Goal: Complete application form: Complete application form

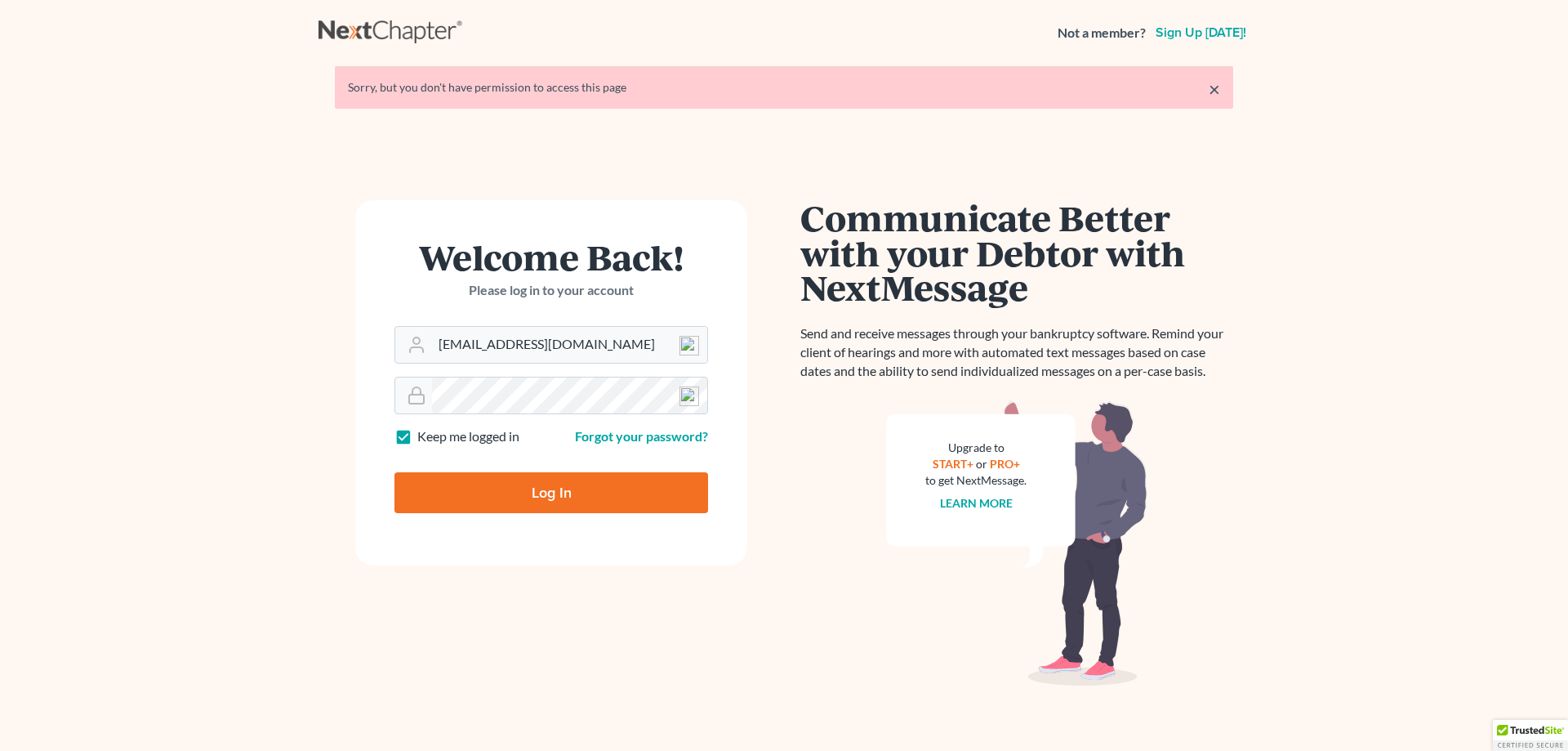
click at [548, 497] on input "Log In" at bounding box center [551, 493] width 313 height 41
type input "Thinking..."
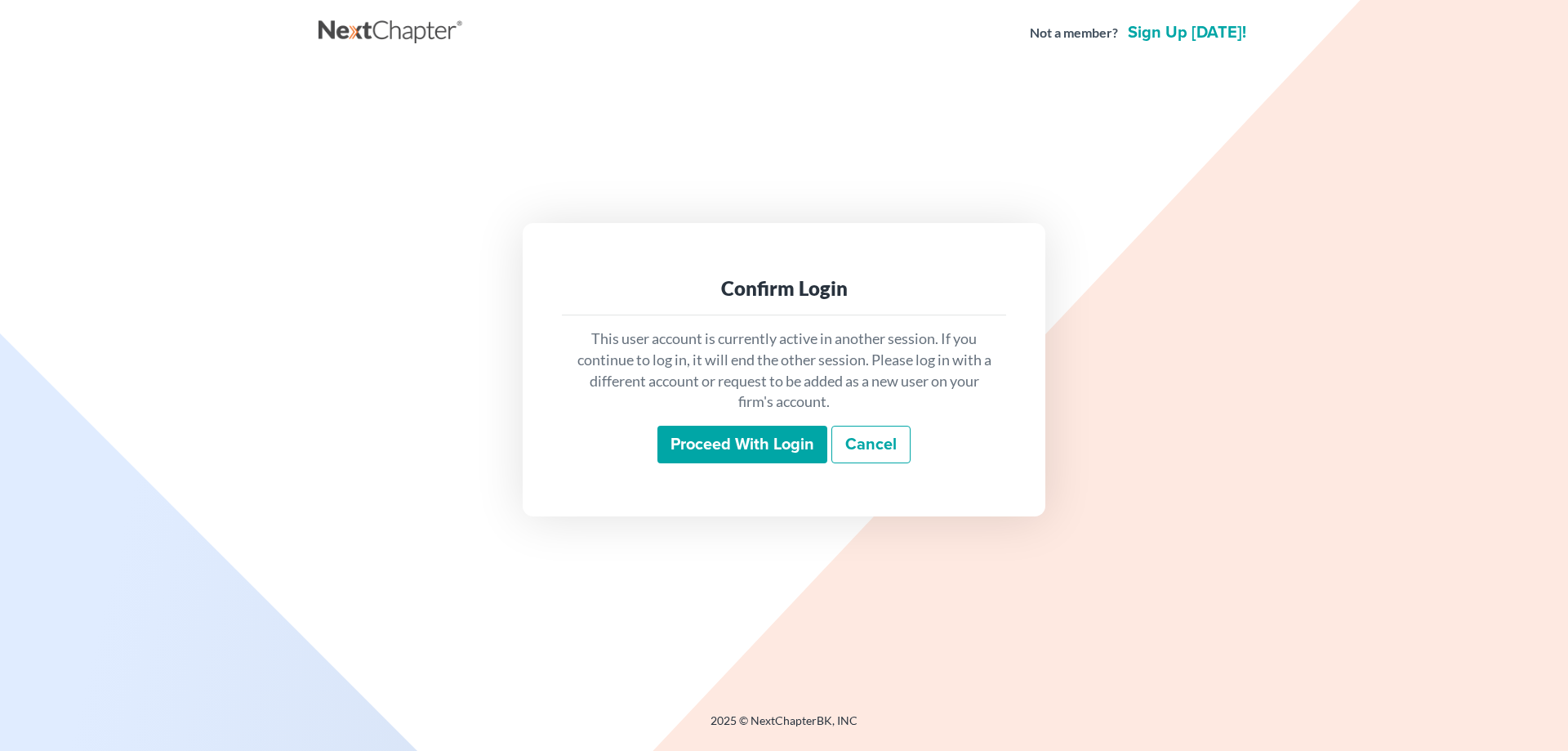
click at [727, 436] on input "Proceed with login" at bounding box center [742, 444] width 170 height 37
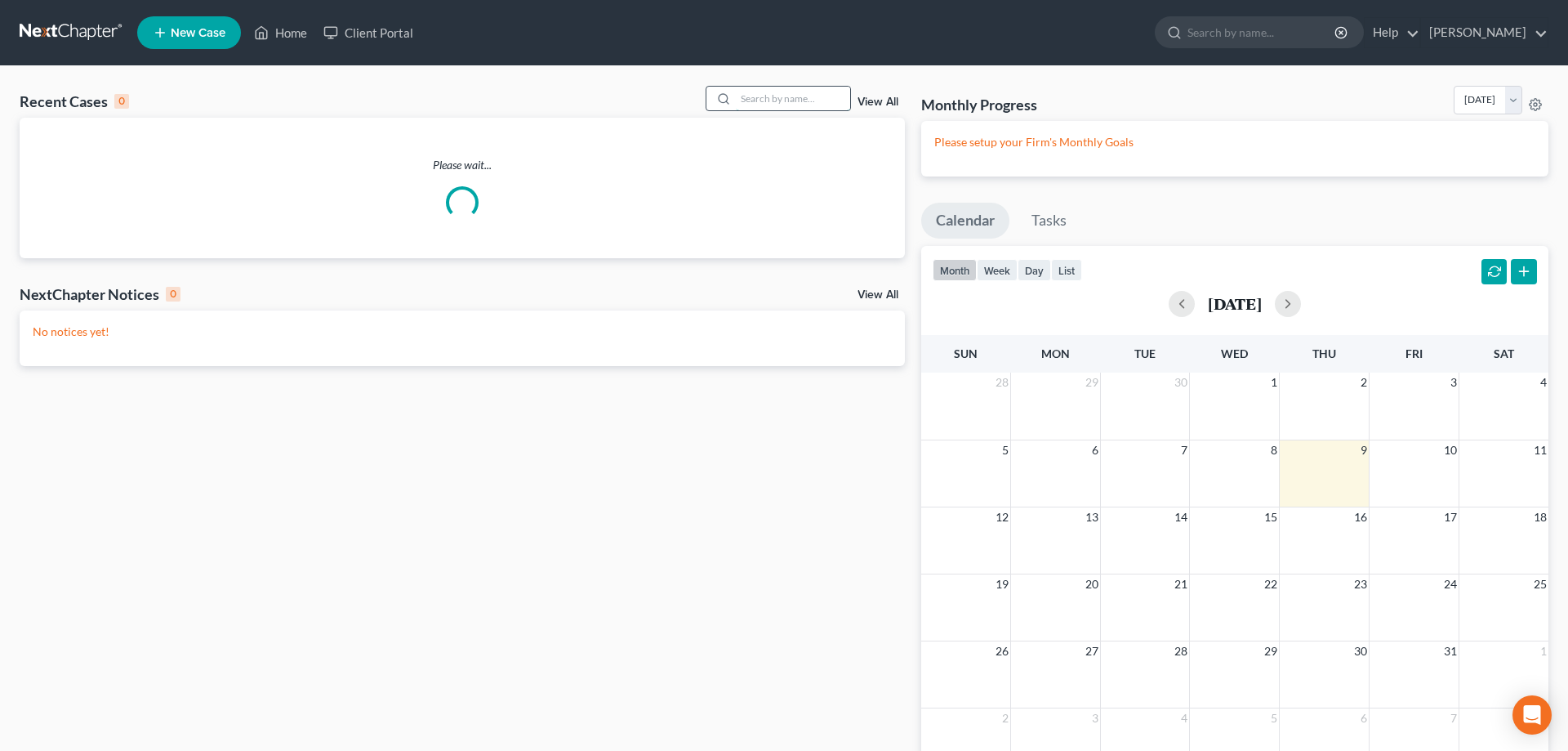
click at [795, 100] on input "search" at bounding box center [793, 98] width 114 height 23
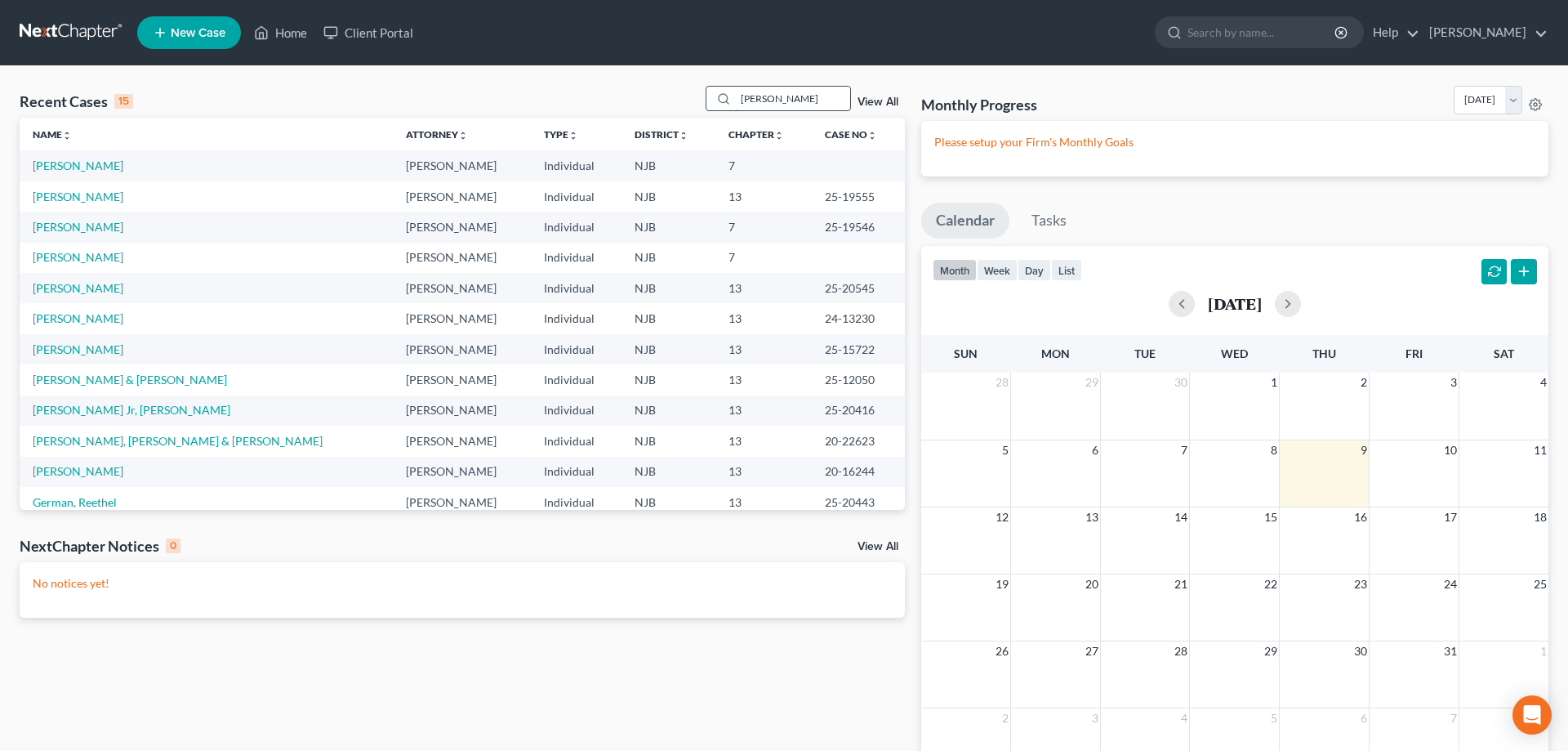
type input "[PERSON_NAME]"
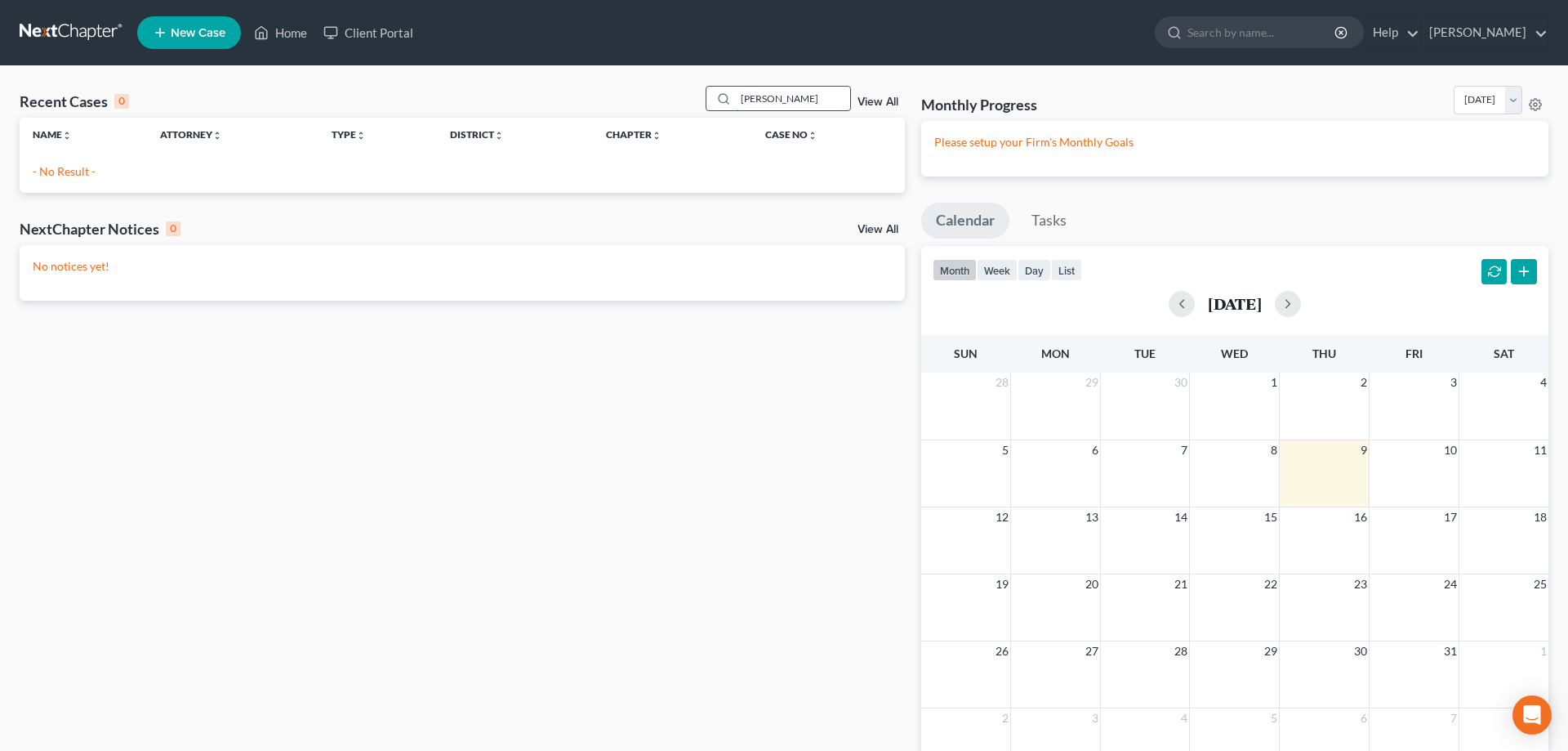
drag, startPoint x: 778, startPoint y: 100, endPoint x: 712, endPoint y: 94, distance: 66.3
click at [736, 94] on input "[PERSON_NAME]" at bounding box center [793, 98] width 114 height 23
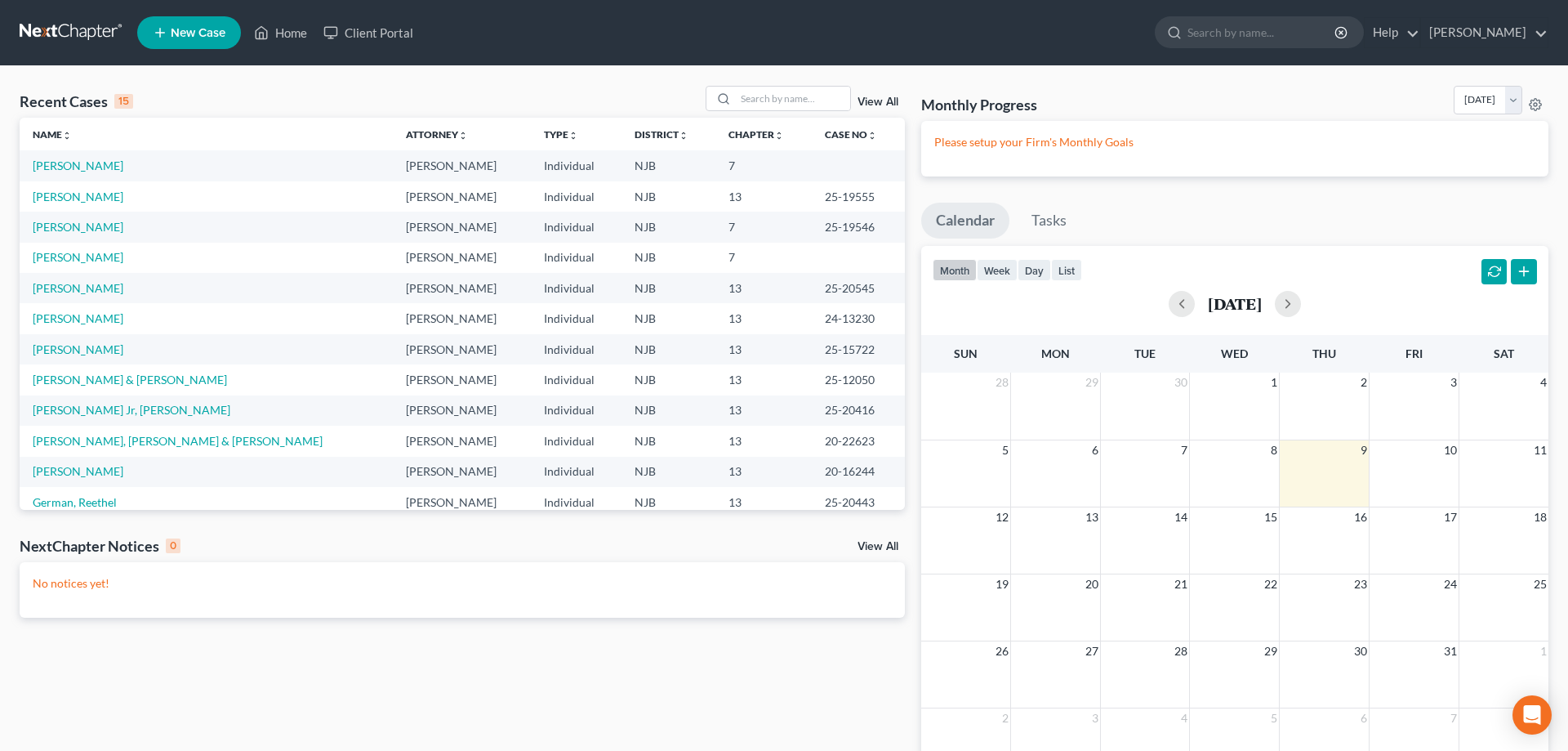
click at [170, 37] on link "New Case" at bounding box center [189, 32] width 104 height 33
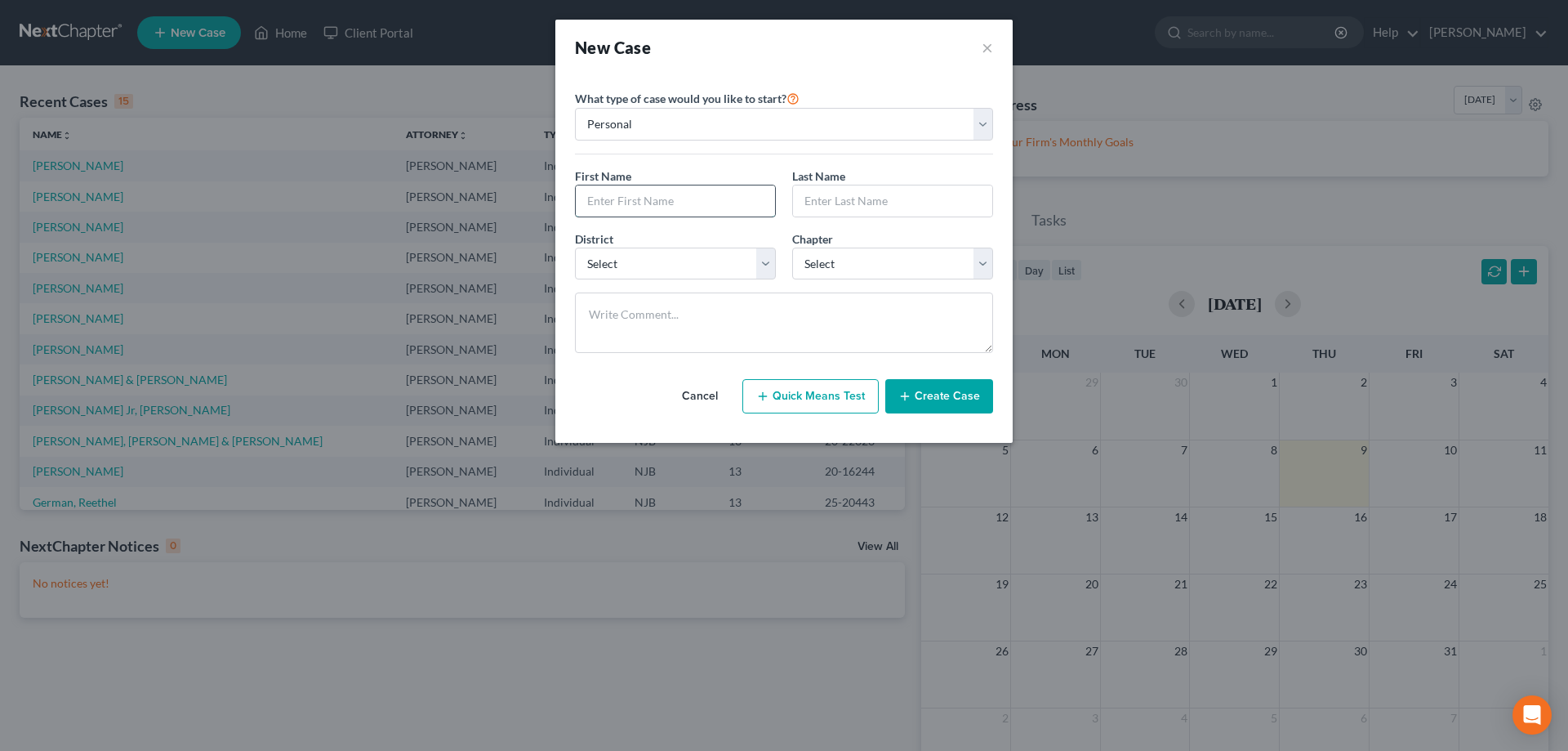
click at [662, 195] on input "text" at bounding box center [675, 200] width 199 height 31
type input "Jeffrey"
click at [828, 209] on input "text" at bounding box center [892, 200] width 199 height 31
type input "Renshaw"
click at [575, 248] on select "Select Alabama - Middle Alabama - Northern Alabama - Southern Alaska Arizona Ar…" at bounding box center [675, 264] width 201 height 33
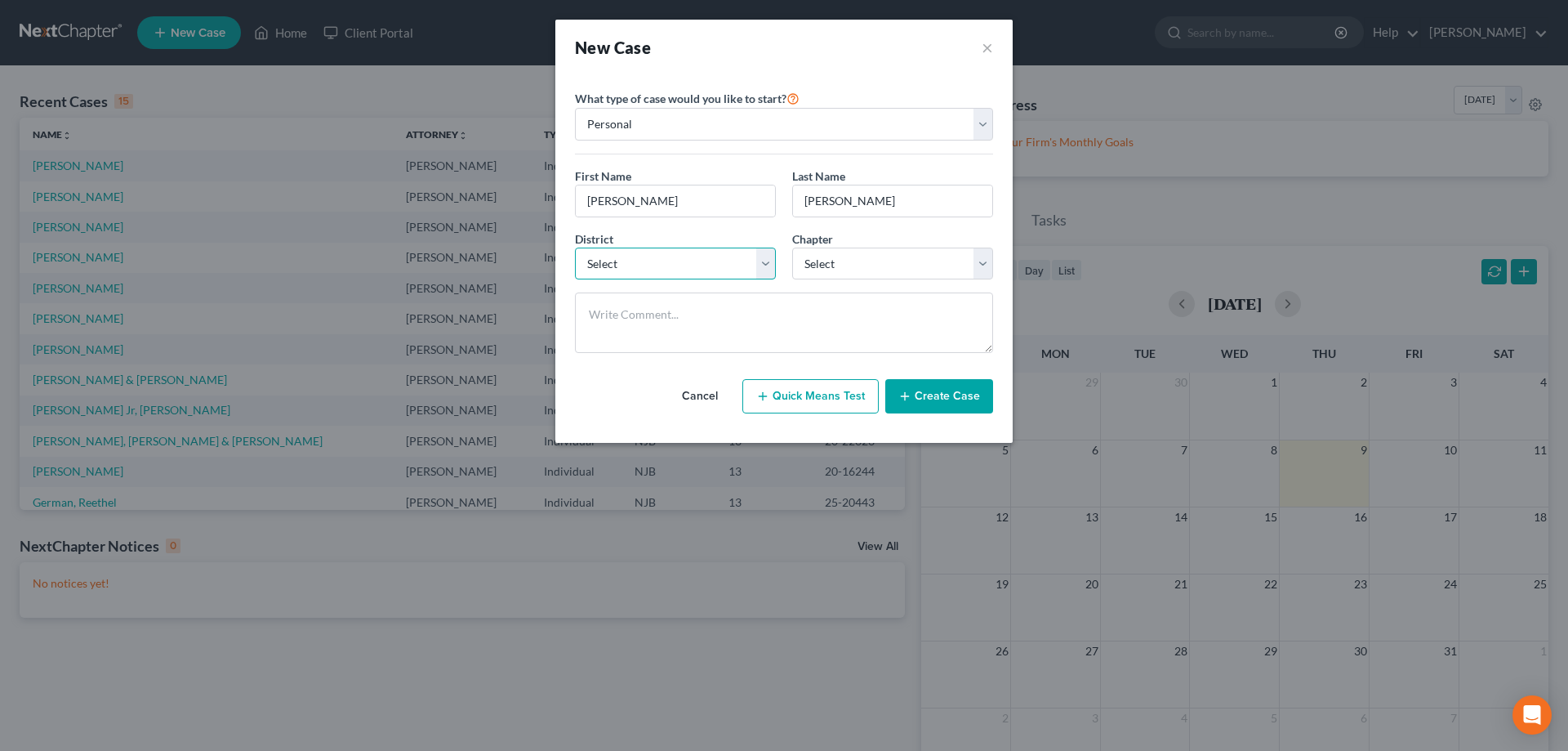
select select "51"
click option "New Jersey" at bounding box center [0, 0] width 0 height 0
click at [792, 248] on select "Select 7 11 12 13" at bounding box center [892, 264] width 201 height 33
select select "3"
click option "13" at bounding box center [0, 0] width 0 height 0
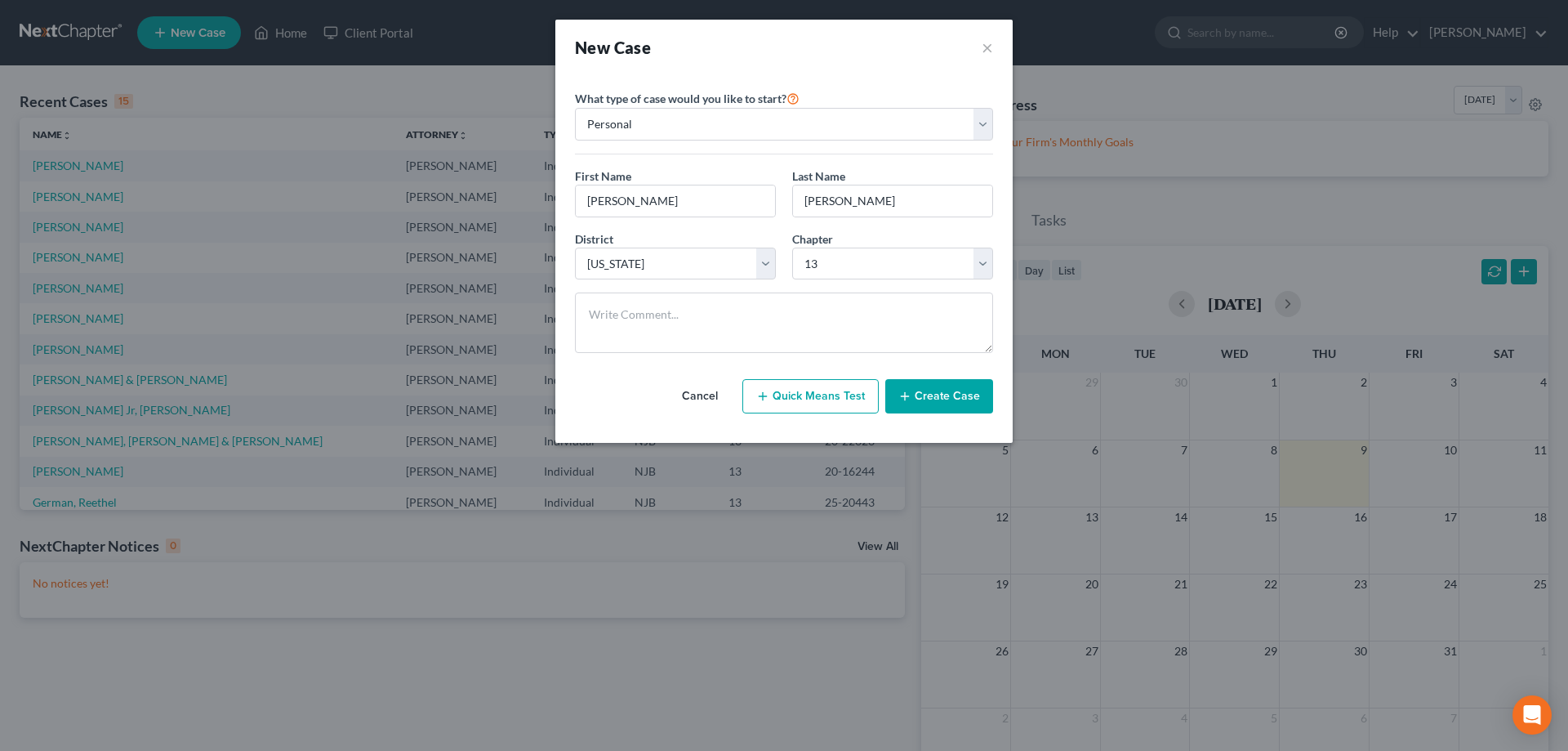
click at [957, 399] on button "Create Case" at bounding box center [939, 396] width 108 height 35
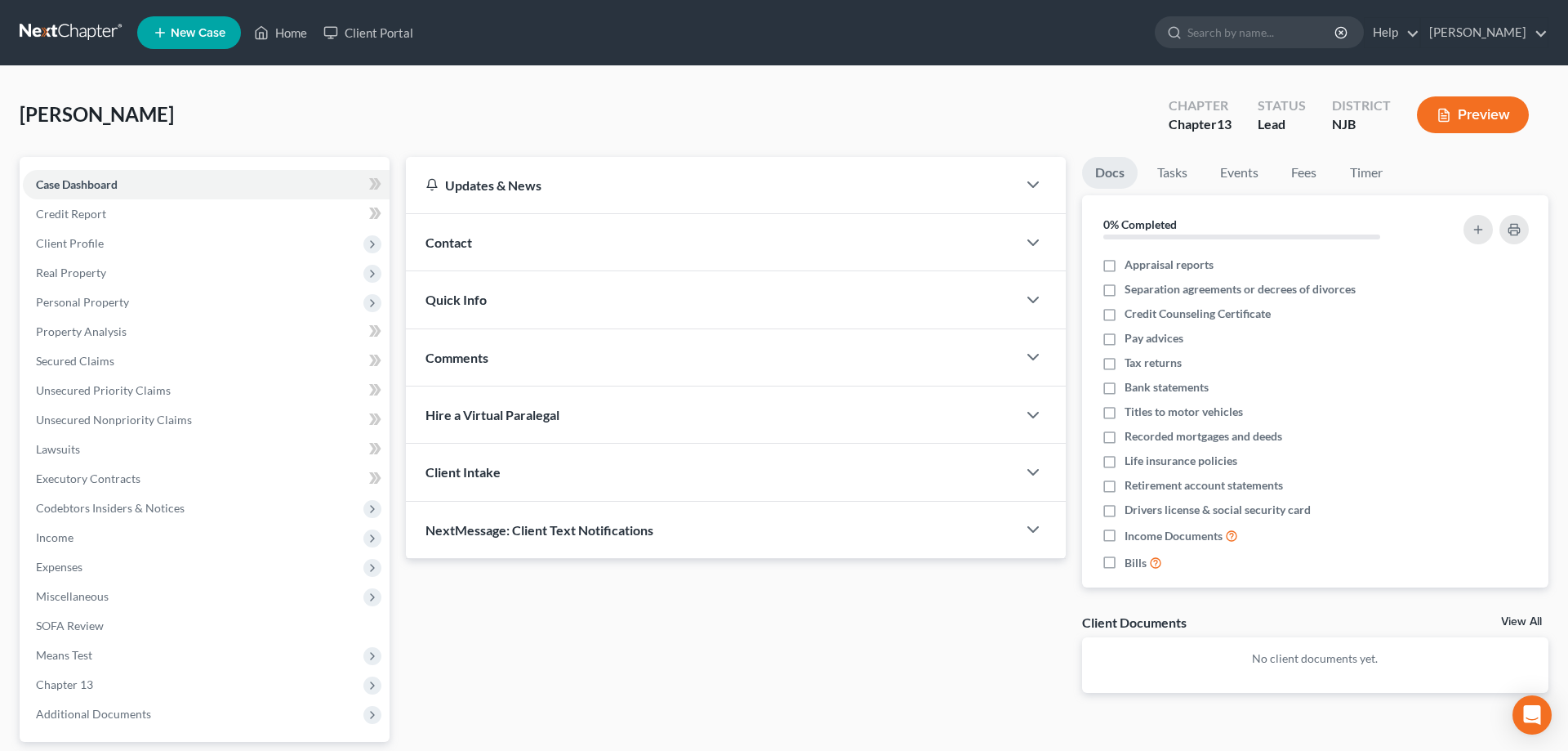
click at [443, 238] on span "Contact" at bounding box center [449, 242] width 47 height 16
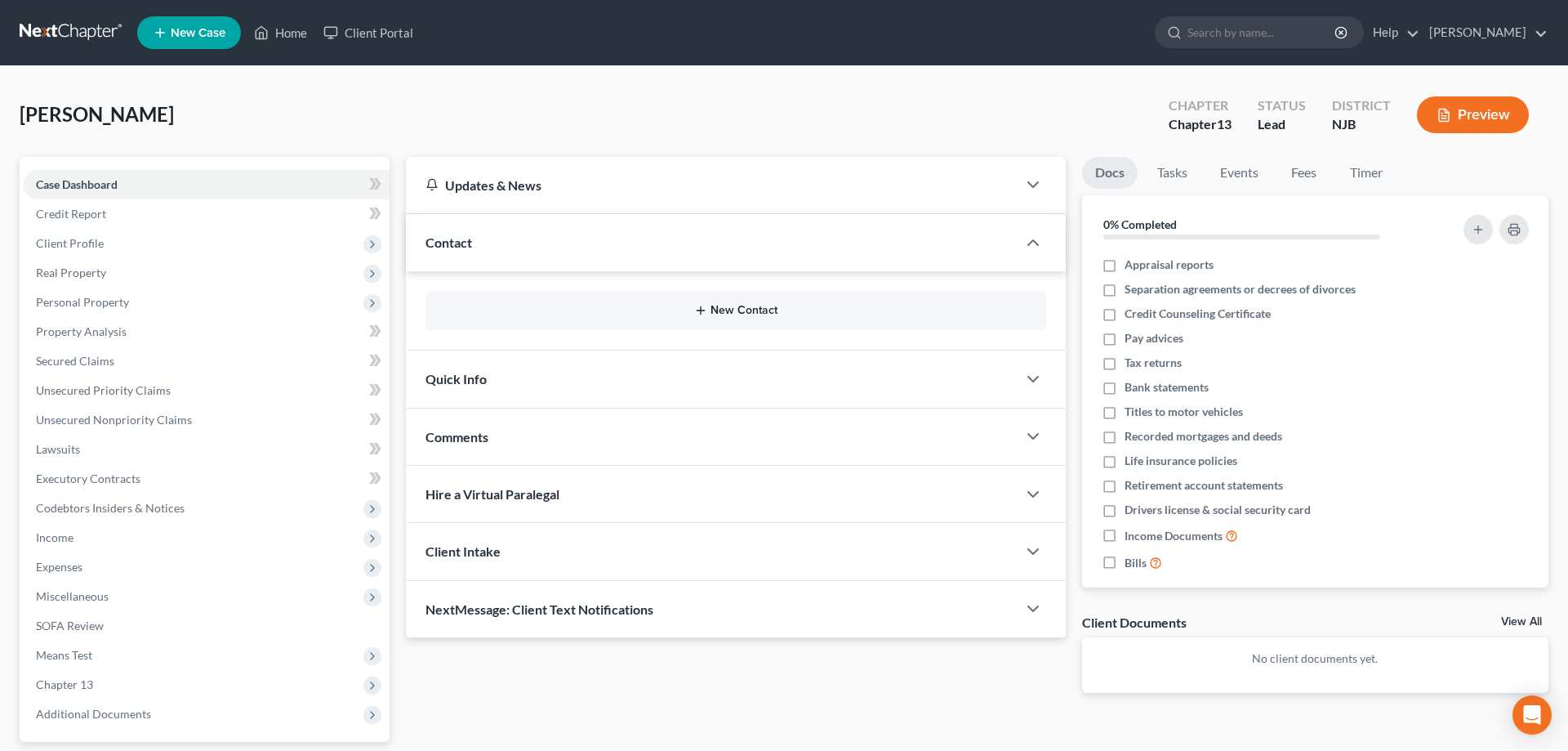
click at [721, 313] on button "New Contact" at bounding box center [736, 311] width 595 height 13
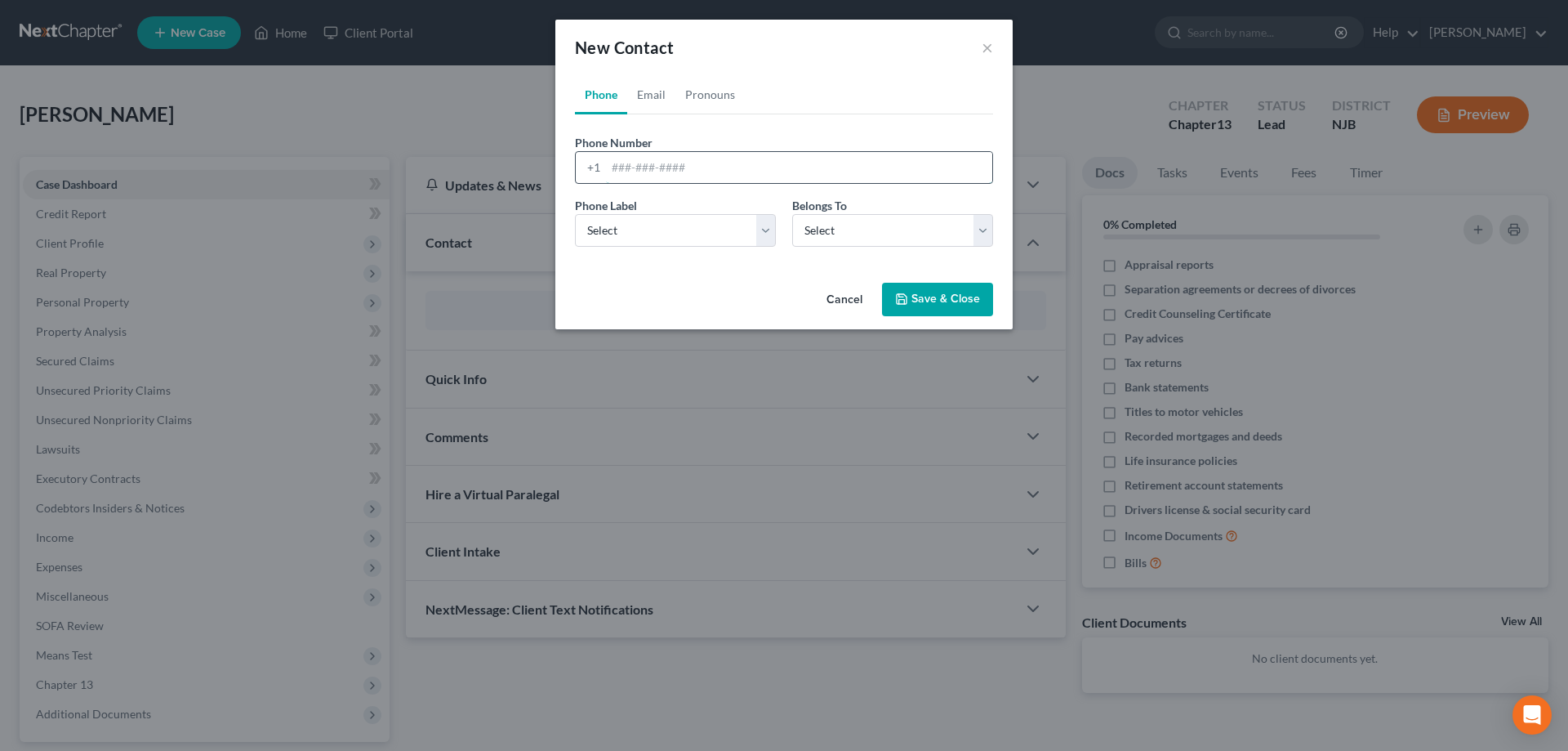
click at [644, 169] on input "tel" at bounding box center [798, 166] width 386 height 31
type input "856-318-6244"
click at [575, 214] on select "Select Mobile Home Work Other" at bounding box center [675, 230] width 201 height 33
click option "Select" at bounding box center [0, 0] width 0 height 0
click at [575, 214] on select "Select Mobile Home Work Other" at bounding box center [675, 230] width 201 height 33
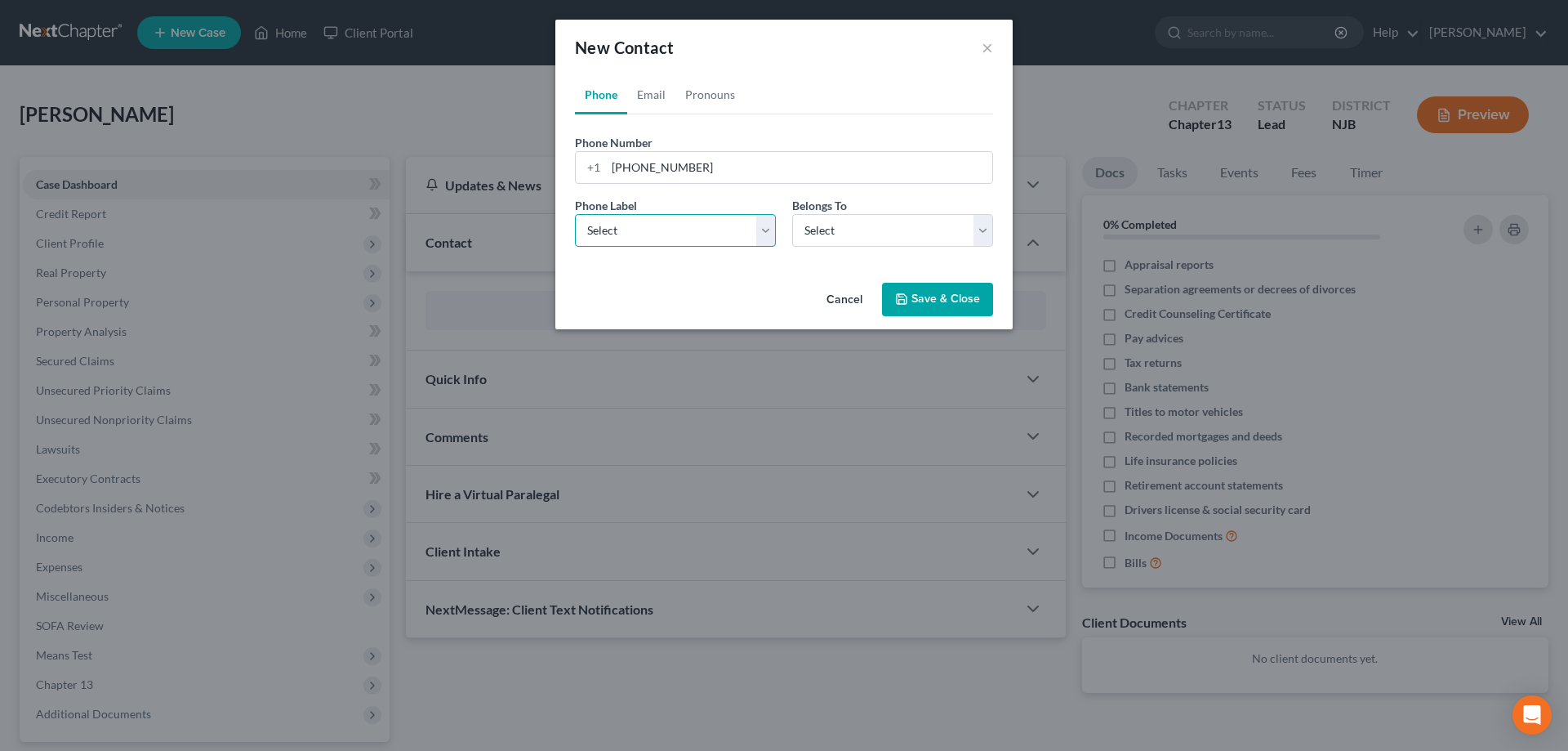
select select "0"
click option "Mobile" at bounding box center [0, 0] width 0 height 0
click at [792, 214] on select "Select Client Other" at bounding box center [892, 230] width 201 height 33
select select "0"
click option "Client" at bounding box center [0, 0] width 0 height 0
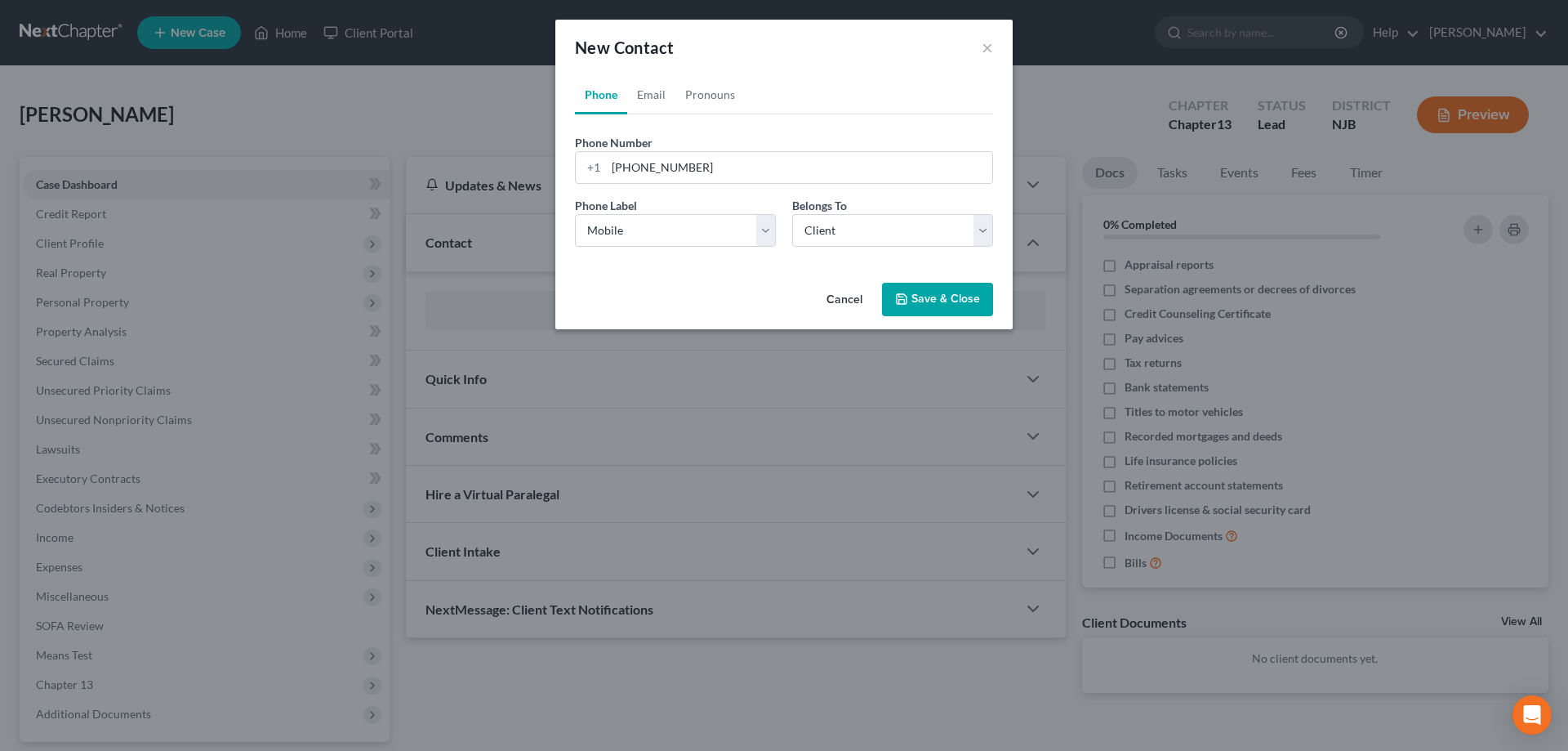
click at [923, 293] on button "Save & Close" at bounding box center [937, 299] width 111 height 35
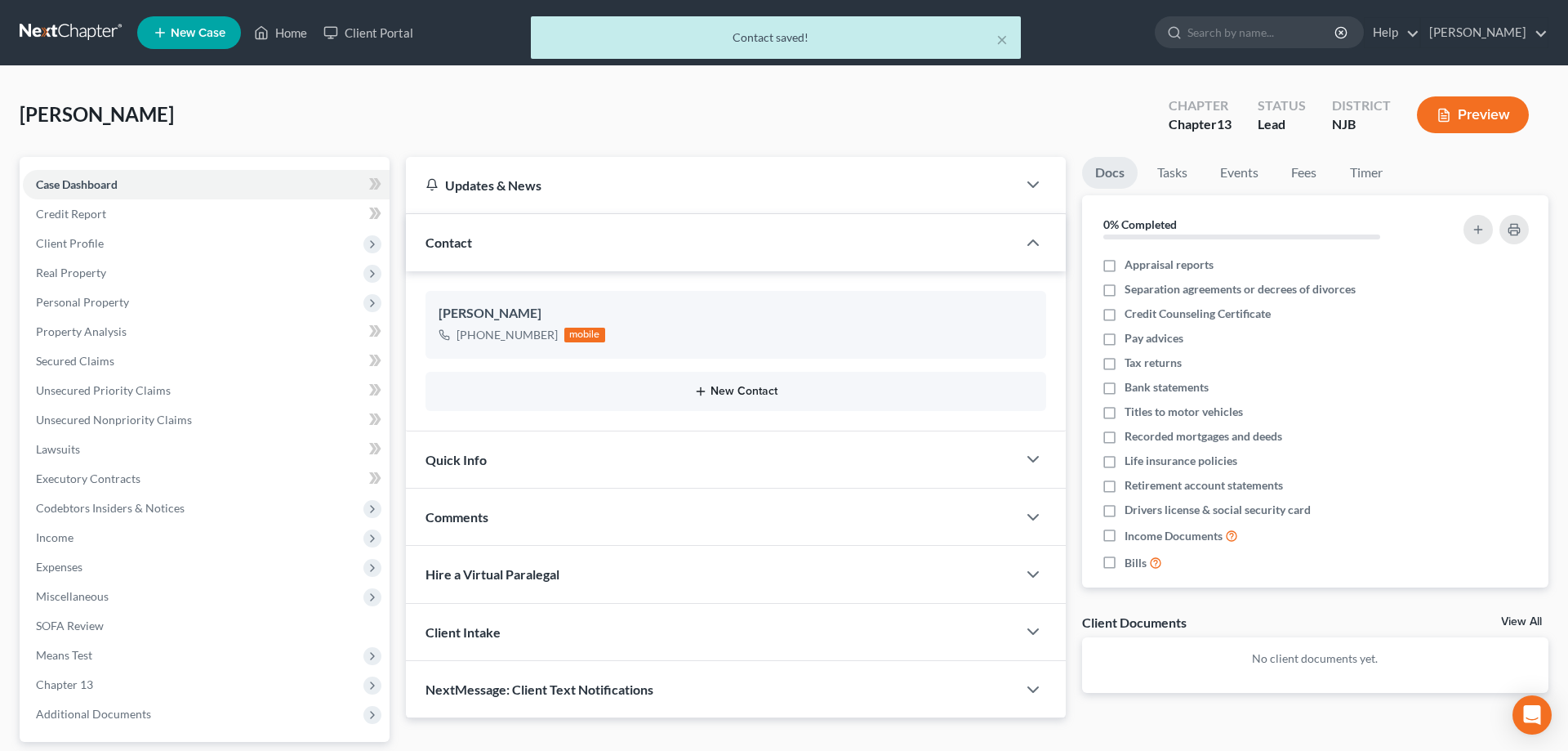
click at [753, 391] on button "New Contact" at bounding box center [736, 391] width 595 height 13
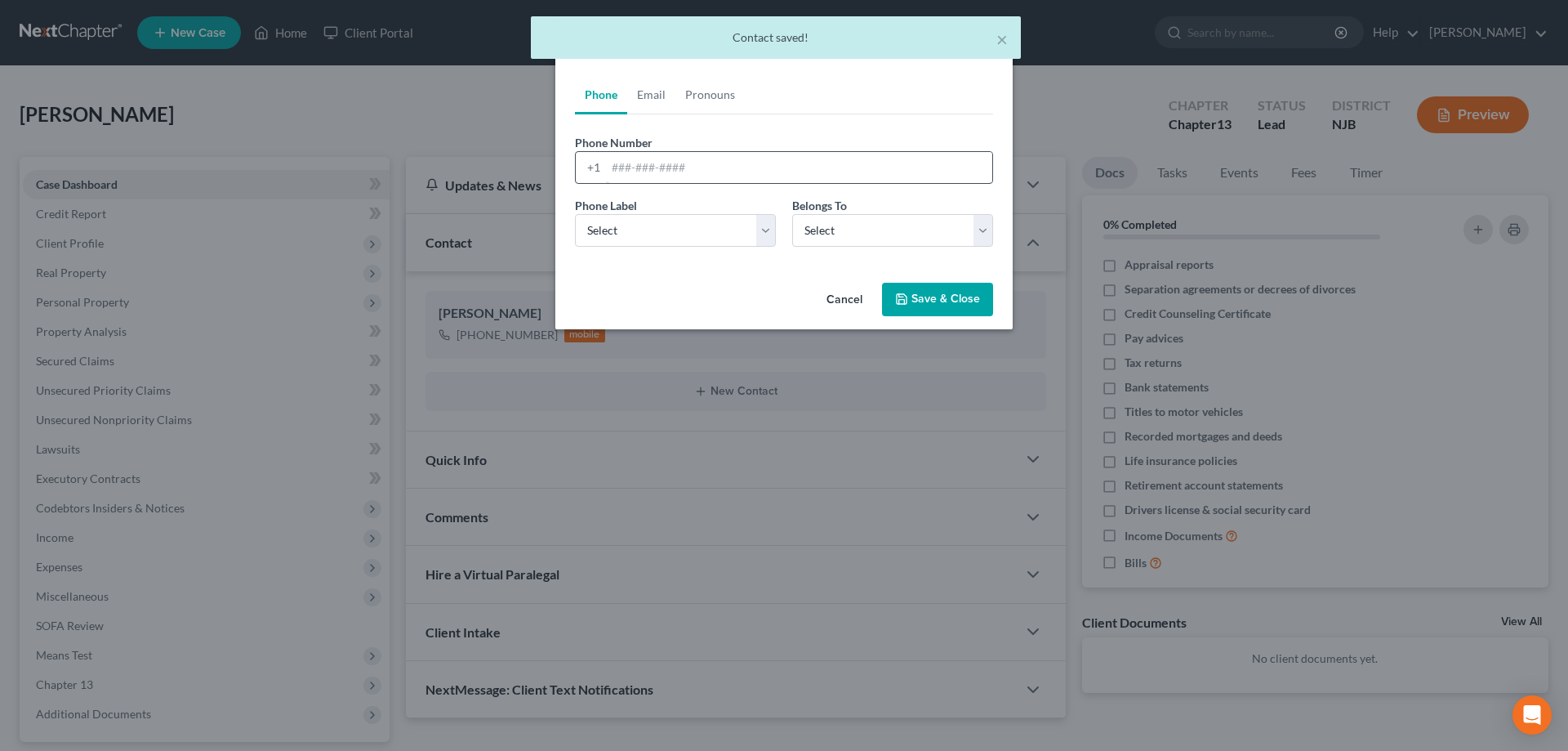
click at [639, 173] on input "tel" at bounding box center [798, 166] width 386 height 31
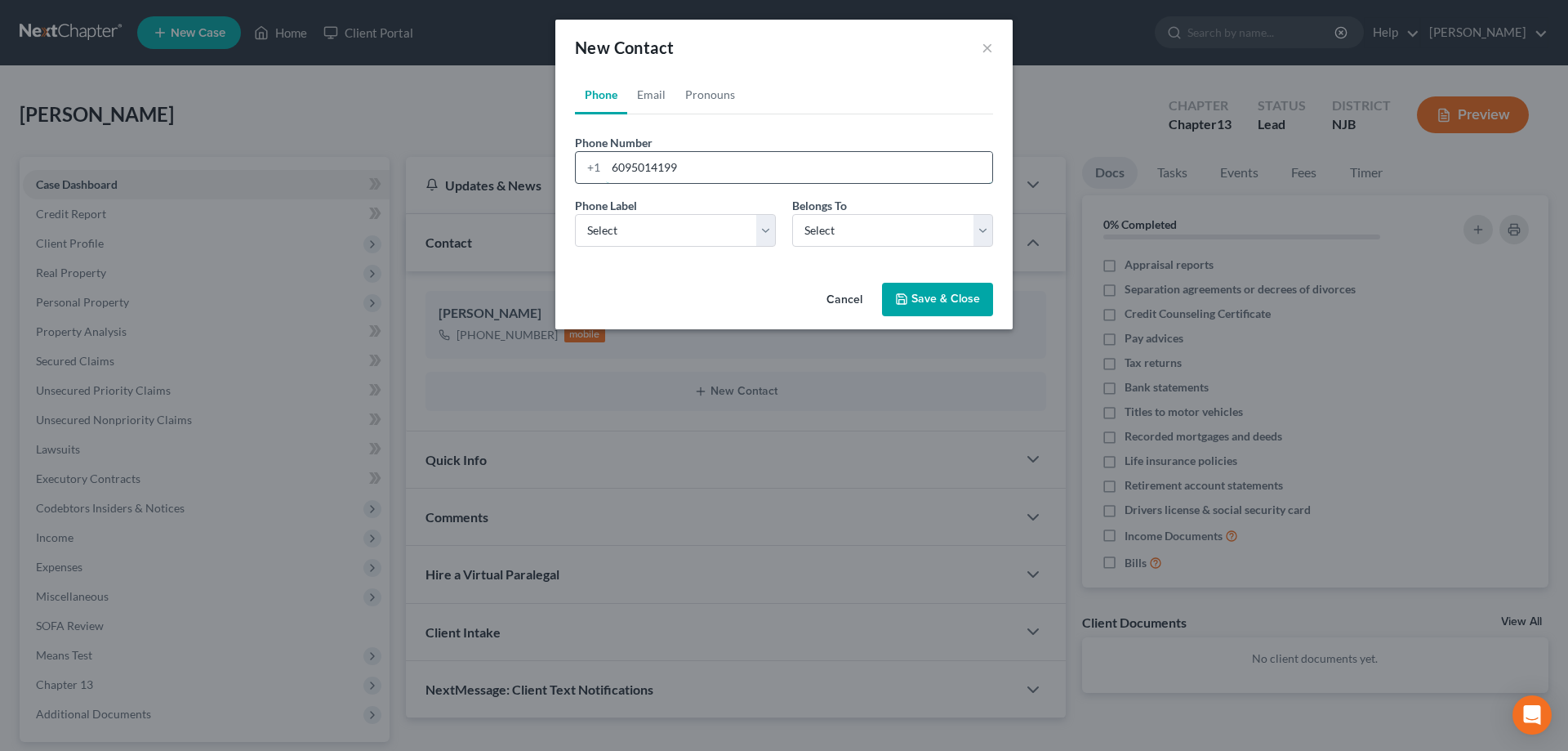
click at [631, 166] on input "6095014199" at bounding box center [798, 166] width 386 height 31
click at [655, 169] on input "609-5014199" at bounding box center [798, 166] width 386 height 31
type input "609-501-4199"
click at [575, 214] on select "Select Mobile Home Work Other" at bounding box center [675, 230] width 201 height 33
select select "0"
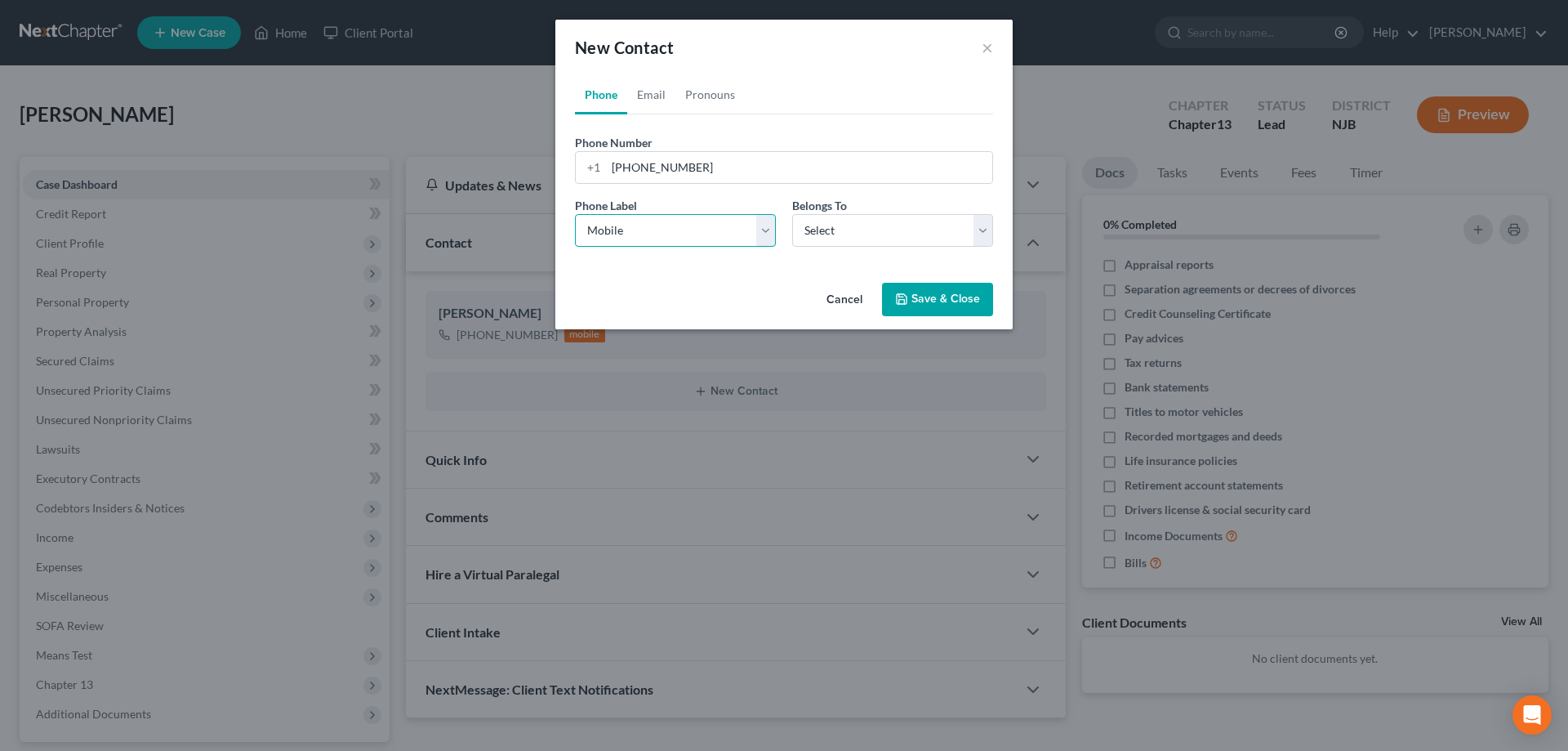
click option "Mobile" at bounding box center [0, 0] width 0 height 0
click at [792, 214] on select "Select Client Other" at bounding box center [892, 230] width 201 height 33
select select "0"
click option "Client" at bounding box center [0, 0] width 0 height 0
click at [930, 300] on button "Save & Close" at bounding box center [937, 299] width 111 height 35
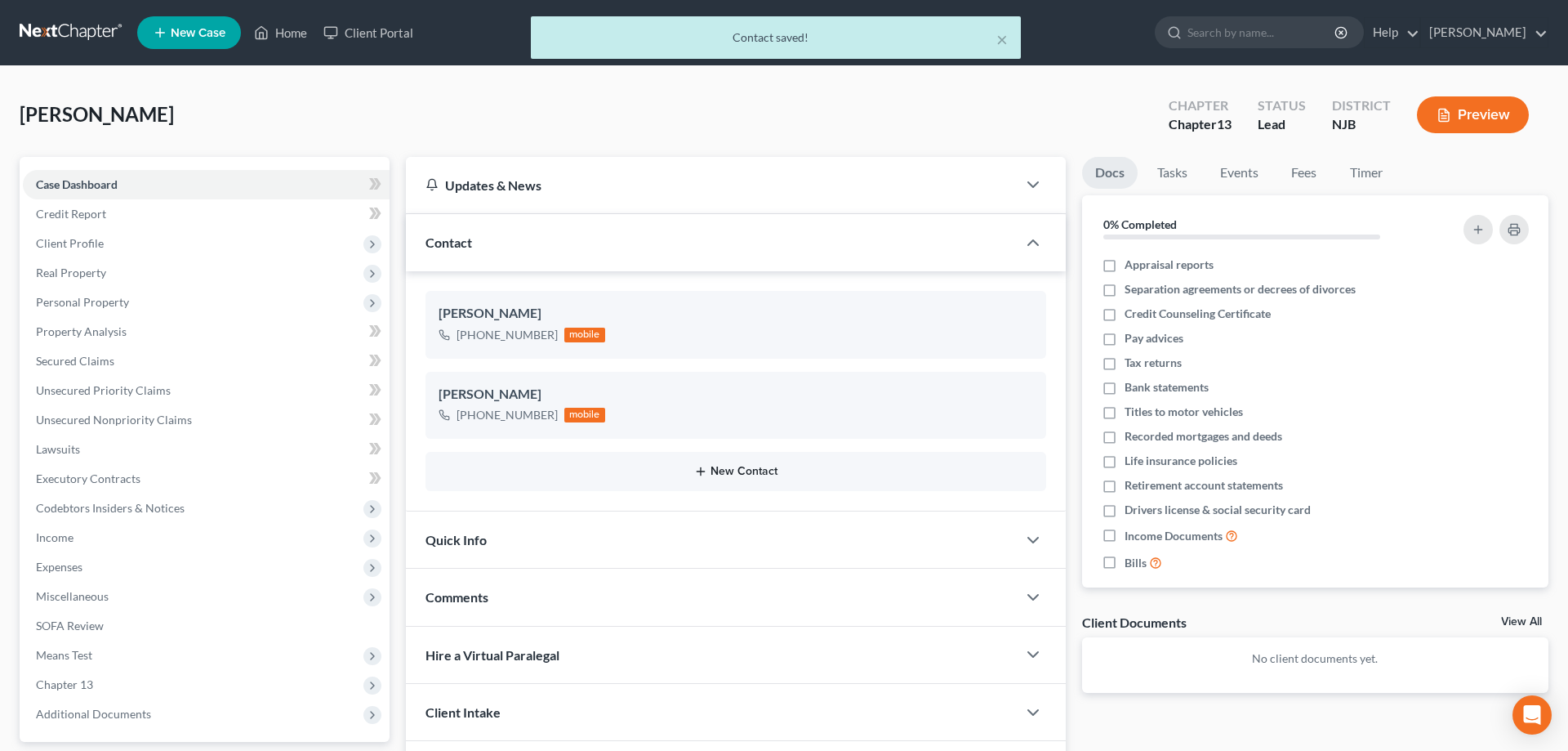
click at [751, 469] on button "New Contact" at bounding box center [736, 471] width 595 height 13
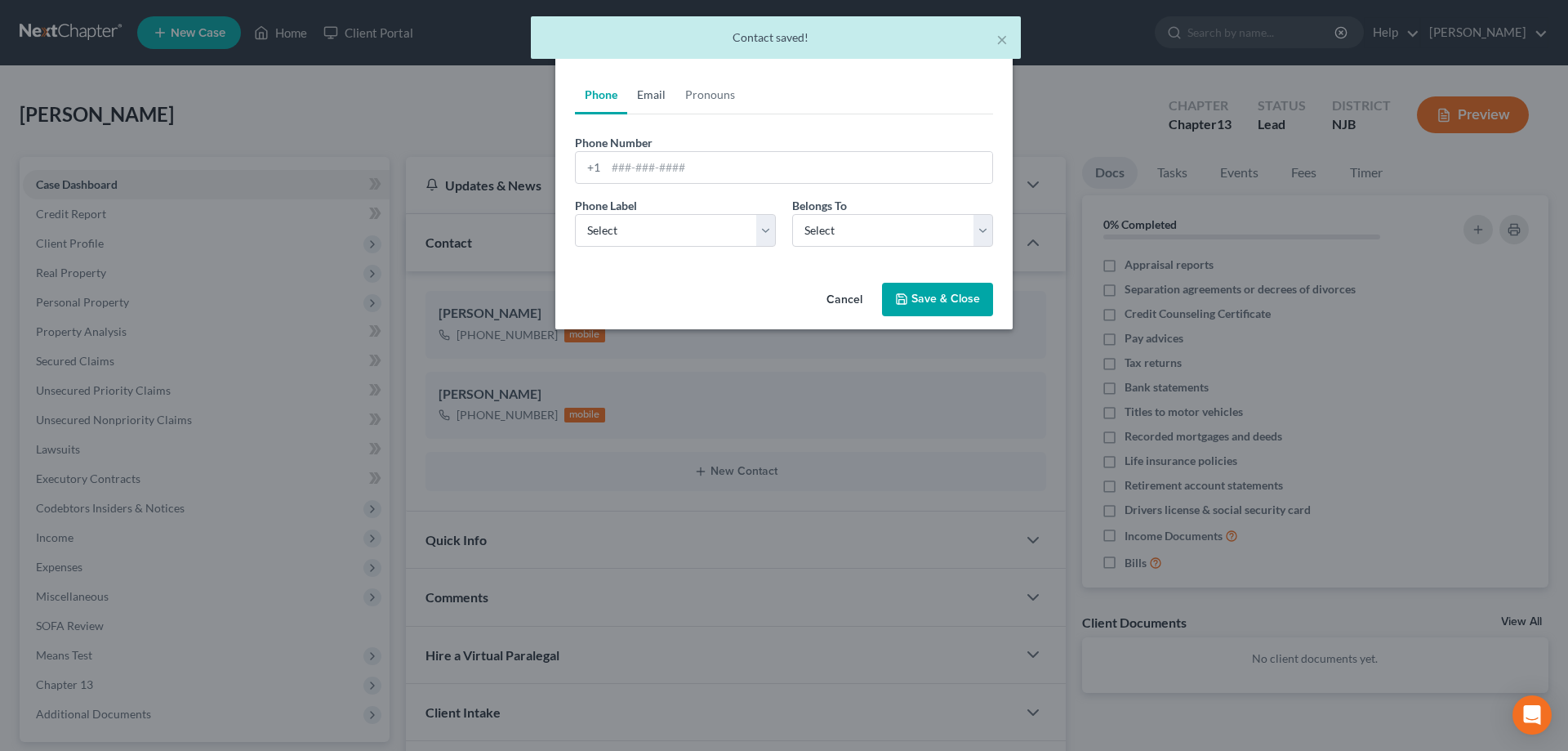
click at [651, 90] on link "Email" at bounding box center [652, 94] width 49 height 39
click at [635, 178] on input "email" at bounding box center [798, 166] width 386 height 31
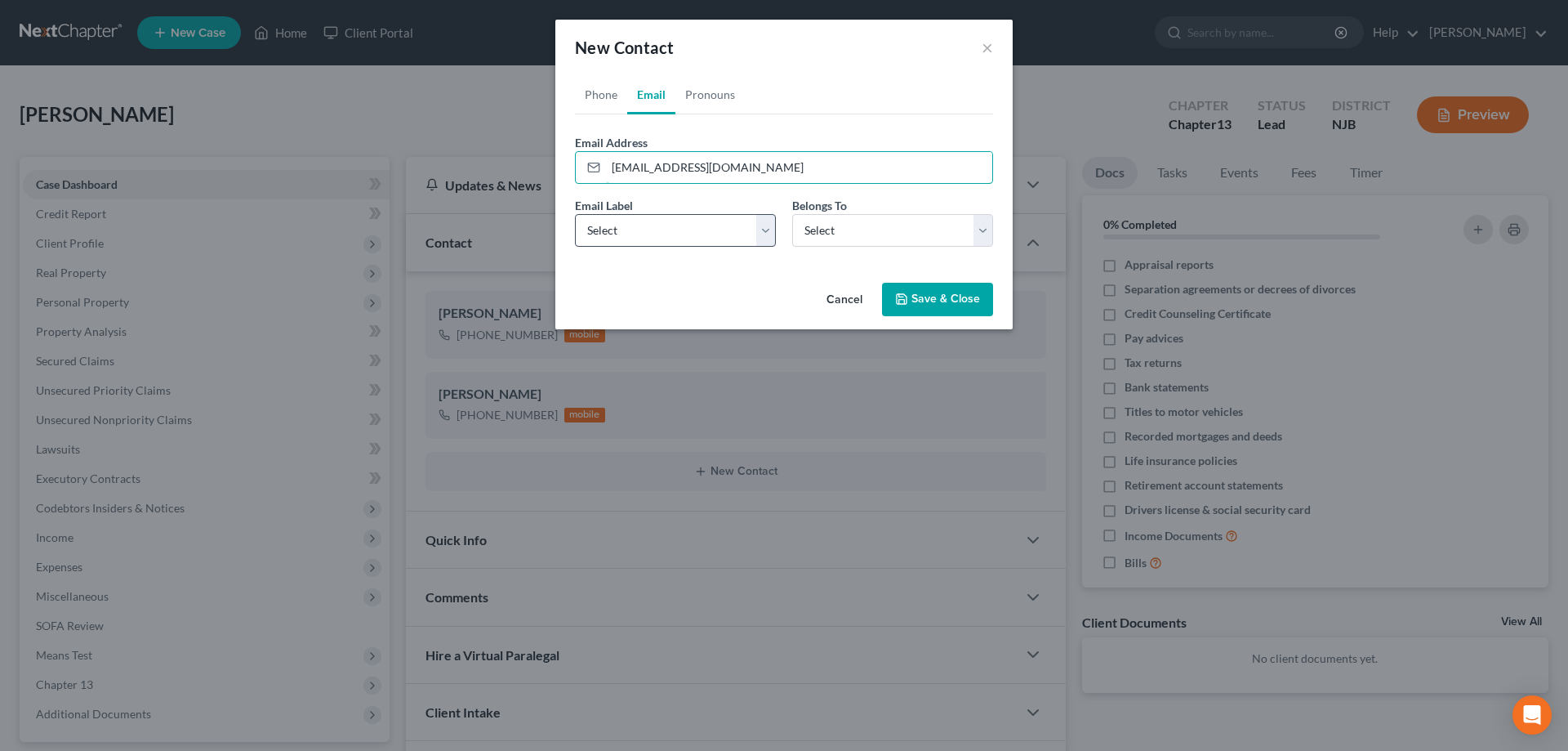
type input "lorirenshaw3@gmail.com"
click at [575, 214] on select "Select Home Work Other" at bounding box center [675, 230] width 201 height 33
select select "0"
click option "Home" at bounding box center [0, 0] width 0 height 0
click at [792, 214] on select "Select Client Other" at bounding box center [892, 230] width 201 height 33
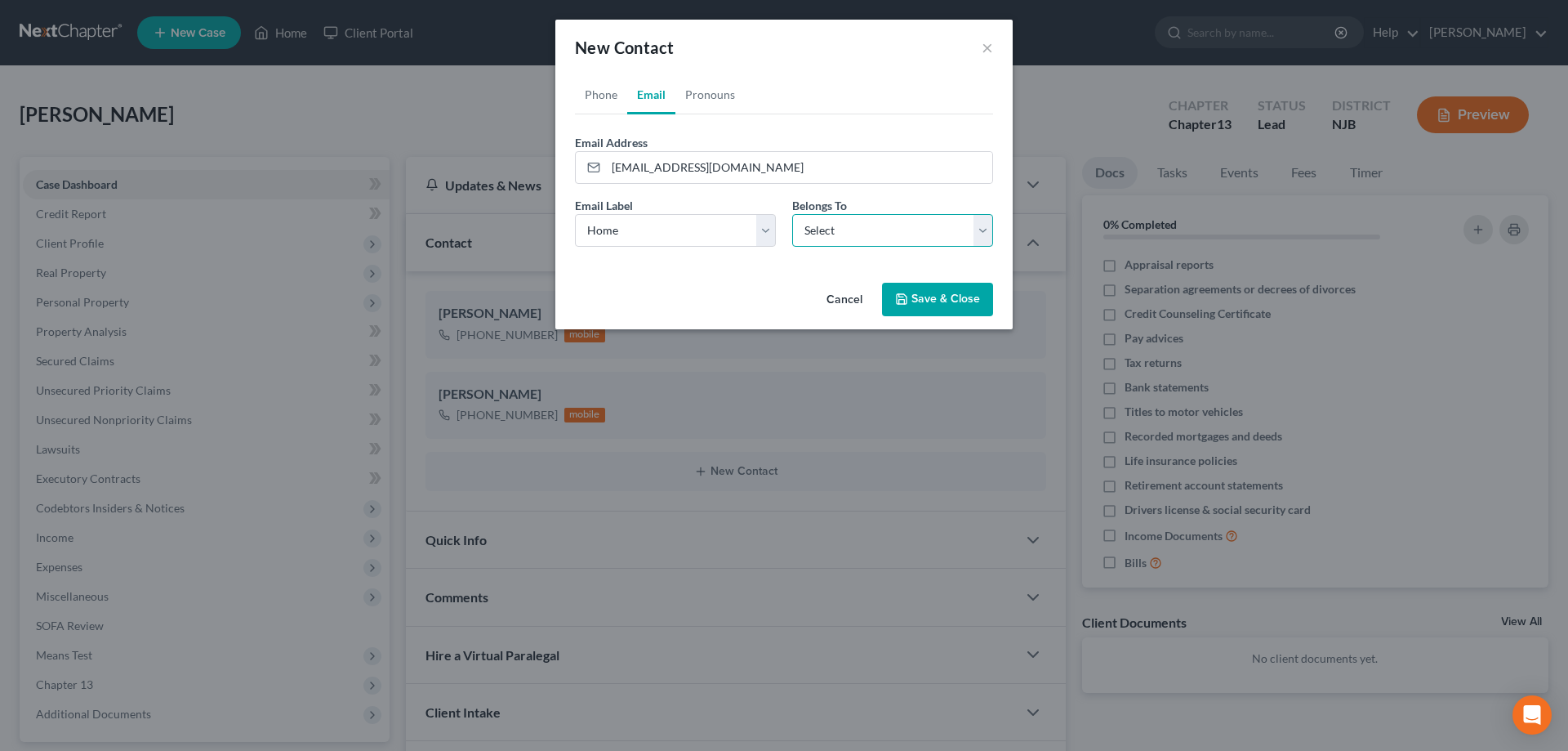
select select "0"
click option "Client" at bounding box center [0, 0] width 0 height 0
click at [911, 298] on button "Save & Close" at bounding box center [937, 299] width 111 height 35
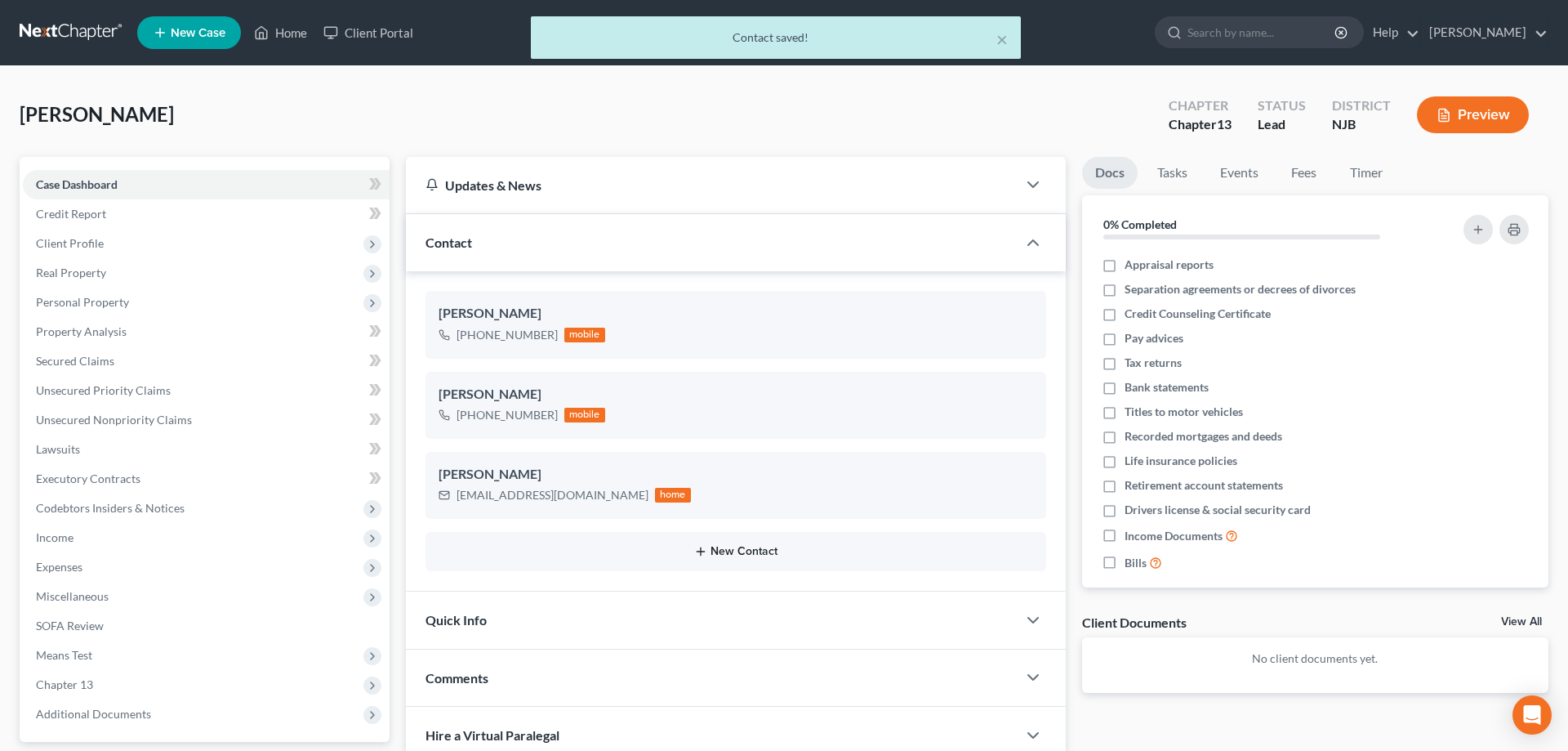
click at [730, 552] on button "New Contact" at bounding box center [736, 552] width 595 height 13
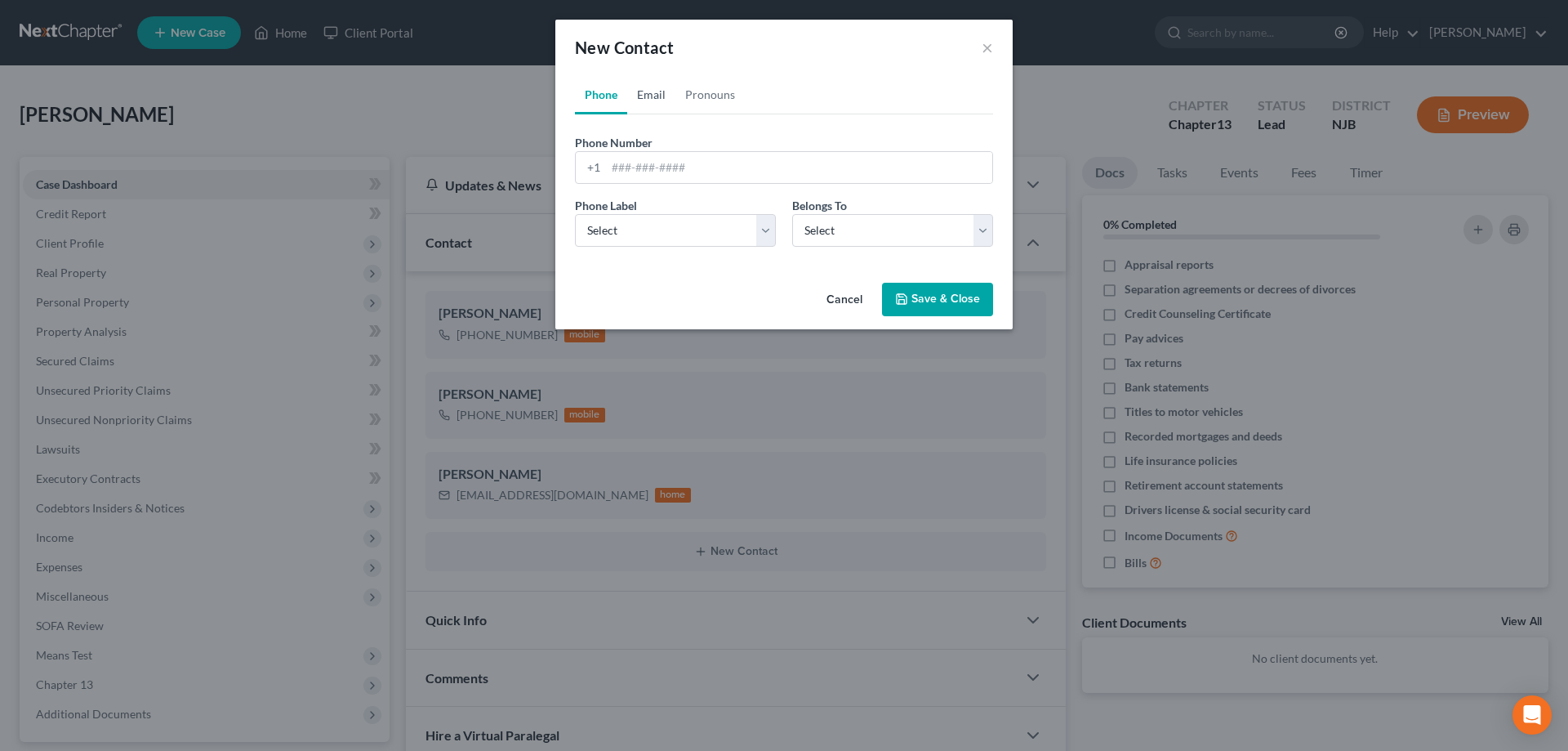
click at [643, 95] on link "Email" at bounding box center [652, 94] width 49 height 39
click at [636, 170] on input "email" at bounding box center [798, 166] width 386 height 31
type input "ershco1@gmail.com"
click at [575, 214] on select "Select Home Work Other" at bounding box center [675, 230] width 201 height 33
select select "0"
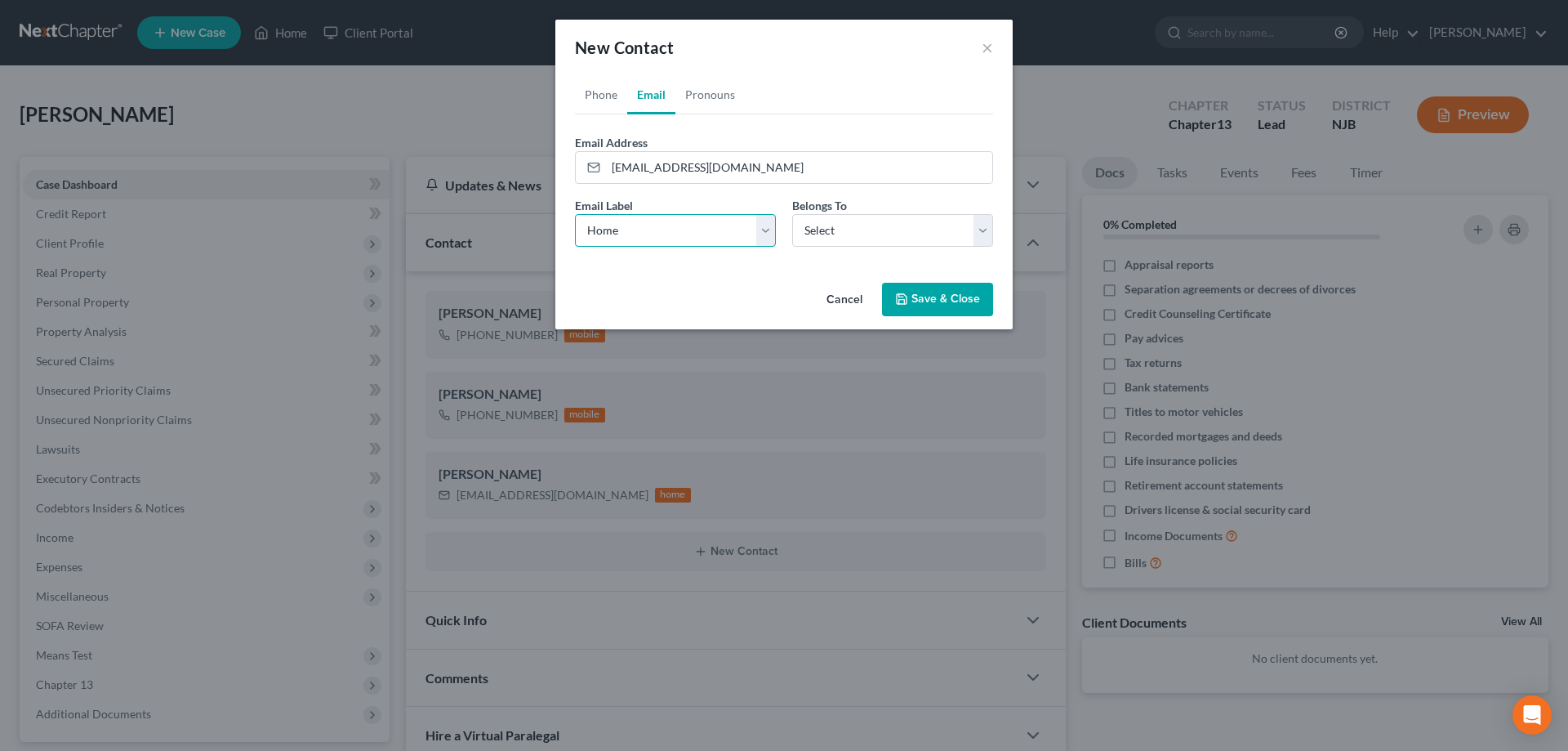
click option "Home" at bounding box center [0, 0] width 0 height 0
click at [792, 214] on select "Select Client Other" at bounding box center [892, 230] width 201 height 33
select select "0"
click option "Client" at bounding box center [0, 0] width 0 height 0
click at [901, 300] on polyline "button" at bounding box center [902, 302] width 6 height 4
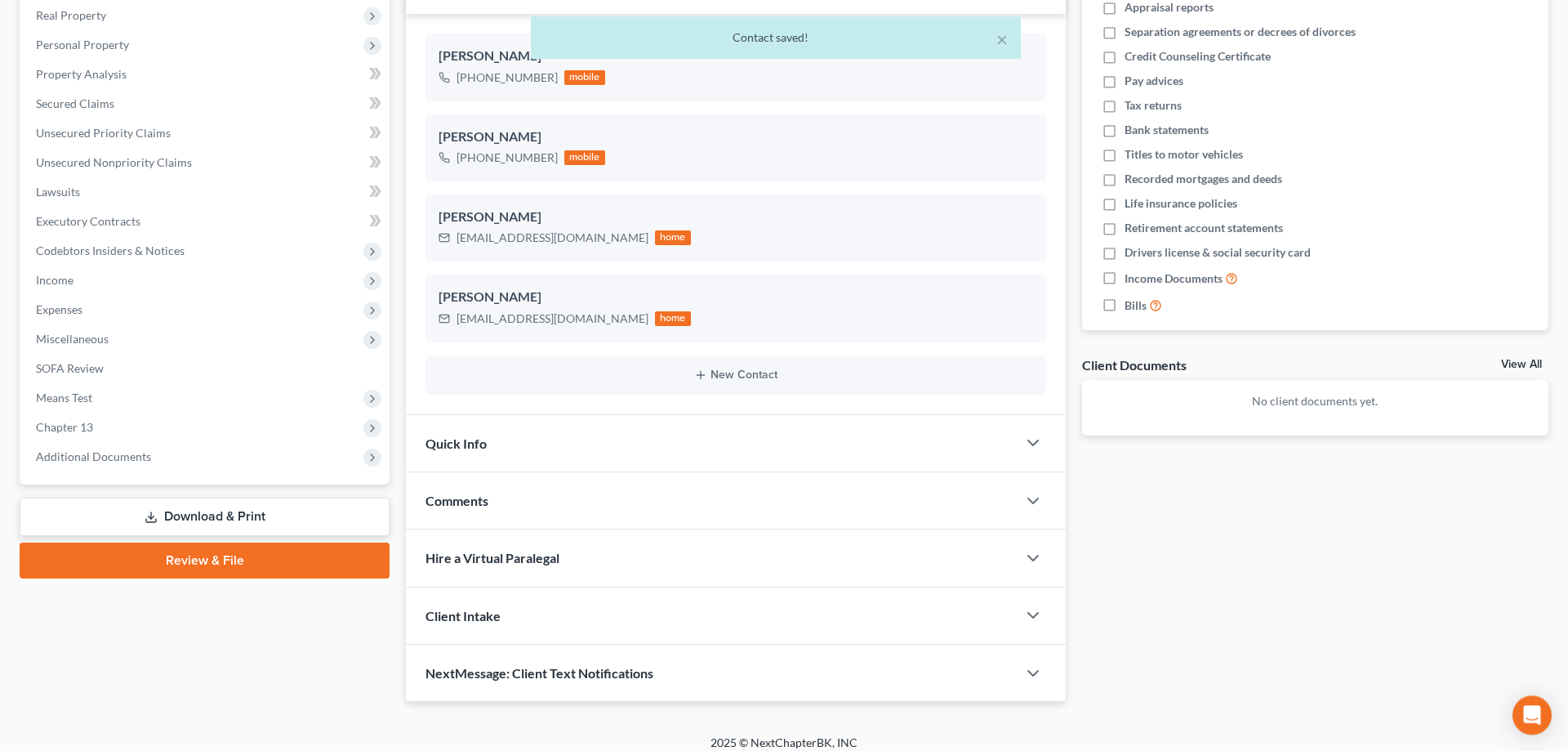
scroll to position [269, 0]
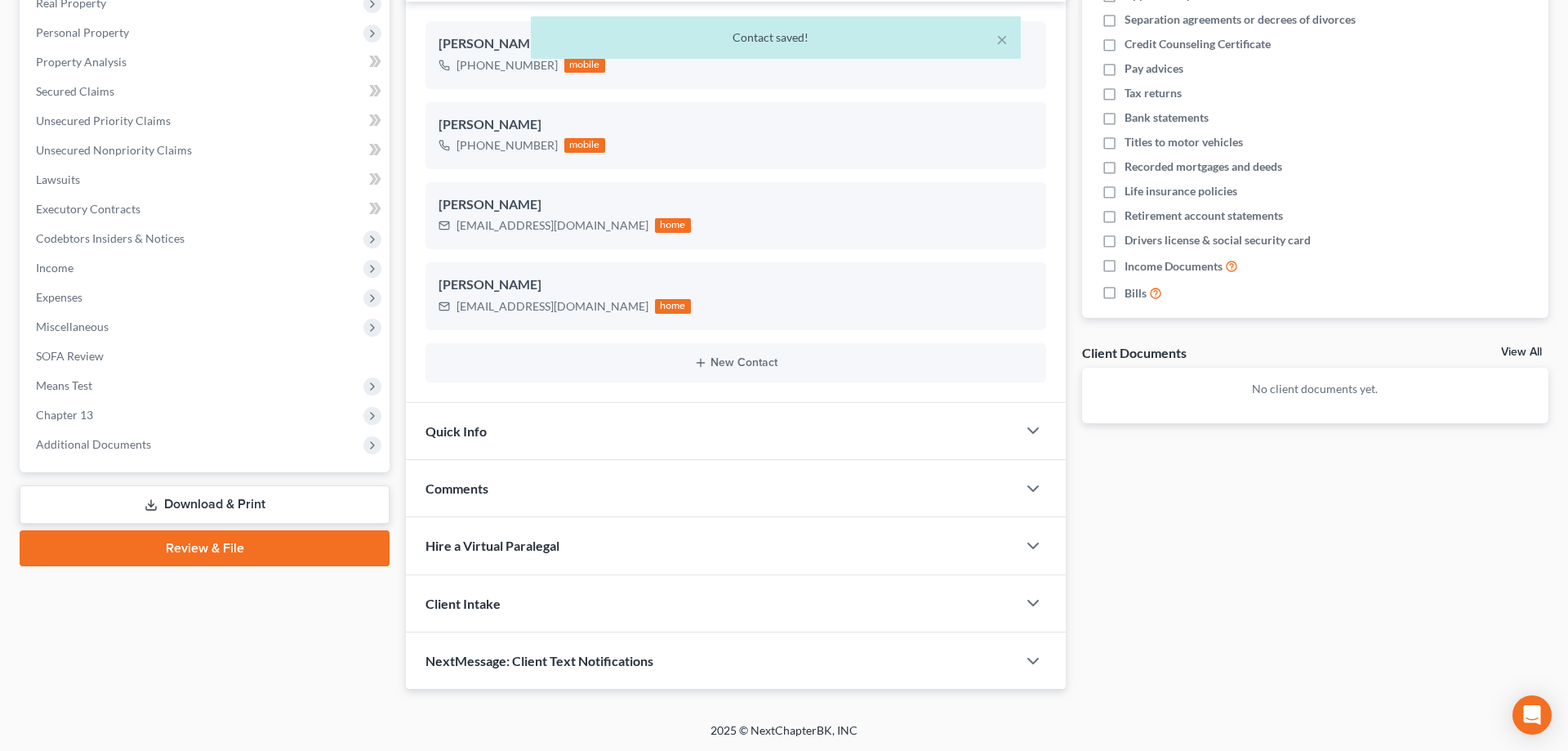
click at [470, 486] on span "Comments" at bounding box center [456, 488] width 63 height 16
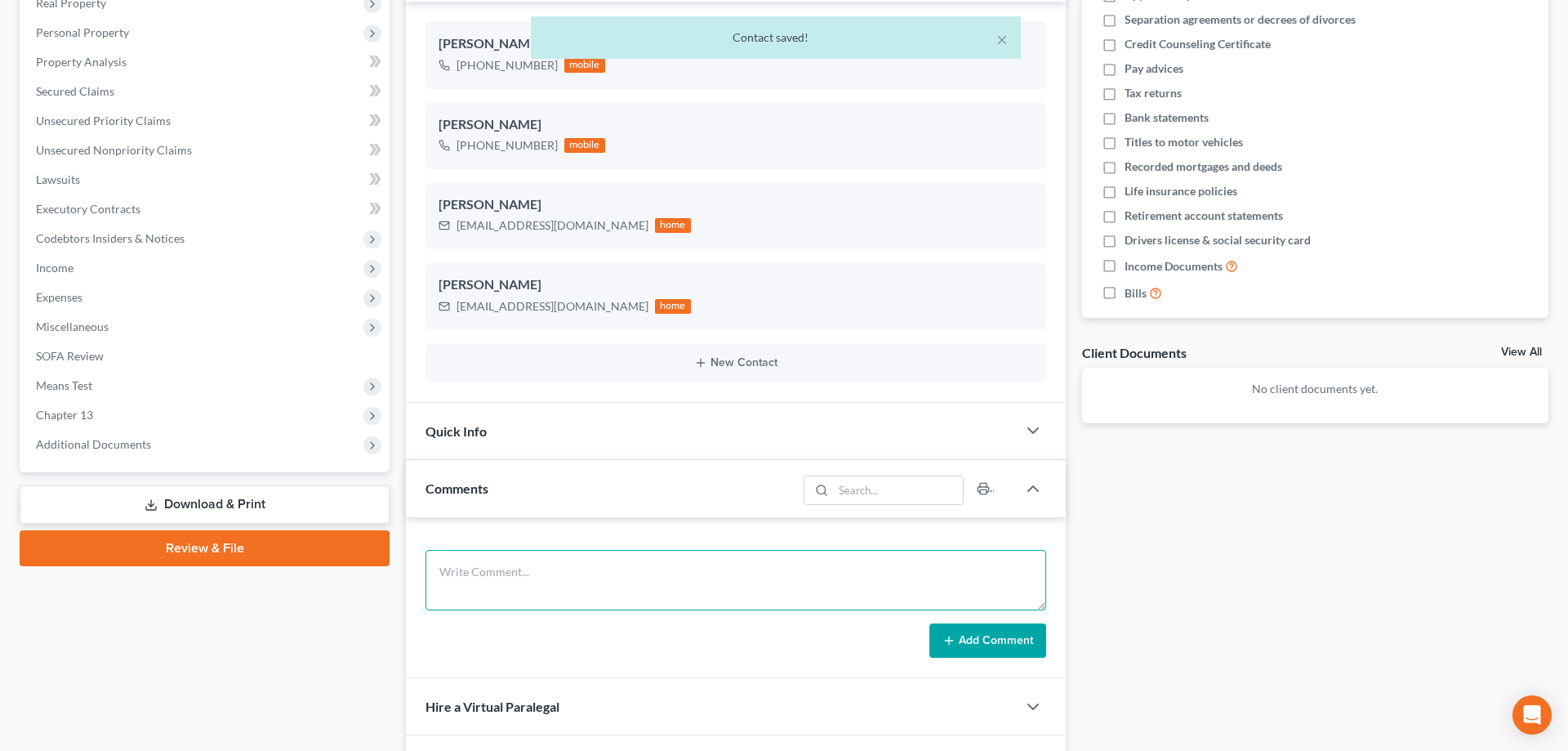
click at [446, 553] on textarea at bounding box center [736, 580] width 621 height 61
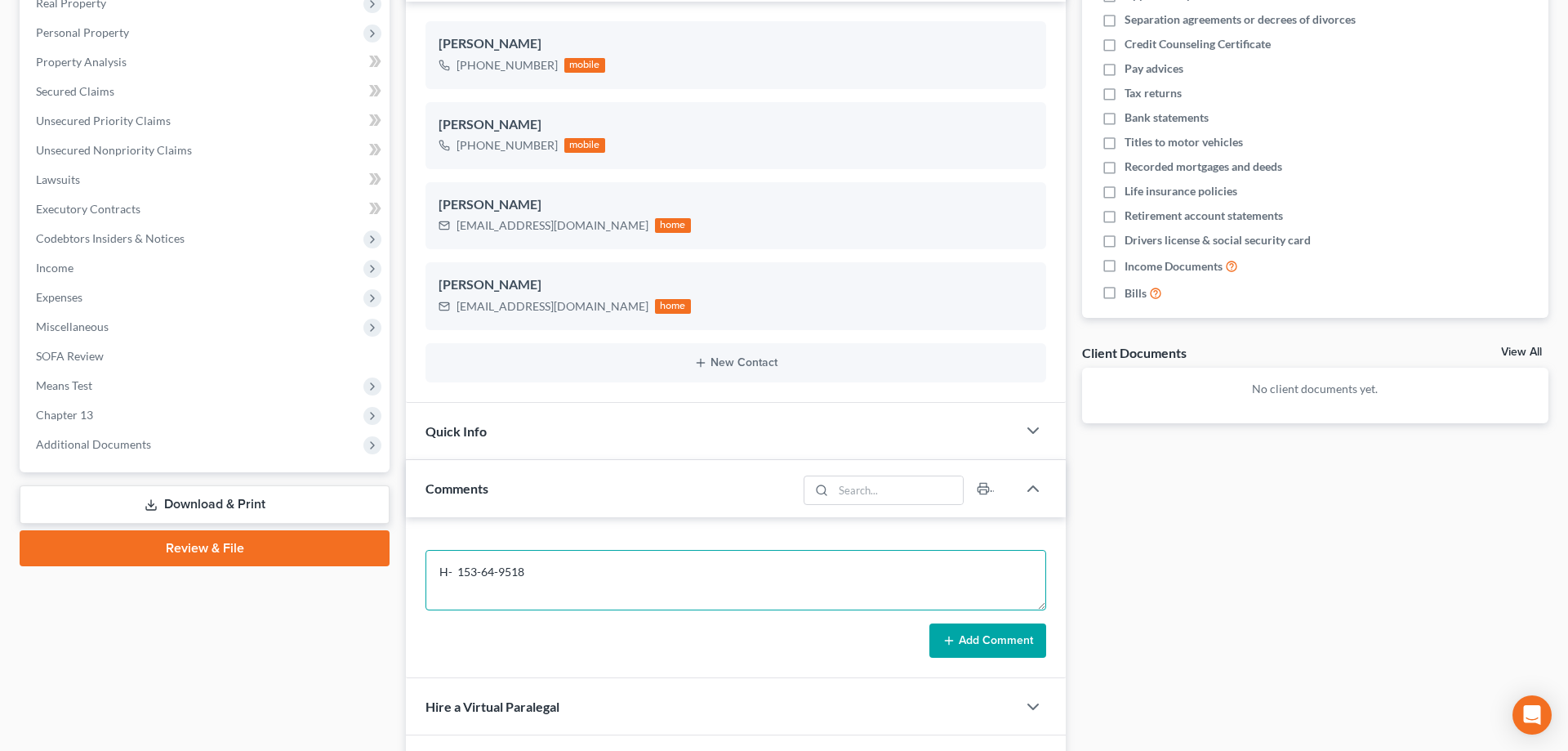
scroll to position [5, 0]
type textarea "H- 153-64-9518 W- 143-76-8557"
click at [957, 629] on button "Add Comment" at bounding box center [987, 640] width 117 height 35
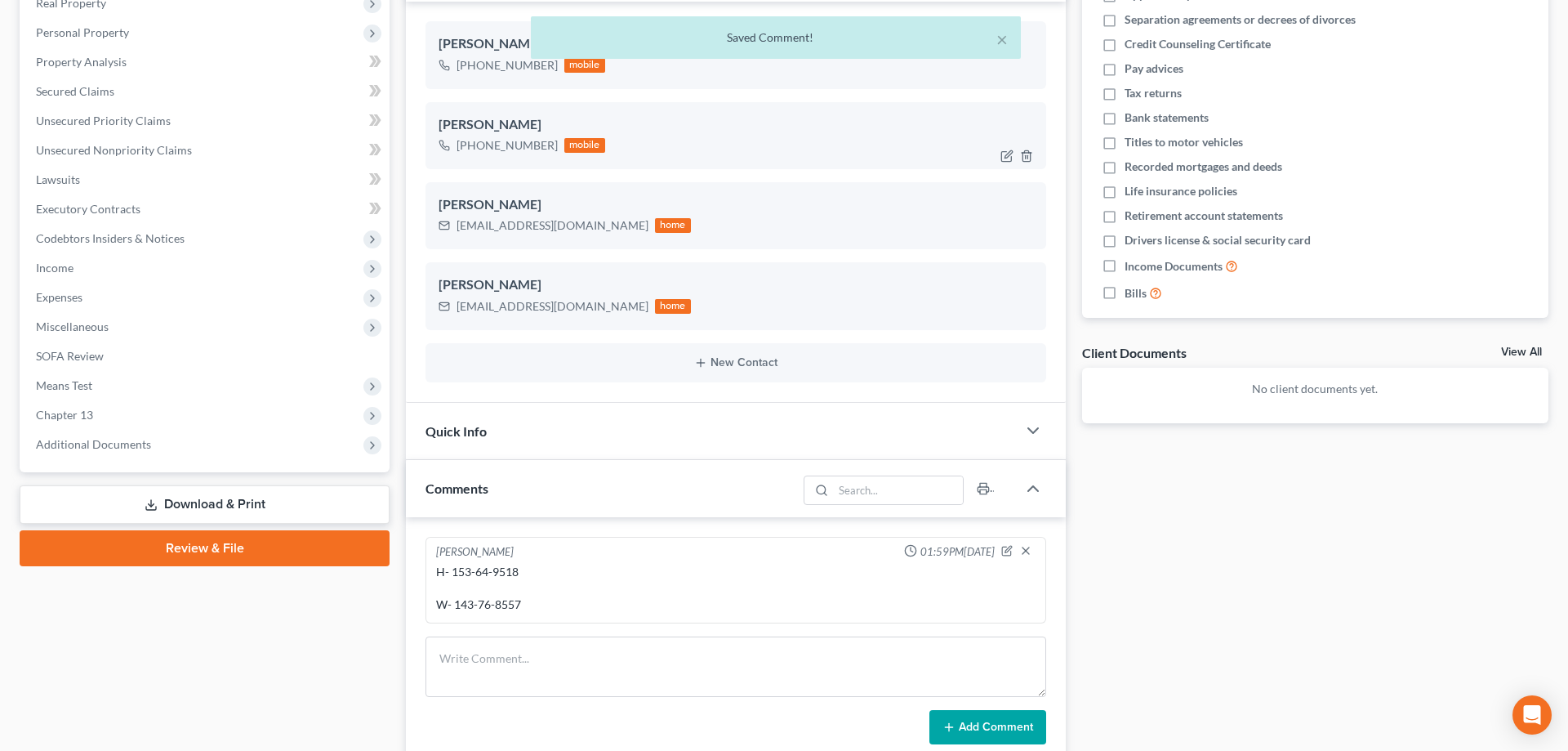
scroll to position [0, 0]
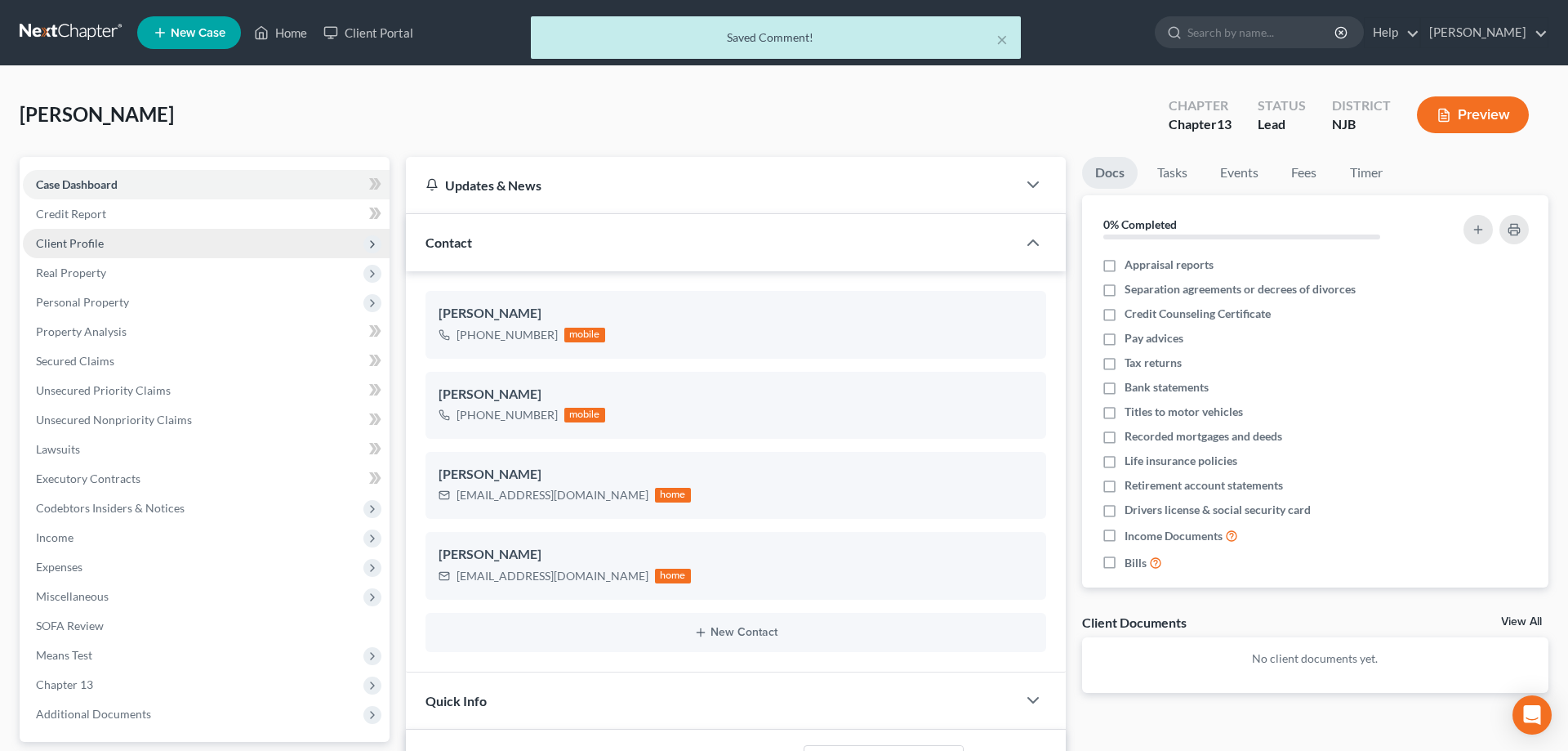
click at [85, 236] on span "Client Profile" at bounding box center [69, 242] width 68 height 14
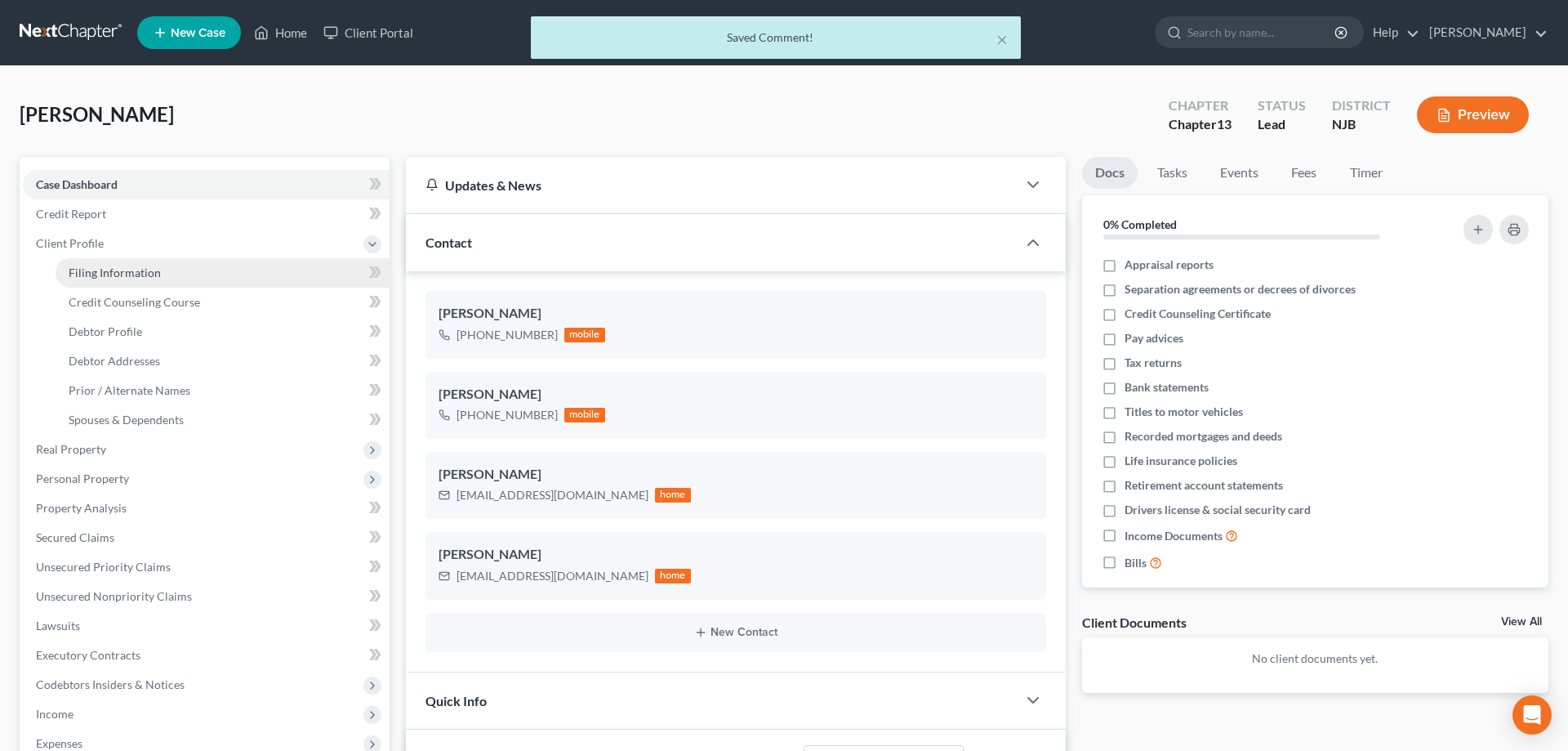
click at [181, 269] on link "Filing Information" at bounding box center [222, 272] width 334 height 29
select select "1"
select select "0"
select select "3"
select select "51"
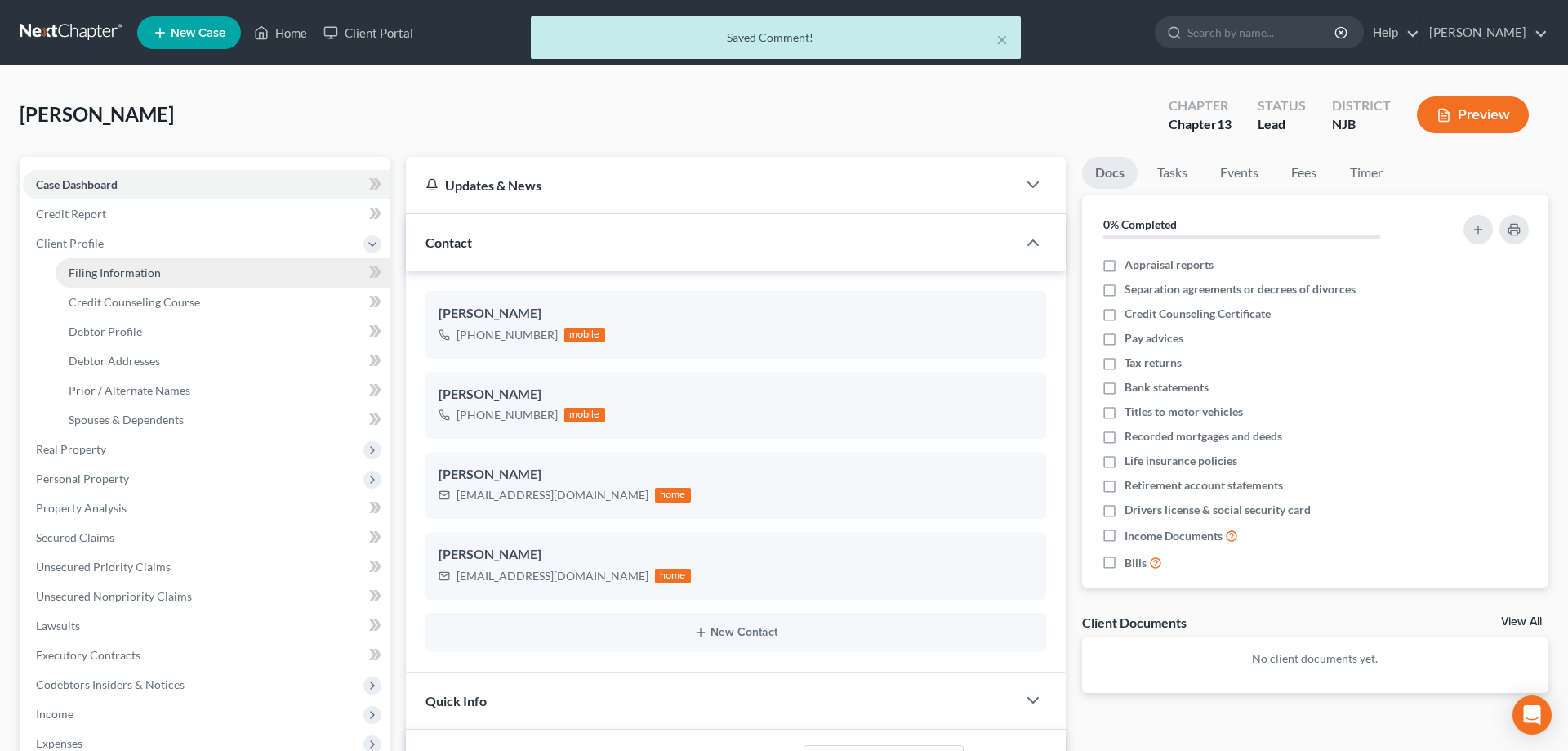
select select "33"
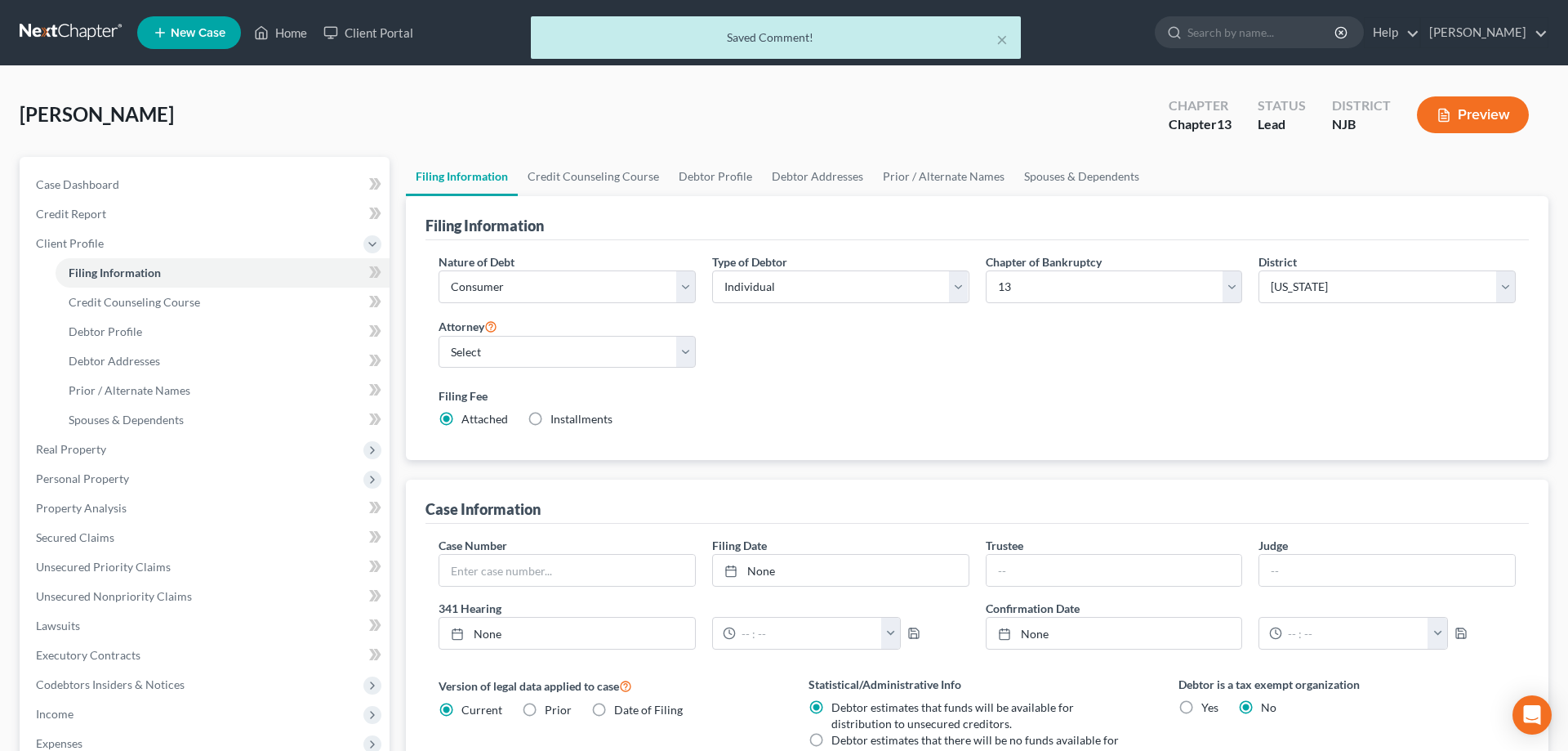
scroll to position [325, 0]
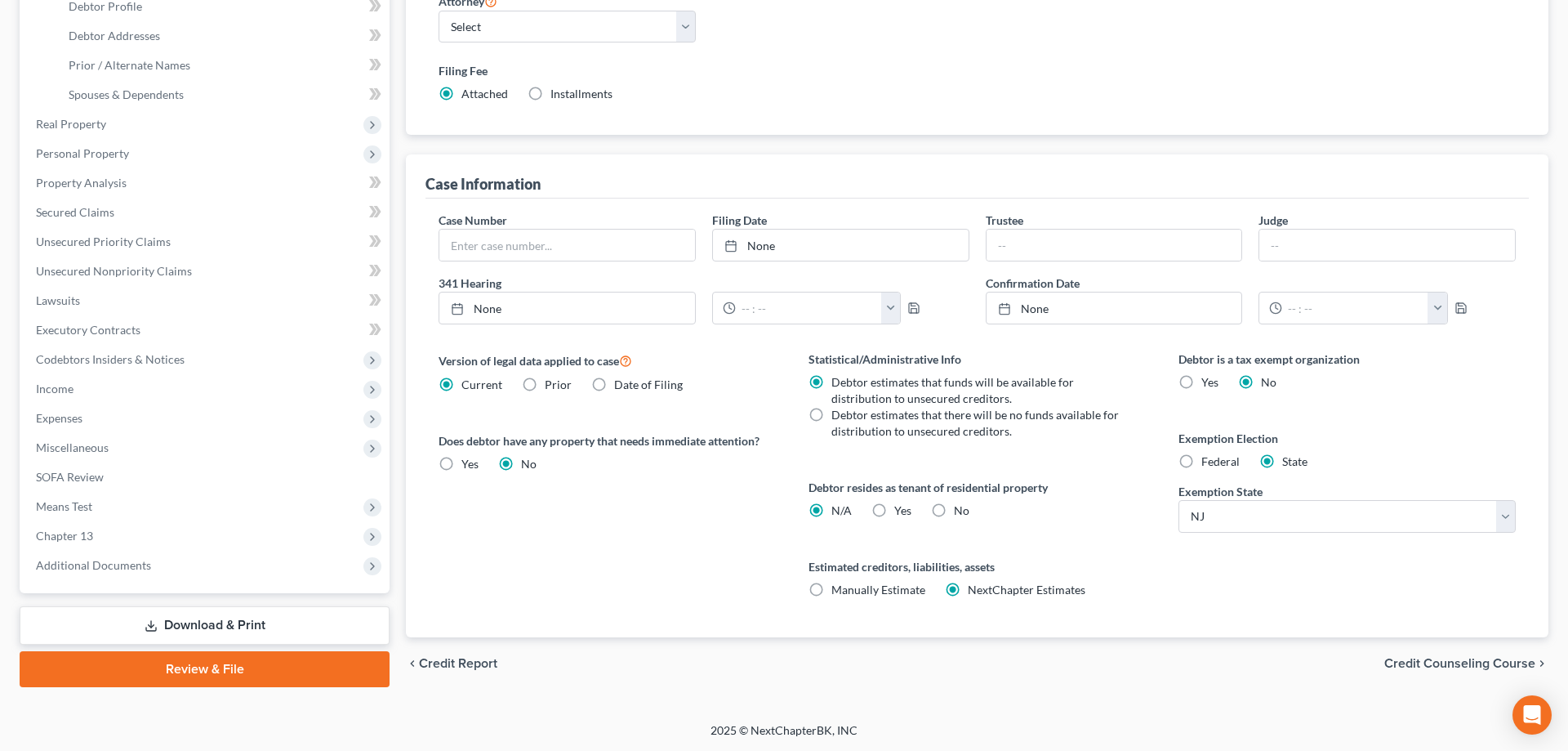
click at [1201, 461] on label "Federal" at bounding box center [1220, 461] width 38 height 16
click at [1208, 461] on input "Federal" at bounding box center [1213, 458] width 10 height 10
radio input "true"
radio input "false"
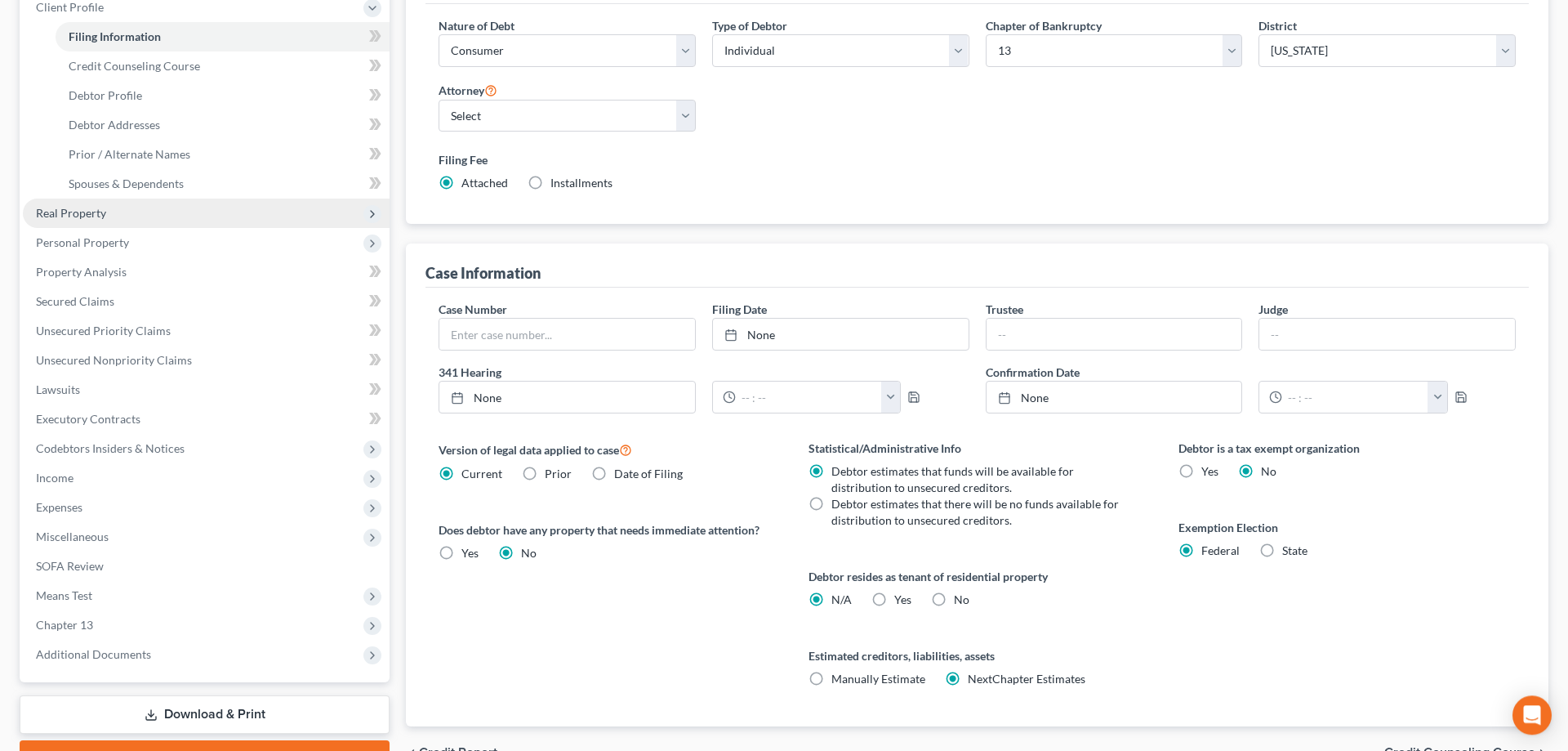
scroll to position [158, 0]
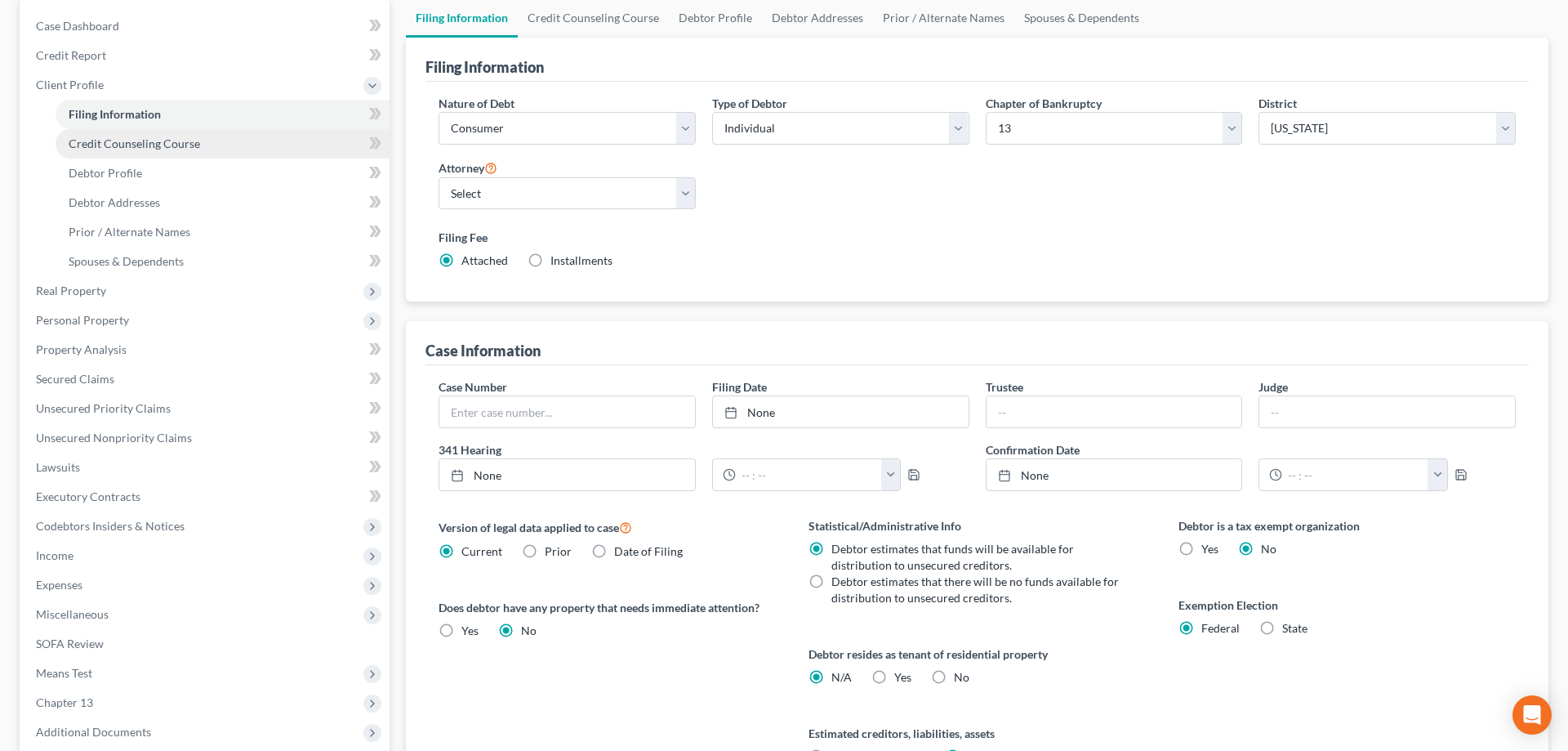
click at [107, 147] on span "Credit Counseling Course" at bounding box center [134, 143] width 132 height 14
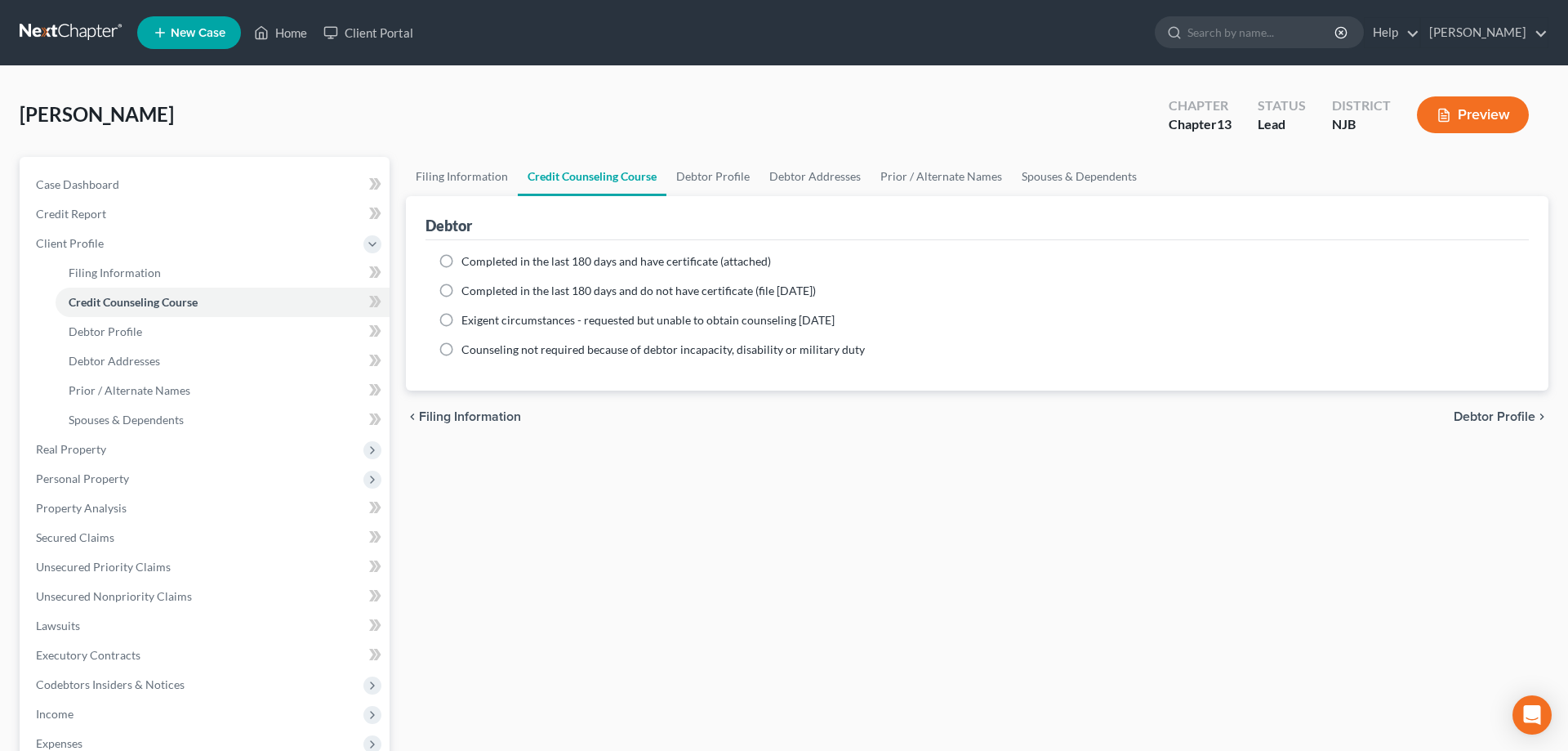
click at [462, 258] on label "Completed in the last 180 days and have certificate (attached)" at bounding box center [616, 261] width 309 height 16
click at [468, 258] on input "Completed in the last 180 days and have certificate (attached)" at bounding box center [473, 258] width 10 height 10
radio input "true"
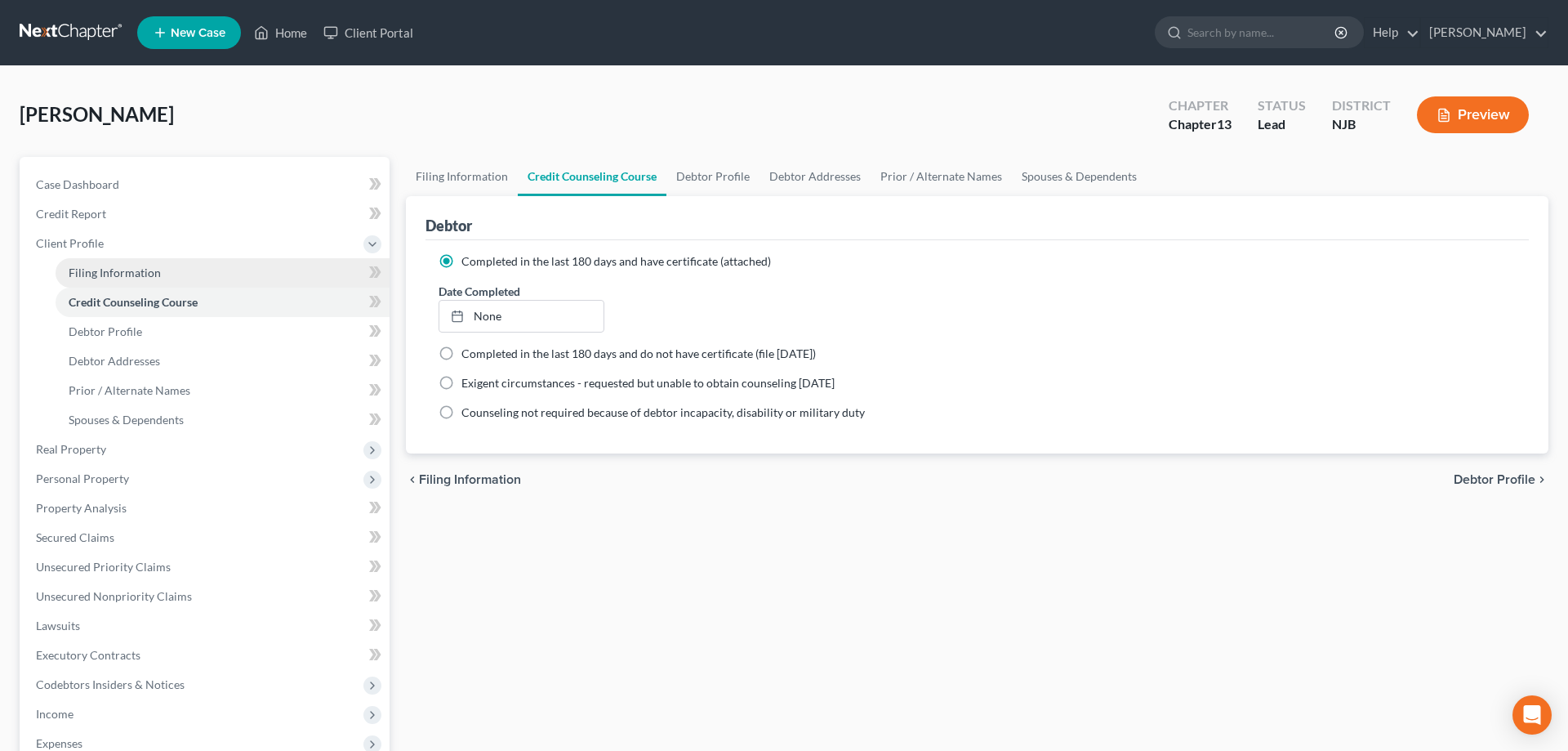
click at [94, 277] on span "Filing Information" at bounding box center [114, 272] width 93 height 14
select select "1"
select select "0"
select select "3"
select select "51"
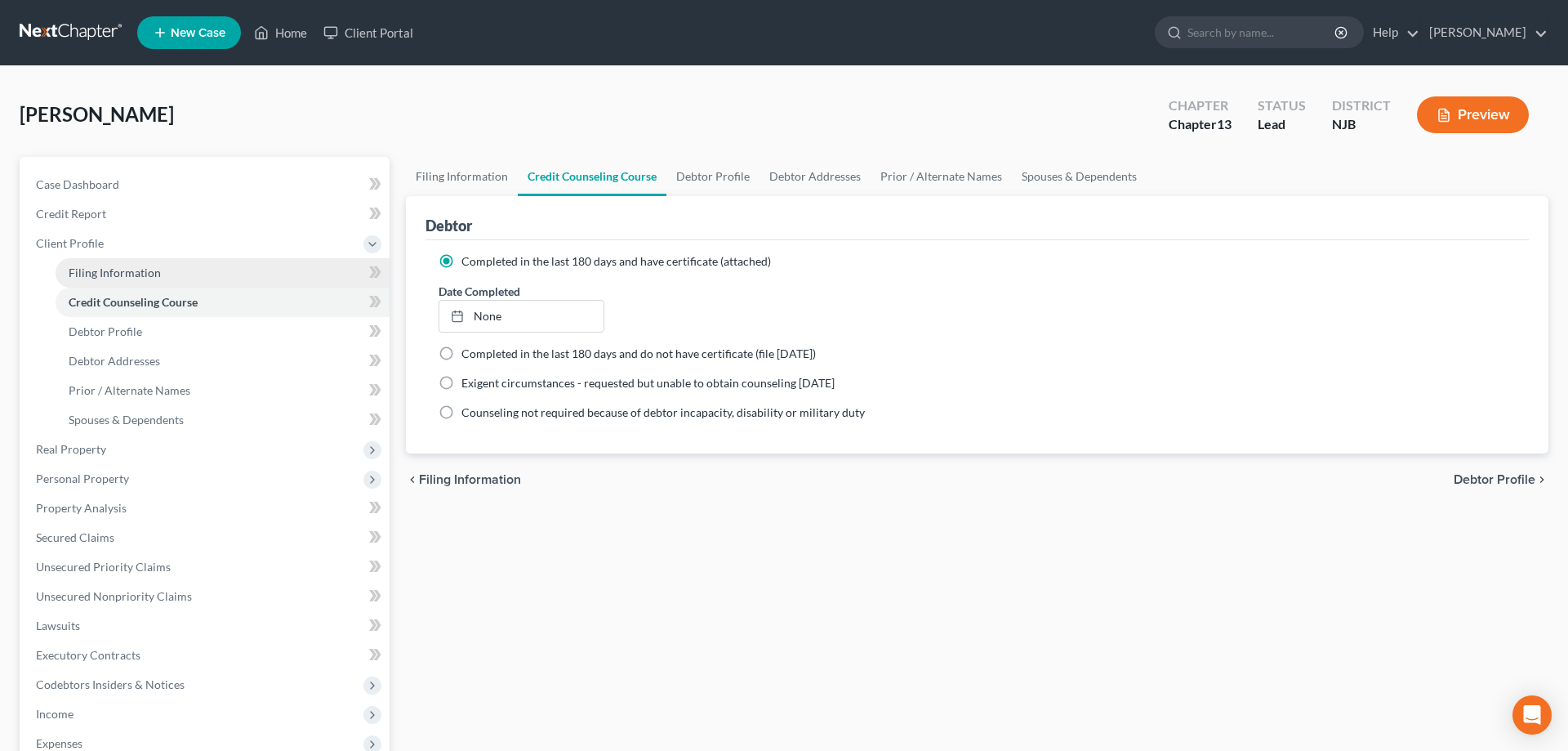
select select "0"
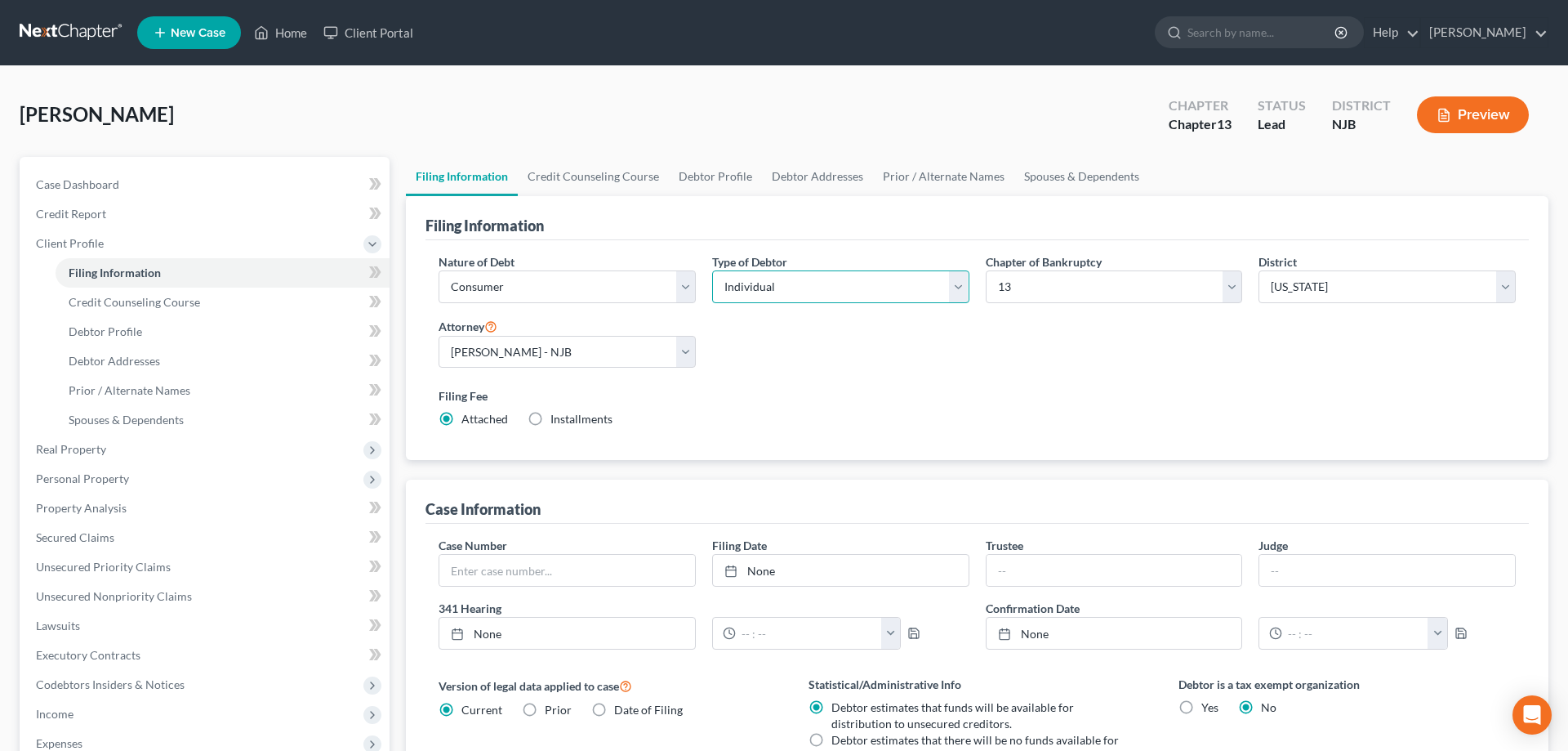
click at [712, 270] on select "Select Individual Joint" at bounding box center [841, 286] width 257 height 33
select select "1"
click option "Joint" at bounding box center [0, 0] width 0 height 0
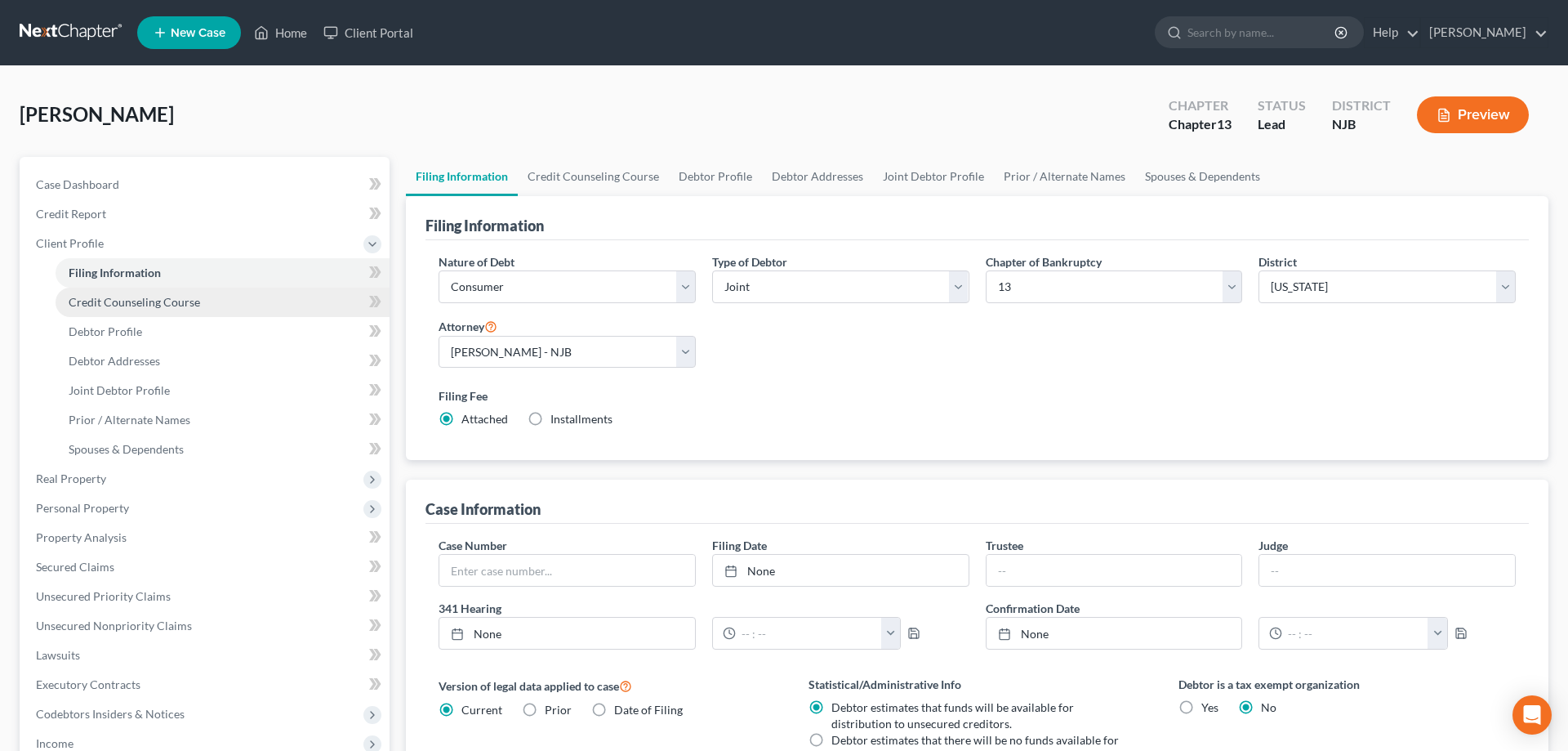
click at [120, 305] on span "Credit Counseling Course" at bounding box center [134, 301] width 132 height 14
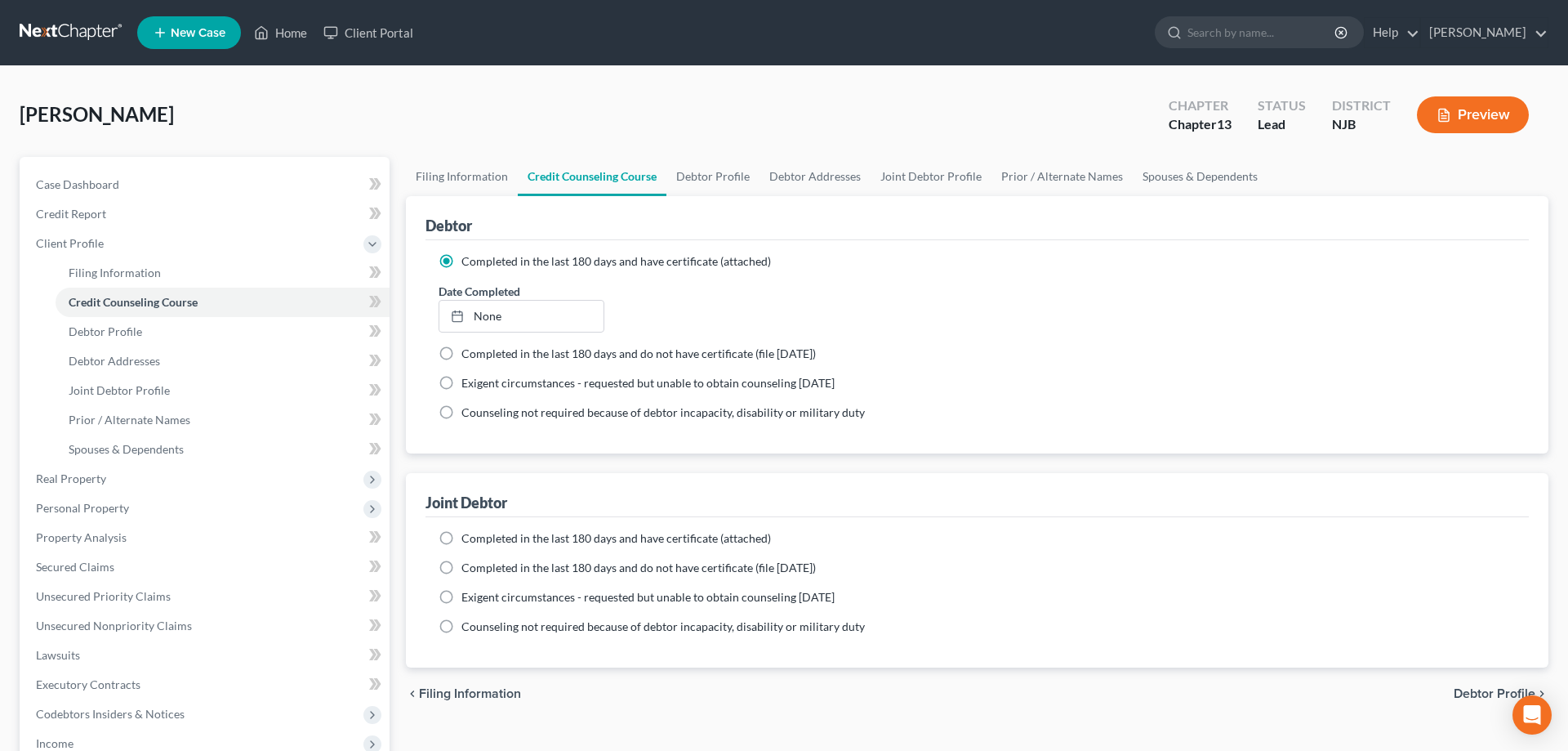
click at [462, 542] on label "Completed in the last 180 days and have certificate (attached)" at bounding box center [616, 538] width 309 height 16
click at [468, 541] on input "Completed in the last 180 days and have certificate (attached)" at bounding box center [473, 535] width 10 height 10
radio input "true"
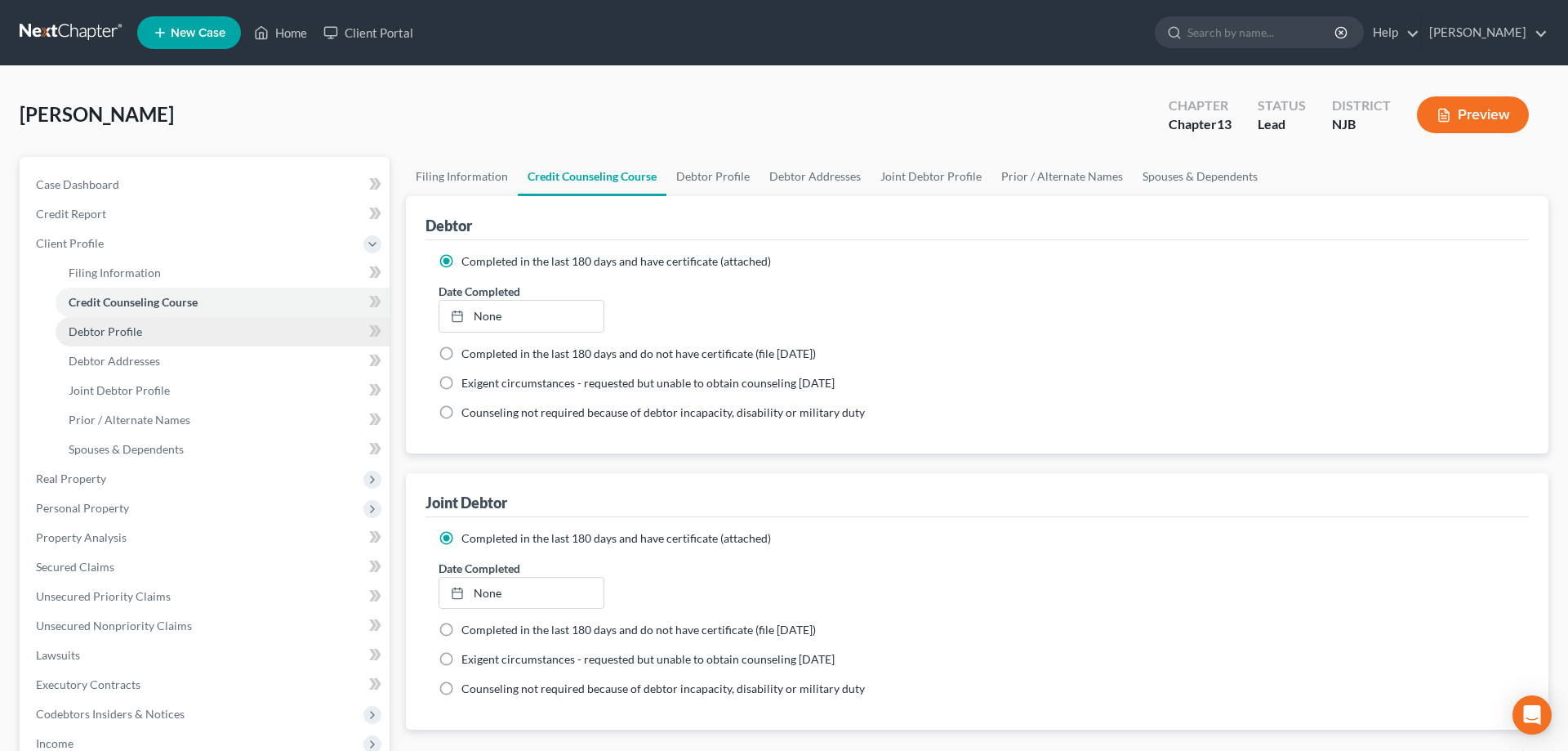
click at [114, 329] on span "Debtor Profile" at bounding box center [105, 331] width 74 height 14
select select "1"
select select "0"
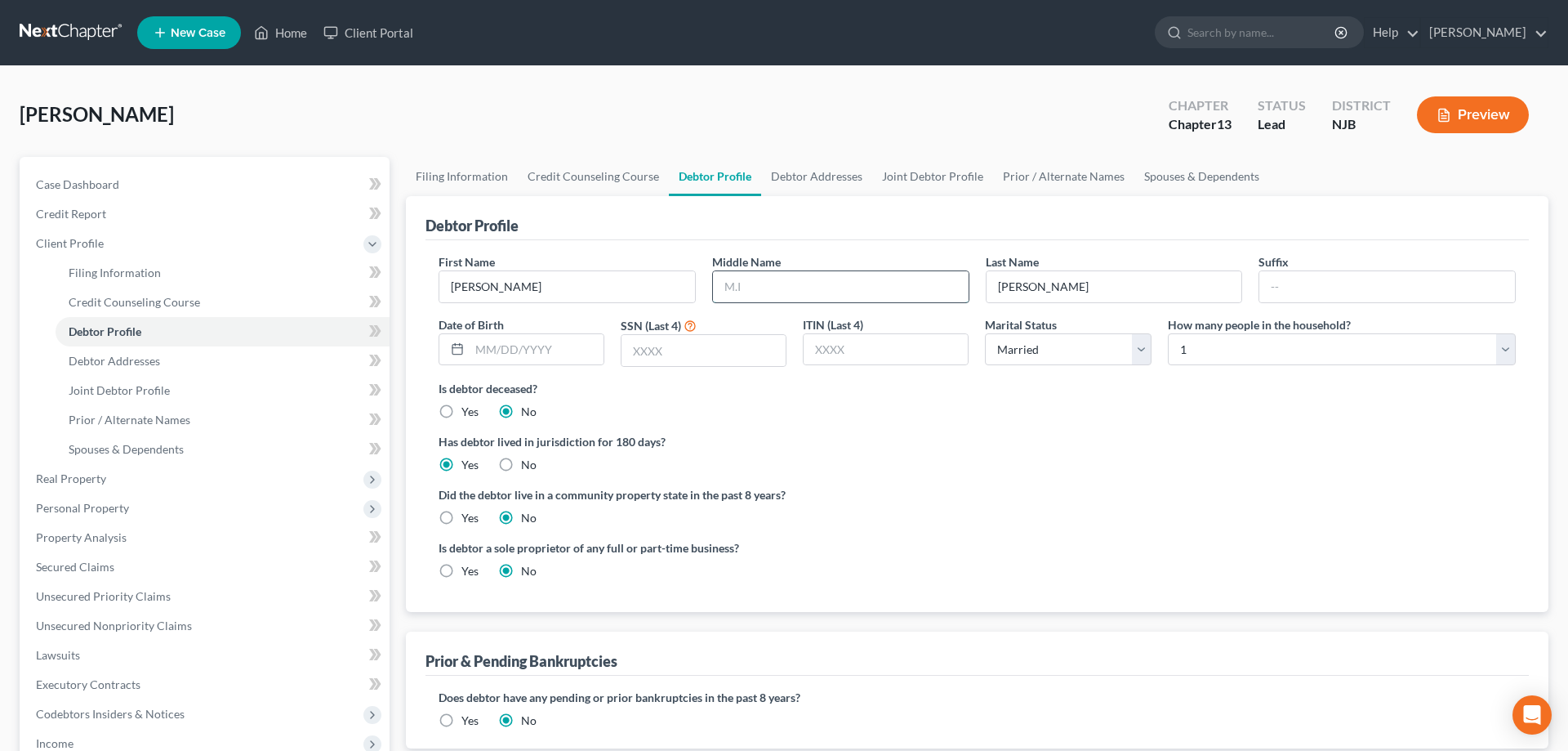
click at [745, 288] on input "text" at bounding box center [841, 286] width 255 height 31
type input "Scott"
click at [698, 349] on input "text" at bounding box center [704, 350] width 165 height 31
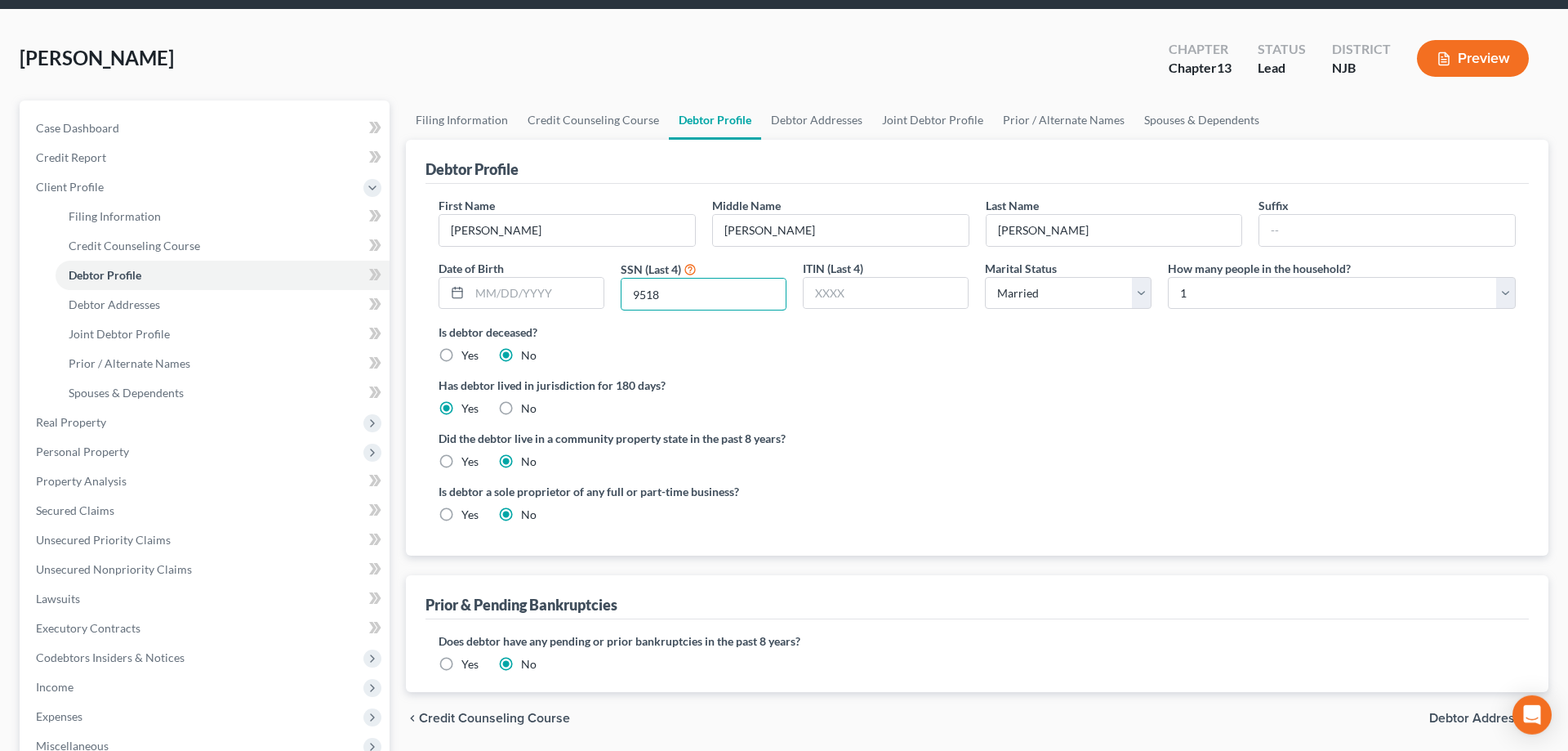
scroll to position [166, 0]
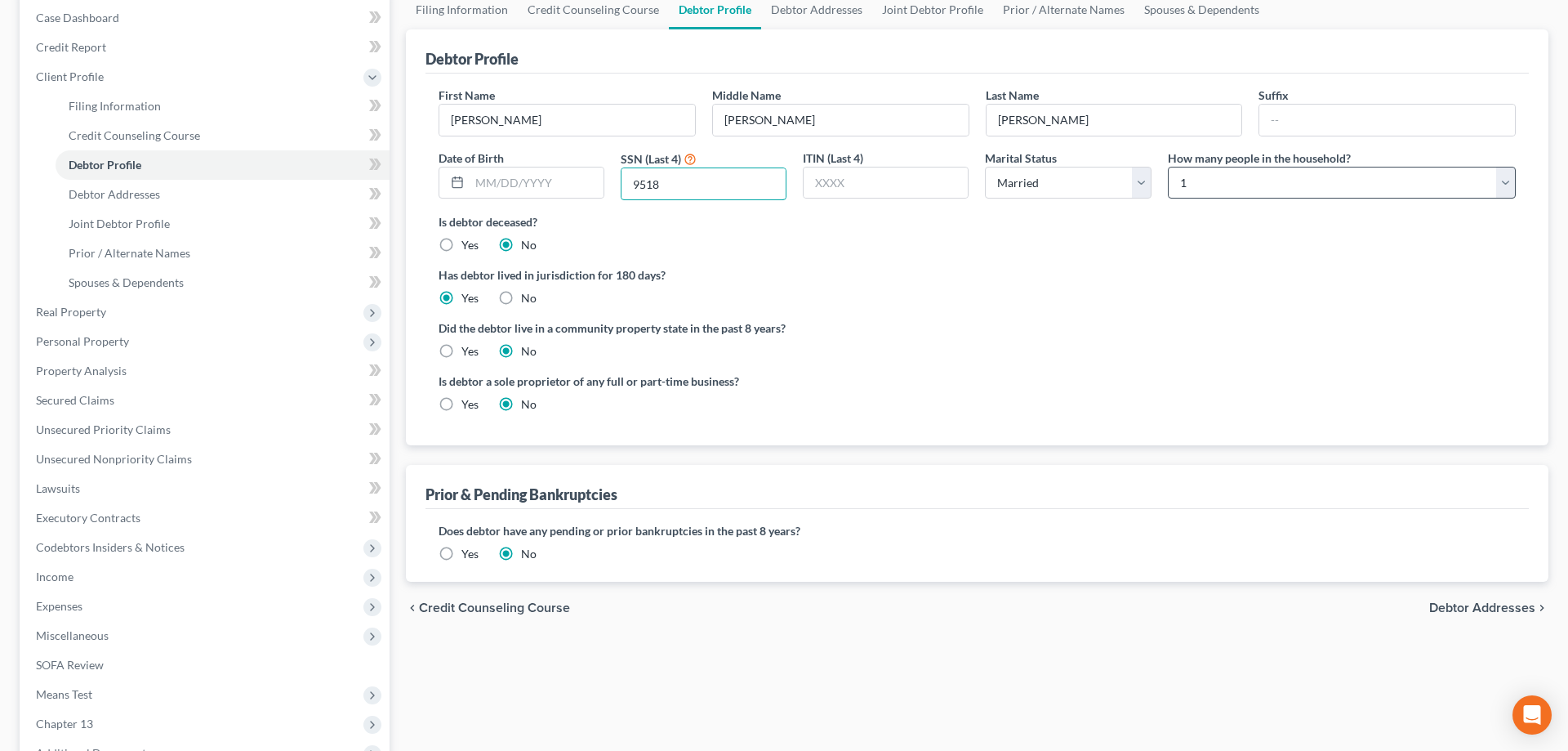
type input "9518"
click at [1168, 166] on select "Select 1 2 3 4 5 6 7 8 9 10 11 12 13 14 15 16 17 18 19 20" at bounding box center [1342, 182] width 348 height 33
select select "1"
click option "2" at bounding box center [0, 0] width 0 height 0
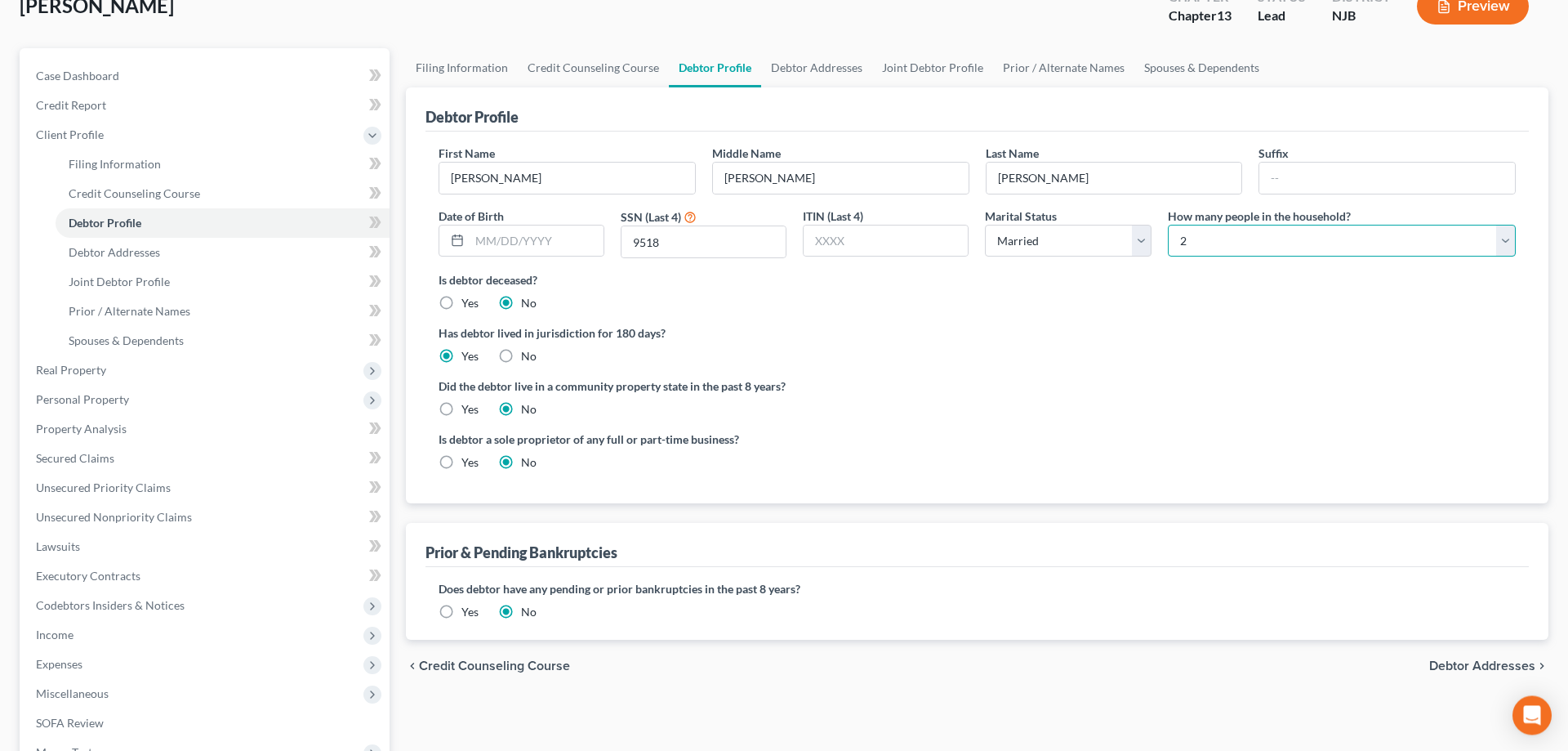
scroll to position [101, 0]
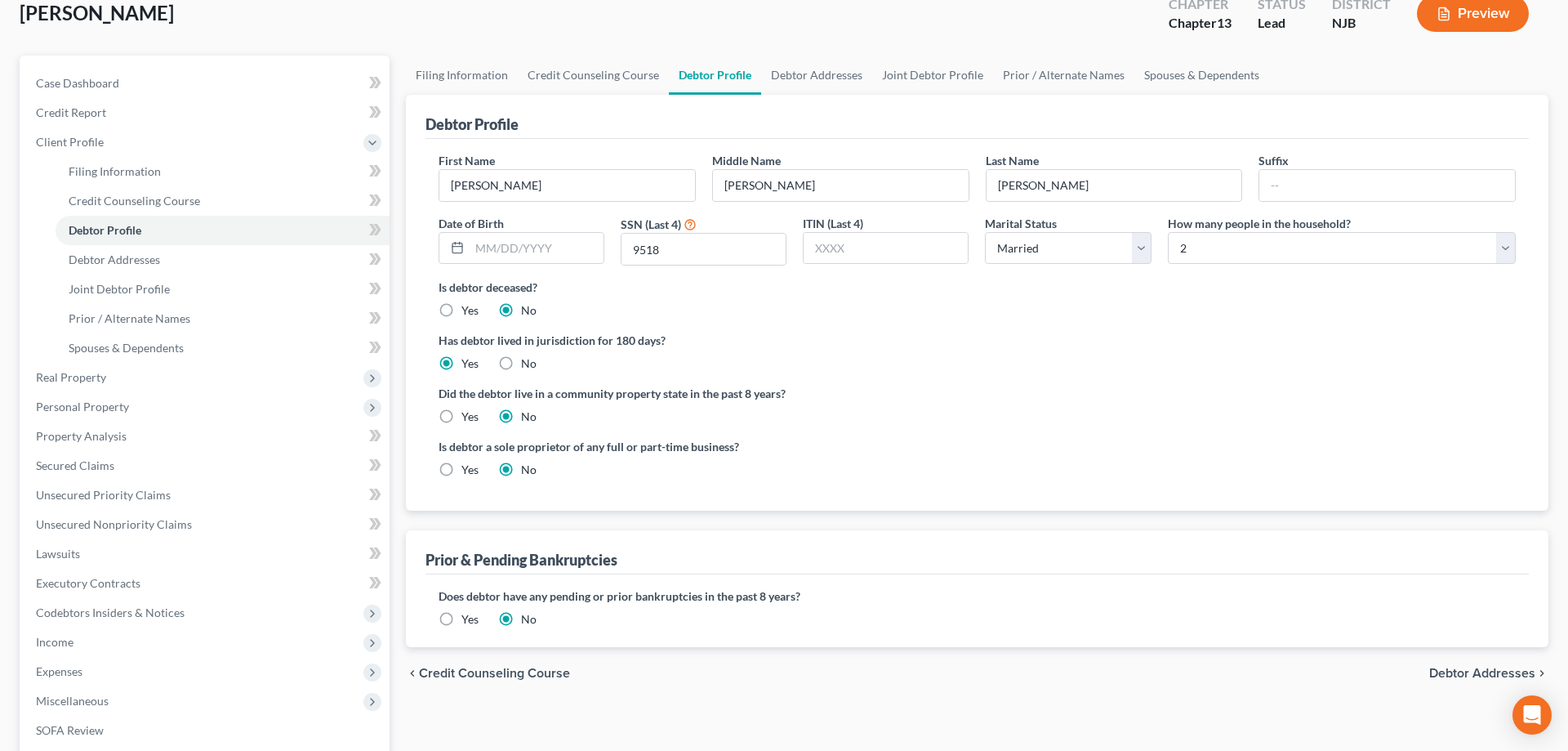
click at [462, 621] on label "Yes" at bounding box center [470, 618] width 17 height 16
click at [468, 621] on input "Yes" at bounding box center [473, 615] width 10 height 10
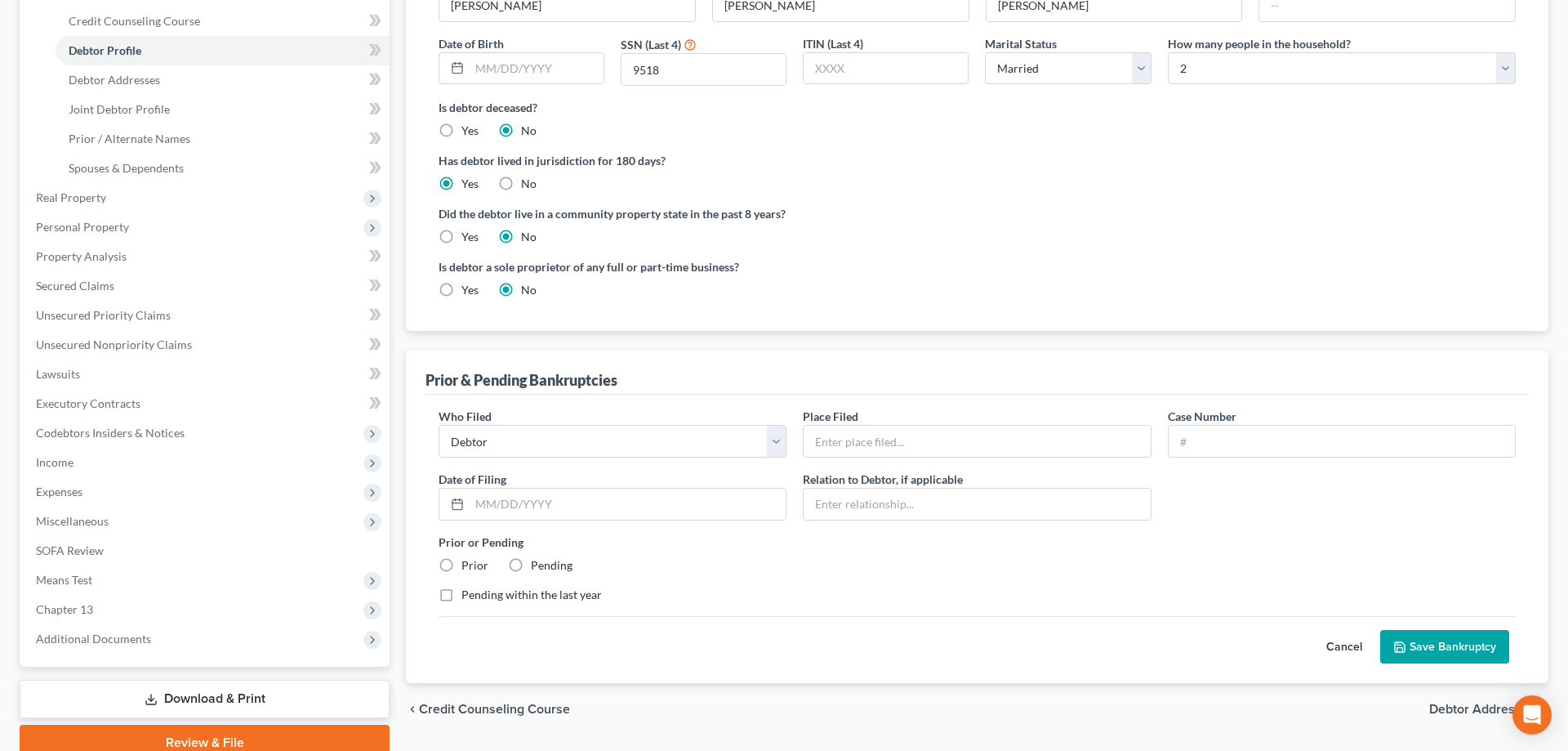
scroll to position [352, 0]
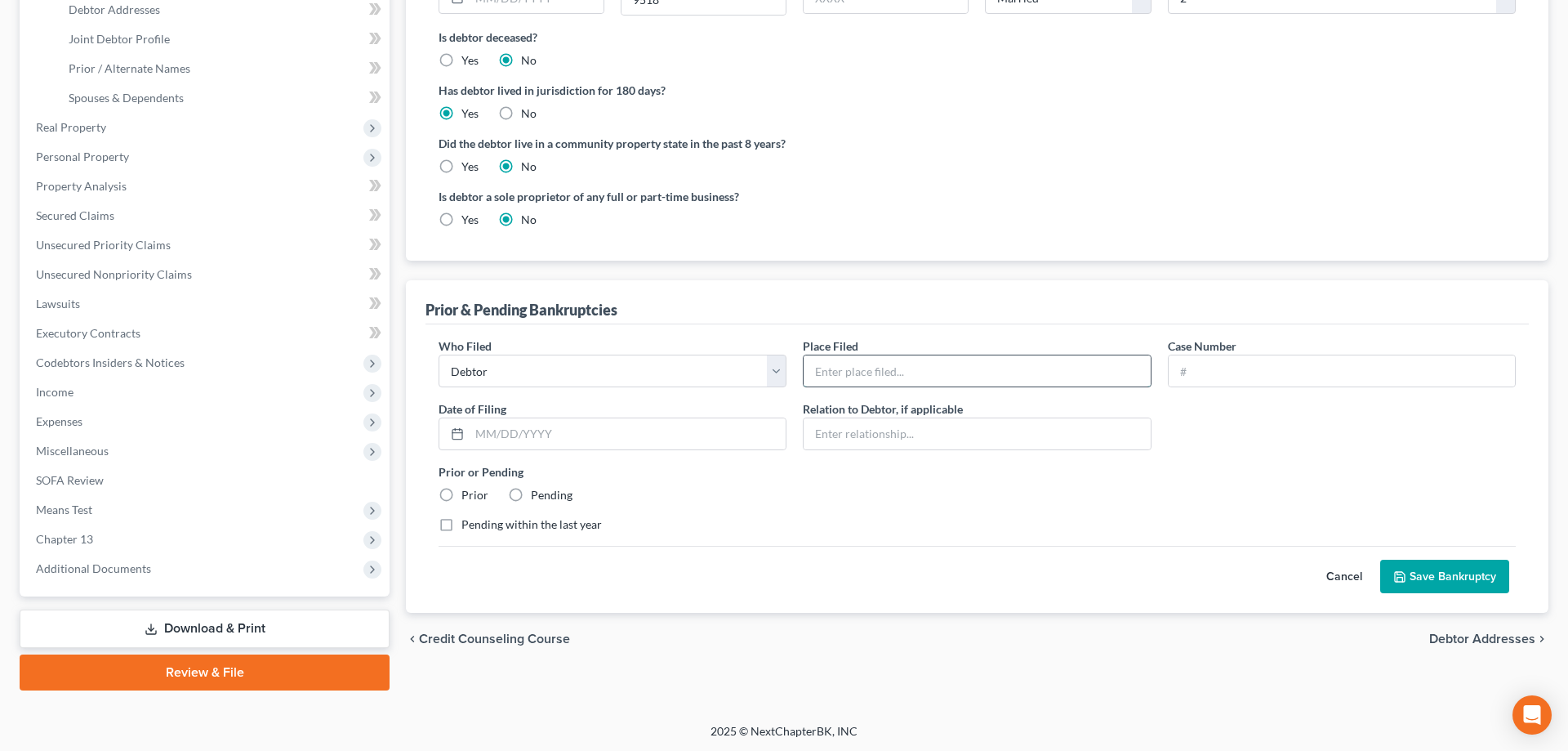
click at [847, 382] on input "text" at bounding box center [977, 370] width 346 height 31
type input "Camden"
click at [462, 498] on label "Prior" at bounding box center [475, 495] width 27 height 16
click at [468, 498] on input "Prior" at bounding box center [473, 492] width 10 height 10
radio input "true"
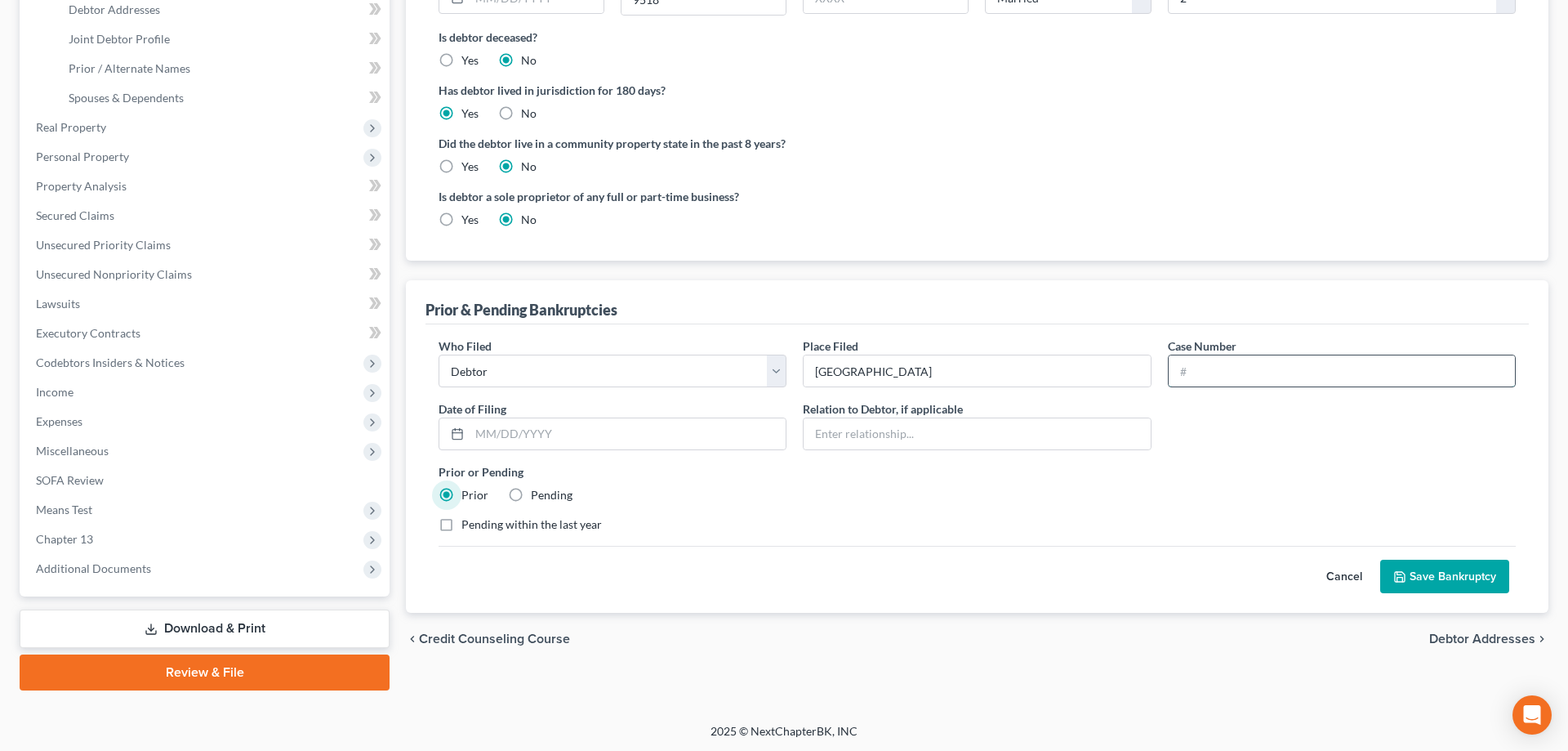
click at [1237, 372] on input "text" at bounding box center [1342, 370] width 346 height 31
type input "13-24277"
click at [1407, 585] on button "Save Bankruptcy" at bounding box center [1445, 576] width 129 height 35
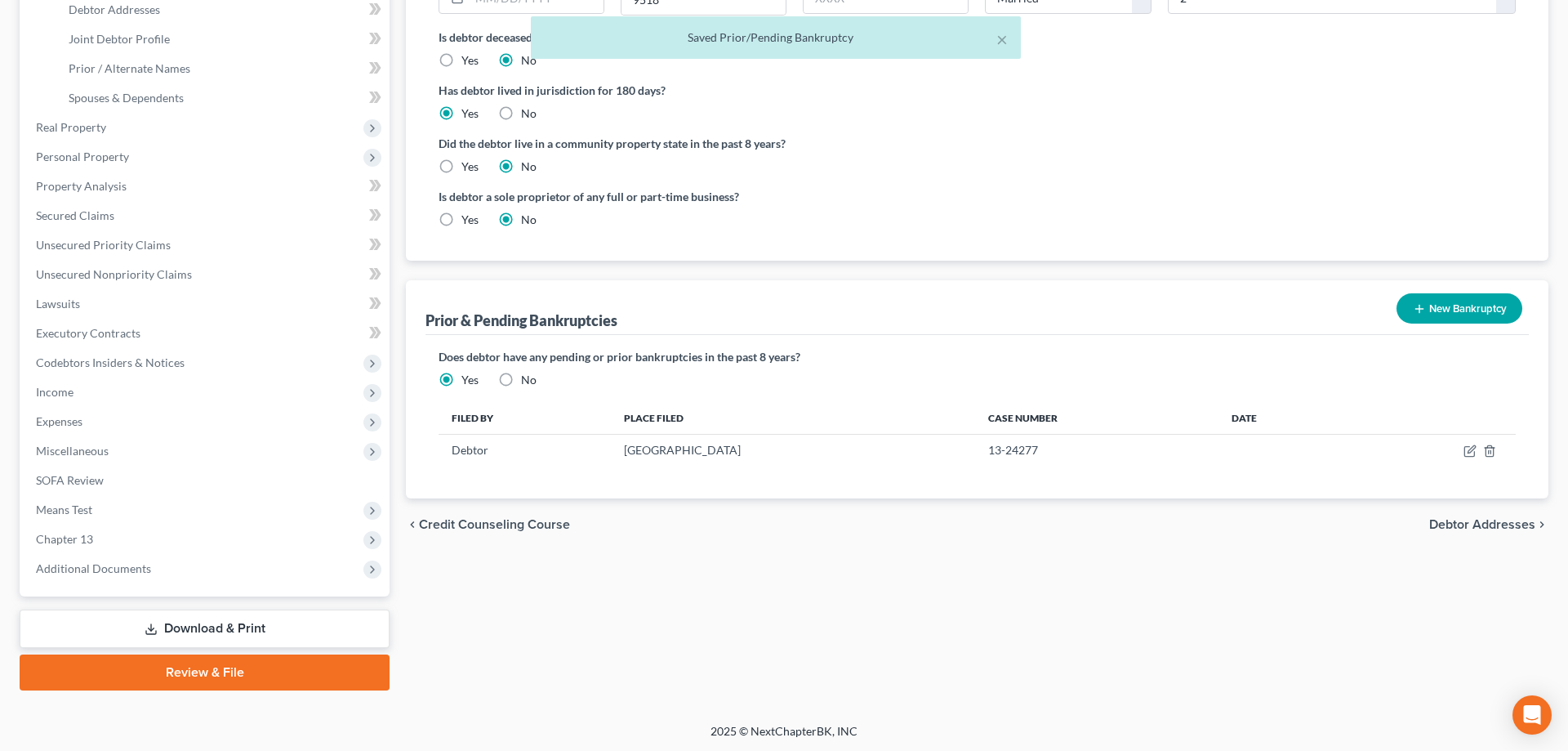
click at [1469, 302] on button "New Bankruptcy" at bounding box center [1460, 309] width 126 height 30
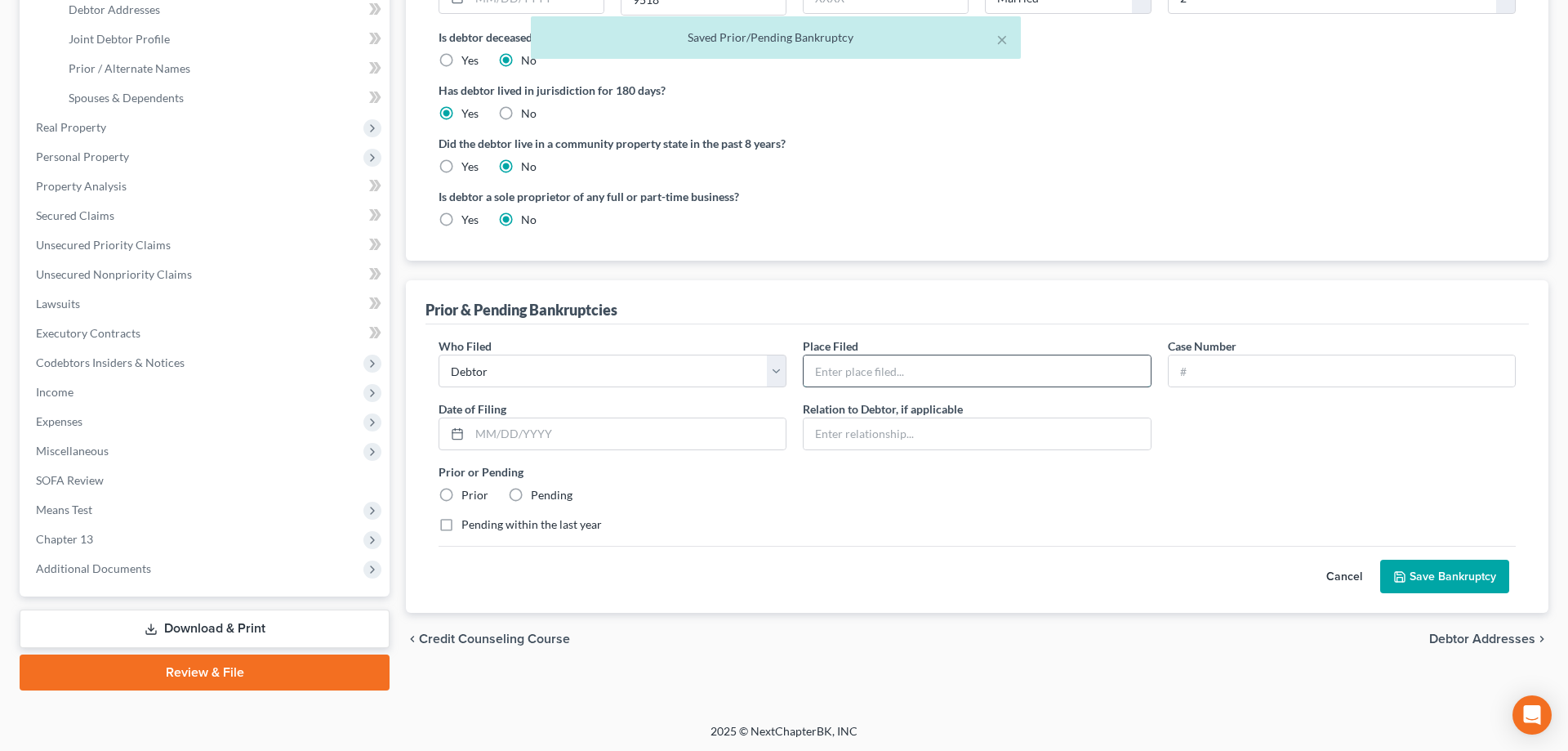
click at [835, 374] on input "text" at bounding box center [977, 370] width 346 height 31
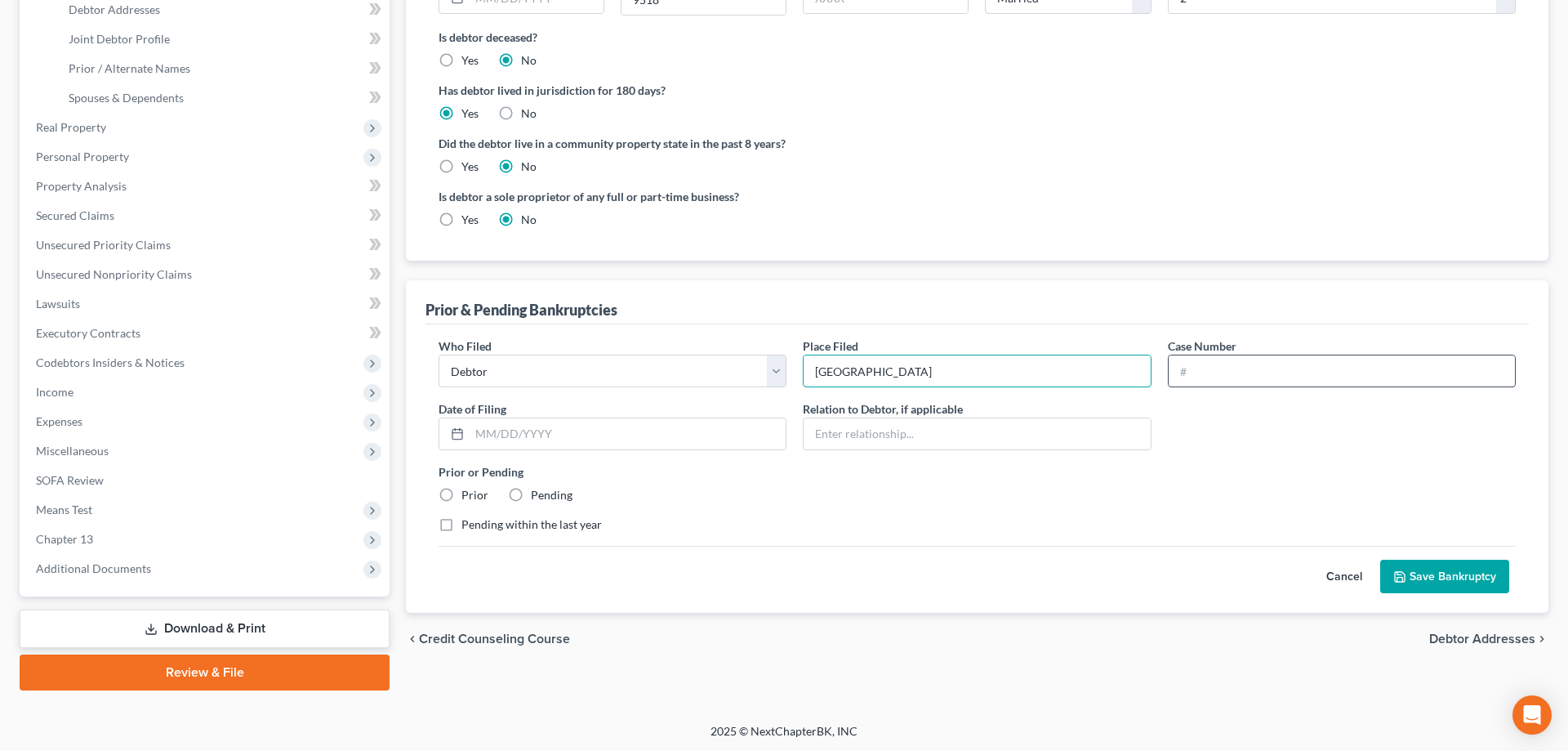
type input "Camden"
click at [1201, 379] on input "text" at bounding box center [1342, 370] width 346 height 31
type input "01-22242"
click at [462, 498] on label "Prior" at bounding box center [475, 495] width 27 height 16
click at [468, 498] on input "Prior" at bounding box center [473, 492] width 10 height 10
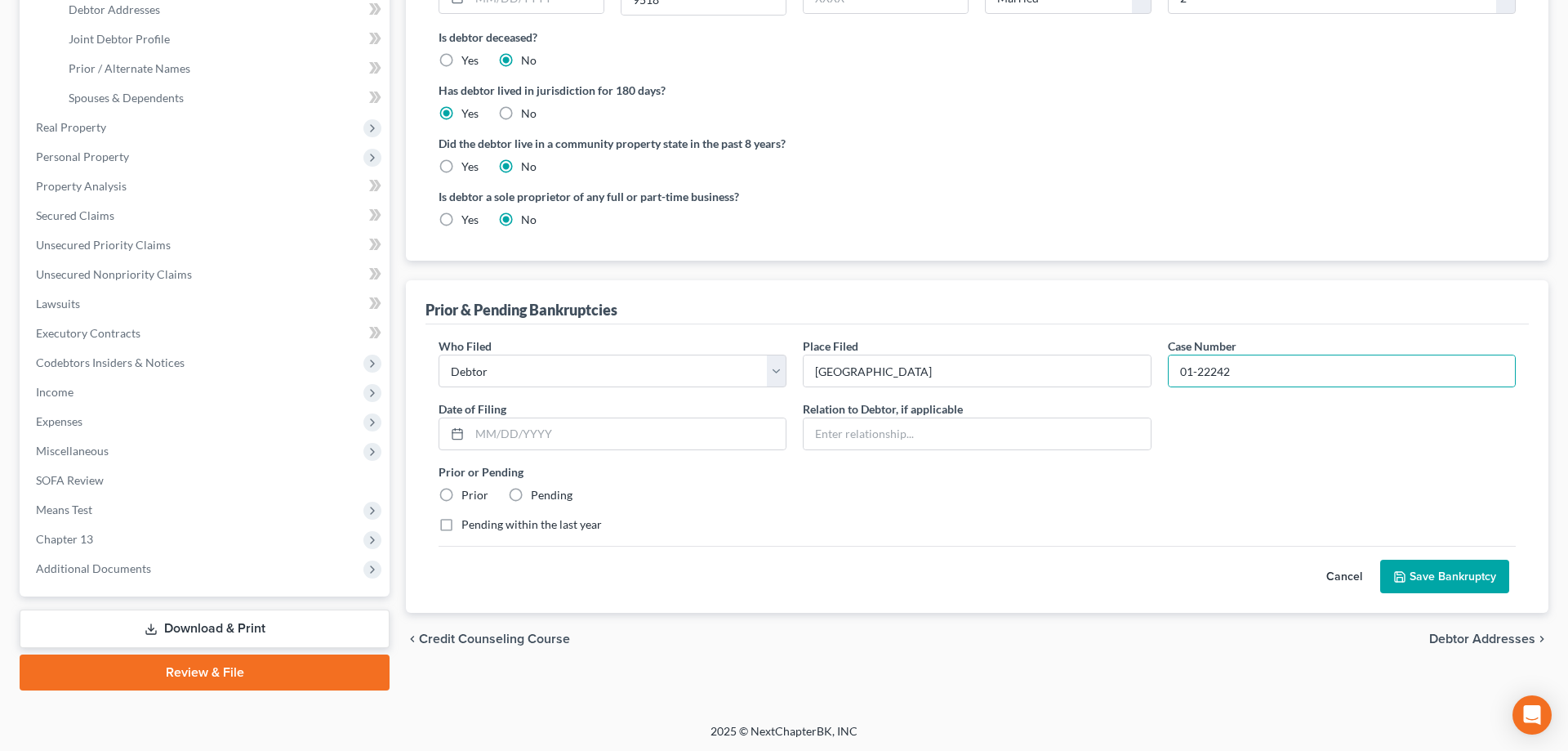
radio input "true"
click at [1469, 578] on button "Save Bankruptcy" at bounding box center [1445, 576] width 129 height 35
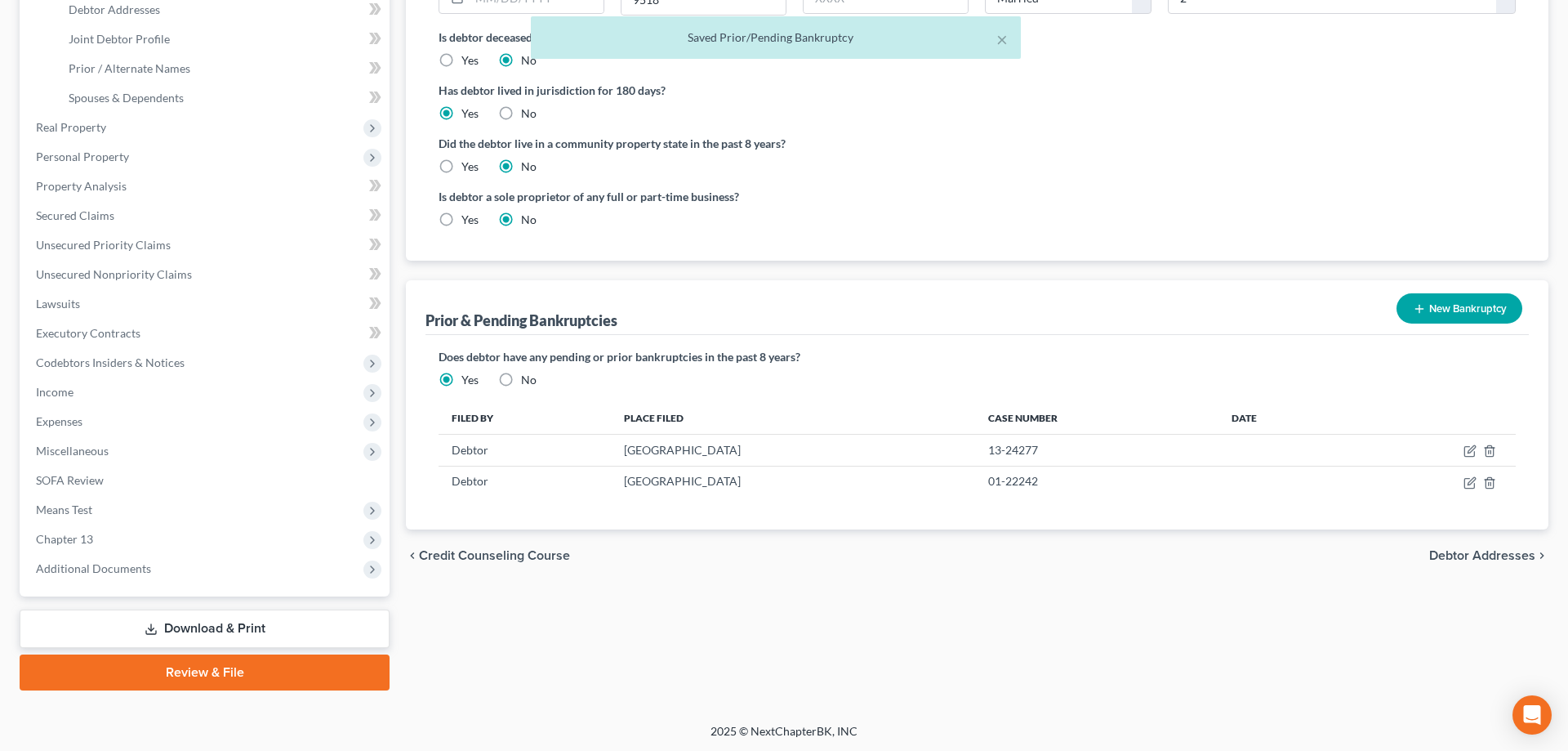
click at [1436, 305] on button "New Bankruptcy" at bounding box center [1460, 309] width 126 height 30
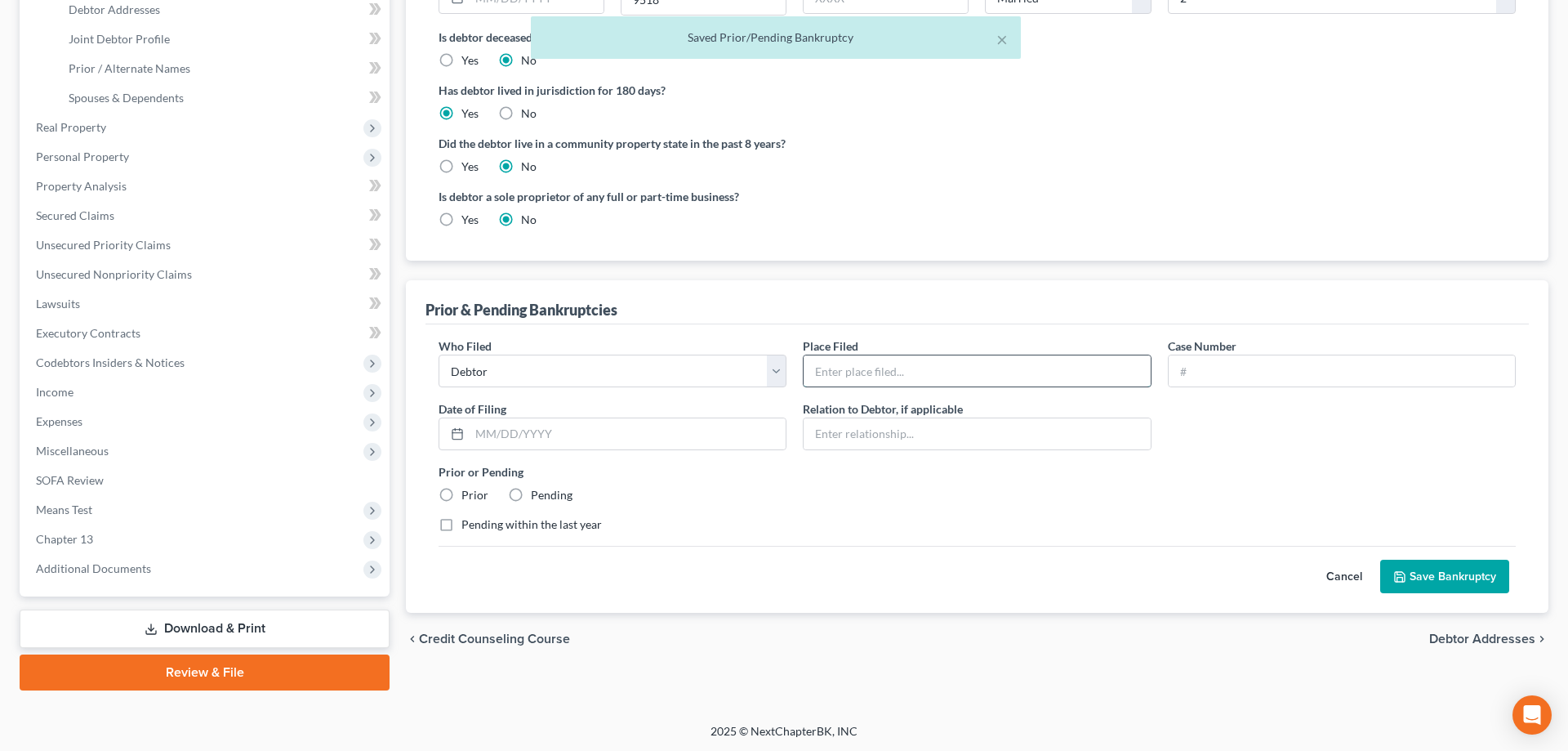
click at [859, 371] on input "text" at bounding box center [977, 370] width 346 height 31
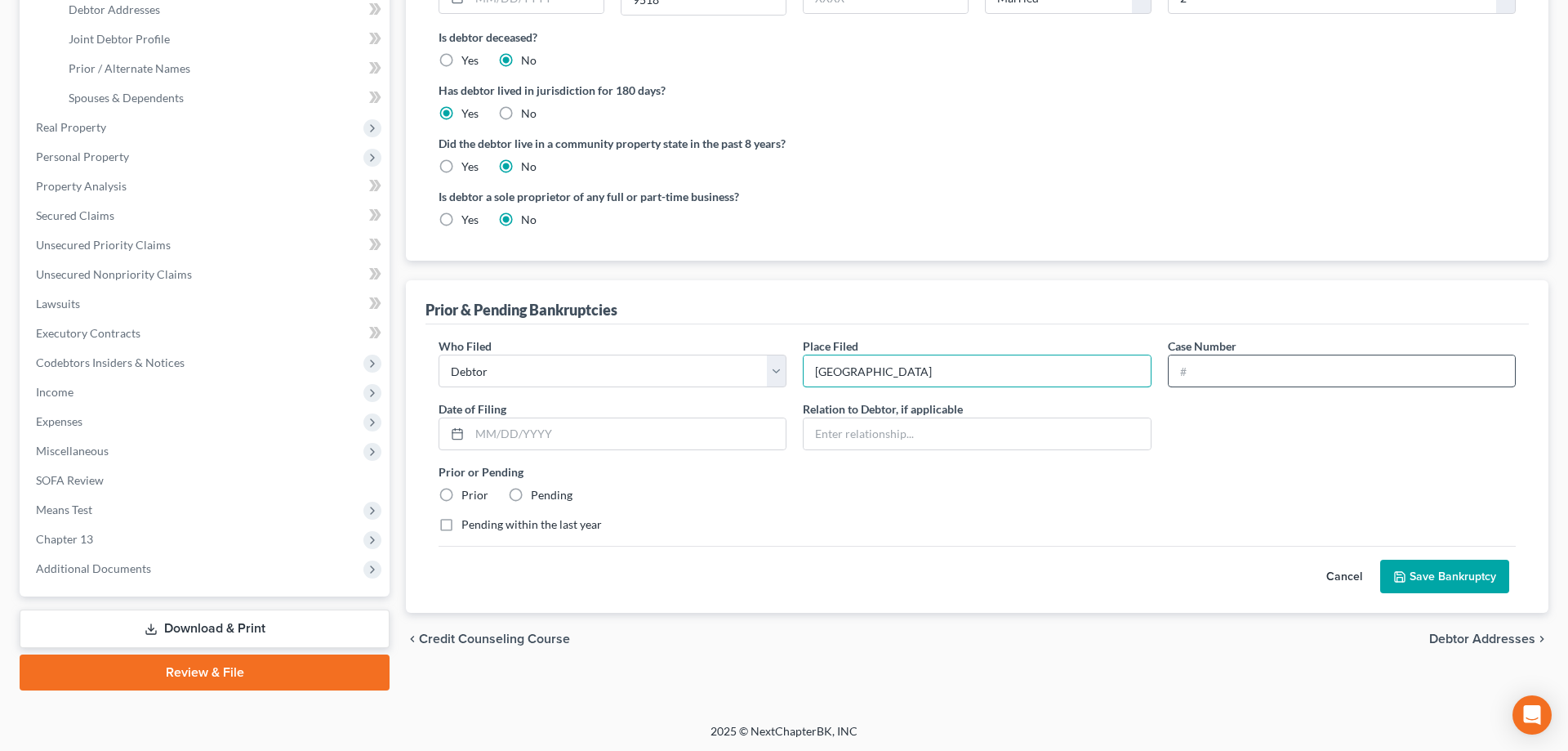
type input "Camden"
click at [1216, 383] on input "text" at bounding box center [1342, 370] width 346 height 31
type input "11-33233"
click at [462, 494] on label "Prior" at bounding box center [475, 495] width 27 height 16
click at [468, 494] on input "Prior" at bounding box center [473, 492] width 10 height 10
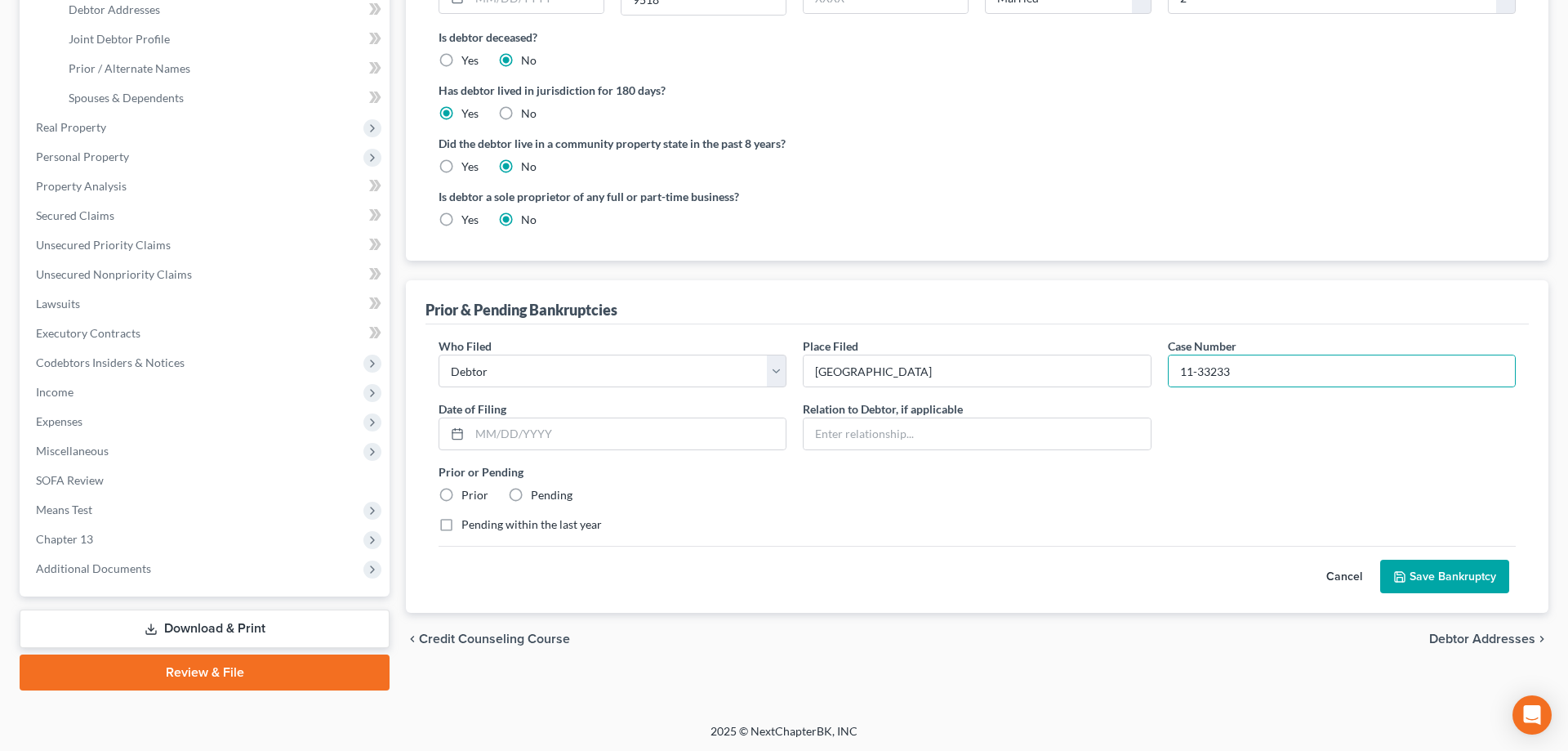
radio input "true"
click at [1475, 579] on button "Save Bankruptcy" at bounding box center [1445, 576] width 129 height 35
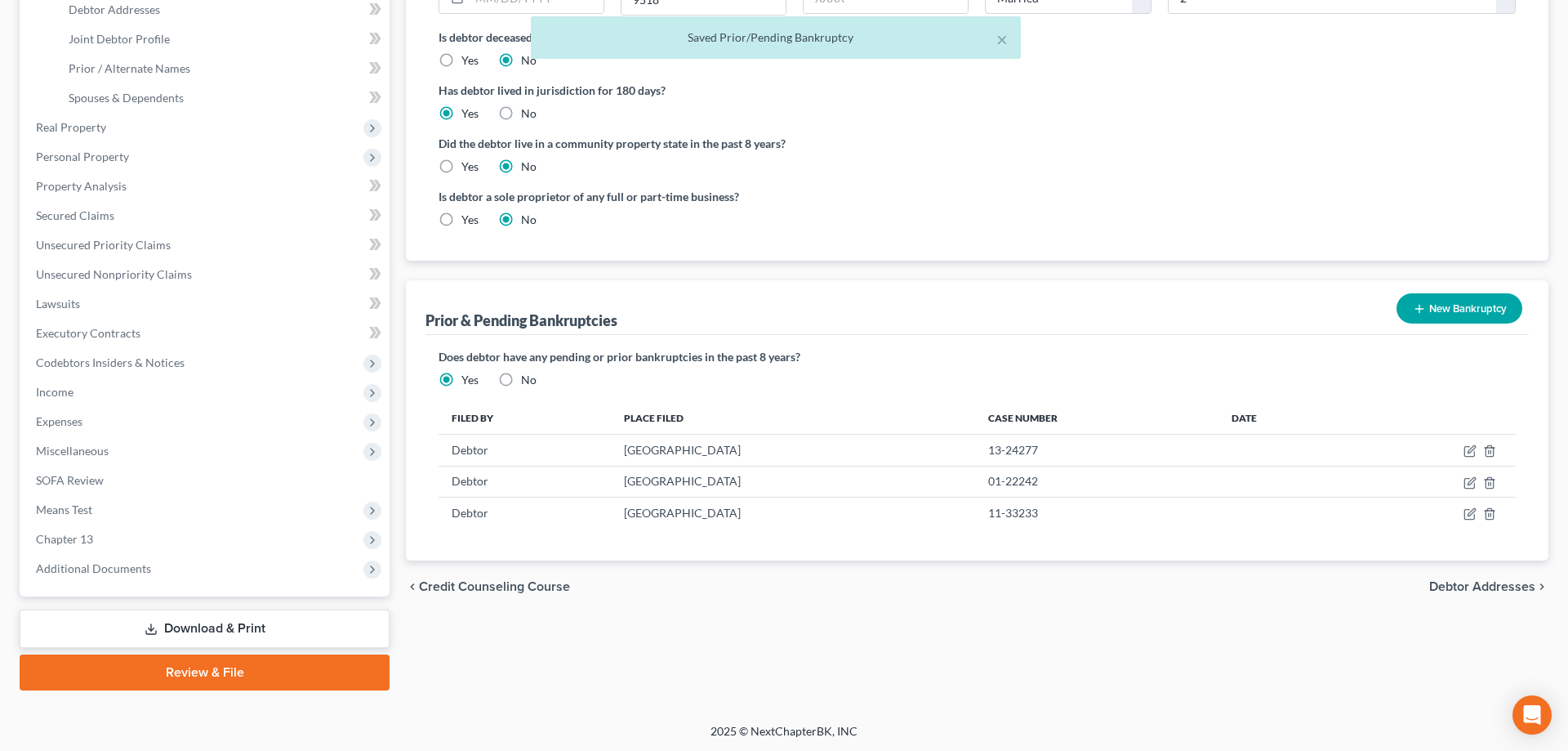
click at [1462, 311] on button "New Bankruptcy" at bounding box center [1460, 309] width 126 height 30
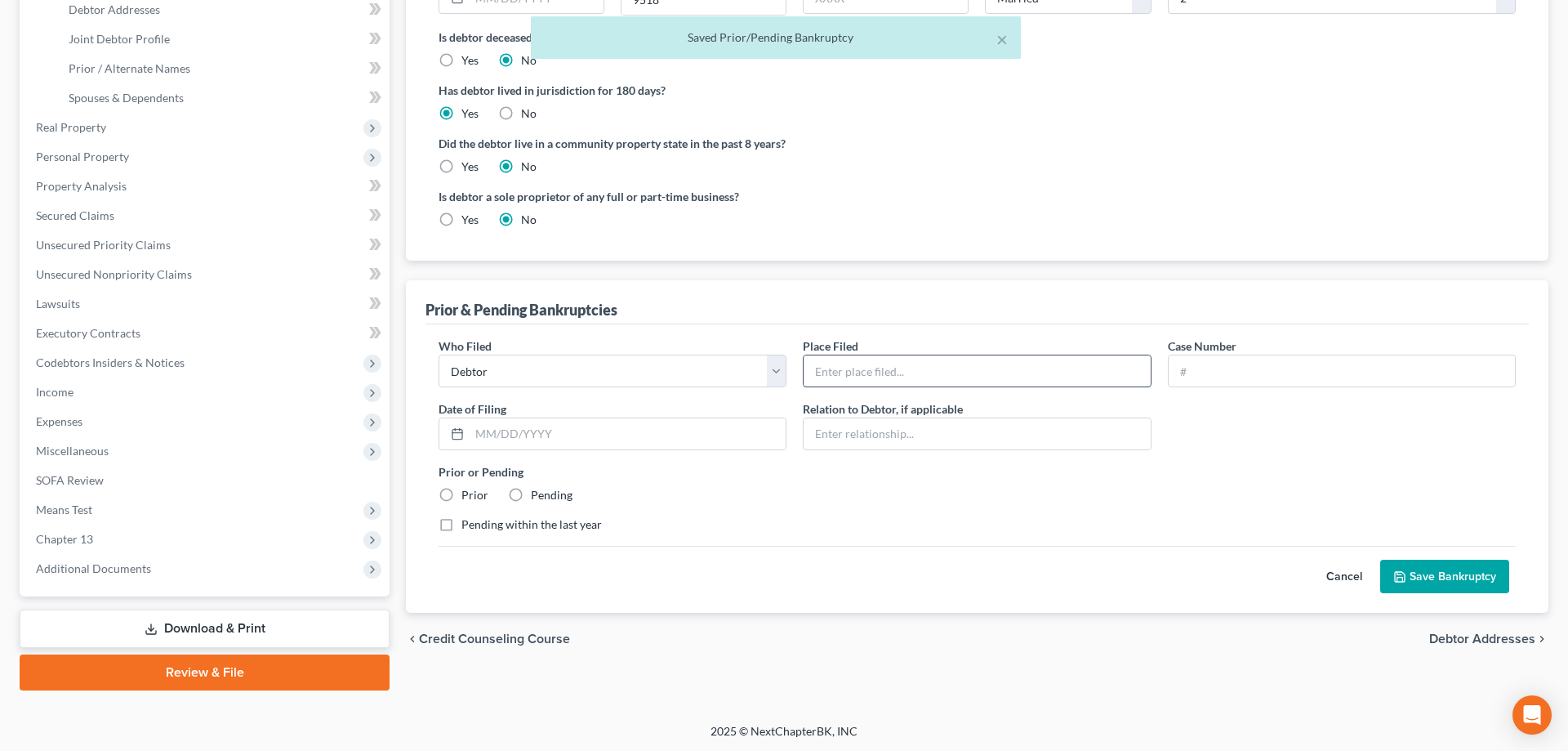
click at [933, 377] on input "text" at bounding box center [977, 370] width 346 height 31
type input "Camden"
click at [1184, 383] on input "text" at bounding box center [1342, 370] width 346 height 31
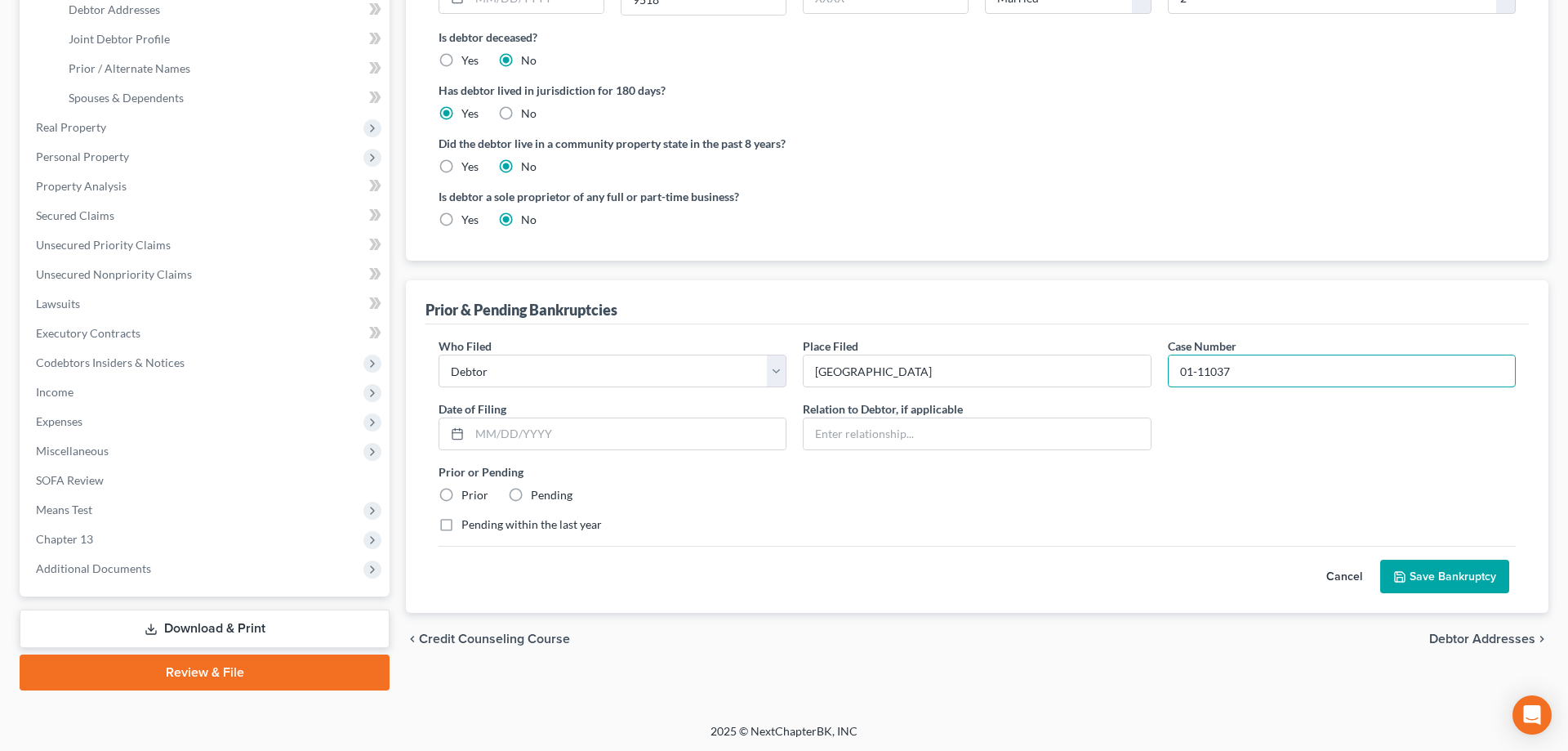
type input "01-11037"
click at [462, 491] on label "Prior" at bounding box center [475, 495] width 27 height 16
click at [468, 491] on input "Prior" at bounding box center [473, 492] width 10 height 10
radio input "true"
click at [1422, 578] on button "Save Bankruptcy" at bounding box center [1445, 576] width 129 height 35
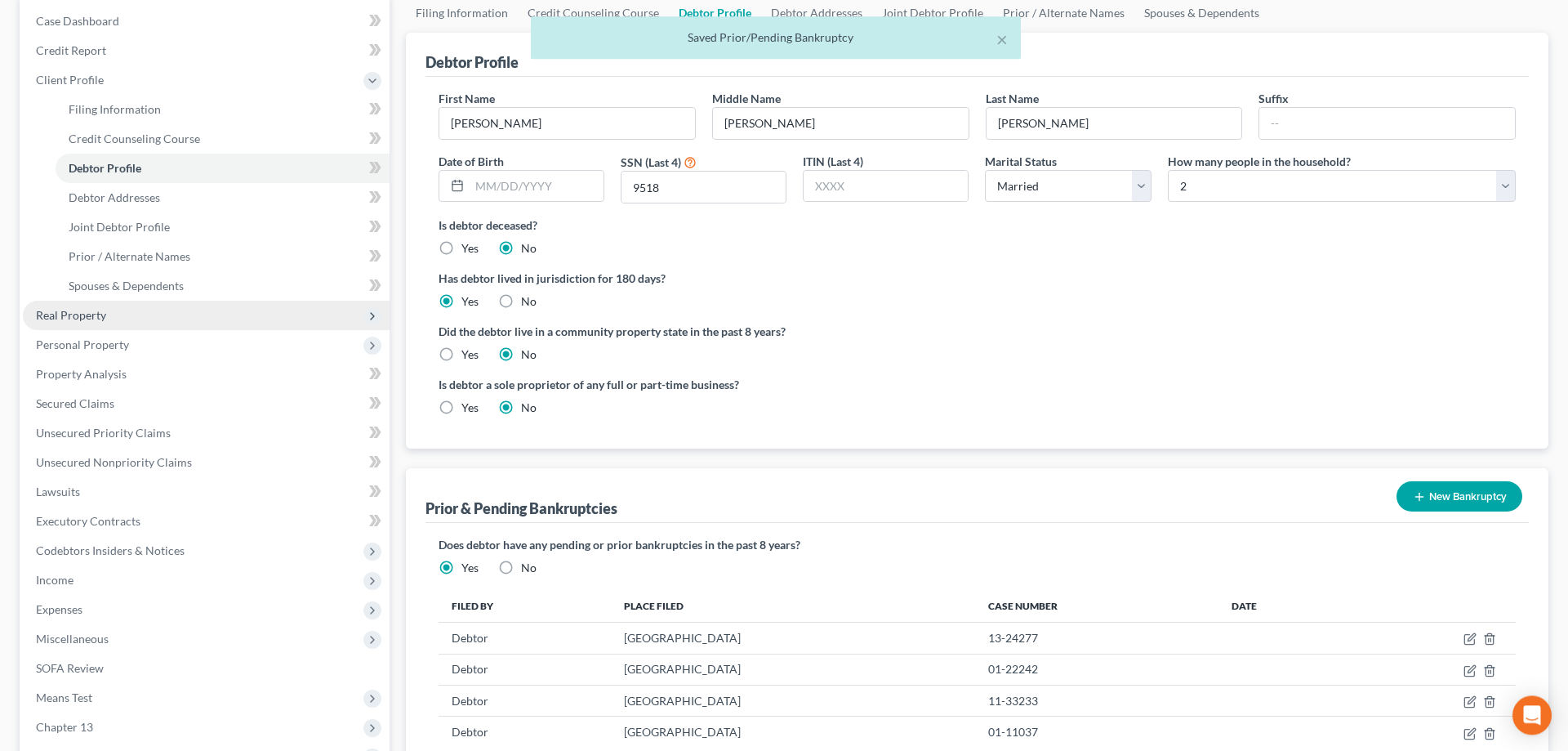
scroll to position [250, 0]
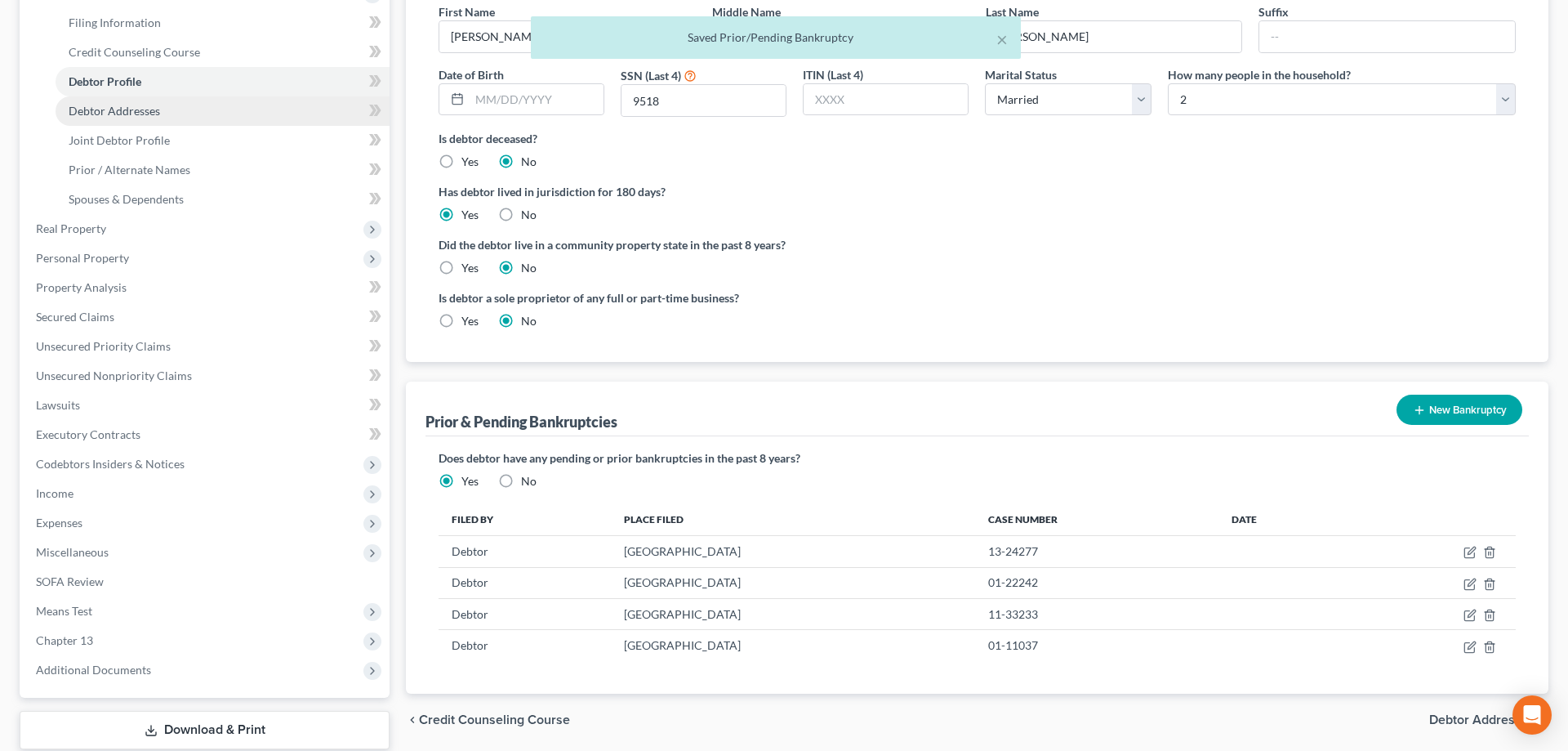
click at [114, 109] on span "Debtor Addresses" at bounding box center [114, 110] width 92 height 14
select select "0"
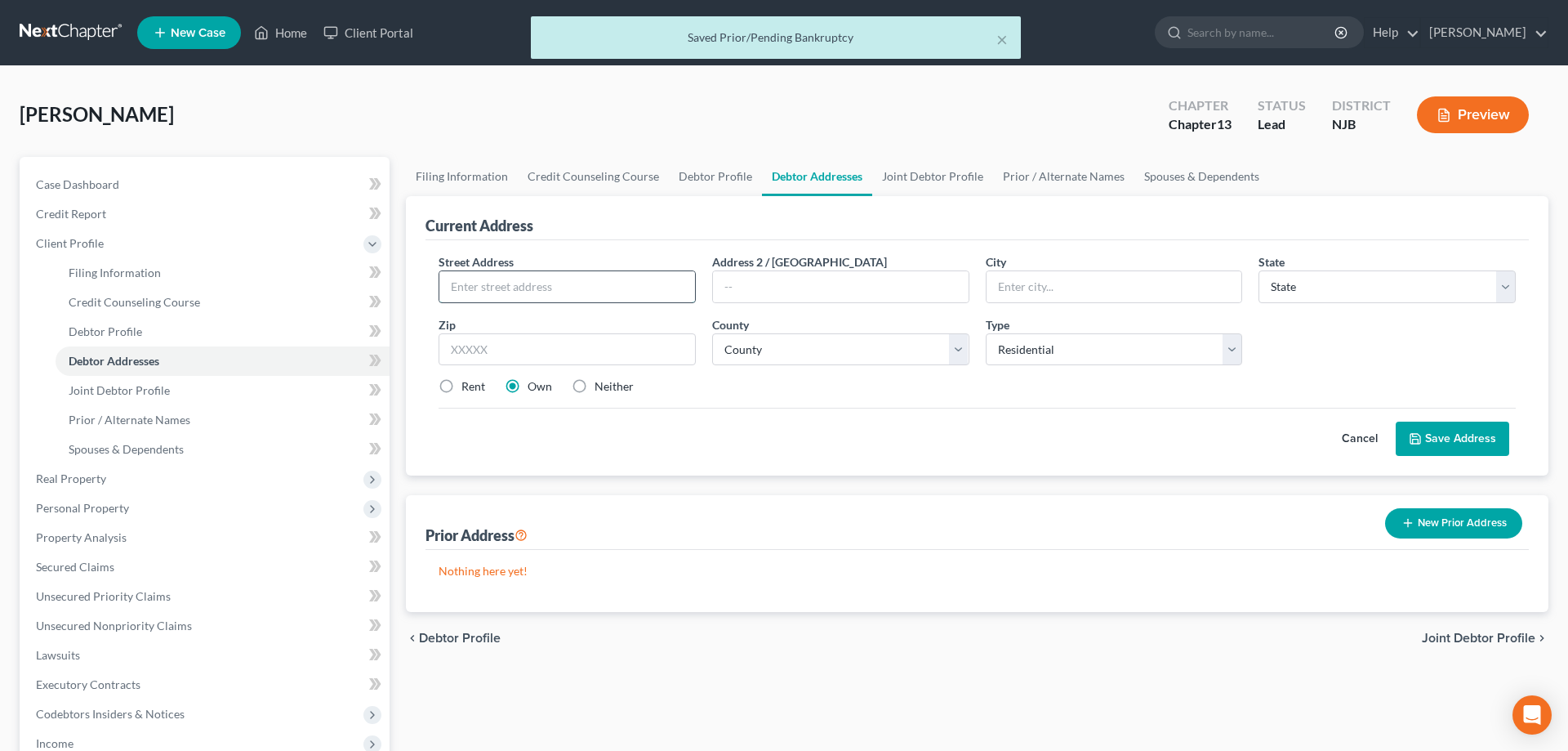
click at [496, 296] on input "text" at bounding box center [567, 286] width 255 height 31
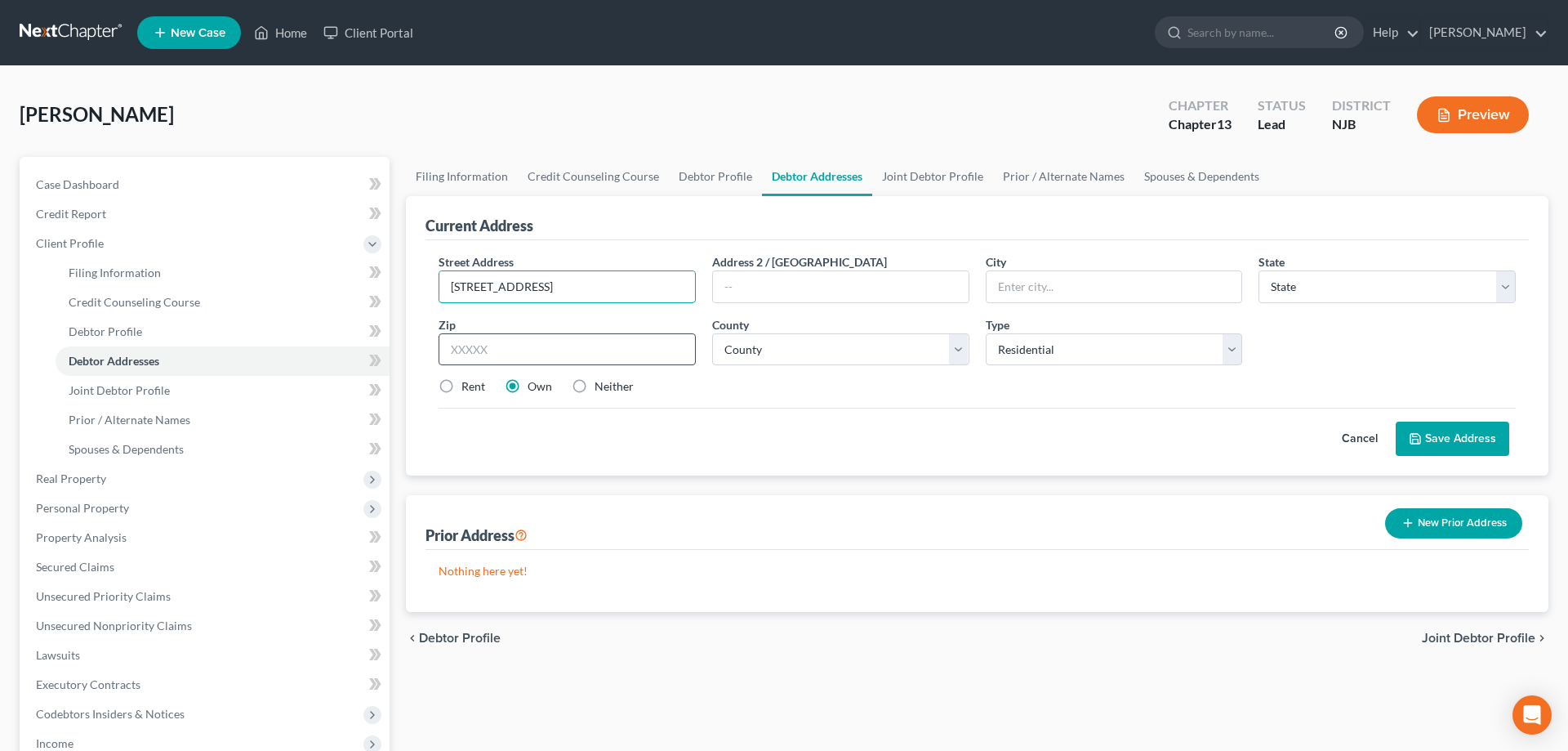
type input "67 Rosedale Dr"
click at [501, 339] on input "text" at bounding box center [567, 349] width 257 height 33
type input "08302"
type input "Bridgeton"
select select "33"
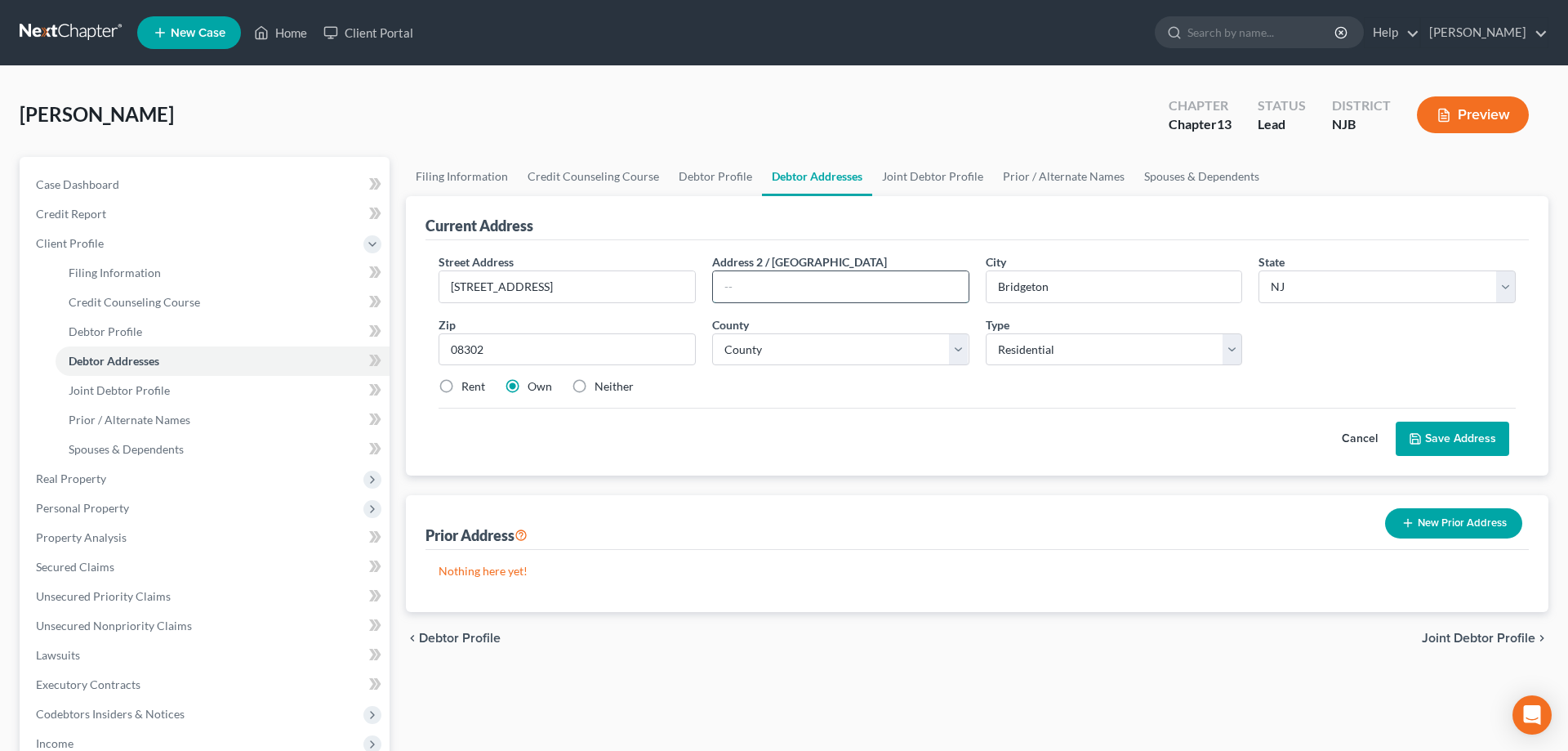
click at [930, 292] on input "text" at bounding box center [841, 286] width 255 height 31
click at [712, 333] on select "County" at bounding box center [841, 349] width 257 height 33
select select "5"
click option "Cumberland County" at bounding box center [0, 0] width 0 height 0
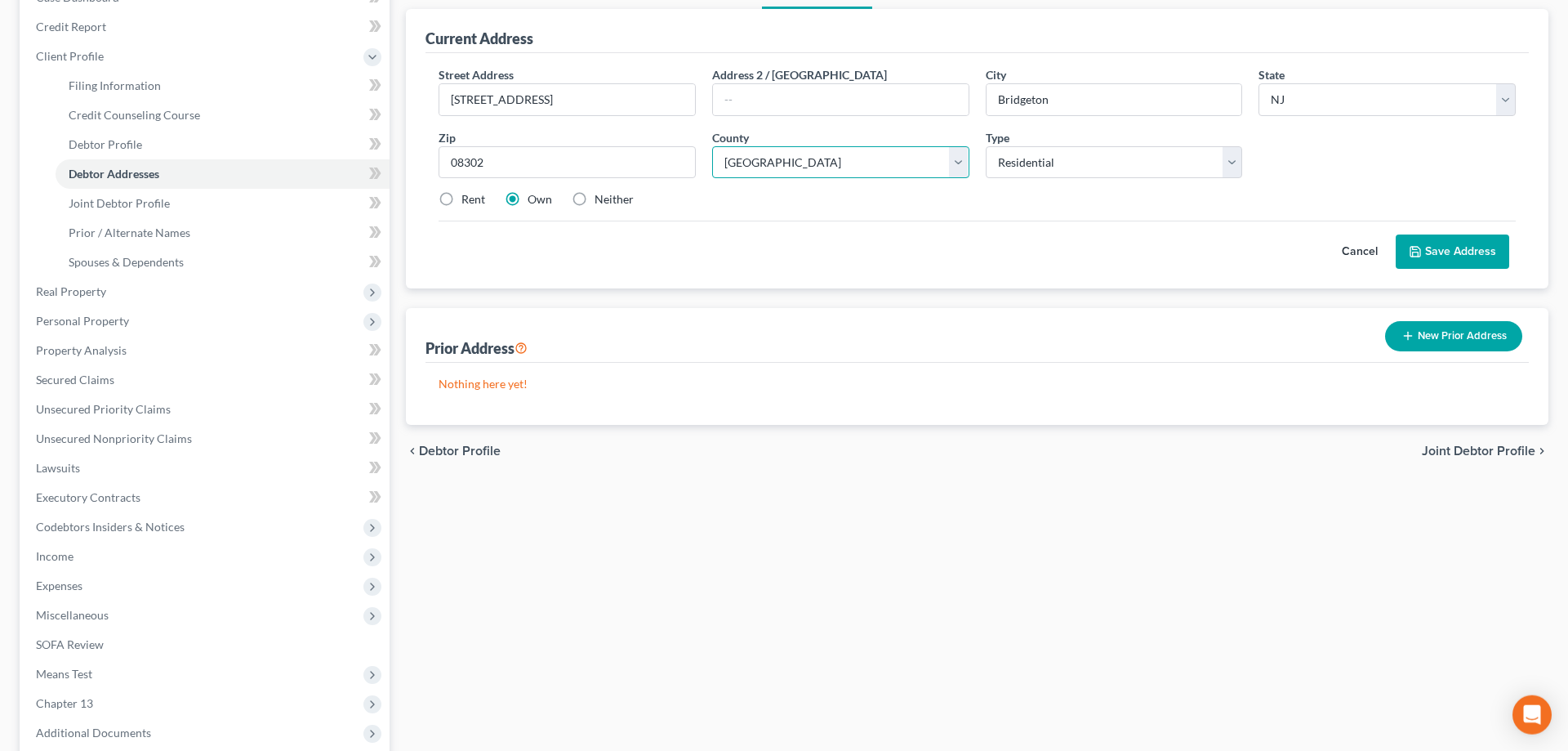
scroll to position [83, 0]
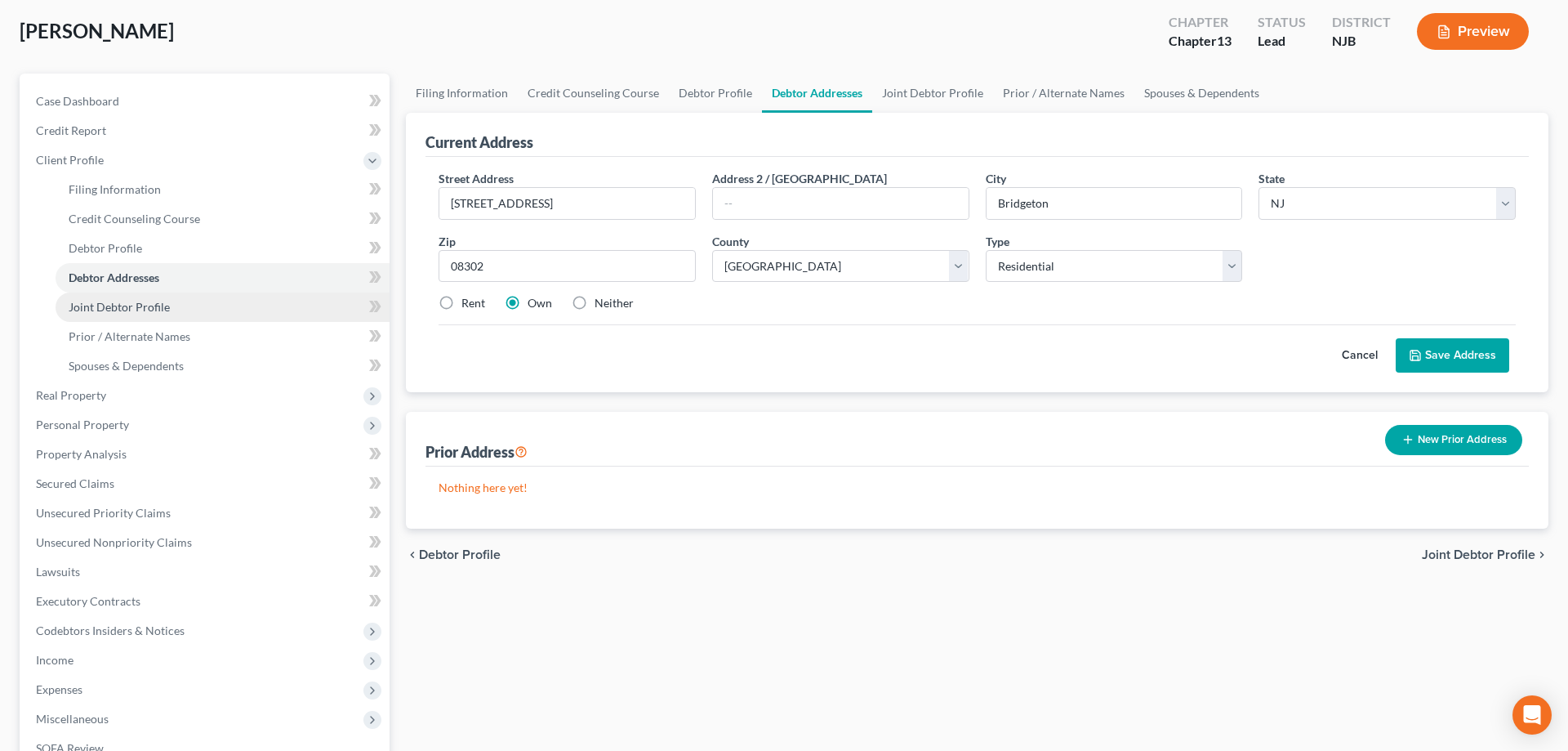
click at [122, 297] on link "Joint Debtor Profile" at bounding box center [222, 307] width 334 height 29
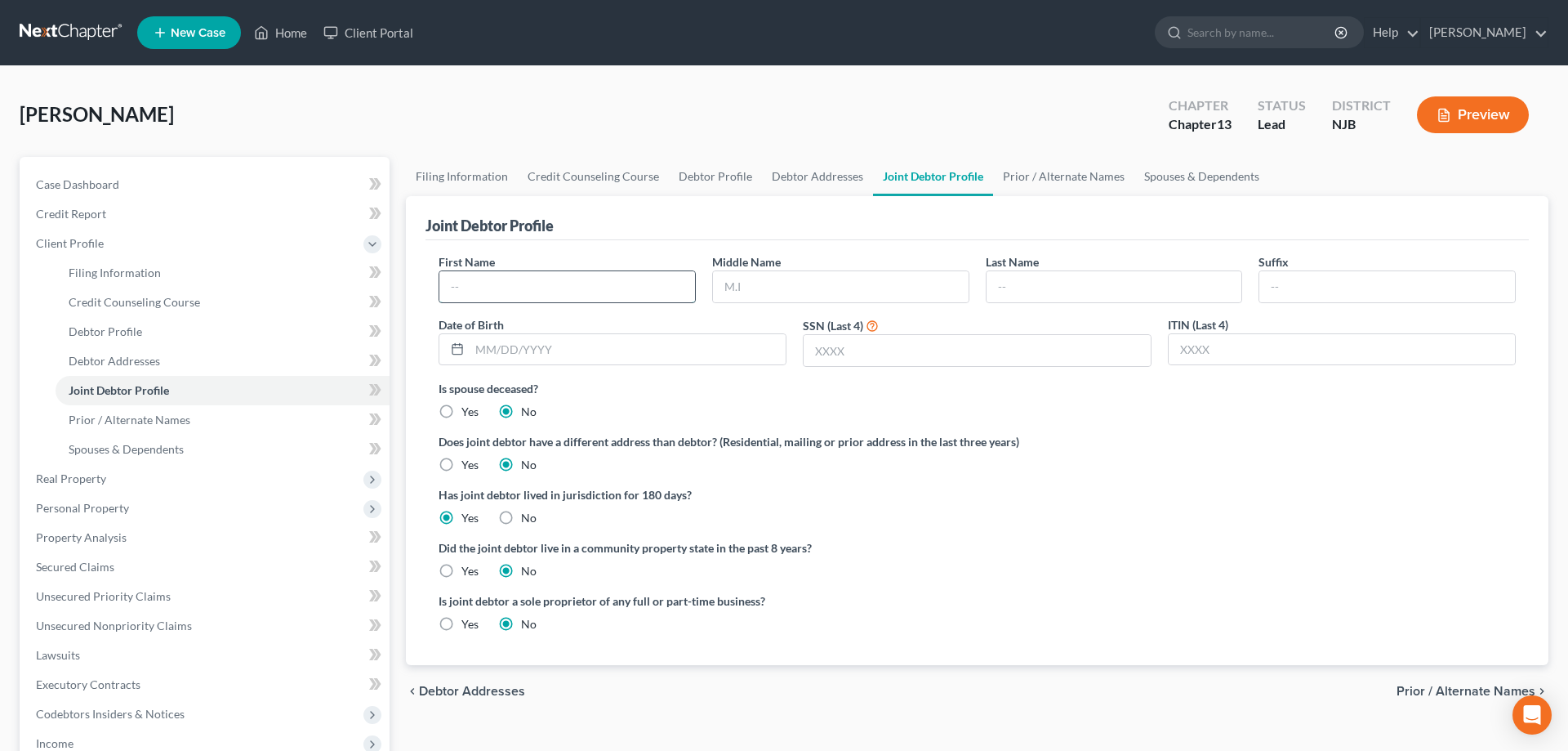
click at [454, 287] on input "text" at bounding box center [567, 286] width 255 height 31
type input "Lori"
click at [747, 289] on input "text" at bounding box center [841, 286] width 255 height 31
type input "Ann"
click at [1105, 281] on input "text" at bounding box center [1114, 286] width 255 height 31
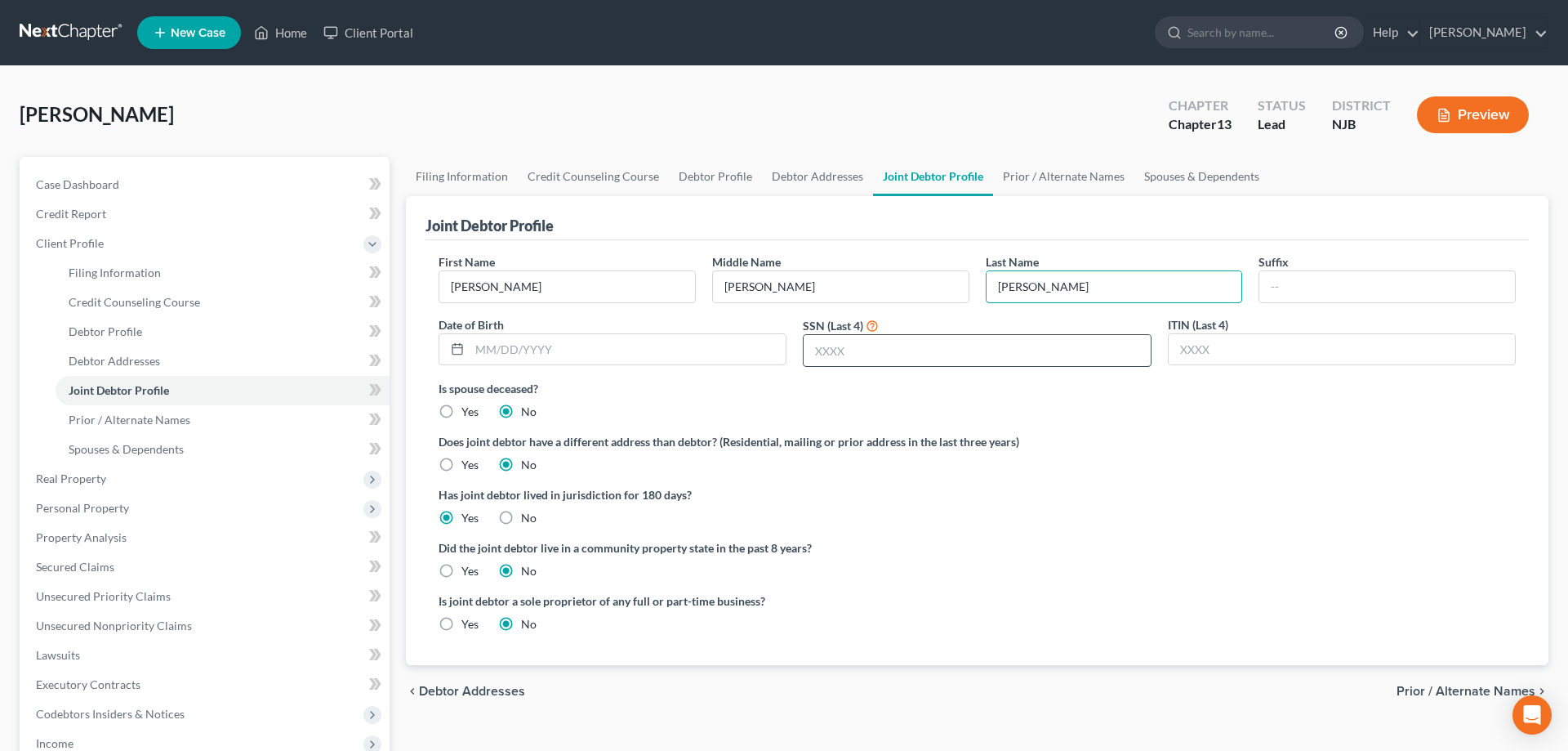
type input "Renshaw"
click at [836, 358] on input "text" at bounding box center [977, 350] width 346 height 31
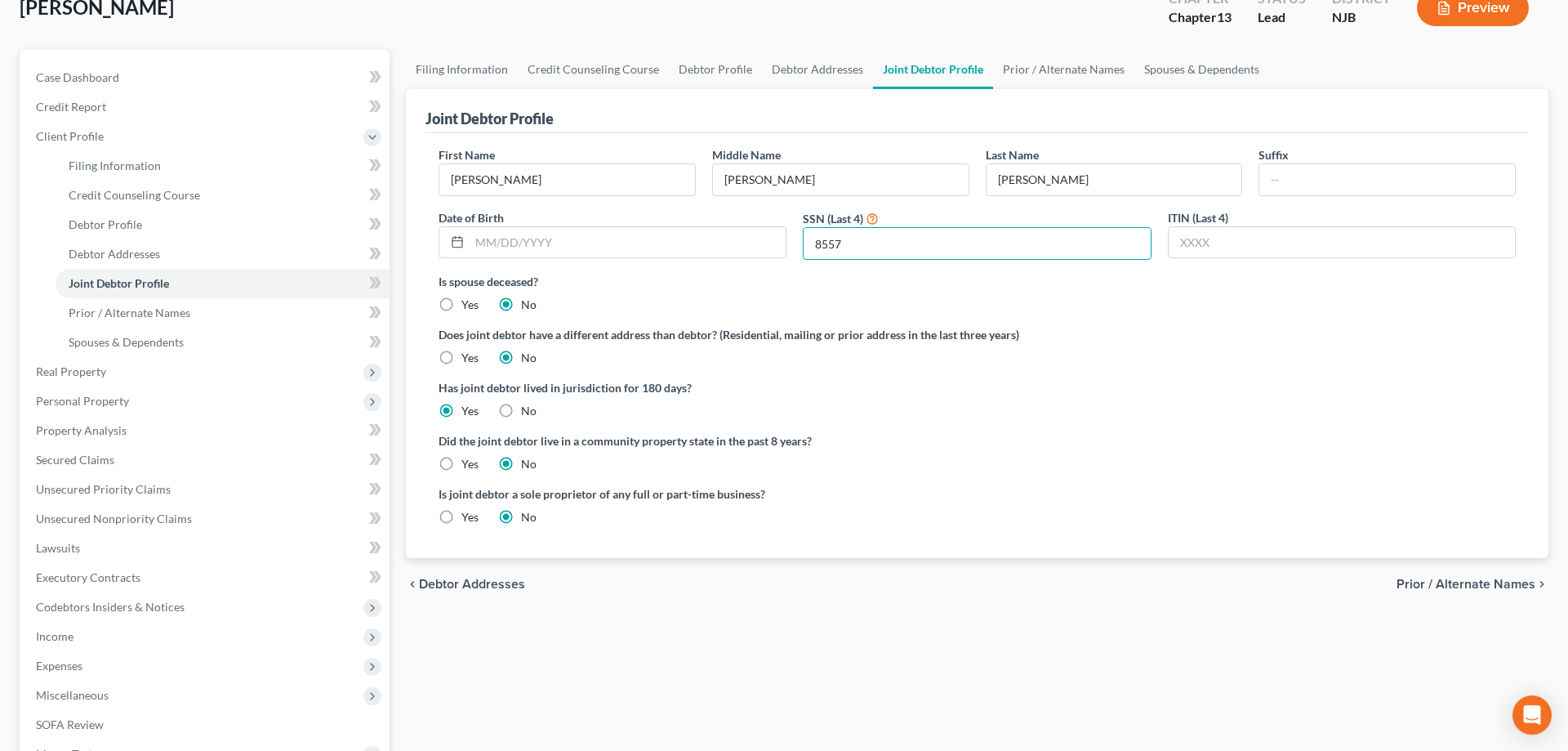
scroll to position [250, 0]
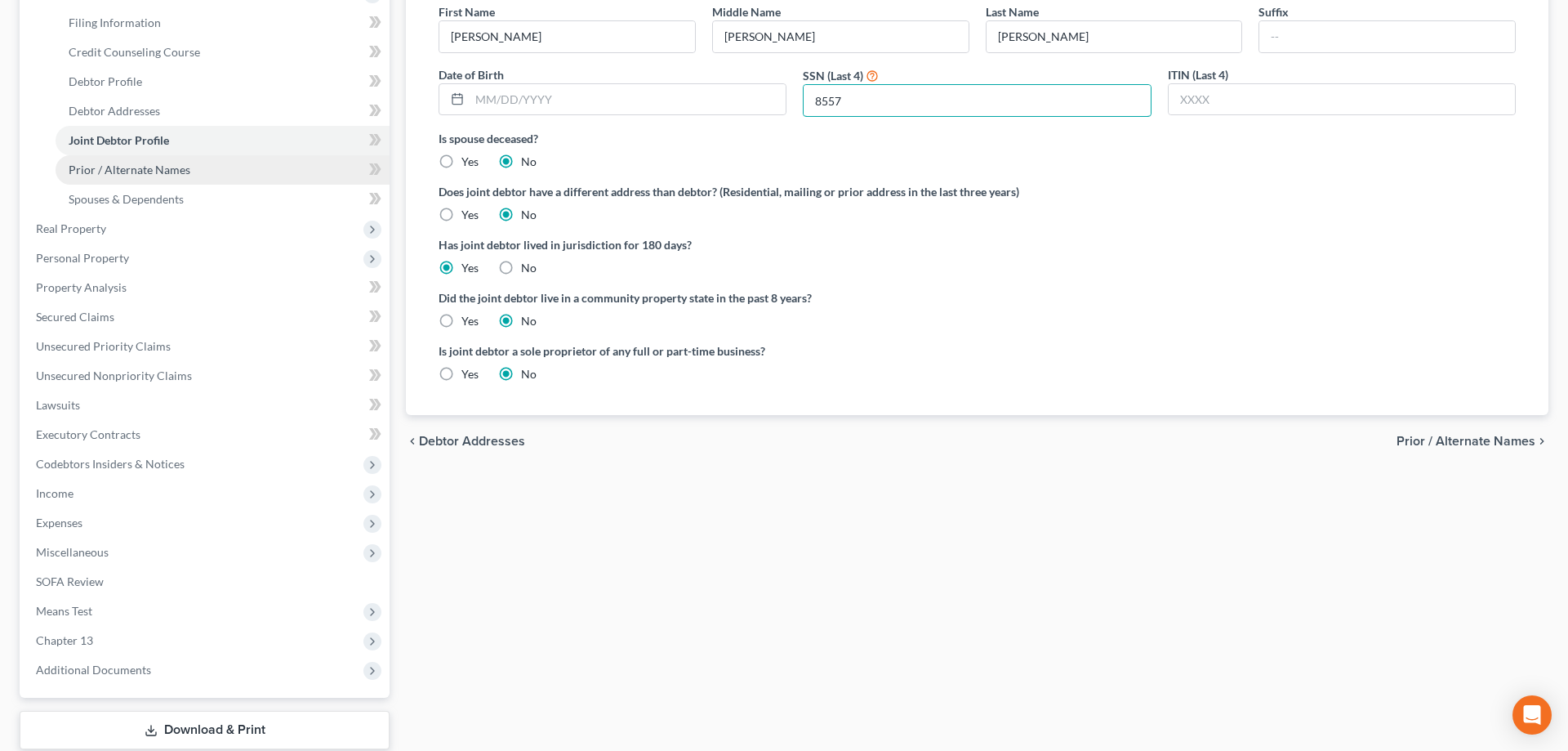
type input "8557"
click at [123, 166] on span "Prior / Alternate Names" at bounding box center [129, 169] width 122 height 14
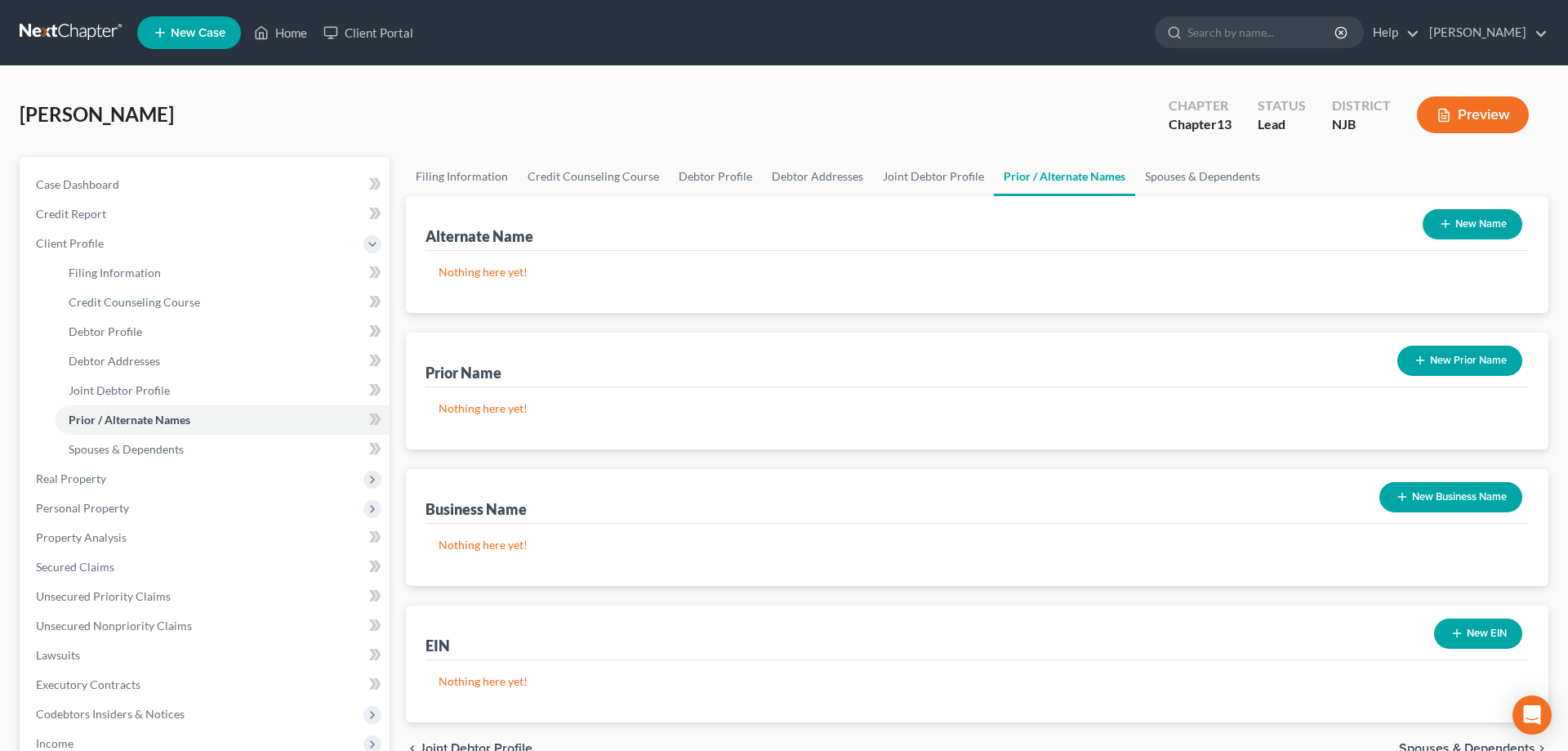
click at [1426, 365] on button "New Prior Name" at bounding box center [1460, 361] width 125 height 30
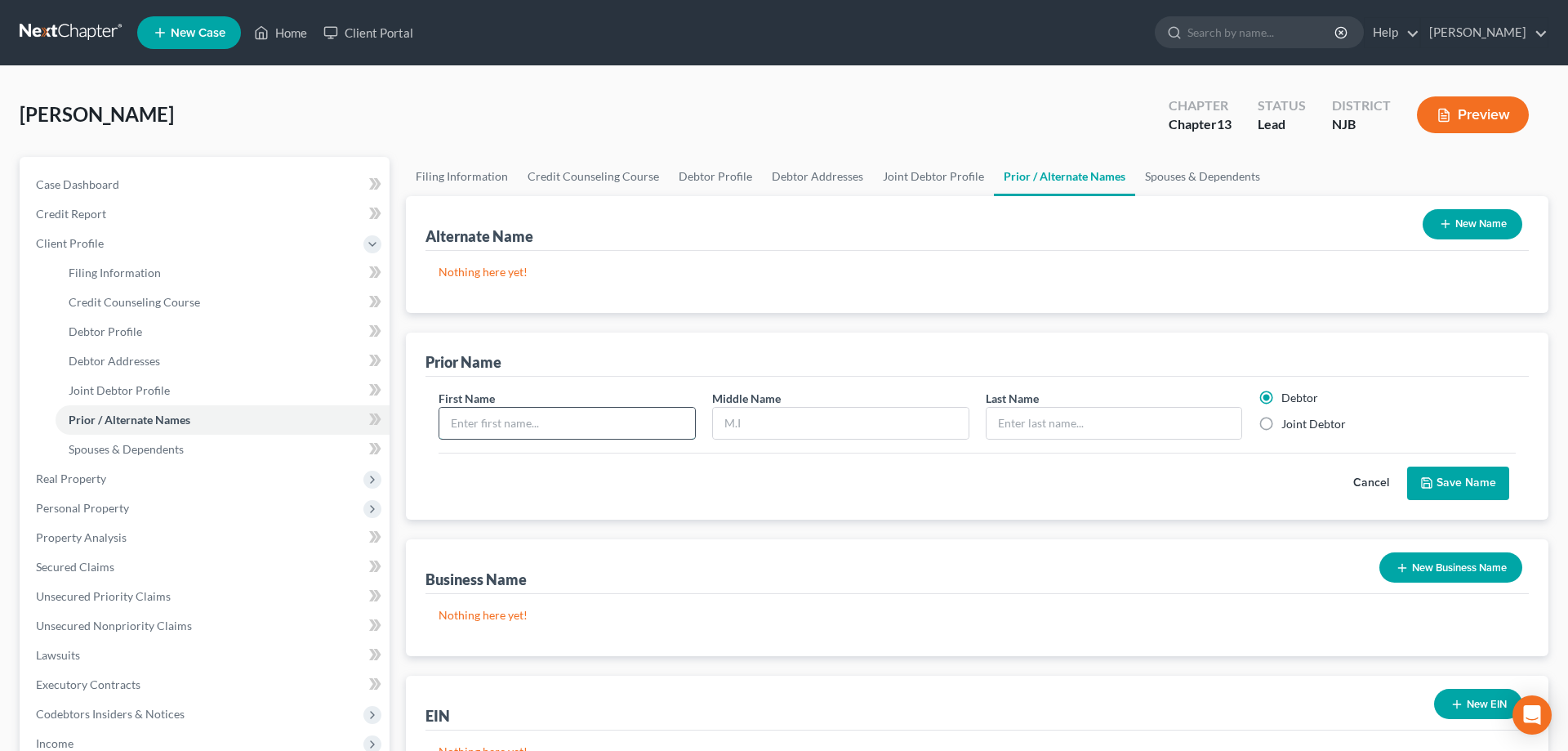
click at [474, 430] on input "text" at bounding box center [567, 423] width 255 height 31
type input "Lori"
type input "Ann"
click at [1282, 424] on label "Joint Debtor" at bounding box center [1314, 424] width 65 height 16
click at [1288, 424] on input "Joint Debtor" at bounding box center [1293, 421] width 10 height 10
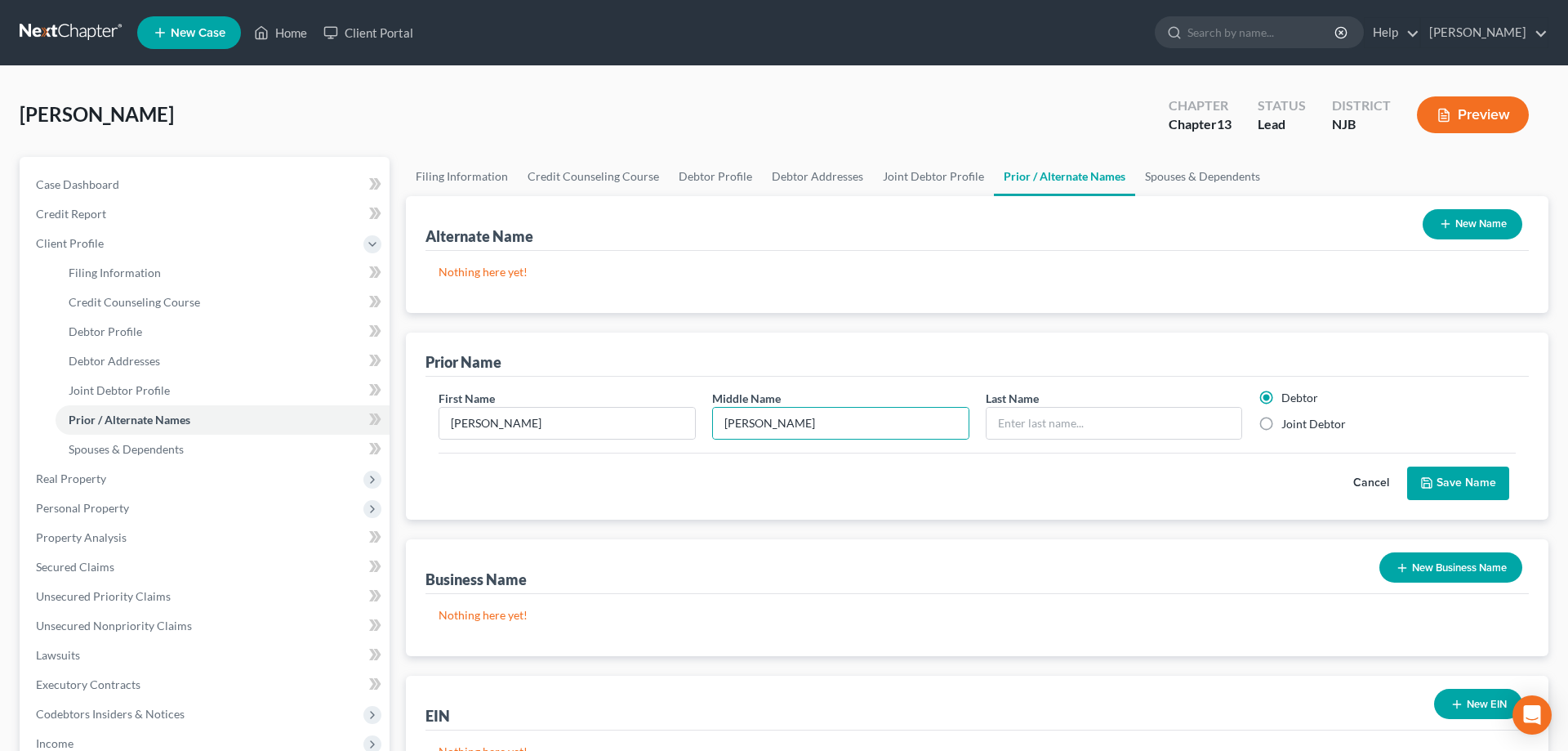
radio input "true"
radio input "false"
click at [1102, 423] on input "text" at bounding box center [1114, 423] width 255 height 31
type input "Carella"
click at [1481, 487] on button "Save Name" at bounding box center [1458, 484] width 102 height 35
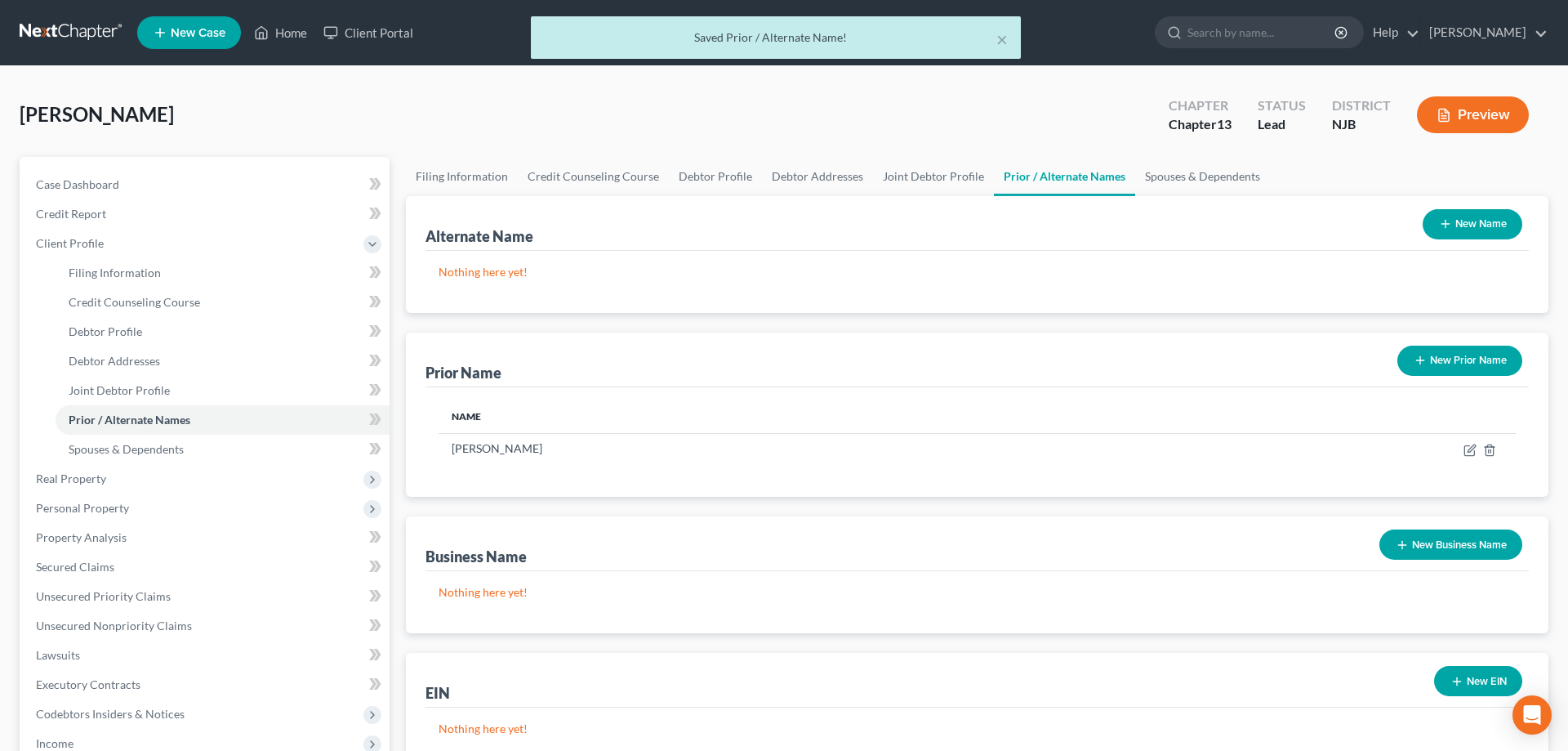
click at [1450, 353] on button "New Prior Name" at bounding box center [1460, 361] width 125 height 30
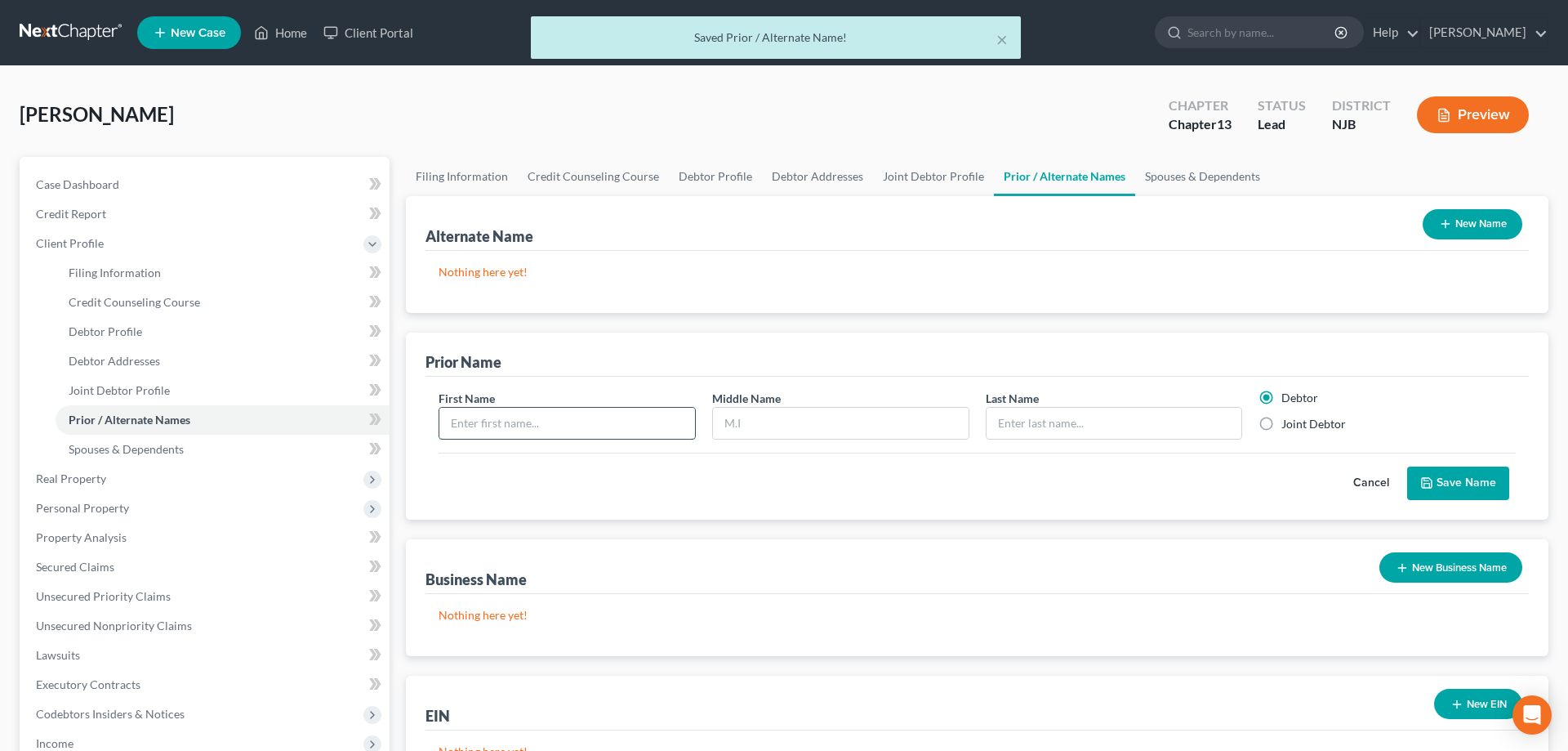
click at [617, 426] on input "text" at bounding box center [567, 423] width 255 height 31
type input "Lori"
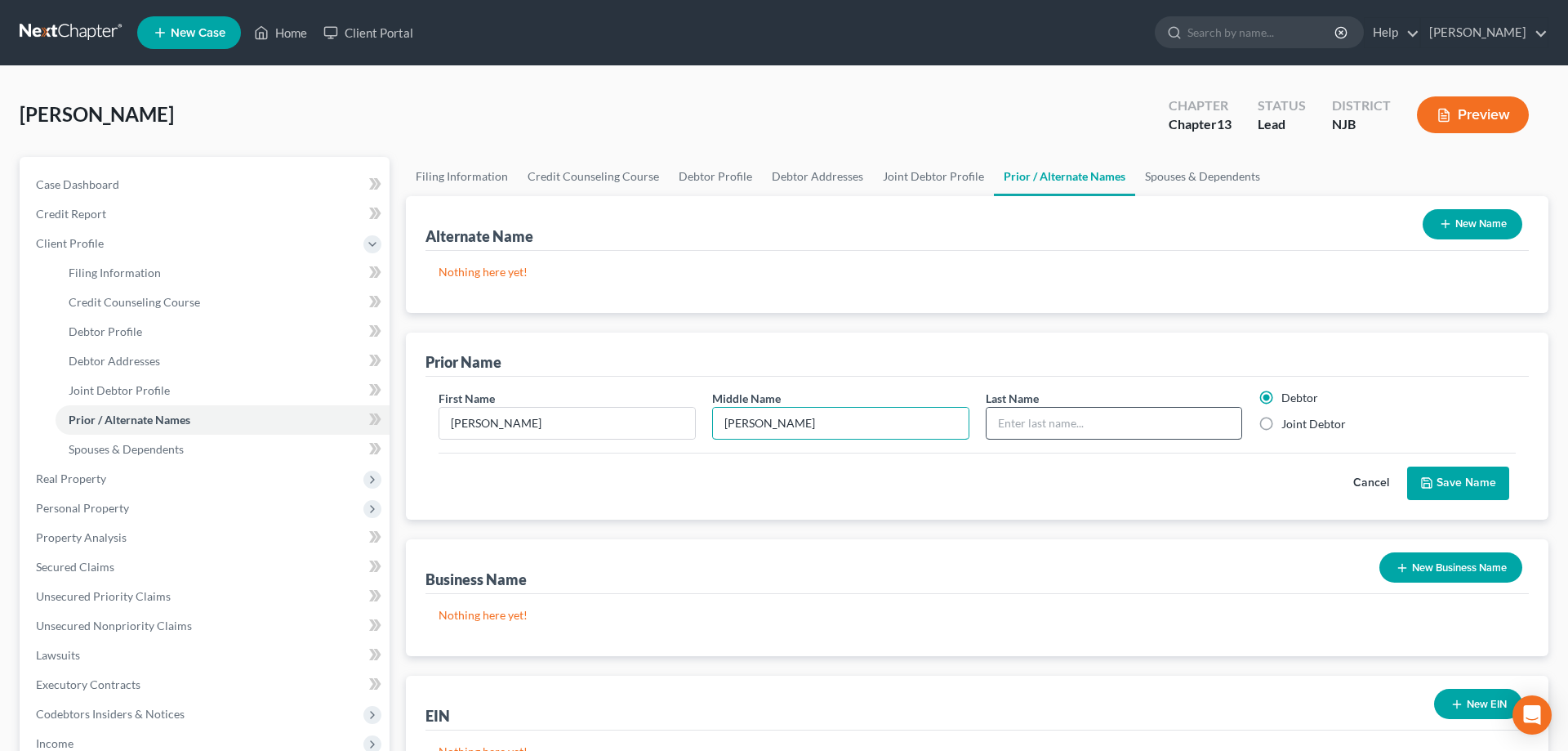
type input "Ann"
click at [1029, 435] on input "text" at bounding box center [1114, 423] width 255 height 31
type input "Goebel"
click at [1282, 423] on label "Joint Debtor" at bounding box center [1314, 424] width 65 height 16
click at [1288, 423] on input "Joint Debtor" at bounding box center [1293, 421] width 10 height 10
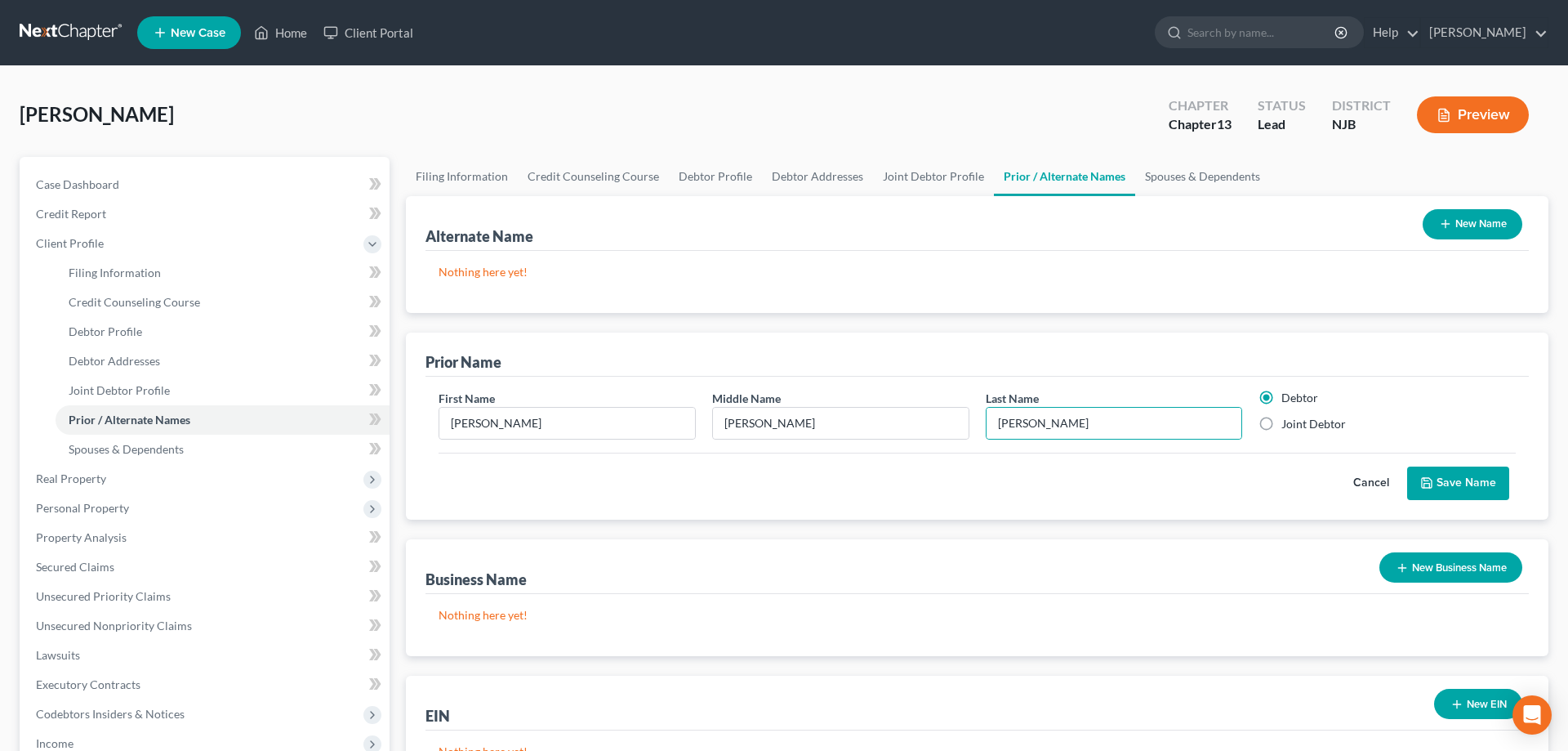
radio input "true"
radio input "false"
click at [1449, 475] on button "Save Name" at bounding box center [1458, 484] width 102 height 35
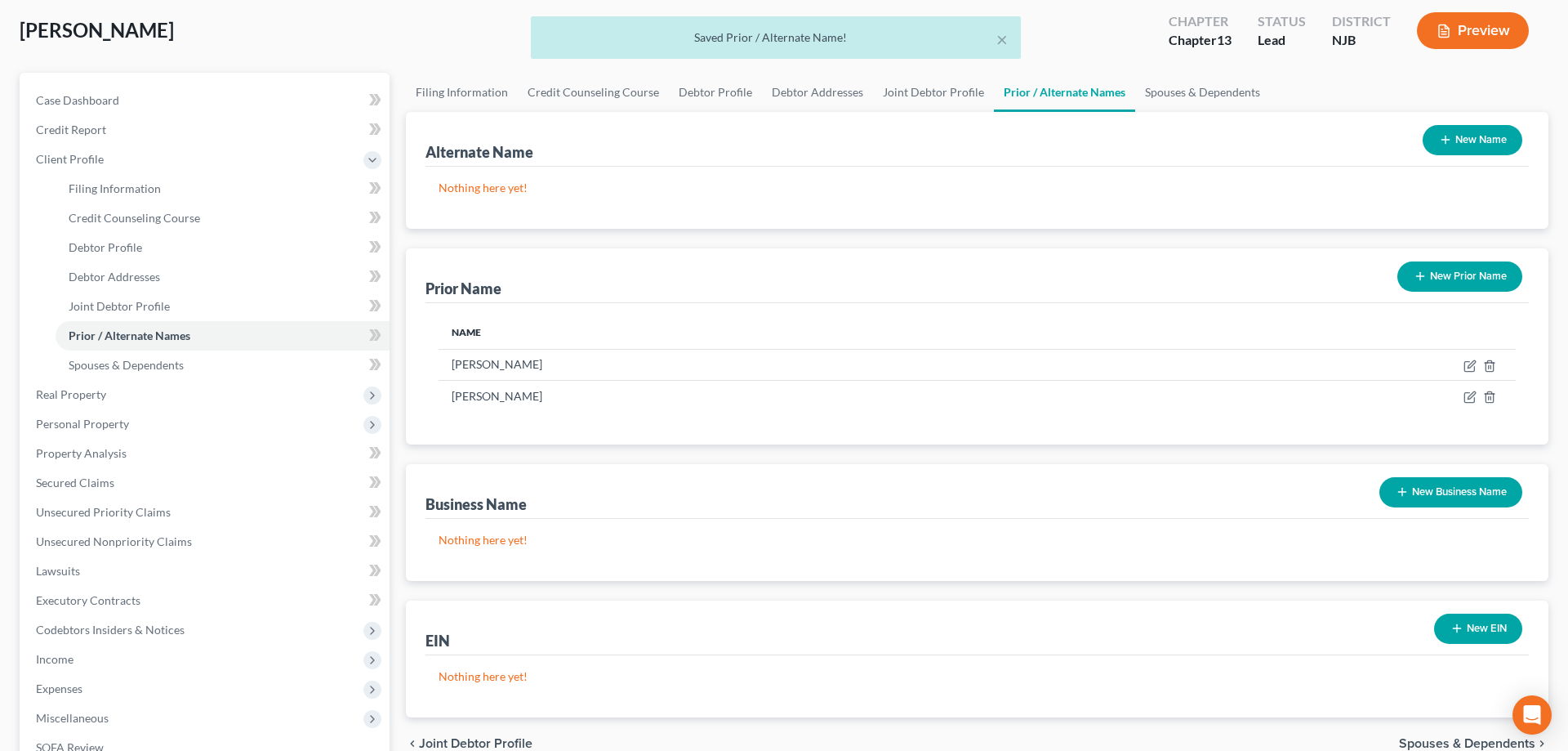
scroll to position [166, 0]
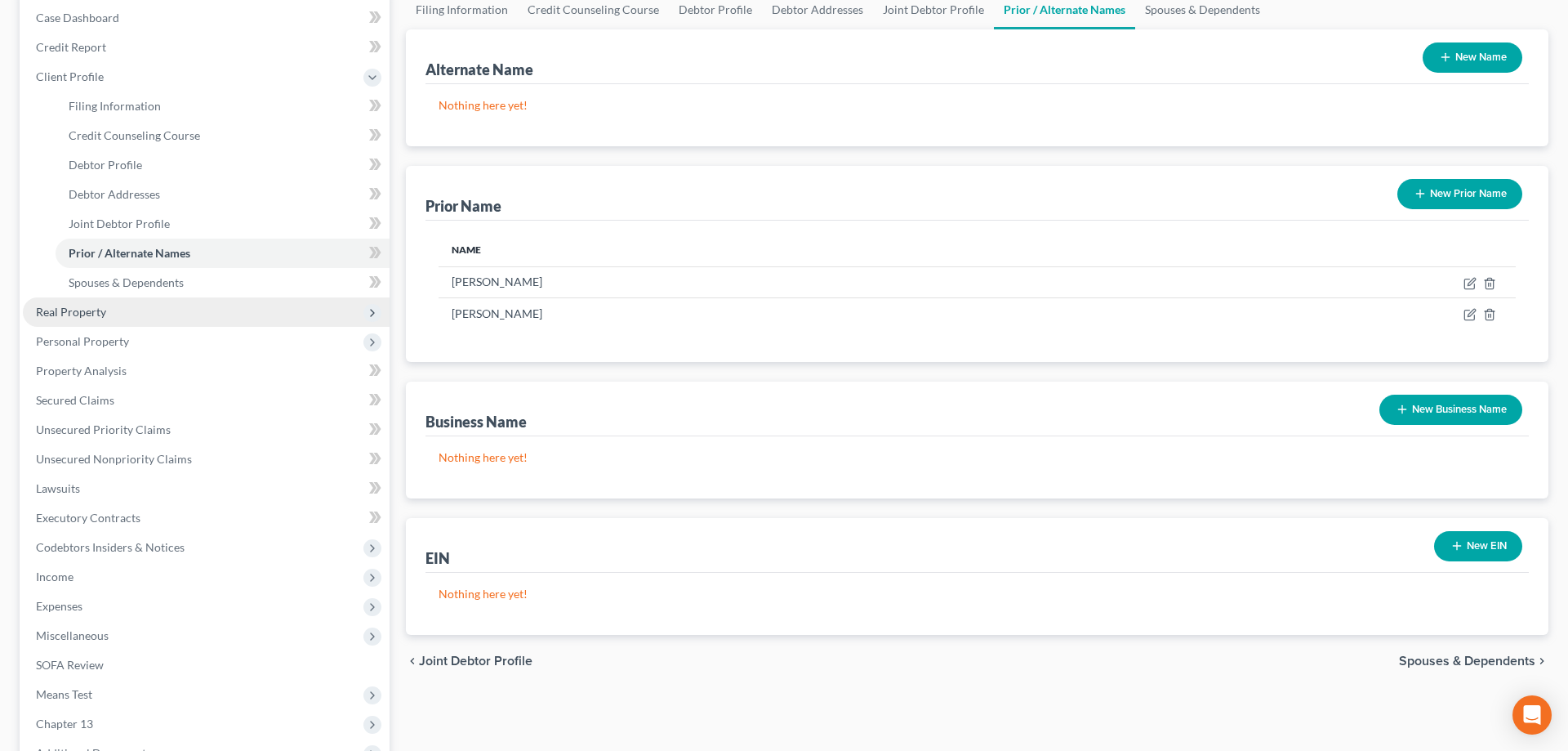
click at [97, 309] on span "Real Property" at bounding box center [70, 311] width 70 height 14
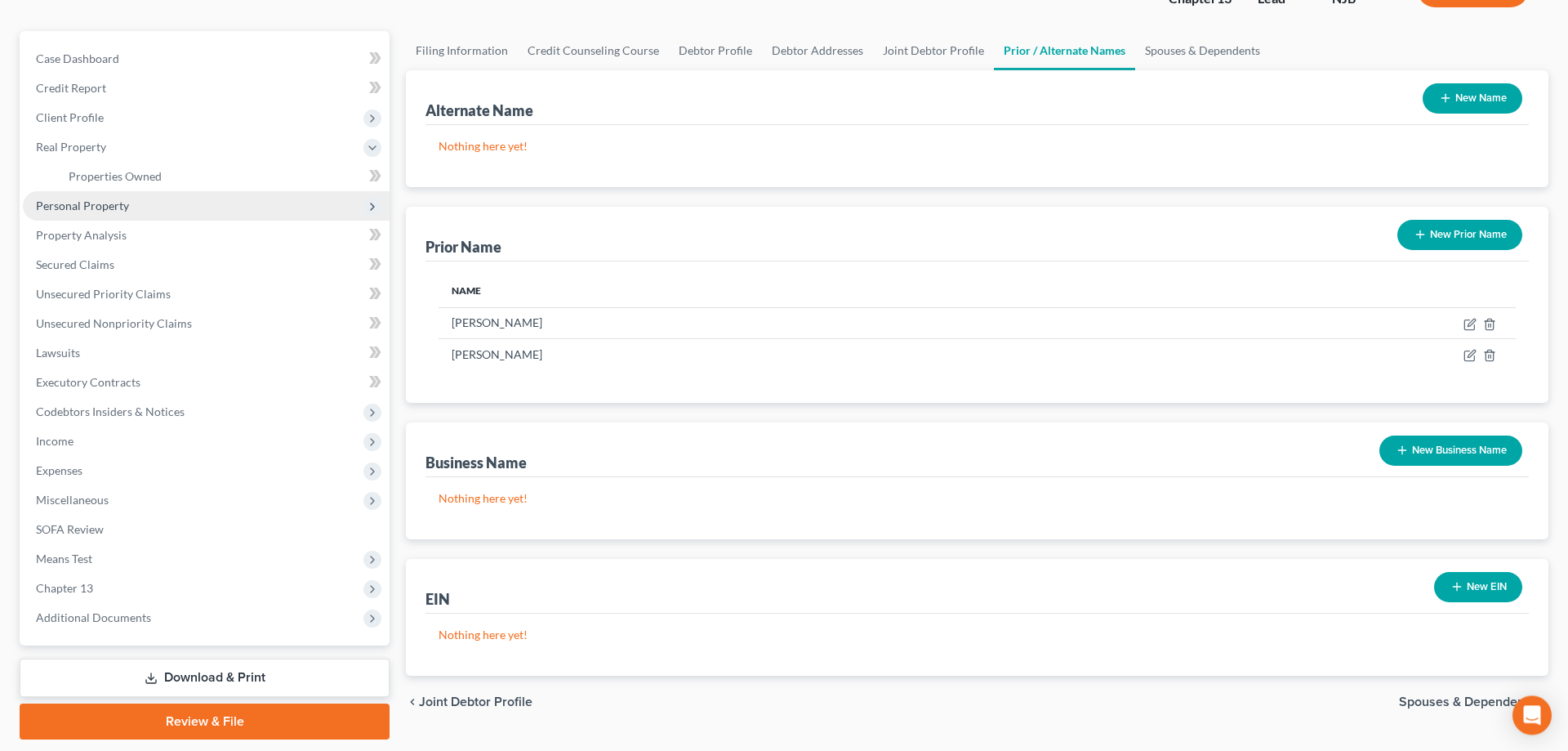
scroll to position [83, 0]
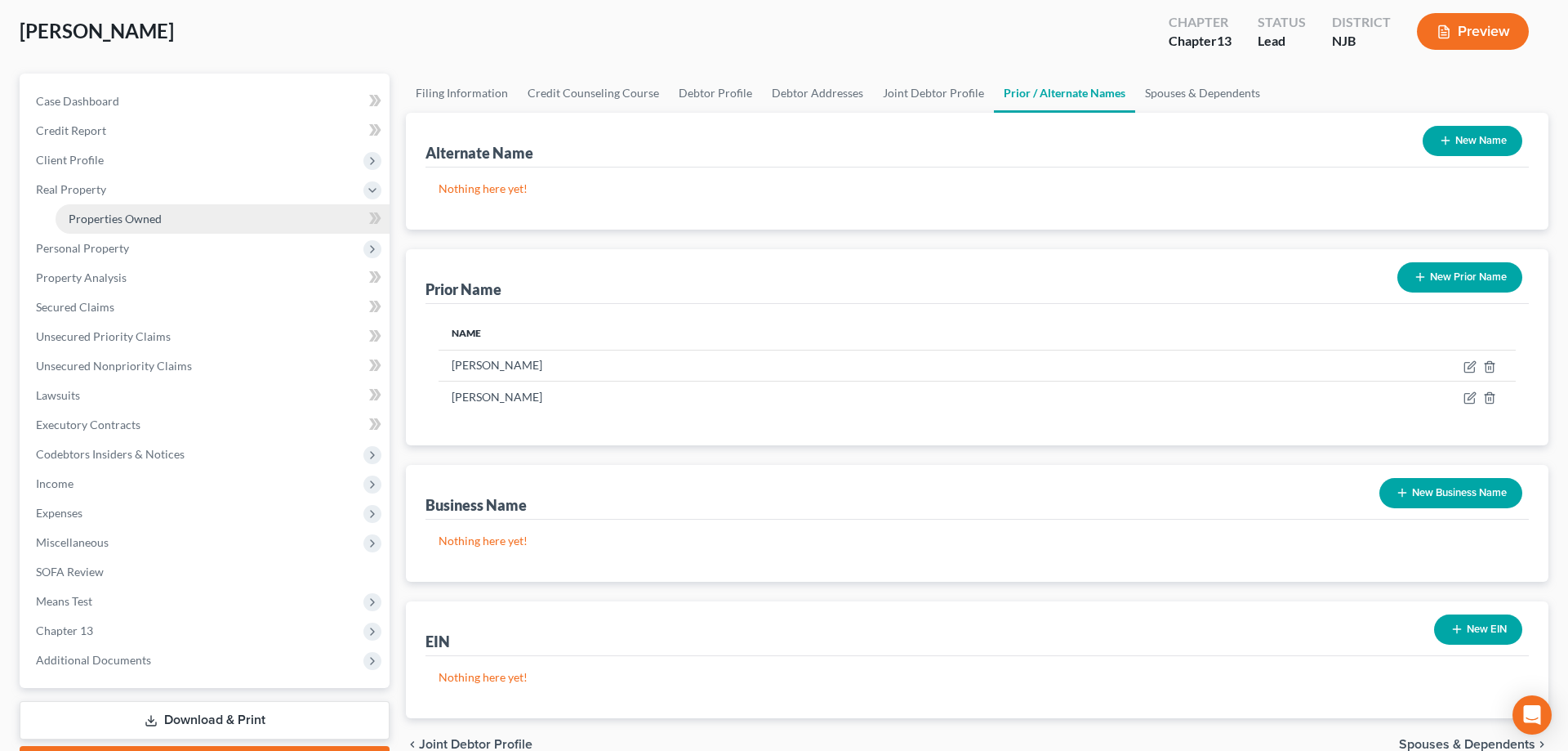
click at [119, 219] on span "Properties Owned" at bounding box center [115, 218] width 94 height 14
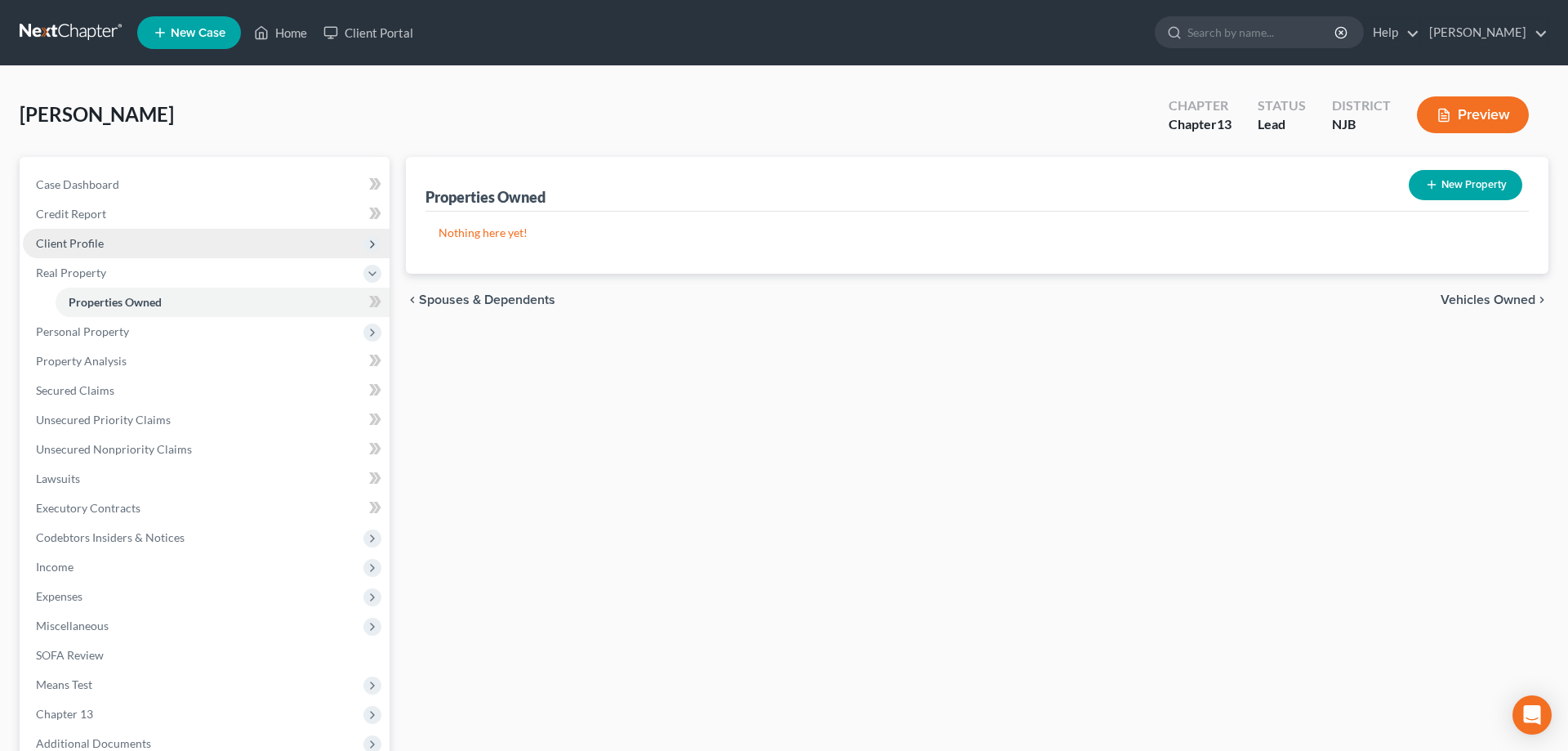
click at [94, 240] on span "Client Profile" at bounding box center [69, 242] width 68 height 14
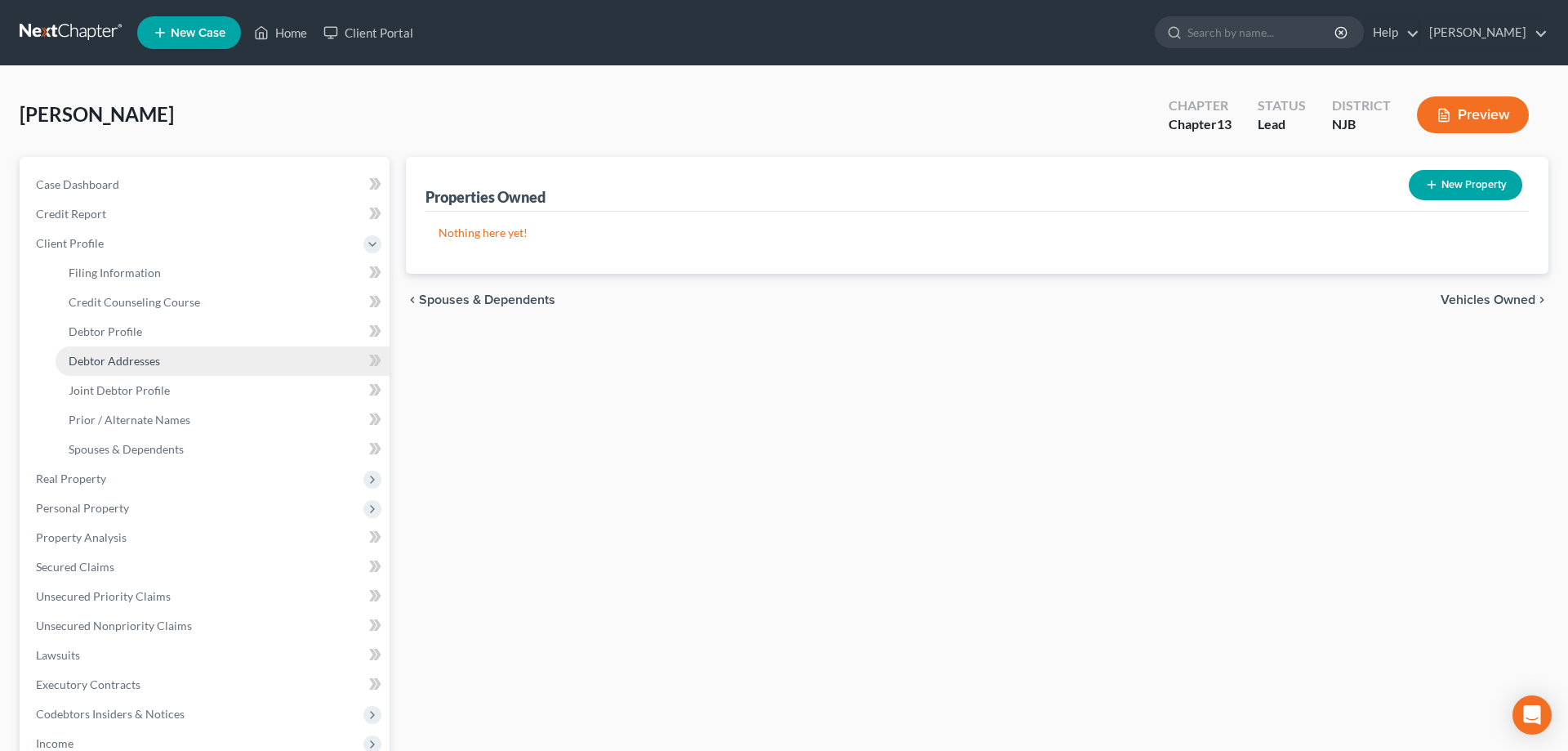
click at [141, 359] on span "Debtor Addresses" at bounding box center [114, 360] width 92 height 14
select select "0"
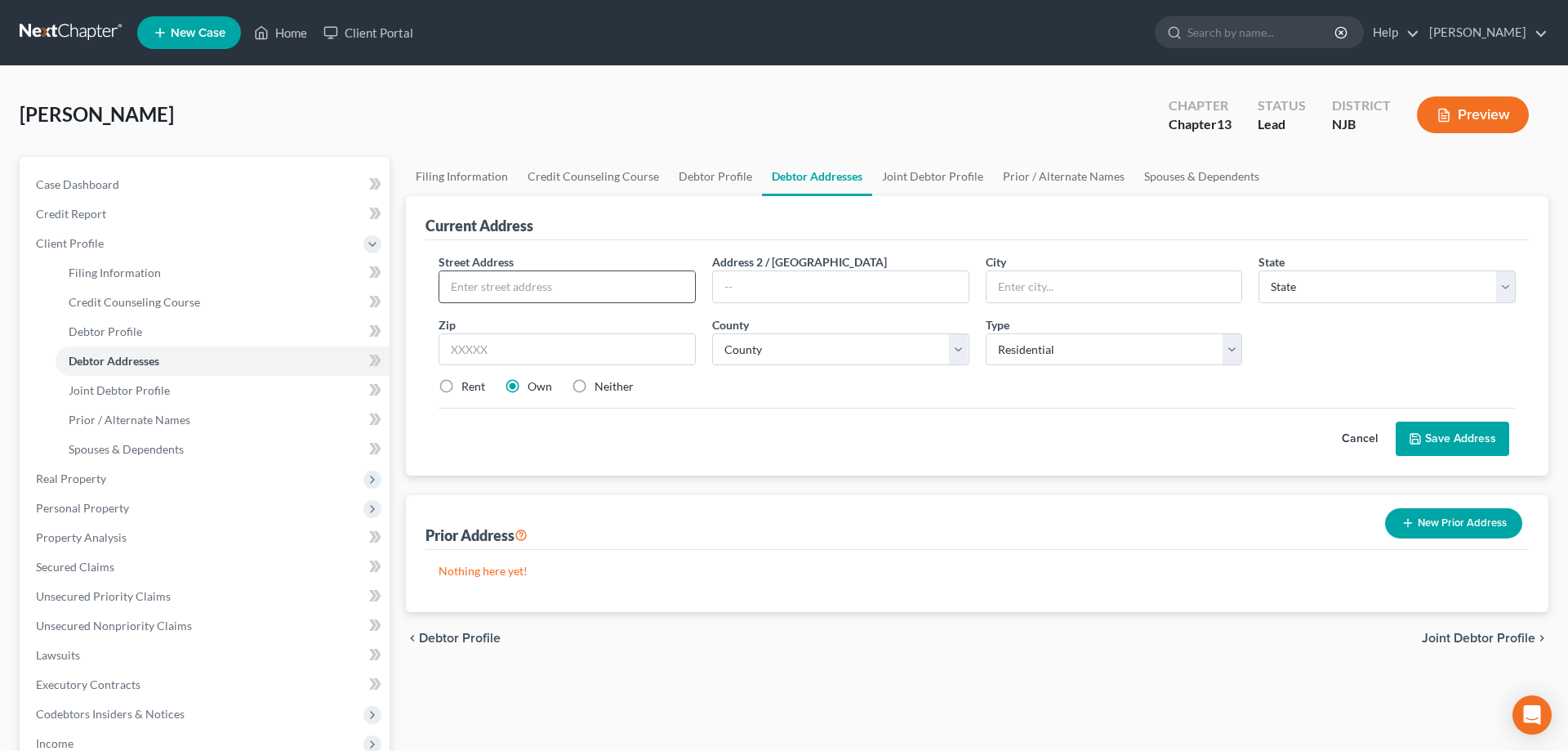
click at [494, 287] on input "text" at bounding box center [567, 286] width 255 height 31
type input "67 Rosedale Dr"
click at [490, 350] on input "text" at bounding box center [567, 349] width 257 height 33
click at [588, 350] on input "08302" at bounding box center [567, 349] width 257 height 33
type input "08302"
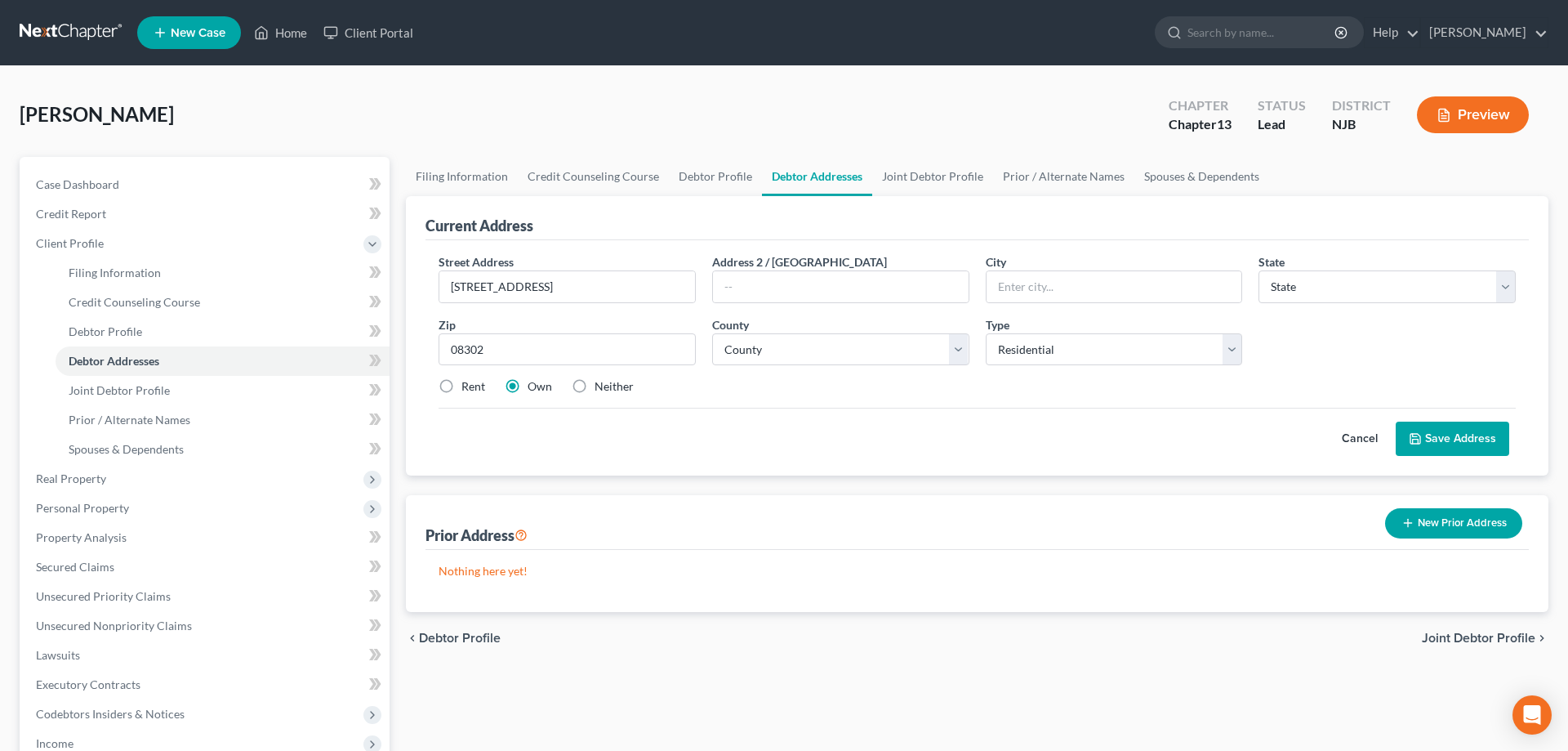
type input "Bridgeton"
select select "33"
click at [764, 401] on div "Street Address * 67 Rosedale Dr Address 2 / PO Box City * Bridgeton State * Sta…" at bounding box center [977, 331] width 1094 height 155
click at [712, 333] on select "County Atlantic County Bergen County Burlington County Camden County Cape May C…" at bounding box center [841, 349] width 257 height 33
select select "5"
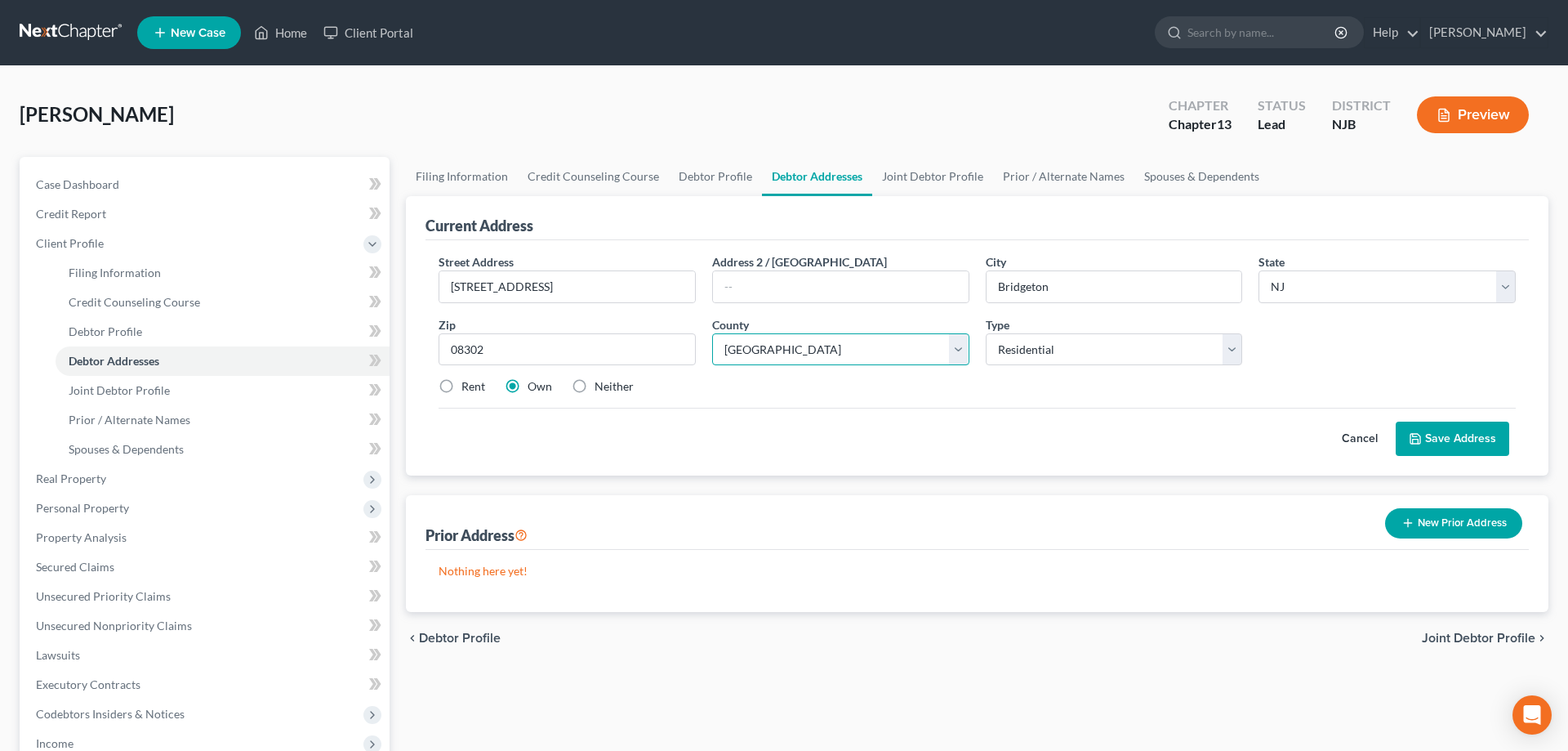
click option "Cumberland County" at bounding box center [0, 0] width 0 height 0
click at [1417, 441] on icon at bounding box center [1416, 439] width 13 height 13
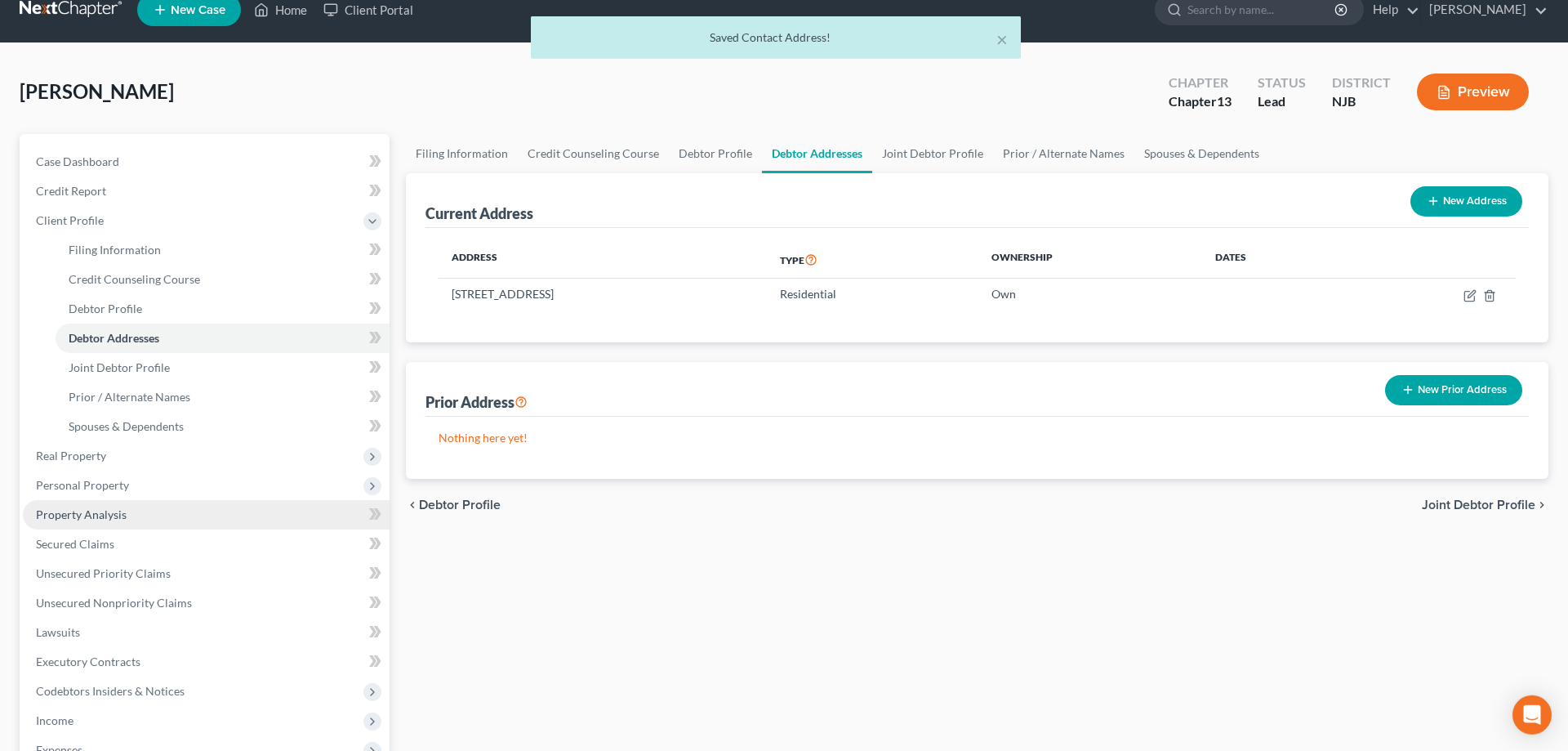
scroll to position [250, 0]
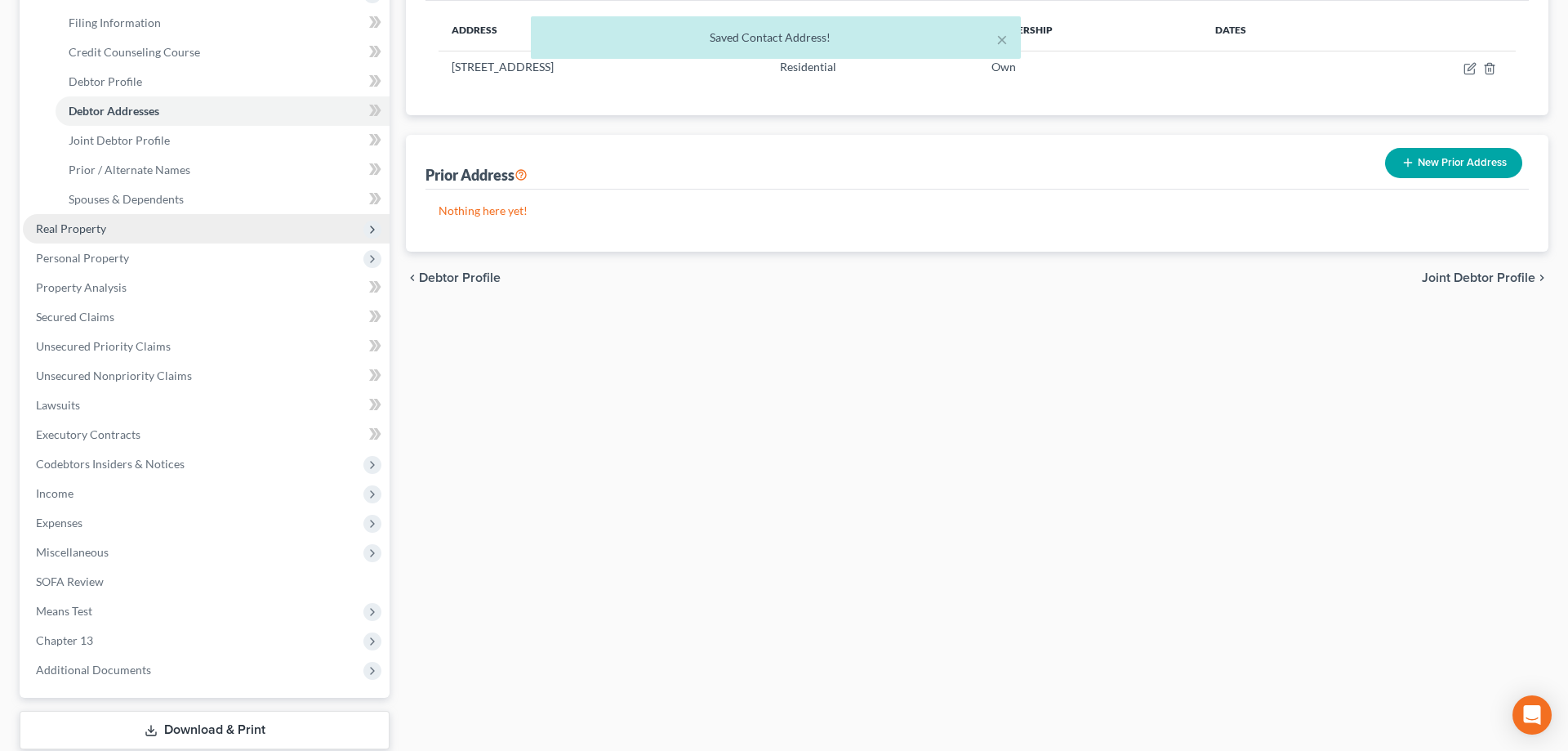
click at [70, 230] on span "Real Property" at bounding box center [70, 228] width 70 height 14
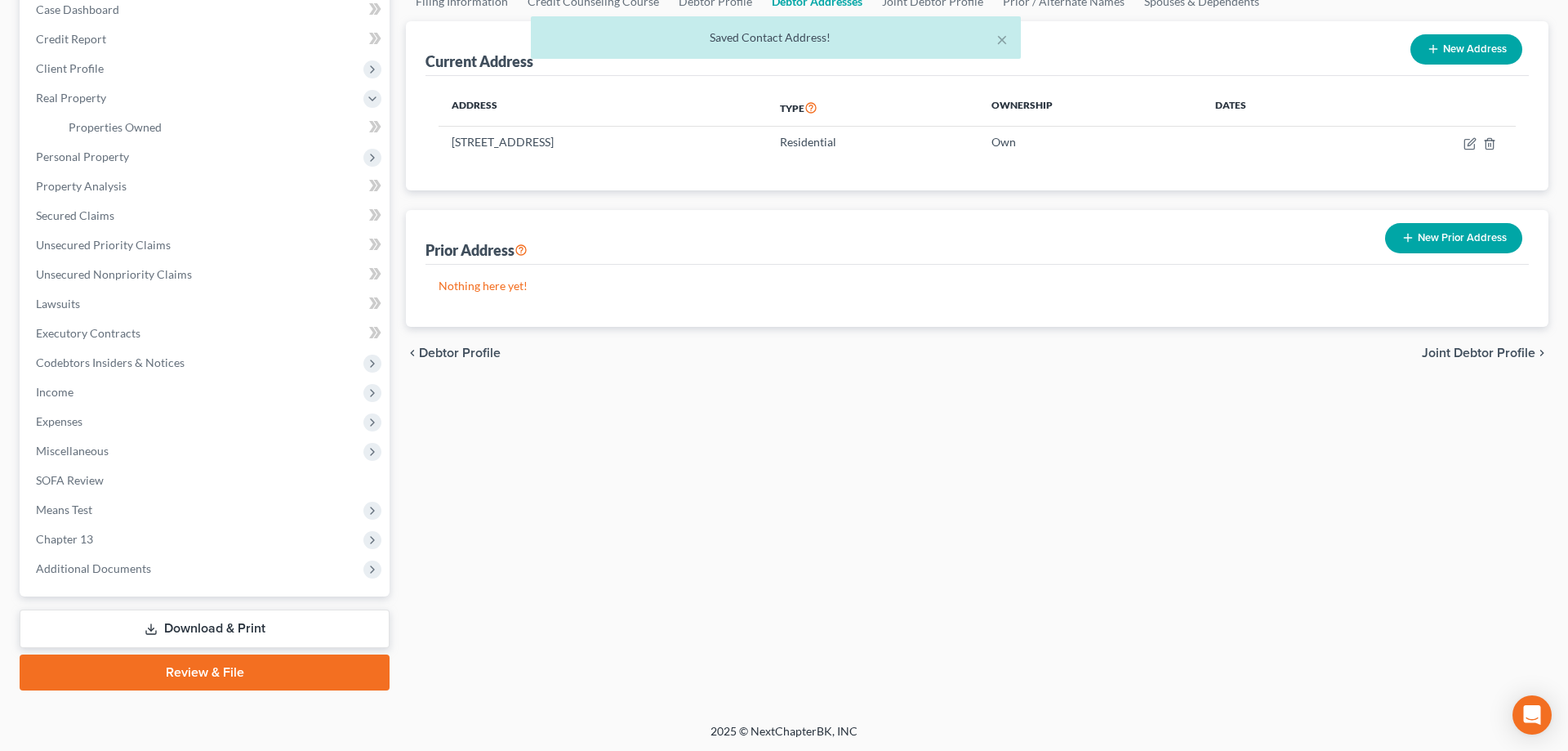
scroll to position [8, 0]
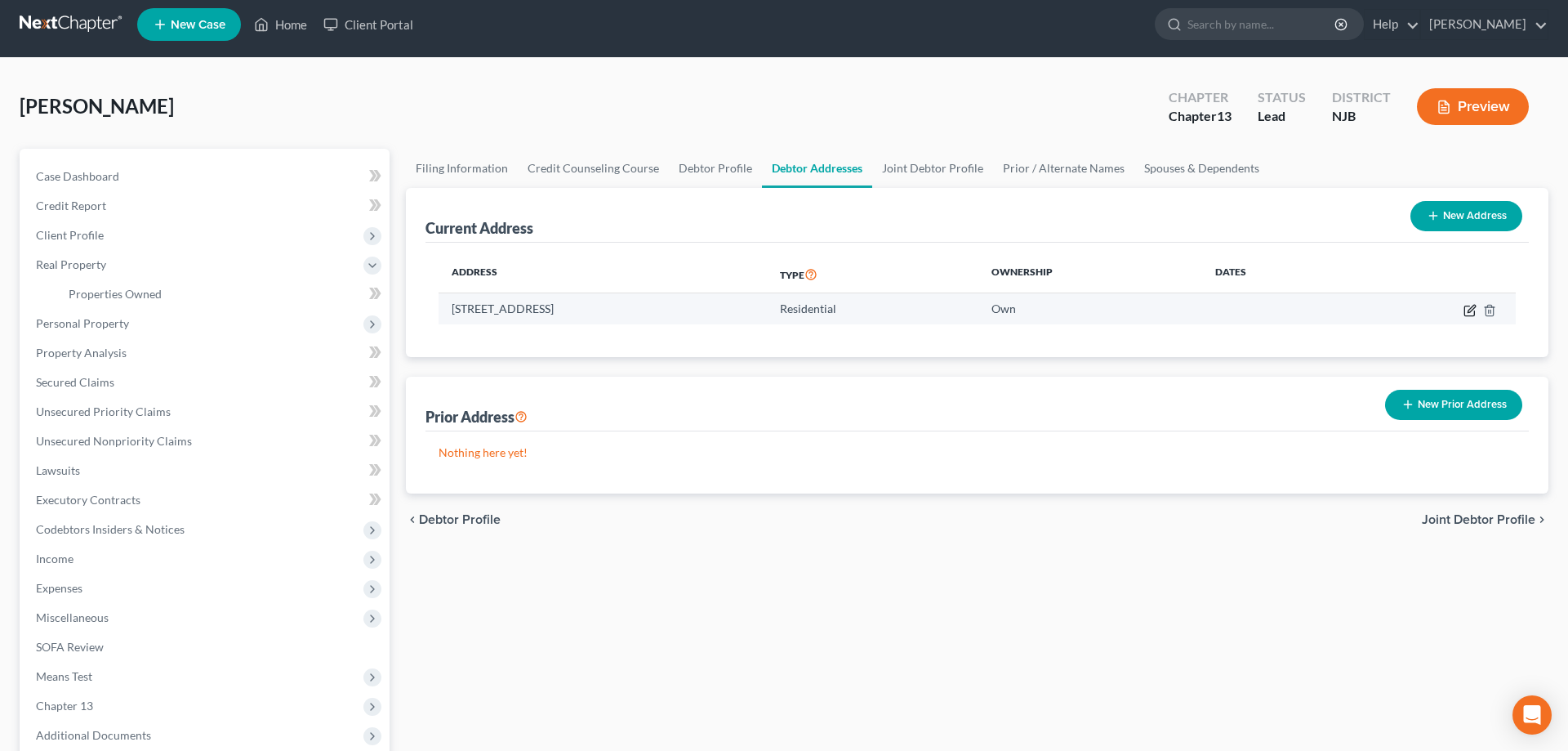
click at [1473, 306] on icon "button" at bounding box center [1472, 309] width 7 height 7
select select "33"
select select "5"
select select "0"
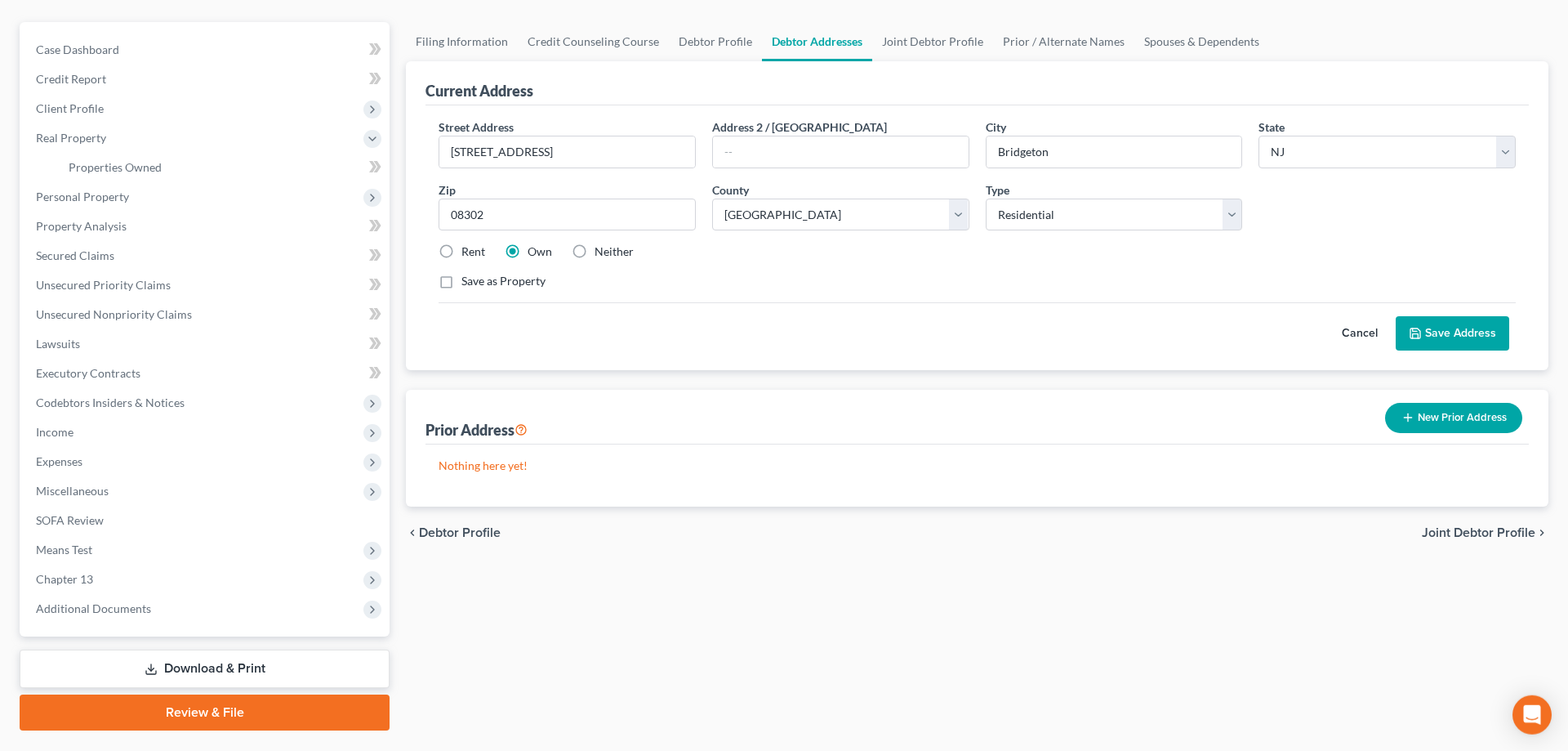
scroll to position [92, 0]
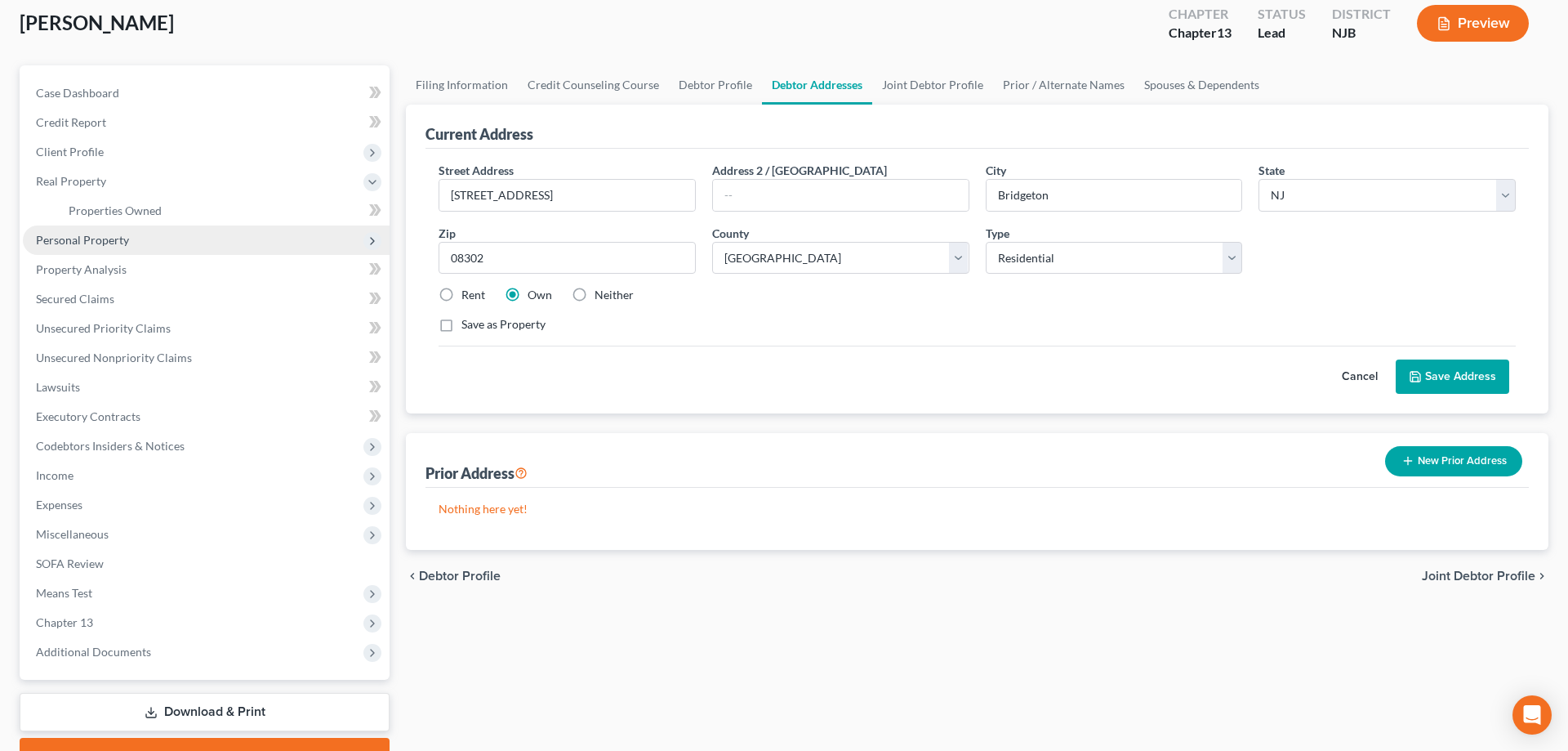
click at [100, 240] on span "Personal Property" at bounding box center [82, 239] width 94 height 14
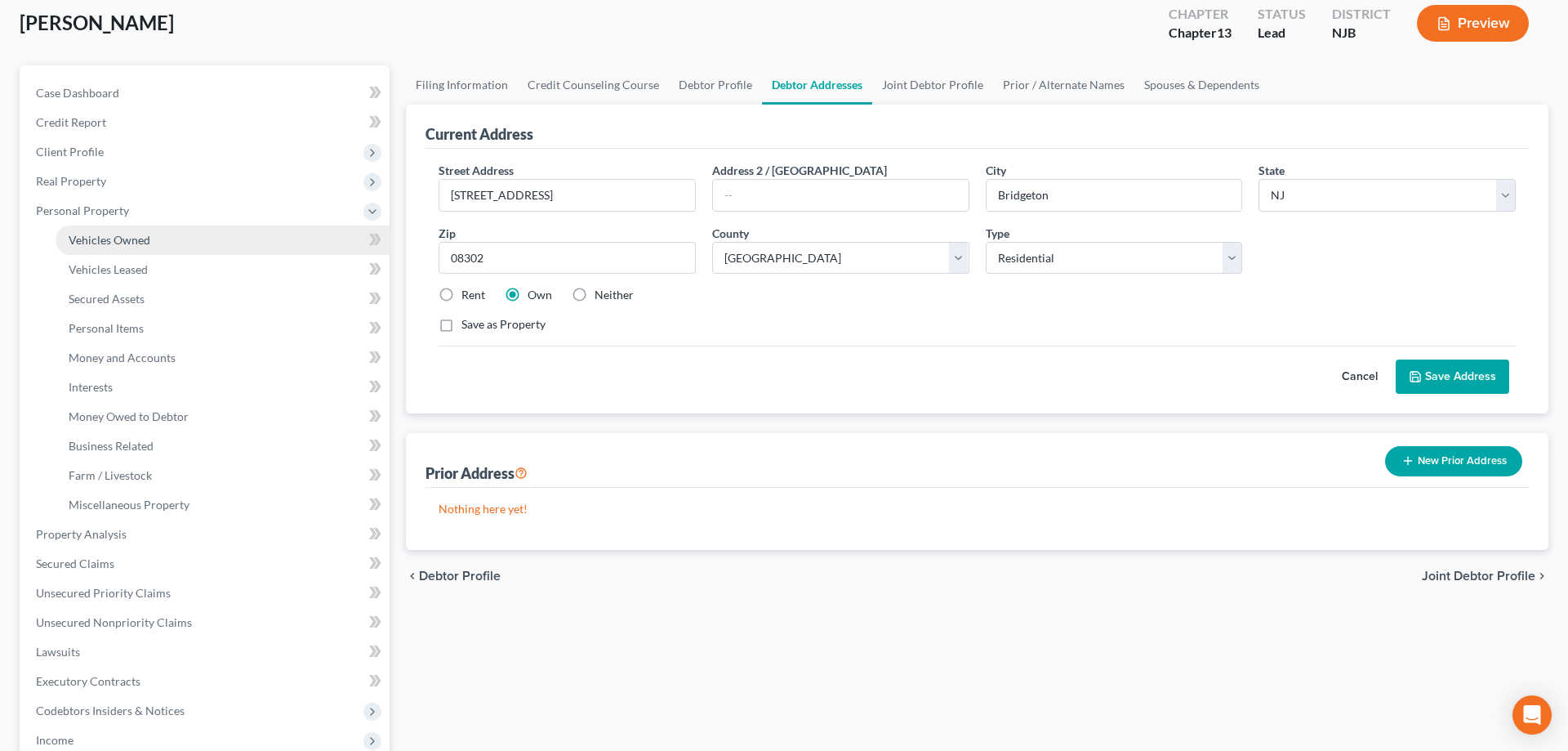
click at [103, 246] on span "Vehicles Owned" at bounding box center [108, 239] width 81 height 14
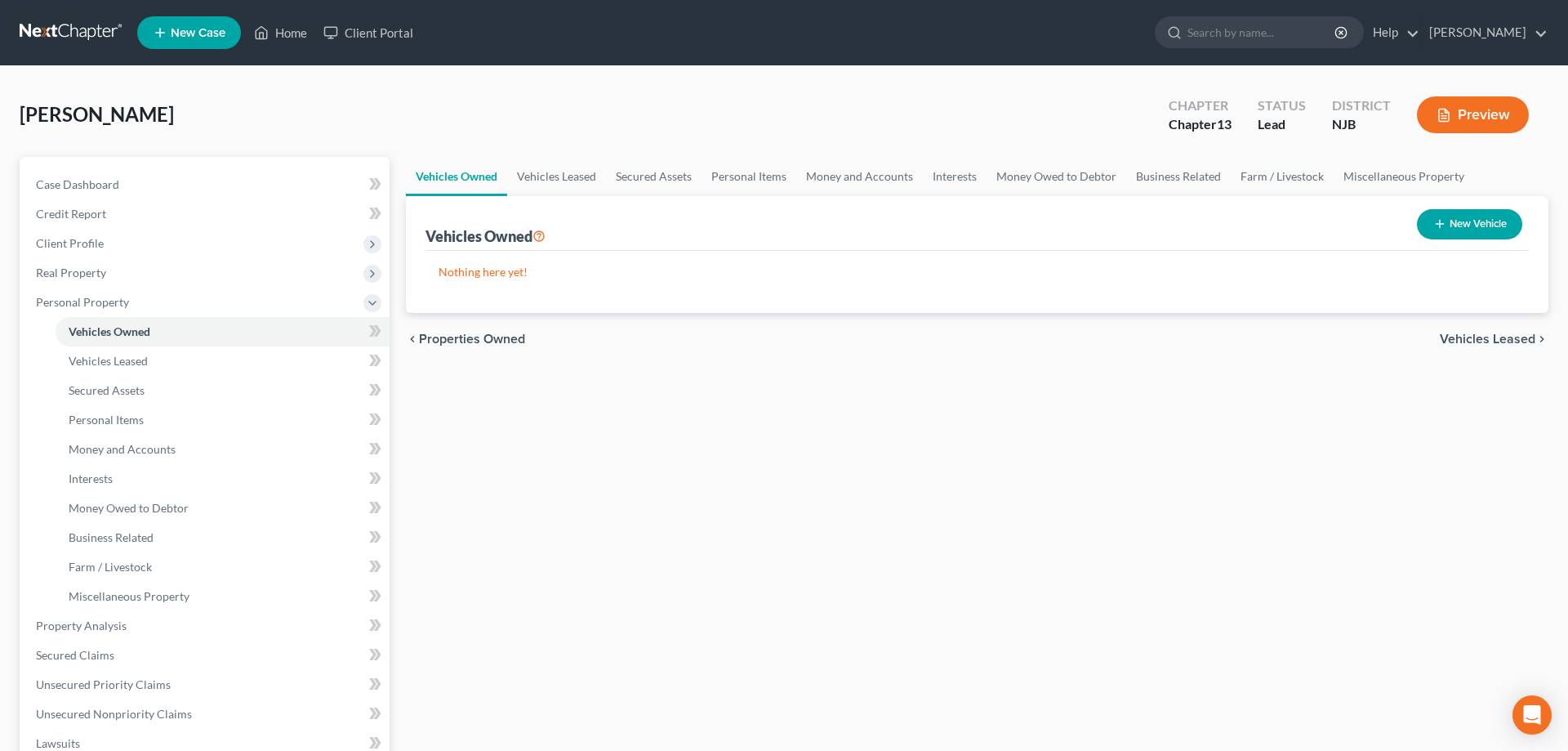
click at [1434, 223] on icon "button" at bounding box center [1440, 224] width 13 height 13
select select "0"
select select "2"
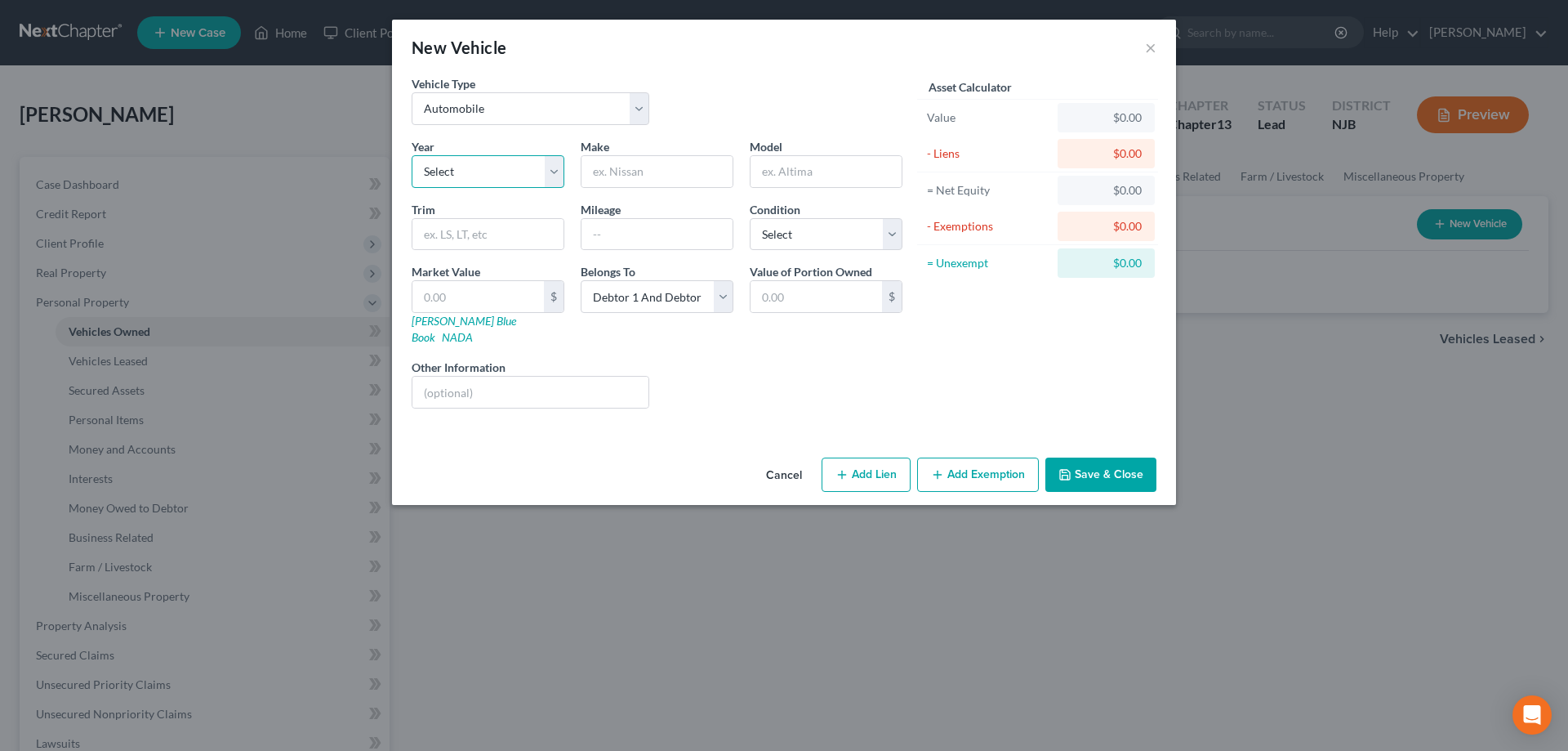
click at [411, 155] on select "Select 2026 2025 2024 2023 2022 2021 2020 2019 2018 2017 2016 2015 2014 2013 20…" at bounding box center [487, 171] width 152 height 33
select select "7"
click option "2019" at bounding box center [0, 0] width 0 height 0
click at [613, 177] on input "text" at bounding box center [657, 171] width 151 height 31
type input "Jepp"
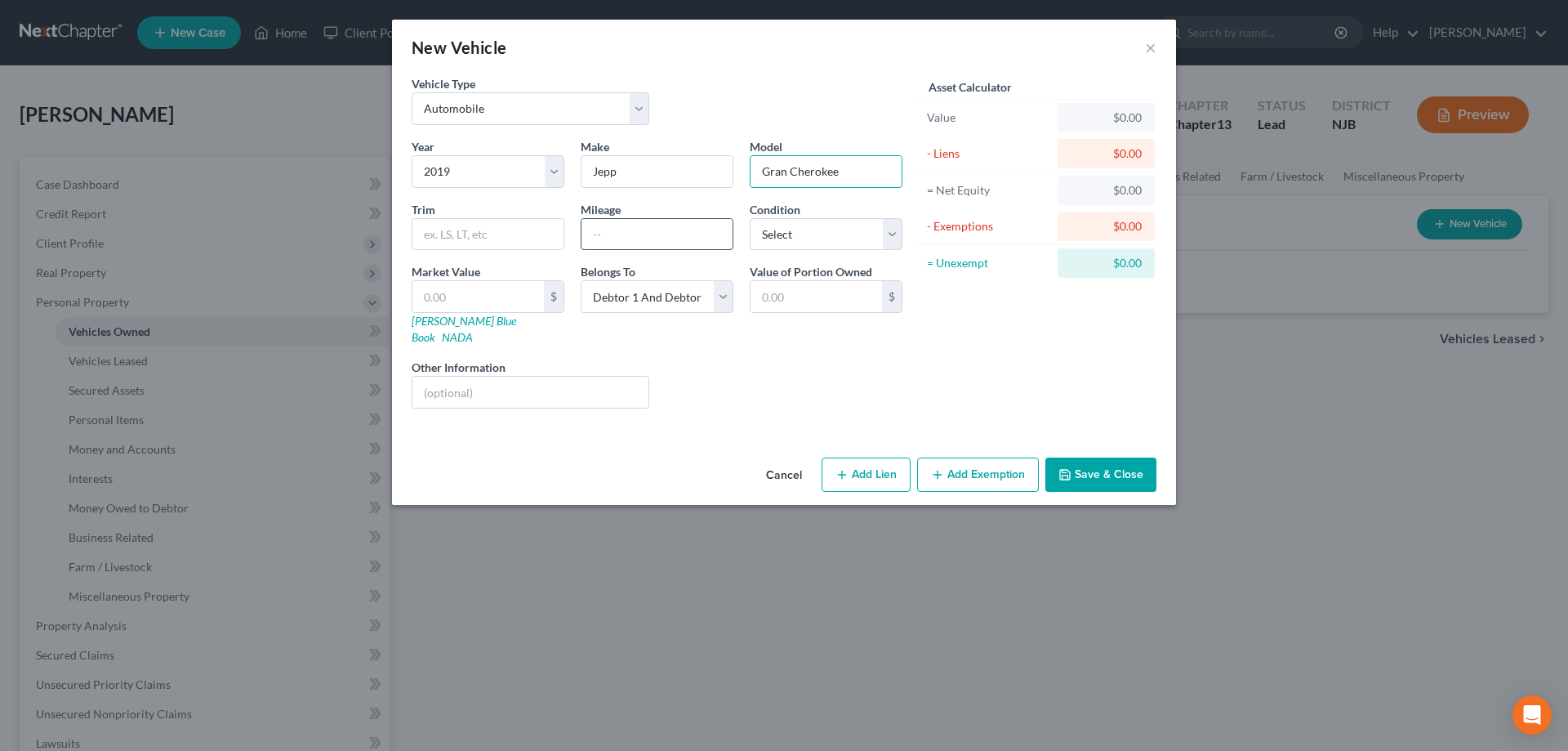
type input "Gran Cherokee"
click at [632, 234] on input "text" at bounding box center [657, 234] width 151 height 31
type input "124000"
click at [750, 218] on select "Select Excellent Very Good Good Fair Poor" at bounding box center [826, 234] width 152 height 33
select select "2"
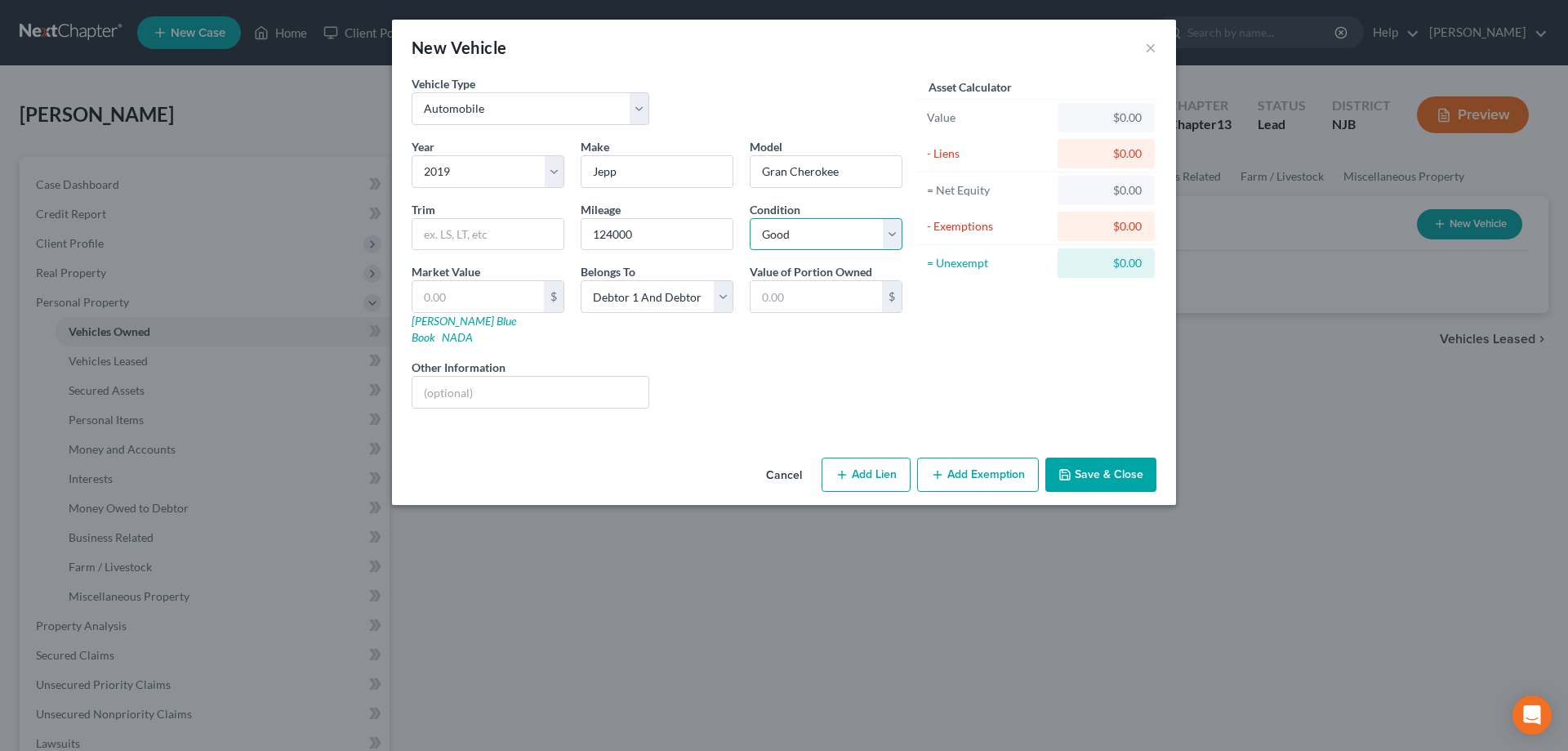
click option "Good" at bounding box center [0, 0] width 0 height 0
click at [473, 330] on link "NADA" at bounding box center [457, 337] width 31 height 14
click at [466, 289] on input "text" at bounding box center [478, 296] width 132 height 31
type input "1"
type input "1.00"
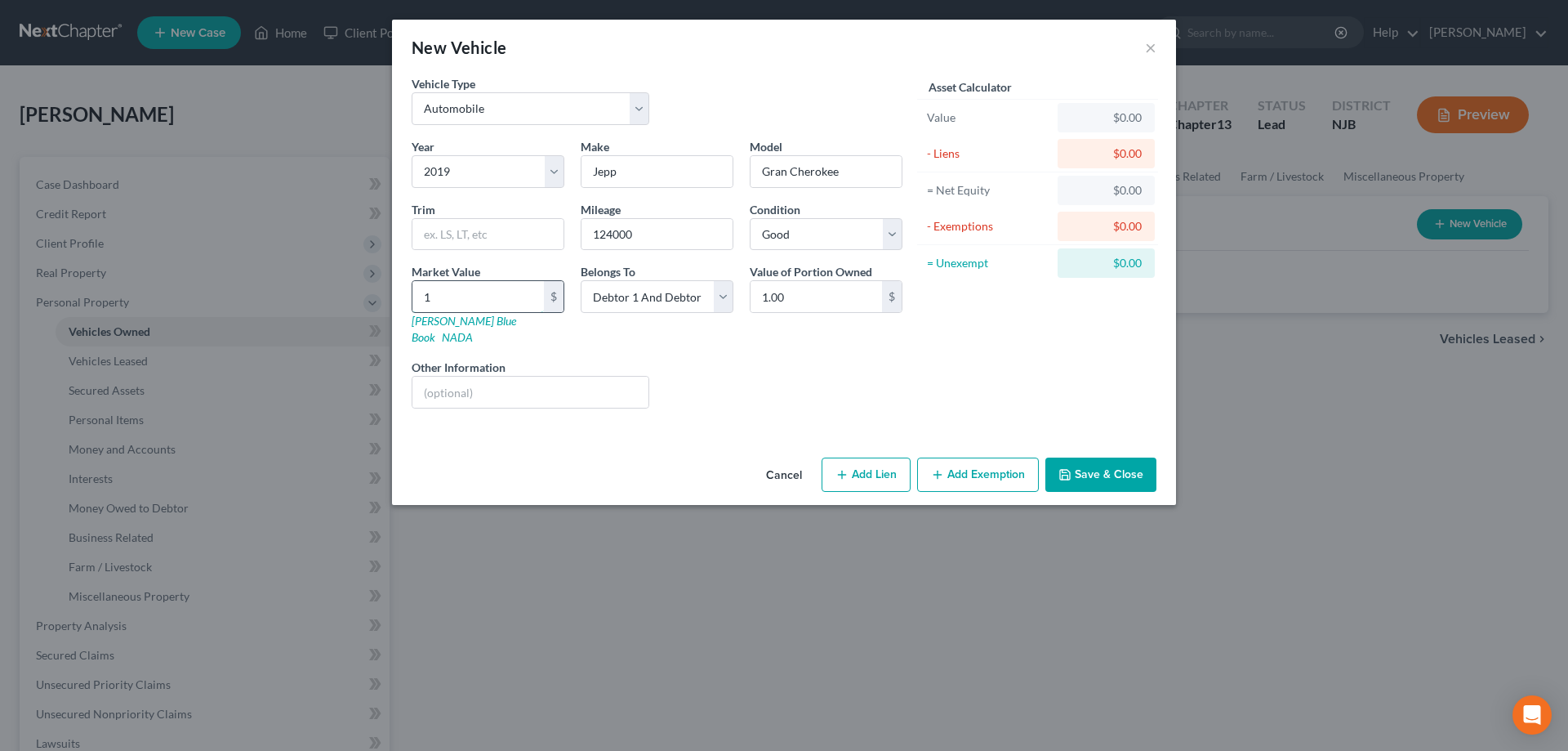
type input "14"
type input "14.00"
type input "141"
type input "141.00"
type input "1413"
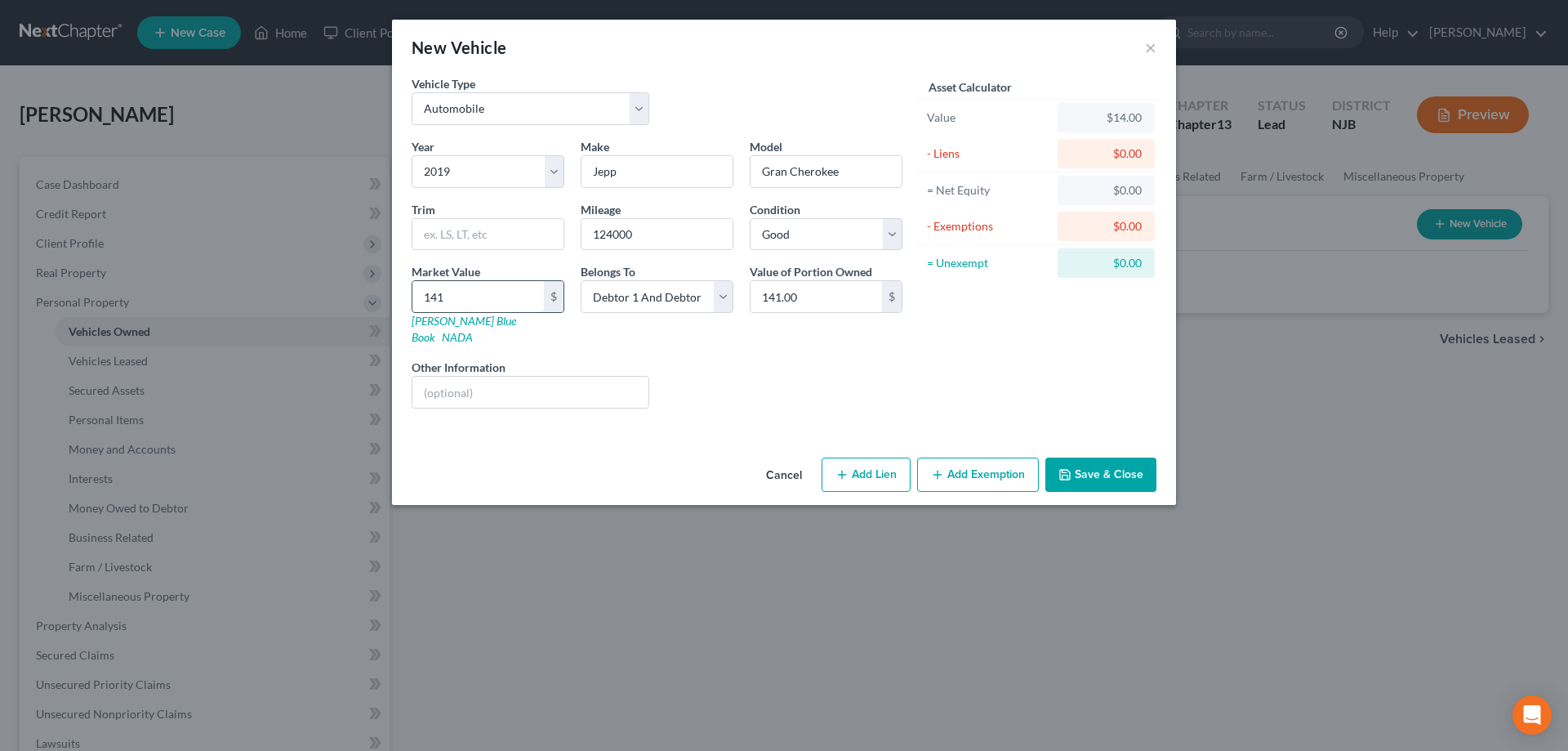
type input "1,413.00"
type input "1,4135"
type input "14,135.00"
type input "14,135"
click at [534, 377] on input "text" at bounding box center [530, 392] width 236 height 31
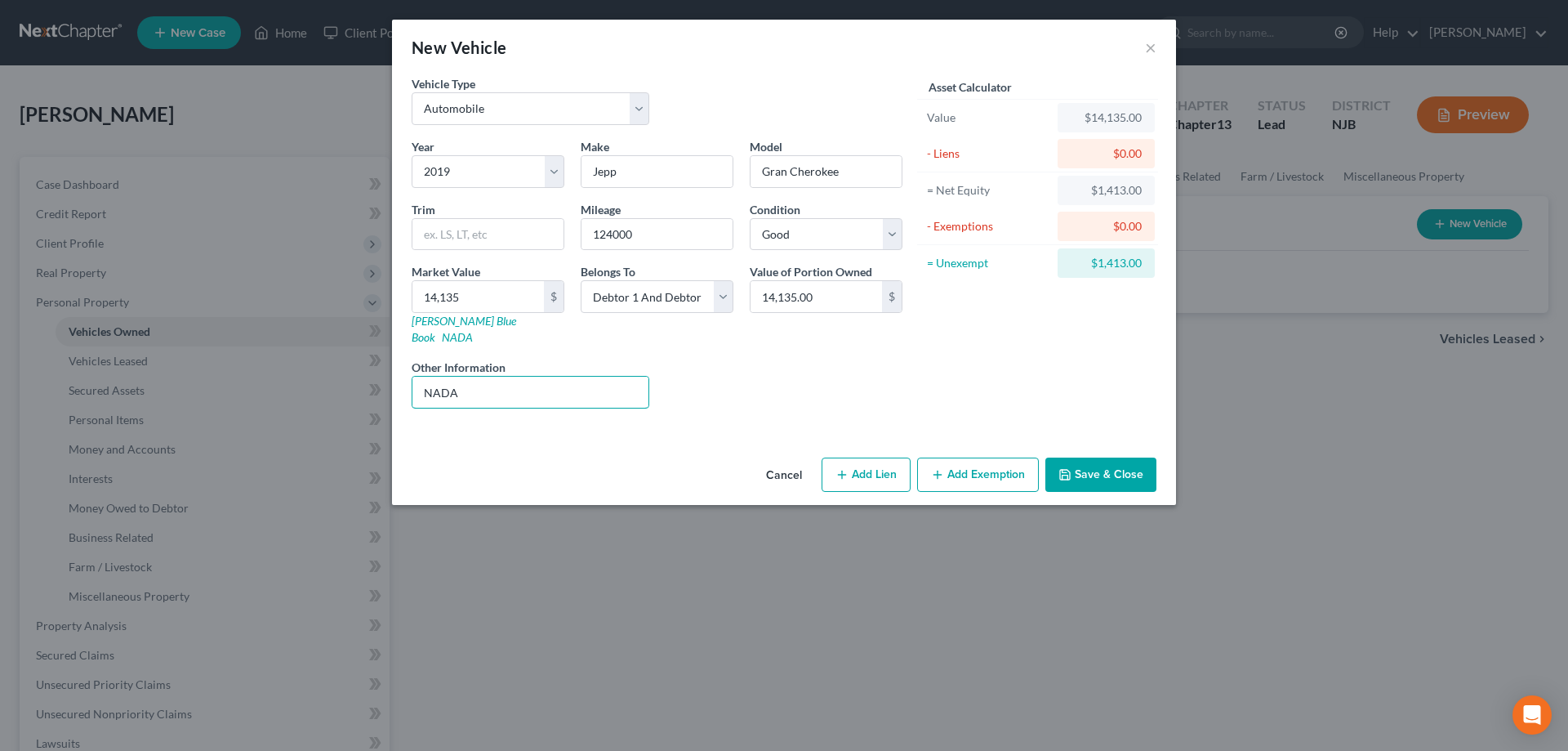
type input "NADA"
click at [872, 462] on button "Add Lien" at bounding box center [866, 474] width 89 height 35
select select "2"
select select "0"
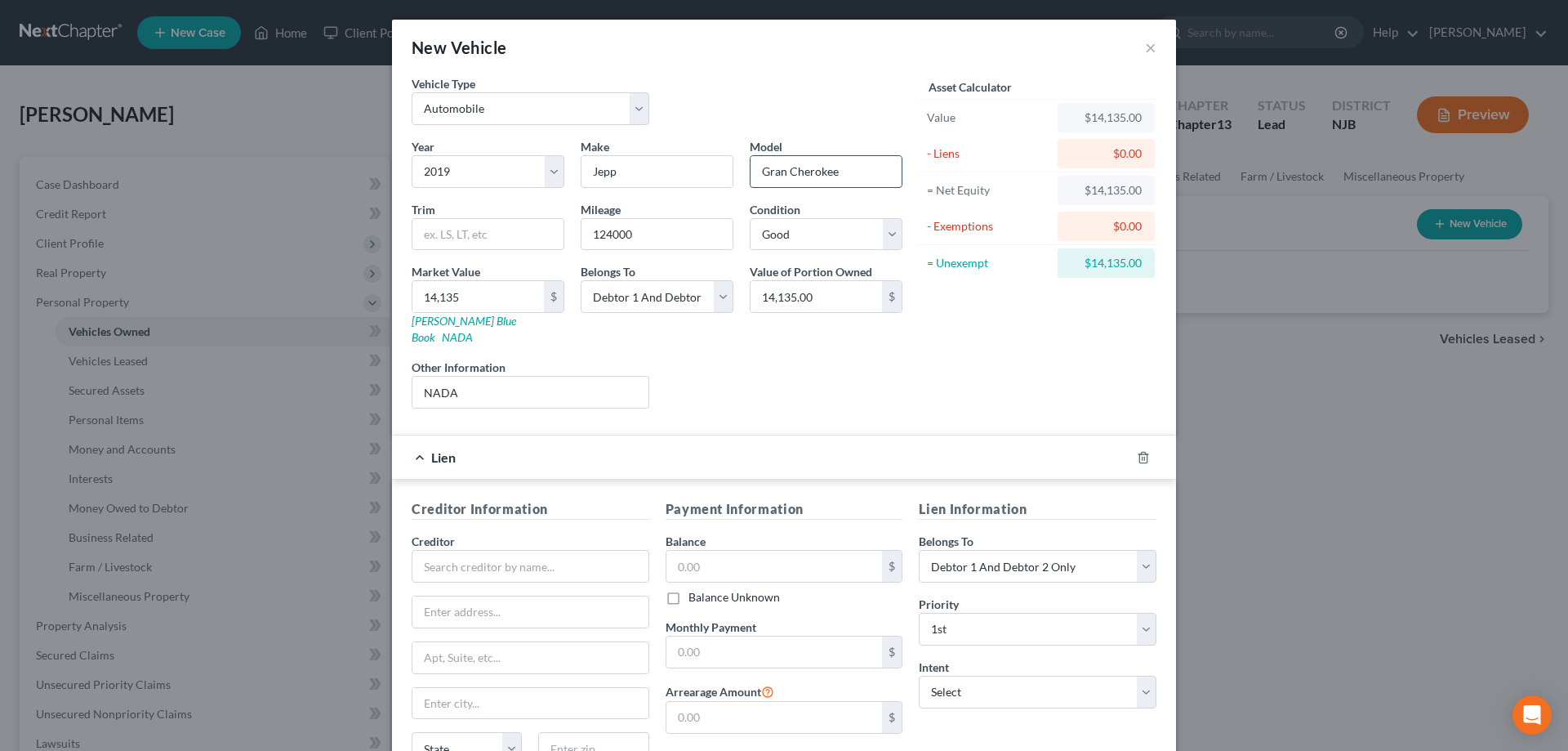
click at [785, 170] on input "Gran Cherokee" at bounding box center [827, 171] width 151 height 31
type input "Grand Cherokee"
click at [581, 281] on select "Select Debtor 1 Only Debtor 2 Only Debtor 1 And Debtor 2 Only At Least One Of T…" at bounding box center [656, 296] width 152 height 33
select select "1"
click option "Debtor 2 Only" at bounding box center [0, 0] width 0 height 0
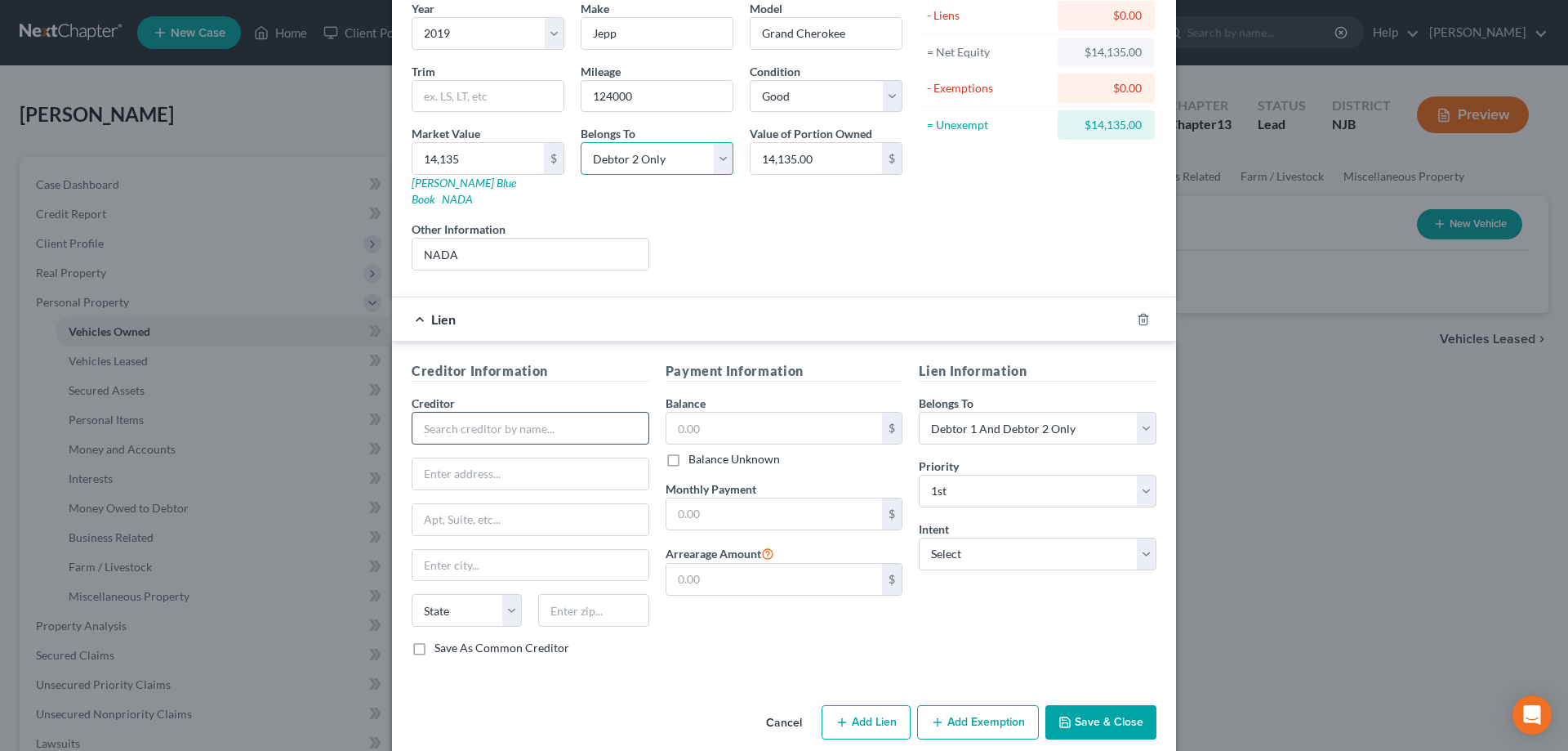
scroll to position [143, 0]
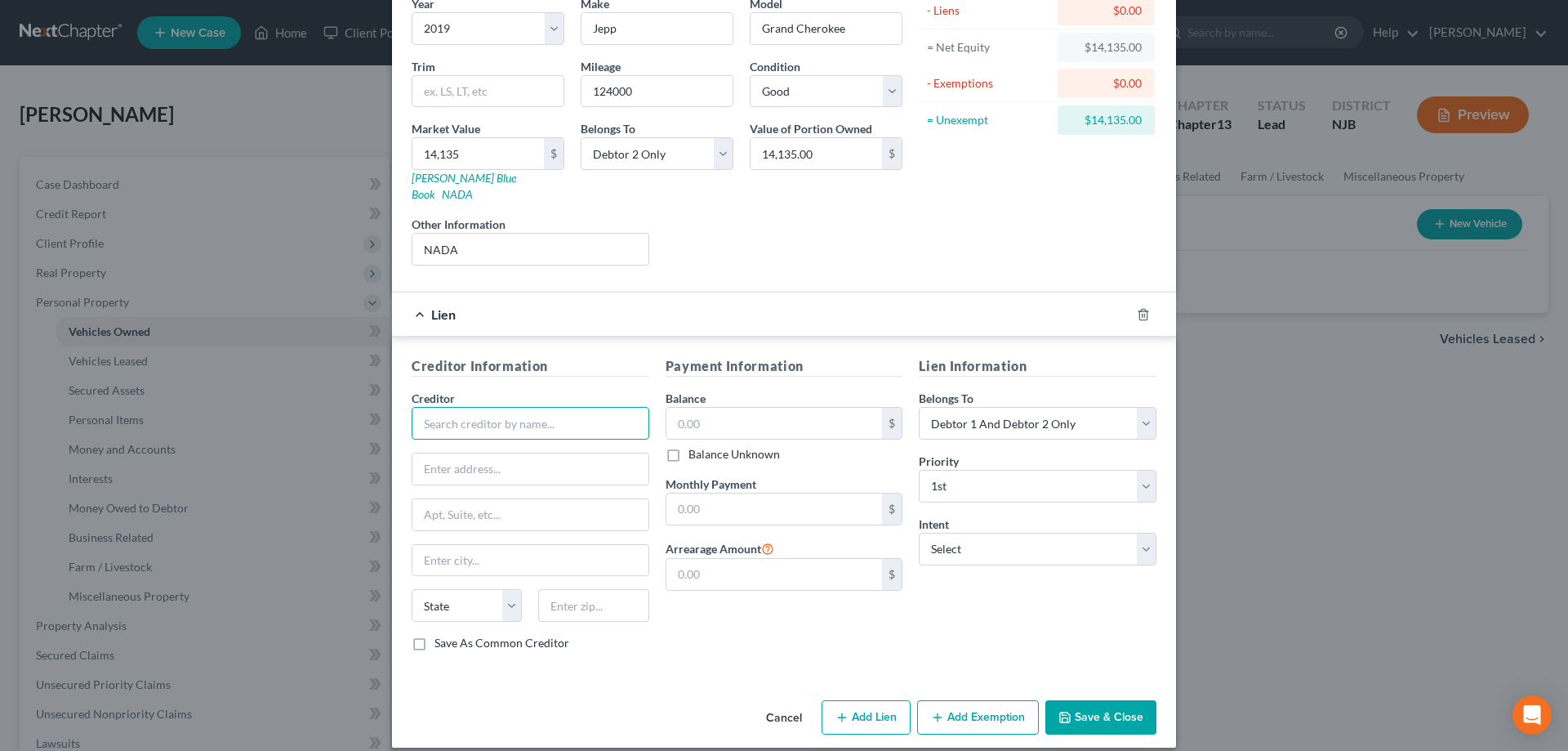
click at [463, 411] on input "text" at bounding box center [530, 423] width 237 height 33
type input "Citizens Bank"
click at [482, 456] on input "text" at bounding box center [530, 469] width 236 height 31
type input "1 Citizens Pl"
click at [588, 598] on input "text" at bounding box center [594, 605] width 110 height 33
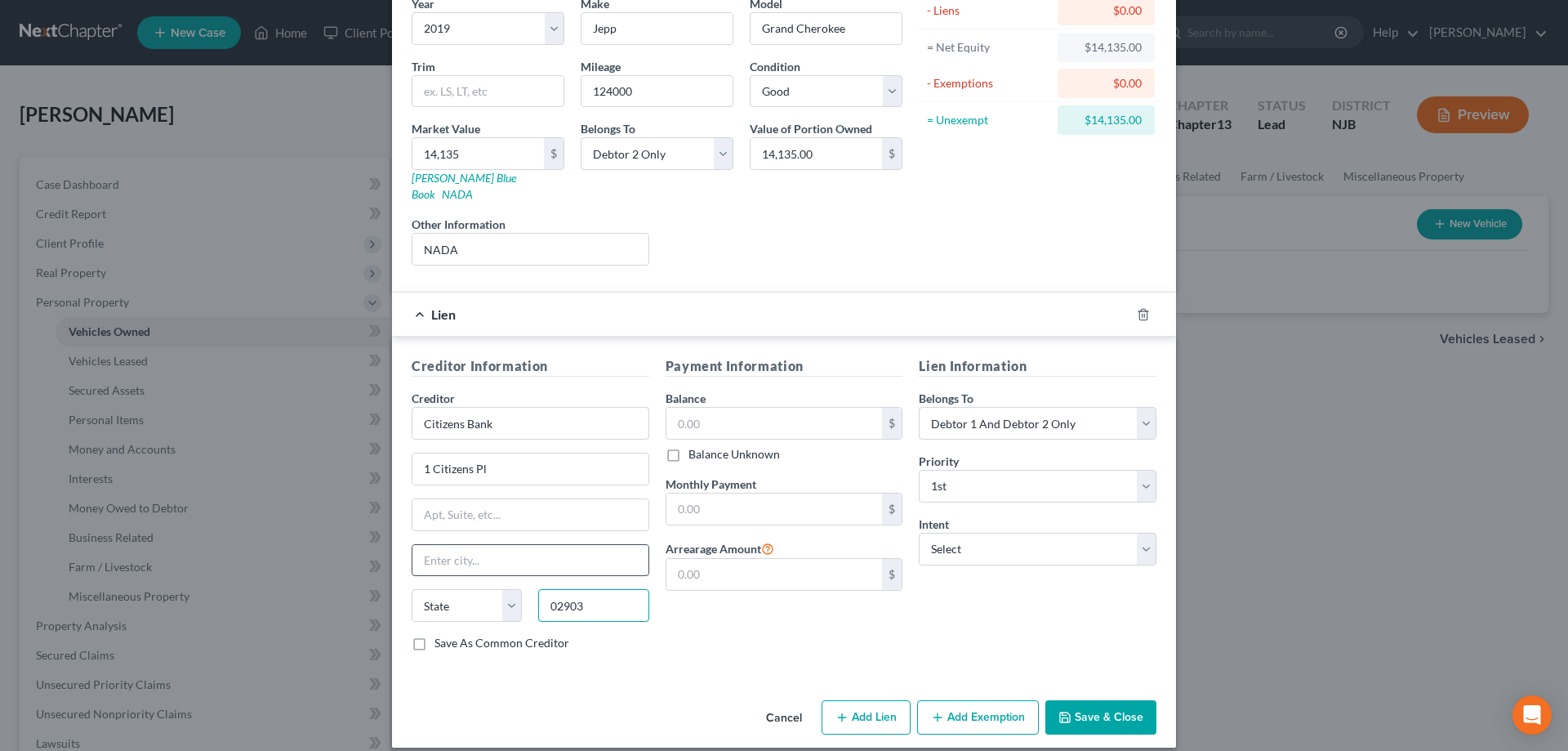
type input "02903"
click at [592, 555] on input "text" at bounding box center [530, 560] width 236 height 31
type input "Providence"
select select "41"
click at [919, 533] on select "Select Surrender Redeem Reaffirm Avoid Other" at bounding box center [1038, 549] width 237 height 33
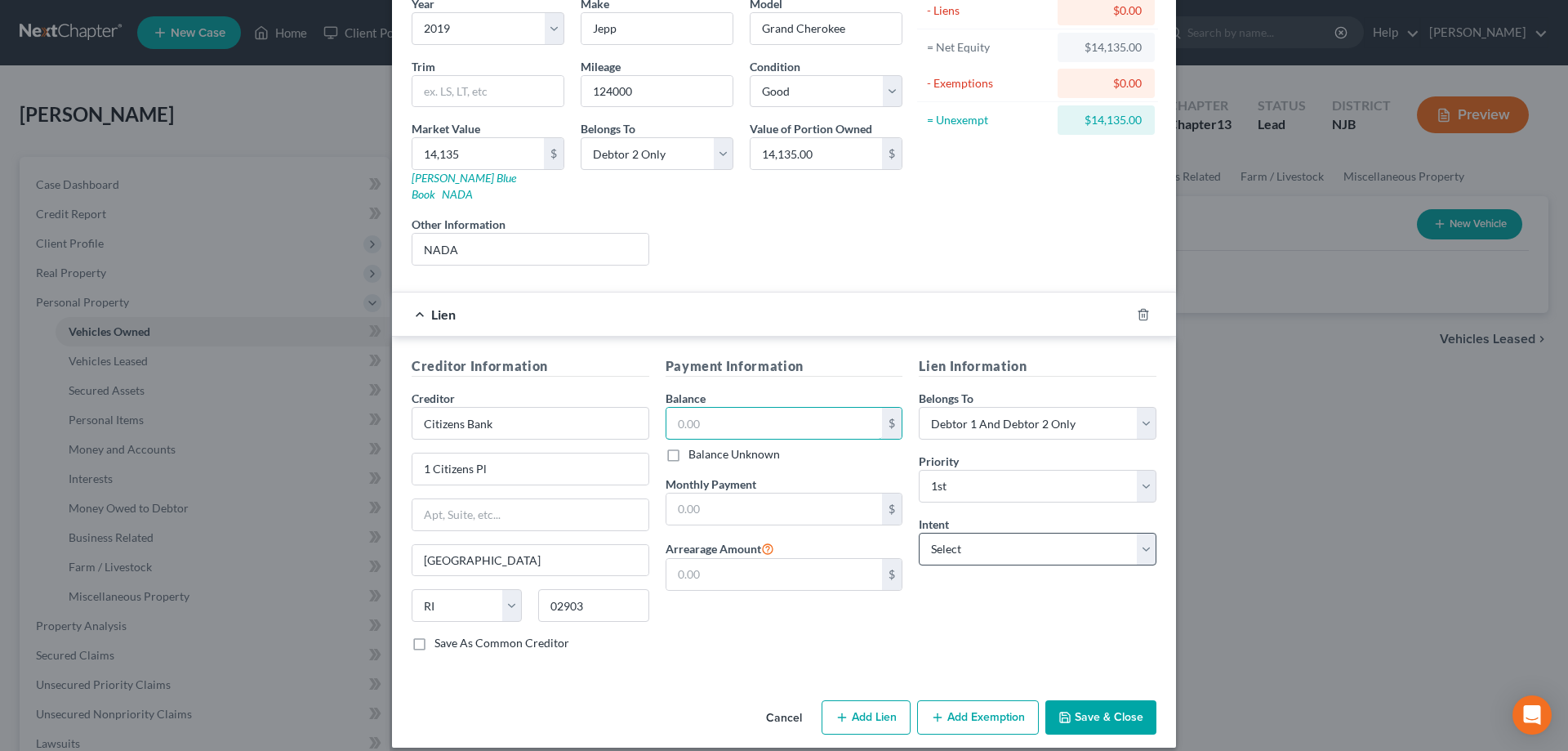
click at [746, 410] on input "text" at bounding box center [774, 423] width 216 height 31
type input "15,992"
click at [919, 533] on select "Select Surrender Redeem Reaffirm Avoid Other" at bounding box center [1038, 549] width 237 height 33
select select "4"
click option "Other" at bounding box center [0, 0] width 0 height 0
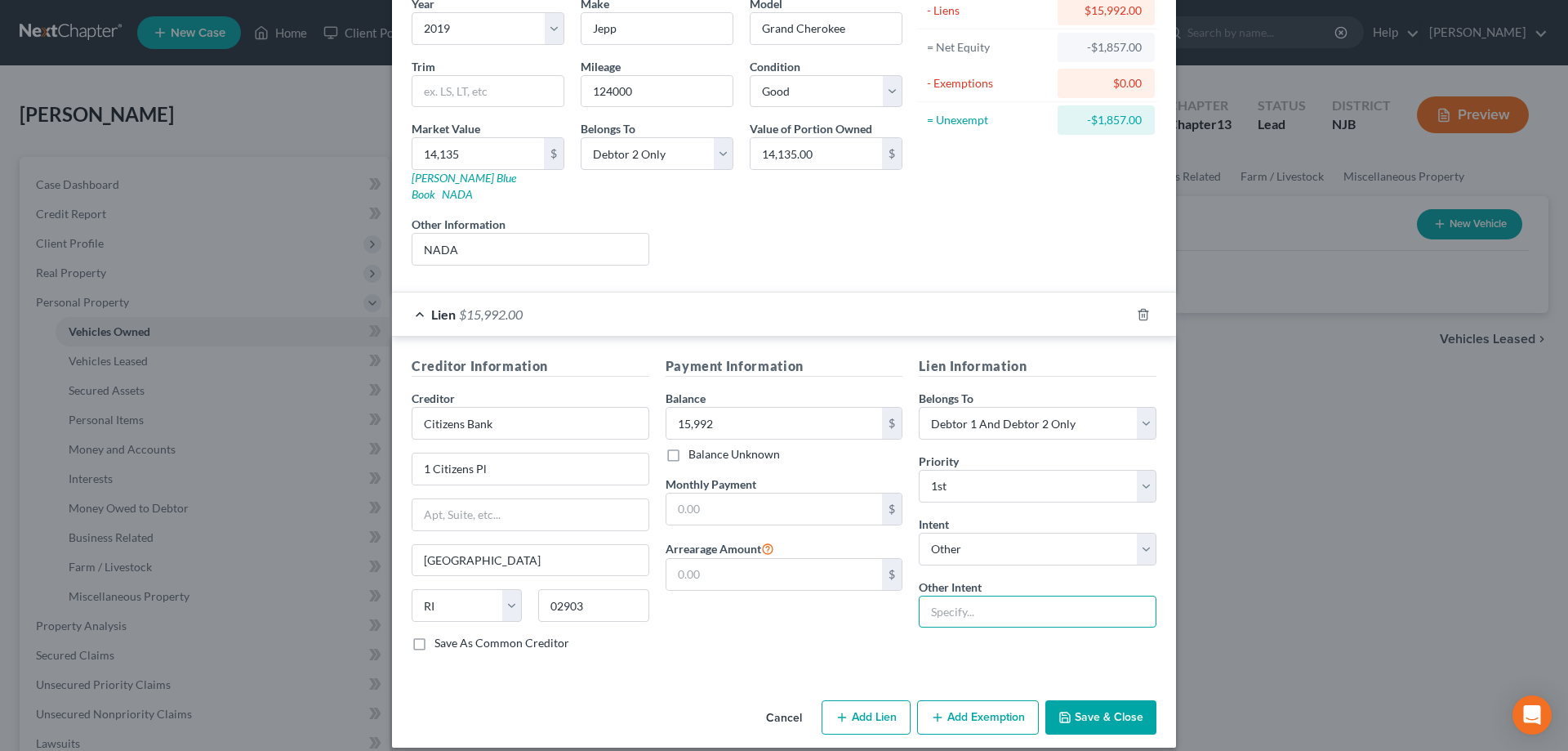
click at [968, 604] on input "text" at bounding box center [1038, 612] width 237 height 33
type input "retain"
click at [1092, 700] on button "Save & Close" at bounding box center [1100, 717] width 111 height 35
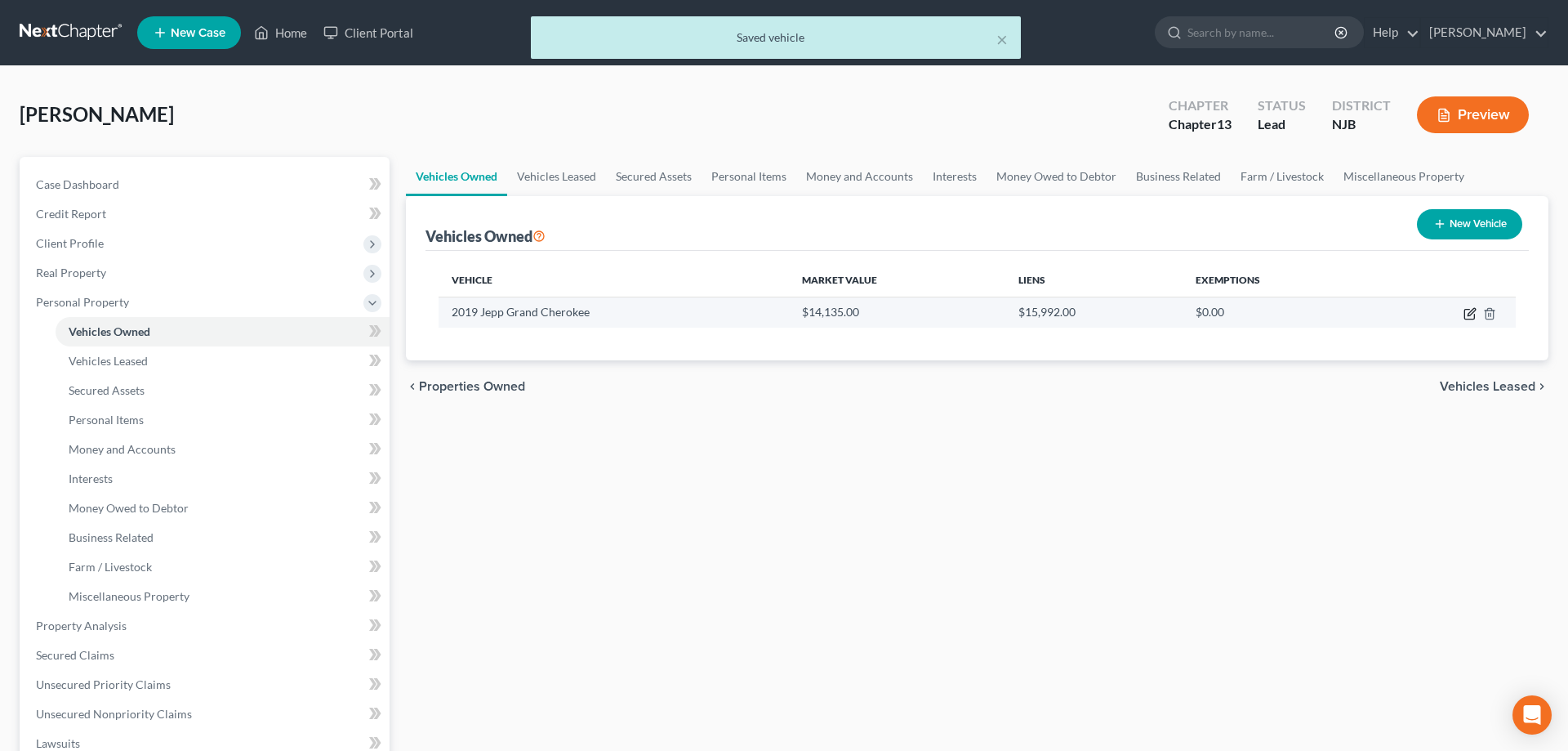
click at [1469, 315] on icon "button" at bounding box center [1472, 311] width 7 height 7
select select "0"
select select "7"
select select "2"
select select "1"
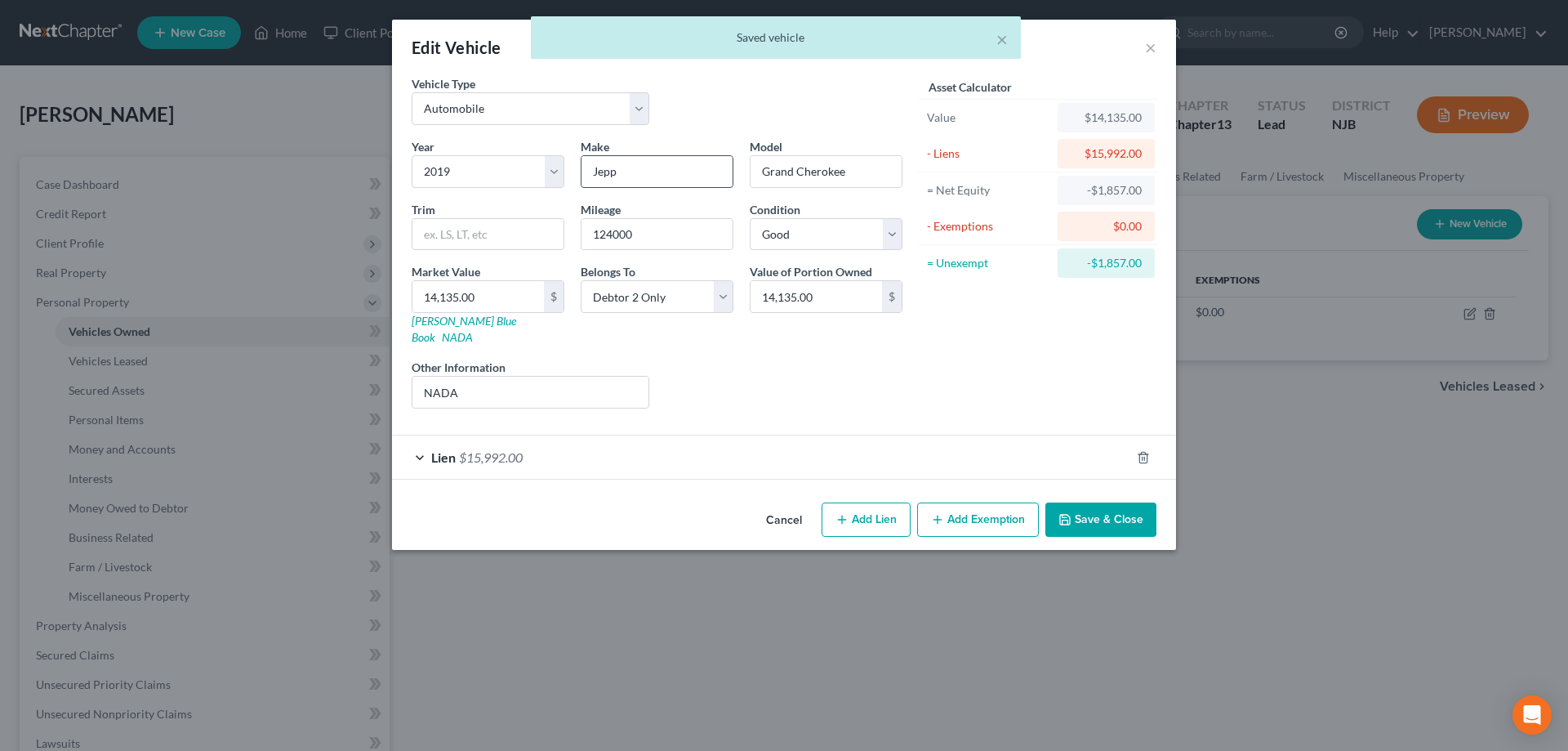
click at [611, 175] on input "Jepp" at bounding box center [657, 171] width 151 height 31
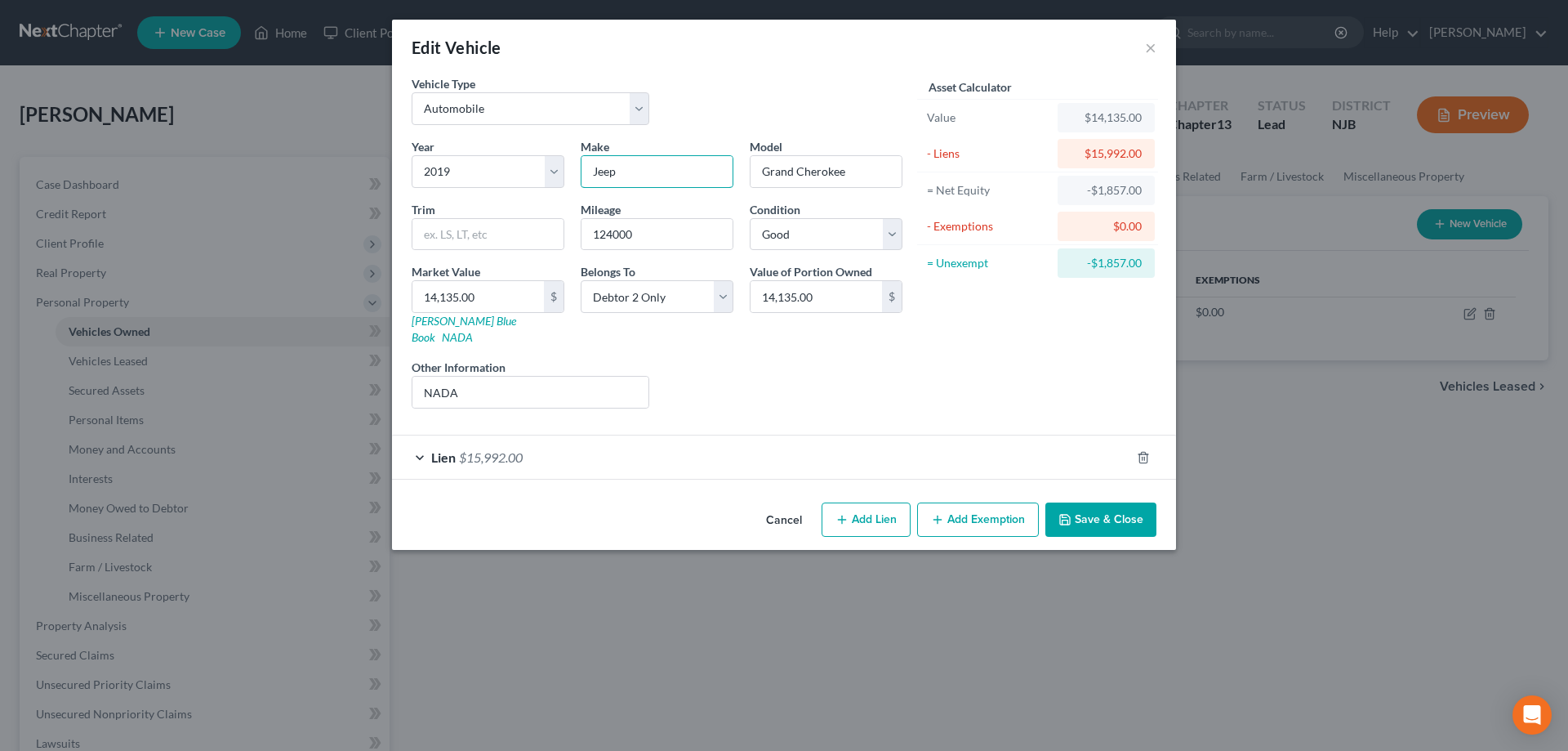
type input "Jeep"
click at [1095, 502] on button "Save & Close" at bounding box center [1100, 519] width 111 height 35
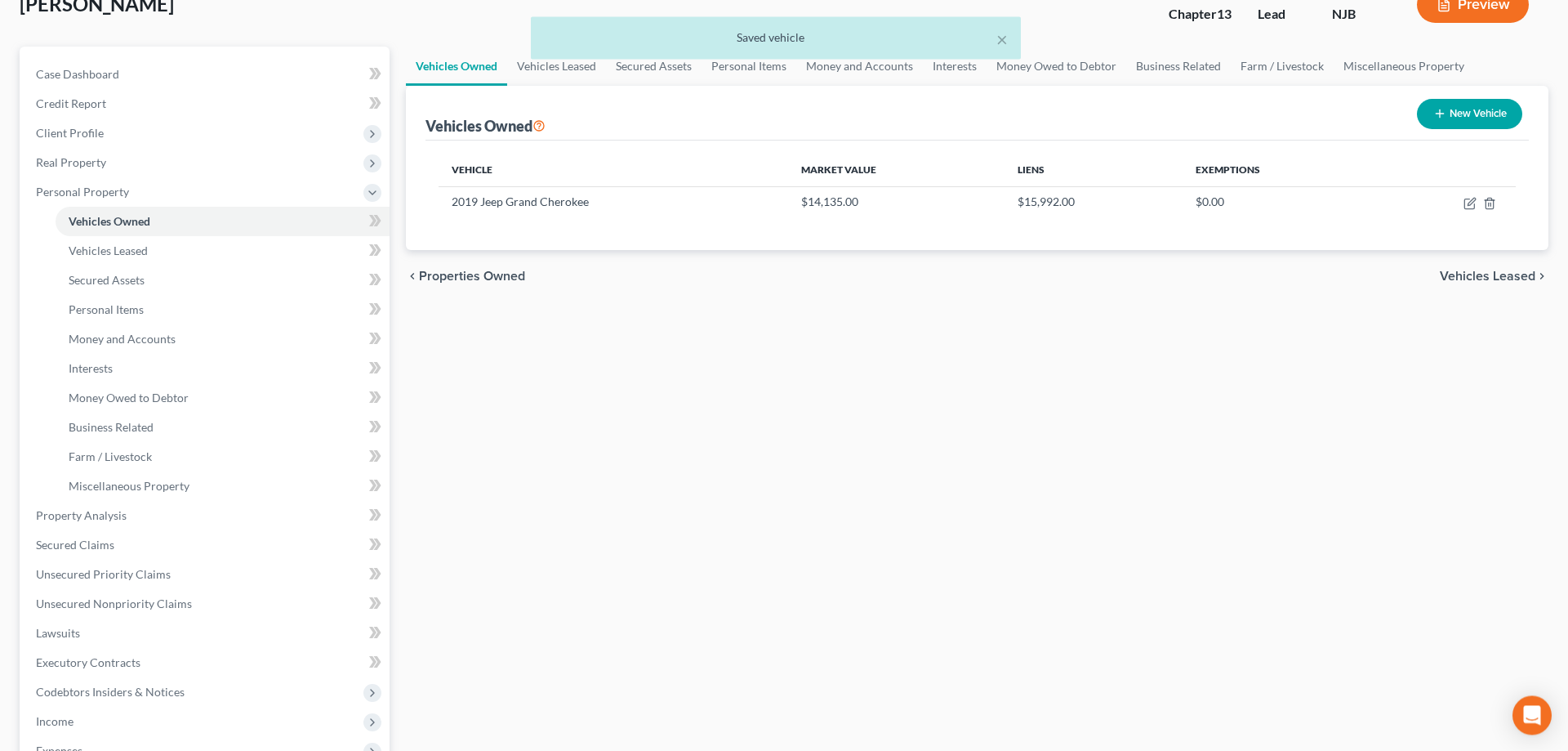
scroll to position [250, 0]
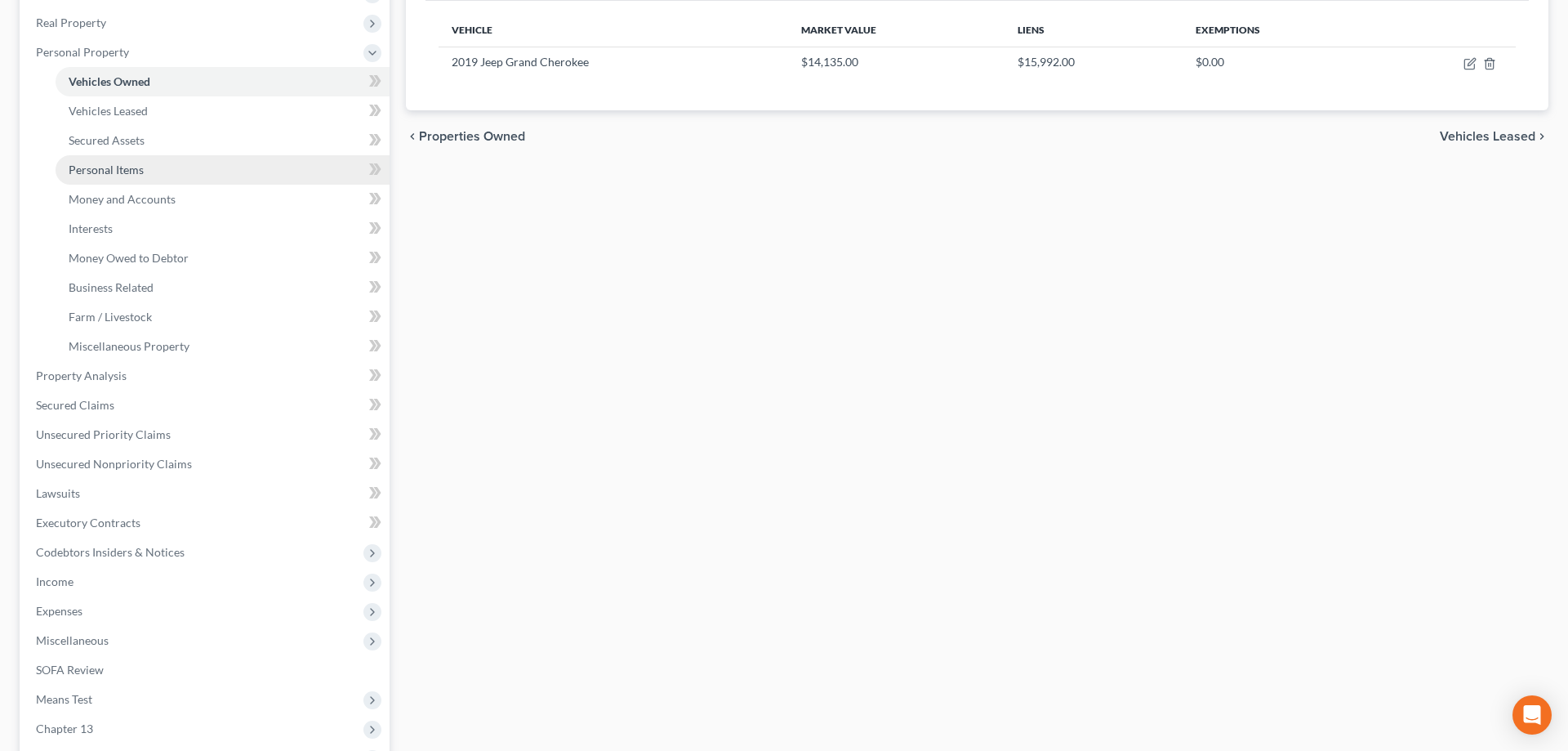
click at [148, 171] on link "Personal Items" at bounding box center [222, 169] width 334 height 29
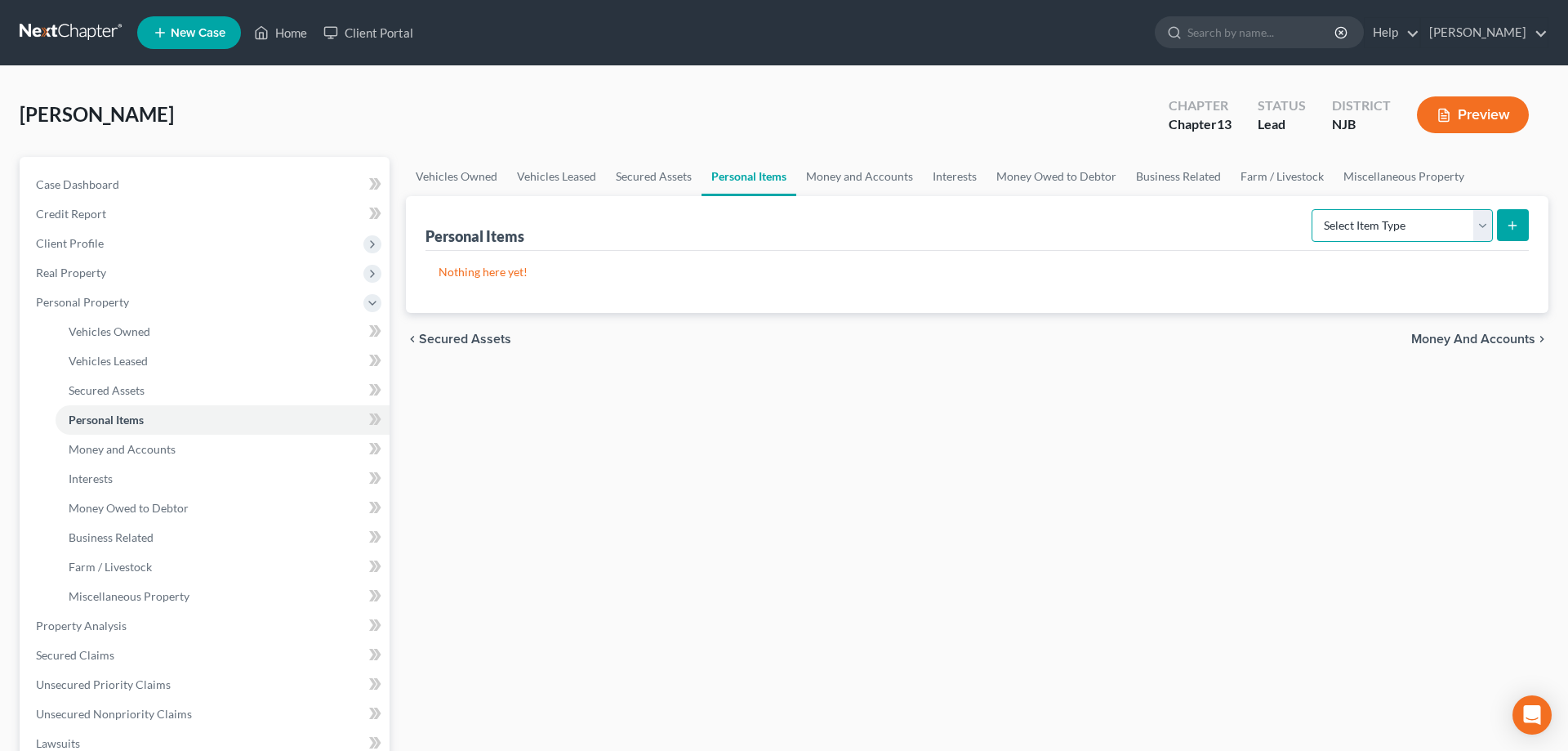
click at [1312, 209] on select "Select Item Type Clothing Collectibles Of Value Electronics Firearms Household …" at bounding box center [1403, 225] width 181 height 33
select select "clothing"
click option "Clothing" at bounding box center [0, 0] width 0 height 0
click at [1511, 219] on icon "submit" at bounding box center [1513, 225] width 13 height 13
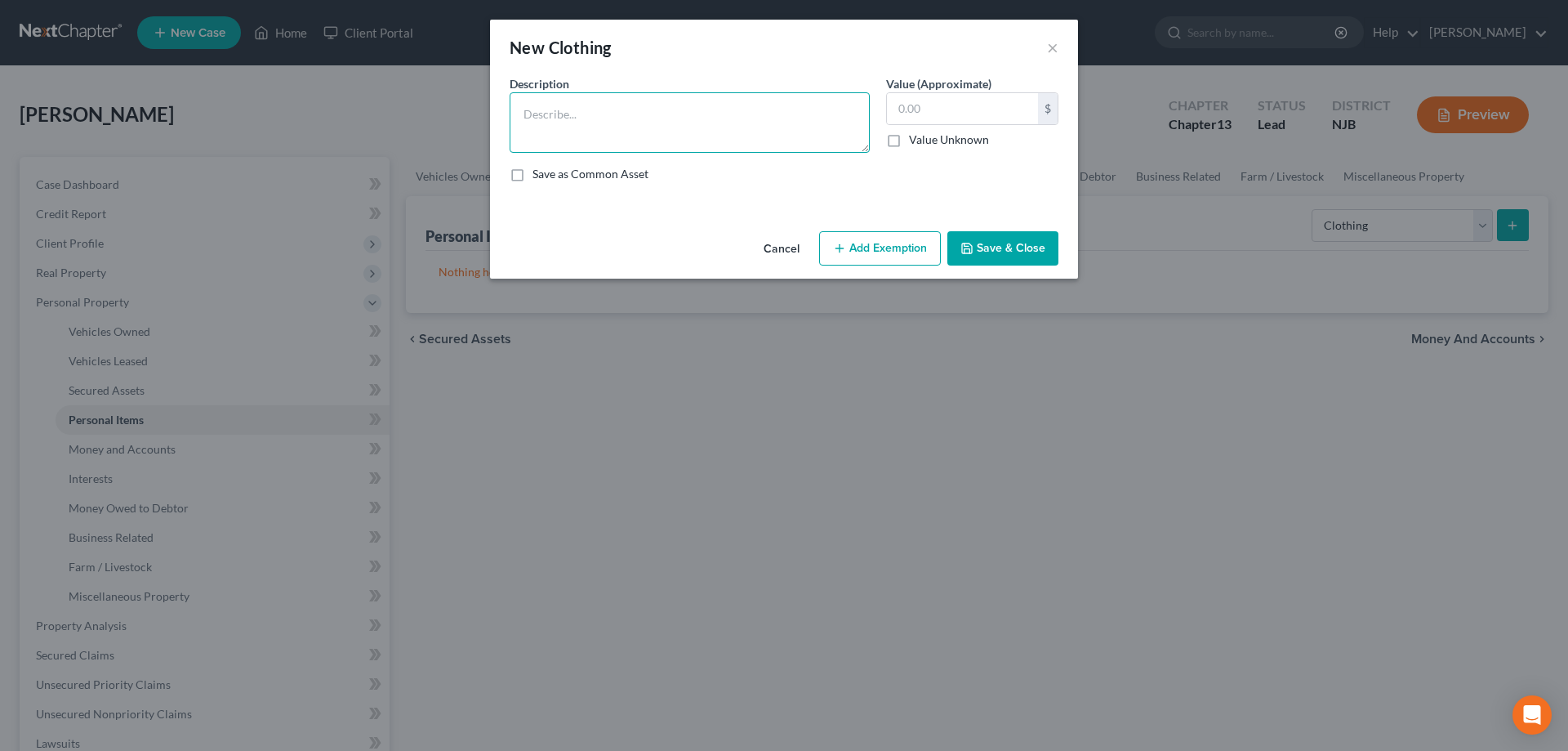
click at [727, 139] on textarea at bounding box center [689, 123] width 360 height 61
type textarea "clothes"
click at [996, 113] on input "text" at bounding box center [963, 108] width 151 height 31
type input "1"
type input "200"
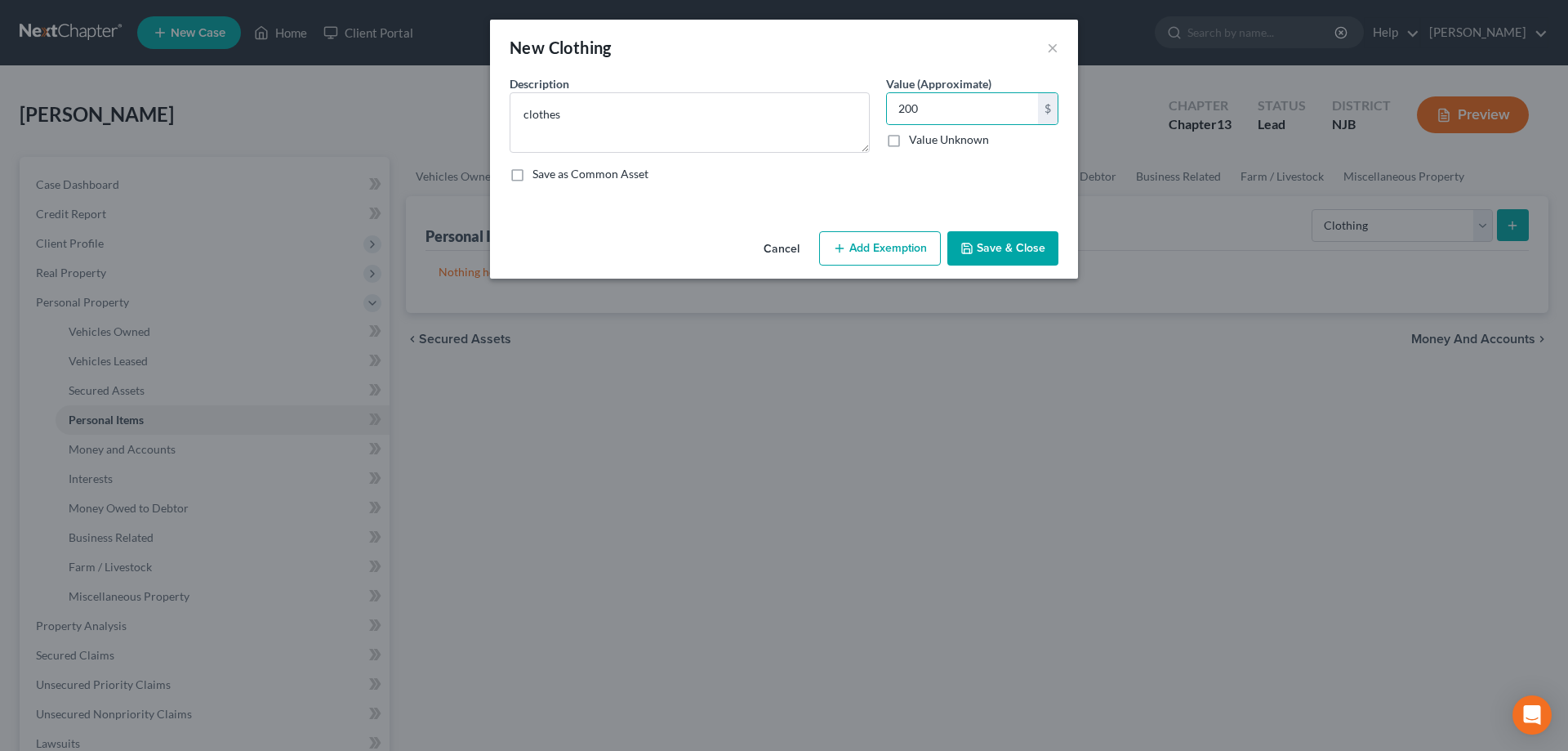
click at [926, 239] on button "Add Exemption" at bounding box center [880, 248] width 122 height 35
select select "2"
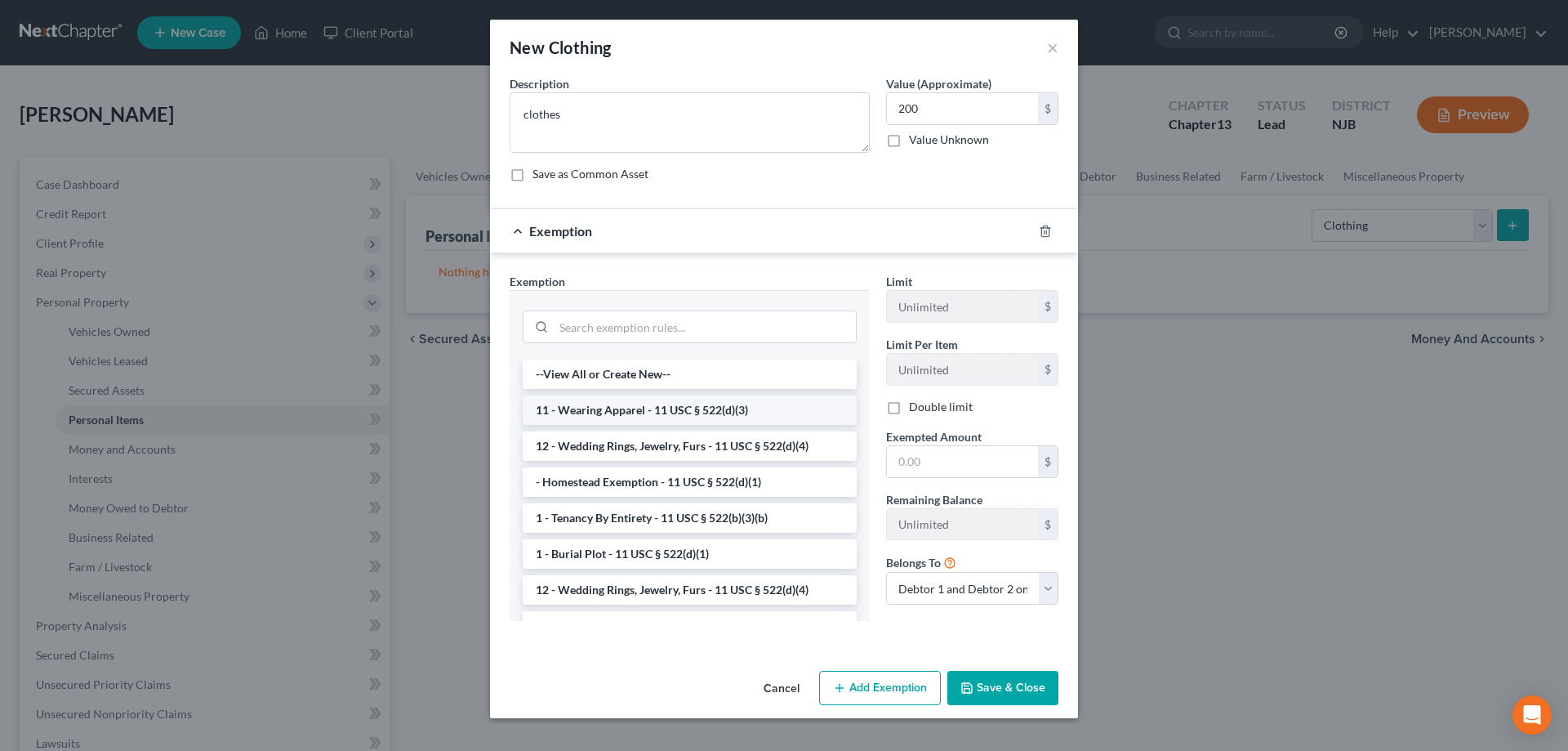
click at [727, 415] on li "11 - Wearing Apparel - 11 USC § 522(d)(3)" at bounding box center [689, 410] width 334 height 29
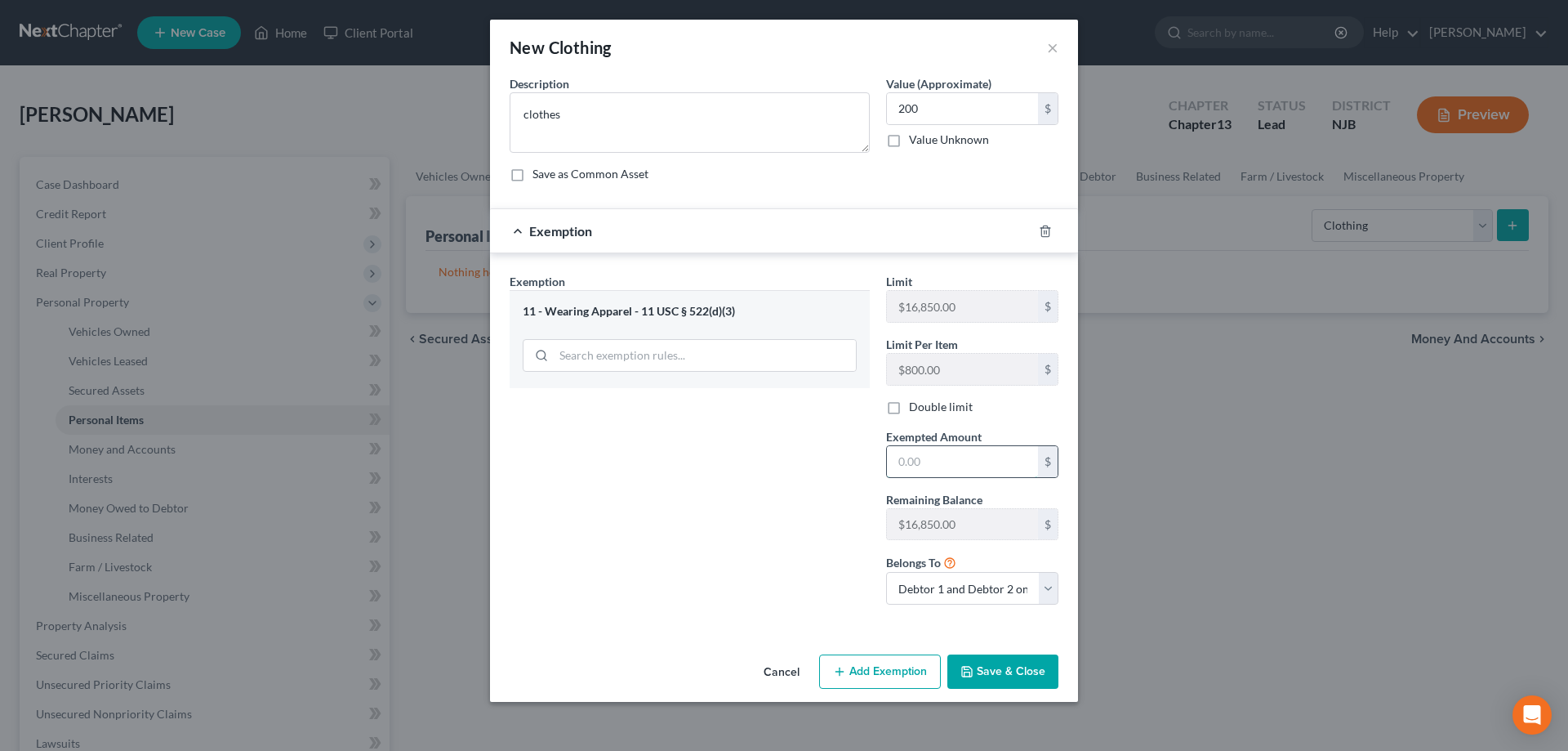
click at [922, 468] on input "text" at bounding box center [963, 461] width 151 height 31
type input "200"
click at [1003, 670] on button "Save & Close" at bounding box center [1002, 672] width 111 height 35
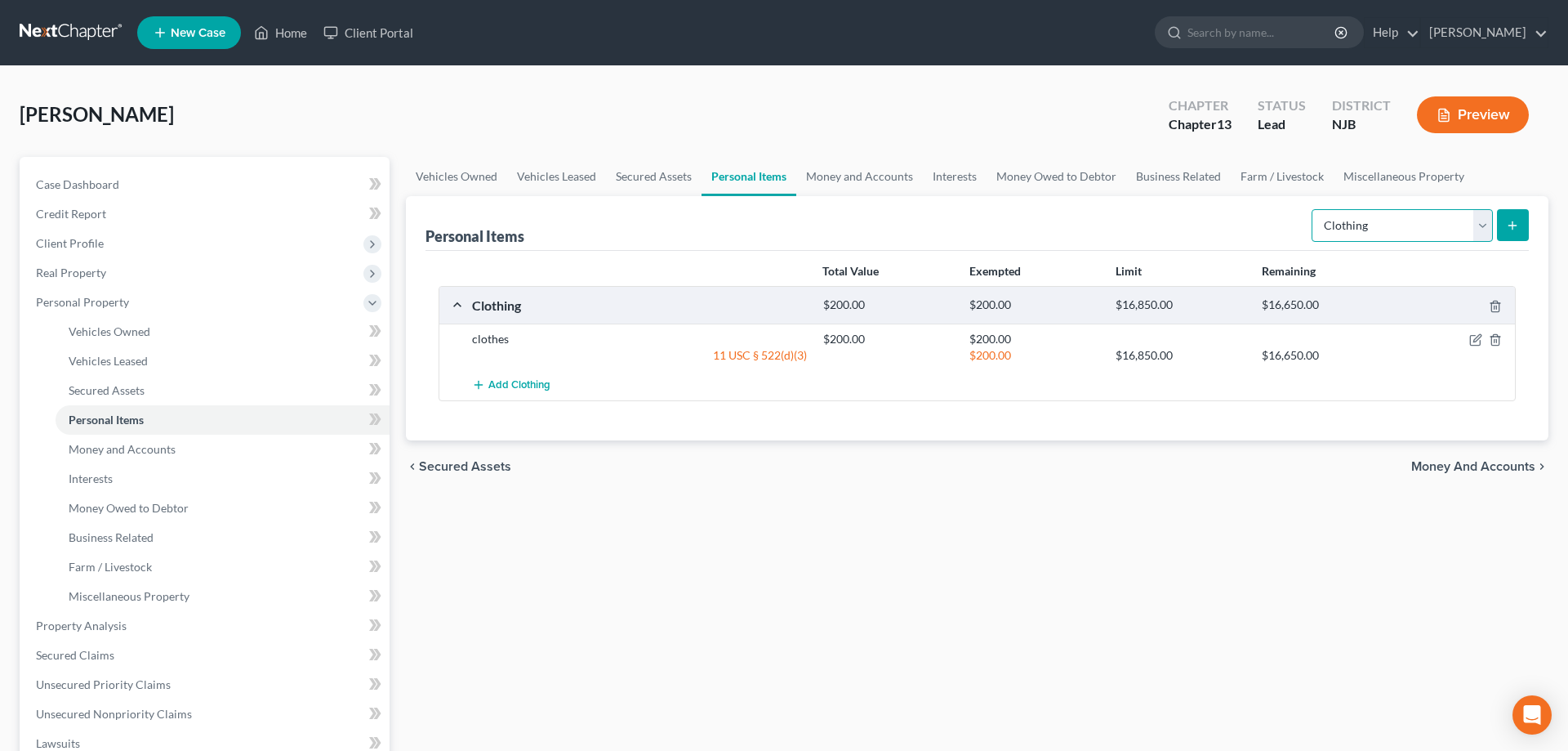
click at [1312, 209] on select "Select Item Type Clothing Collectibles Of Value Electronics Firearms Household …" at bounding box center [1403, 225] width 181 height 33
select select "electronics"
click option "Electronics" at bounding box center [0, 0] width 0 height 0
click at [1516, 226] on icon "submit" at bounding box center [1513, 225] width 13 height 13
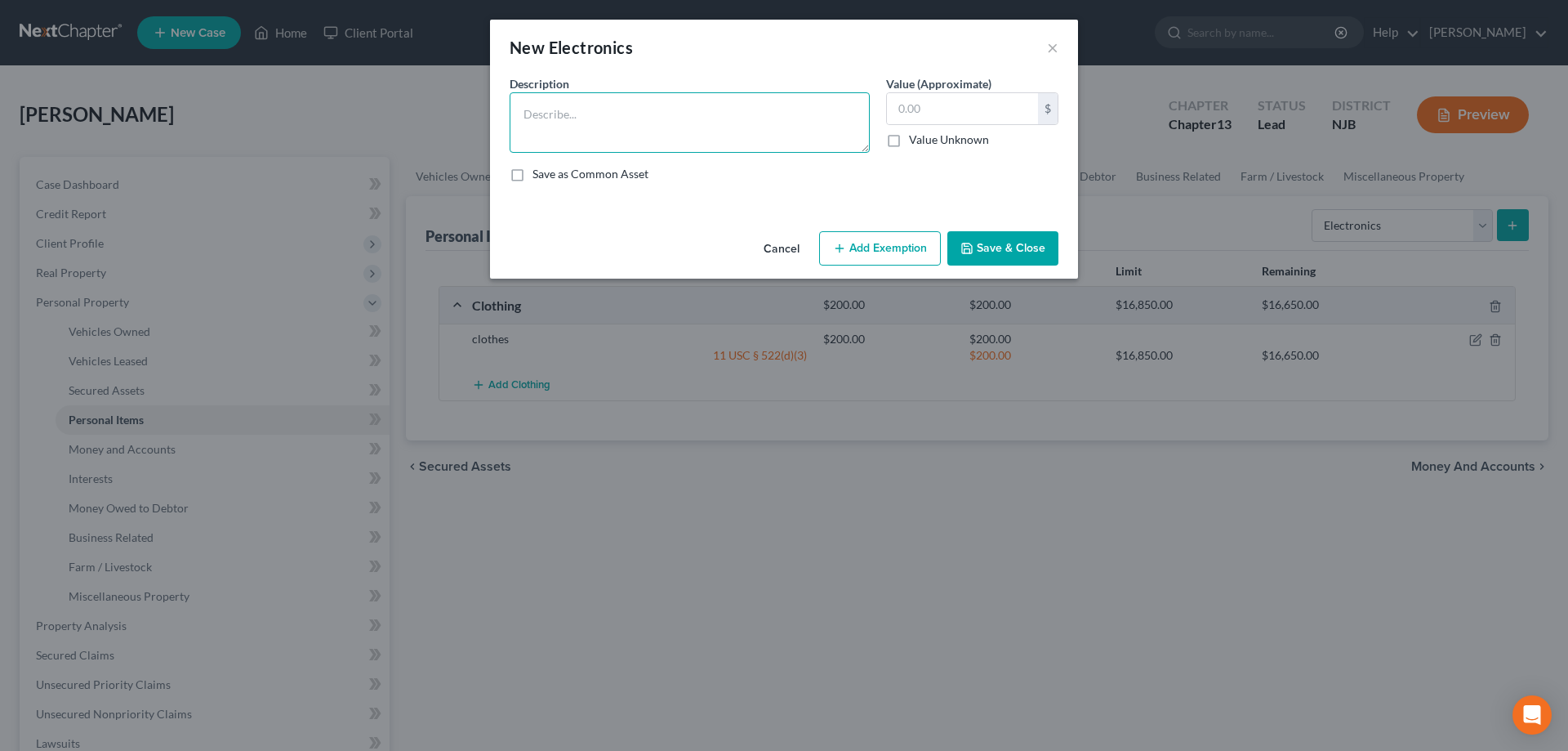
click at [799, 118] on textarea at bounding box center [689, 123] width 360 height 61
type textarea "Laptop"
click at [963, 101] on input "text" at bounding box center [963, 108] width 151 height 31
type input "50"
click at [905, 245] on button "Add Exemption" at bounding box center [880, 248] width 122 height 35
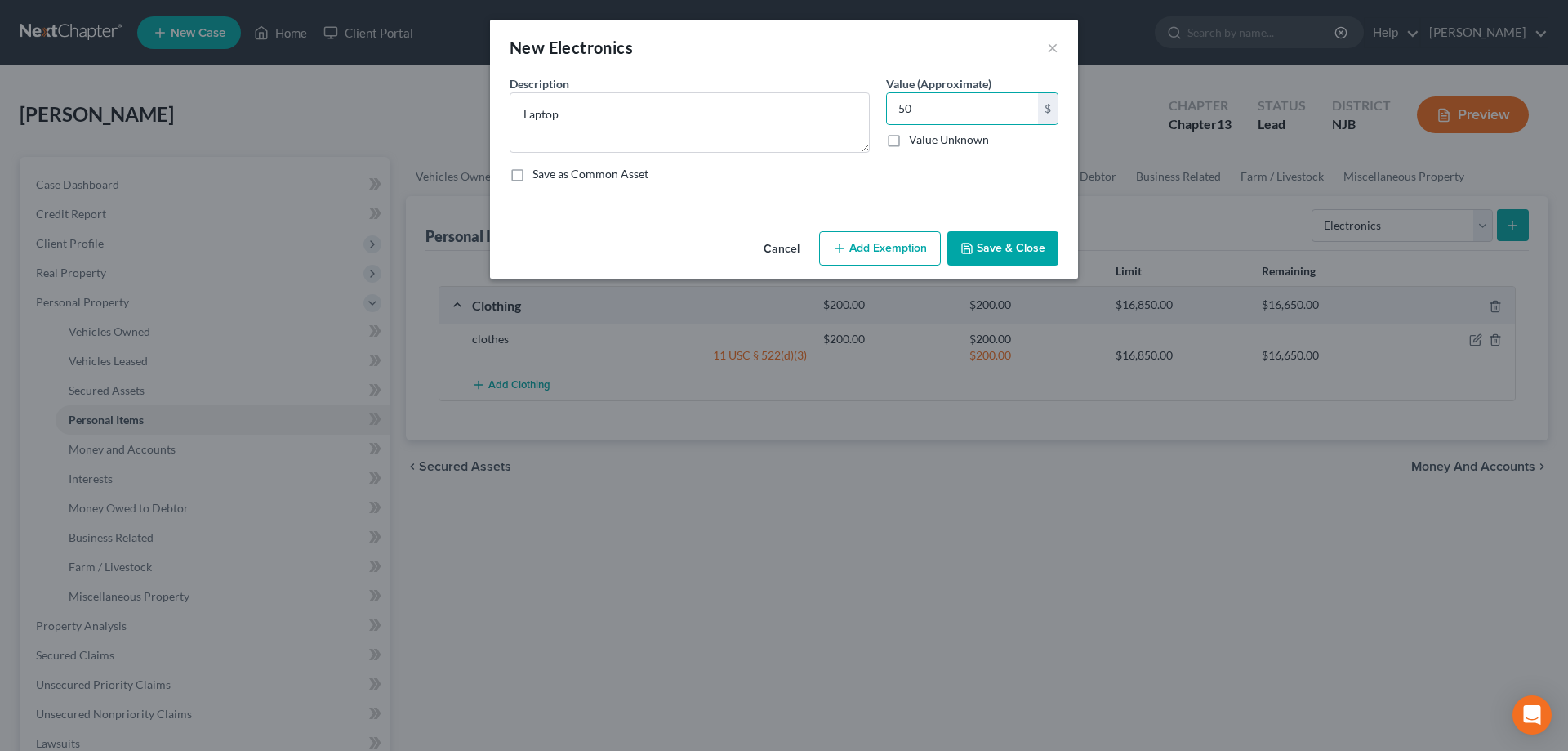
select select "2"
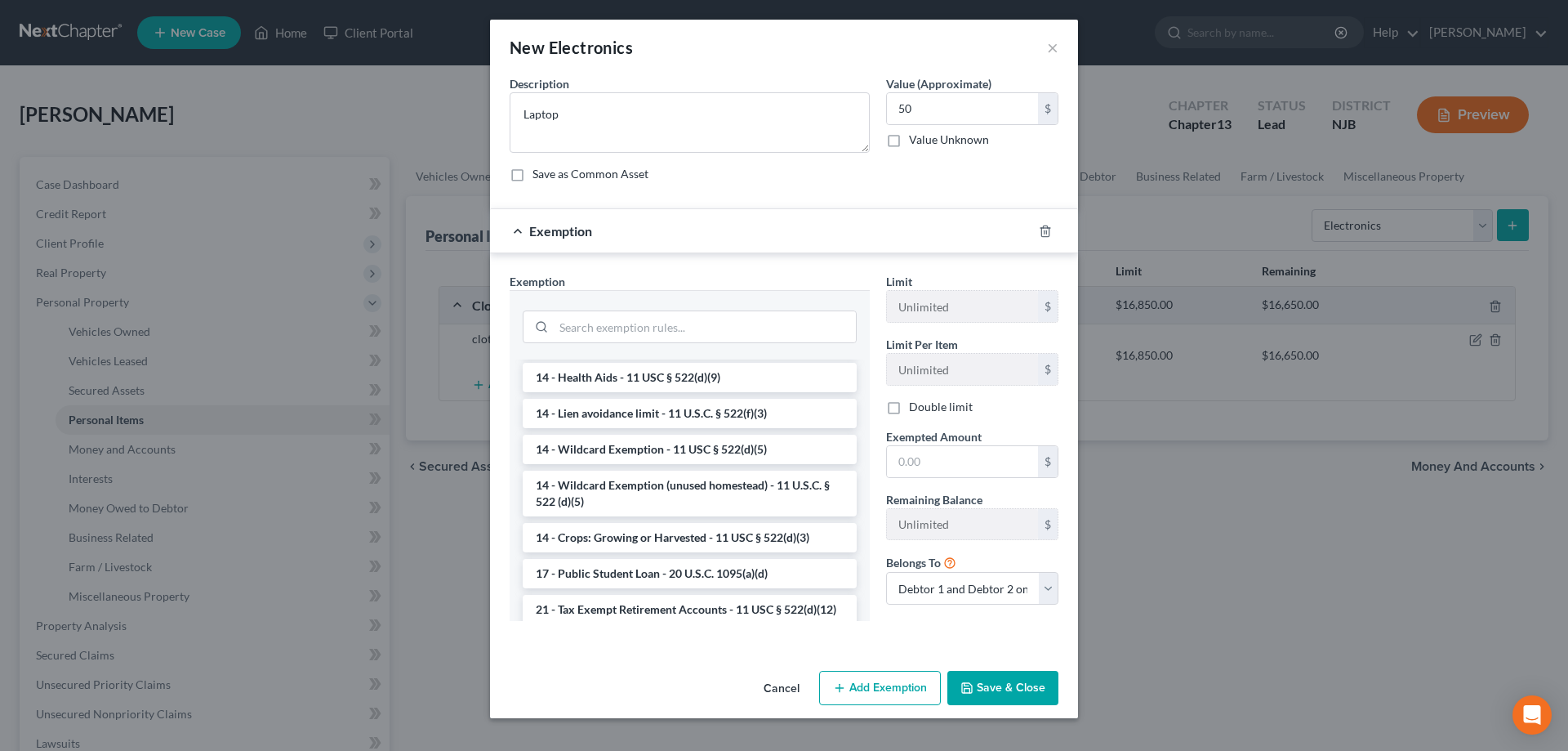
scroll to position [250, 0]
click at [687, 489] on li "14 - Wildcard Exemption (unused homestead) - 11 U.S.C. § 522 (d)(5)" at bounding box center [689, 491] width 334 height 46
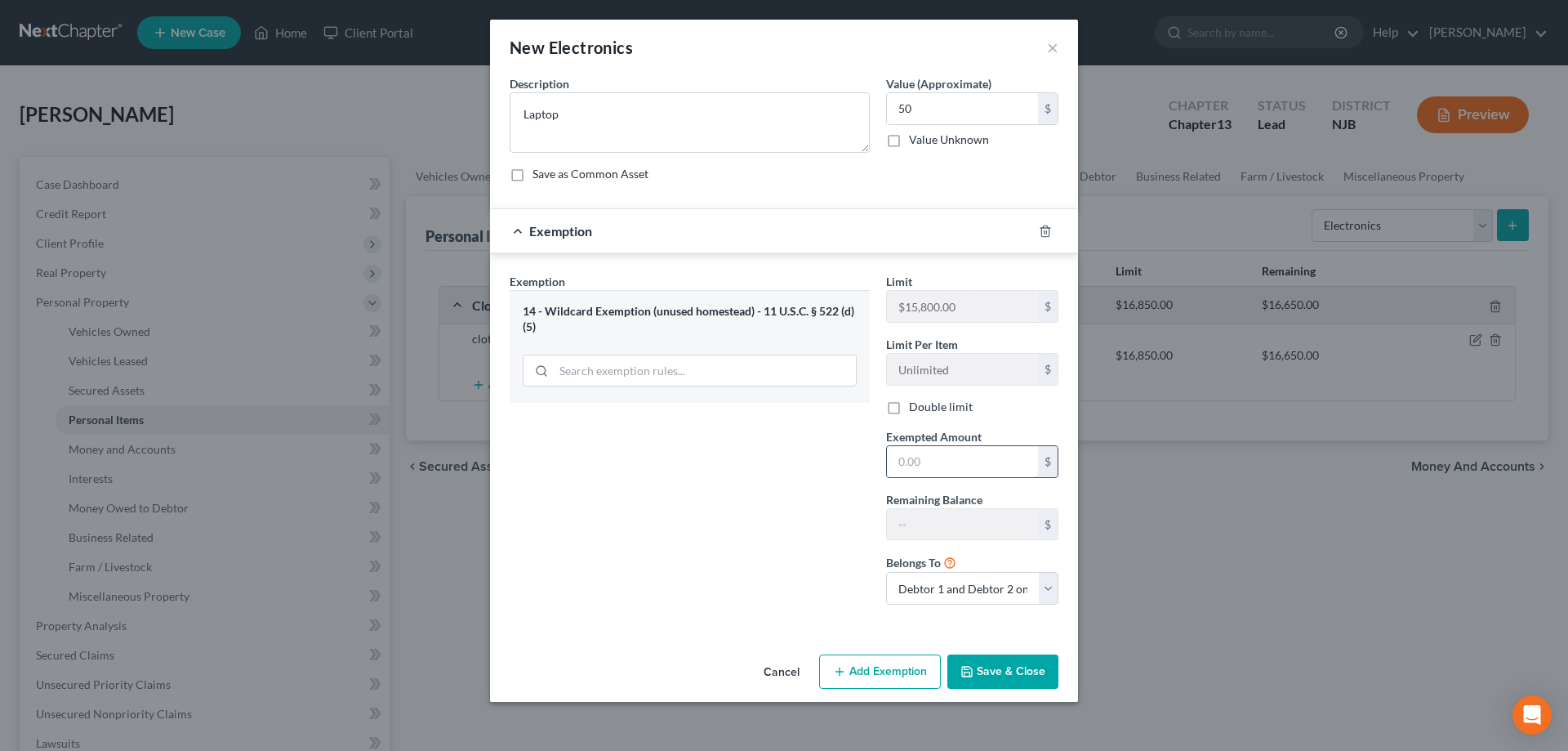
click at [917, 469] on input "text" at bounding box center [963, 461] width 151 height 31
type input "50"
click at [998, 675] on button "Save & Close" at bounding box center [1002, 672] width 111 height 35
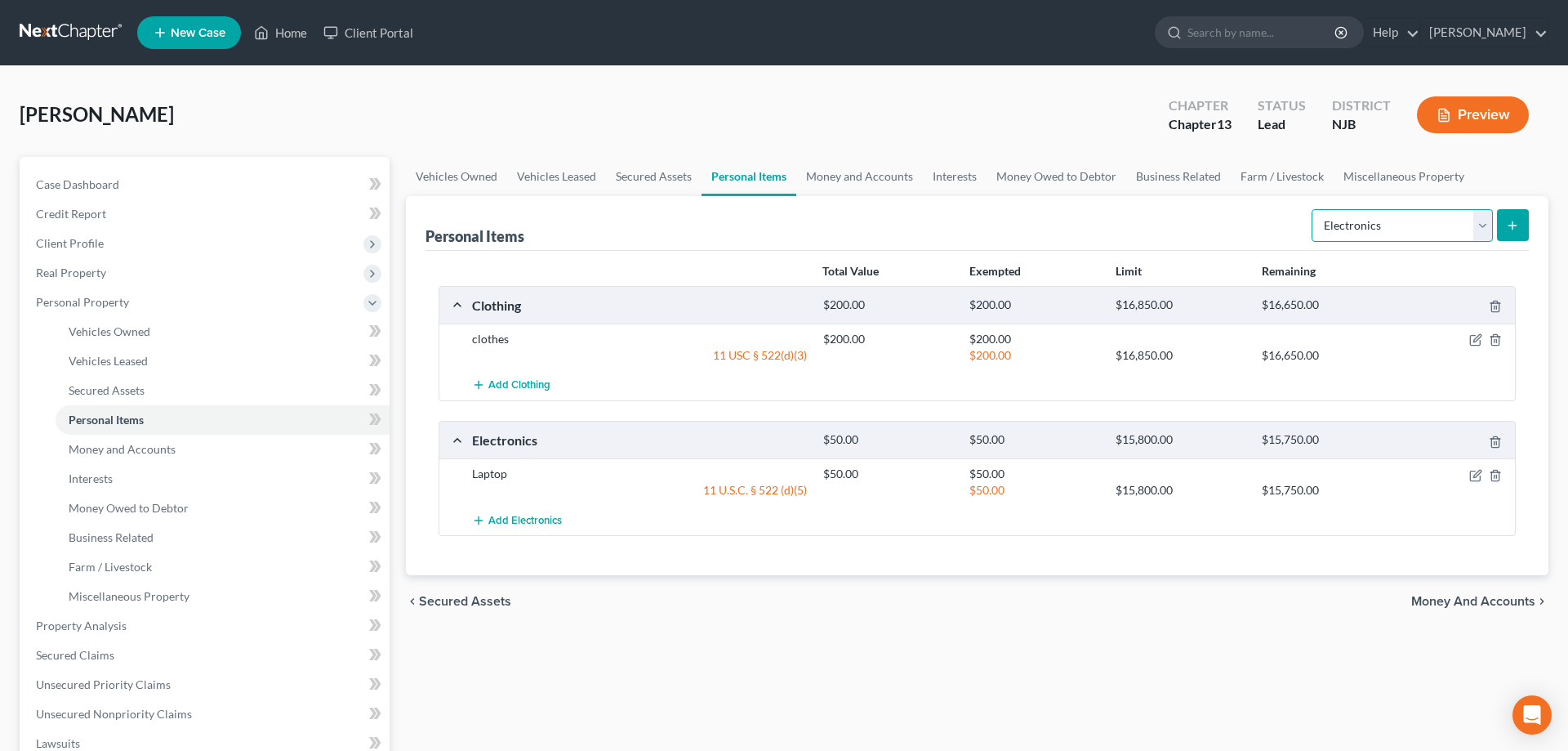
click at [1312, 209] on select "Select Item Type Clothing Collectibles Of Value Electronics Firearms Household …" at bounding box center [1403, 225] width 181 height 33
select select "household_goods"
click option "Household Goods" at bounding box center [0, 0] width 0 height 0
click at [1503, 221] on button "submit" at bounding box center [1513, 225] width 32 height 32
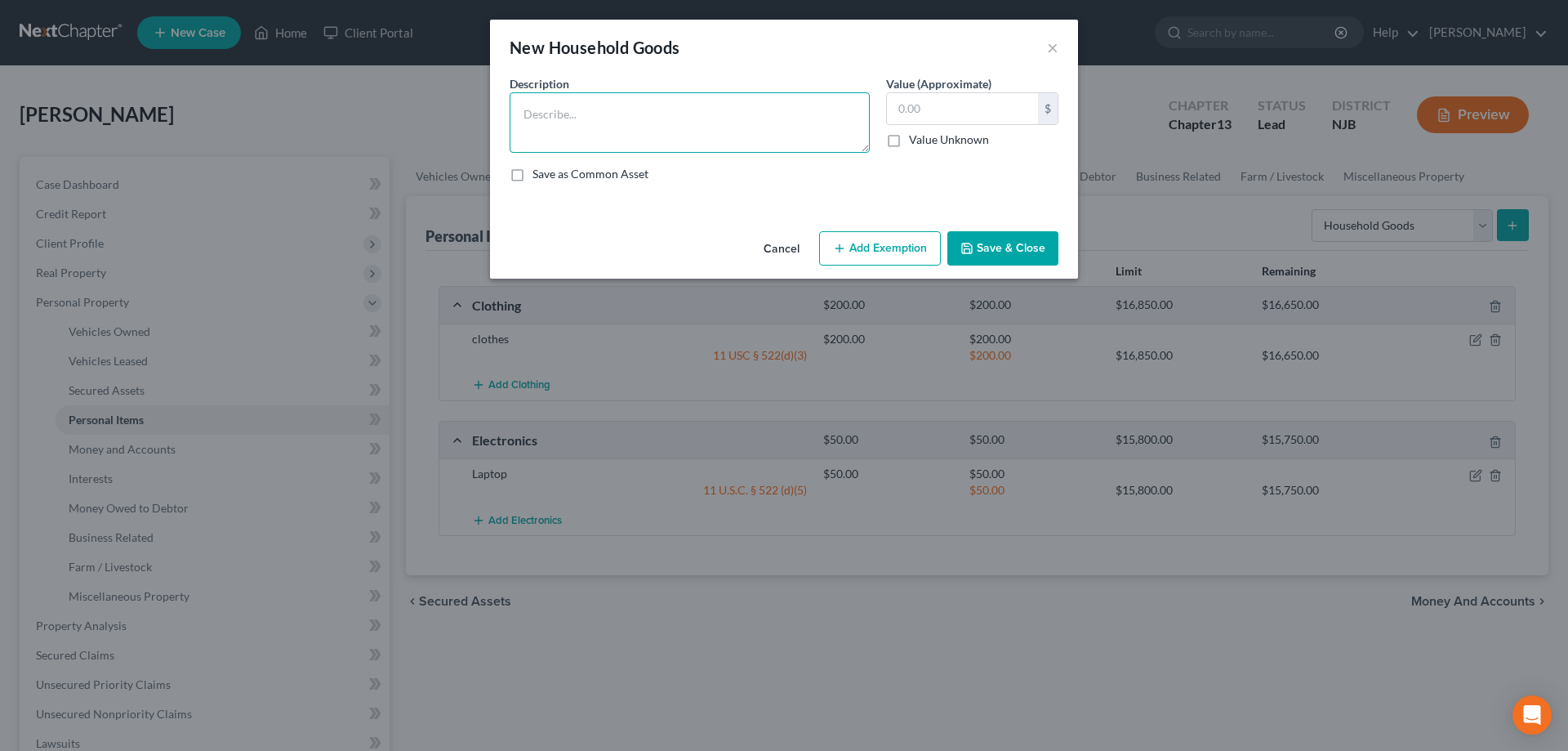
click at [787, 145] on textarea at bounding box center [689, 123] width 360 height 61
click at [669, 113] on textarea "Livingroom,diningroom,bedrroom furniture,2 tvs" at bounding box center [689, 123] width 360 height 61
click at [806, 120] on textarea "Livingroom,diningroom,bedroom furniture,2 tvs" at bounding box center [689, 123] width 360 height 61
type textarea "Livingroom,diningroom,bedroom furniture,2 tvs,asst appliances"
click at [930, 106] on input "text" at bounding box center [963, 108] width 151 height 31
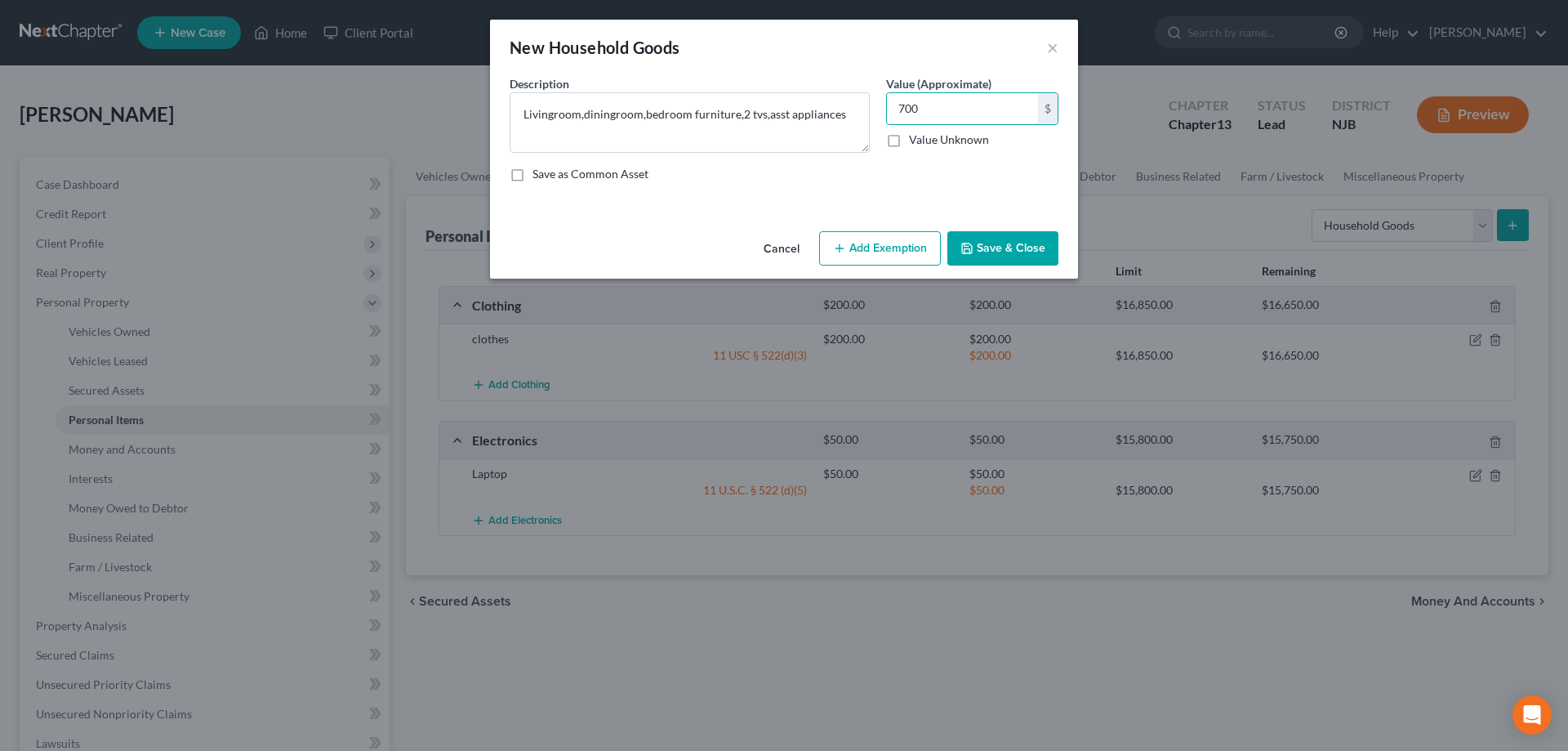
type input "700"
click at [882, 249] on button "Add Exemption" at bounding box center [880, 248] width 122 height 35
select select "2"
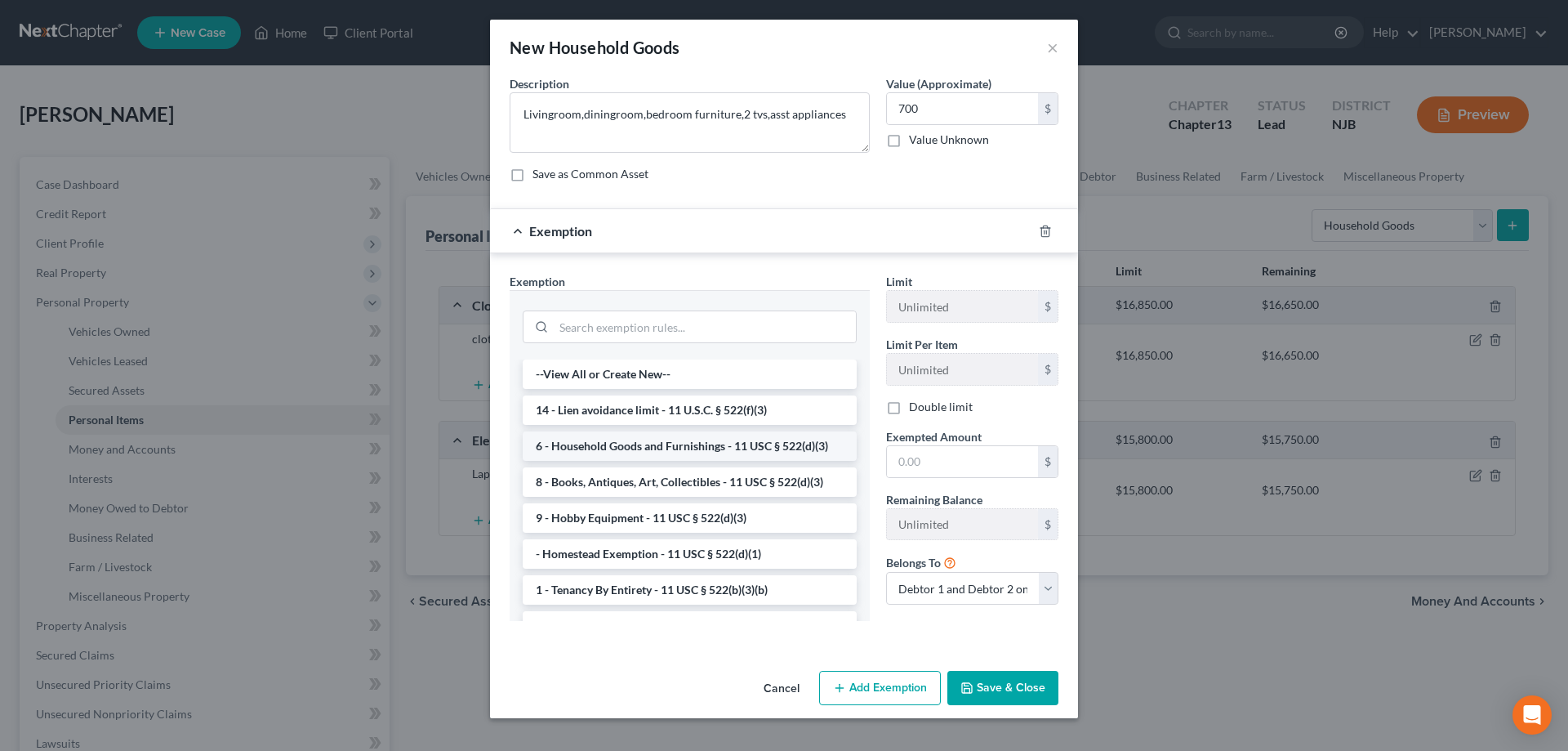
click at [687, 444] on li "6 - Household Goods and Furnishings - 11 USC § 522(d)(3)" at bounding box center [689, 445] width 334 height 29
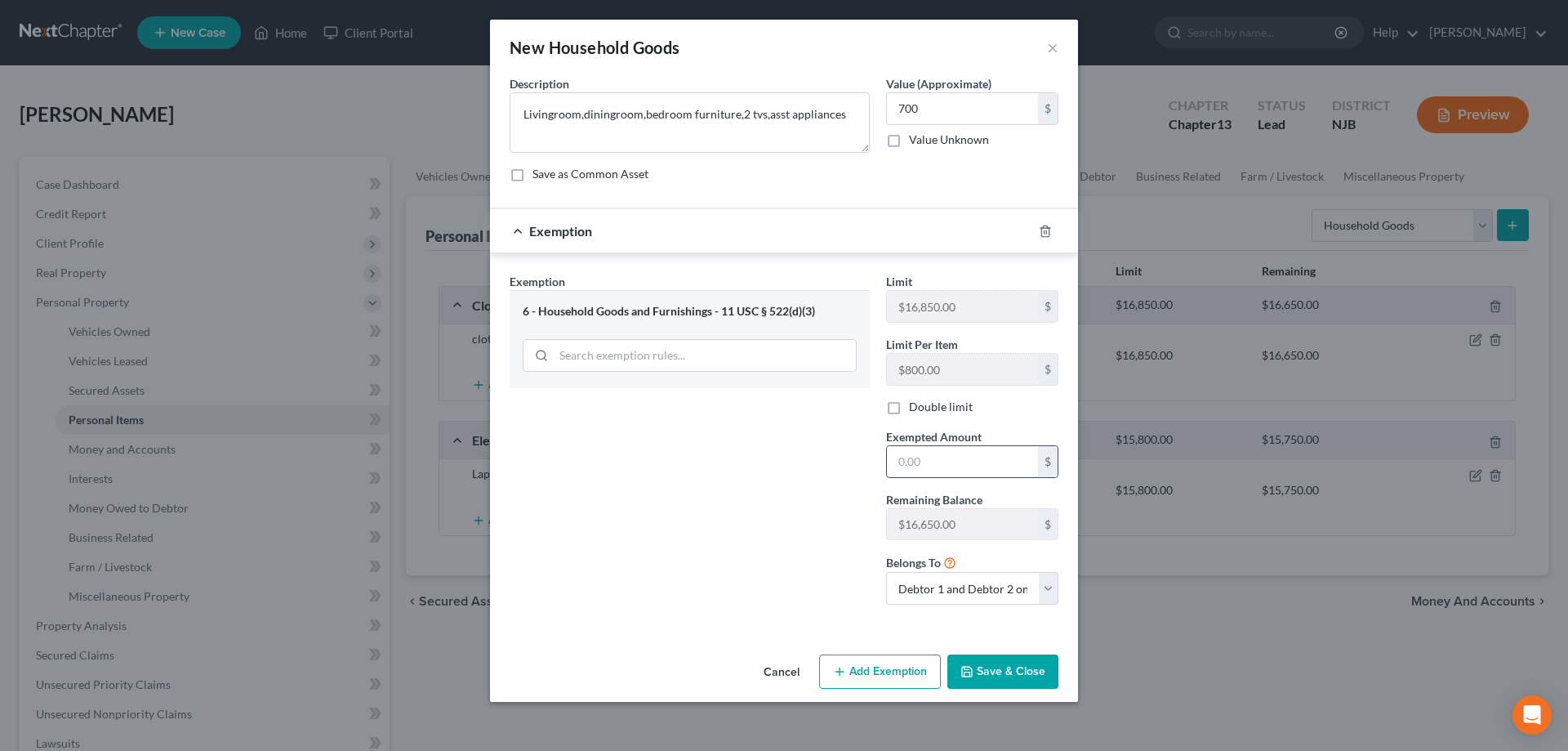
click at [919, 469] on input "text" at bounding box center [963, 461] width 151 height 31
type input "700"
click at [1008, 665] on button "Save & Close" at bounding box center [1002, 672] width 111 height 35
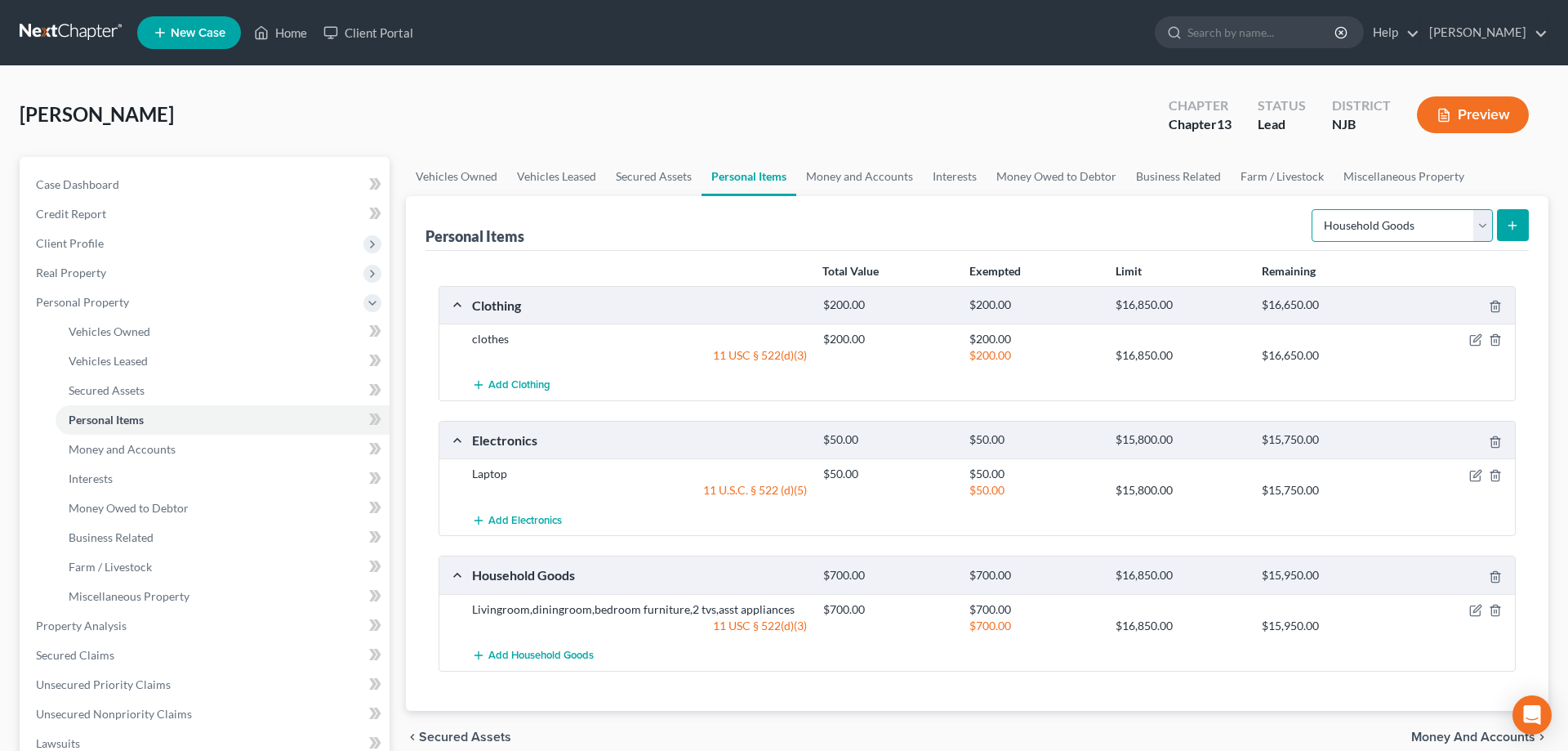
click at [1312, 209] on select "Select Item Type Clothing Collectibles Of Value Electronics Firearms Household …" at bounding box center [1403, 225] width 181 height 33
select select "jewelry"
click option "Jewelry" at bounding box center [0, 0] width 0 height 0
click at [1513, 219] on icon "submit" at bounding box center [1513, 225] width 13 height 13
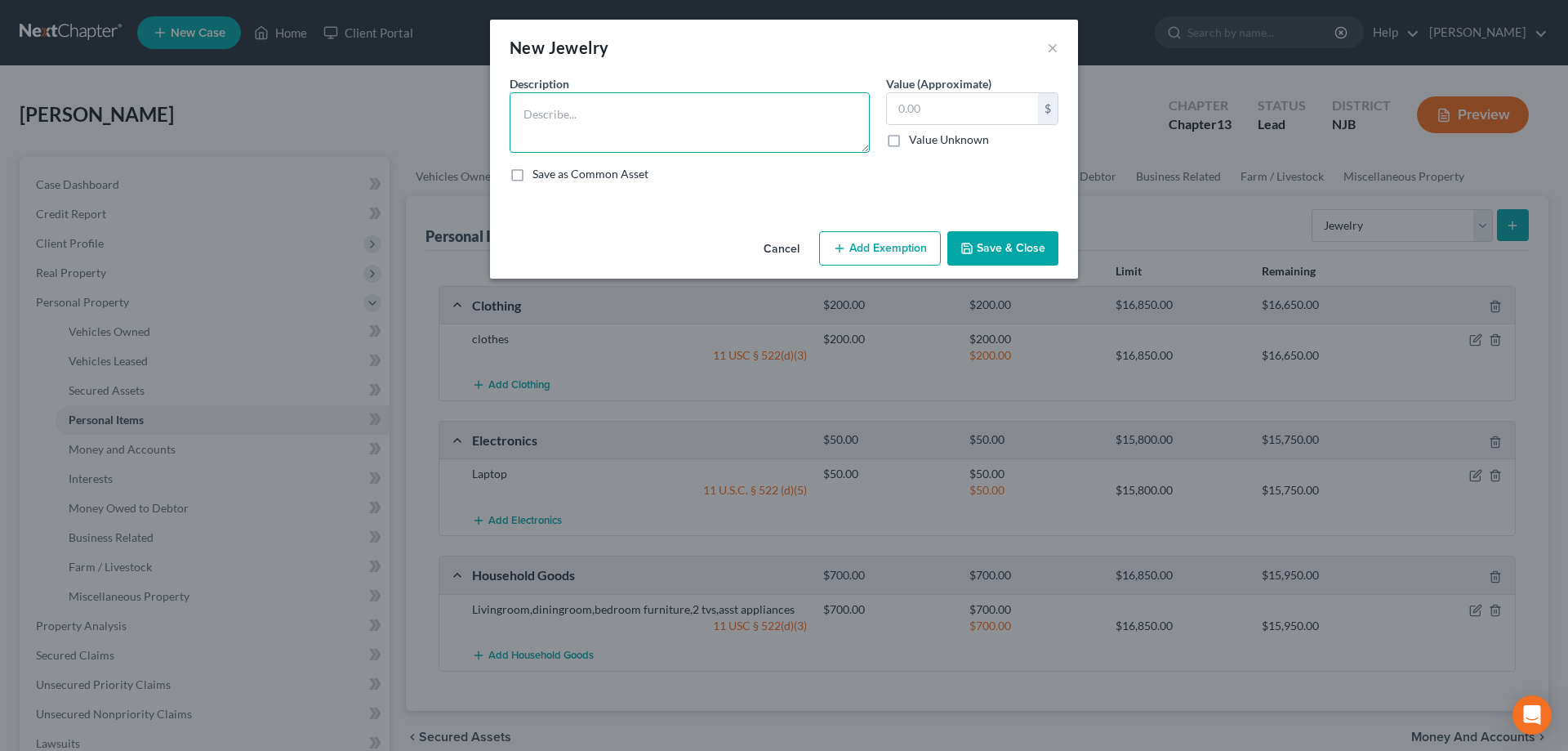
click at [552, 132] on textarea at bounding box center [689, 123] width 360 height 61
click at [600, 116] on textarea "Rings,earrings,encklaces,Apple watch" at bounding box center [689, 123] width 360 height 61
click at [611, 116] on textarea "Rings,earrings,encklaces,Apple watch" at bounding box center [689, 123] width 360 height 61
type textarea "Rings,earrings,necklaces,Apple watch"
click at [893, 112] on input "text" at bounding box center [963, 108] width 151 height 31
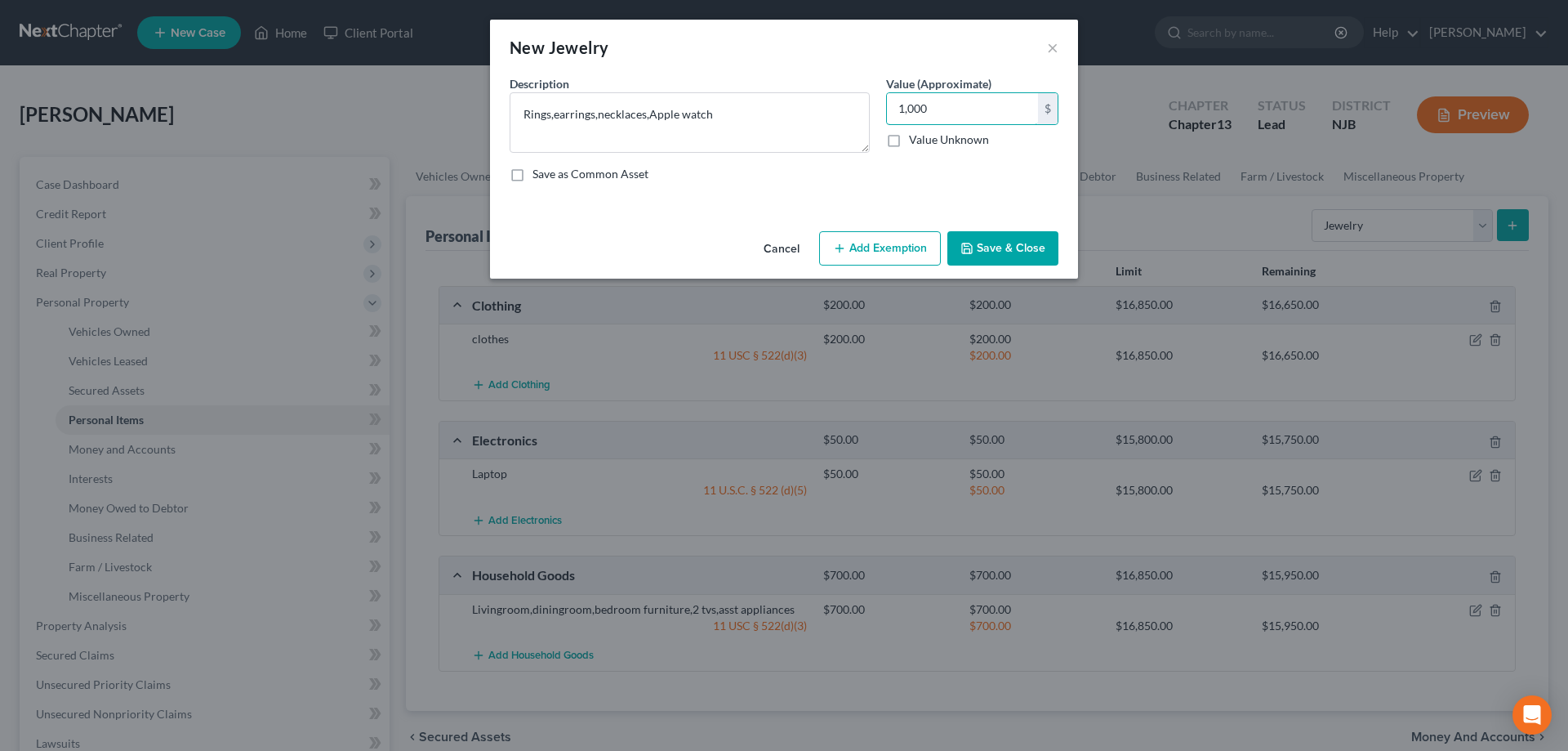
type input "1,000"
click at [863, 253] on button "Add Exemption" at bounding box center [880, 248] width 122 height 35
select select "2"
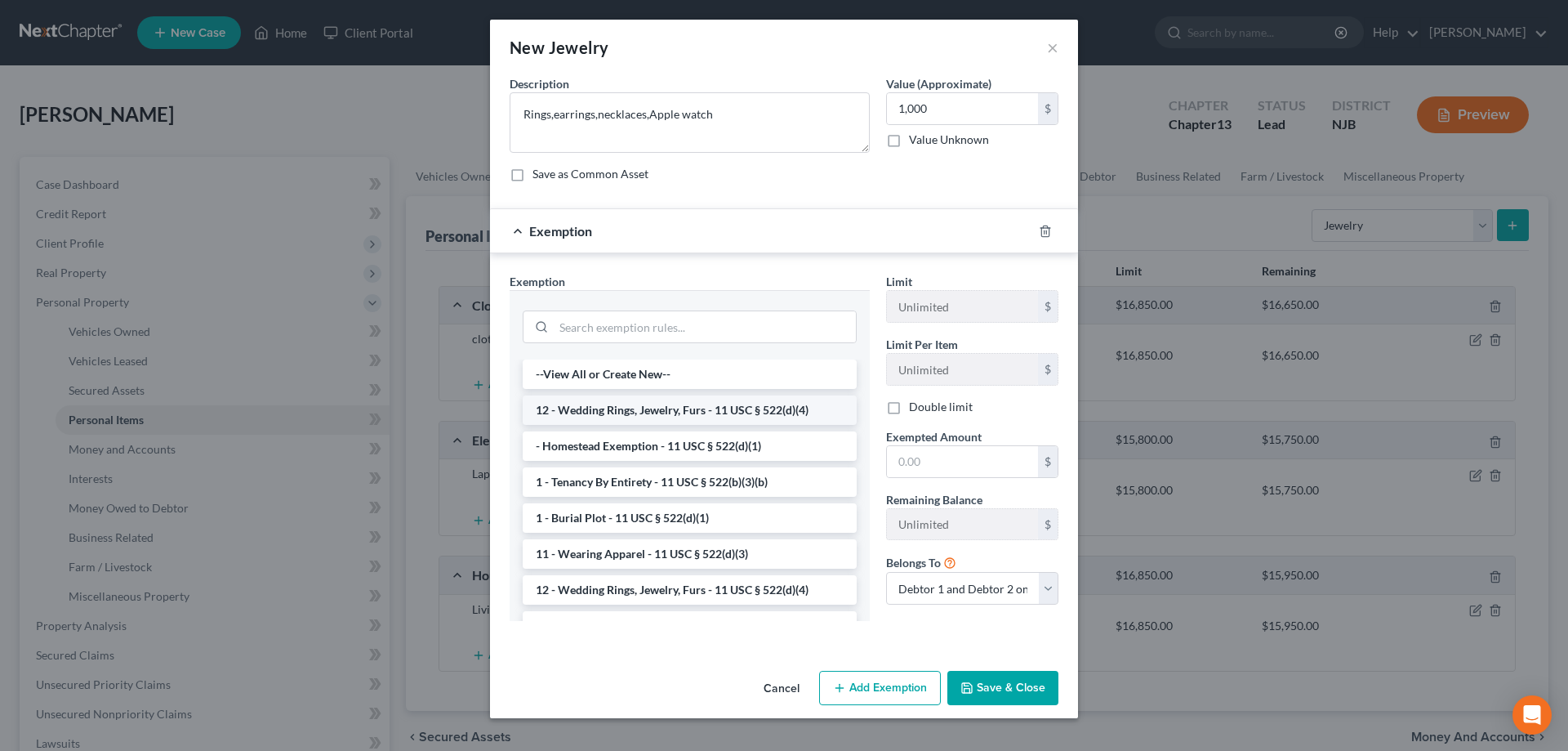
click at [685, 410] on li "12 - Wedding Rings, Jewelry, Furs - 11 USC § 522(d)(4)" at bounding box center [689, 410] width 334 height 29
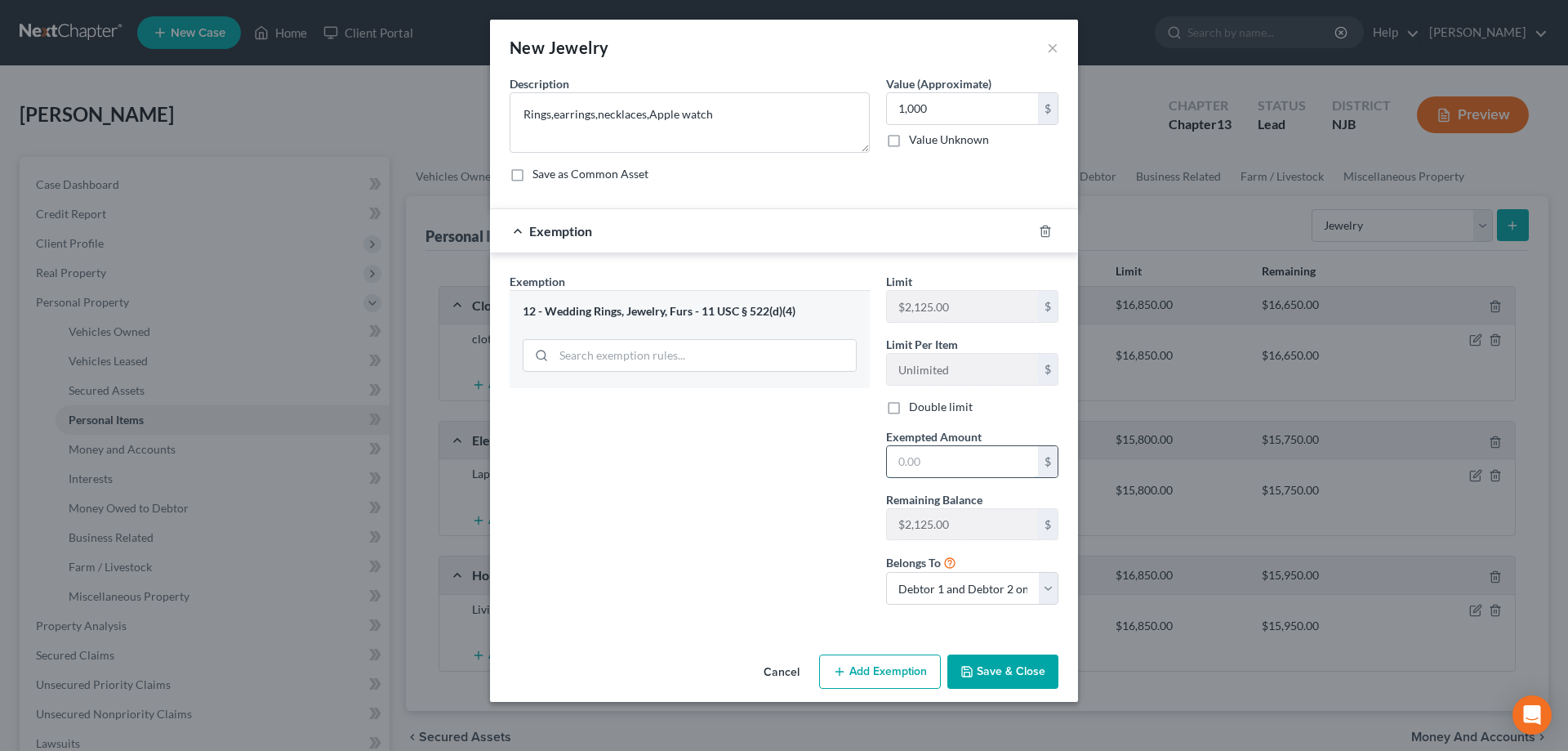
click at [903, 471] on input "text" at bounding box center [963, 461] width 151 height 31
type input "1,000"
click at [1009, 660] on button "Save & Close" at bounding box center [1002, 672] width 111 height 35
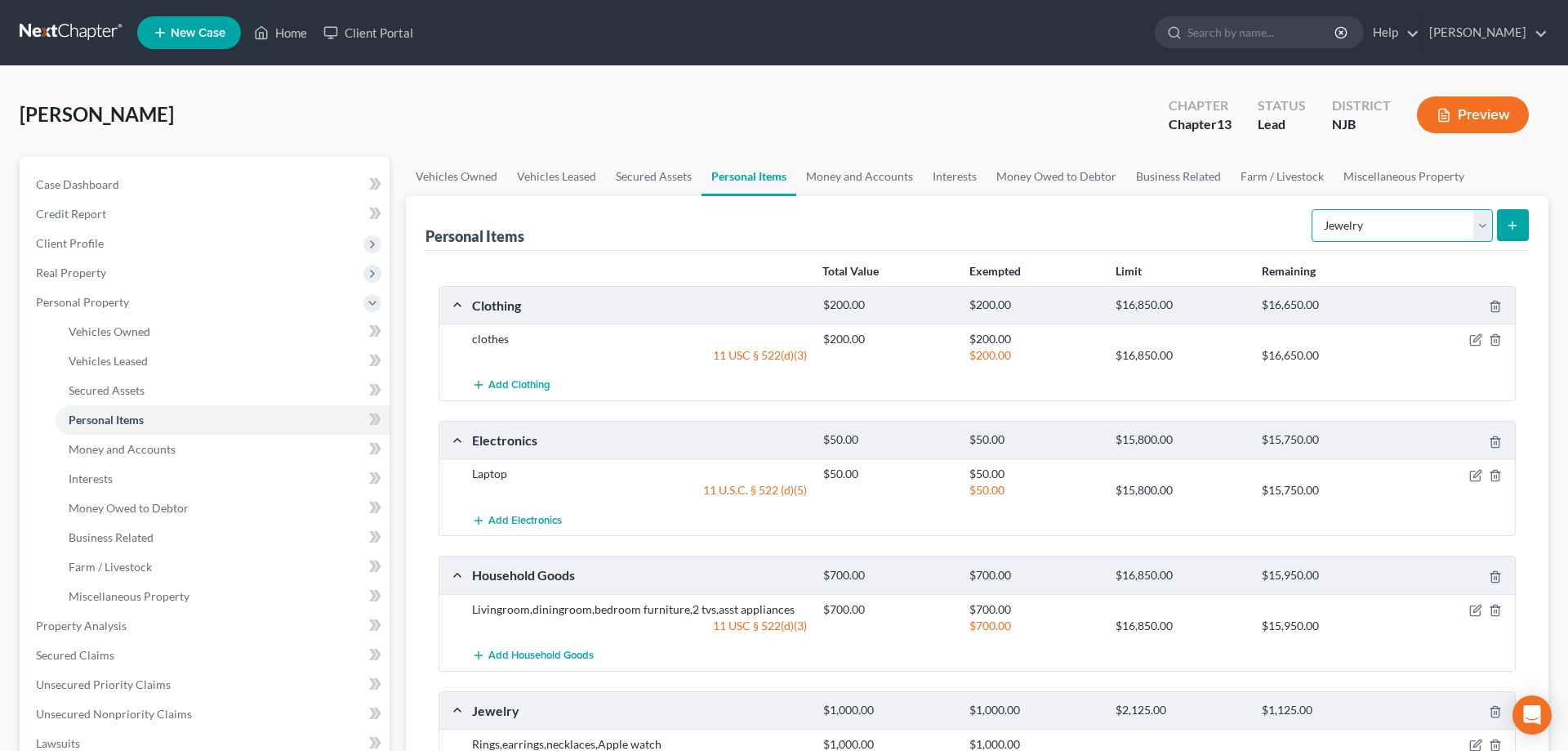
click at [1312, 209] on select "Select Item Type Clothing Collectibles Of Value Electronics Firearms Household …" at bounding box center [1403, 225] width 181 height 33
select select "pets"
click option "Pet(s)" at bounding box center [0, 0] width 0 height 0
click at [1508, 219] on icon "submit" at bounding box center [1513, 225] width 13 height 13
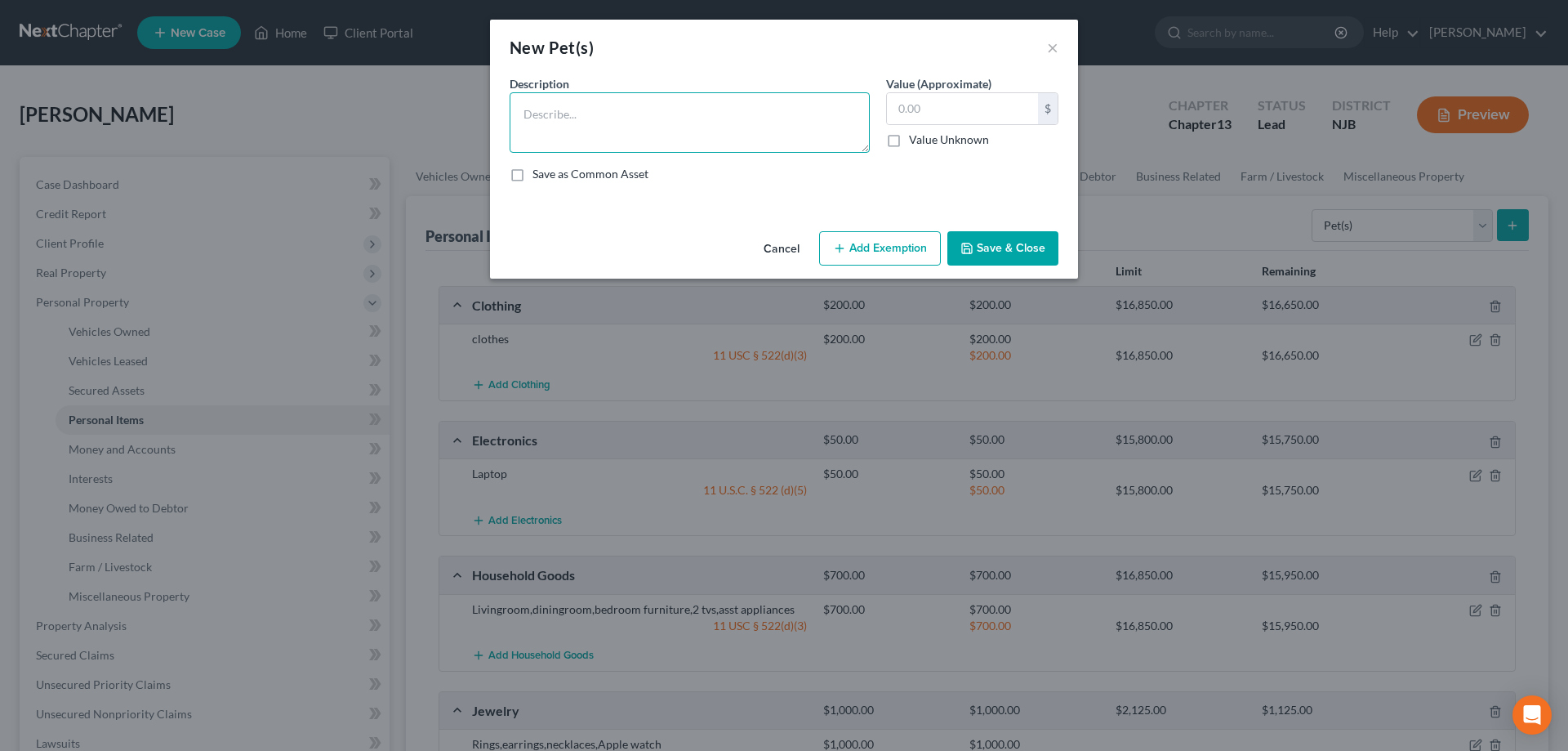
click at [694, 125] on textarea at bounding box center [689, 123] width 360 height 61
click at [554, 113] on textarea "dog 9pit bull mix)" at bounding box center [689, 123] width 360 height 61
type textarea "dog (pit bull mix)"
click at [919, 115] on input "text" at bounding box center [963, 108] width 151 height 31
type input "100"
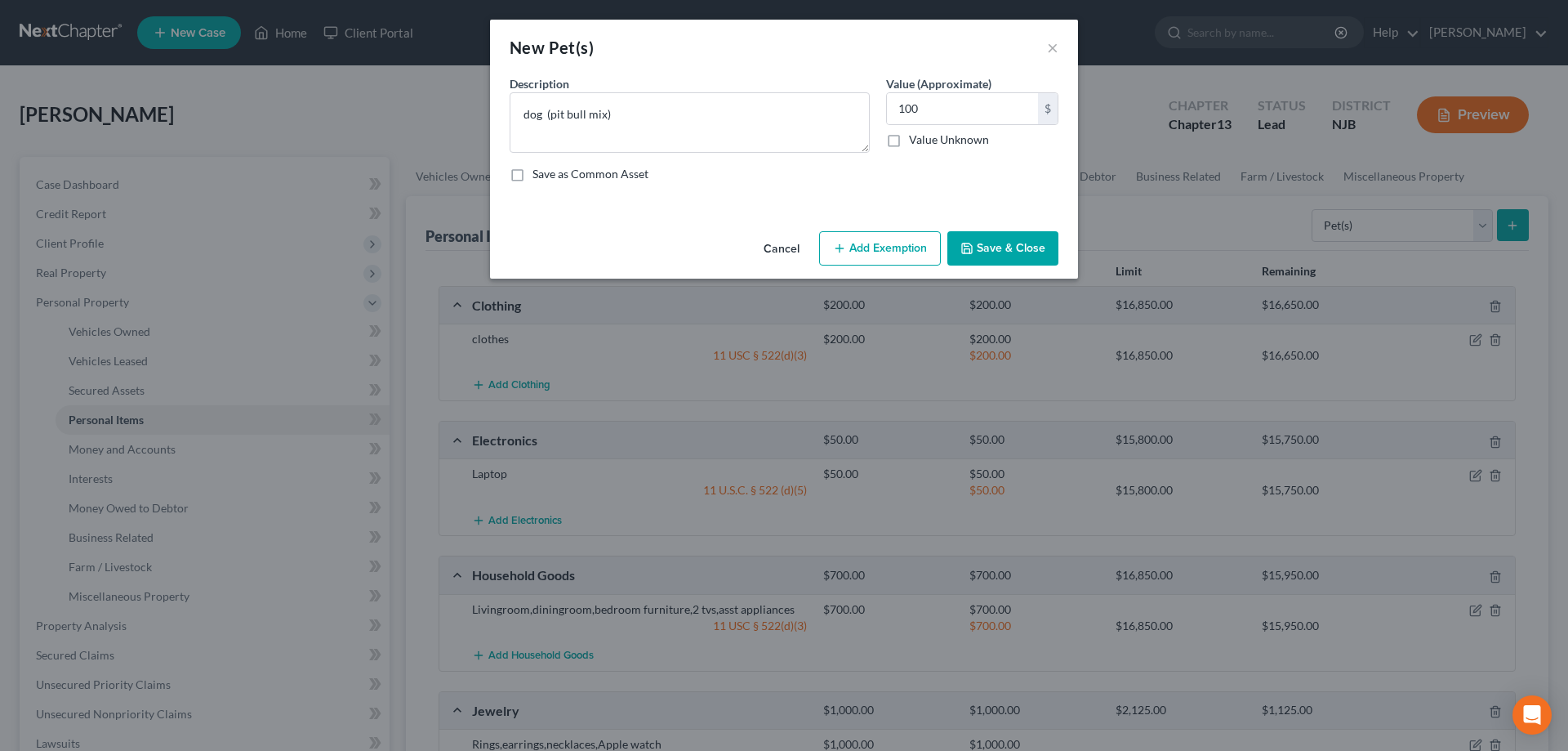
click at [911, 245] on button "Add Exemption" at bounding box center [880, 248] width 122 height 35
select select "2"
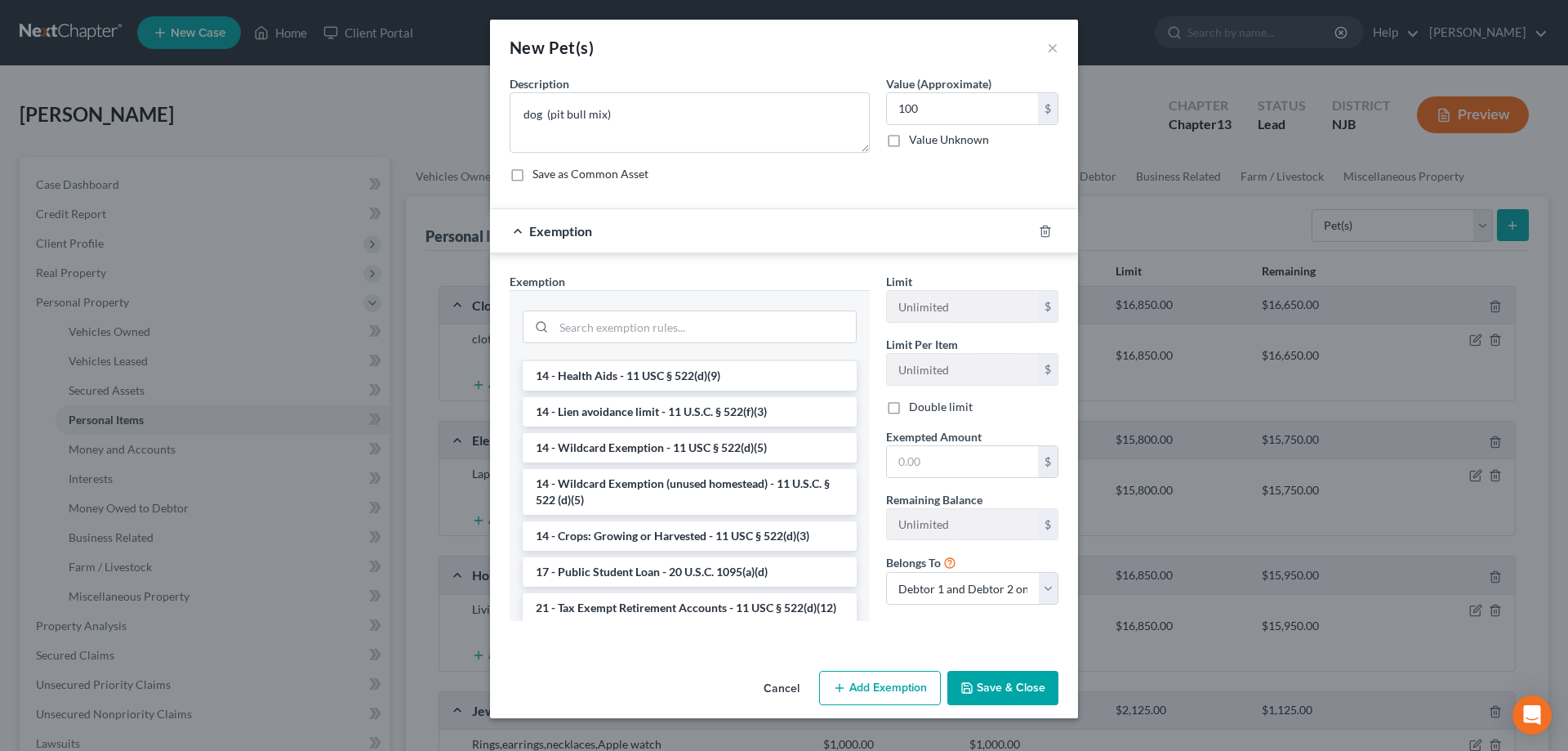
drag, startPoint x: 669, startPoint y: 485, endPoint x: 705, endPoint y: 485, distance: 36.0
click at [674, 485] on li "14 - Wildcard Exemption (unused homestead) - 11 U.S.C. § 522 (d)(5)" at bounding box center [689, 491] width 334 height 46
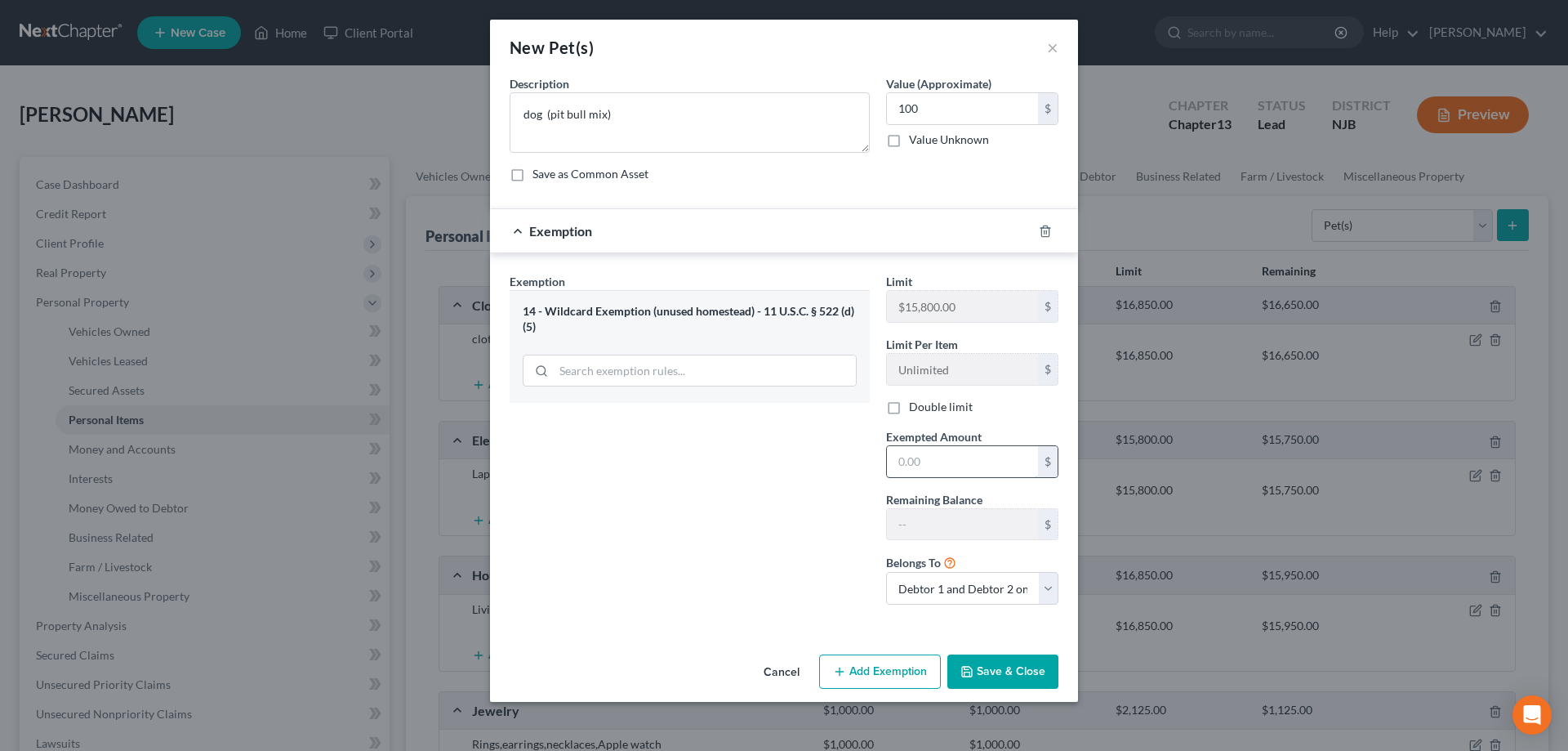
click at [944, 470] on input "text" at bounding box center [963, 461] width 151 height 31
type input "100"
click at [990, 675] on button "Save & Close" at bounding box center [1002, 672] width 111 height 35
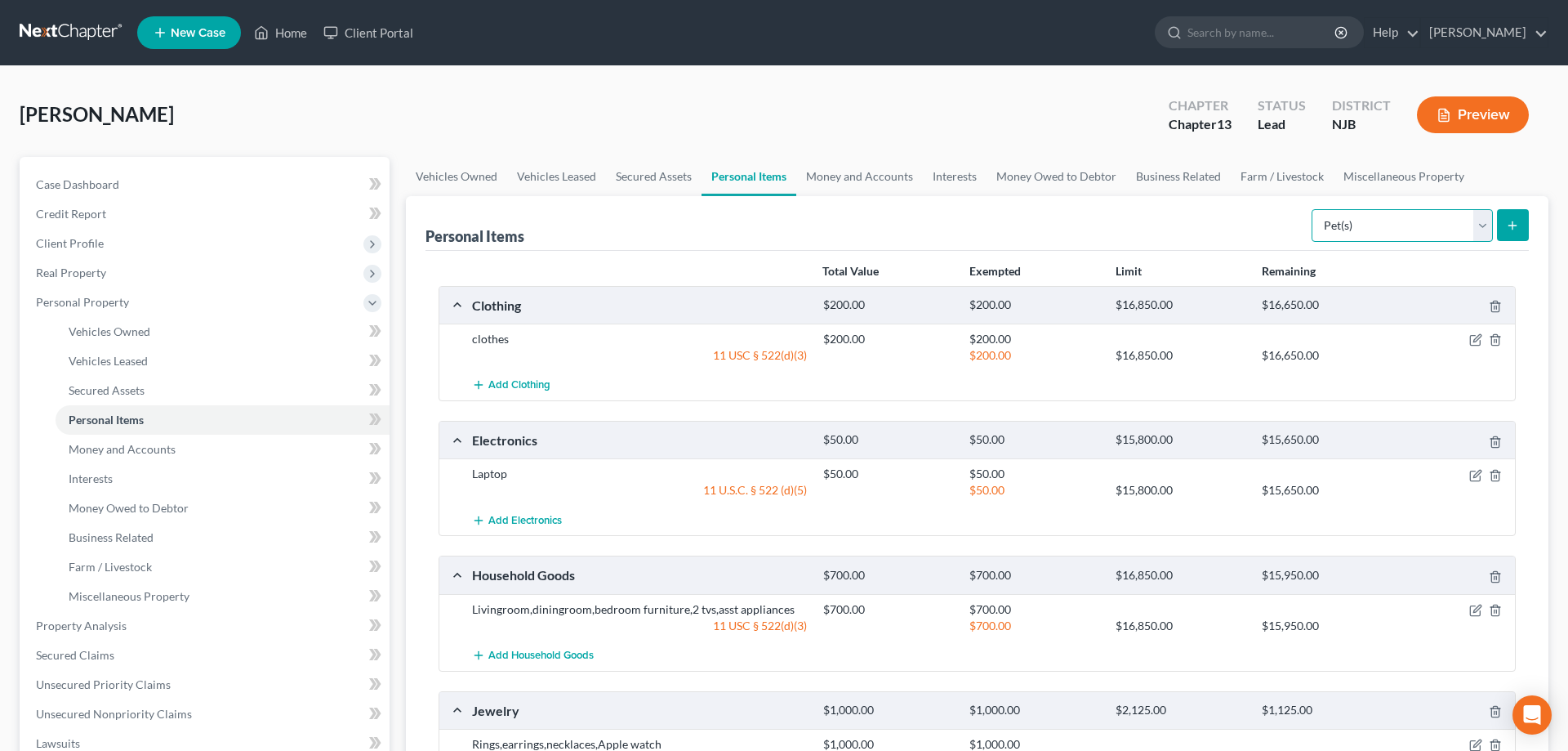
click at [1312, 209] on select "Select Item Type Clothing Collectibles Of Value Electronics Firearms Household …" at bounding box center [1403, 225] width 181 height 33
select select "sports_and_hobby_equipment"
click option "Sports & Hobby Equipment" at bounding box center [0, 0] width 0 height 0
click at [1518, 213] on button "submit" at bounding box center [1513, 225] width 32 height 32
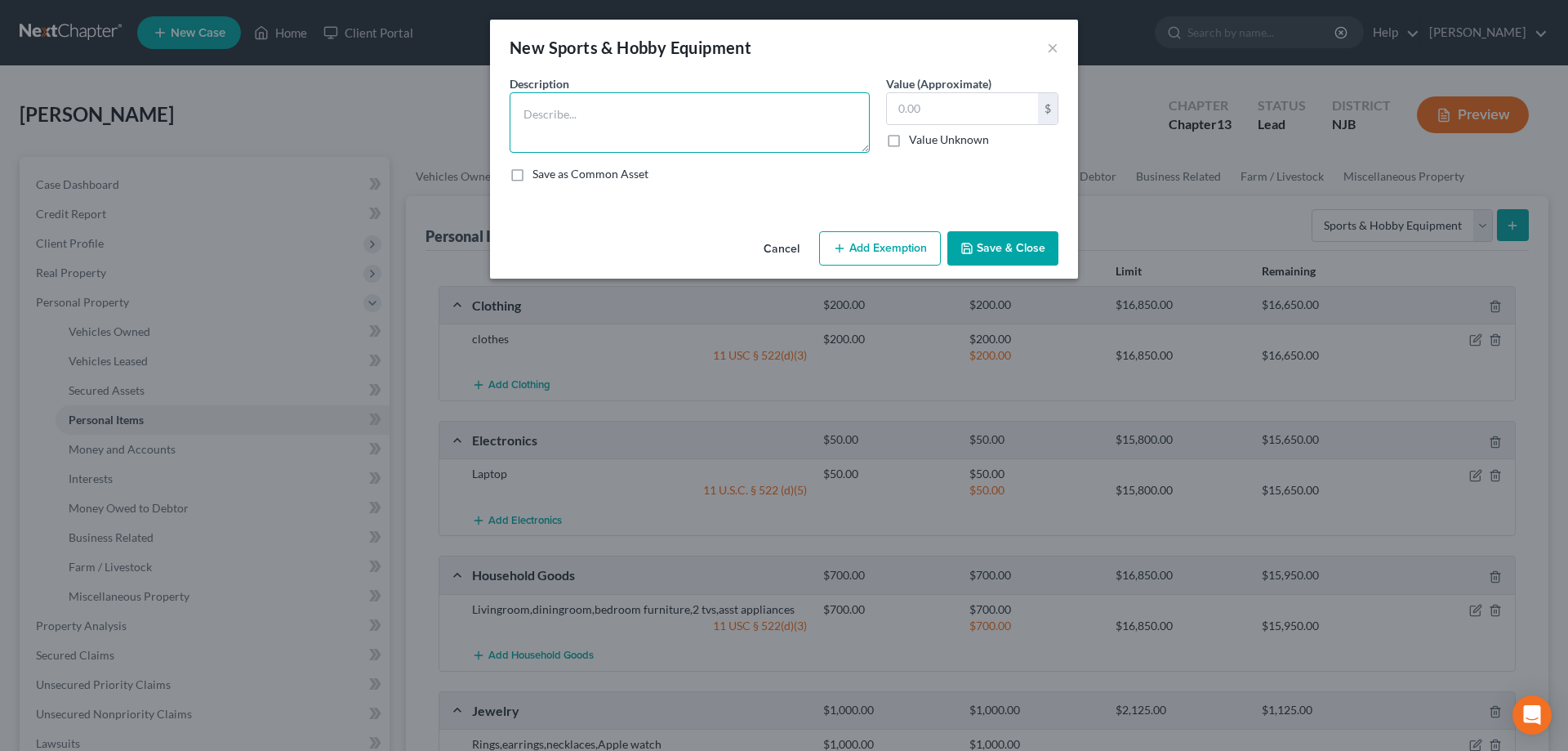
click at [780, 138] on textarea at bounding box center [689, 123] width 360 height 61
type textarea "2 bicycles"
click at [986, 116] on input "text" at bounding box center [963, 108] width 151 height 31
type input "100"
click at [919, 241] on button "Add Exemption" at bounding box center [880, 248] width 122 height 35
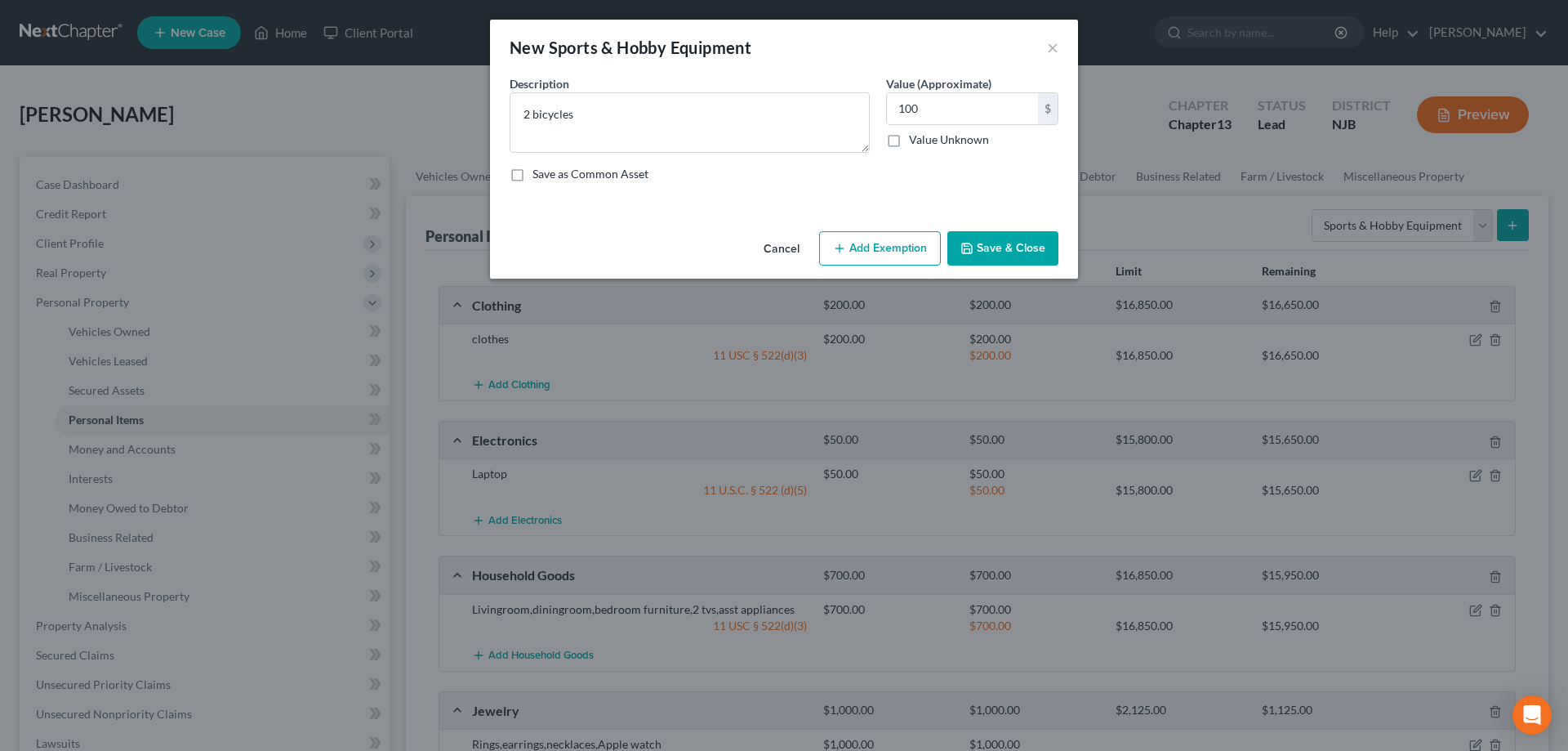
select select "2"
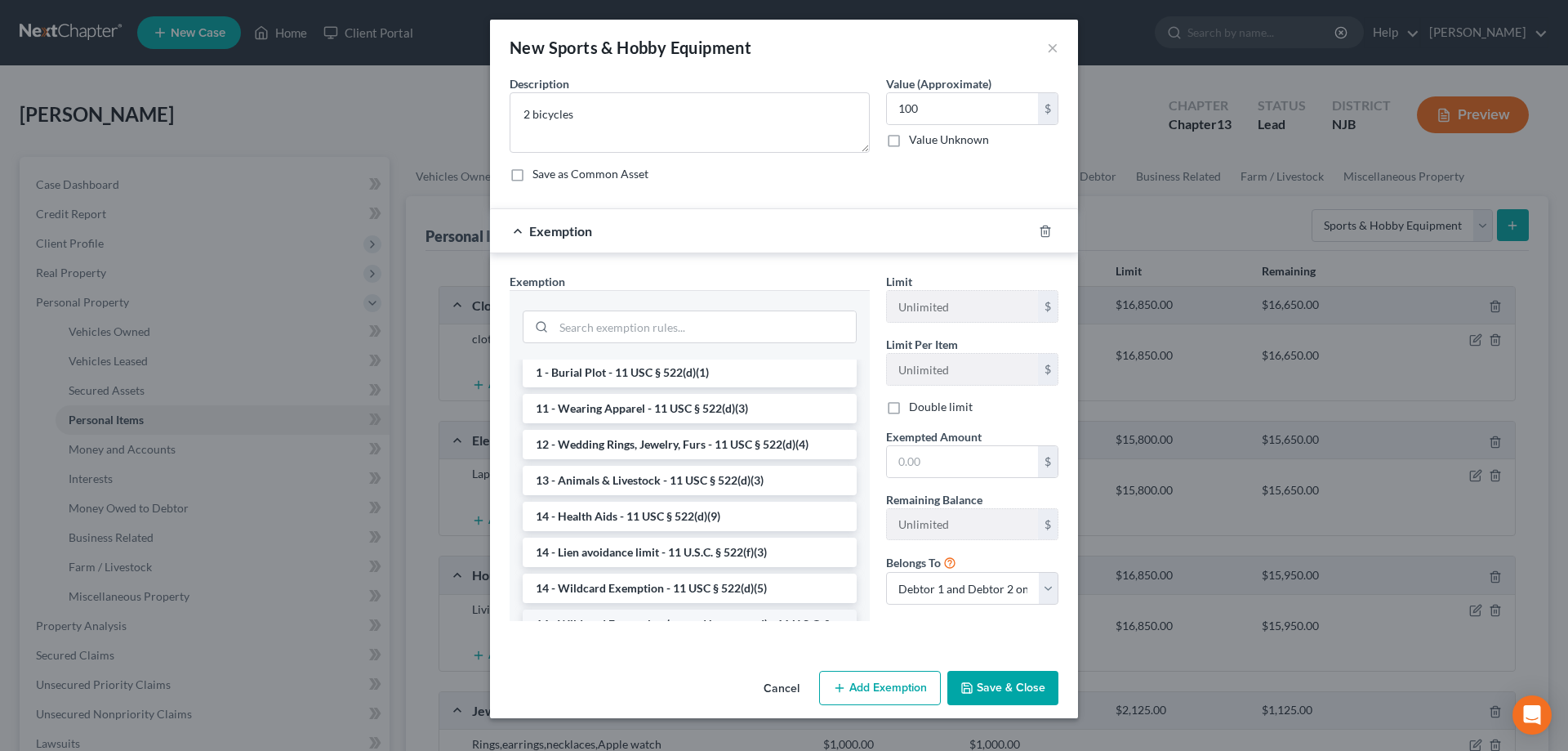
scroll to position [333, 0]
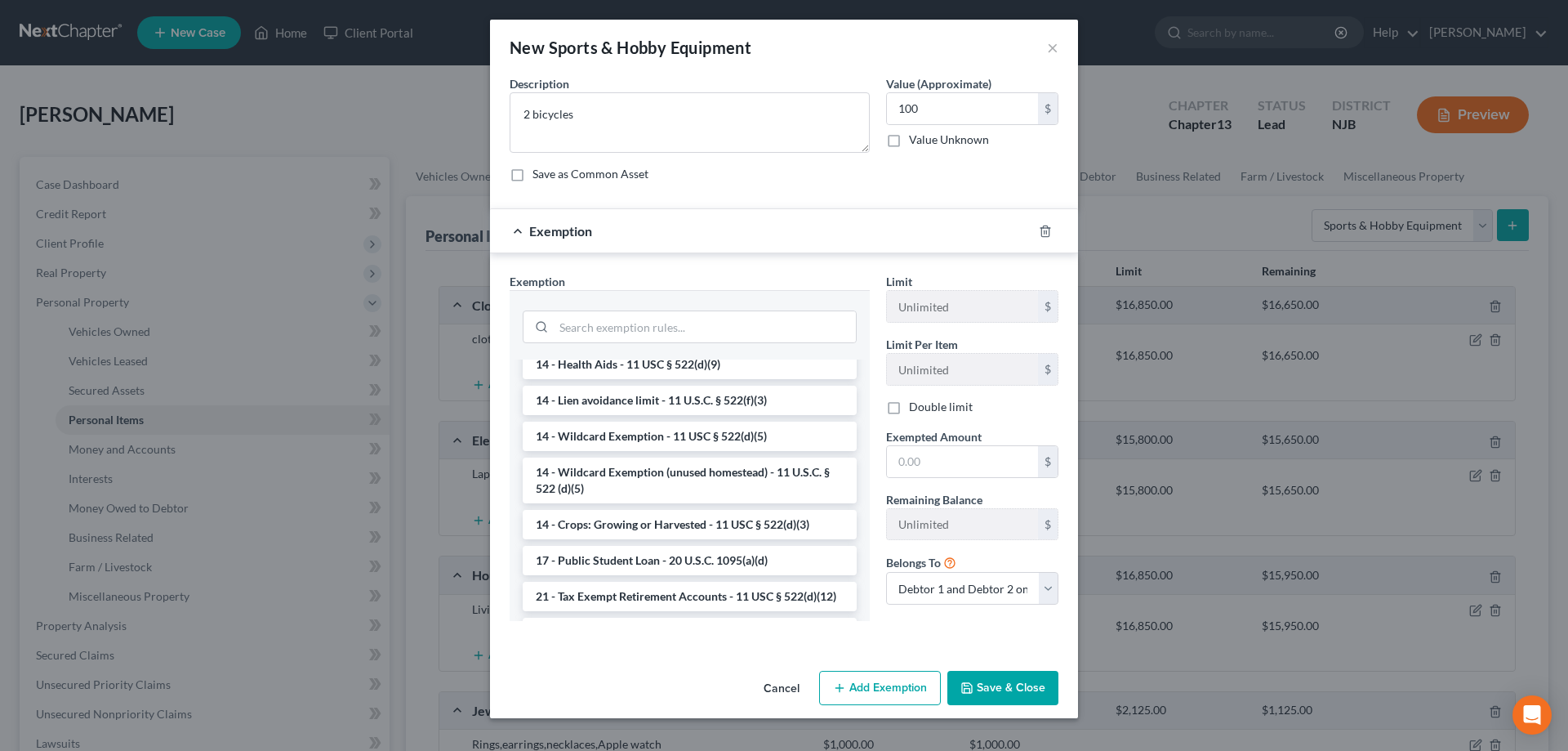
drag, startPoint x: 692, startPoint y: 492, endPoint x: 706, endPoint y: 492, distance: 14.0
click at [693, 492] on li "14 - Wildcard Exemption (unused homestead) - 11 U.S.C. § 522 (d)(5)" at bounding box center [689, 480] width 334 height 46
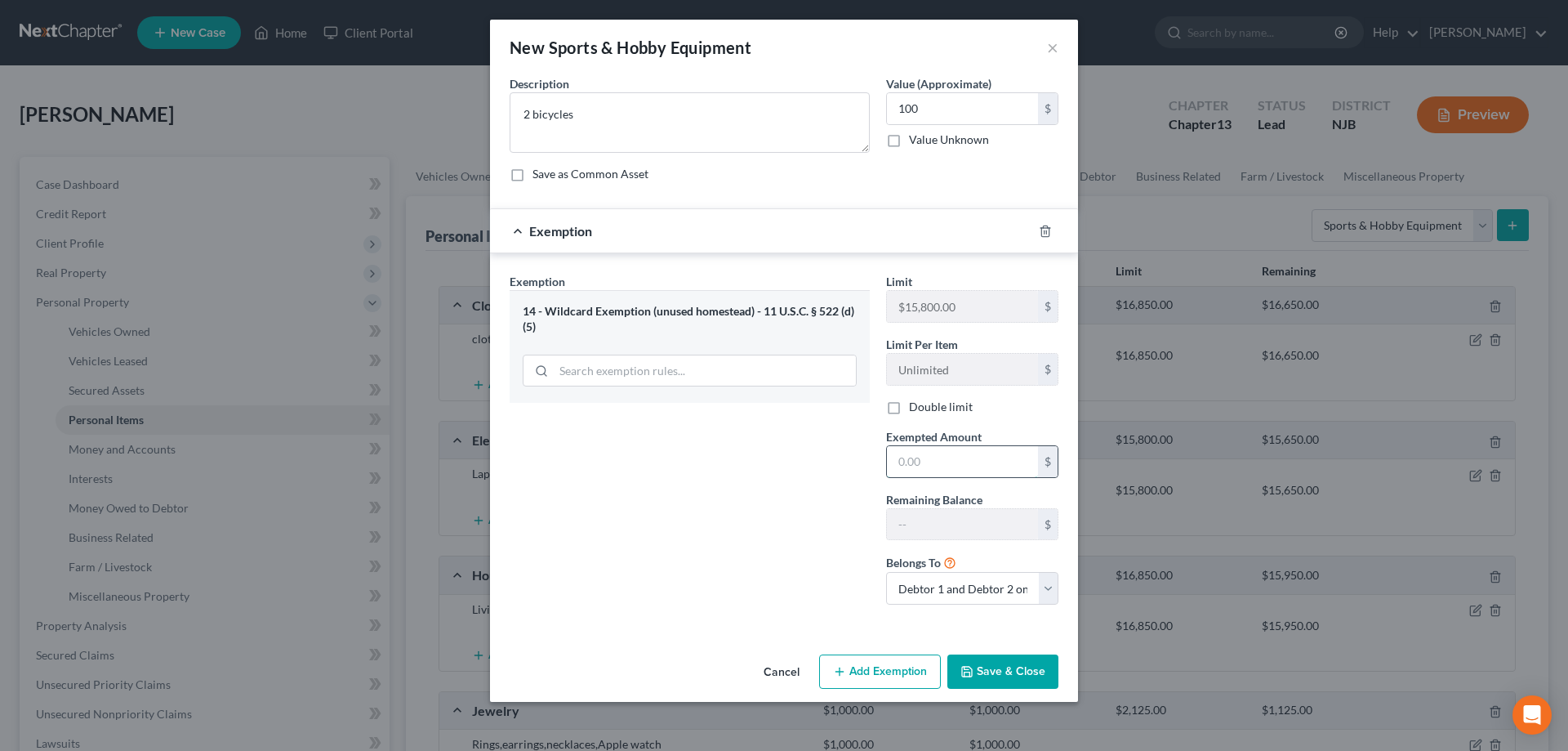
click at [946, 455] on input "text" at bounding box center [963, 461] width 151 height 31
type input "100"
click at [996, 669] on button "Save & Close" at bounding box center [1002, 672] width 111 height 35
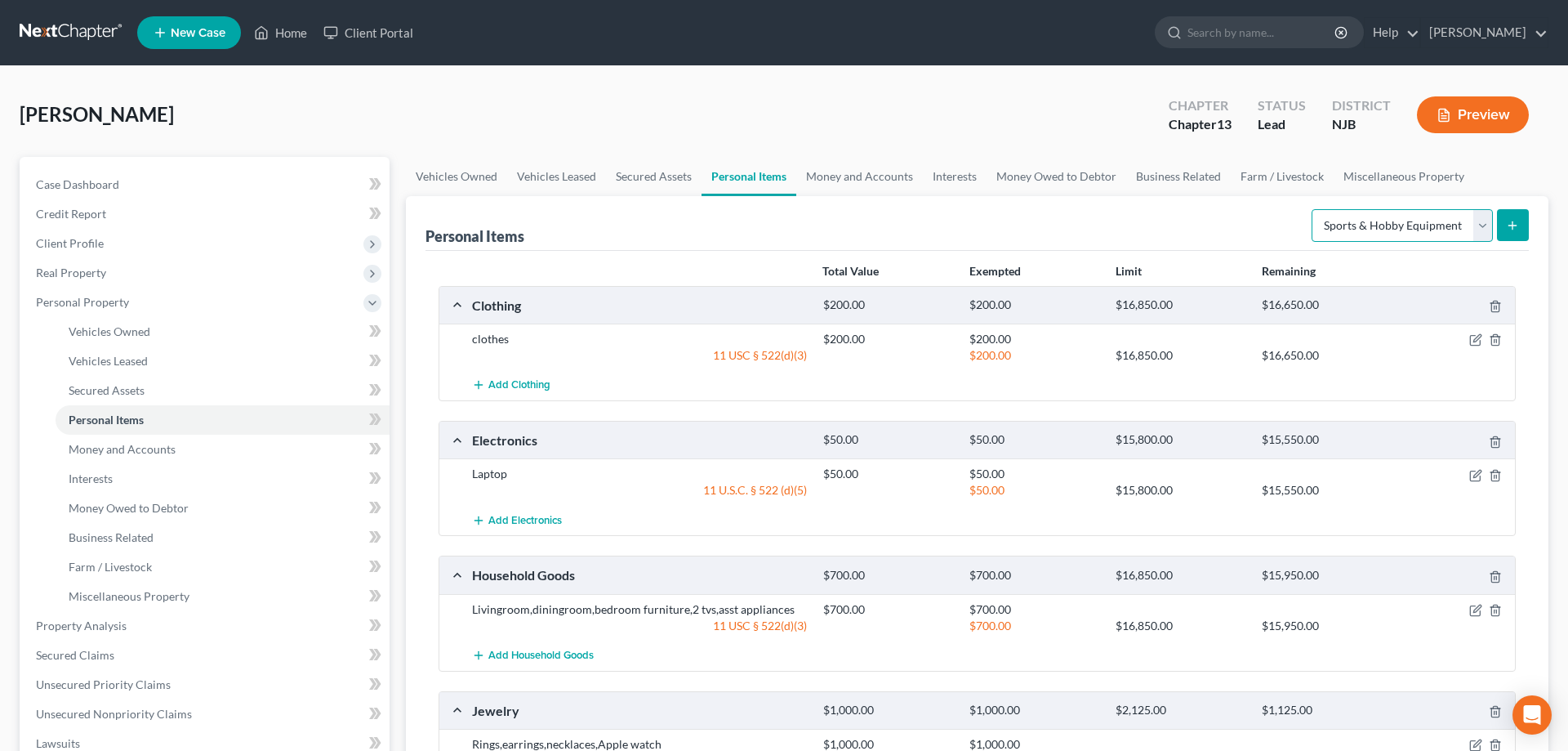
click at [1312, 209] on select "Select Item Type Clothing Collectibles Of Value Electronics Firearms Household …" at bounding box center [1403, 225] width 181 height 33
click at [166, 448] on span "Money and Accounts" at bounding box center [122, 449] width 107 height 14
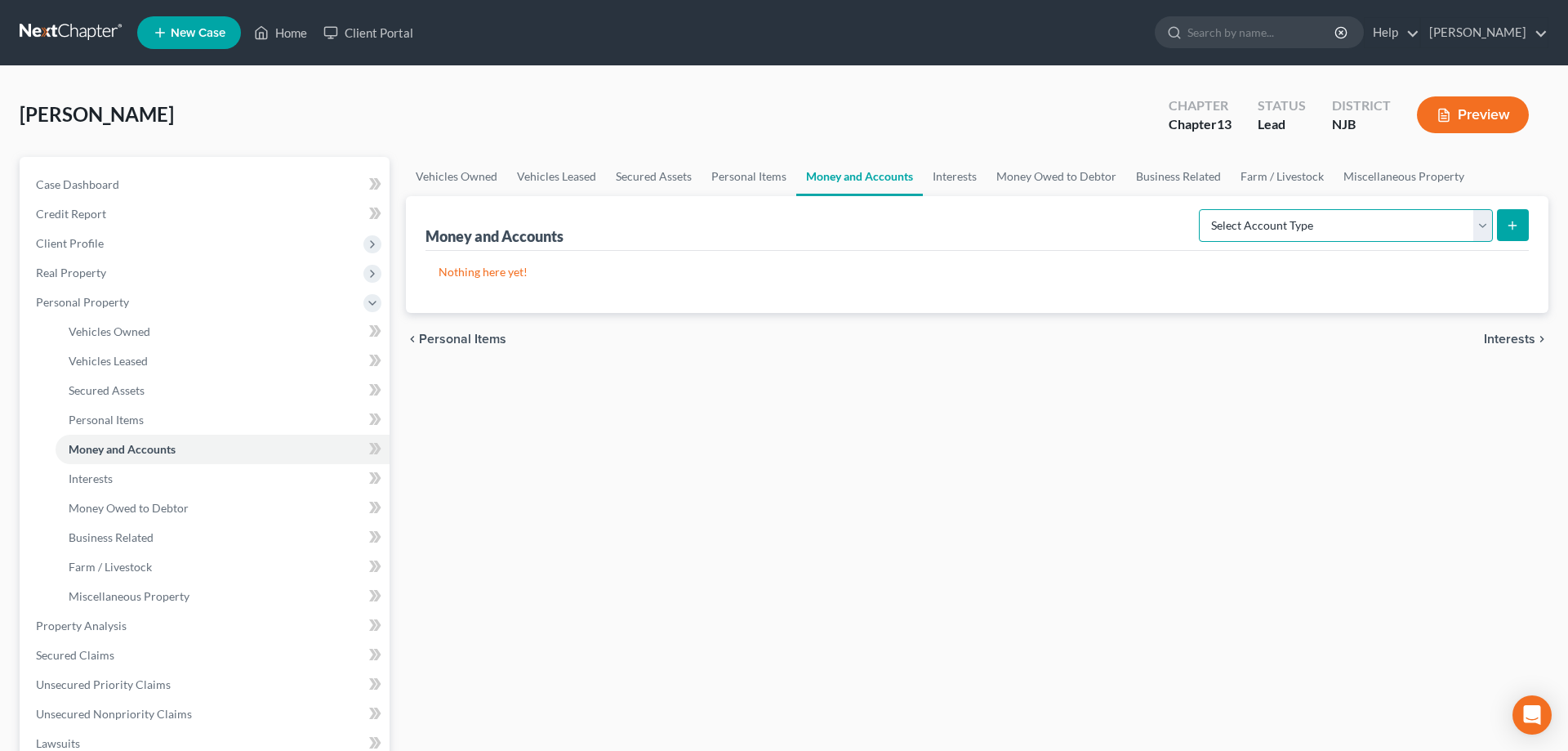
click at [1199, 209] on select "Select Account Type Brokerage Cash on Hand Certificates of Deposit Checking Acc…" at bounding box center [1345, 225] width 294 height 33
select select "cash_on_hand"
click option "Cash on Hand" at bounding box center [0, 0] width 0 height 0
click at [1507, 227] on icon "submit" at bounding box center [1513, 225] width 13 height 13
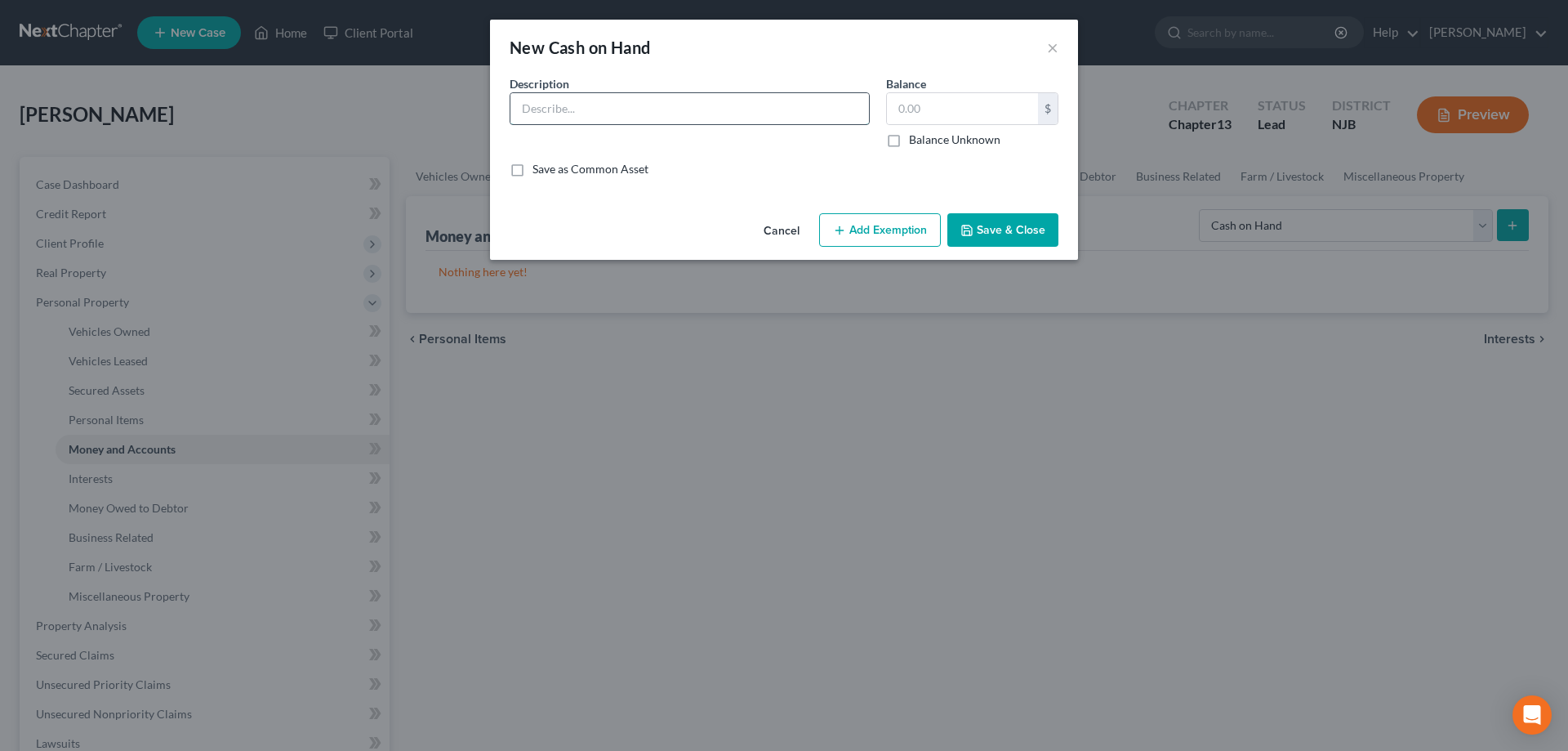
click at [767, 114] on input "text" at bounding box center [689, 108] width 358 height 31
type input "cash"
click at [914, 117] on input "text" at bounding box center [963, 108] width 151 height 31
type input "40"
click at [901, 227] on button "Add Exemption" at bounding box center [880, 230] width 122 height 35
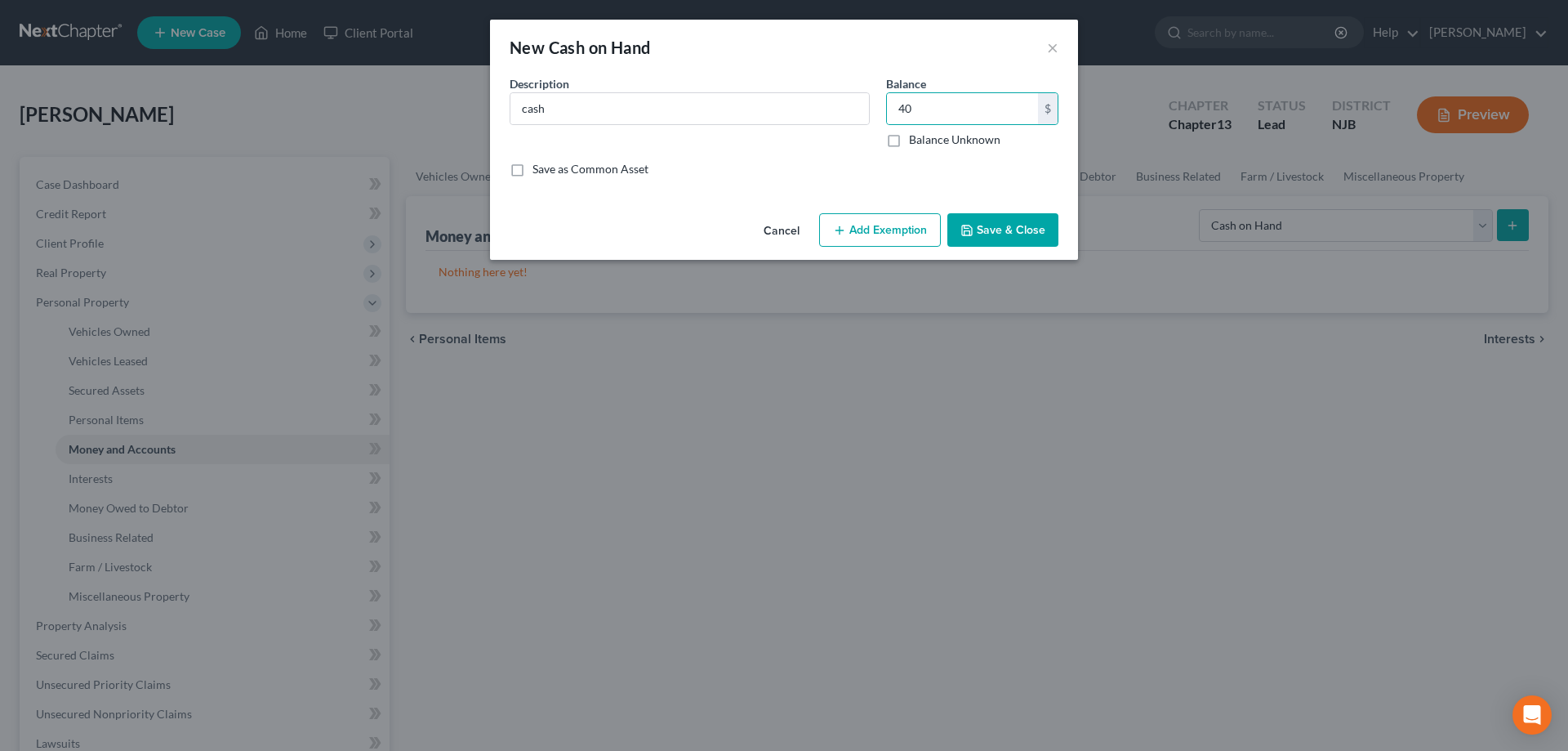
select select "2"
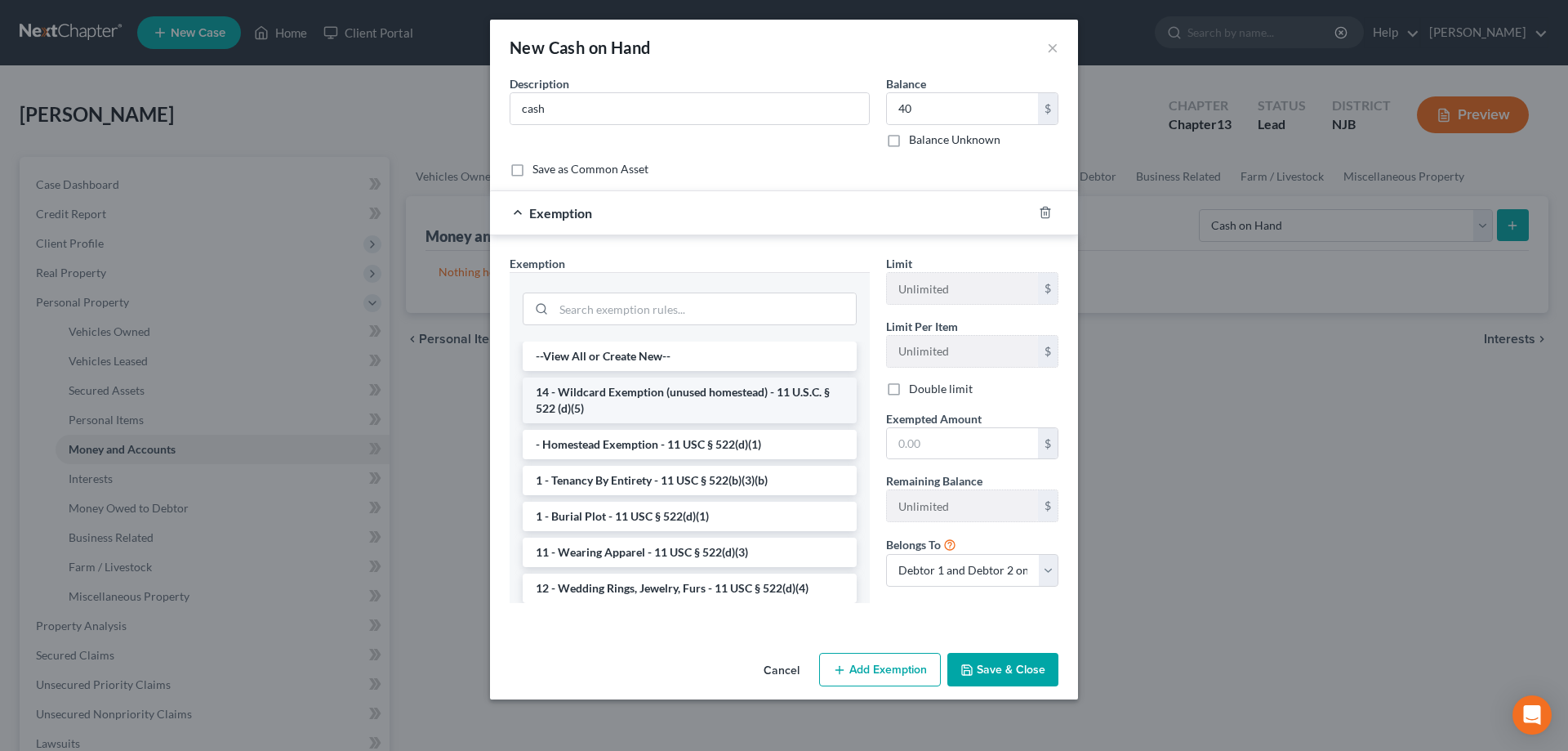
click at [672, 404] on li "14 - Wildcard Exemption (unused homestead) - 11 U.S.C. § 522 (d)(5)" at bounding box center [689, 400] width 334 height 46
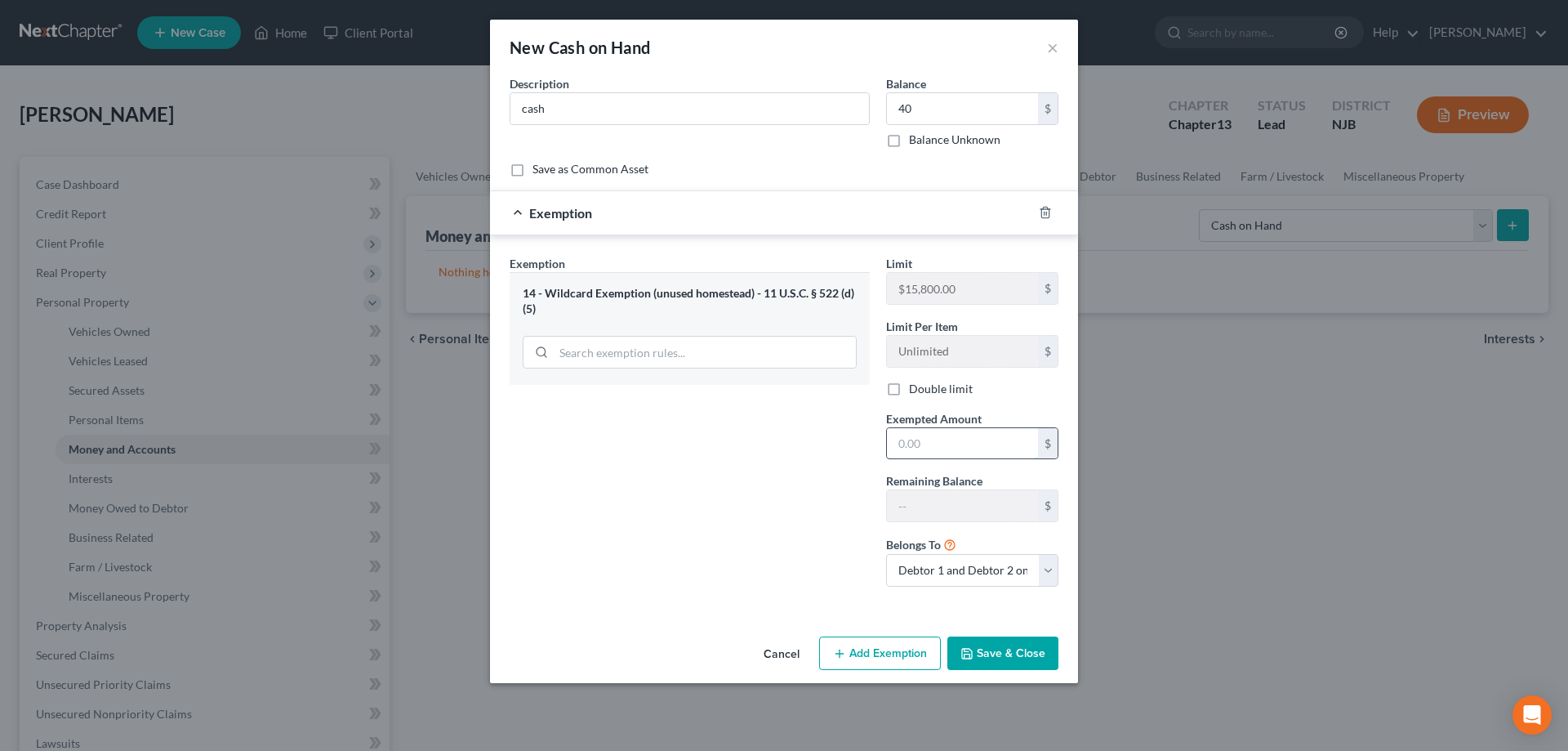
click at [903, 452] on input "text" at bounding box center [963, 443] width 151 height 31
type input "40"
click at [991, 655] on button "Save & Close" at bounding box center [1002, 653] width 111 height 35
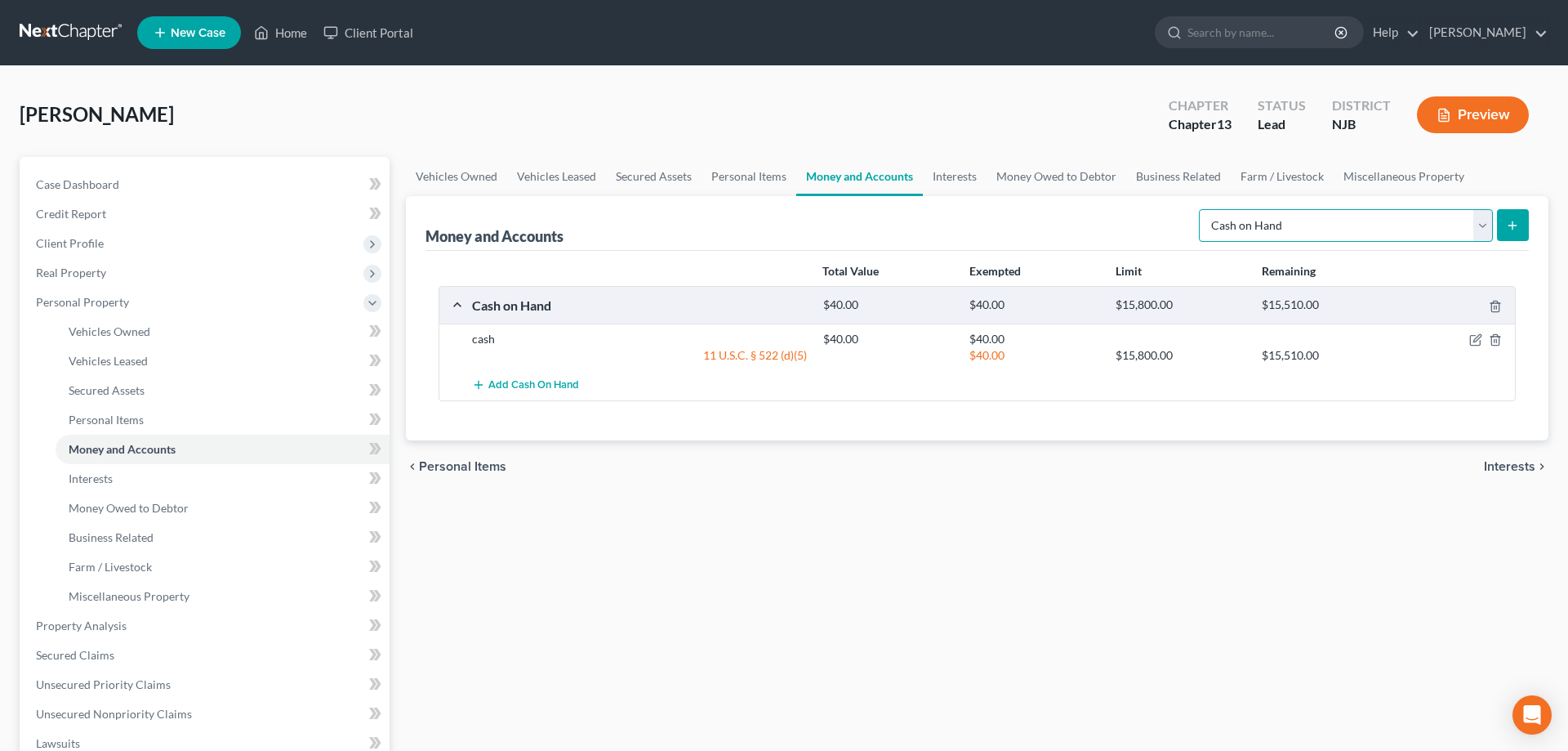
click at [1199, 209] on select "Select Account Type Brokerage Cash on Hand Certificates of Deposit Checking Acc…" at bounding box center [1345, 225] width 294 height 33
select select "checking"
click option "Checking Account" at bounding box center [0, 0] width 0 height 0
click at [1505, 230] on button "submit" at bounding box center [1513, 225] width 32 height 32
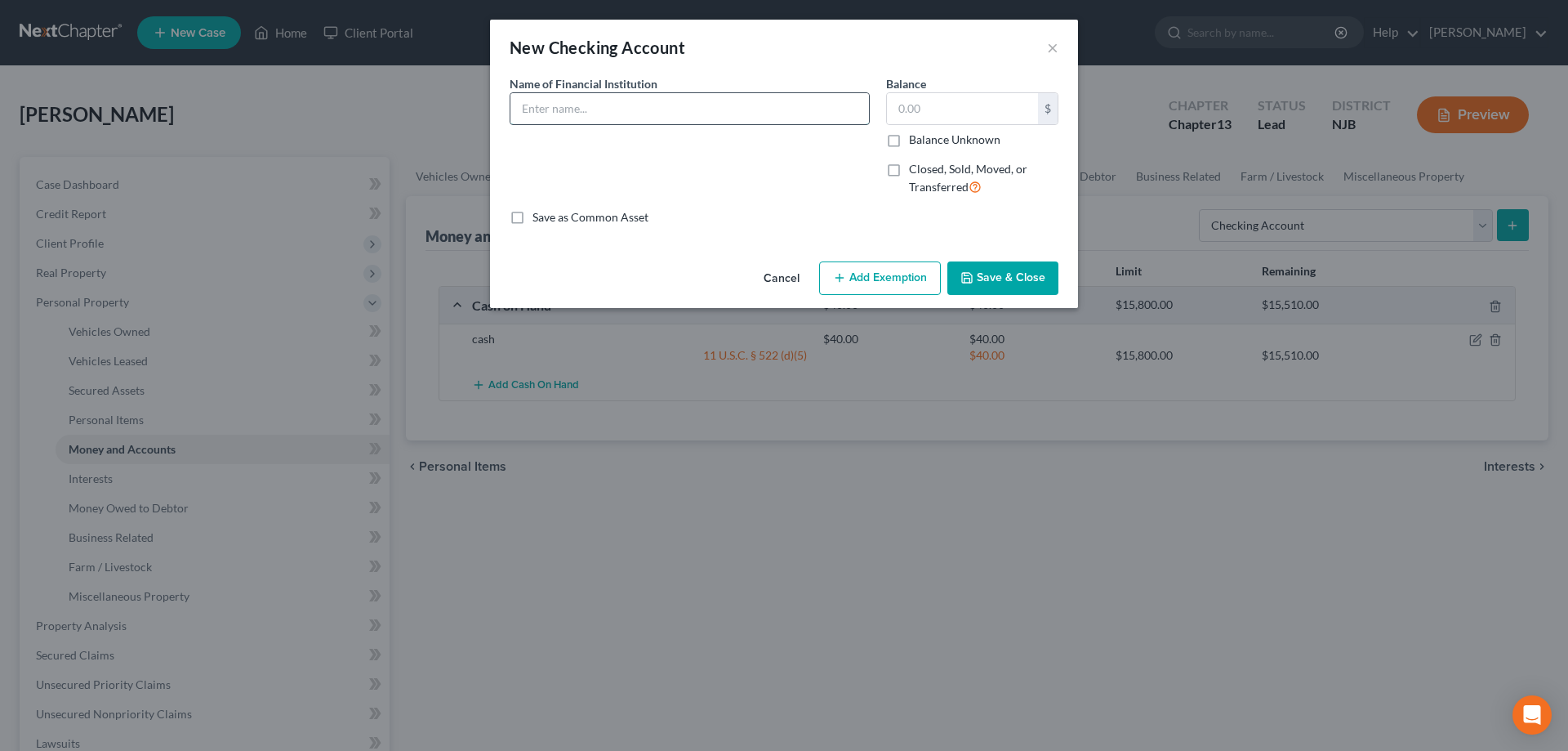
click at [833, 114] on input "text" at bounding box center [689, 108] width 358 height 31
type input "Ocean First"
click at [990, 110] on input "text" at bounding box center [963, 108] width 151 height 31
type input "20"
click at [985, 281] on button "Save & Close" at bounding box center [1002, 279] width 111 height 35
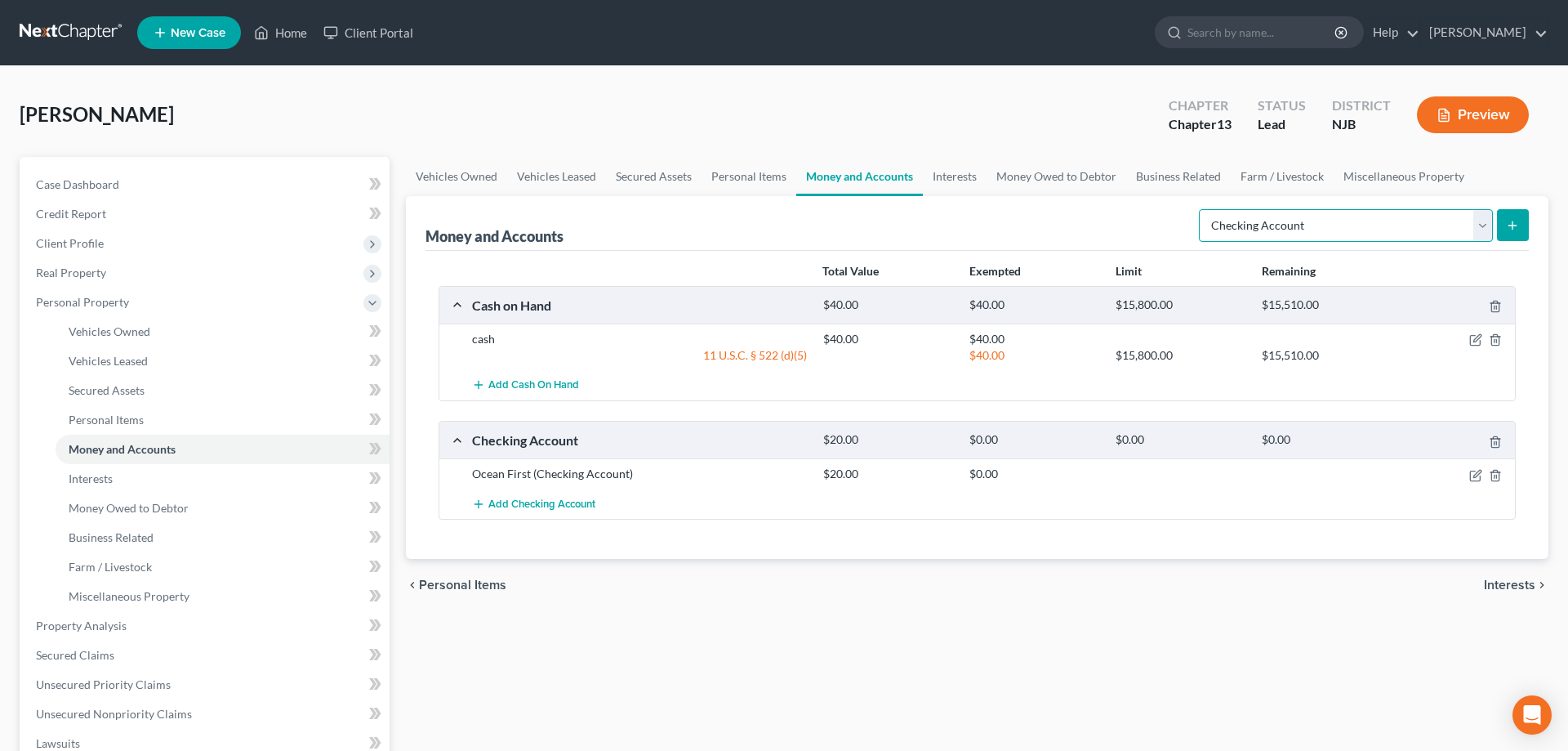
click at [1199, 209] on select "Select Account Type Brokerage Cash on Hand Certificates of Deposit Checking Acc…" at bounding box center [1345, 225] width 294 height 33
click option "Checking Account" at bounding box center [0, 0] width 0 height 0
click at [1519, 223] on button "submit" at bounding box center [1513, 225] width 32 height 32
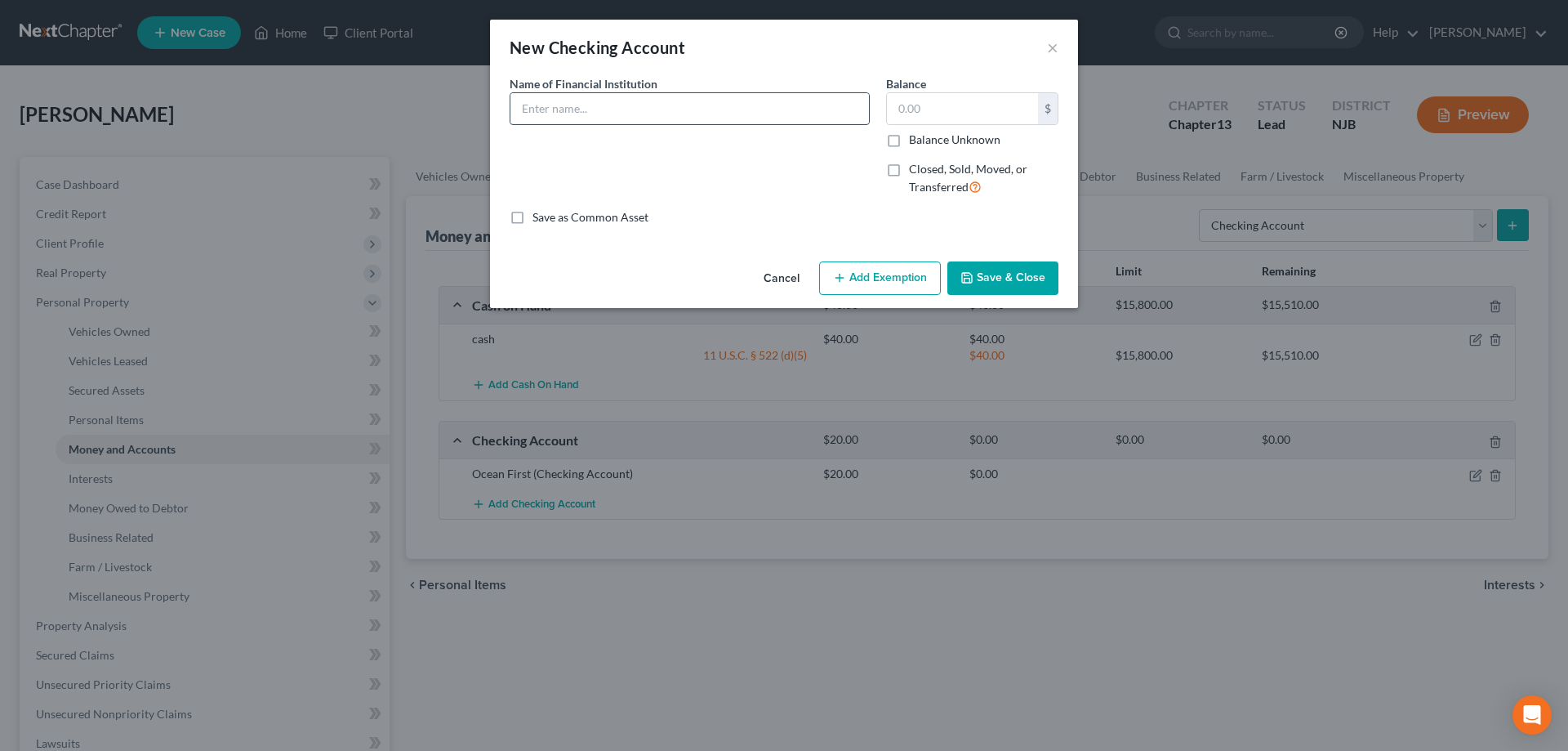
click at [629, 107] on input "text" at bounding box center [689, 108] width 358 height 31
type input "Ocean First"
click at [911, 121] on input "text" at bounding box center [963, 108] width 151 height 31
type input "1,000"
click at [889, 275] on button "Add Exemption" at bounding box center [880, 279] width 122 height 35
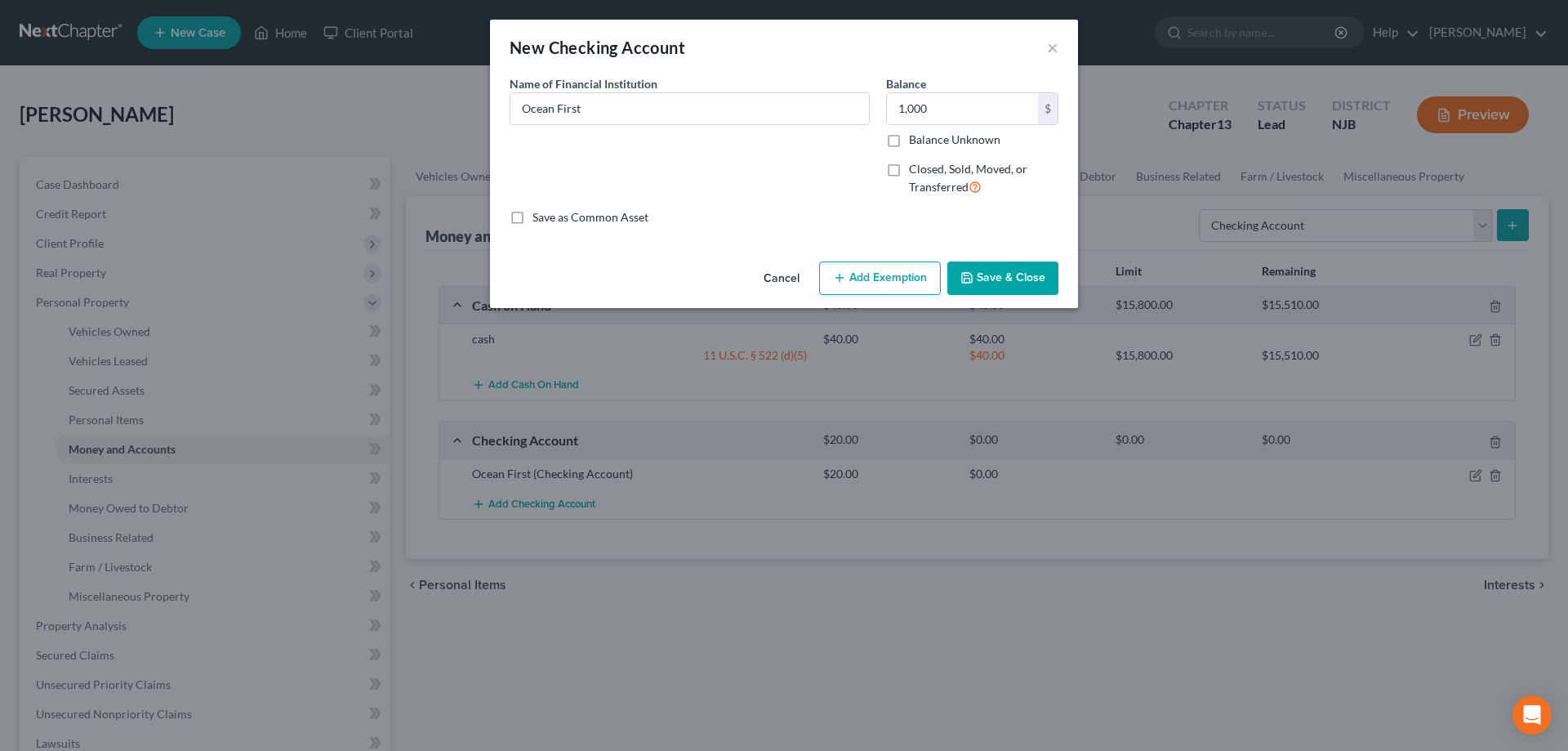
select select "2"
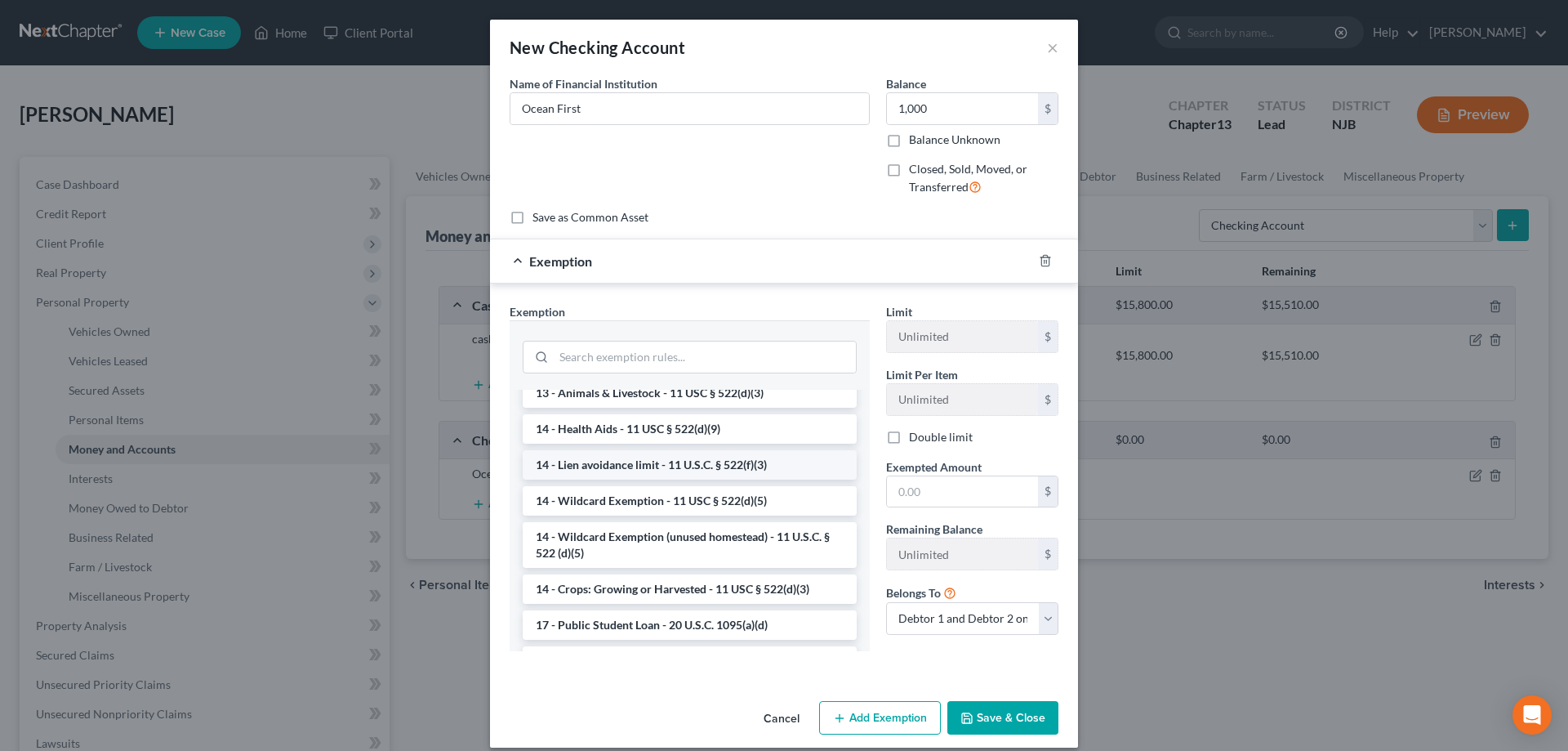
scroll to position [333, 0]
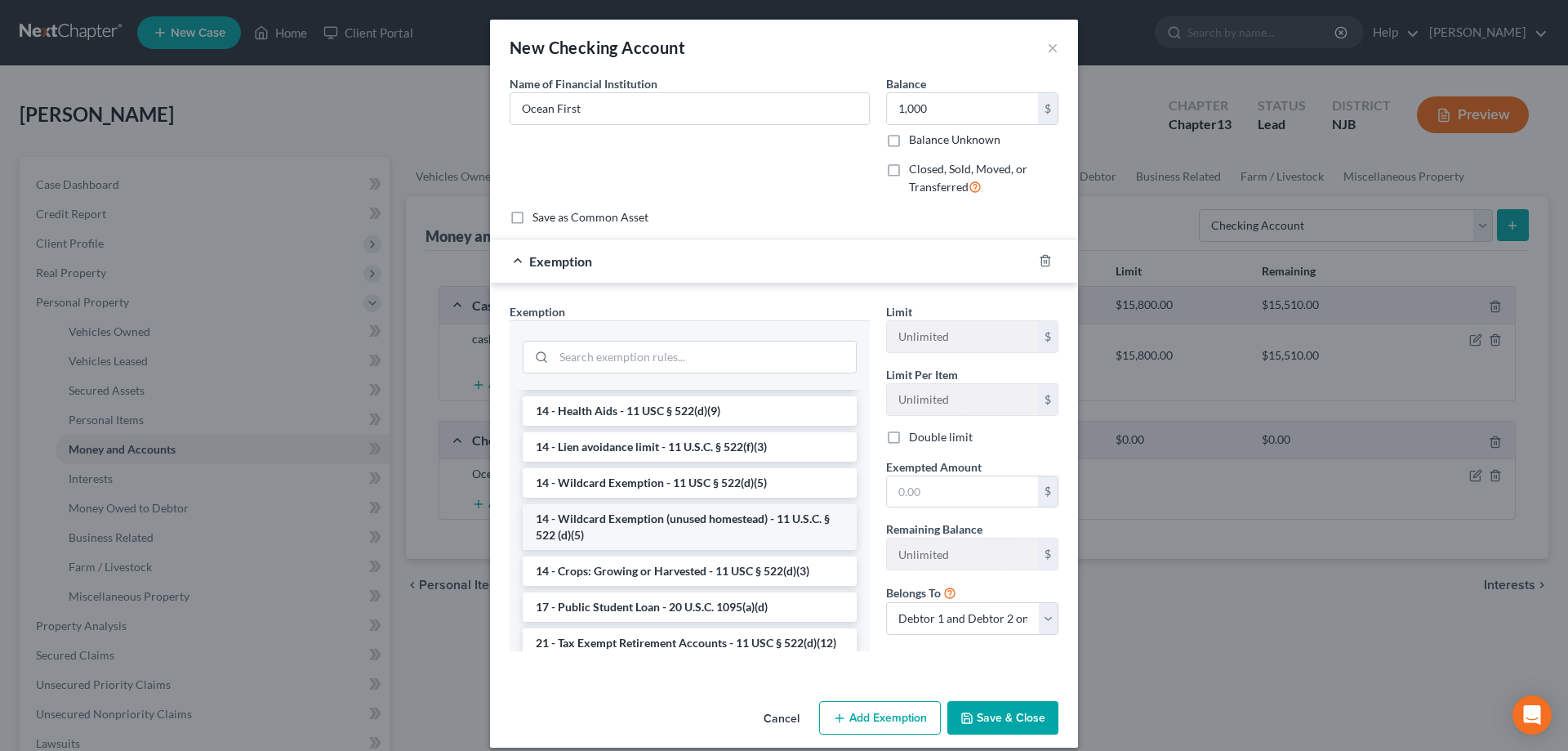
click at [656, 532] on li "14 - Wildcard Exemption (unused homestead) - 11 U.S.C. § 522 (d)(5)" at bounding box center [689, 527] width 334 height 46
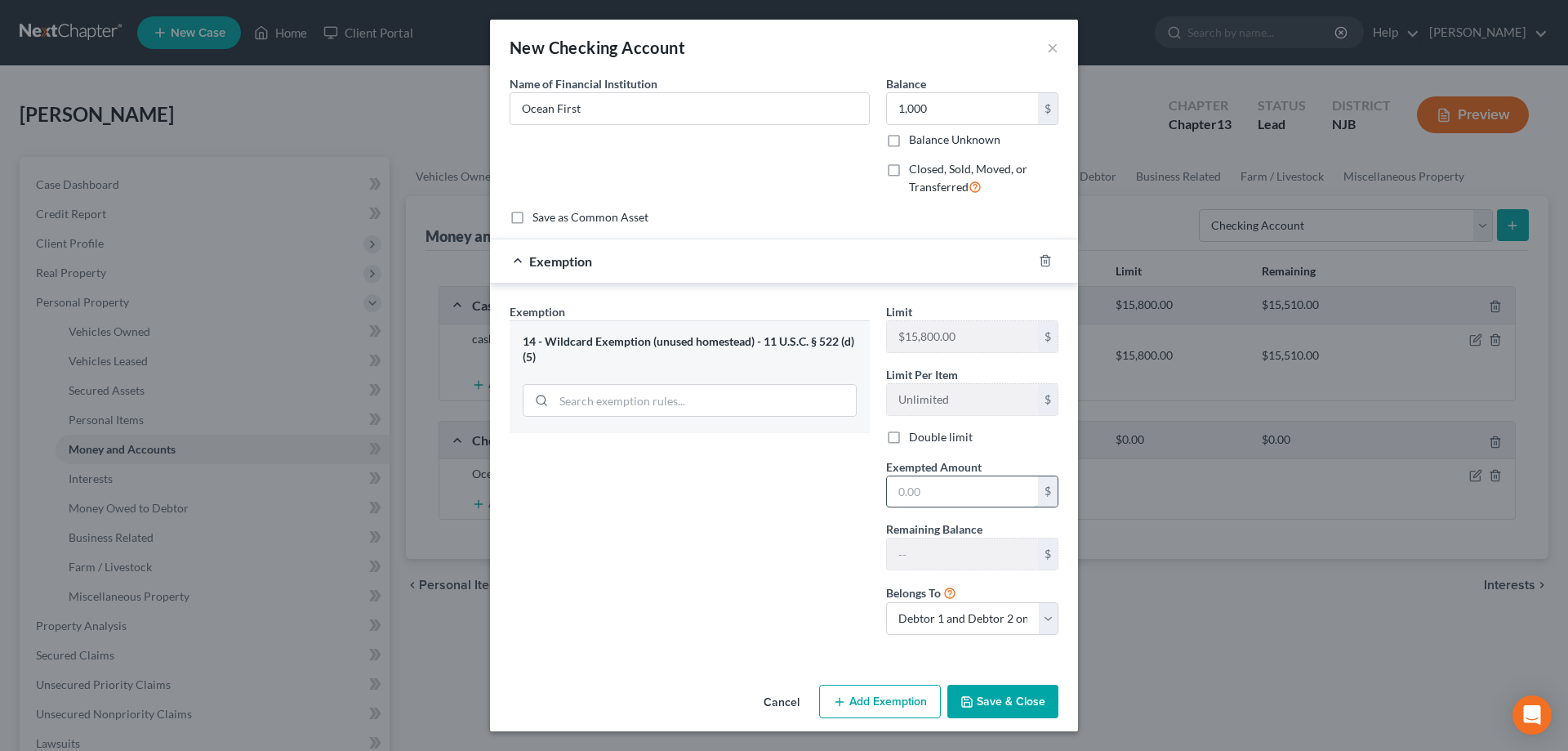
click at [944, 498] on input "text" at bounding box center [963, 491] width 151 height 31
type input "1,000"
click at [1022, 706] on button "Save & Close" at bounding box center [1002, 701] width 111 height 35
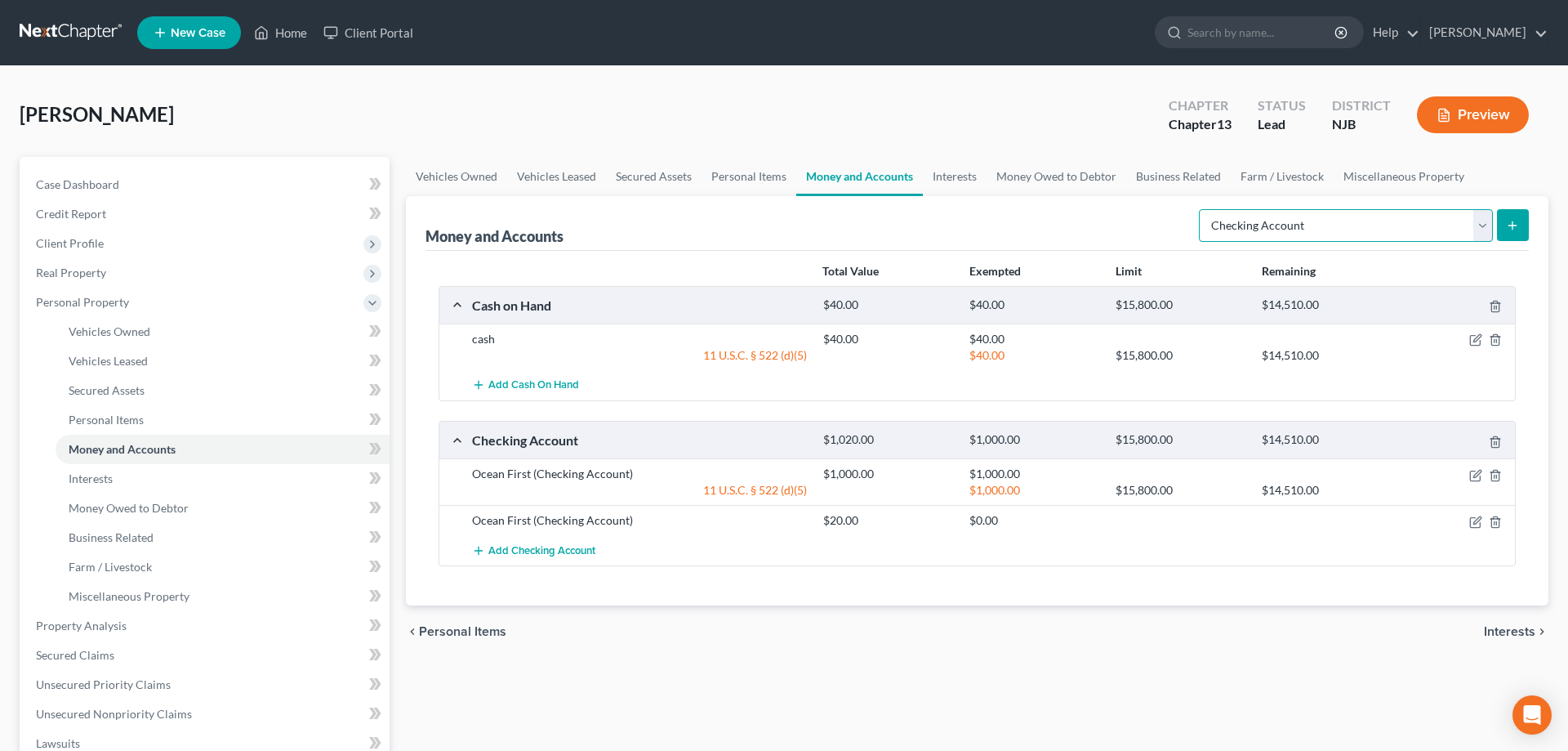
click at [1199, 209] on select "Select Account Type Brokerage Cash on Hand Certificates of Deposit Checking Acc…" at bounding box center [1345, 225] width 294 height 33
select select "savings"
click option "Savings Account" at bounding box center [0, 0] width 0 height 0
click at [1510, 213] on button "submit" at bounding box center [1513, 225] width 32 height 32
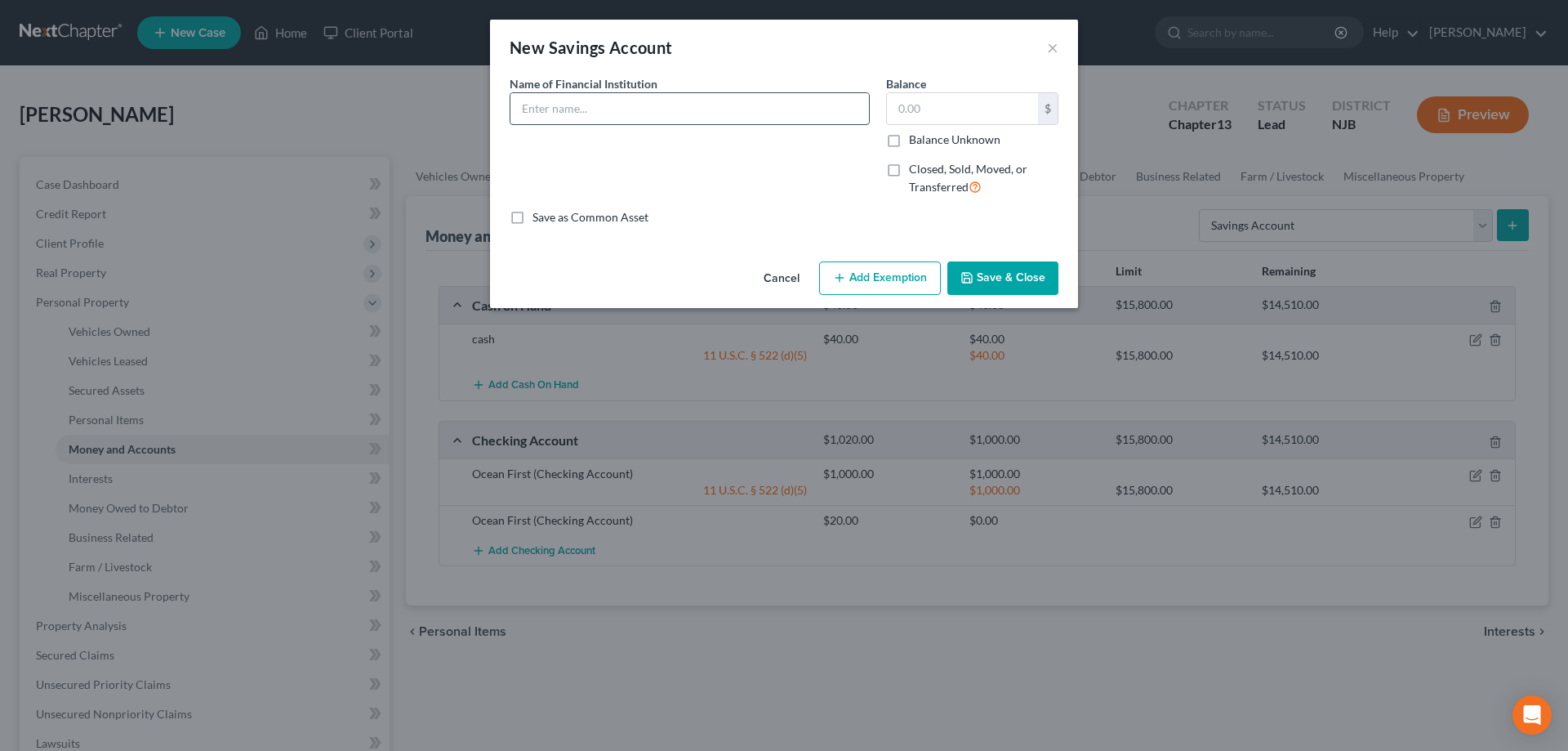
click at [790, 108] on input "text" at bounding box center [689, 108] width 358 height 31
type input "Savings"
drag, startPoint x: 567, startPoint y: 110, endPoint x: 510, endPoint y: 108, distance: 57.0
click at [511, 108] on input "Savings" at bounding box center [689, 108] width 358 height 31
type input "Ocean First"
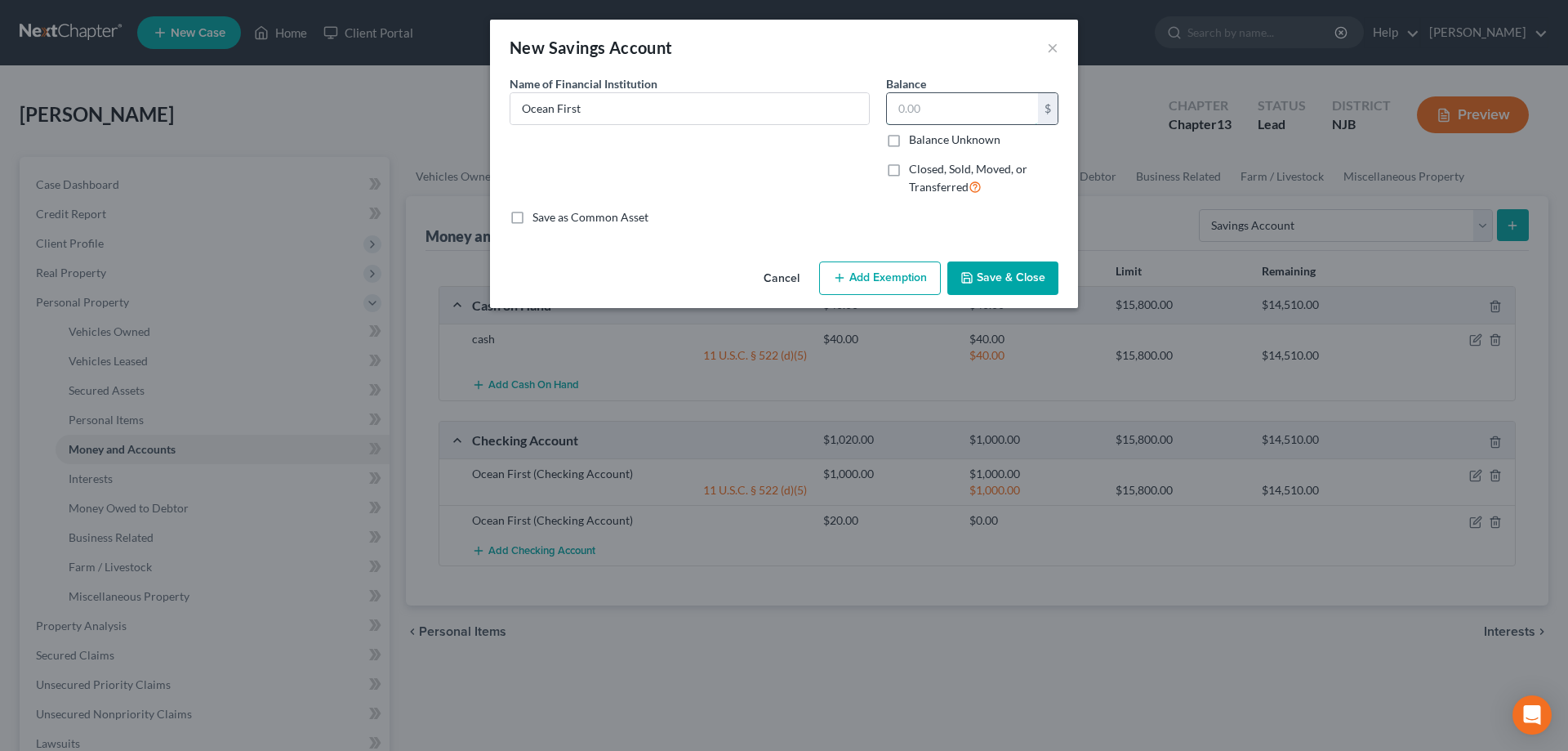
click at [903, 111] on input "text" at bounding box center [963, 108] width 151 height 31
type input "2,000"
click at [855, 271] on button "Add Exemption" at bounding box center [880, 279] width 122 height 35
select select "2"
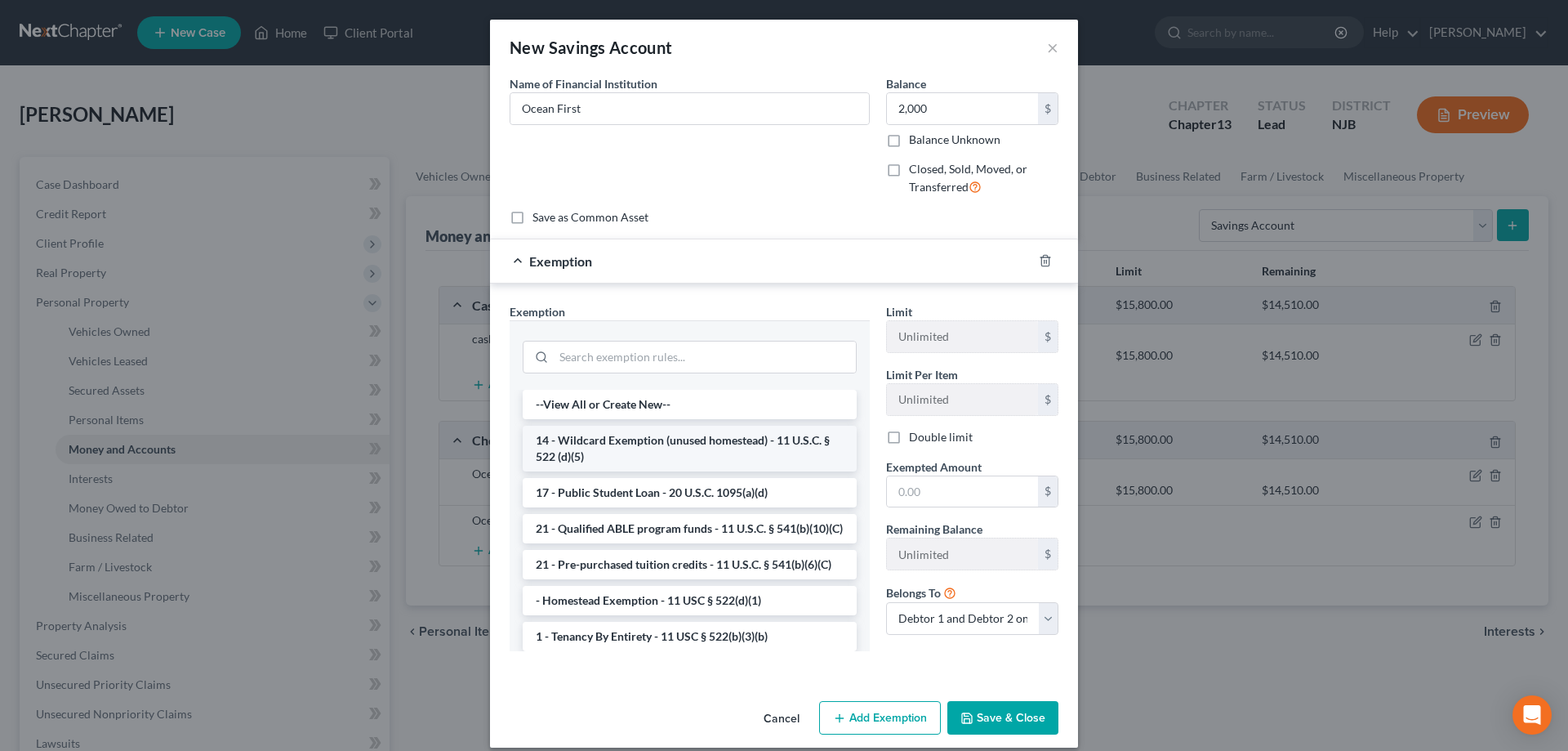
scroll to position [416, 0]
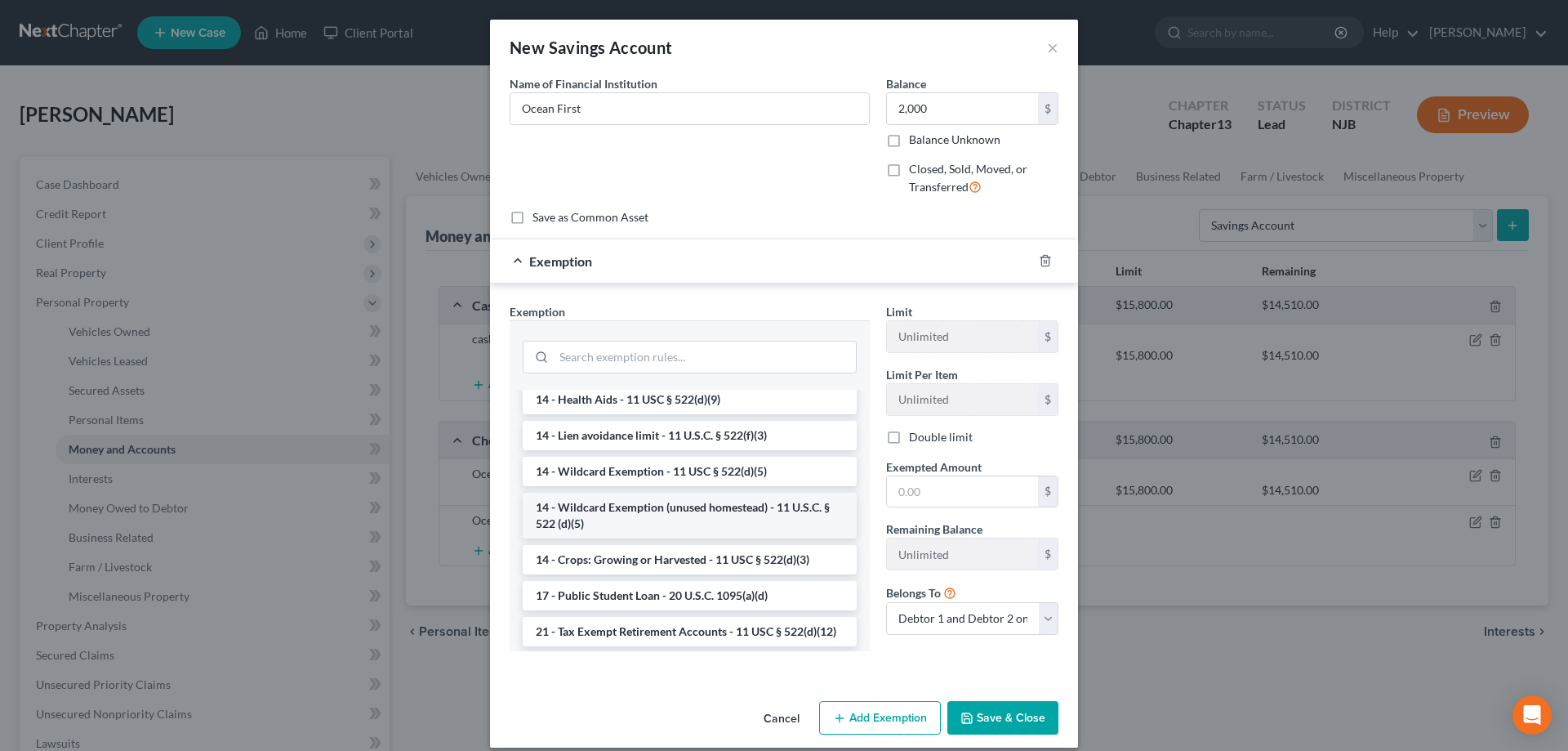
click at [699, 506] on li "14 - Wildcard Exemption (unused homestead) - 11 U.S.C. § 522 (d)(5)" at bounding box center [689, 515] width 334 height 46
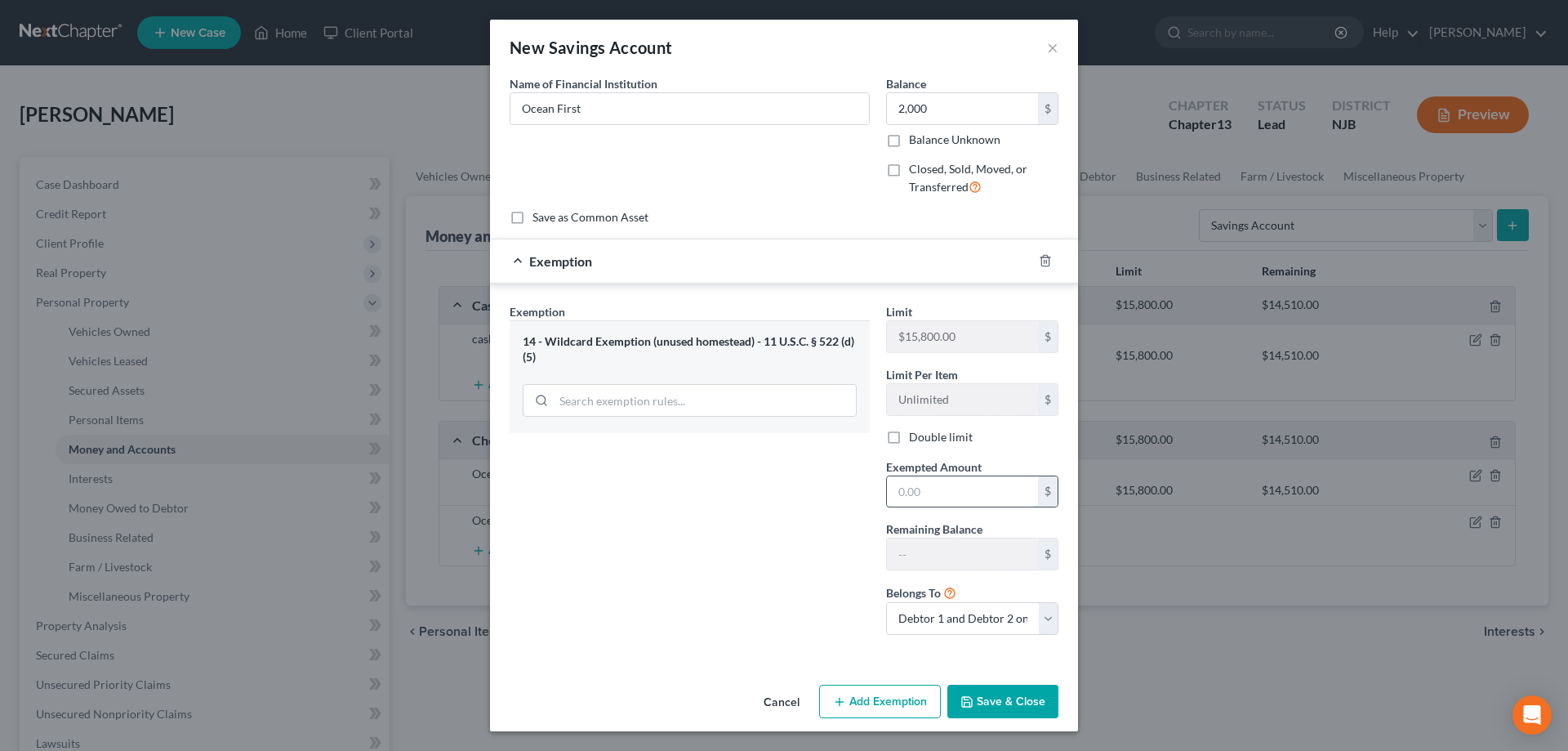
click at [929, 499] on input "text" at bounding box center [963, 491] width 151 height 31
type input "2,000"
click at [1000, 712] on button "Save & Close" at bounding box center [1002, 701] width 111 height 35
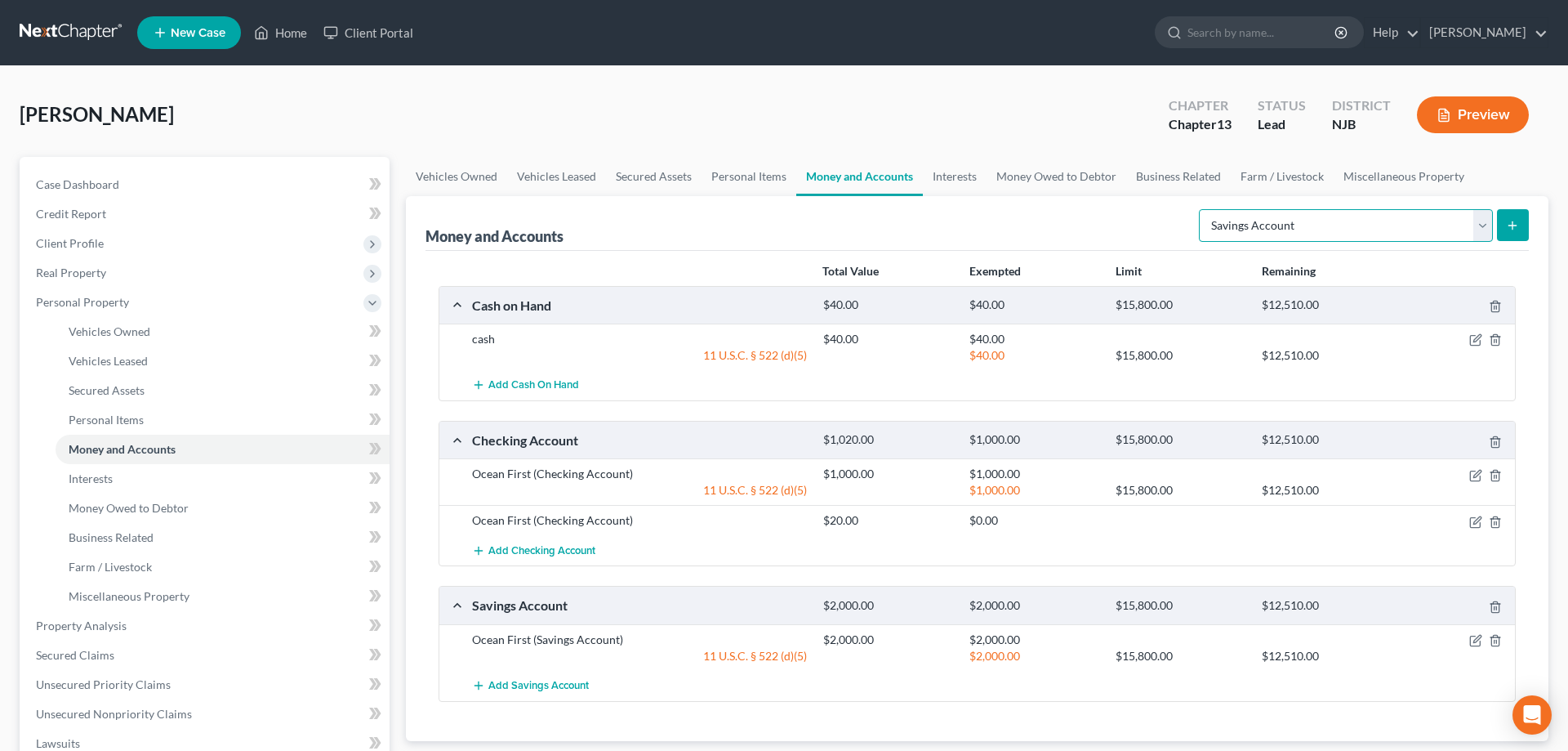
click at [1199, 209] on select "Select Account Type Brokerage Cash on Hand Certificates of Deposit Checking Acc…" at bounding box center [1345, 225] width 294 height 33
click at [97, 475] on span "Interests" at bounding box center [90, 478] width 44 height 14
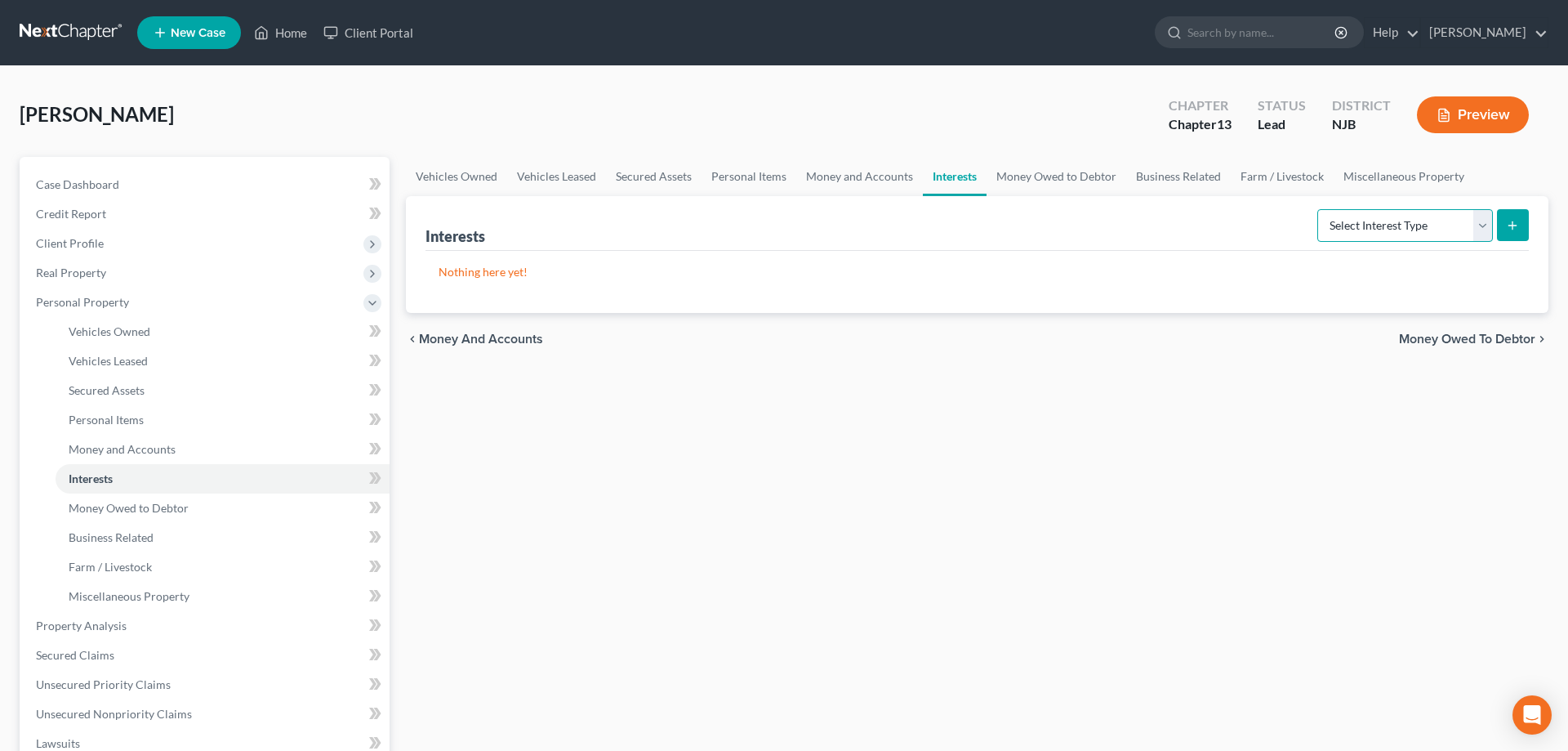
click at [1317, 209] on select "Select Interest Type 401K Annuity Bond Education IRA Government Bond Government…" at bounding box center [1405, 225] width 176 height 33
select select "other_retirement_plan"
click option "Other Retirement Plan" at bounding box center [0, 0] width 0 height 0
click at [1512, 230] on button "submit" at bounding box center [1513, 225] width 32 height 32
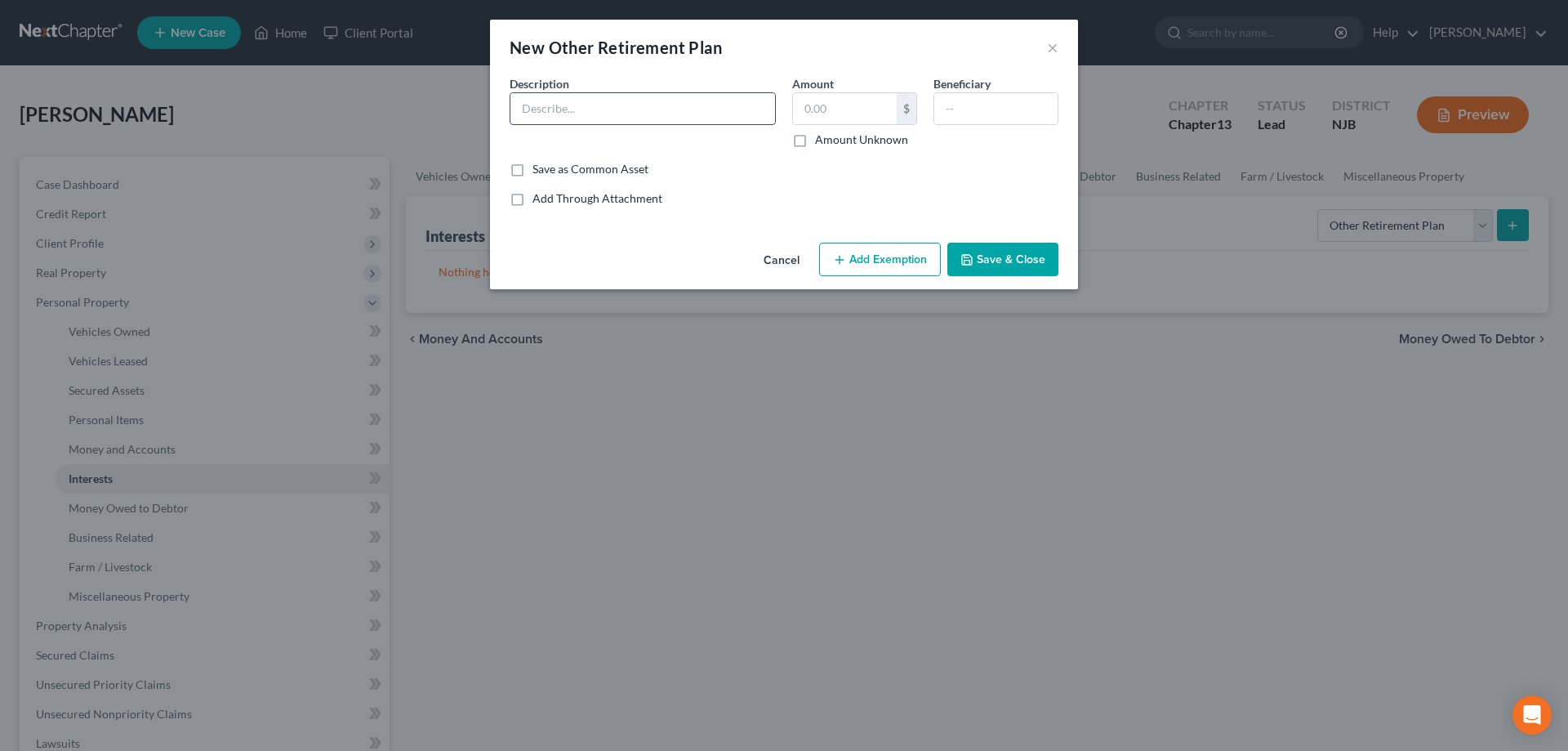
click at [689, 116] on input "text" at bounding box center [642, 108] width 265 height 31
type input "403 B ($14,000)"
click at [894, 254] on button "Add Exemption" at bounding box center [880, 259] width 122 height 35
select select "2"
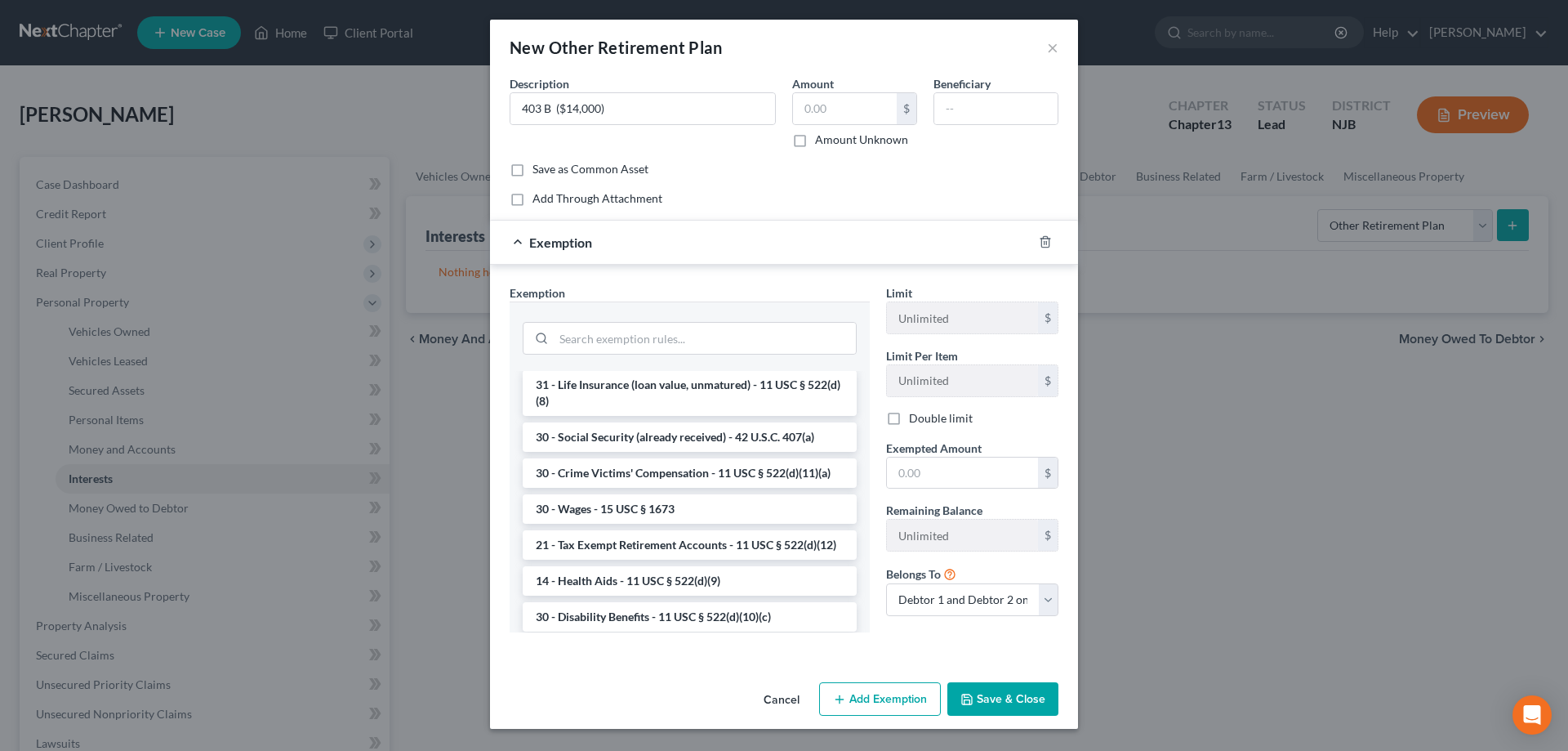
scroll to position [667, 0]
click at [694, 543] on li "21 - Tax Exempt Retirement Accounts - 11 USC § 522(d)(12)" at bounding box center [689, 542] width 334 height 29
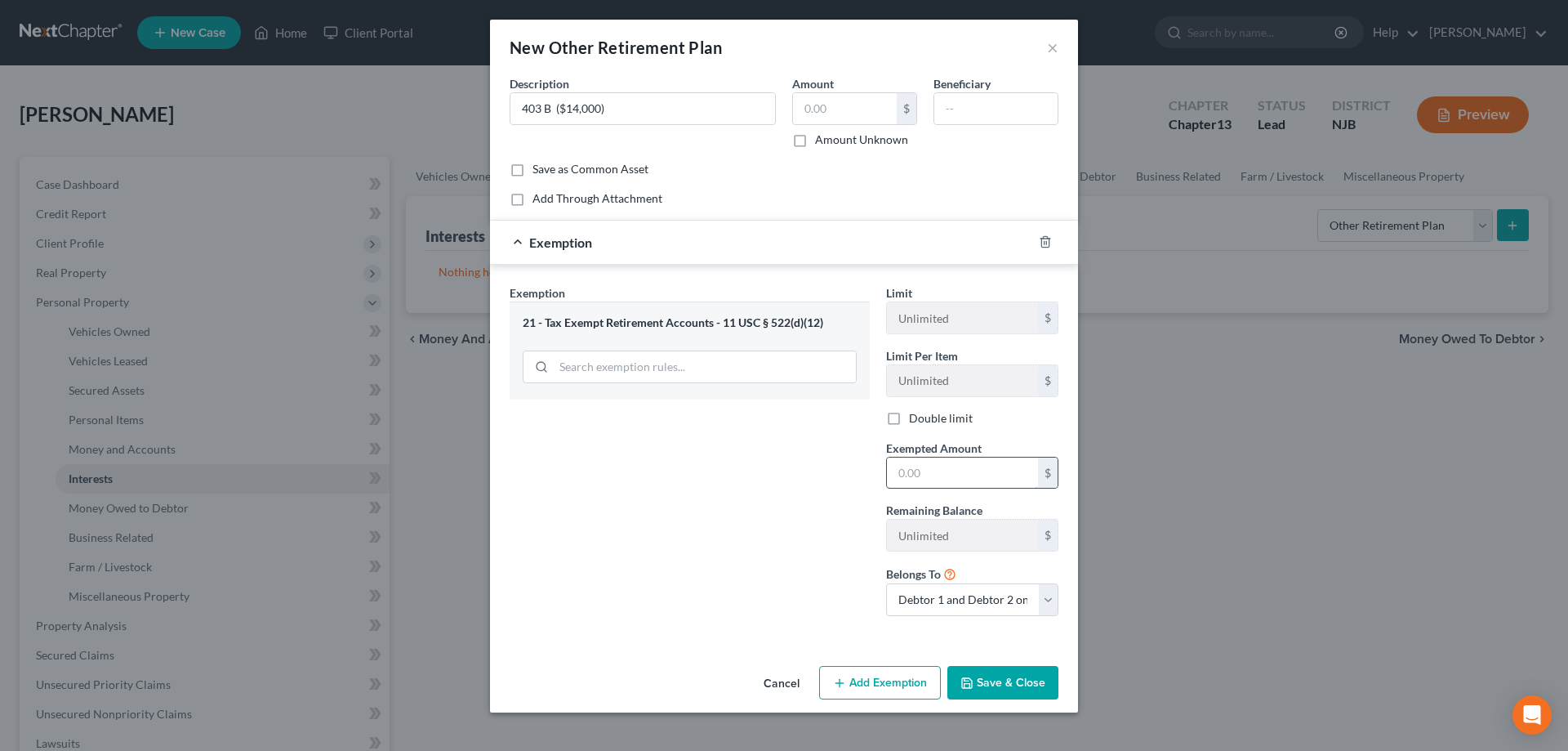
click at [914, 469] on input "text" at bounding box center [963, 472] width 151 height 31
type input "0"
click at [851, 113] on input "text" at bounding box center [844, 108] width 104 height 31
type input "0"
click at [1032, 683] on button "Save & Close" at bounding box center [1002, 683] width 111 height 35
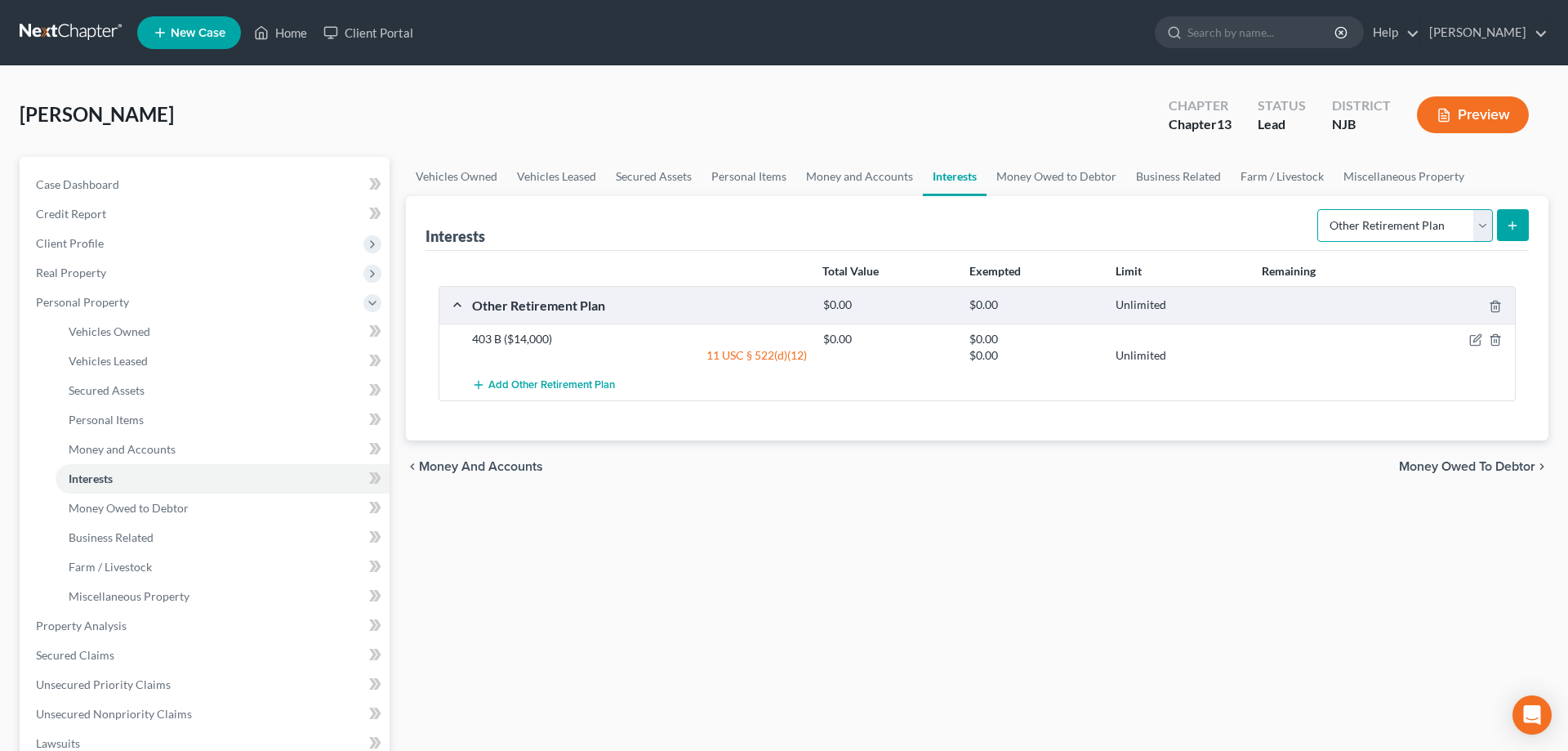
click at [1317, 209] on select "Select Interest Type 401K Annuity Bond Education IRA Government Bond Government…" at bounding box center [1405, 225] width 176 height 33
select select "term_life_insurance"
click option "Term Life Insurance" at bounding box center [0, 0] width 0 height 0
click at [1512, 234] on button "submit" at bounding box center [1513, 225] width 32 height 32
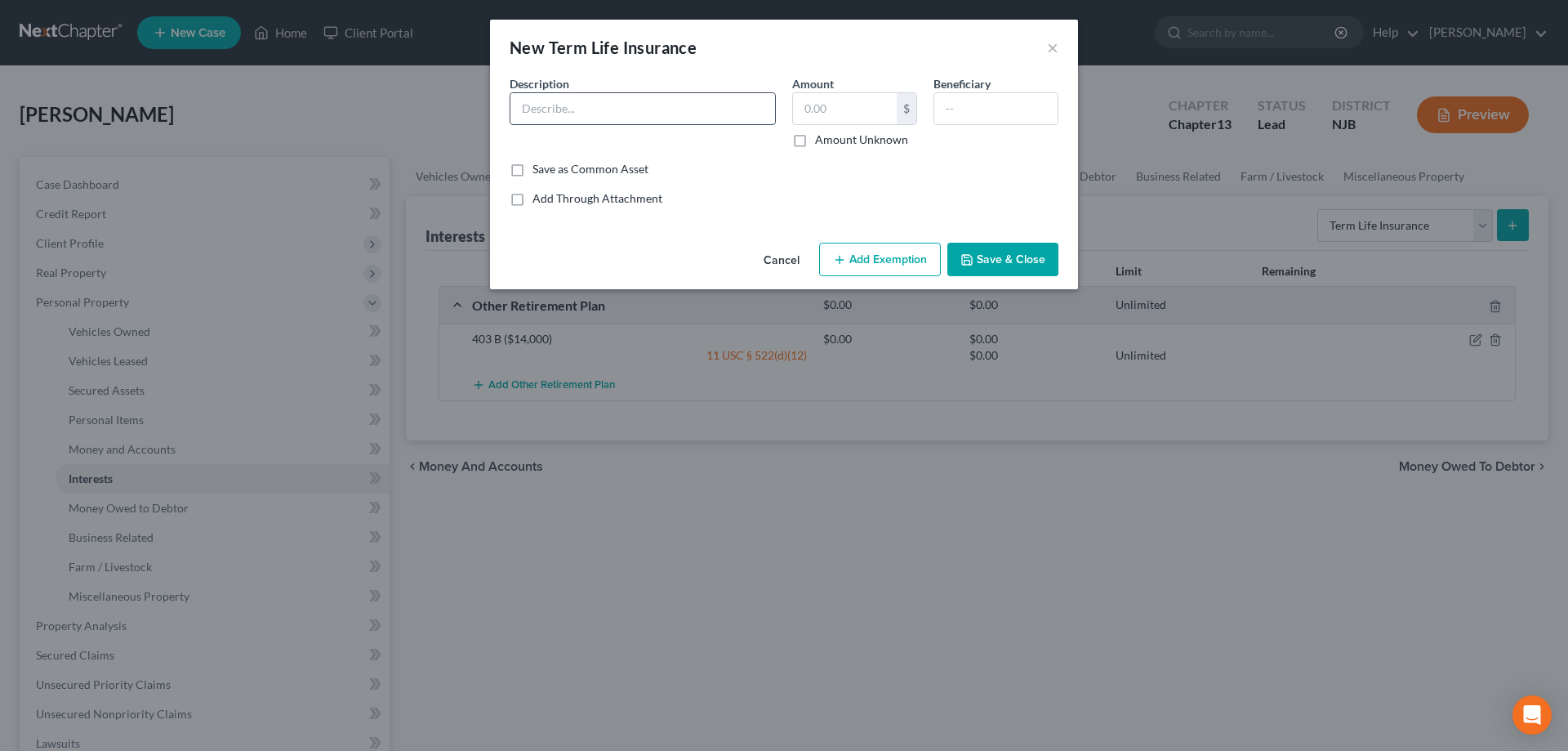
click at [707, 115] on input "text" at bounding box center [642, 108] width 265 height 31
type input "thru State farm"
click at [846, 121] on input "text" at bounding box center [844, 108] width 104 height 31
type input "0"
click at [1008, 262] on button "Save & Close" at bounding box center [1002, 259] width 111 height 35
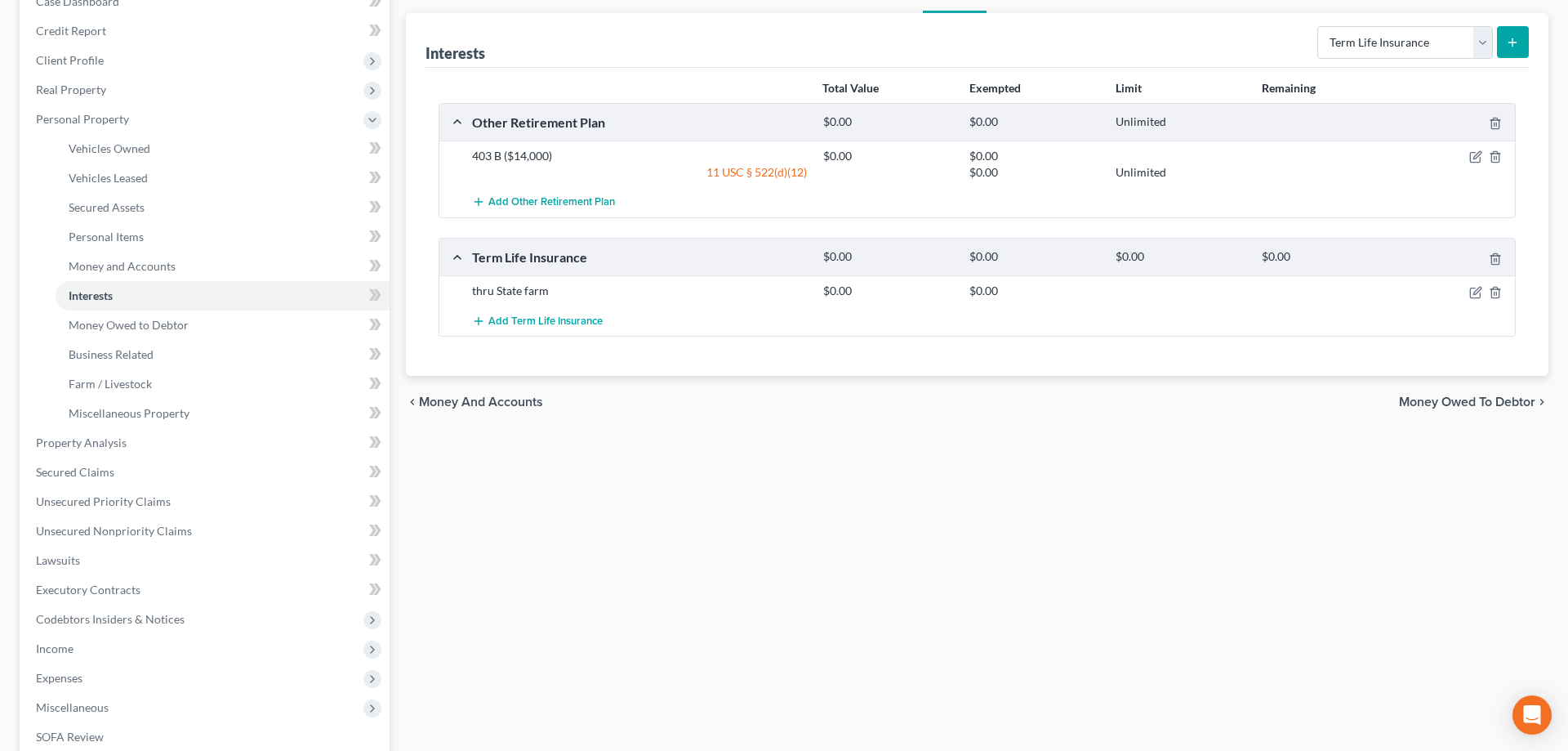
scroll to position [333, 0]
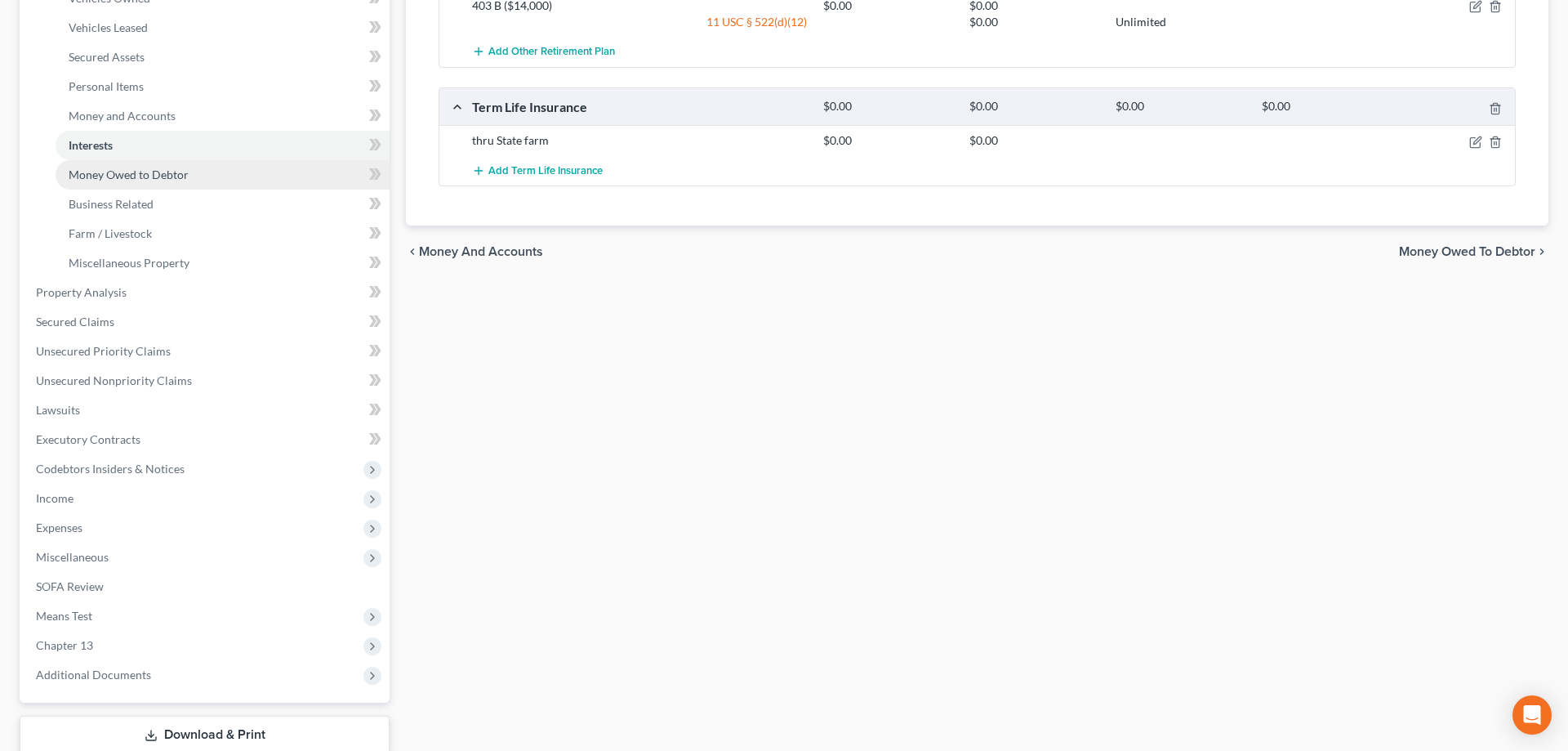
click at [133, 178] on span "Money Owed to Debtor" at bounding box center [128, 174] width 120 height 14
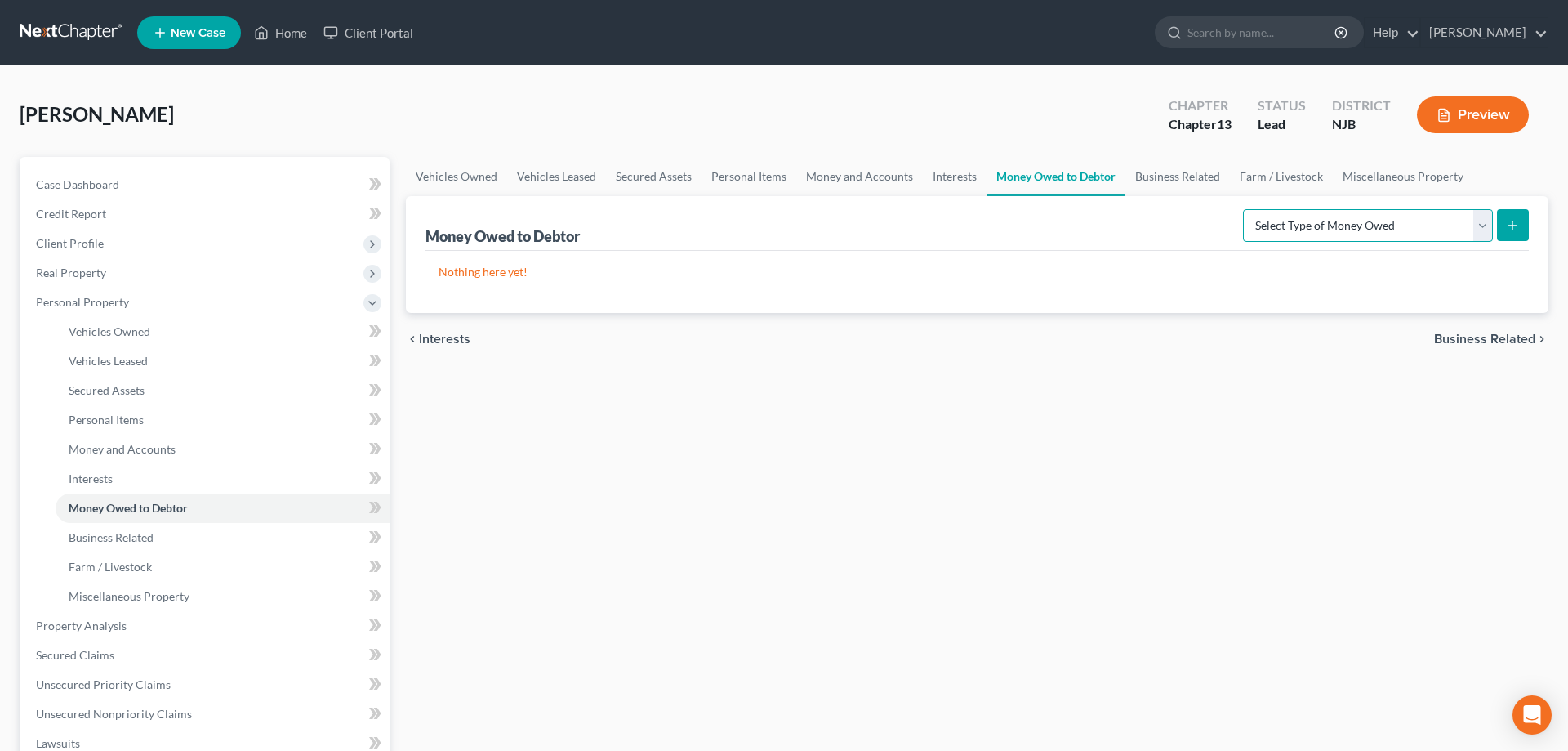
click at [1244, 209] on select "Select Type of Money Owed Accounts Receivable Alimony Child Support Claims Agai…" at bounding box center [1368, 225] width 250 height 33
select select "expected_tax_refund"
click option "Expected Tax Refund and Unused NOLs" at bounding box center [0, 0] width 0 height 0
click at [1513, 229] on icon "submit" at bounding box center [1513, 225] width 13 height 13
select select "0"
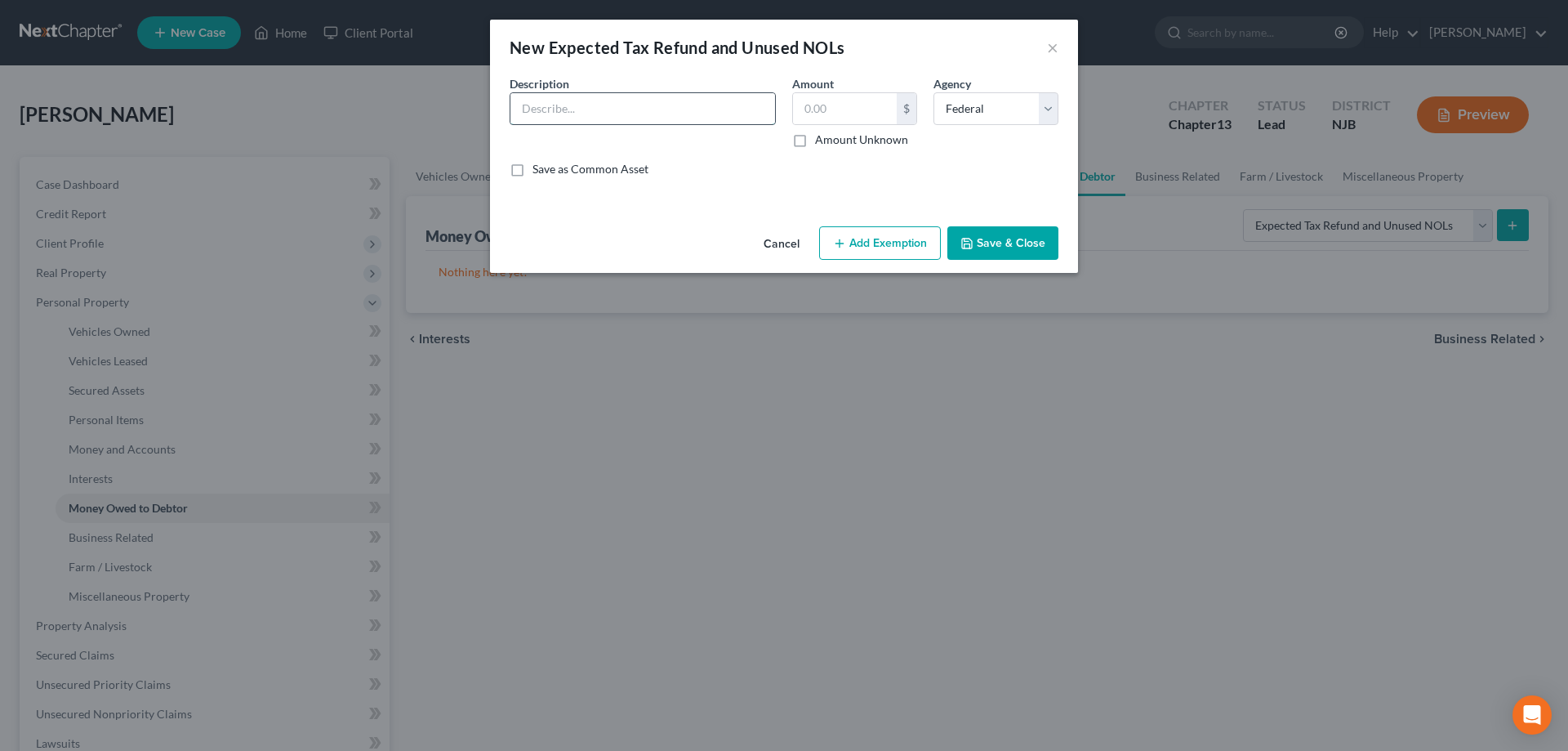
click at [576, 101] on input "text" at bounding box center [642, 108] width 265 height 31
type input "Fed had to pay"
click at [838, 115] on input "text" at bounding box center [844, 108] width 104 height 31
type input "0"
click at [1003, 244] on button "Save & Close" at bounding box center [1002, 243] width 111 height 35
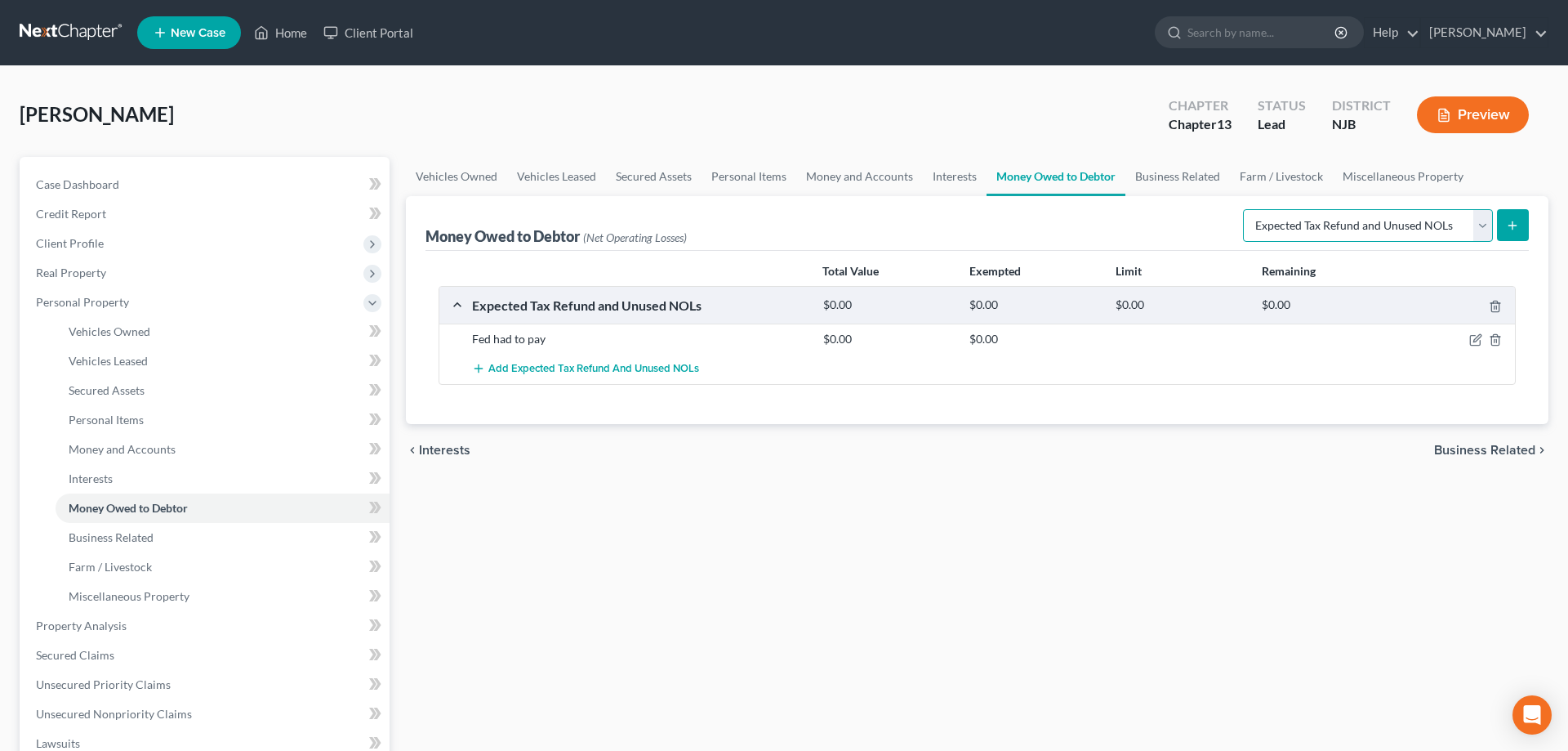
click at [1244, 209] on select "Select Type of Money Owed Accounts Receivable Alimony Child Support Claims Agai…" at bounding box center [1368, 225] width 250 height 33
click option "Expected Tax Refund and Unused NOLs" at bounding box center [0, 0] width 0 height 0
click at [1515, 227] on icon "submit" at bounding box center [1513, 225] width 13 height 13
select select "0"
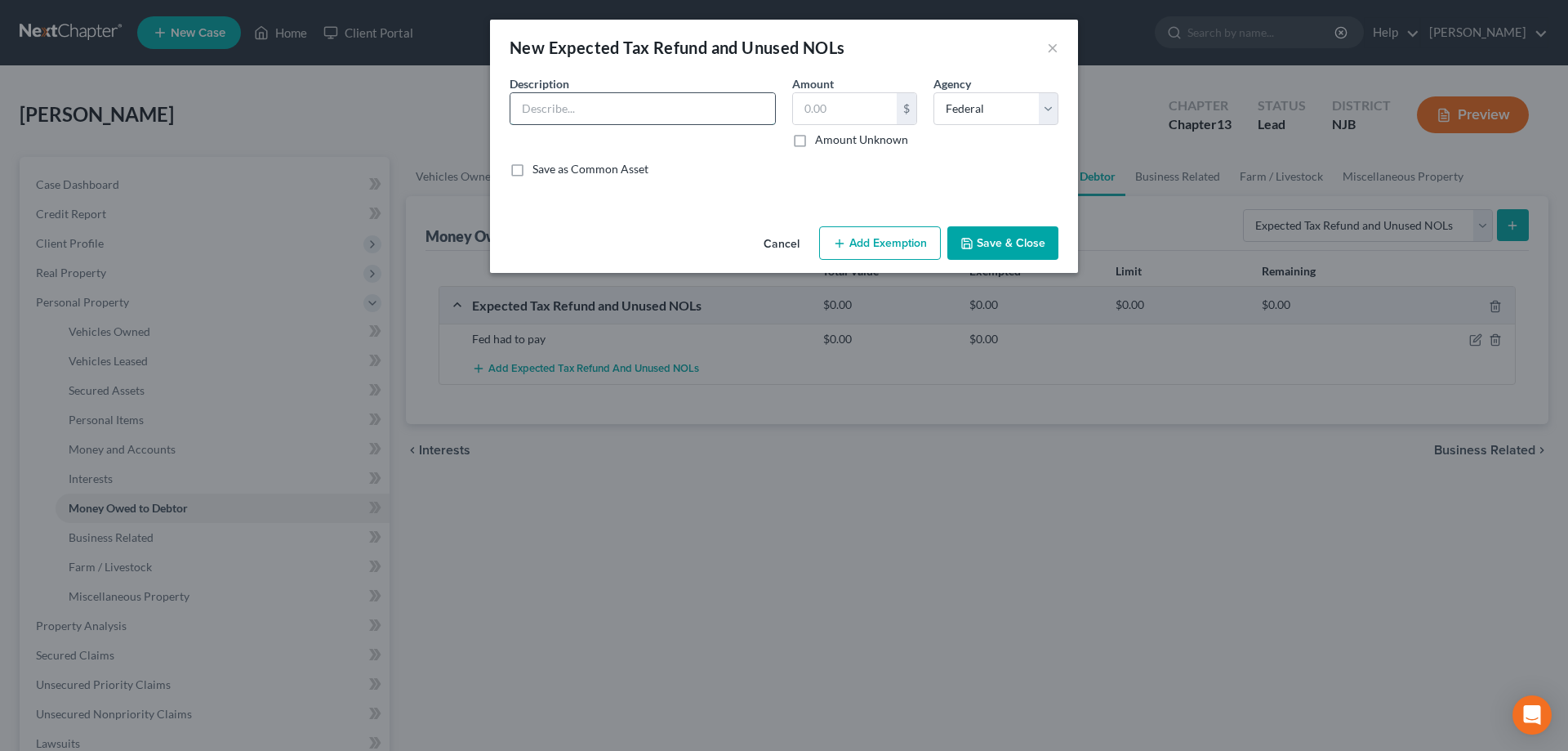
click at [620, 119] on input "text" at bounding box center [642, 108] width 265 height 31
type input "State had to pay"
click at [933, 93] on select "Select Federal State Local" at bounding box center [996, 108] width 125 height 33
select select "1"
click option "State" at bounding box center [0, 0] width 0 height 0
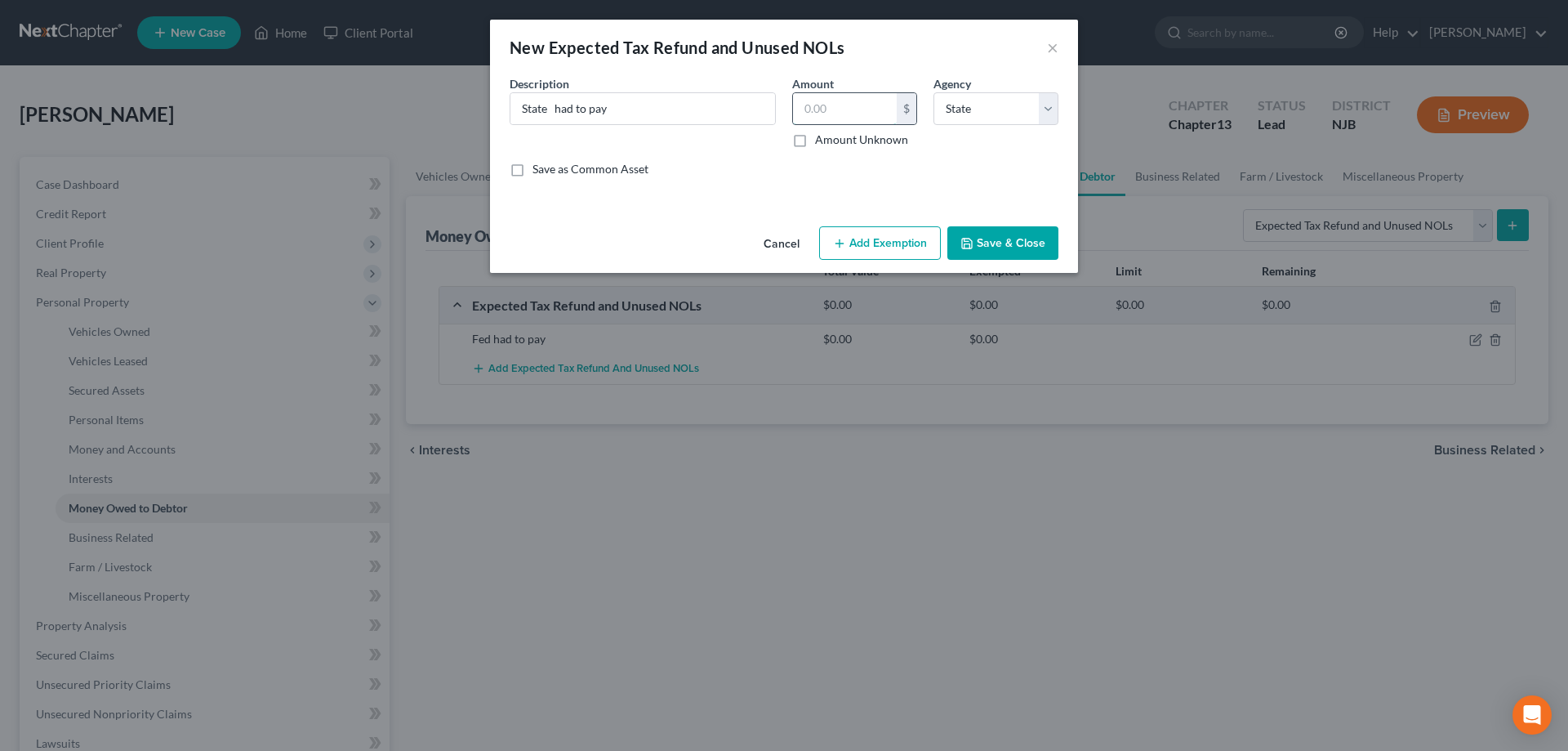
click at [867, 104] on input "text" at bounding box center [844, 108] width 104 height 31
type input "0"
click at [1009, 236] on button "Save & Close" at bounding box center [1002, 243] width 111 height 35
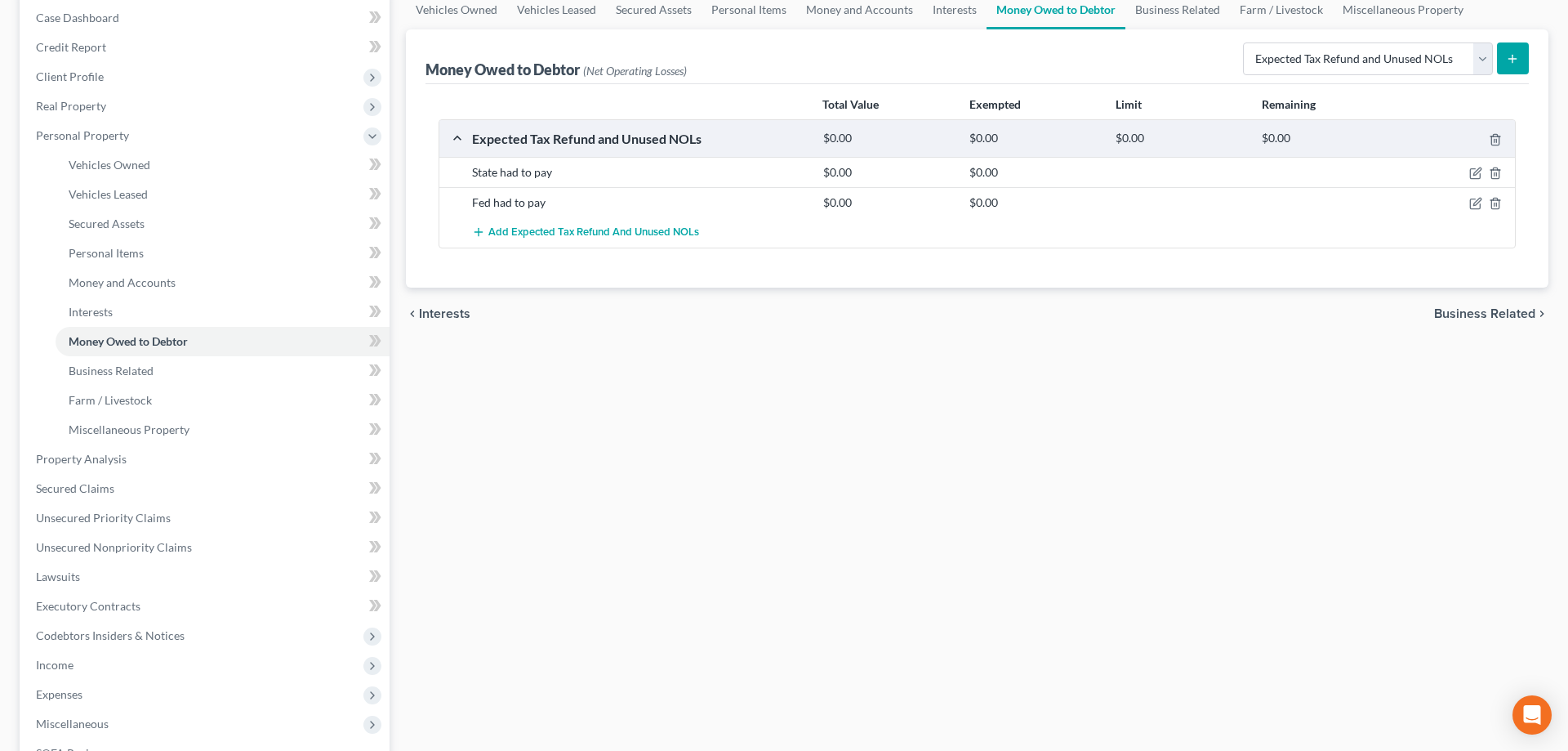
scroll to position [333, 0]
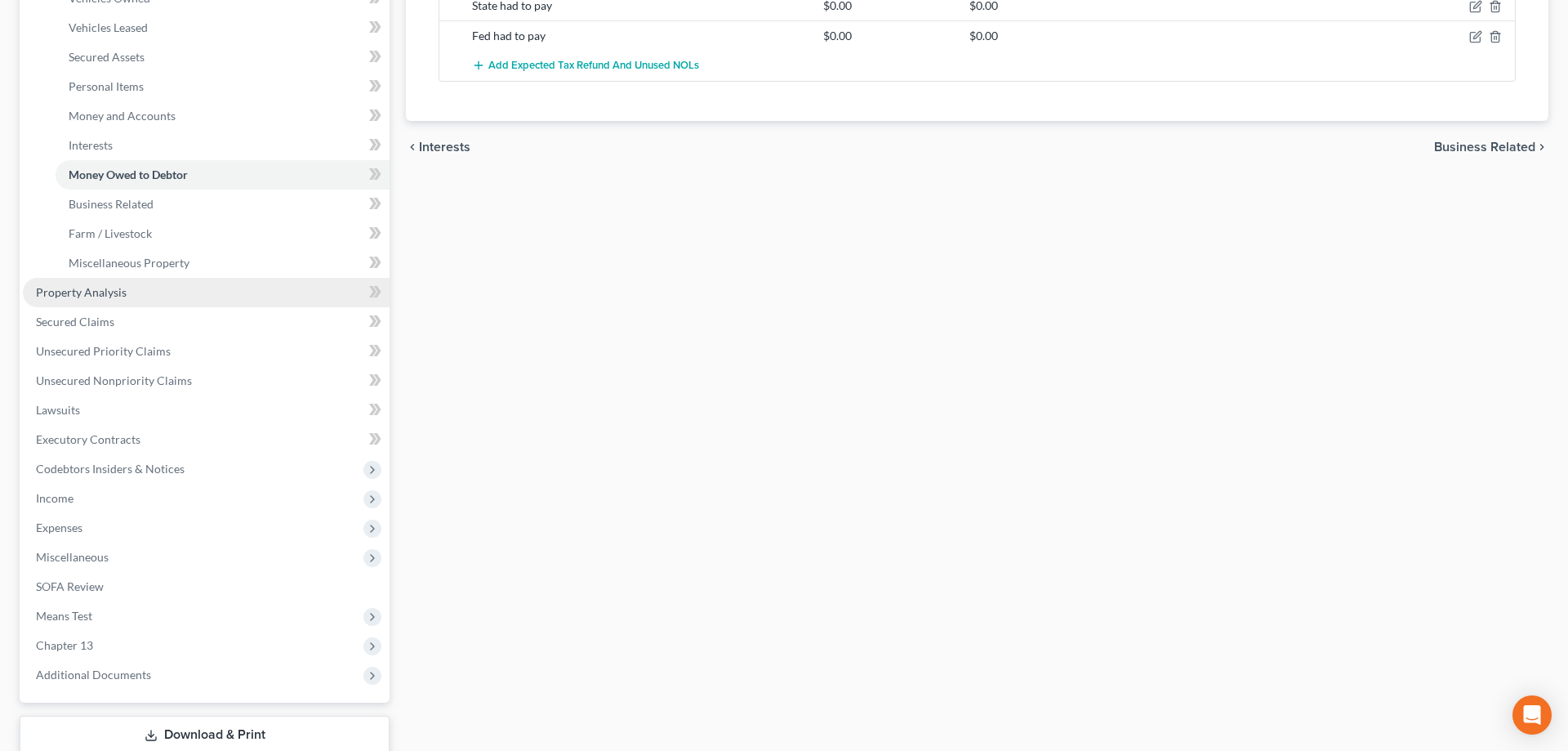
click at [109, 298] on span "Property Analysis" at bounding box center [80, 292] width 91 height 14
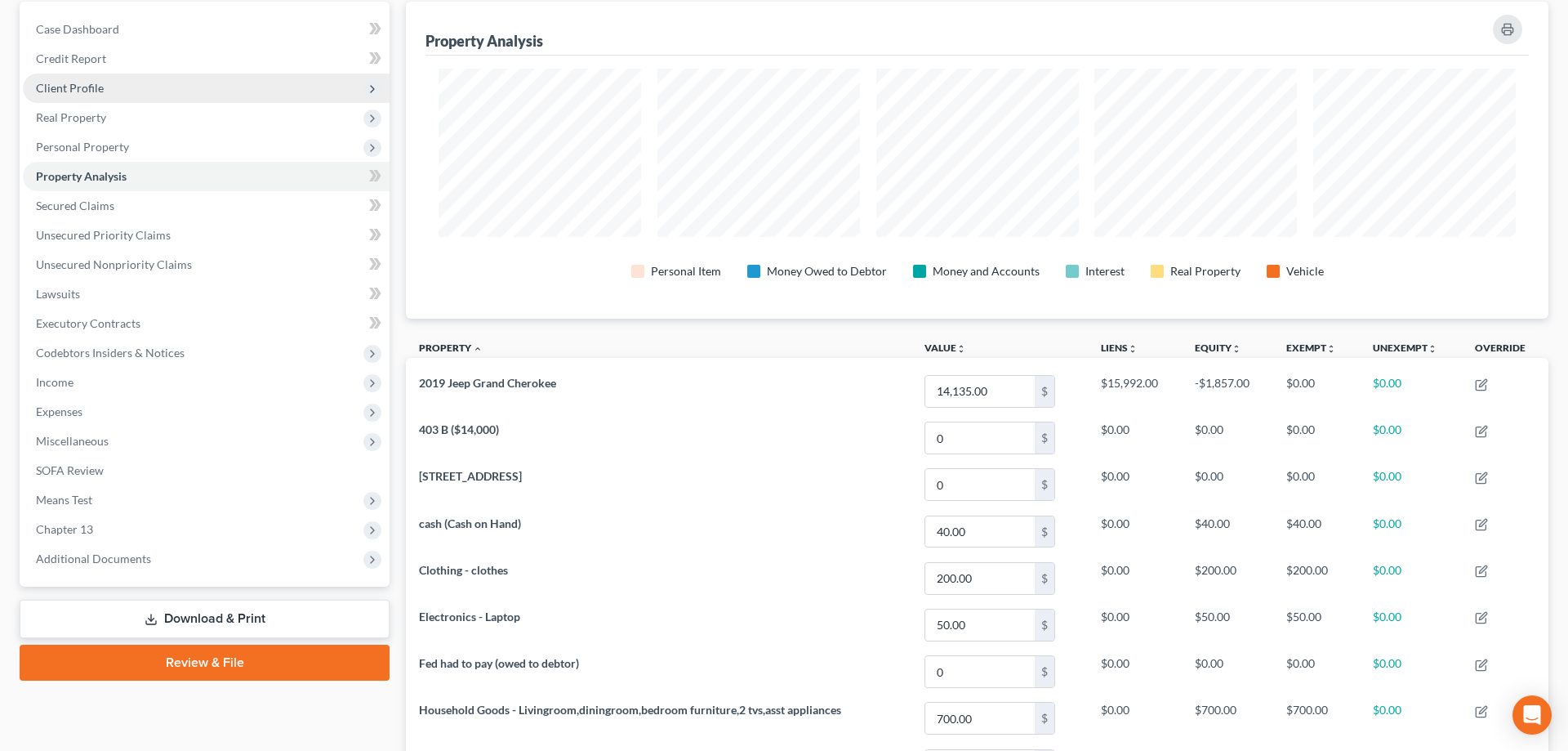
scroll to position [83, 0]
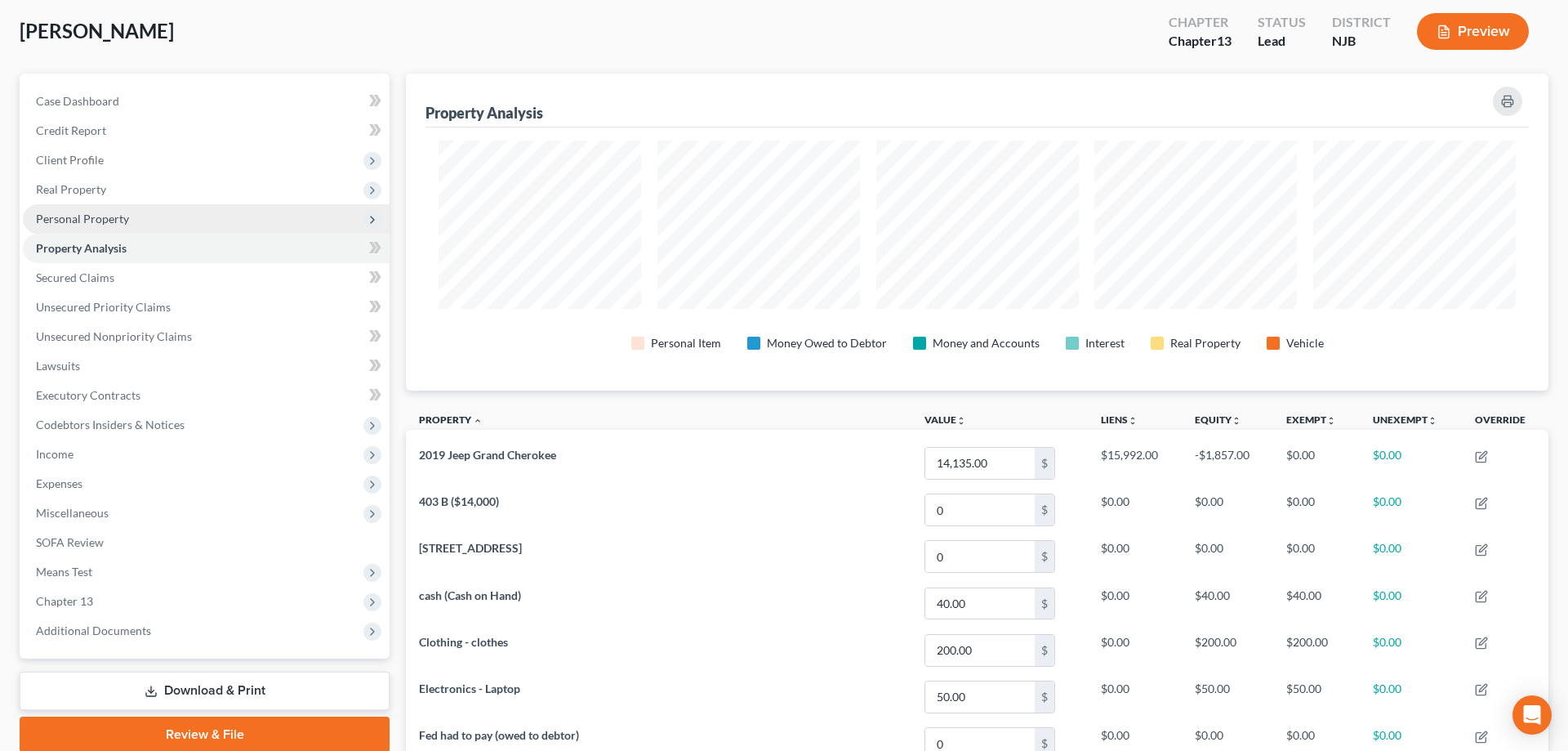
click at [84, 216] on span "Personal Property" at bounding box center [82, 218] width 94 height 14
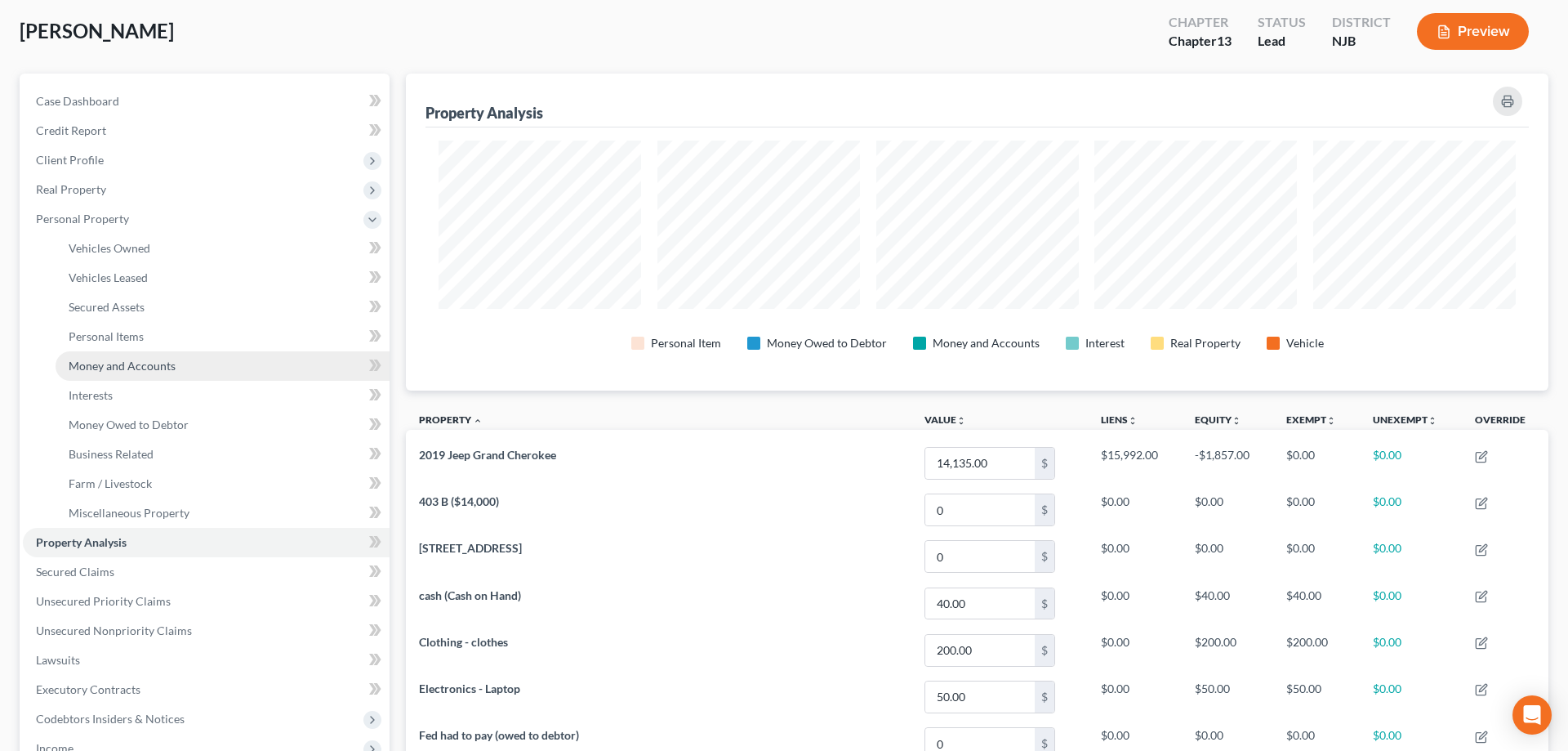
click at [106, 370] on span "Money and Accounts" at bounding box center [122, 365] width 107 height 14
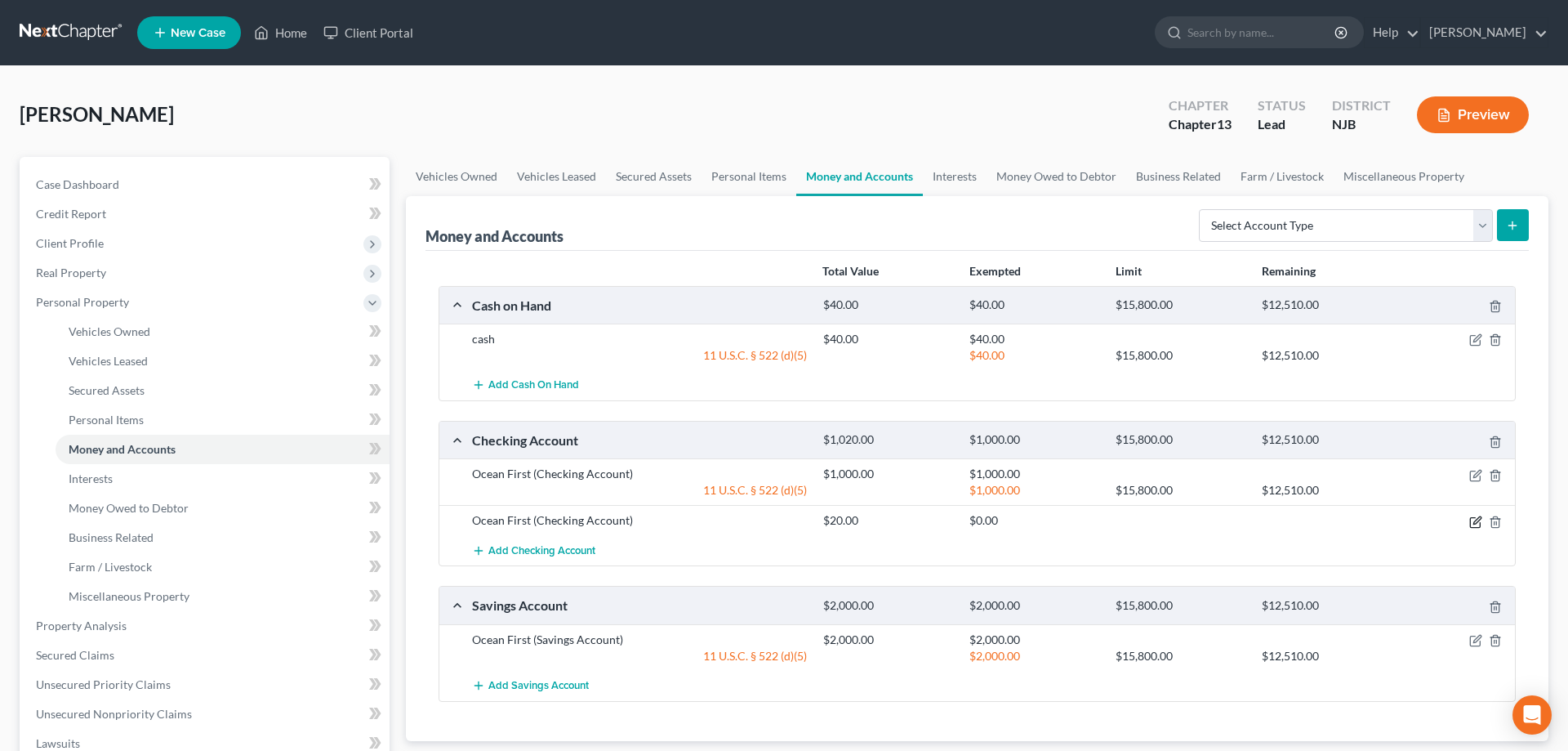
click at [1474, 520] on icon "button" at bounding box center [1475, 522] width 13 height 13
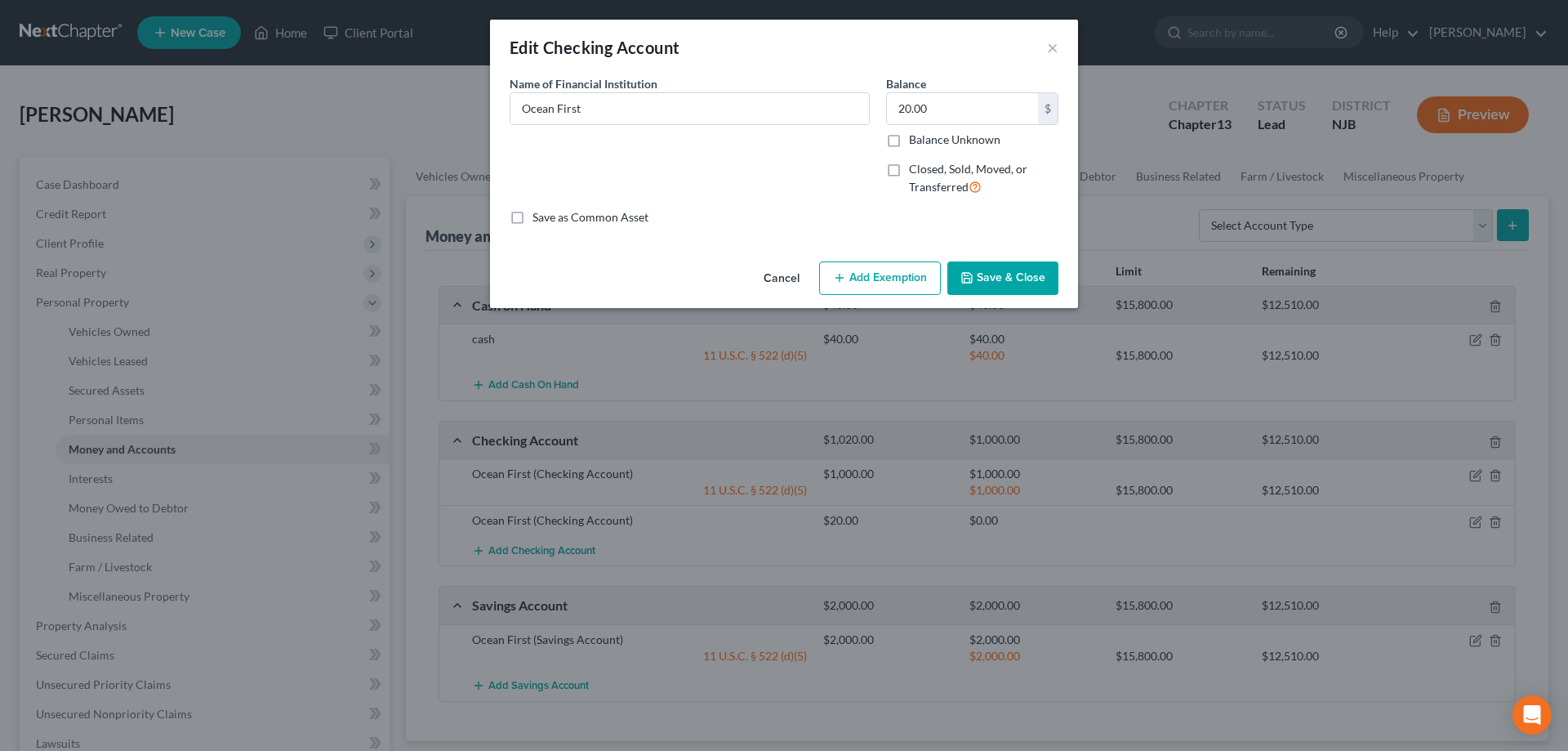
click at [878, 277] on button "Add Exemption" at bounding box center [880, 279] width 122 height 35
select select "2"
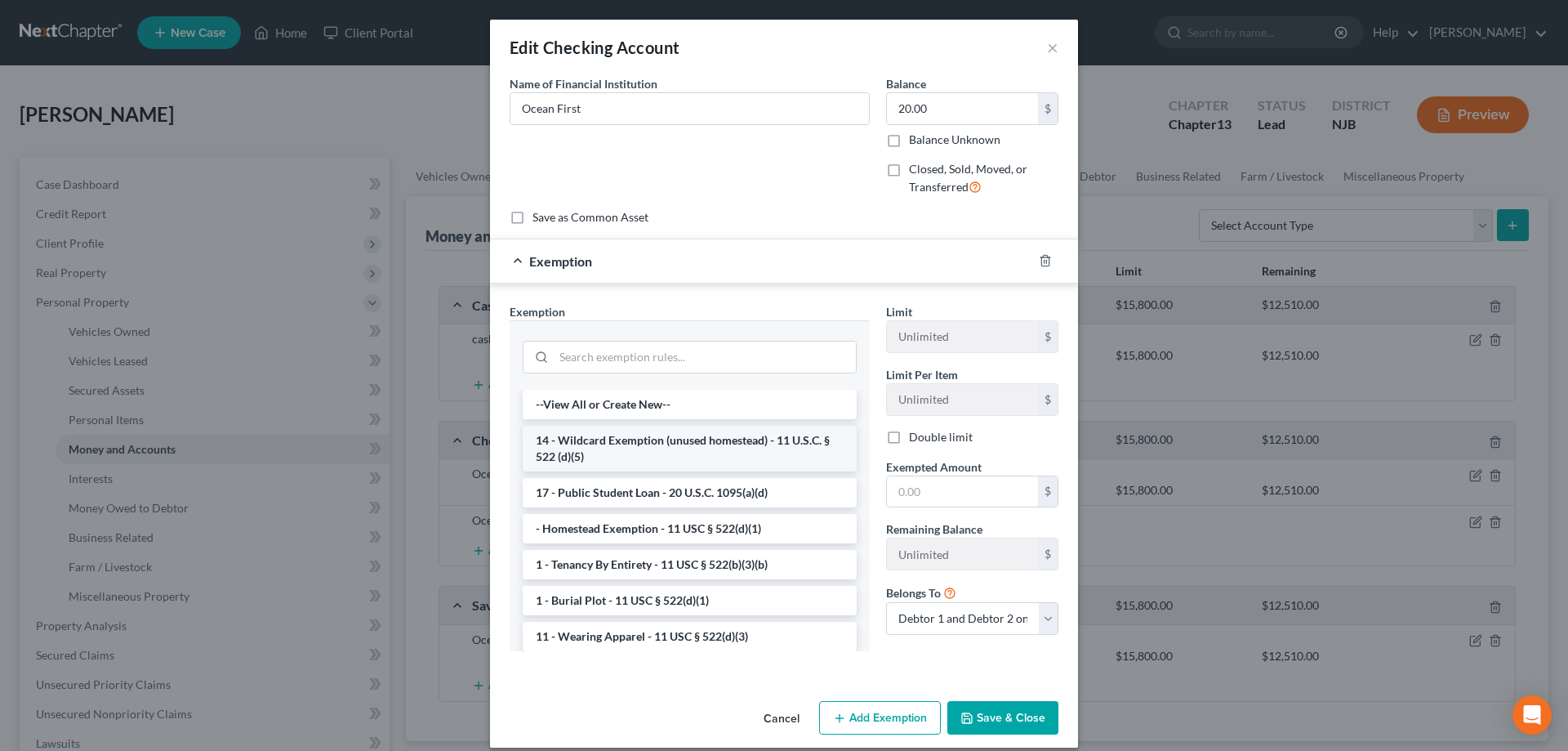
click at [683, 455] on li "14 - Wildcard Exemption (unused homestead) - 11 U.S.C. § 522 (d)(5)" at bounding box center [689, 448] width 334 height 46
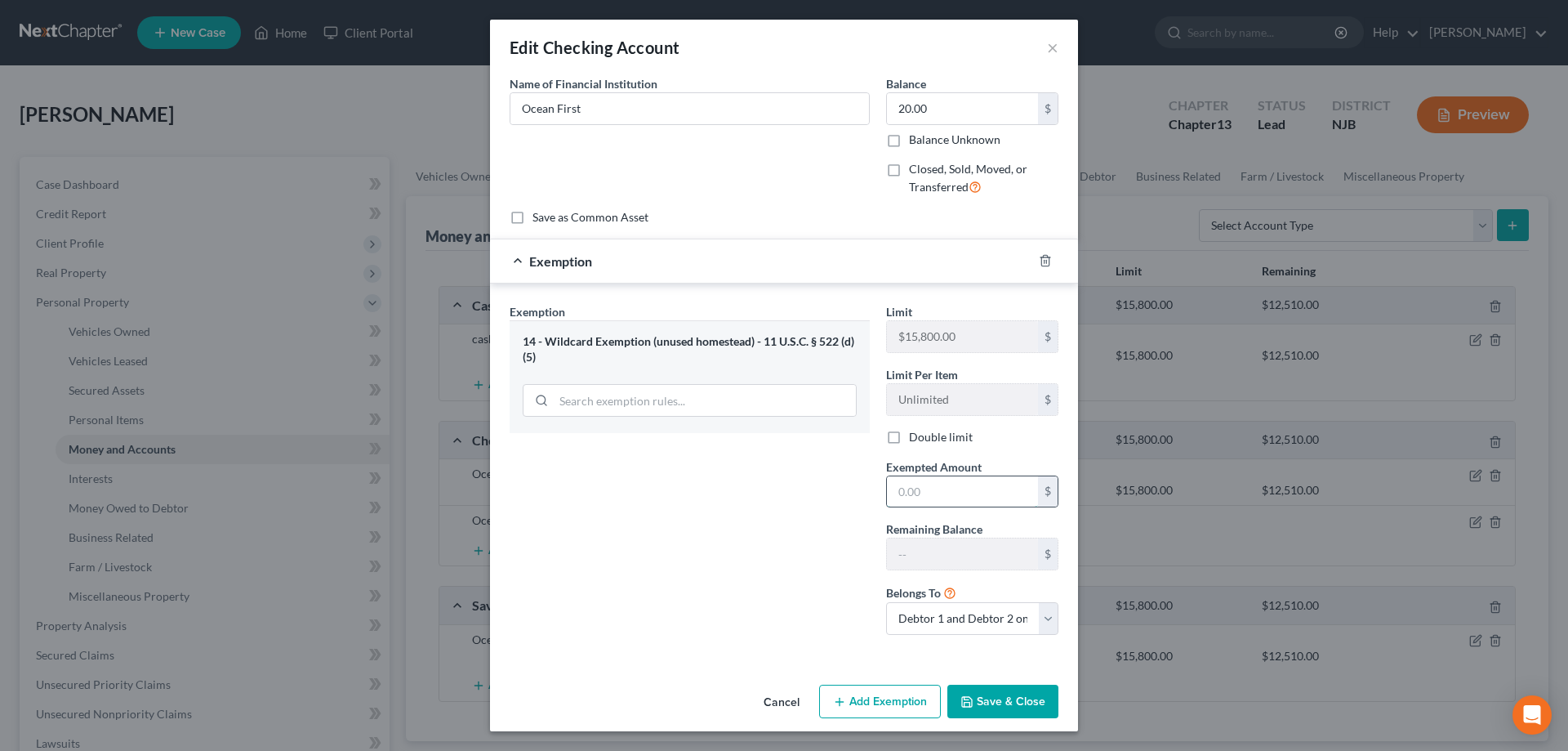
click at [908, 501] on input "text" at bounding box center [963, 491] width 151 height 31
type input "20"
click at [1014, 698] on button "Save & Close" at bounding box center [1002, 701] width 111 height 35
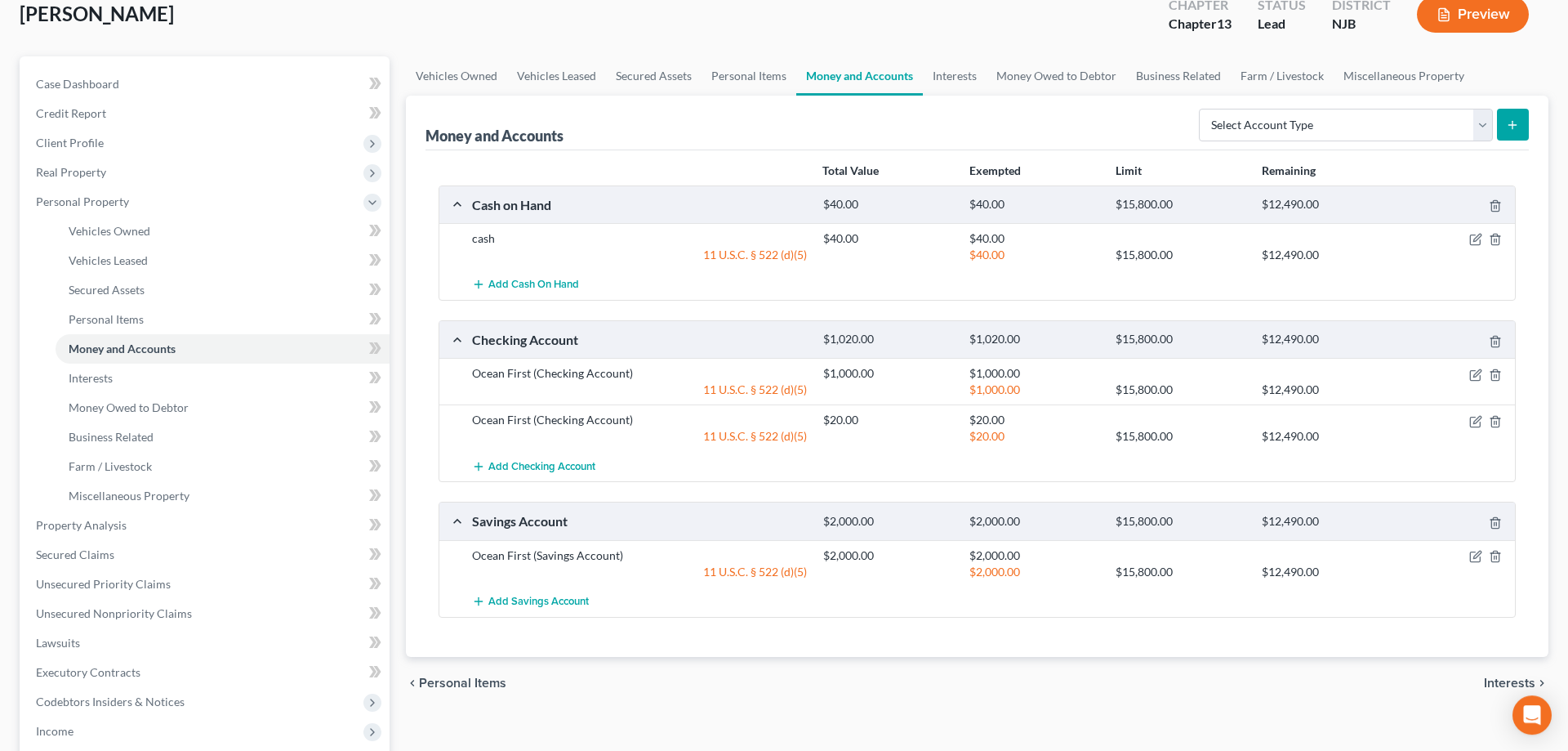
scroll to position [250, 0]
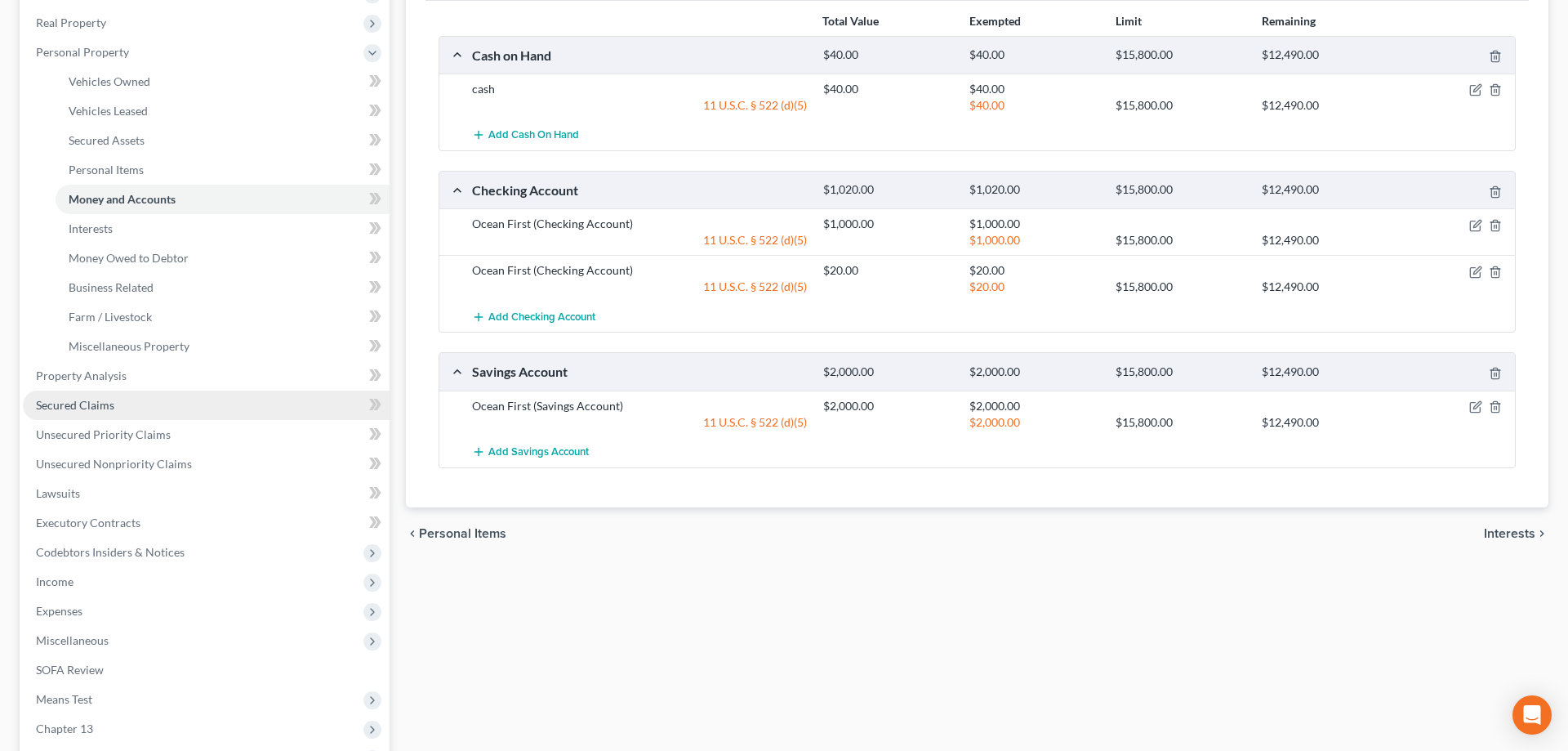
click at [99, 397] on link "Secured Claims" at bounding box center [206, 405] width 367 height 29
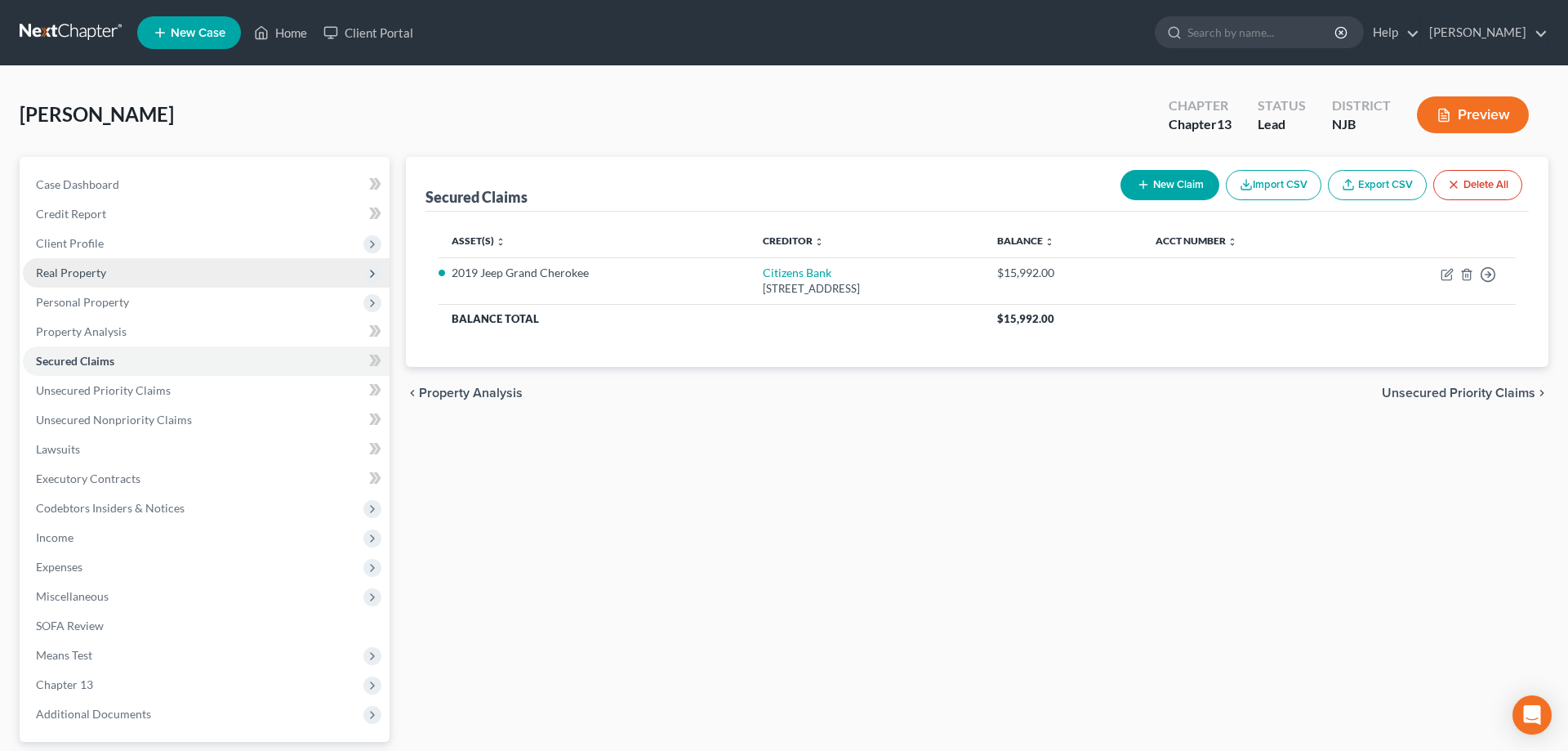
click at [87, 275] on span "Real Property" at bounding box center [70, 272] width 70 height 14
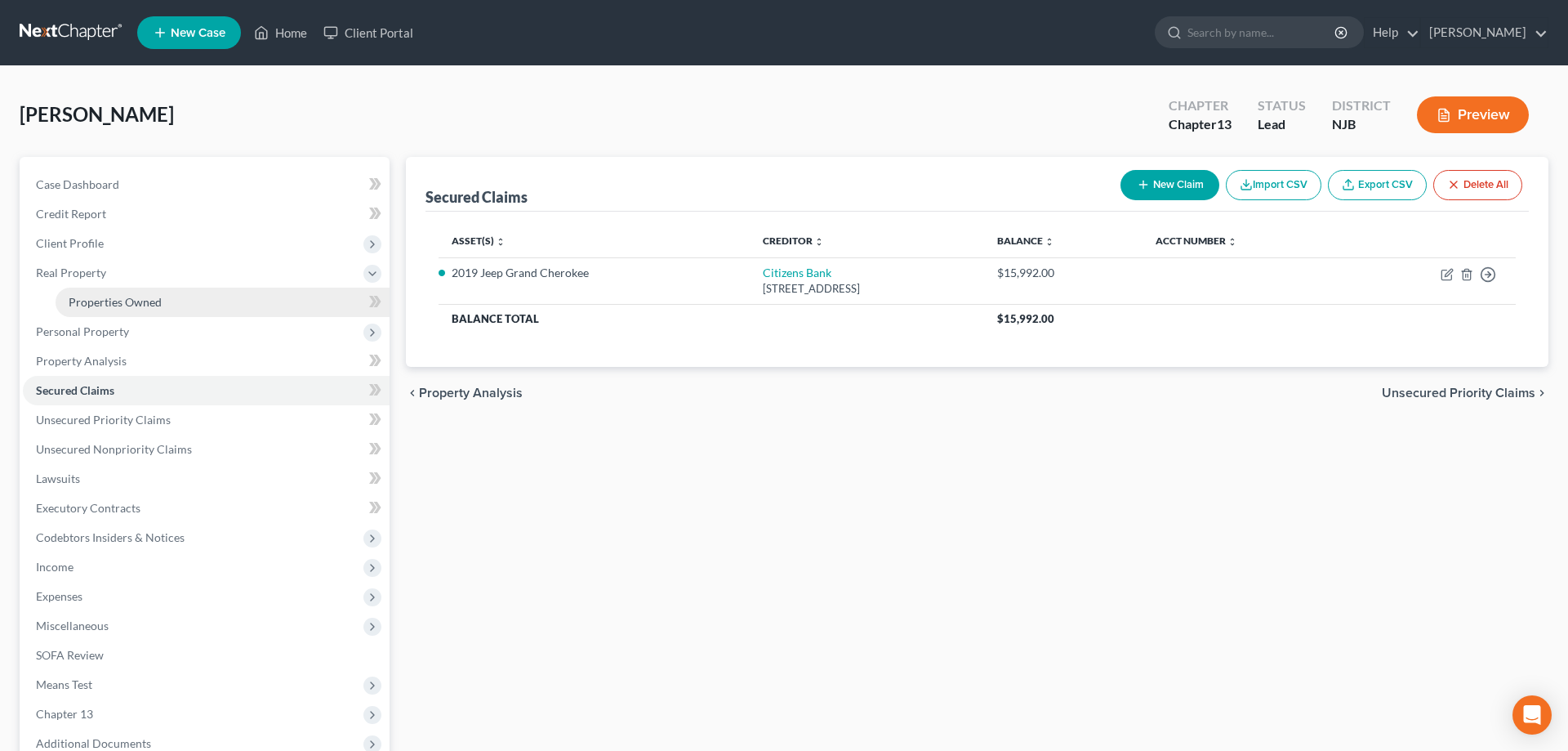
click at [115, 299] on span "Properties Owned" at bounding box center [115, 301] width 94 height 14
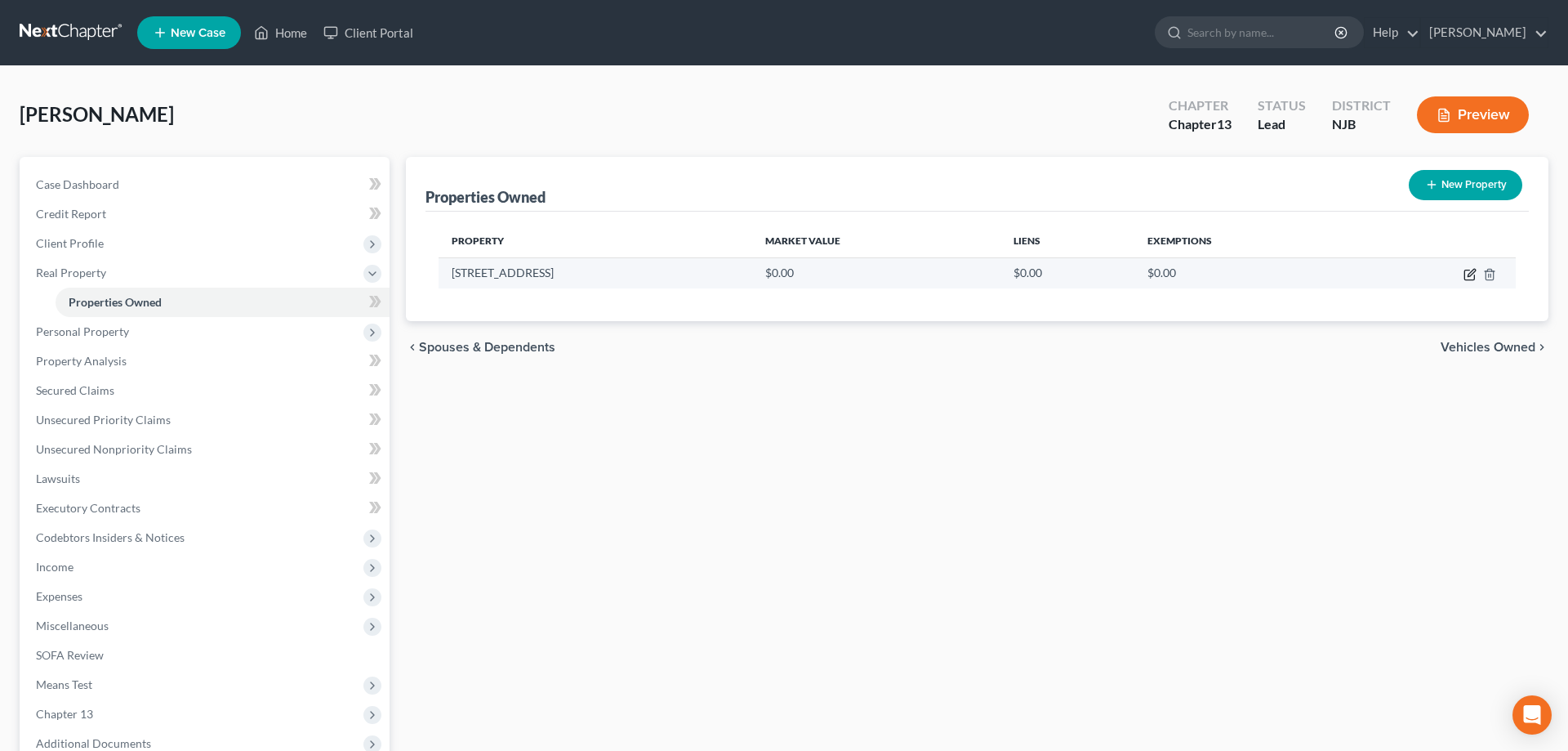
click at [1468, 275] on icon "button" at bounding box center [1470, 275] width 13 height 13
select select "33"
select select "5"
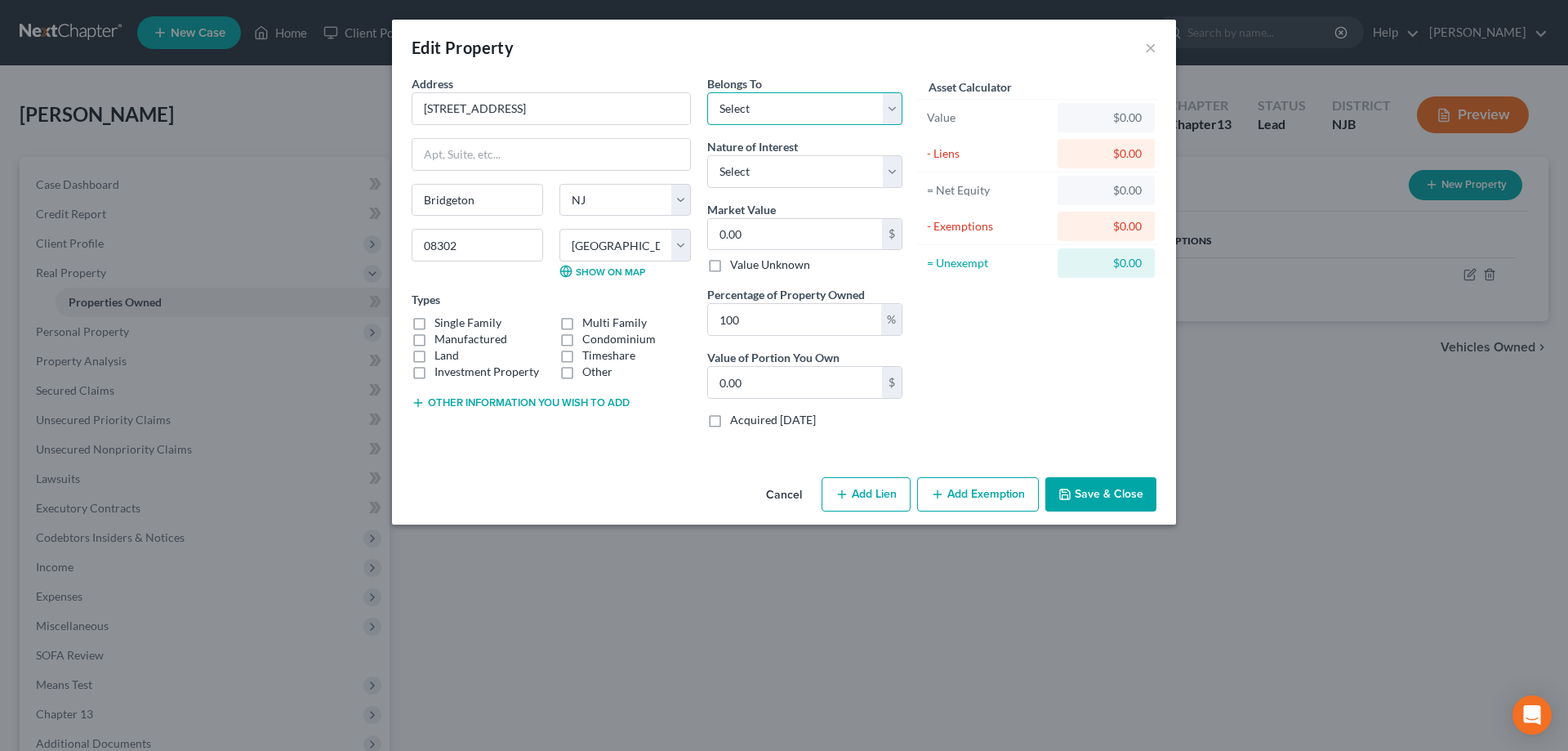
click at [707, 93] on select "Select Debtor 1 Only Debtor 2 Only Debtor 1 And Debtor 2 Only At Least One Of T…" at bounding box center [804, 108] width 195 height 33
select select "1"
click option "Debtor 2 Only" at bounding box center [0, 0] width 0 height 0
click at [707, 155] on select "Select Fee Simple Joint Tenant Life Estate Equitable Interest Future Interest T…" at bounding box center [804, 171] width 195 height 33
select select "0"
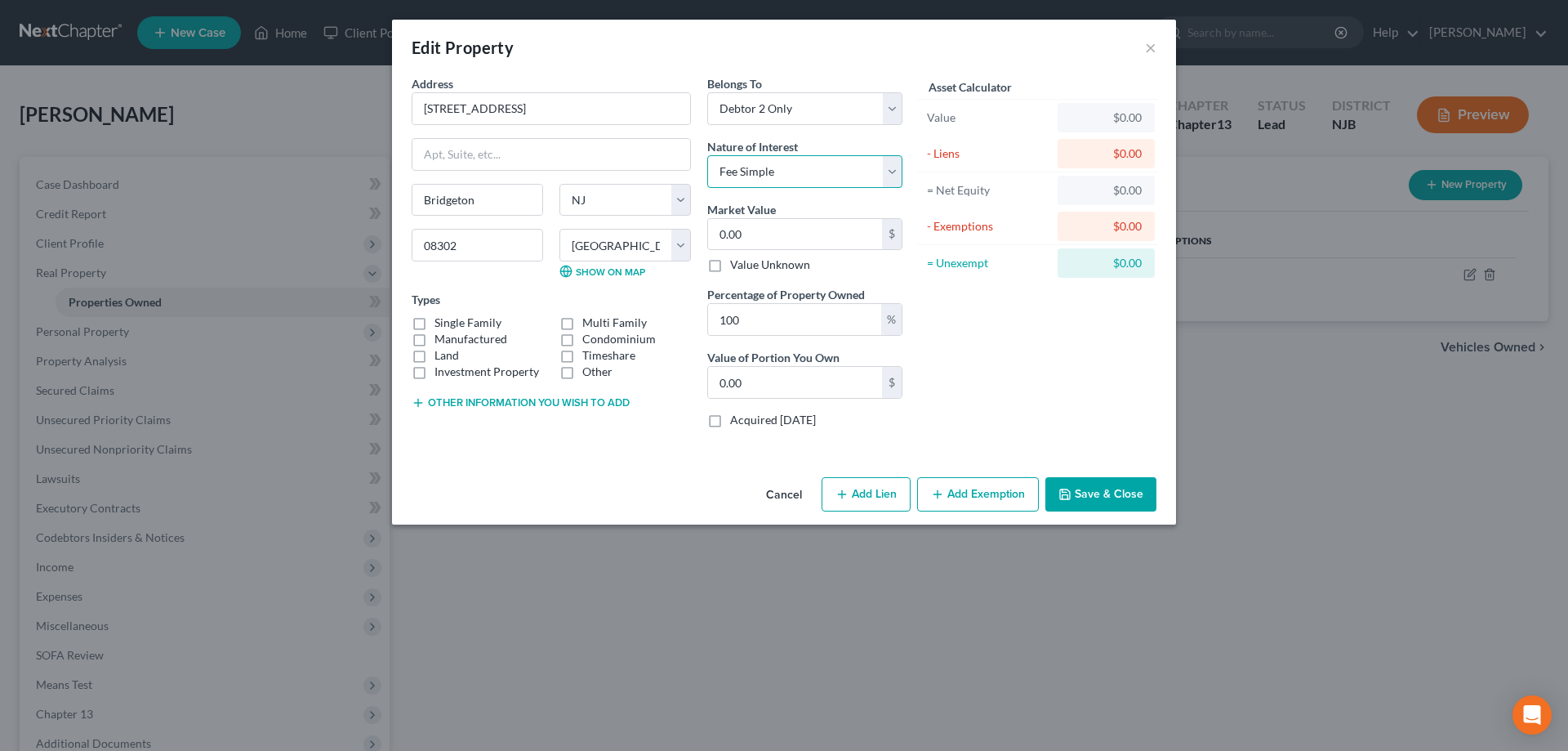
click option "Fee Simple" at bounding box center [0, 0] width 0 height 0
click at [435, 321] on label "Single Family" at bounding box center [468, 322] width 67 height 16
click at [441, 321] on input "Single Family" at bounding box center [446, 319] width 10 height 10
checkbox input "true"
click at [786, 227] on input "0.00" at bounding box center [795, 234] width 174 height 31
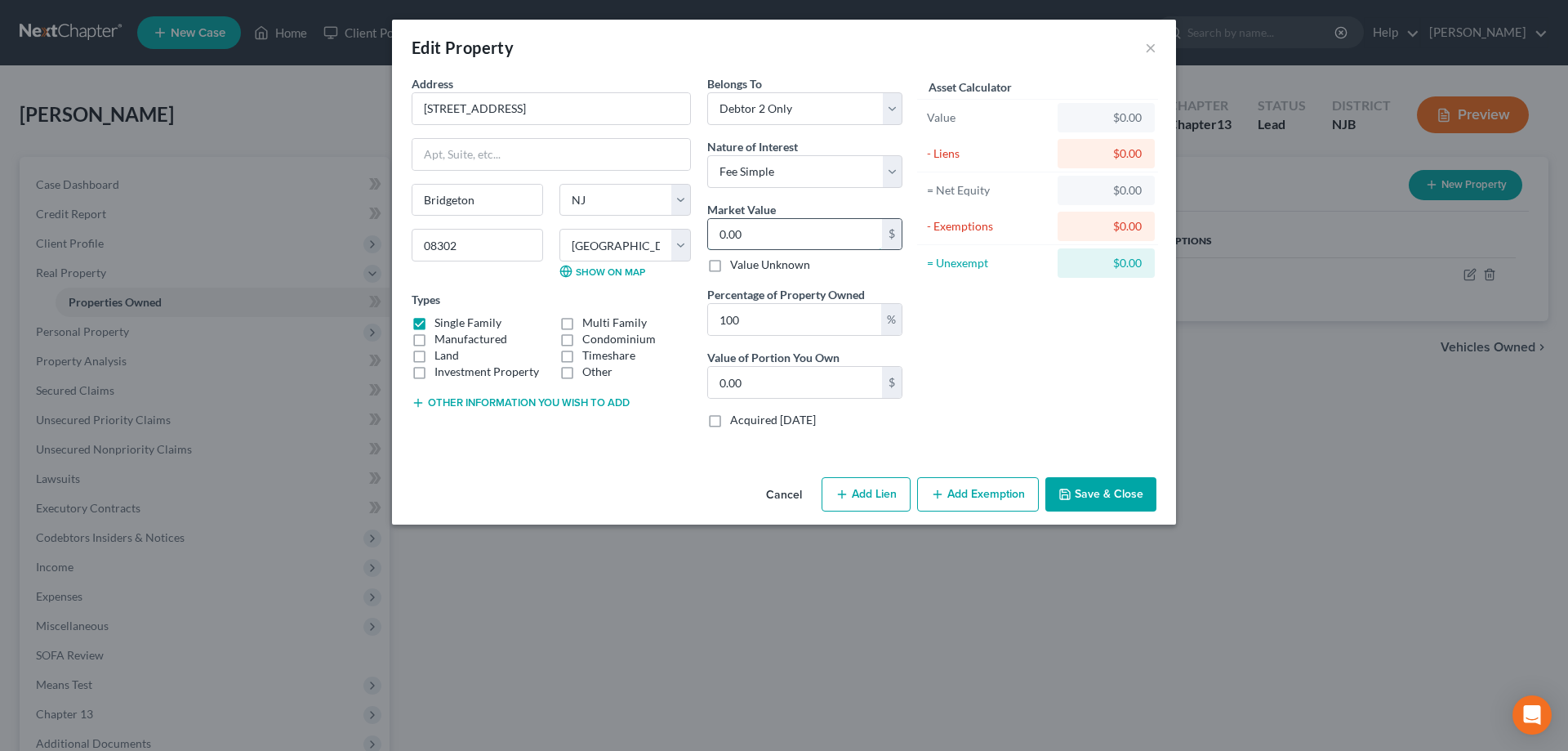
type input "0"
type input "4"
type input "4.00"
type input "42"
type input "42.00"
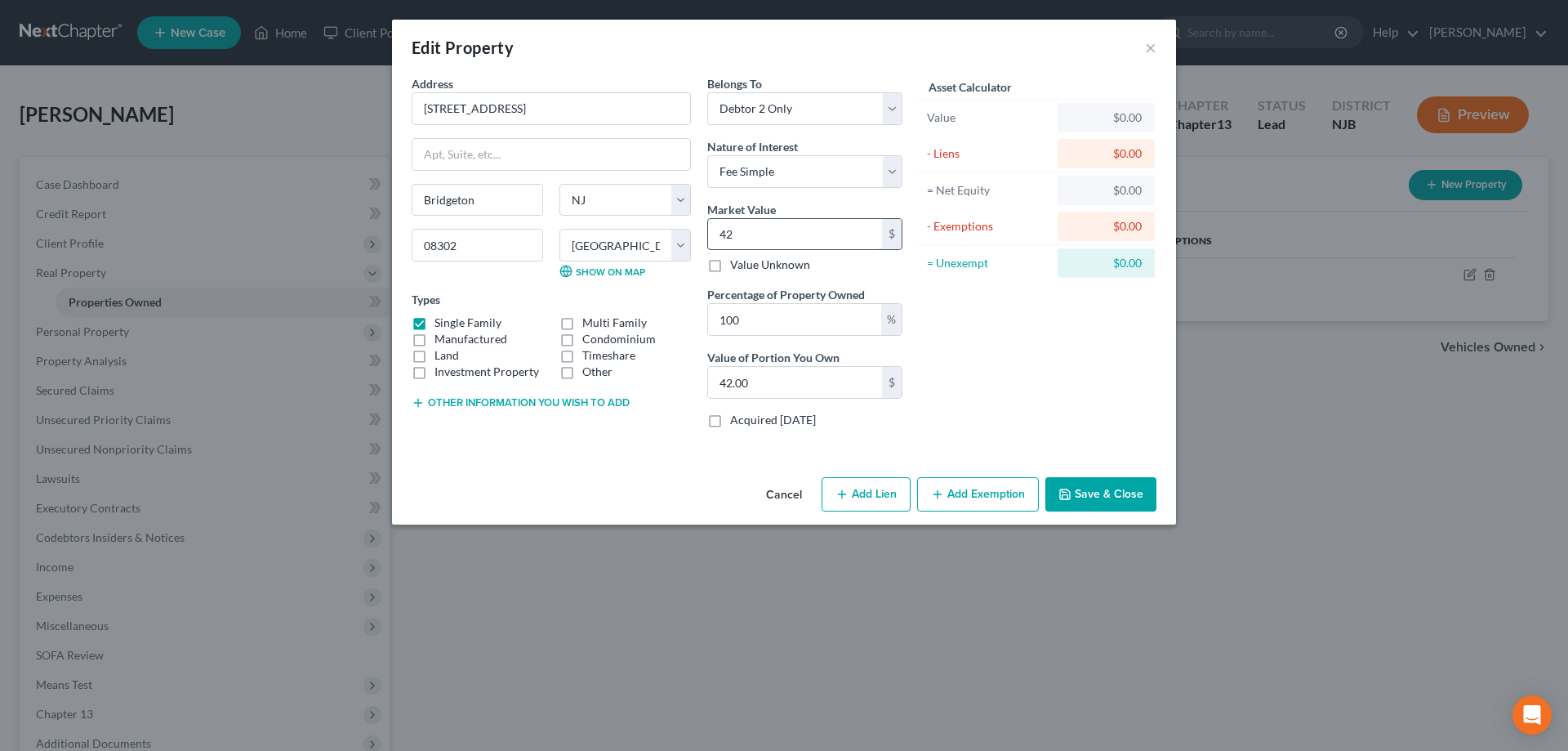
type input "425"
type input "425.00"
type input "4250"
type input "4,250.00"
type input "4,2500"
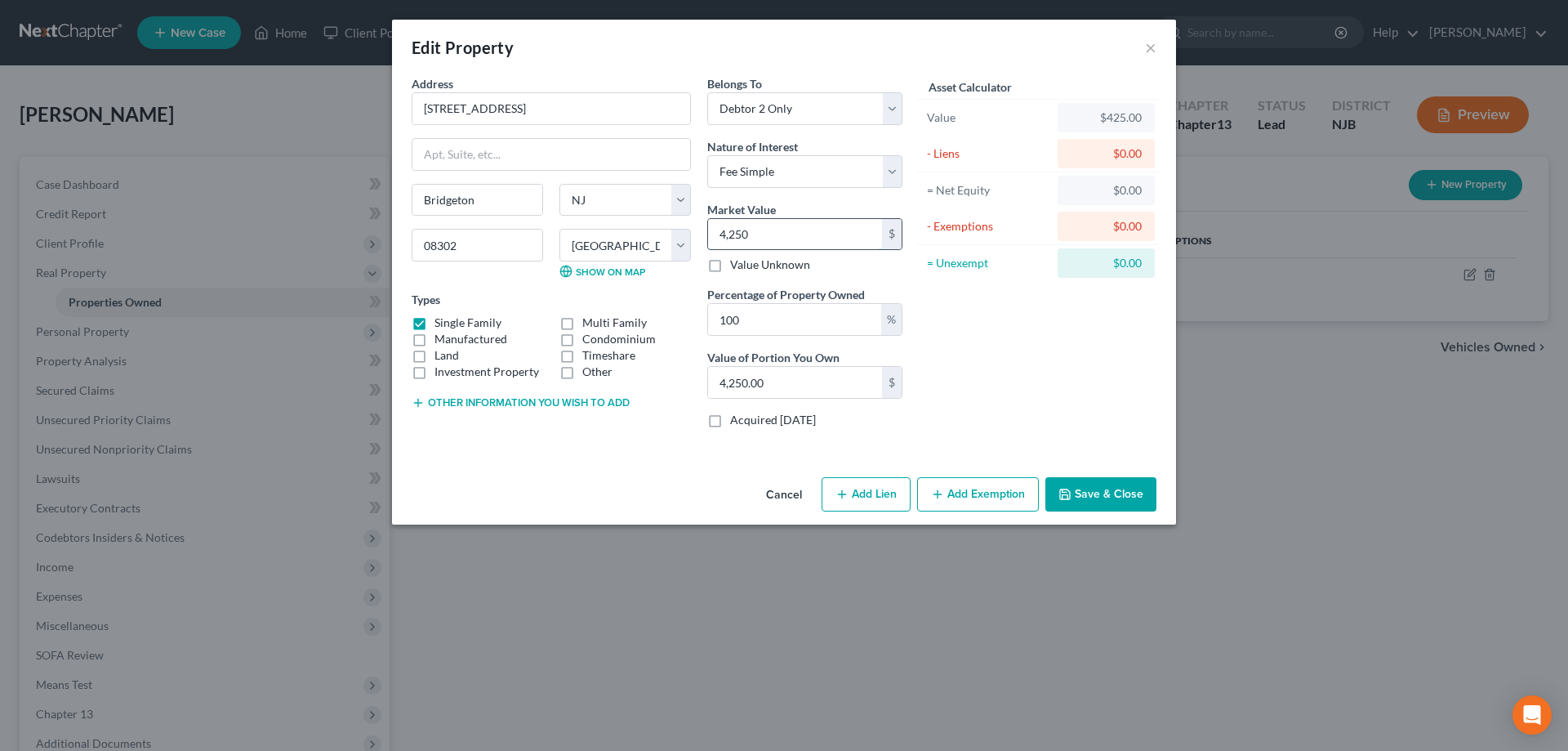
type input "42,500.00"
type input "42,5000"
click at [879, 490] on button "Add Lien" at bounding box center [866, 494] width 89 height 35
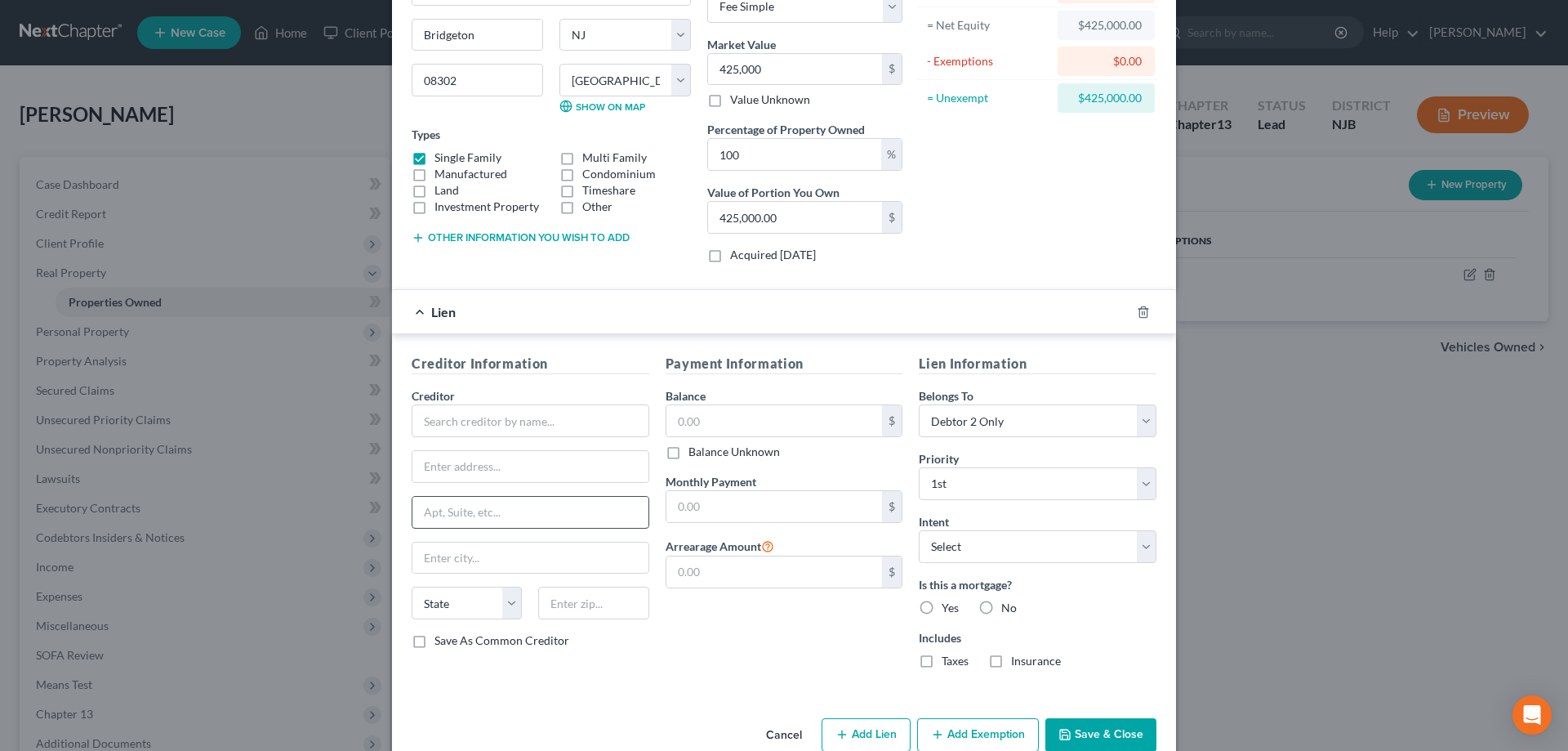
scroll to position [198, 0]
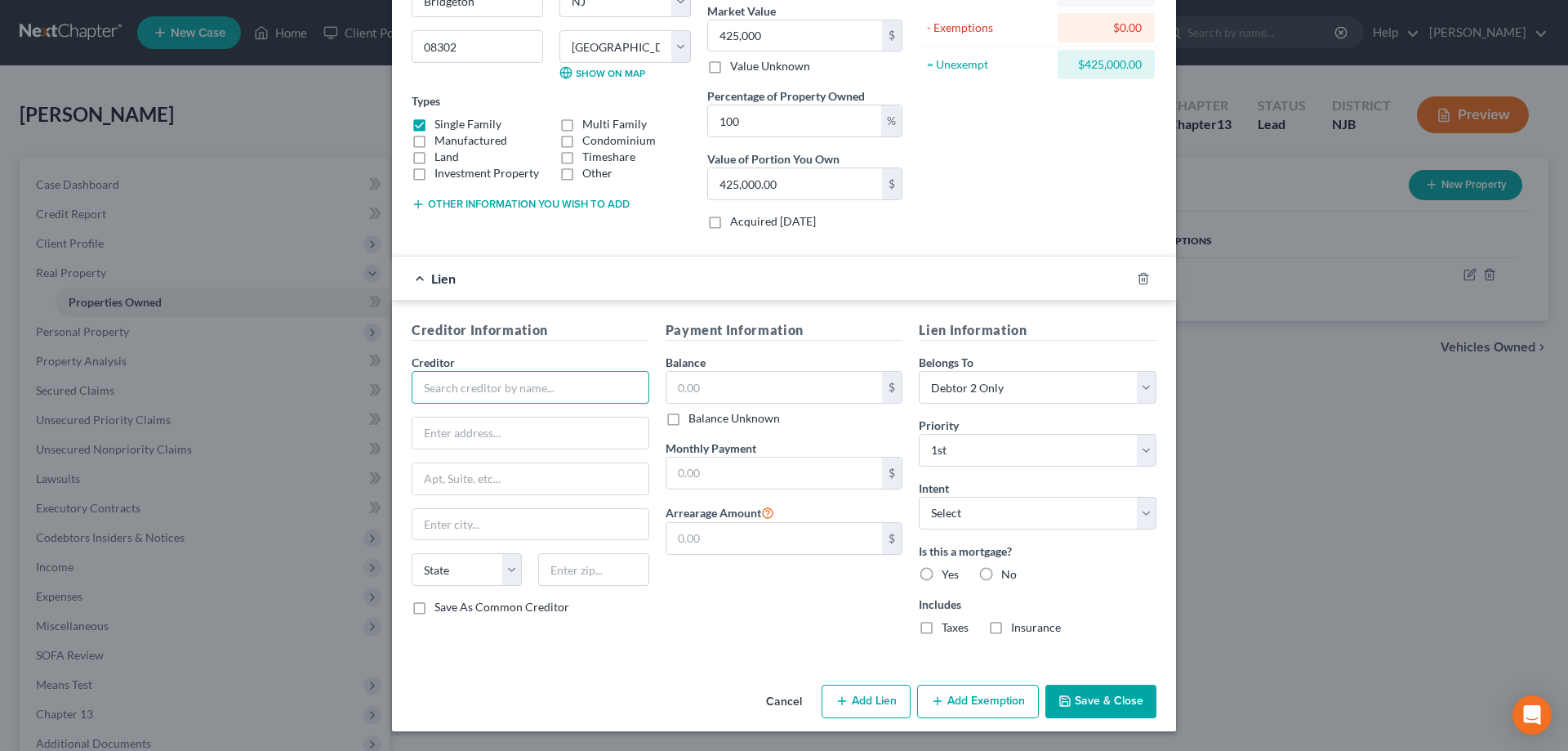
click at [457, 391] on input "text" at bounding box center [530, 387] width 237 height 33
click at [446, 429] on input "text" at bounding box center [530, 432] width 236 height 31
click at [597, 586] on div "State AL AK AR AZ CA CO CT DE DC FL GA GU HI ID IL IN IA KS KY LA ME MD MA MI M…" at bounding box center [531, 575] width 254 height 46
click at [596, 572] on input "text" at bounding box center [594, 569] width 110 height 33
click at [597, 530] on input "Toms River" at bounding box center [530, 524] width 236 height 31
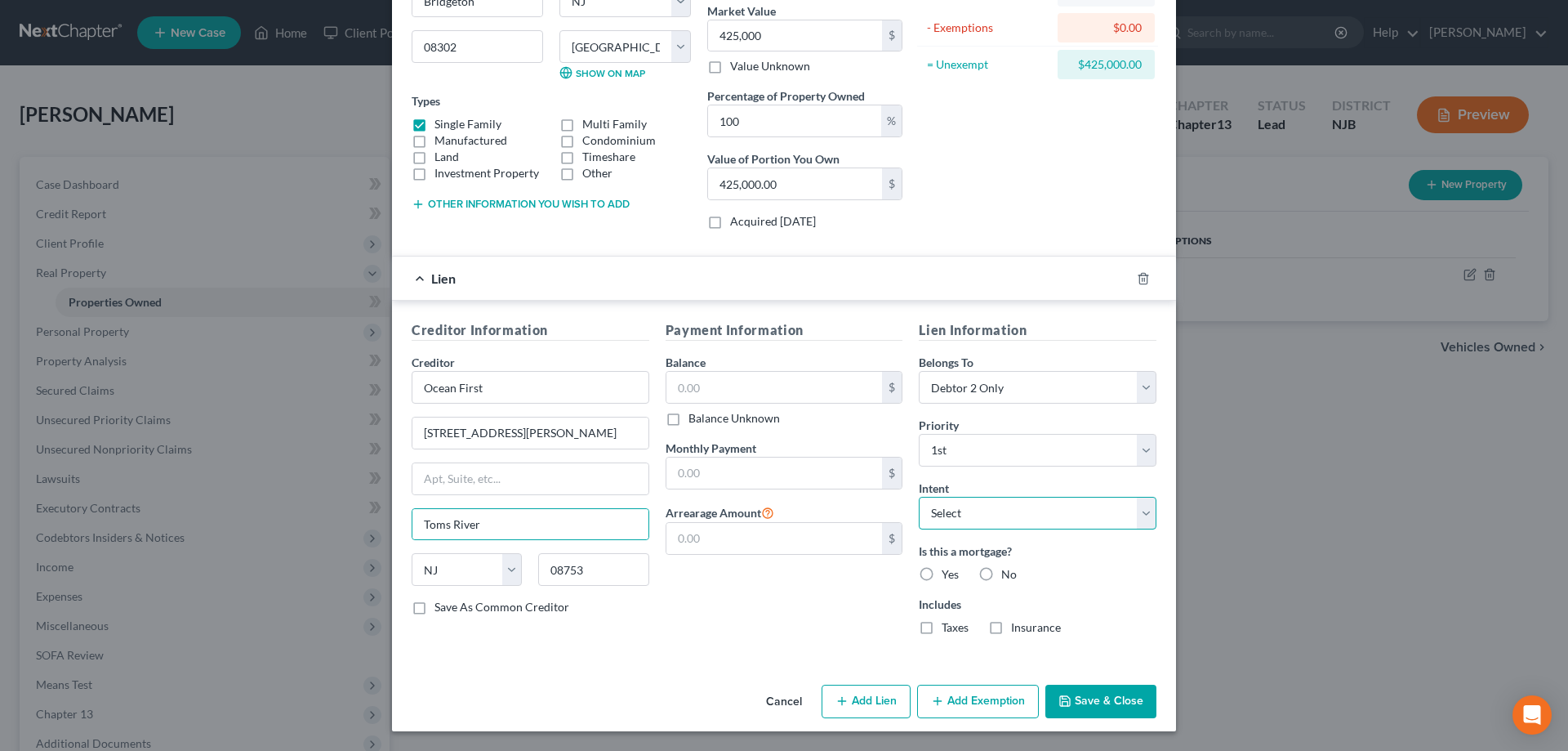
click at [919, 497] on select "Select Surrender Redeem Reaffirm Avoid Other" at bounding box center [1038, 513] width 237 height 33
click option "Other" at bounding box center [0, 0] width 0 height 0
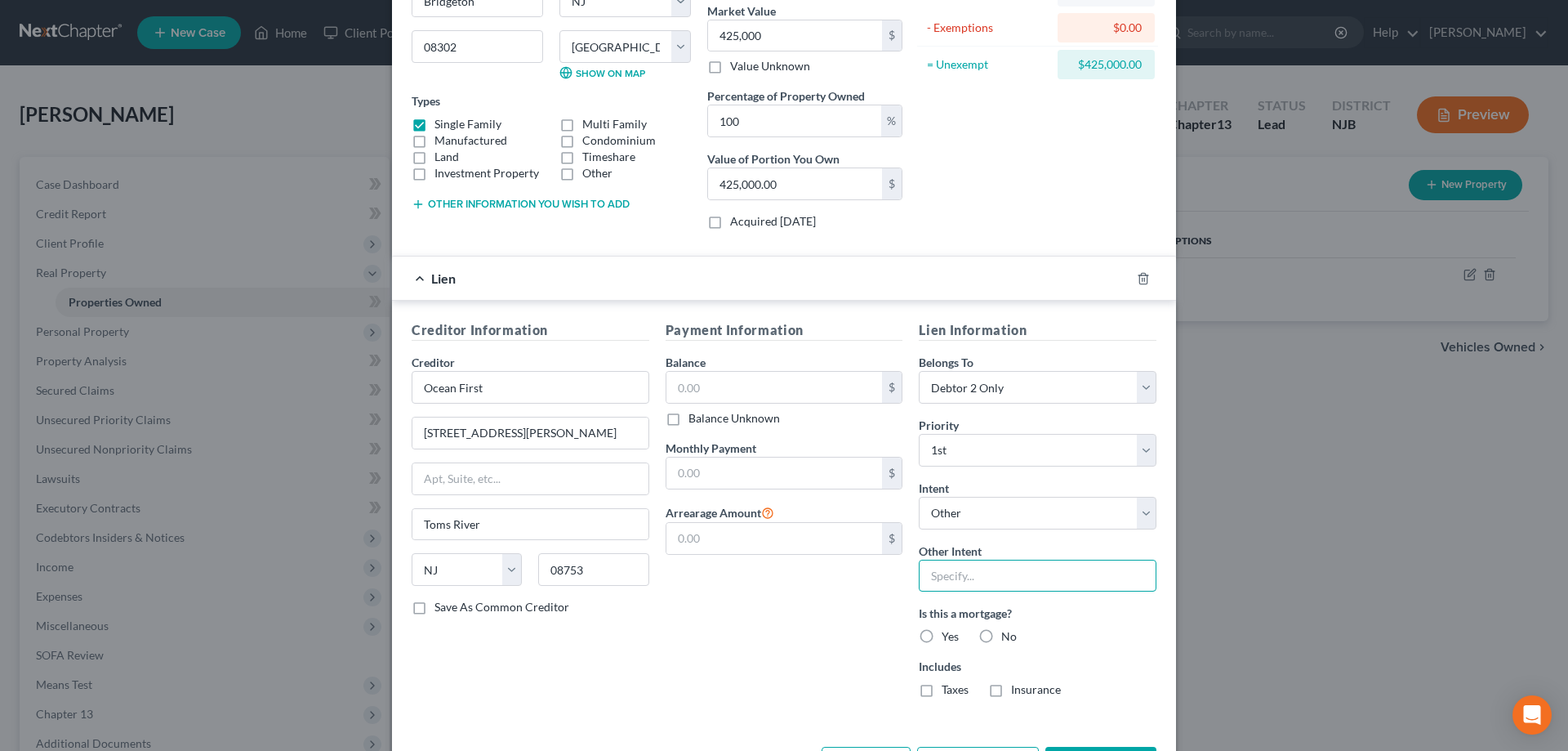
click at [958, 571] on input "text" at bounding box center [1038, 575] width 237 height 33
click at [942, 636] on label "Yes" at bounding box center [950, 636] width 17 height 16
click at [948, 636] on input "Yes" at bounding box center [953, 633] width 10 height 10
click at [942, 688] on label "Taxes" at bounding box center [955, 689] width 27 height 16
click at [948, 688] on input "Taxes" at bounding box center [953, 686] width 10 height 10
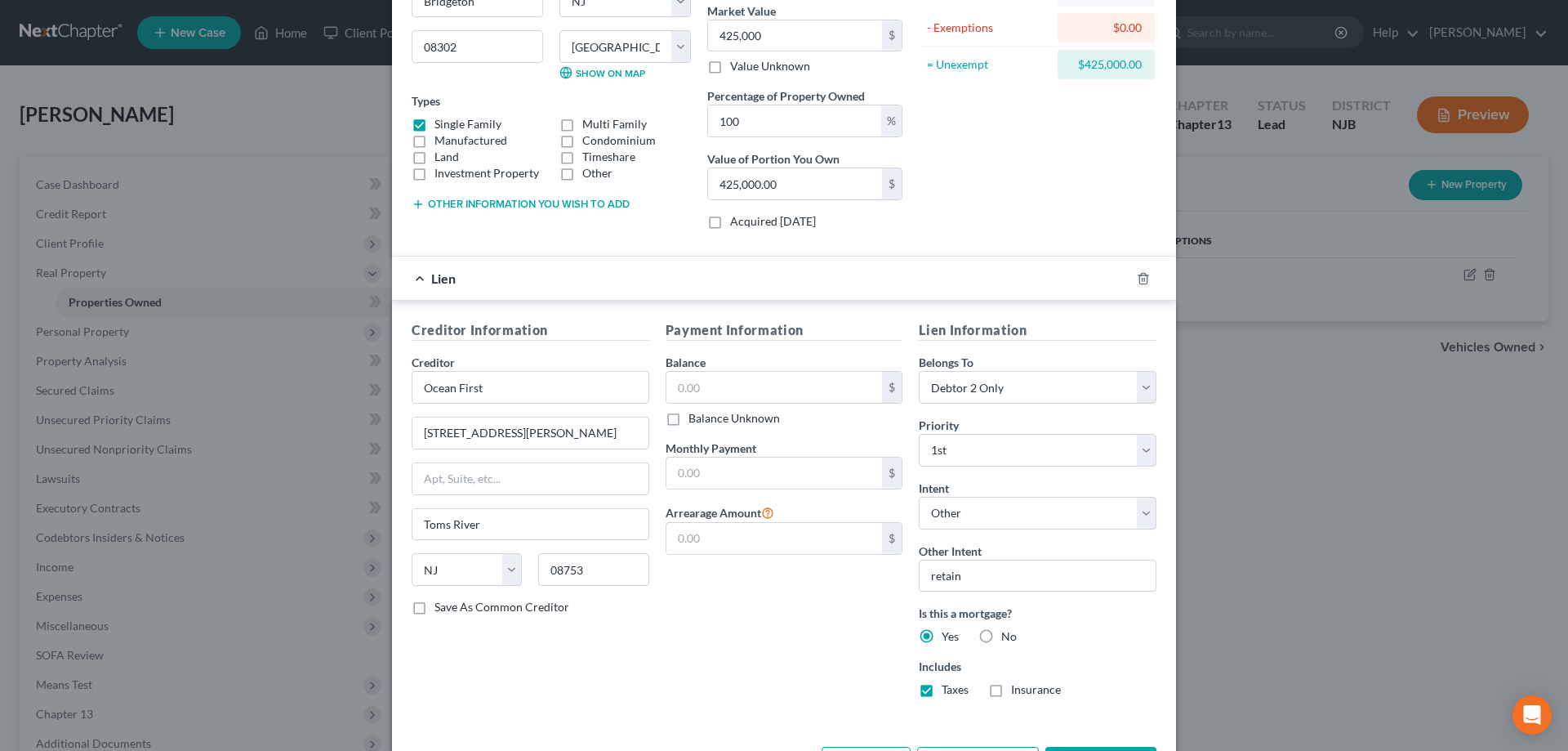
click at [1011, 688] on label "Insurance" at bounding box center [1035, 689] width 50 height 16
click at [1017, 688] on input "Insurance" at bounding box center [1022, 686] width 10 height 10
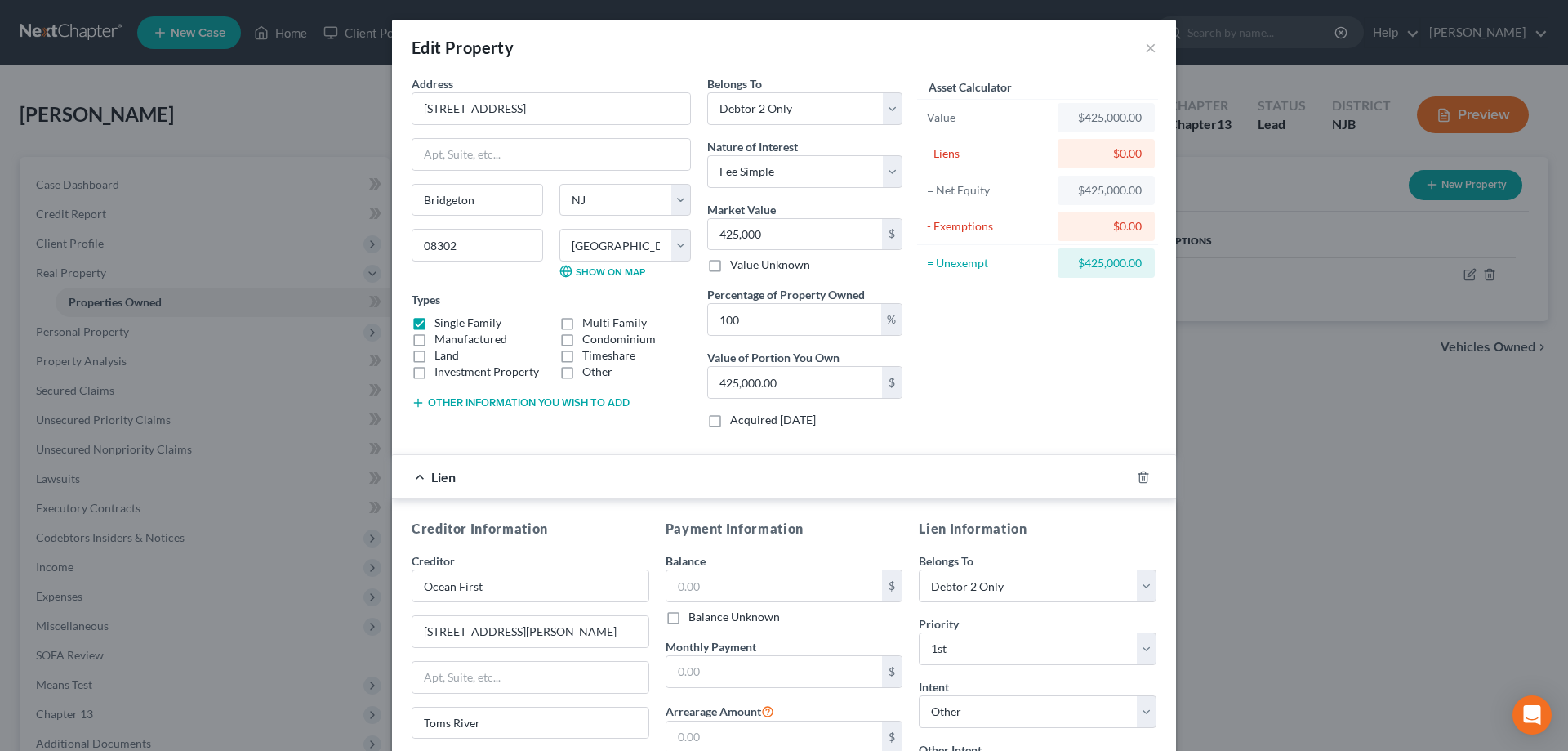
scroll to position [250, 0]
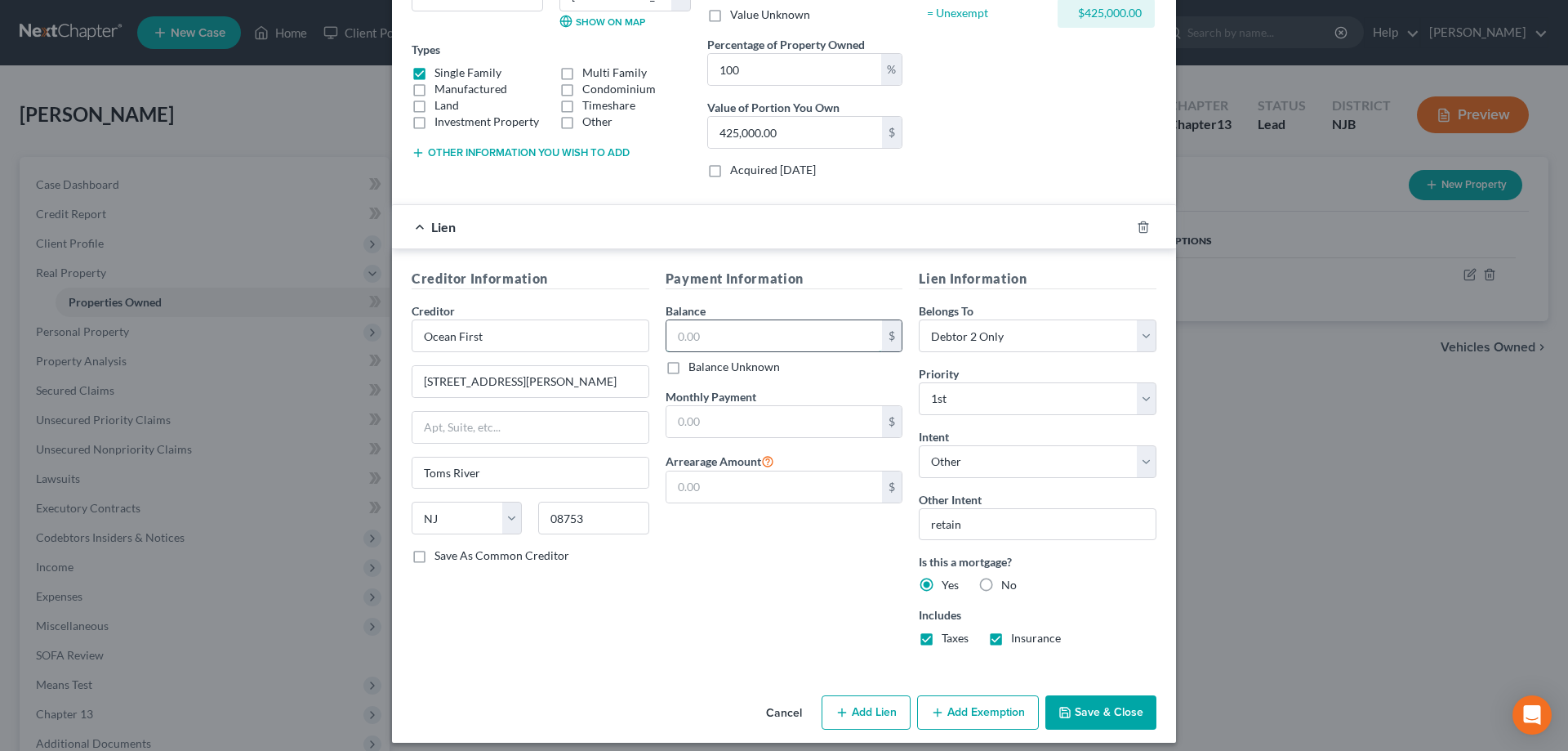
click at [728, 322] on input "text" at bounding box center [774, 335] width 216 height 31
click at [725, 430] on input "text" at bounding box center [774, 421] width 216 height 31
click at [1078, 717] on button "Save & Close" at bounding box center [1100, 712] width 111 height 35
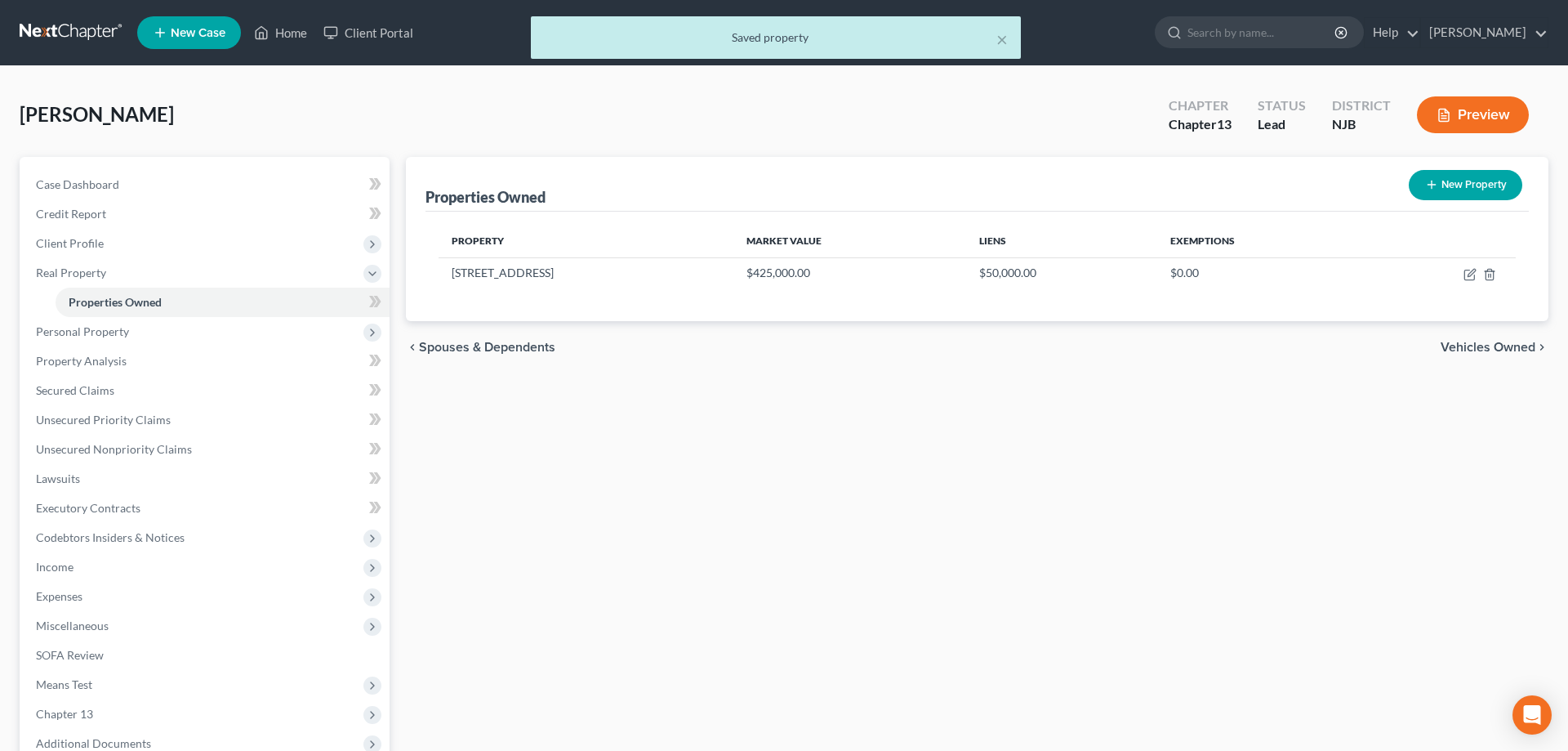
click at [710, 433] on div "Properties Owned New Property Property Market Value Liens Exemptions 67 Rosedal…" at bounding box center [977, 511] width 1159 height 708
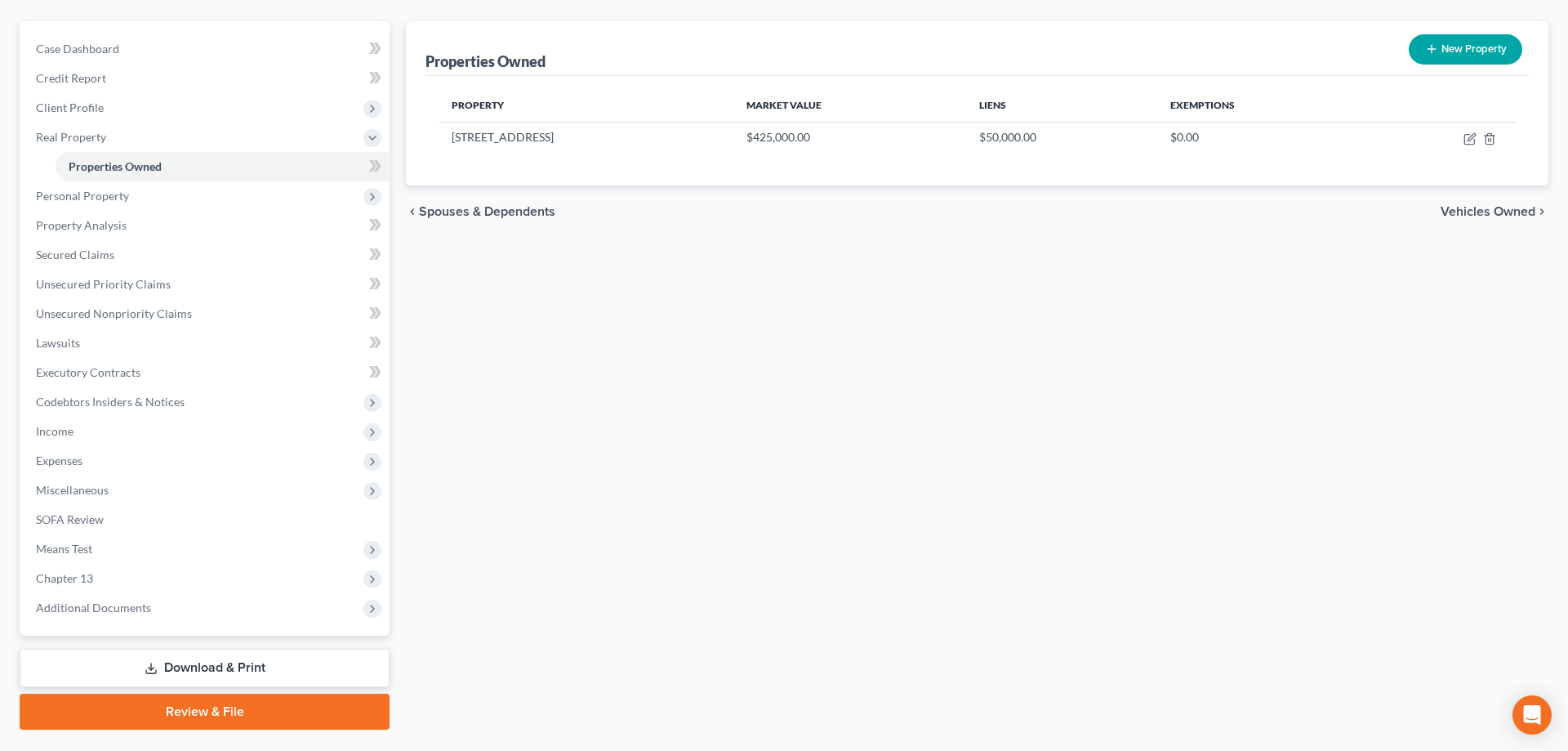
scroll to position [175, 0]
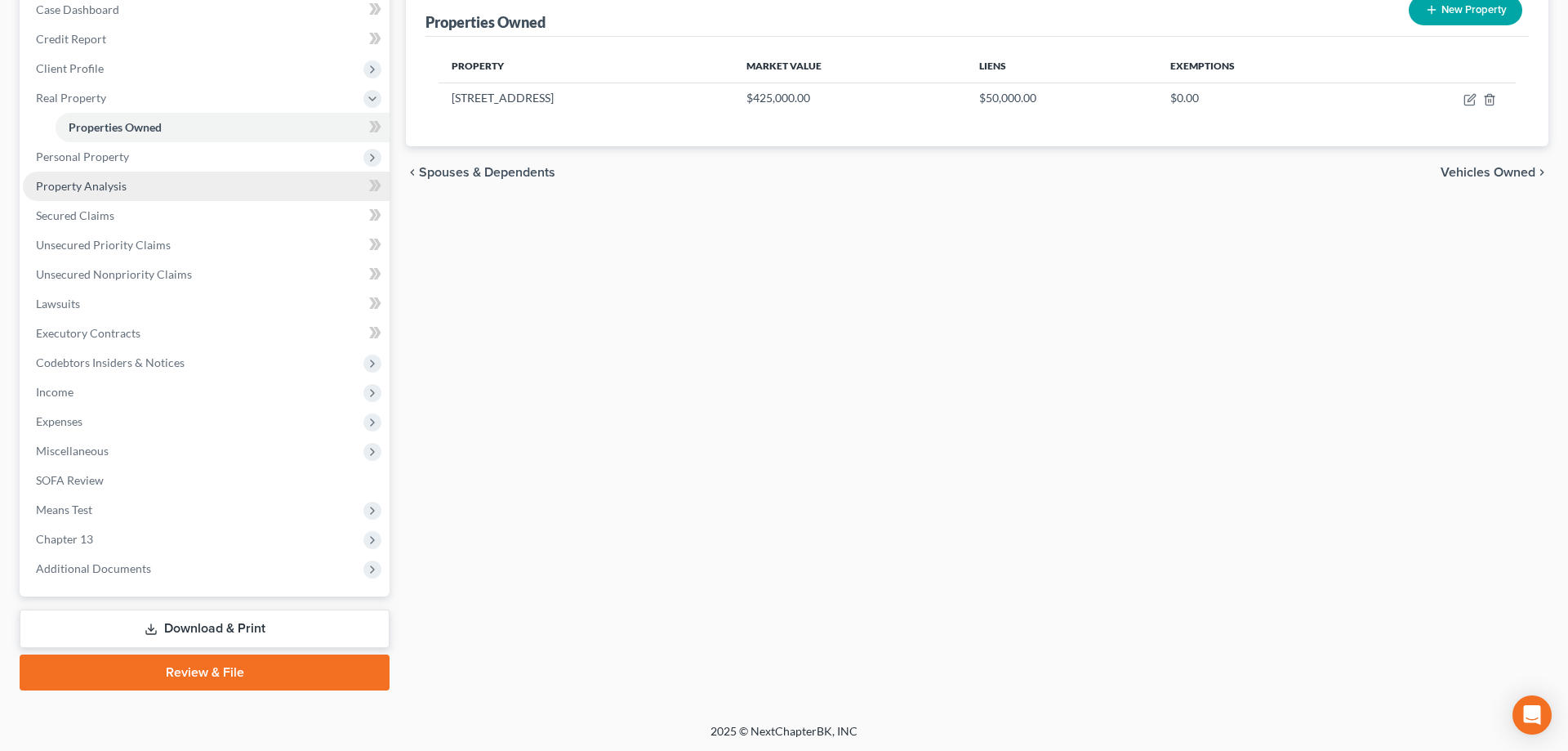
click at [104, 190] on span "Property Analysis" at bounding box center [80, 185] width 91 height 14
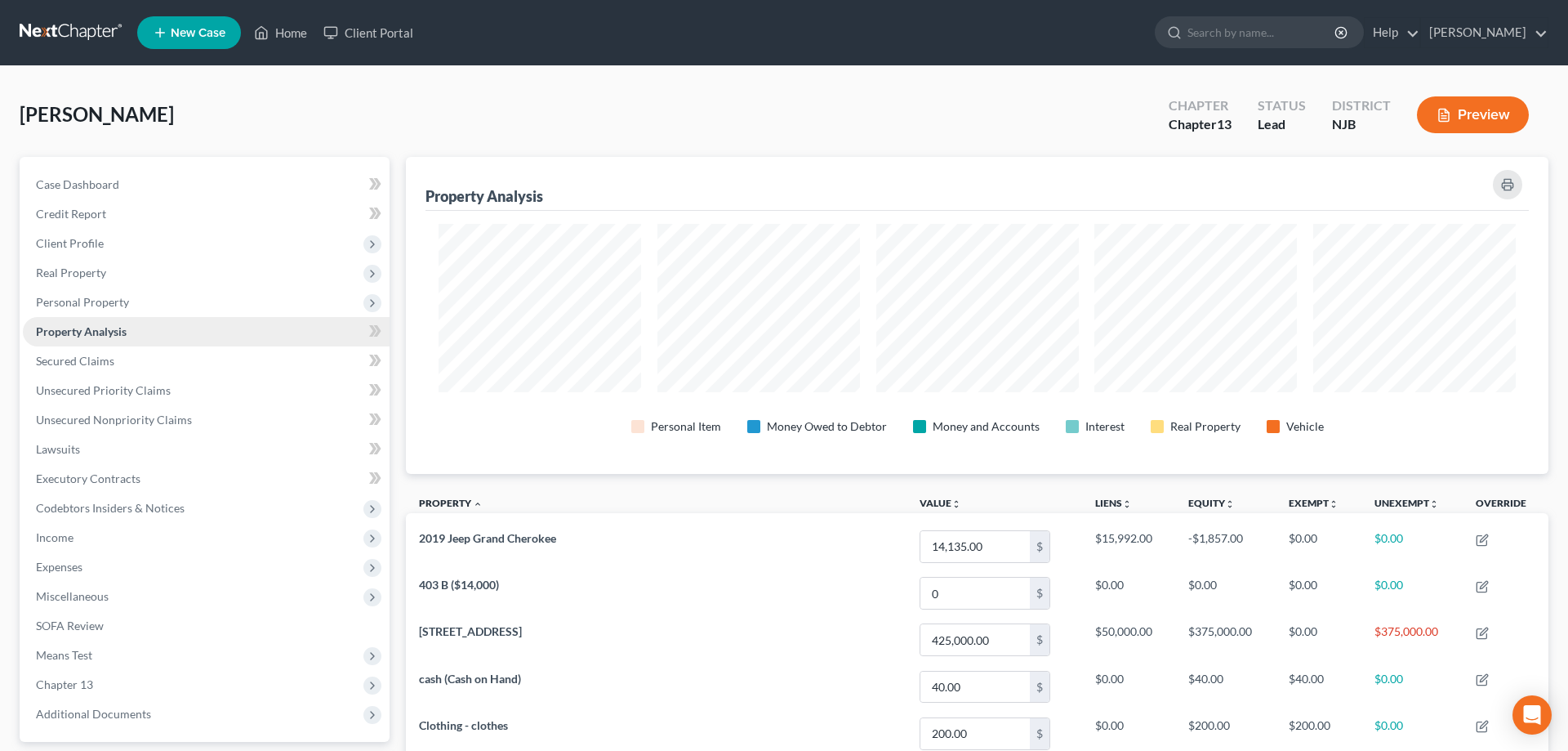
scroll to position [317, 1143]
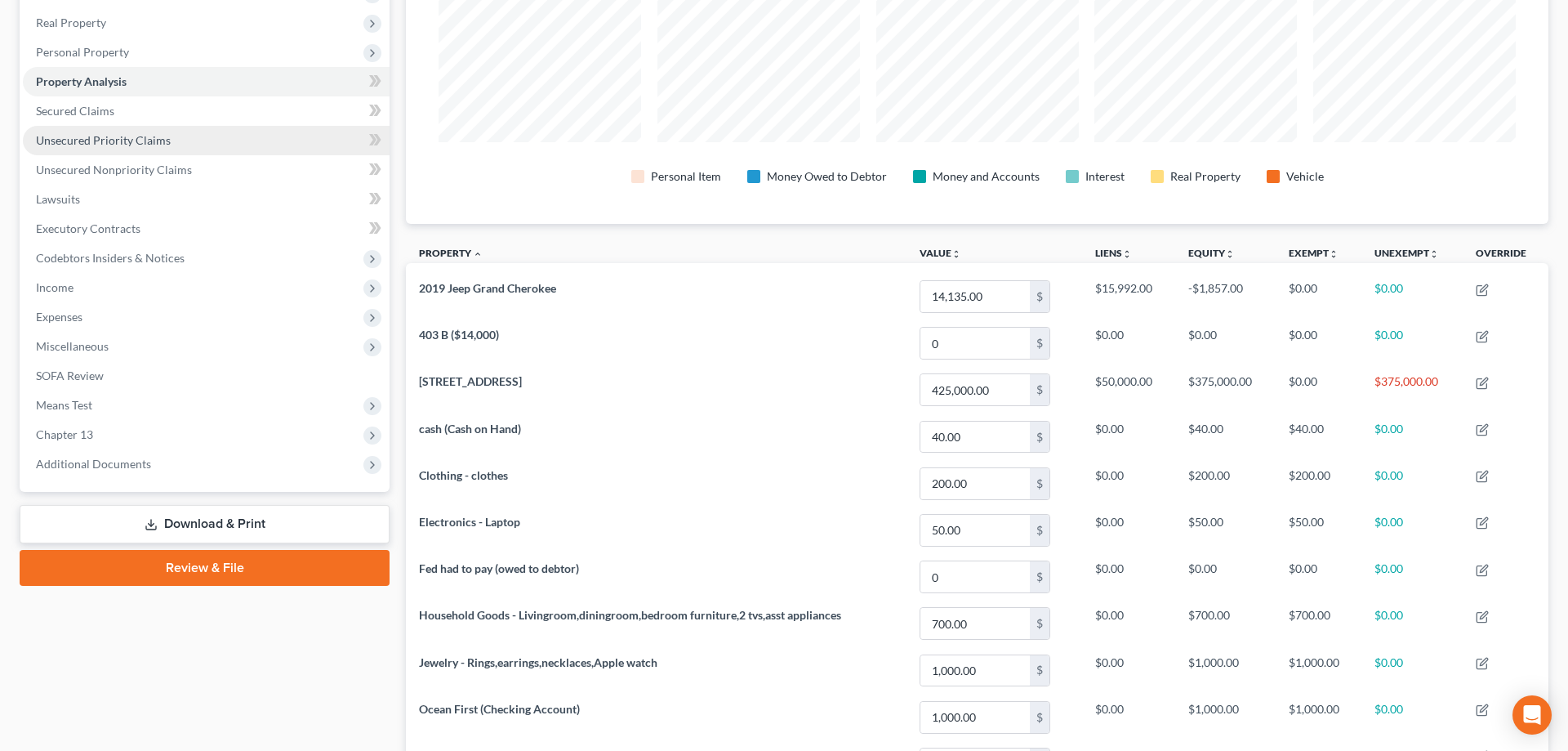
click at [69, 138] on span "Unsecured Priority Claims" at bounding box center [103, 139] width 135 height 14
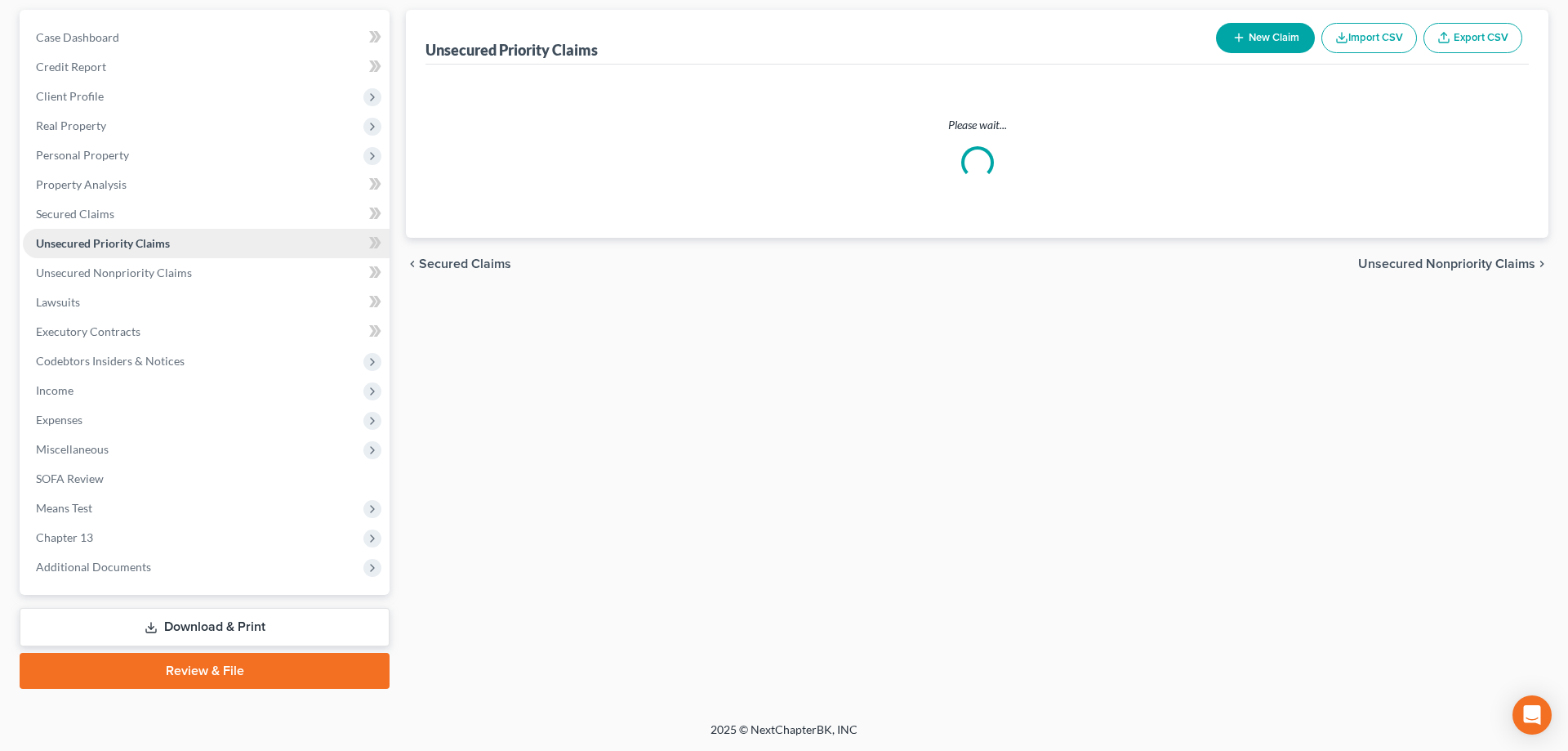
scroll to position [145, 0]
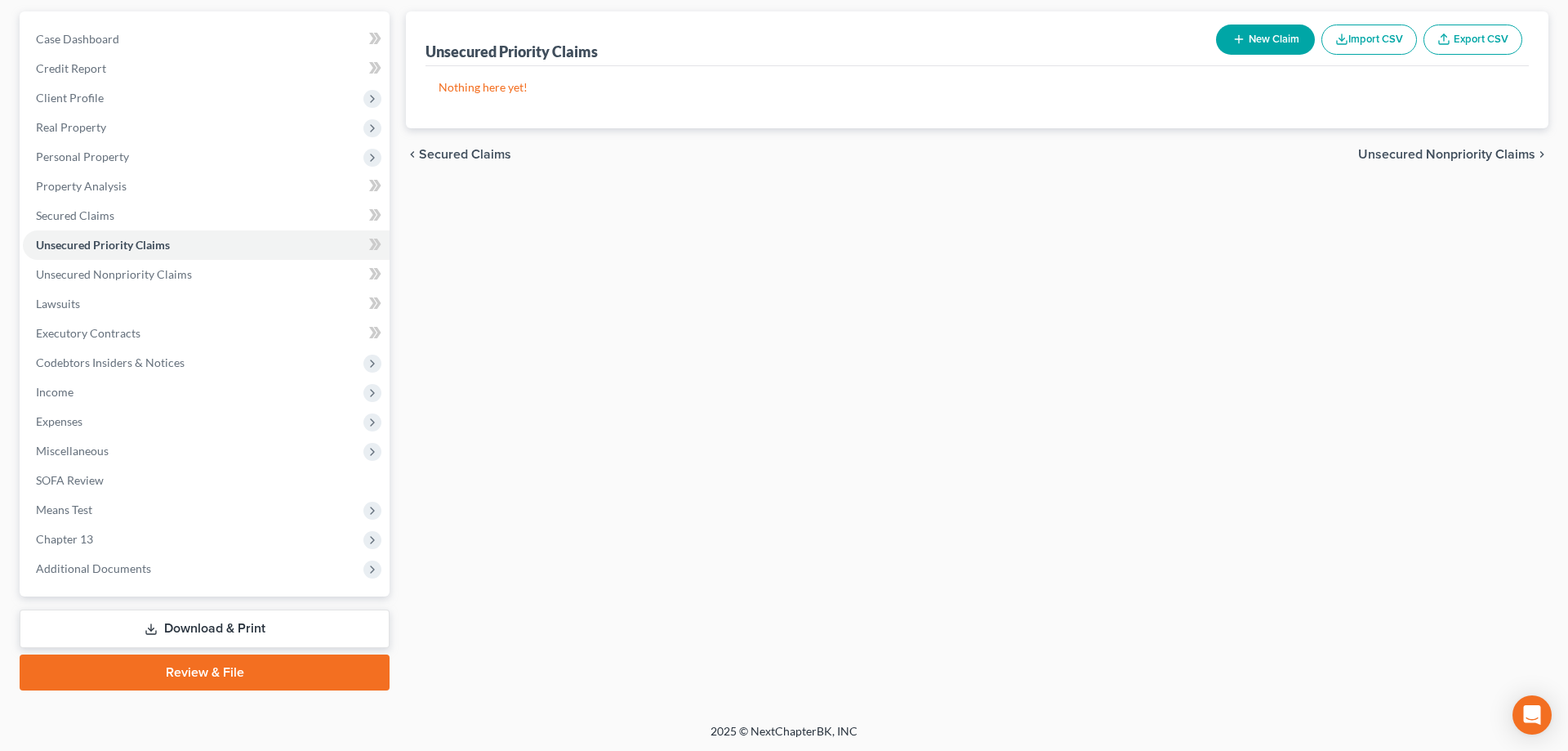
click at [1238, 47] on button "New Claim" at bounding box center [1266, 39] width 99 height 30
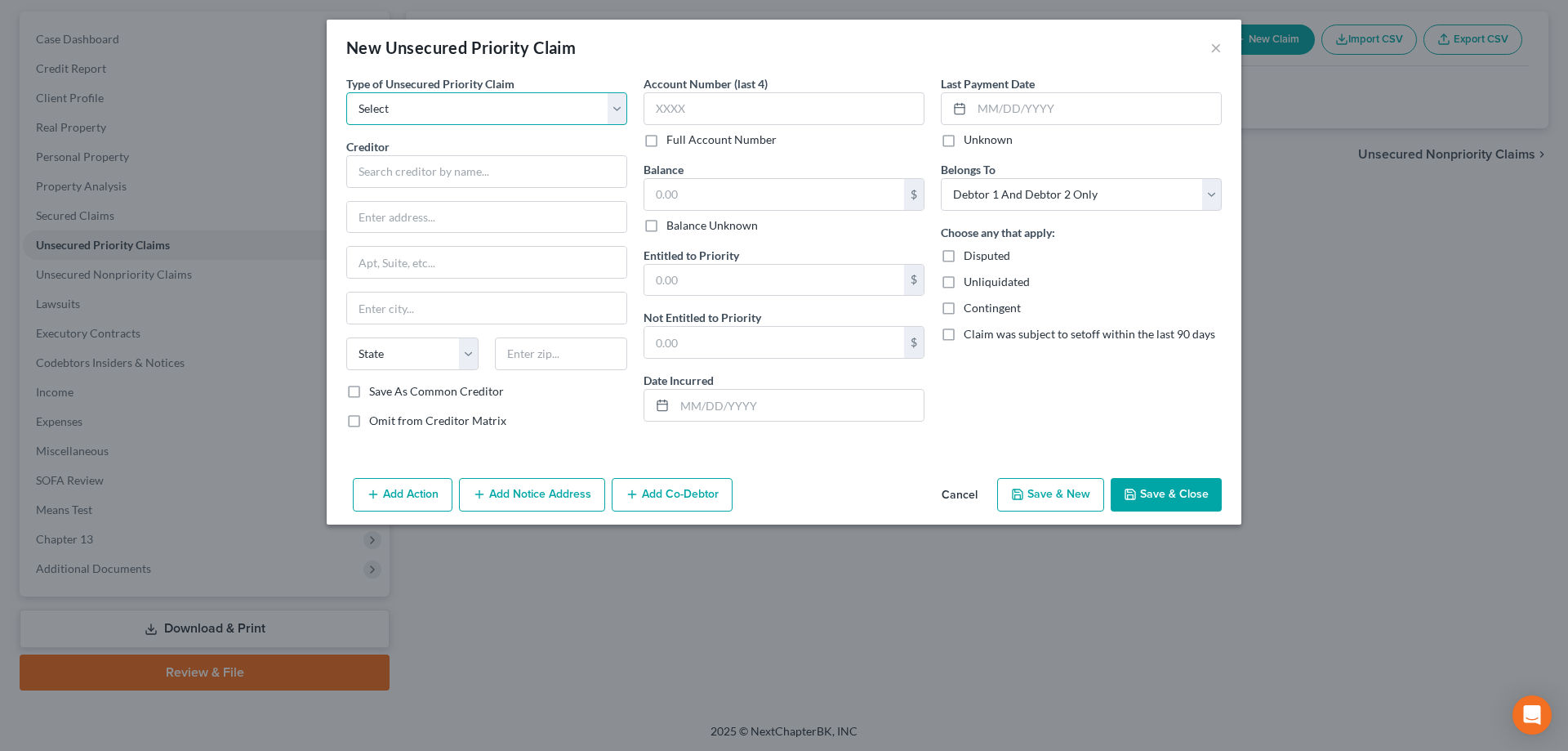
click at [346, 93] on select "Select Taxes & Other Government Units Domestic Support Obligations Extensions o…" at bounding box center [486, 108] width 281 height 33
click option "Taxes & Other Government Units" at bounding box center [0, 0] width 0 height 0
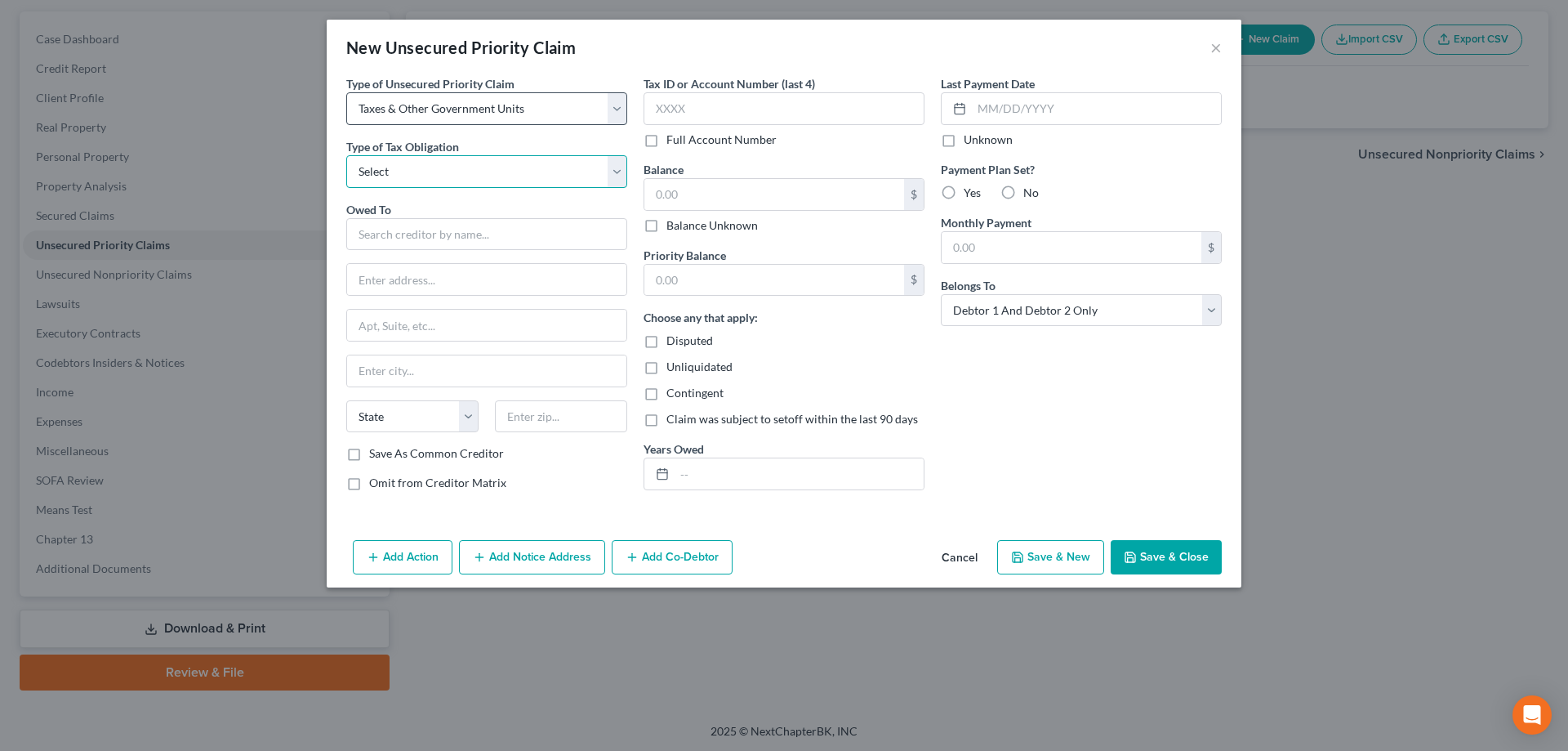
click at [346, 155] on select "Select Federal City State Franchise Tax Board Other" at bounding box center [486, 171] width 281 height 33
click option "Federal" at bounding box center [0, 0] width 0 height 0
click at [395, 232] on input "text" at bounding box center [486, 234] width 281 height 33
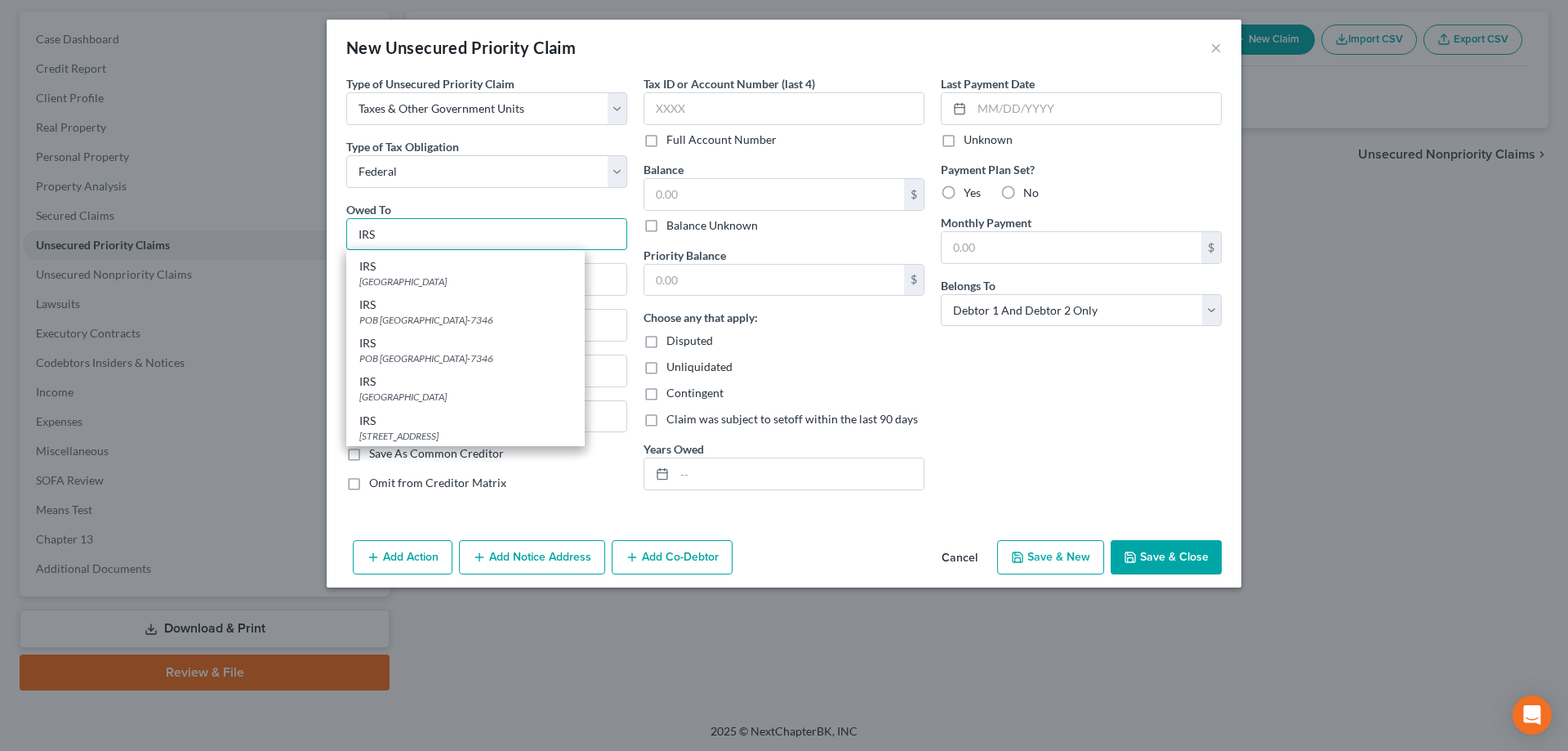
scroll to position [320, 0]
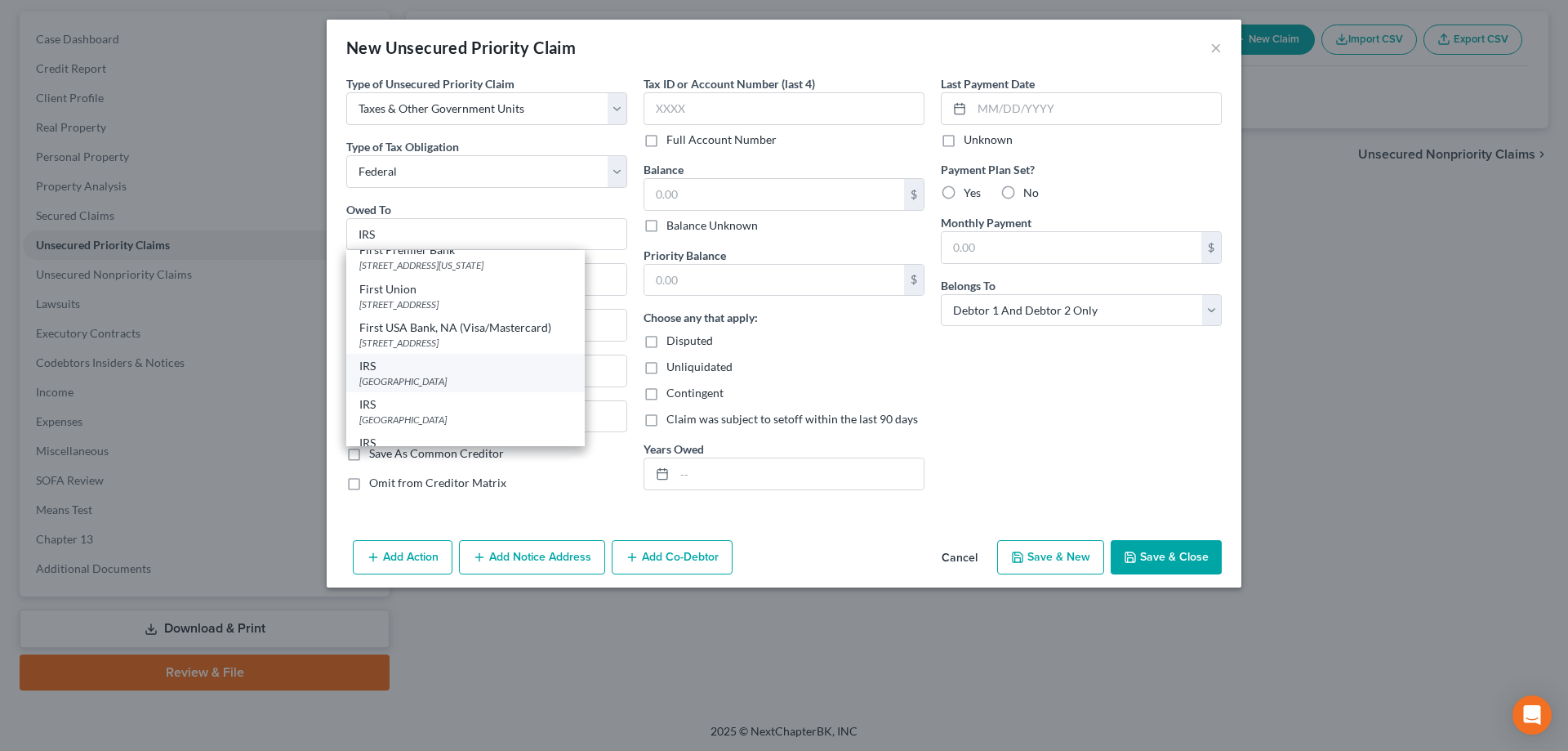
click at [405, 388] on div "P O Box 7346, Philadelphia, PA 19101" at bounding box center [465, 381] width 212 height 14
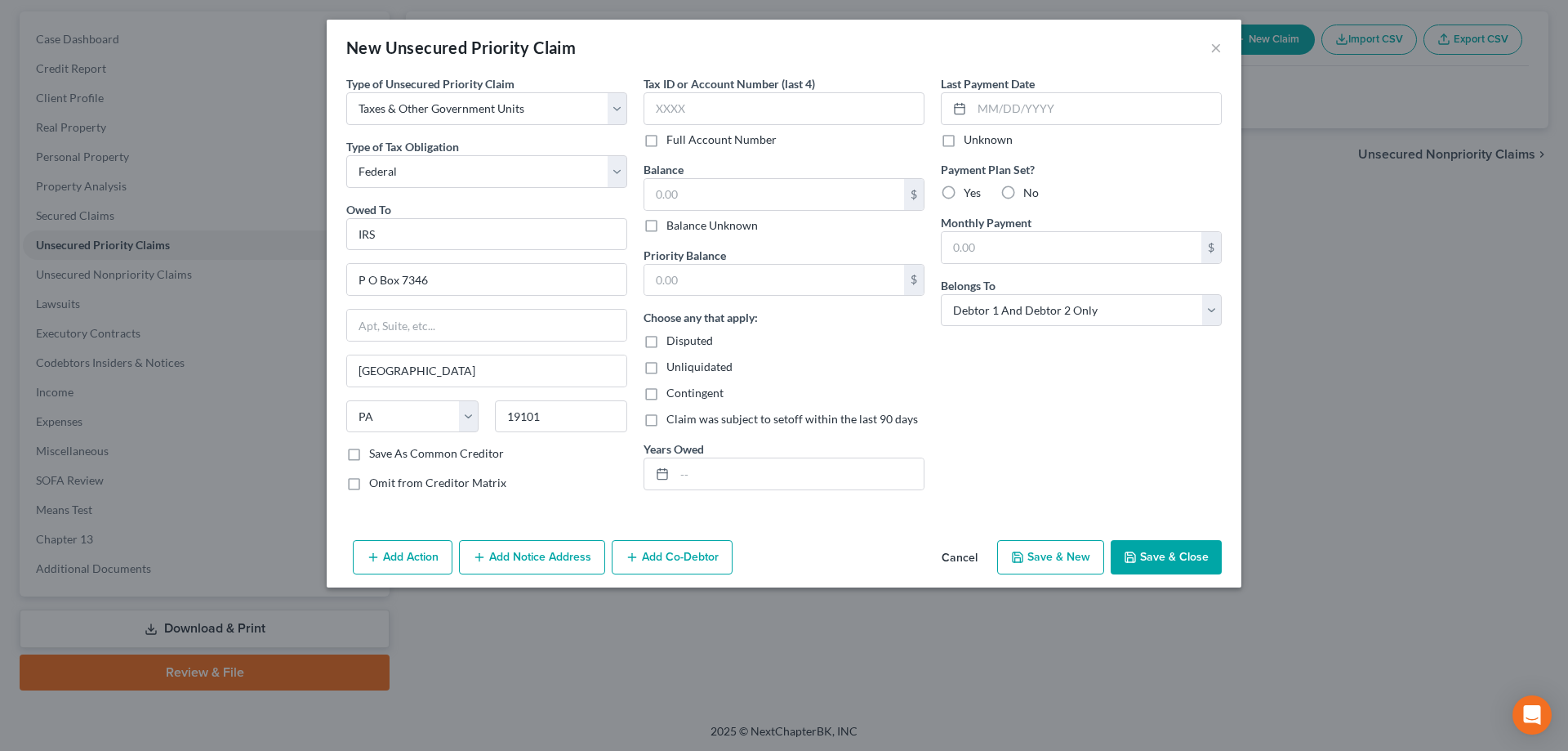
scroll to position [0, 0]
click at [707, 201] on input "text" at bounding box center [774, 194] width 260 height 31
click at [1195, 556] on button "Save & Close" at bounding box center [1166, 556] width 111 height 35
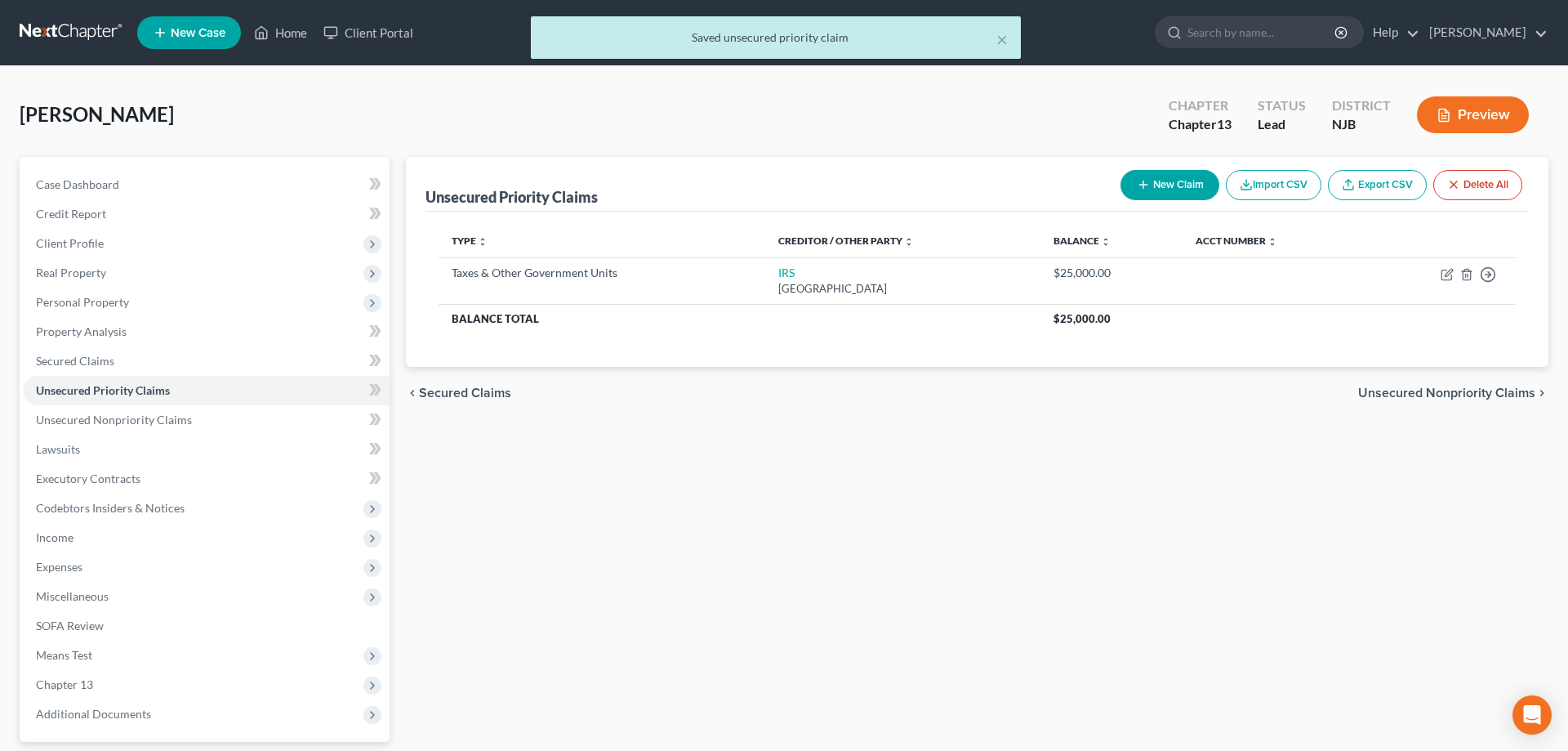
click at [1159, 186] on button "New Claim" at bounding box center [1170, 185] width 99 height 30
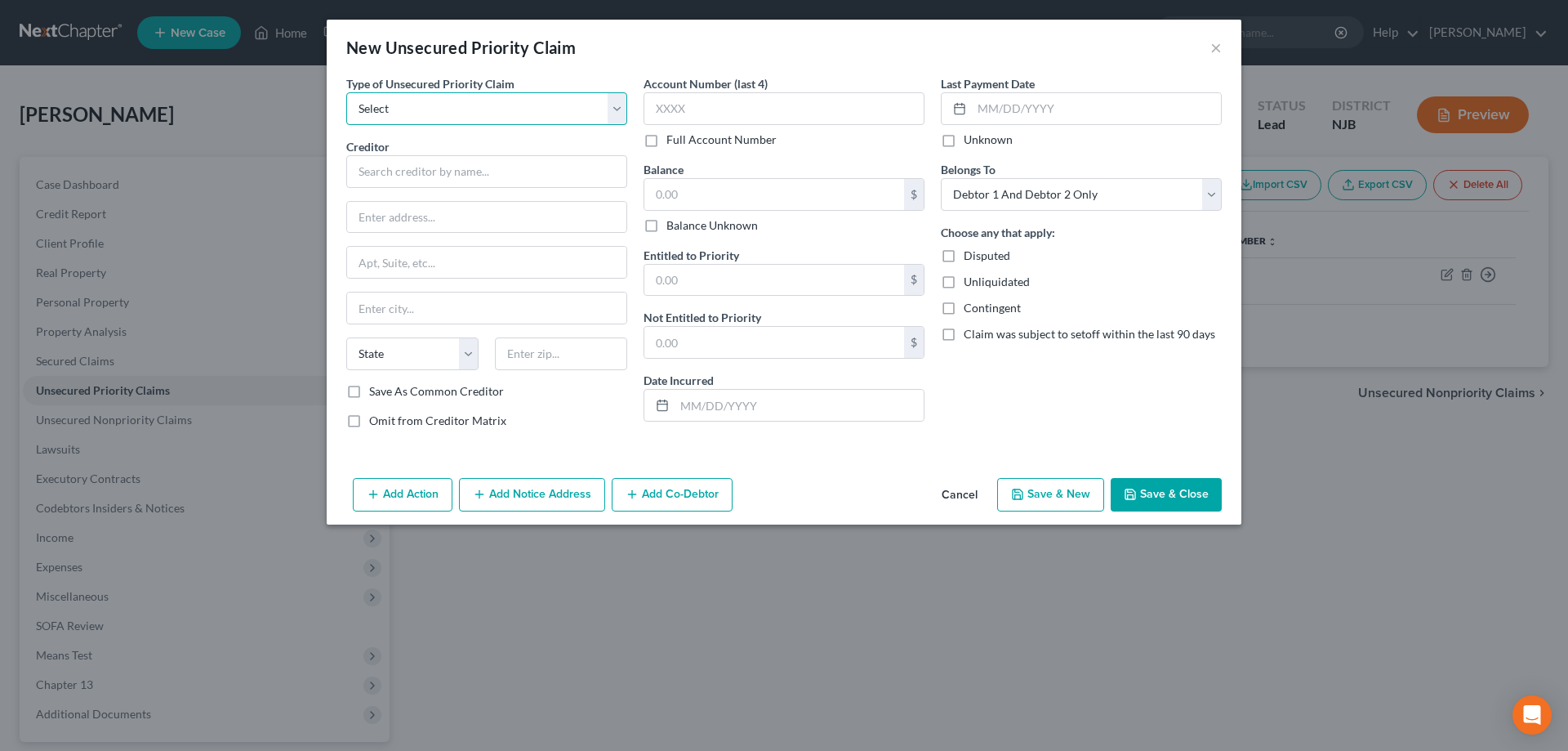
click at [346, 93] on select "Select Taxes & Other Government Units Domestic Support Obligations Extensions o…" at bounding box center [486, 108] width 281 height 33
click option "Taxes & Other Government Units" at bounding box center [0, 0] width 0 height 0
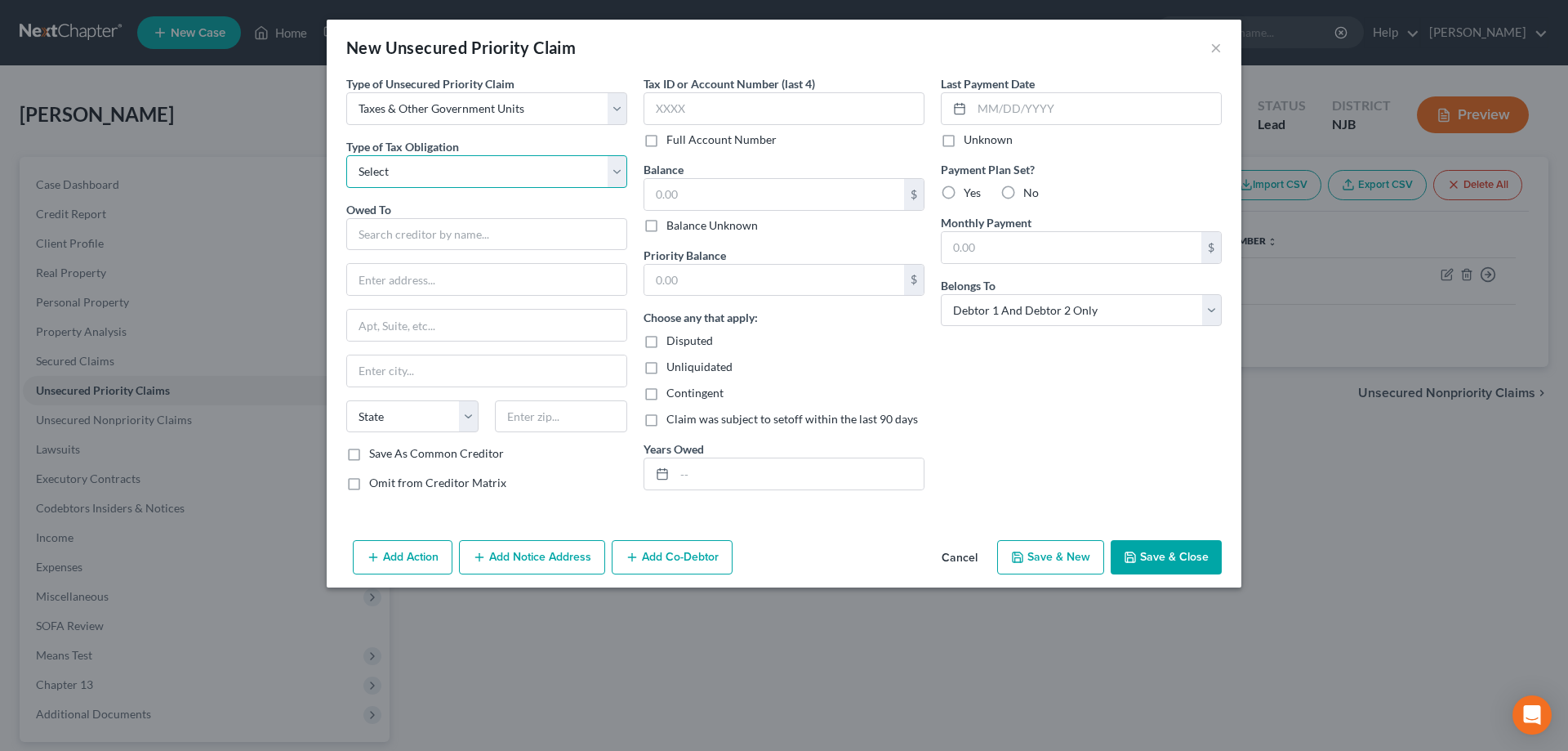
click at [346, 155] on select "Select Federal City State Franchise Tax Board Other" at bounding box center [486, 171] width 281 height 33
click option "State" at bounding box center [0, 0] width 0 height 0
click at [387, 227] on input "text" at bounding box center [486, 234] width 281 height 33
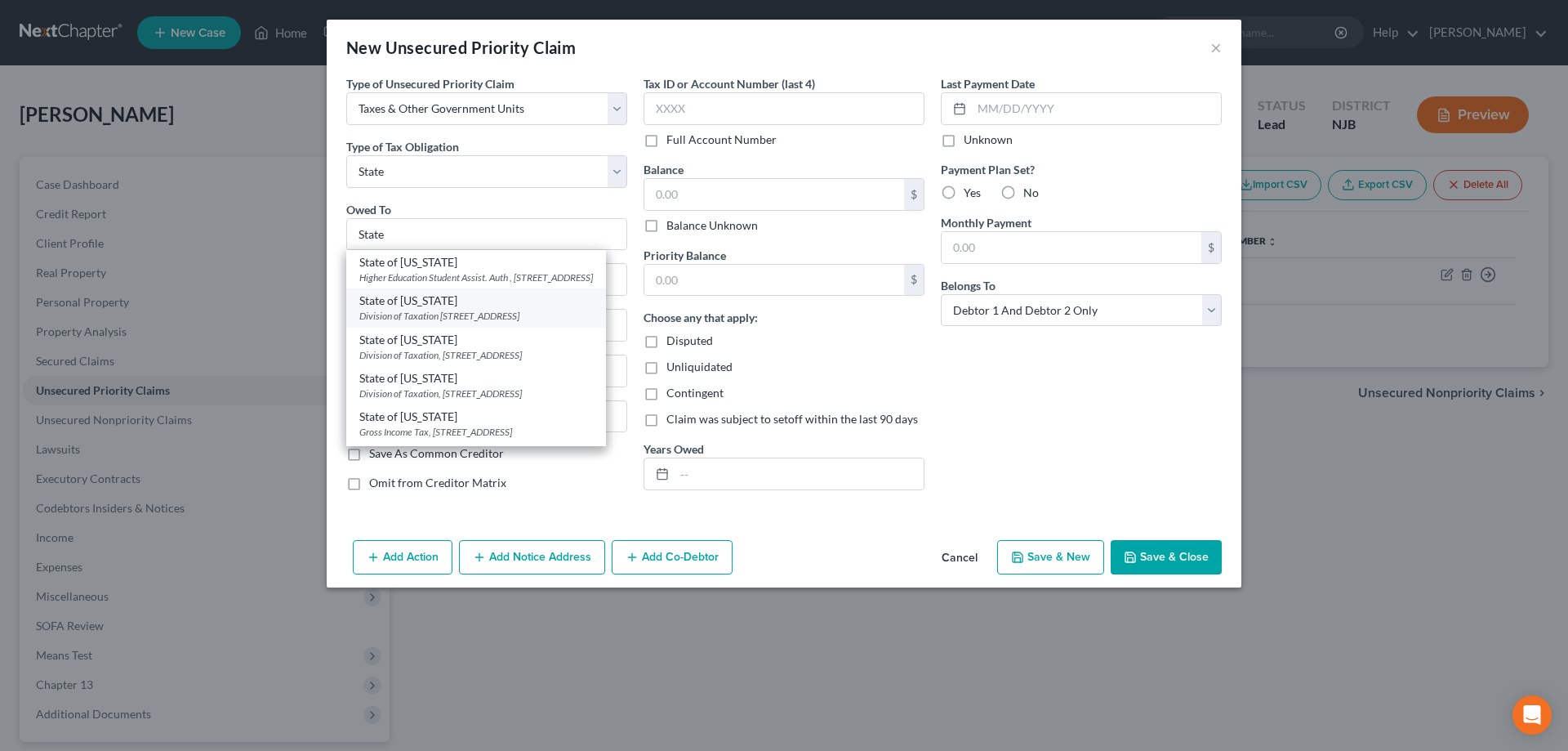
click at [404, 309] on div "State of New Jersey" at bounding box center [476, 300] width 234 height 16
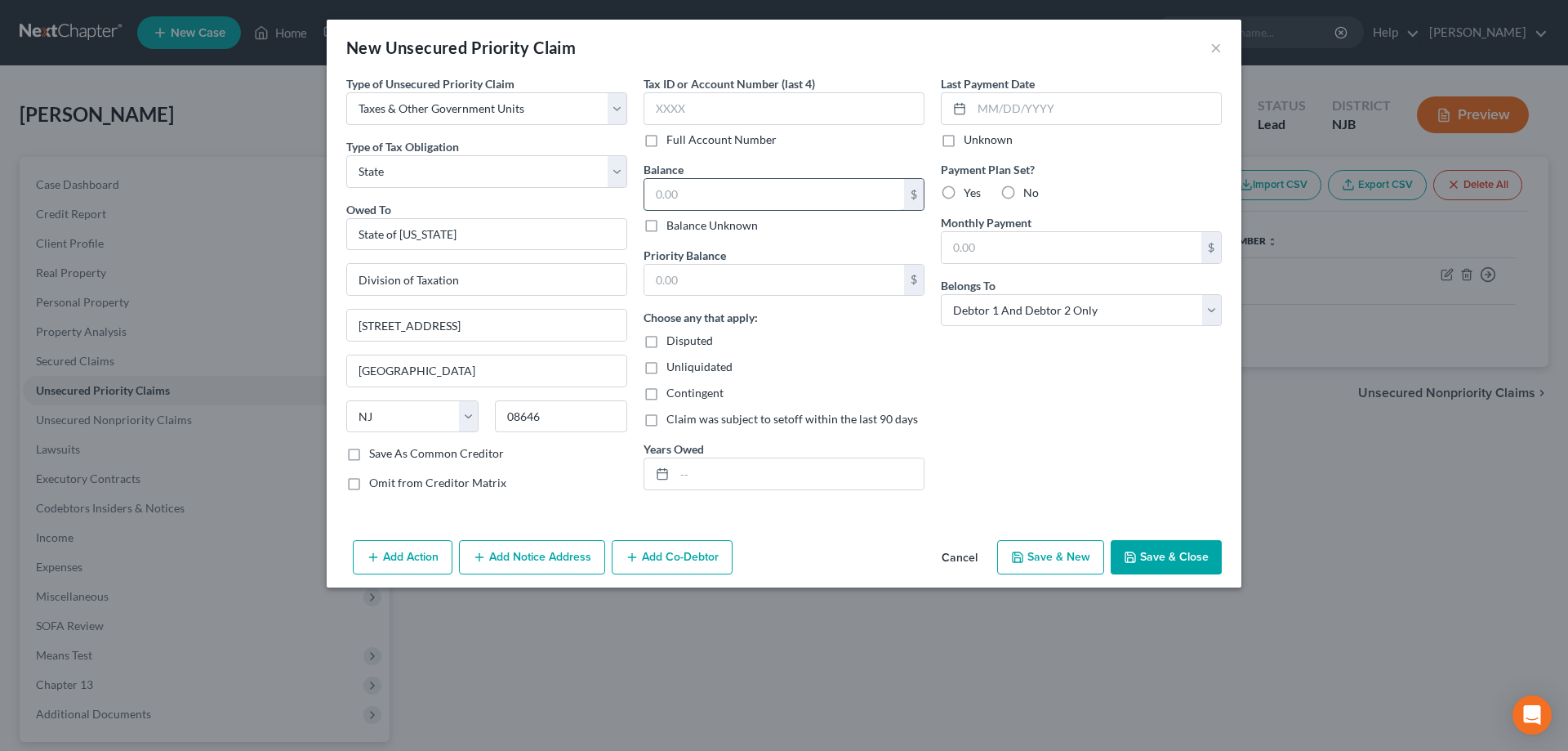
click at [692, 197] on input "text" at bounding box center [774, 194] width 260 height 31
click at [1153, 554] on button "Save & Close" at bounding box center [1166, 556] width 111 height 35
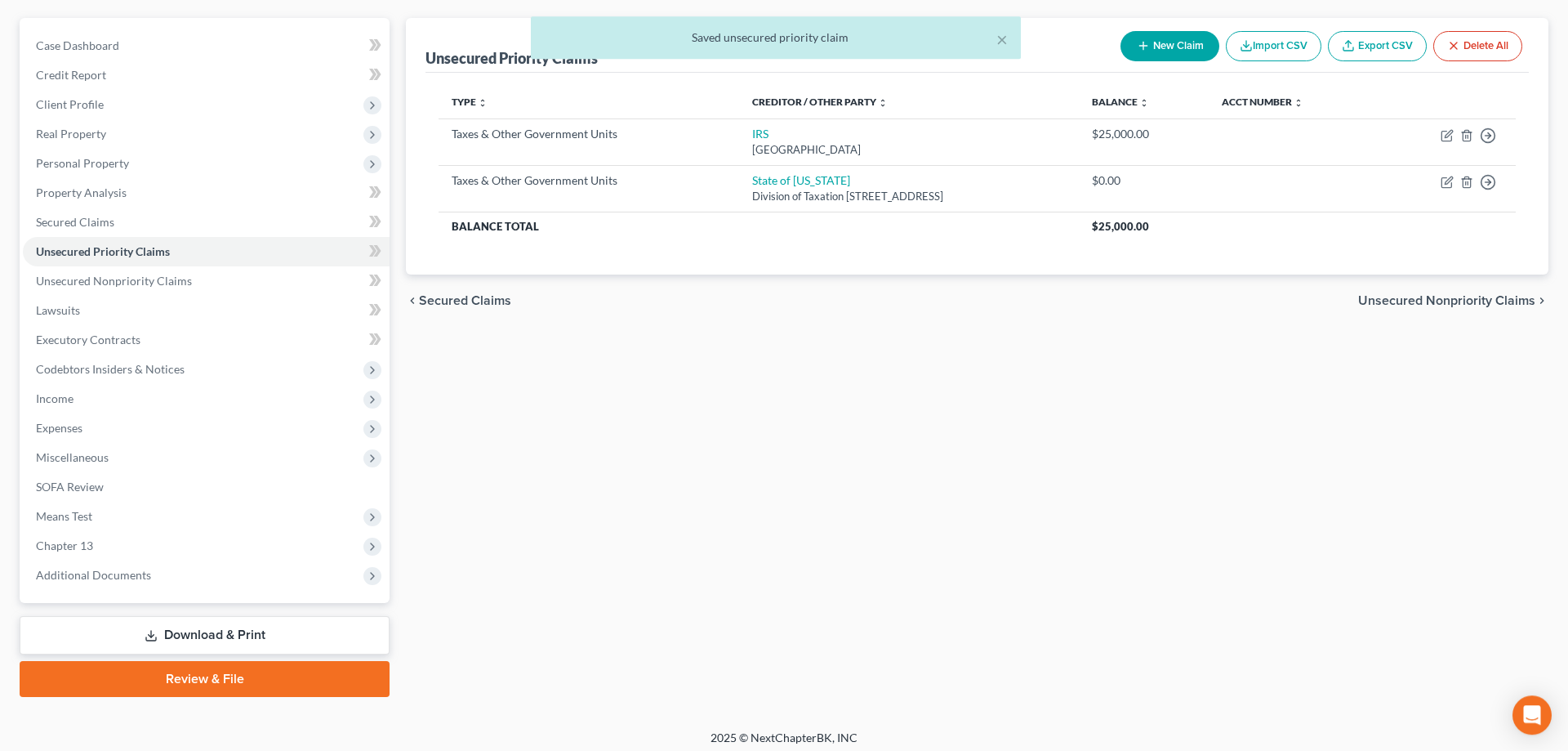
scroll to position [145, 0]
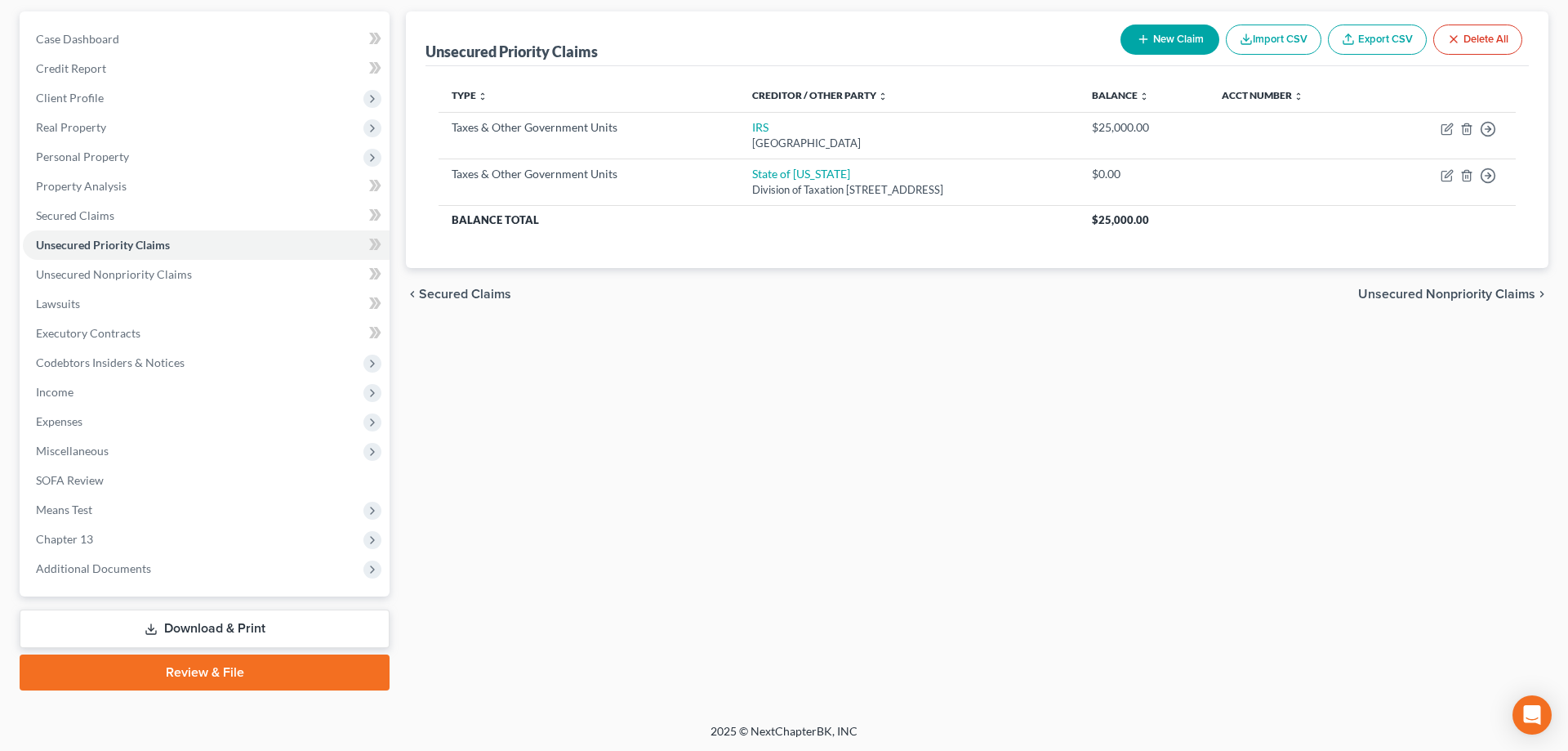
click at [591, 442] on div "Unsecured Priority Claims New Claim Import CSV Export CSV Delete All Type expan…" at bounding box center [977, 351] width 1159 height 679
click at [70, 388] on span "Income" at bounding box center [54, 391] width 37 height 14
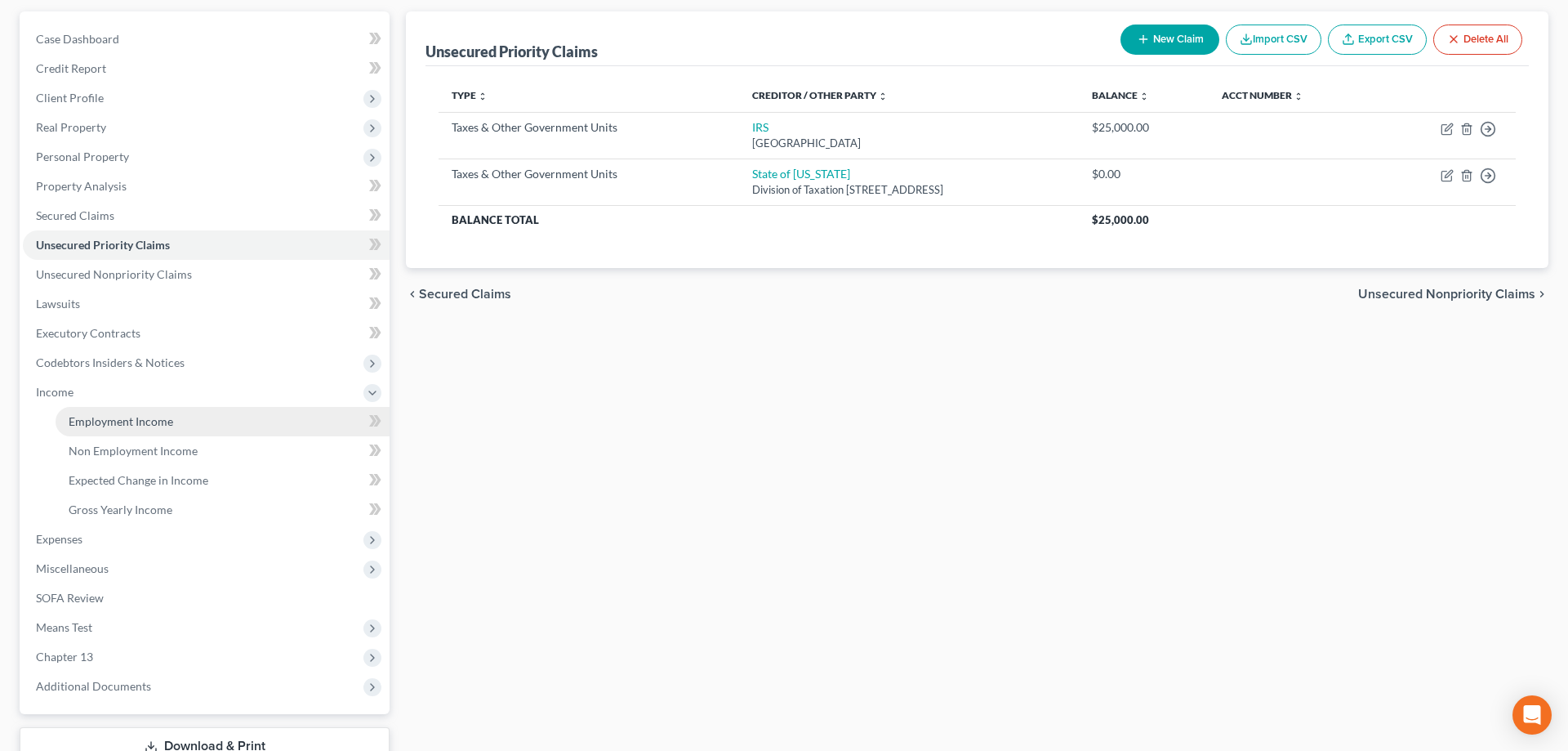
click at [126, 422] on span "Employment Income" at bounding box center [121, 421] width 105 height 14
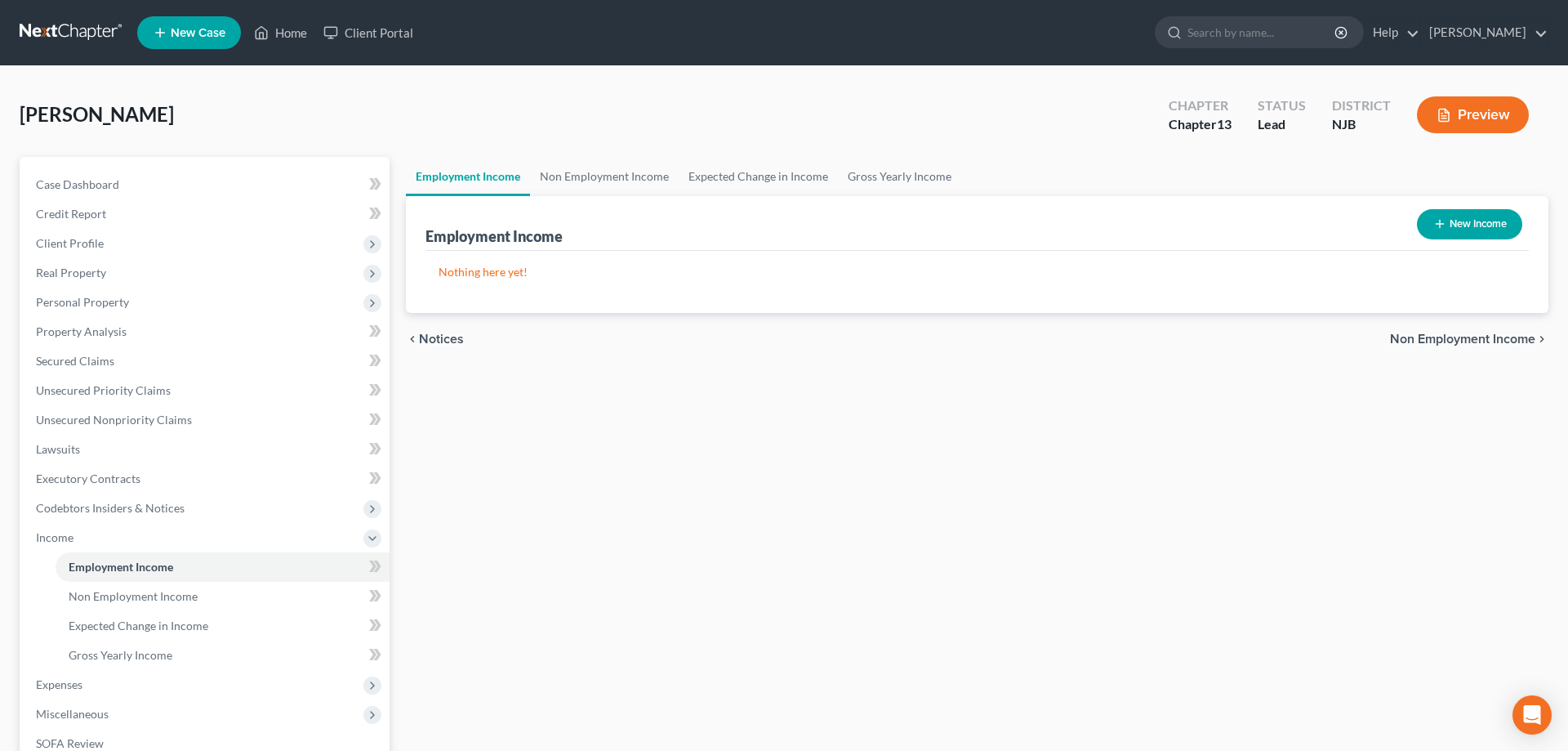
click at [1437, 229] on icon "button" at bounding box center [1440, 224] width 13 height 13
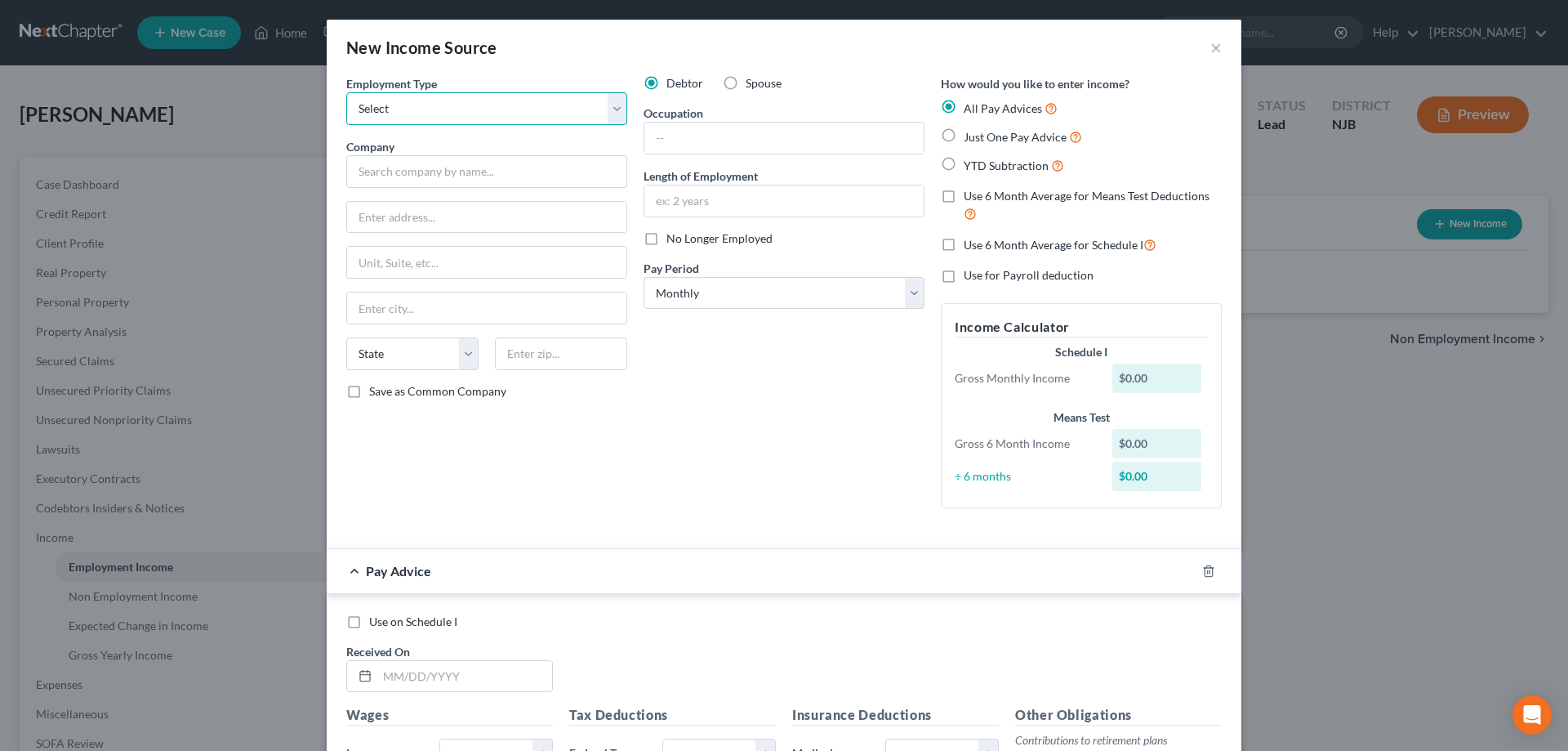
click at [346, 93] on select "Select Full or Part Time Employment Self Employment" at bounding box center [486, 108] width 281 height 33
click option "Full or Part Time Employment" at bounding box center [0, 0] width 0 height 0
click at [442, 167] on input "text" at bounding box center [486, 171] width 281 height 33
click at [964, 134] on label "Just One Pay Advice" at bounding box center [1023, 137] width 119 height 19
click at [971, 134] on input "Just One Pay Advice" at bounding box center [975, 132] width 10 height 10
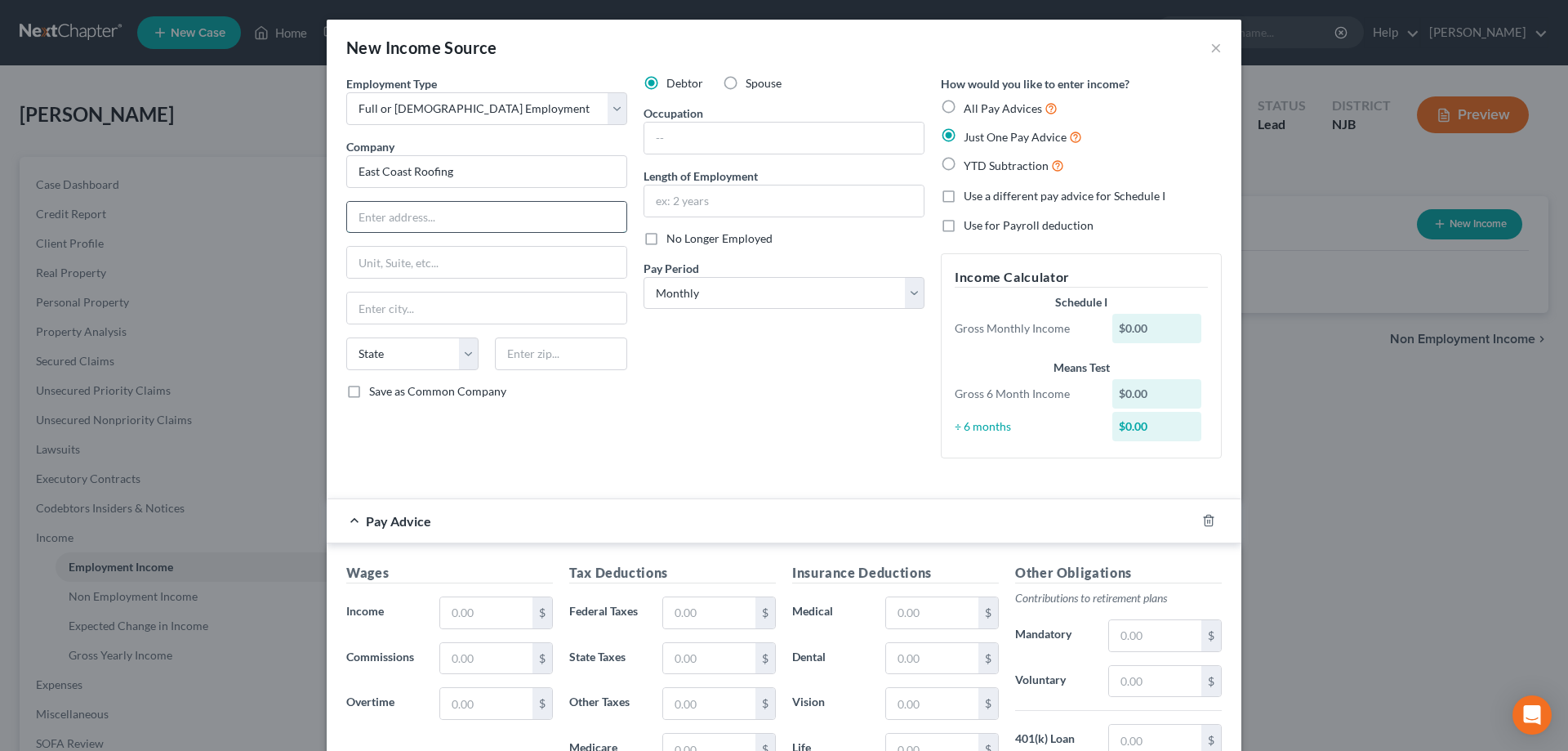
click at [586, 203] on input "text" at bounding box center [486, 217] width 280 height 31
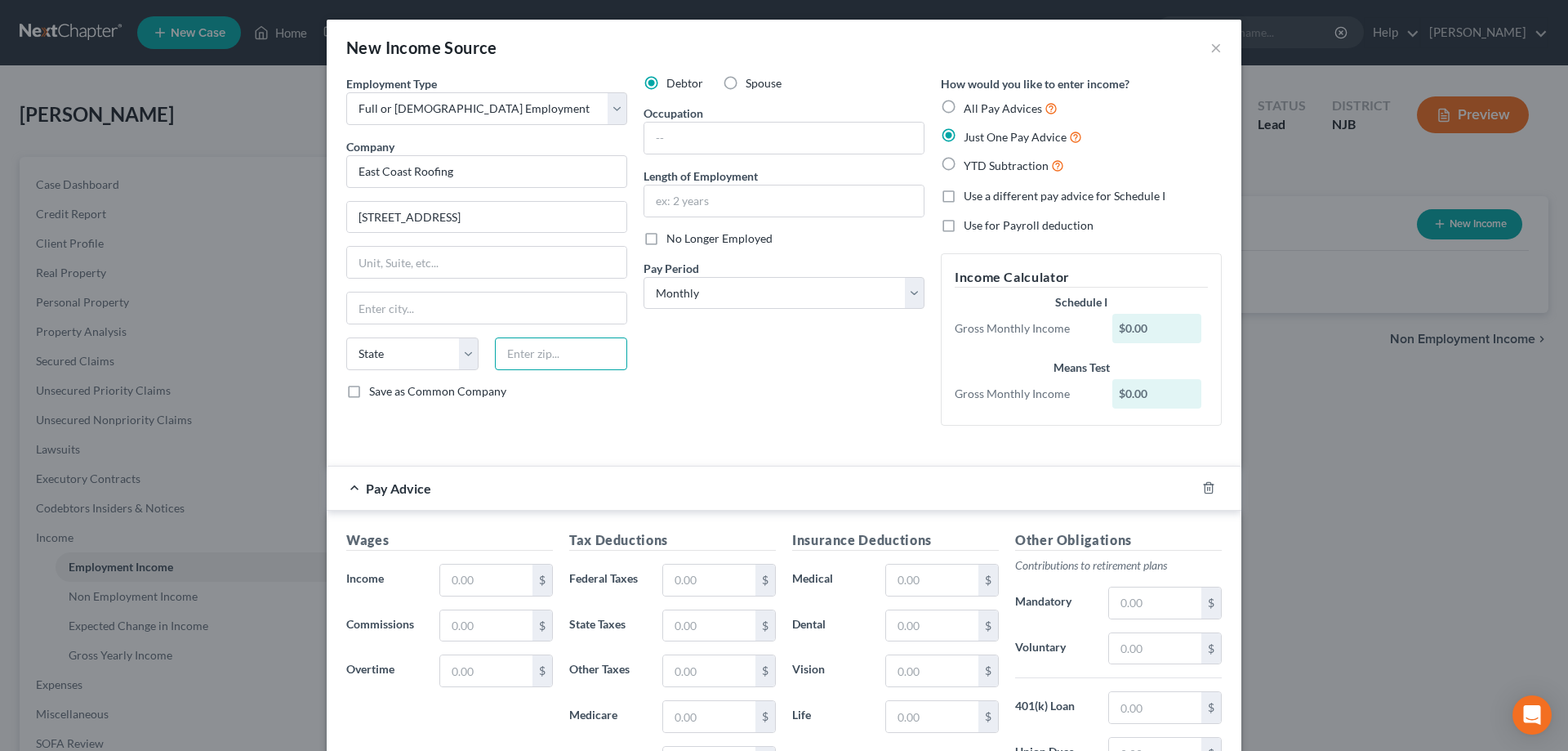
click at [541, 358] on input "text" at bounding box center [561, 354] width 133 height 33
click at [409, 216] on input "6090 Danheauer Ln" at bounding box center [486, 217] width 280 height 31
click at [440, 218] on input "6090 Dannanheauer Ln" at bounding box center [486, 217] width 280 height 31
click at [543, 361] on input "text" at bounding box center [561, 354] width 133 height 33
click at [528, 225] on input "6090 Dannanhauer Ln" at bounding box center [486, 217] width 280 height 31
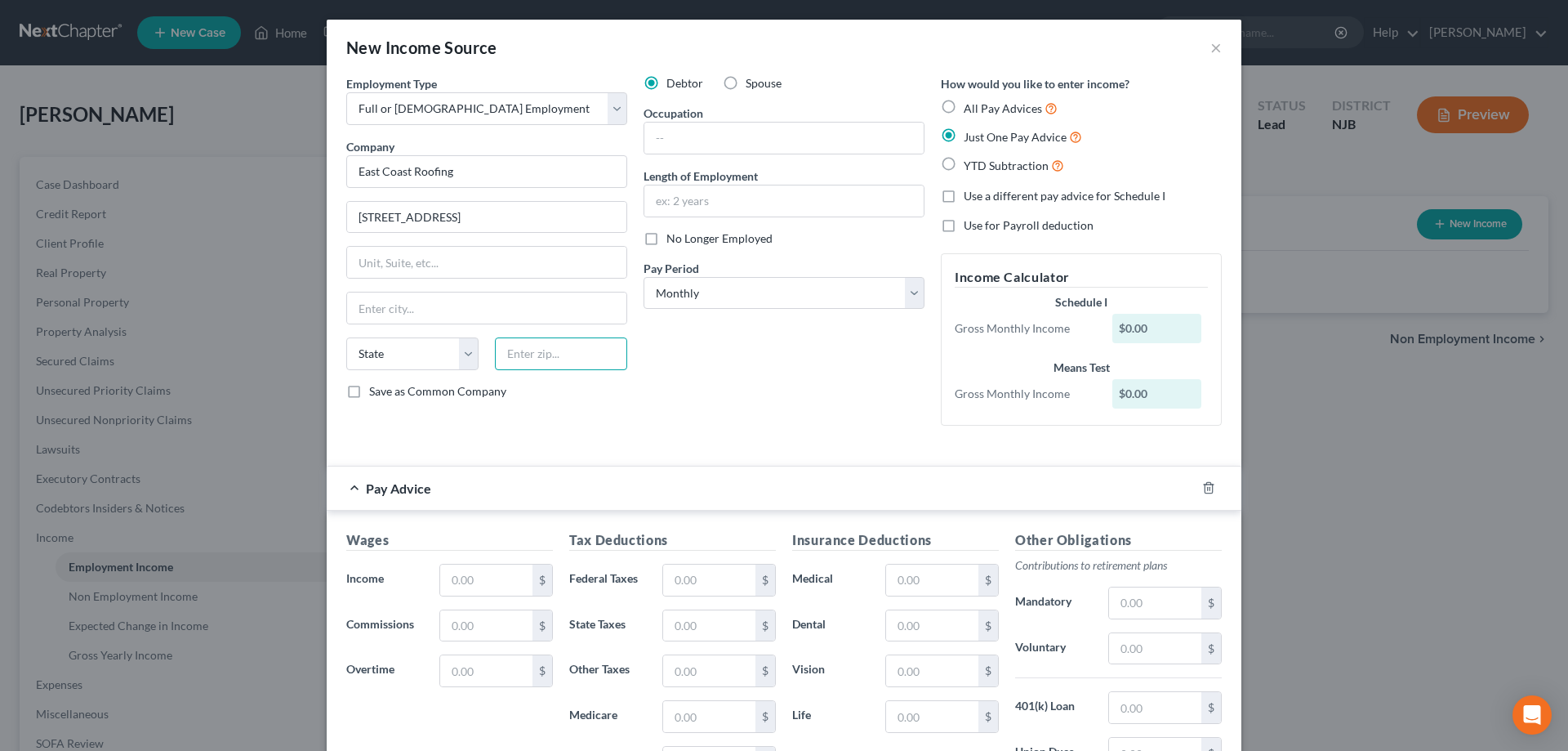
click at [553, 358] on input "text" at bounding box center [561, 354] width 133 height 33
click at [560, 314] on input "Mays Landing" at bounding box center [486, 308] width 280 height 31
click at [686, 126] on input "text" at bounding box center [784, 137] width 280 height 31
click at [684, 204] on input "text" at bounding box center [784, 200] width 280 height 31
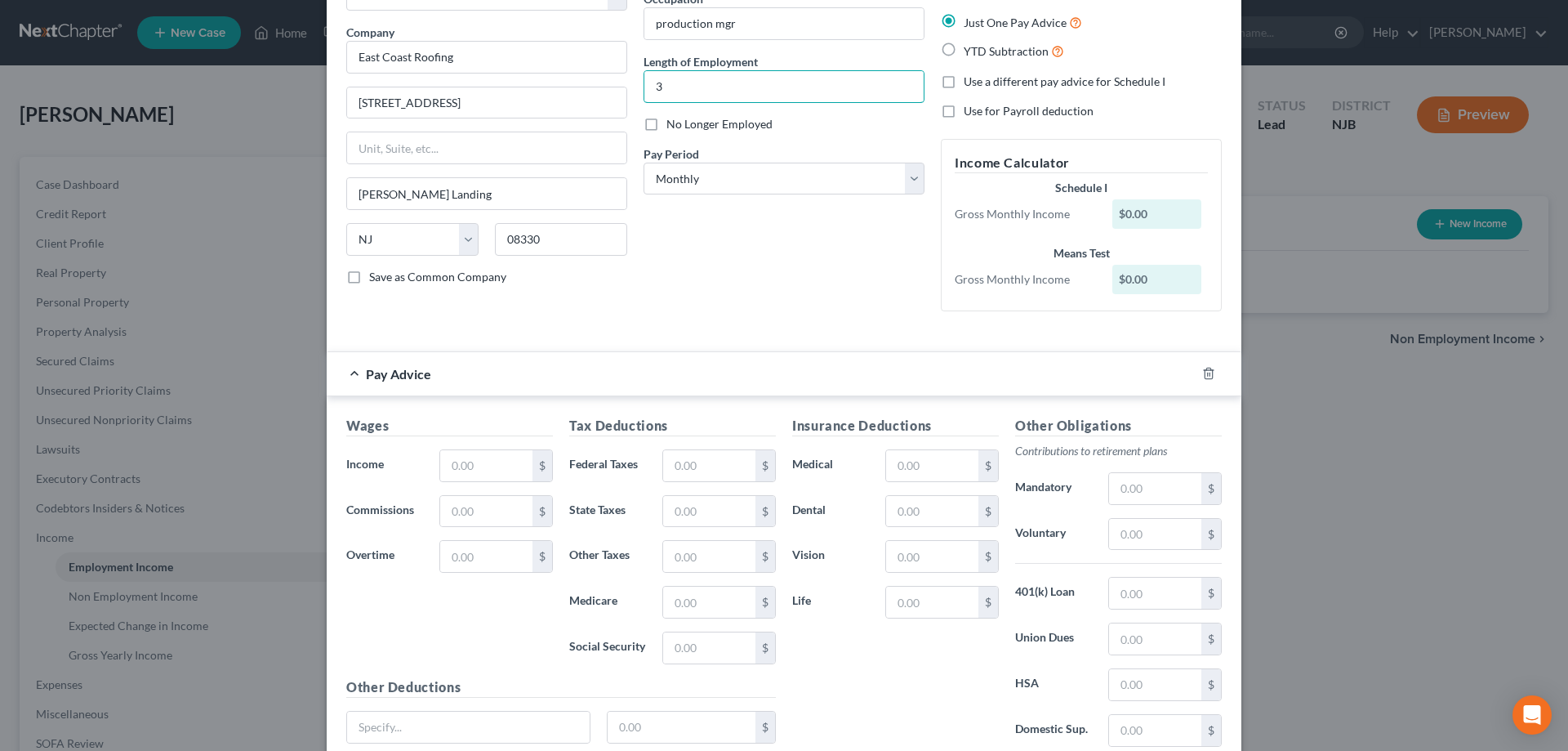
scroll to position [249, 0]
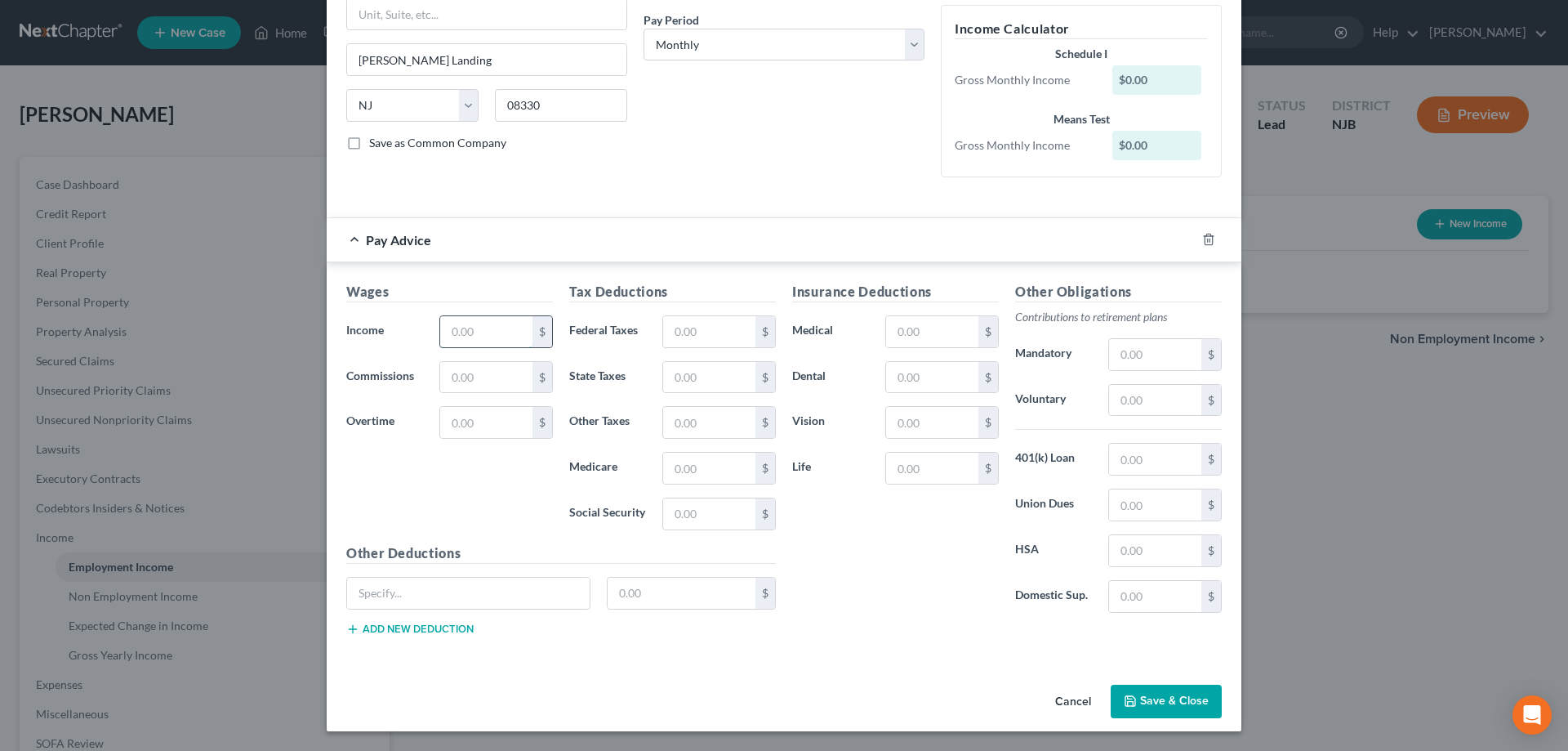
click at [512, 341] on input "text" at bounding box center [486, 331] width 93 height 31
click at [682, 330] on input "text" at bounding box center [709, 331] width 93 height 31
click at [724, 512] on input "text" at bounding box center [709, 513] width 93 height 31
click at [718, 470] on input "text" at bounding box center [709, 468] width 93 height 31
click at [697, 376] on input "text" at bounding box center [709, 377] width 93 height 31
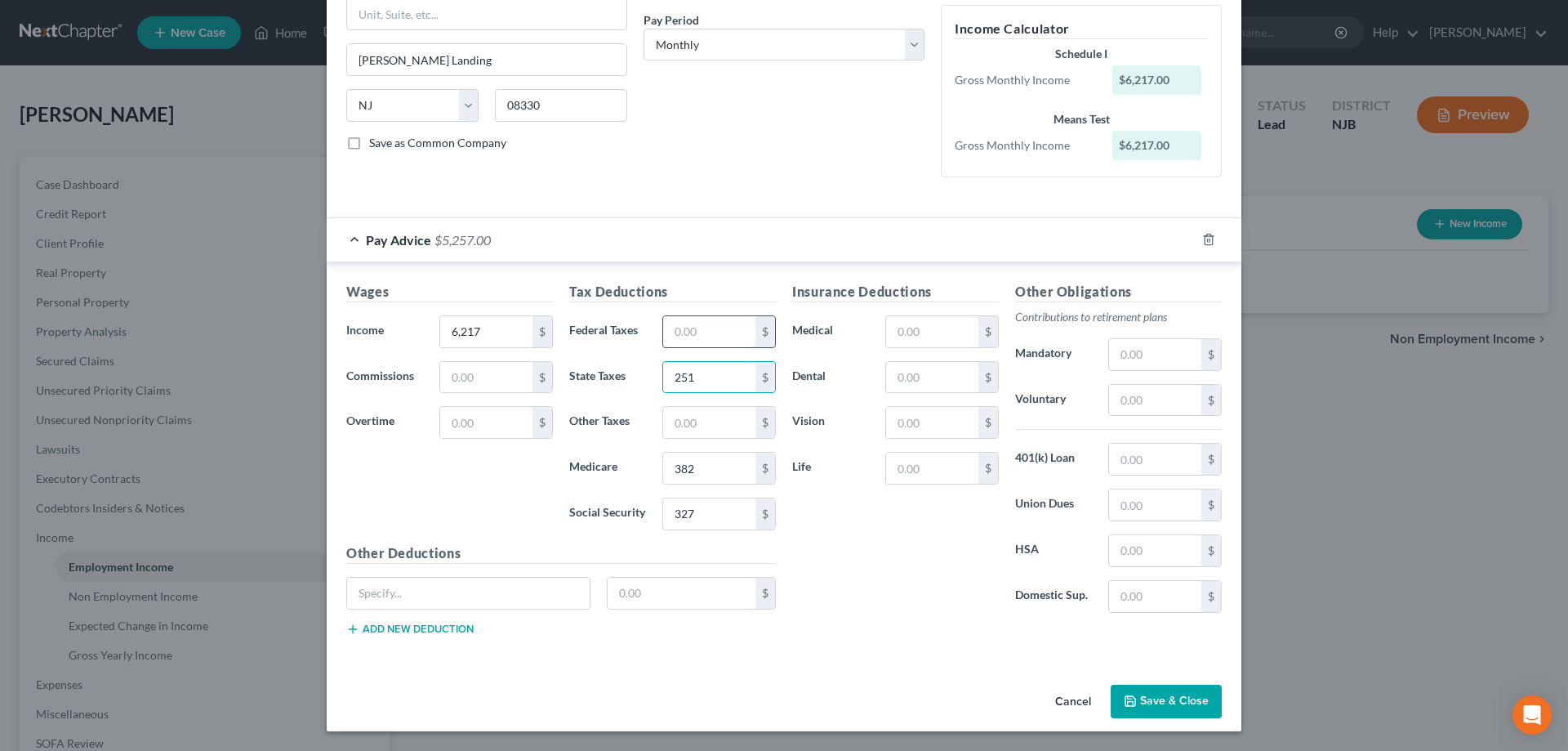
click at [684, 327] on input "text" at bounding box center [709, 331] width 93 height 31
click at [712, 381] on input "251" at bounding box center [709, 377] width 93 height 31
click at [712, 381] on input "284" at bounding box center [709, 377] width 93 height 31
click at [908, 377] on input "text" at bounding box center [932, 377] width 93 height 31
click at [913, 469] on input "text" at bounding box center [932, 468] width 93 height 31
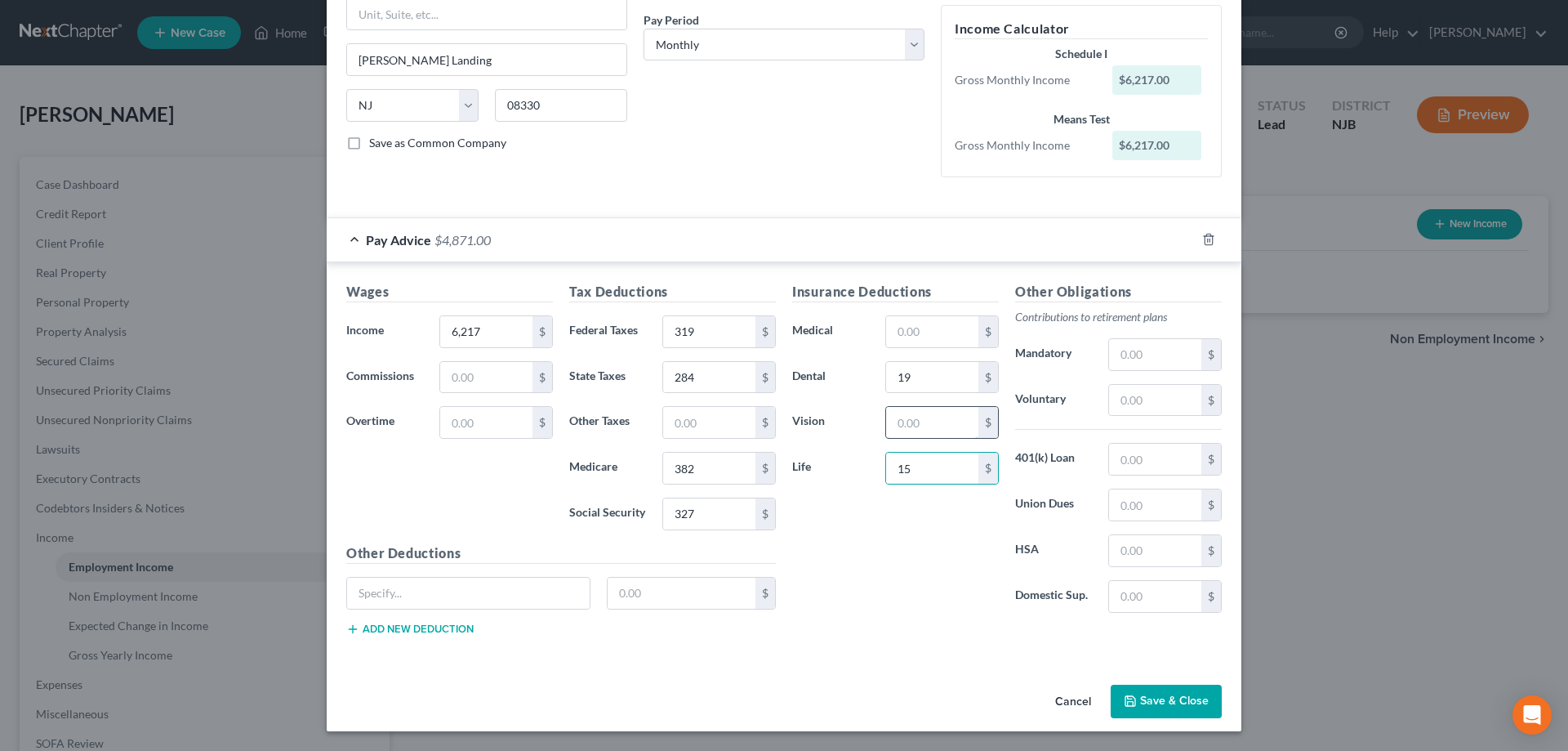
click at [933, 429] on input "text" at bounding box center [932, 422] width 93 height 31
click at [929, 338] on input "text" at bounding box center [932, 331] width 93 height 31
click at [924, 430] on input "13" at bounding box center [932, 422] width 93 height 31
click at [501, 587] on input "text" at bounding box center [468, 593] width 242 height 31
click at [655, 613] on div "stdlow $" at bounding box center [561, 599] width 446 height 46
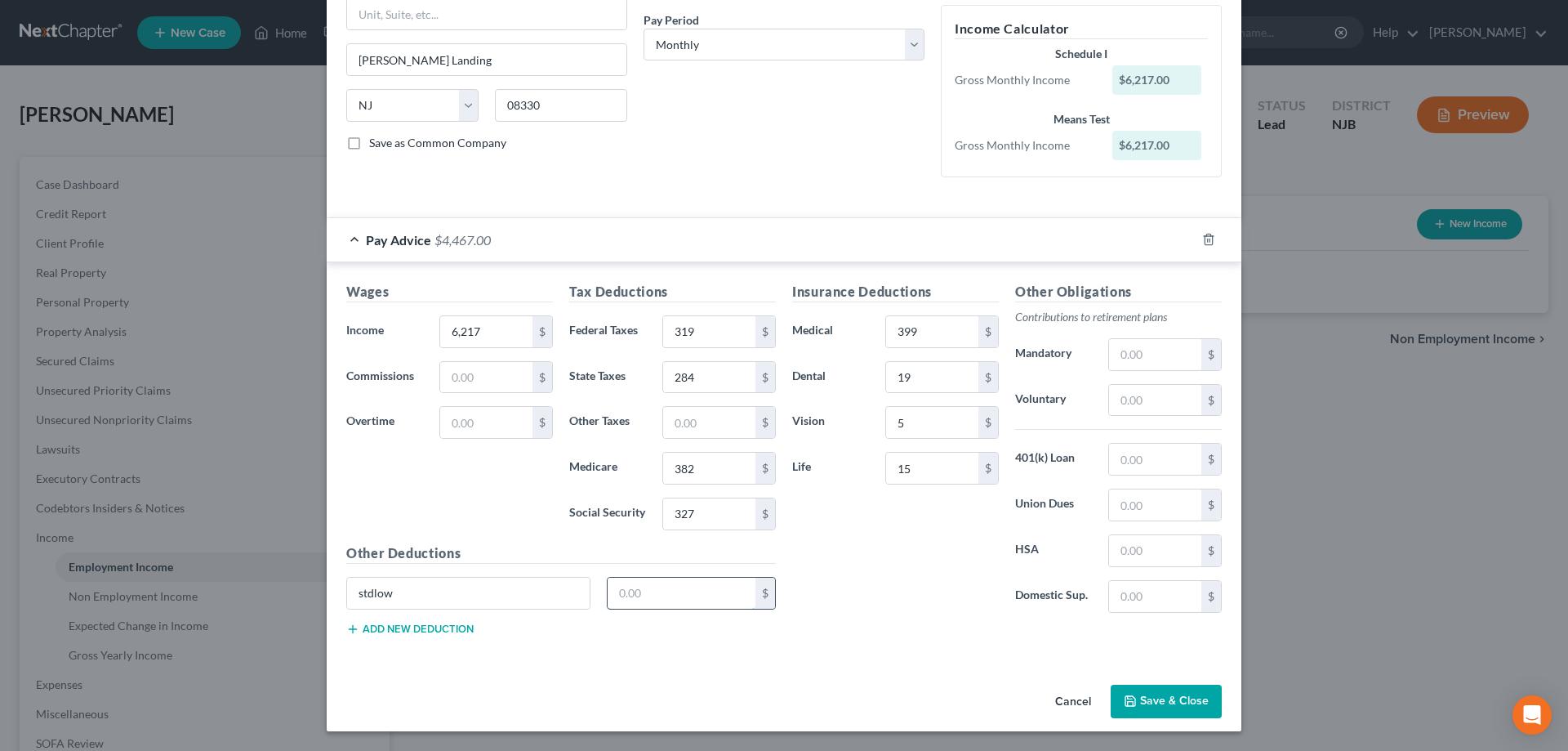
click at [659, 602] on input "text" at bounding box center [682, 593] width 149 height 31
click at [1173, 702] on button "Save & Close" at bounding box center [1166, 701] width 111 height 35
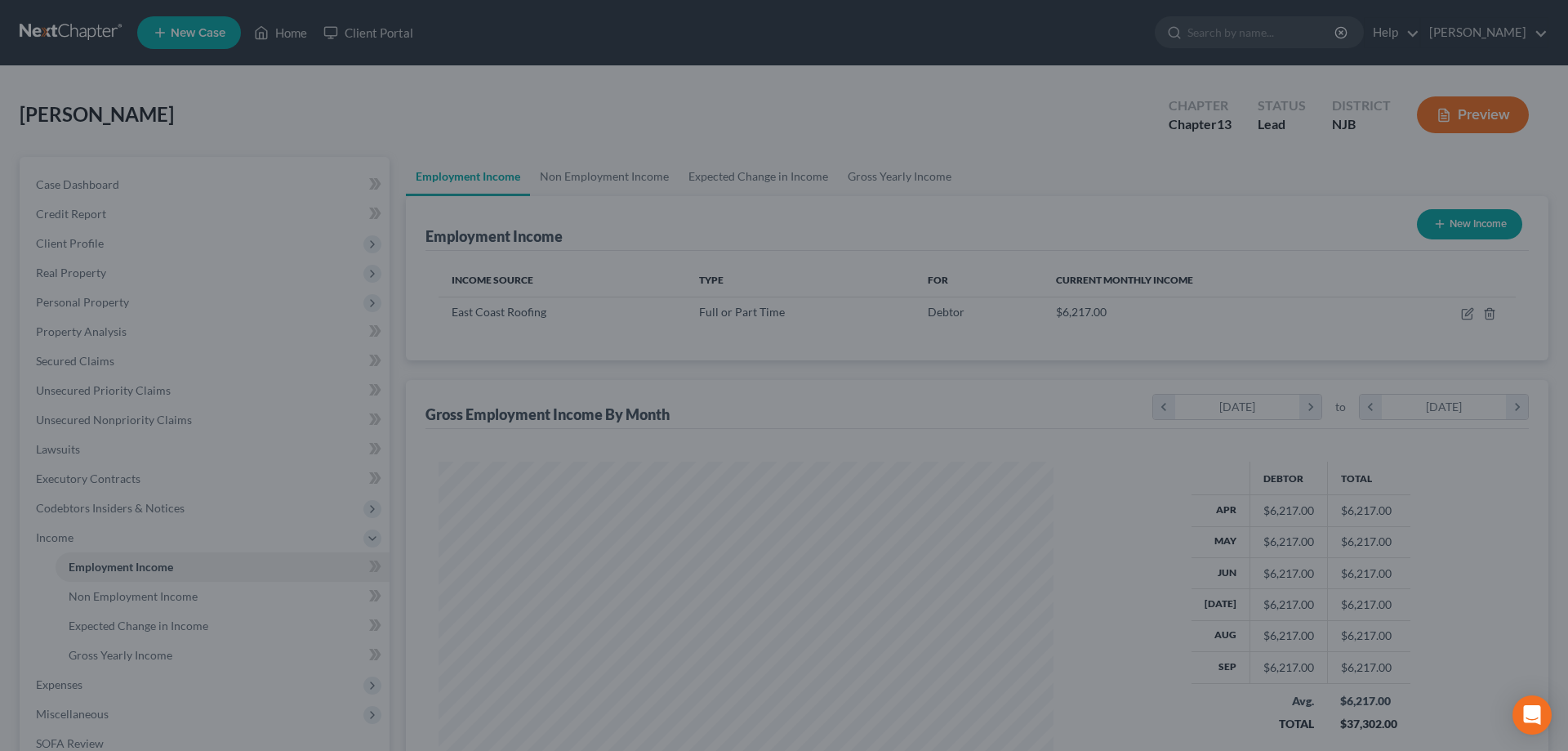
scroll to position [307, 648]
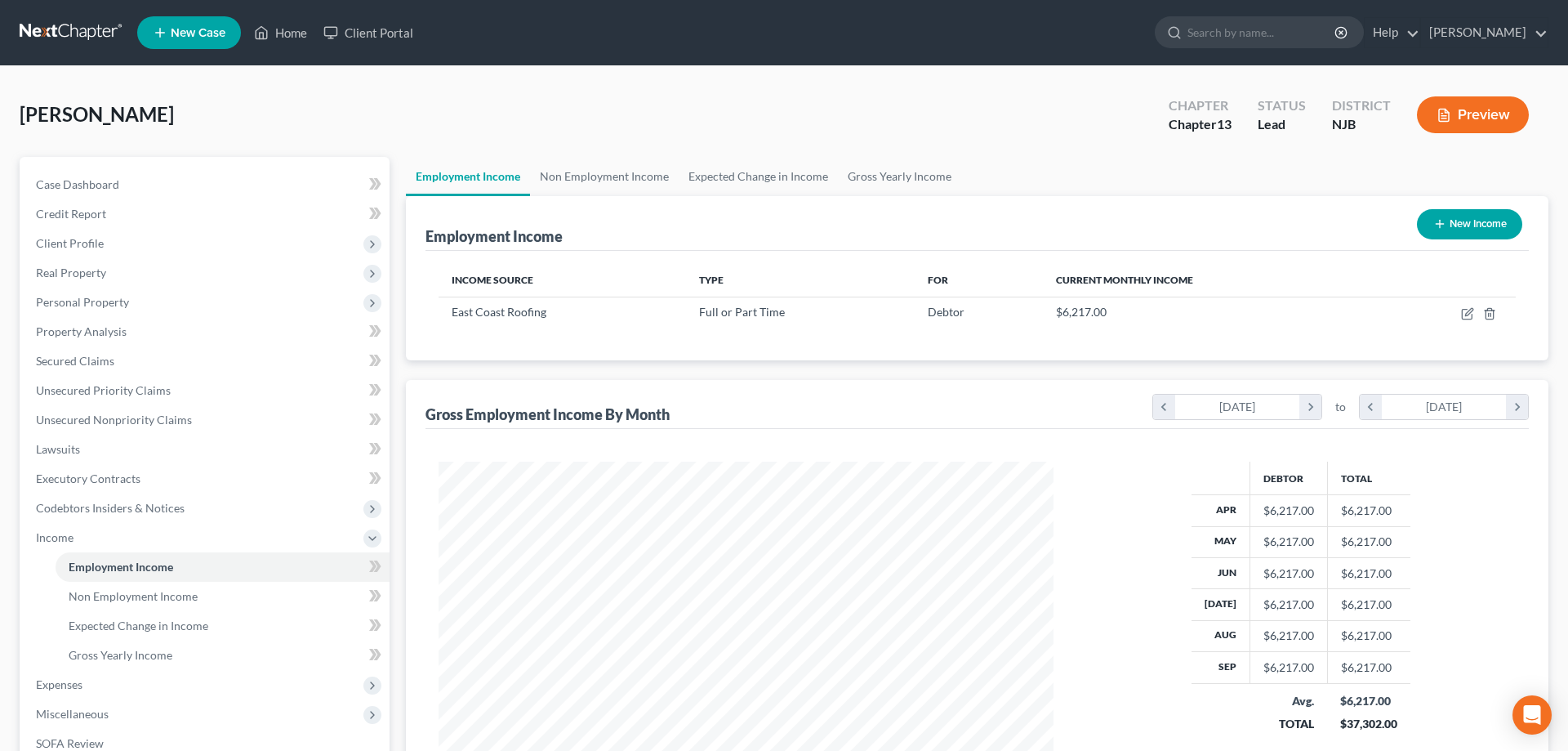
click at [1438, 222] on icon "button" at bounding box center [1440, 224] width 13 height 13
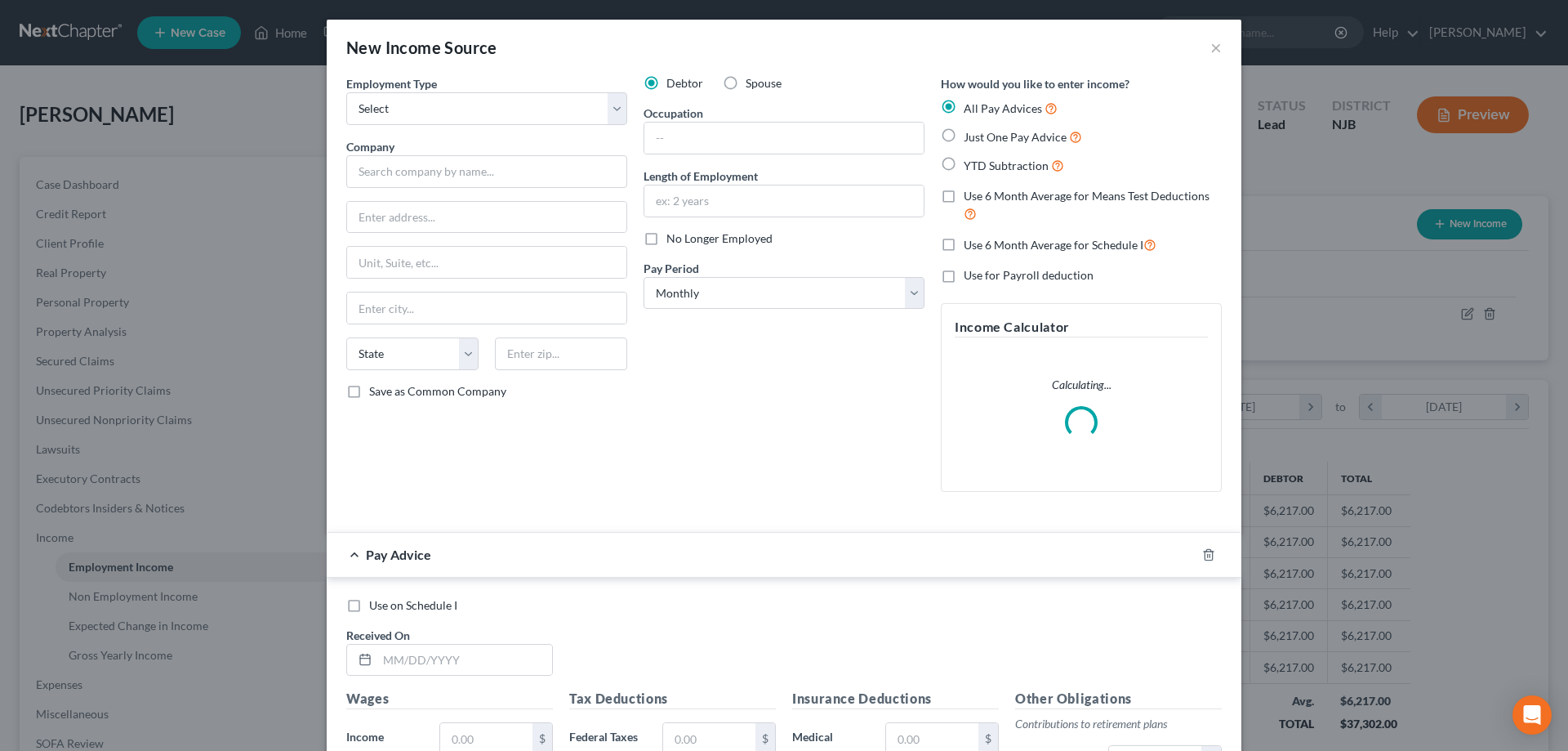
click at [746, 80] on label "Spouse" at bounding box center [764, 82] width 36 height 16
click at [753, 80] on input "Spouse" at bounding box center [757, 79] width 10 height 10
click at [346, 93] on select "Select Full or Part Time Employment Self Employment" at bounding box center [486, 108] width 281 height 33
click option "Full or Part Time Employment" at bounding box center [0, 0] width 0 height 0
click at [468, 178] on input "text" at bounding box center [486, 171] width 281 height 33
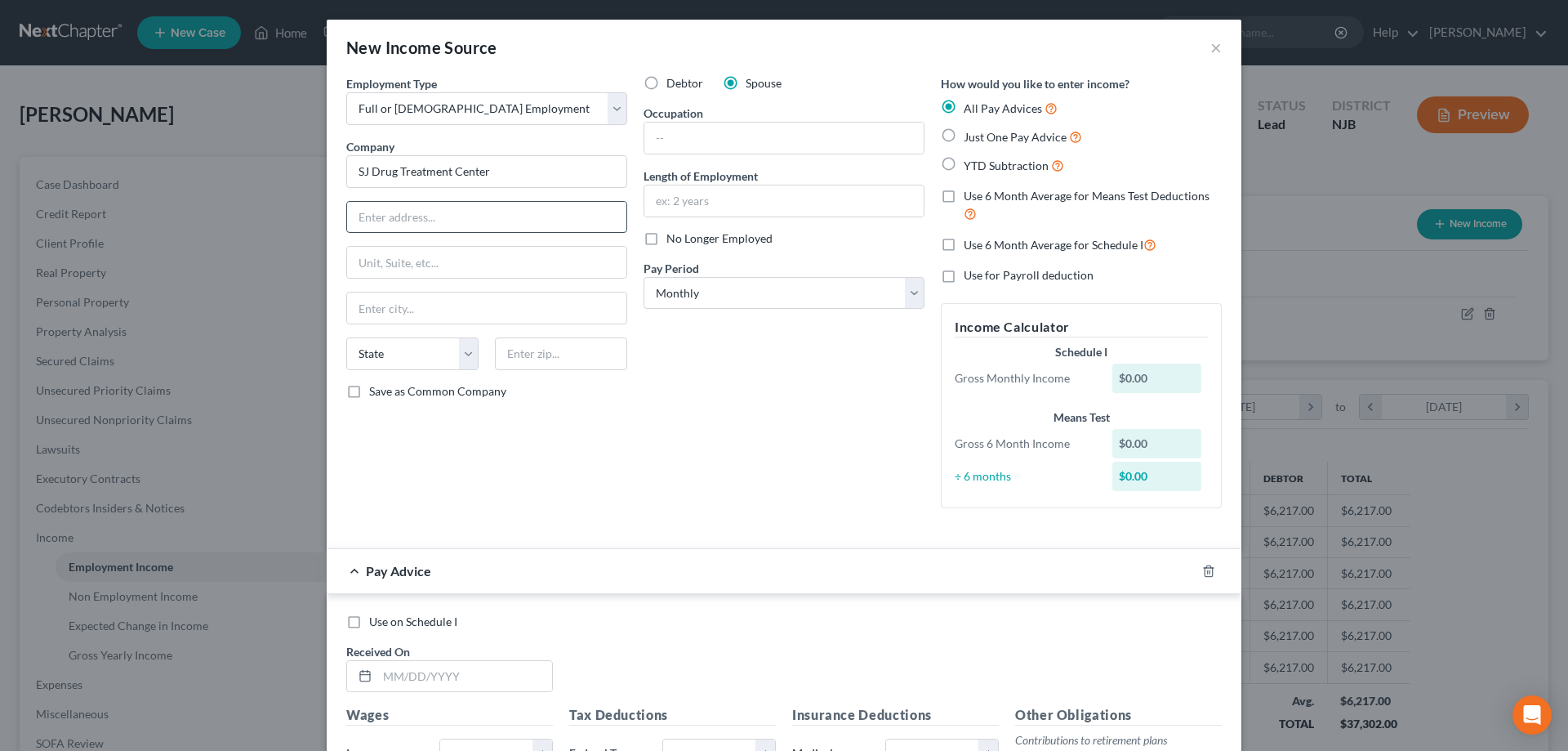
click at [403, 228] on input "text" at bounding box center [486, 217] width 280 height 31
click at [964, 141] on label "Just One Pay Advice" at bounding box center [1023, 137] width 119 height 19
click at [971, 138] on input "Just One Pay Advice" at bounding box center [975, 132] width 10 height 10
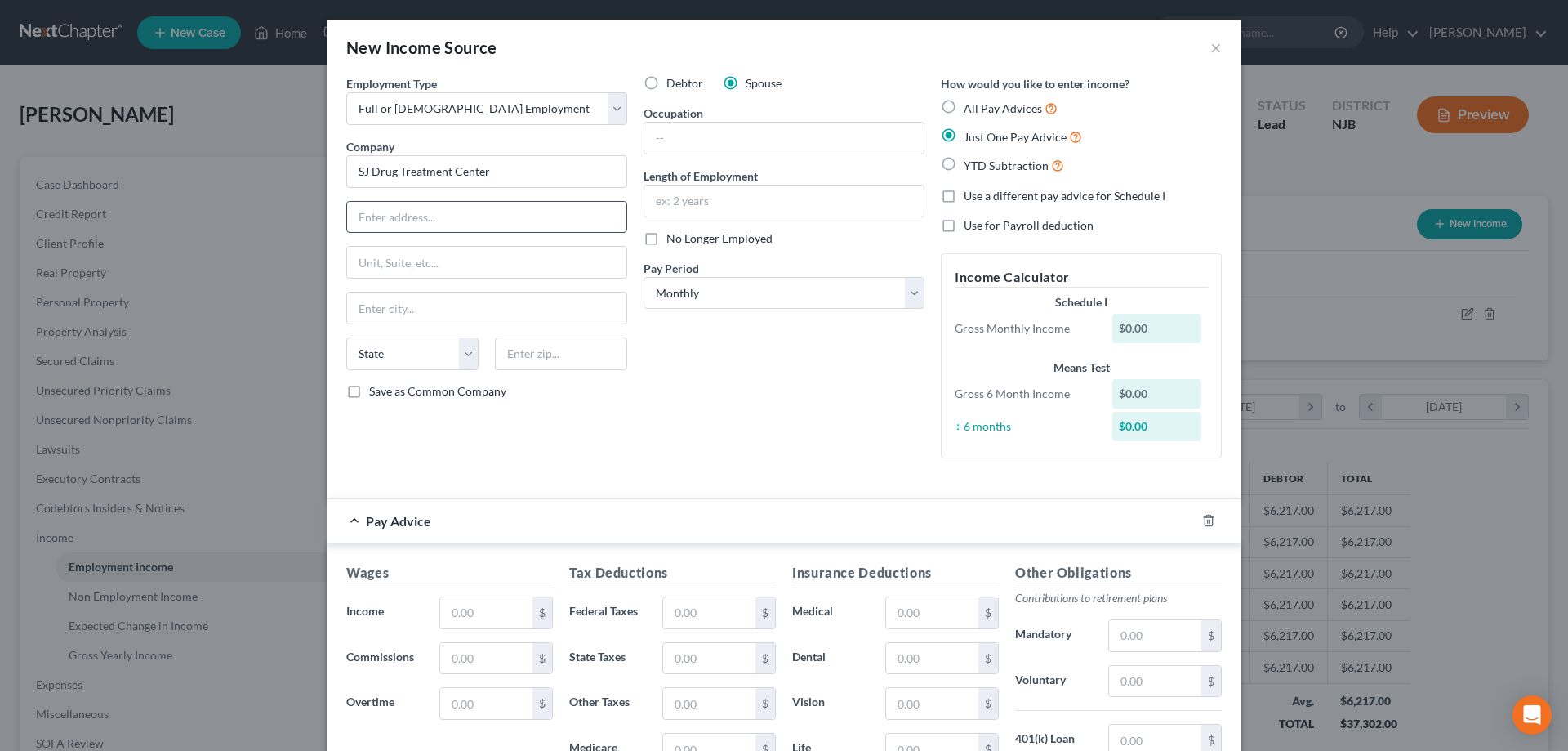
click at [396, 215] on input "text" at bounding box center [486, 217] width 280 height 31
click at [528, 353] on input "text" at bounding box center [561, 354] width 133 height 33
click at [516, 319] on input "Bridgeton" at bounding box center [486, 308] width 280 height 31
click at [683, 142] on input "text" at bounding box center [784, 137] width 280 height 31
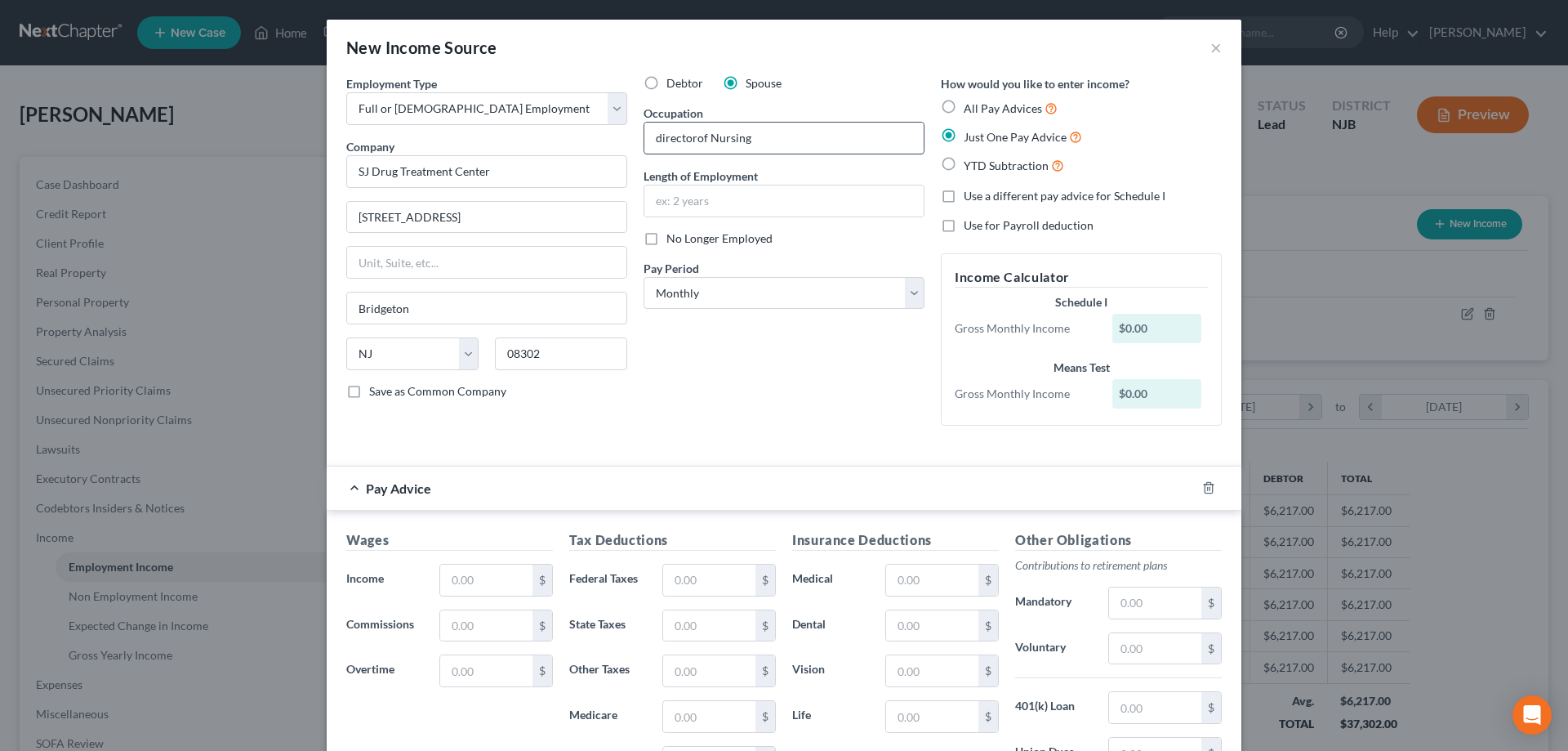
click at [698, 142] on input "directorof Nursing" at bounding box center [784, 137] width 280 height 31
click at [661, 136] on input "director of Nursing" at bounding box center [784, 137] width 280 height 31
click at [682, 196] on input "text" at bounding box center [784, 200] width 280 height 31
click at [546, 175] on input "SJ Drug Treatment Center" at bounding box center [486, 171] width 281 height 33
click at [512, 169] on input "SJ Drug Treatment Center (pwer diem)" at bounding box center [486, 171] width 281 height 33
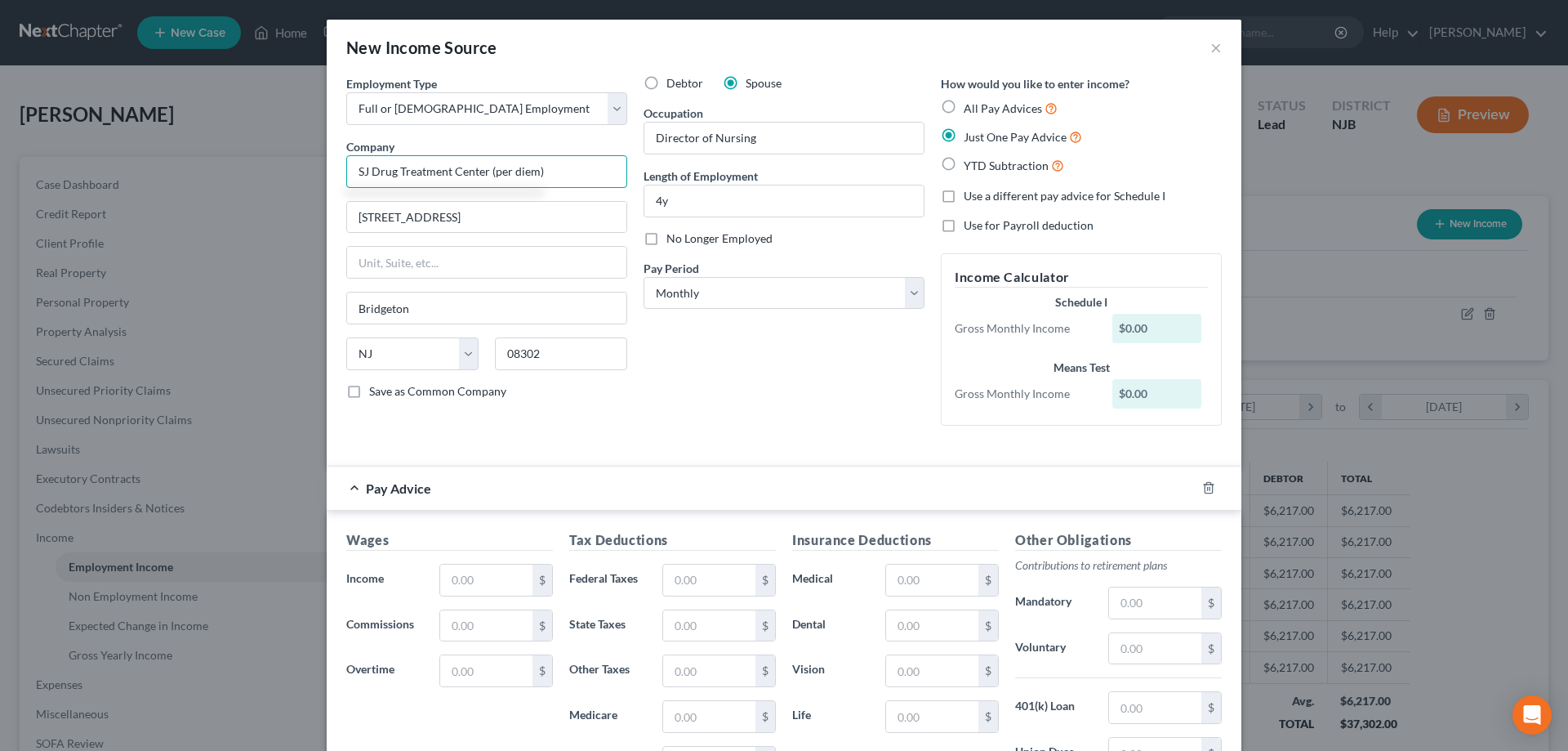
scroll to position [249, 0]
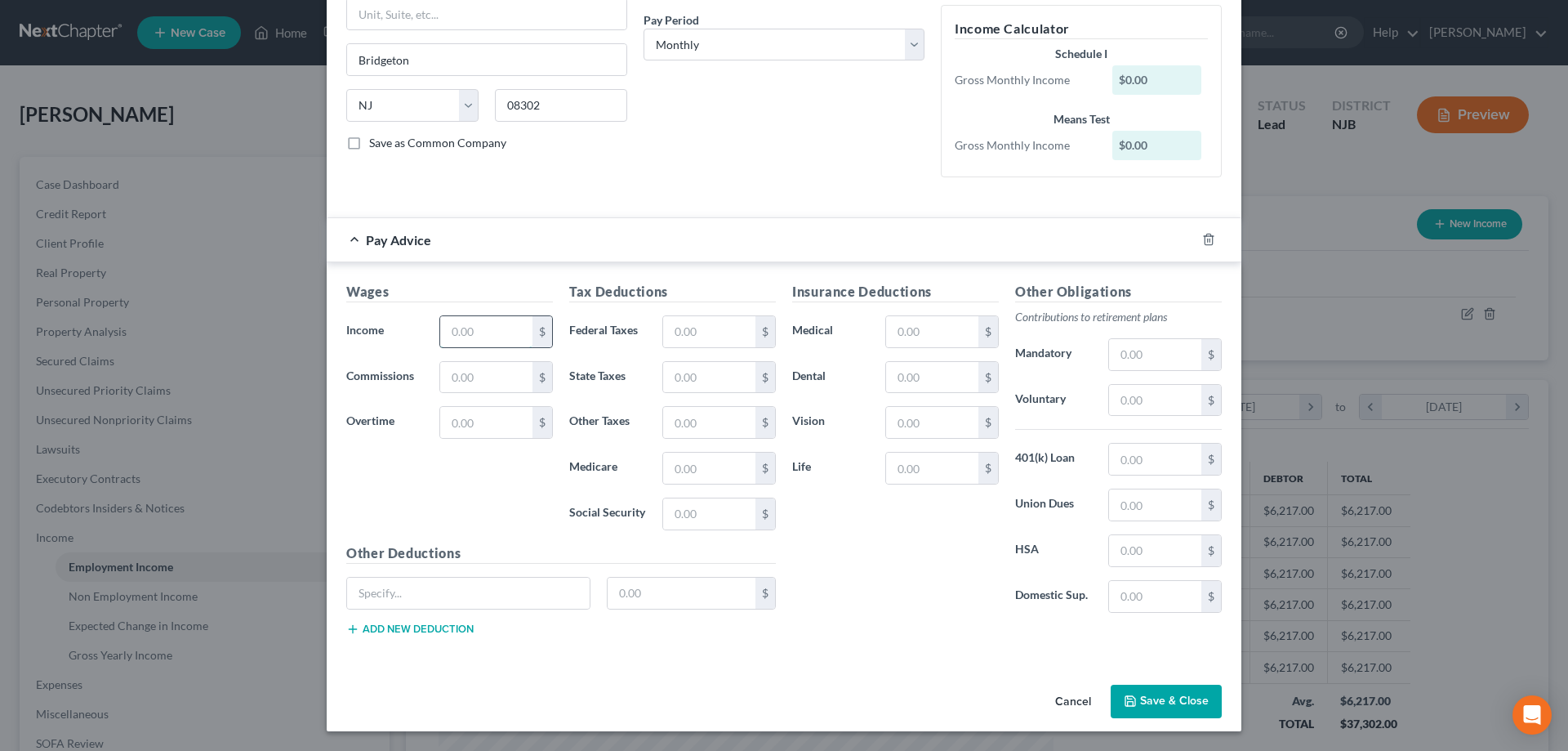
click at [459, 334] on input "text" at bounding box center [486, 331] width 93 height 31
click at [708, 518] on input "text" at bounding box center [709, 513] width 93 height 31
click at [694, 346] on input "text" at bounding box center [709, 331] width 93 height 31
click at [689, 475] on input "text" at bounding box center [709, 468] width 93 height 31
click at [694, 473] on input "text" at bounding box center [709, 468] width 93 height 31
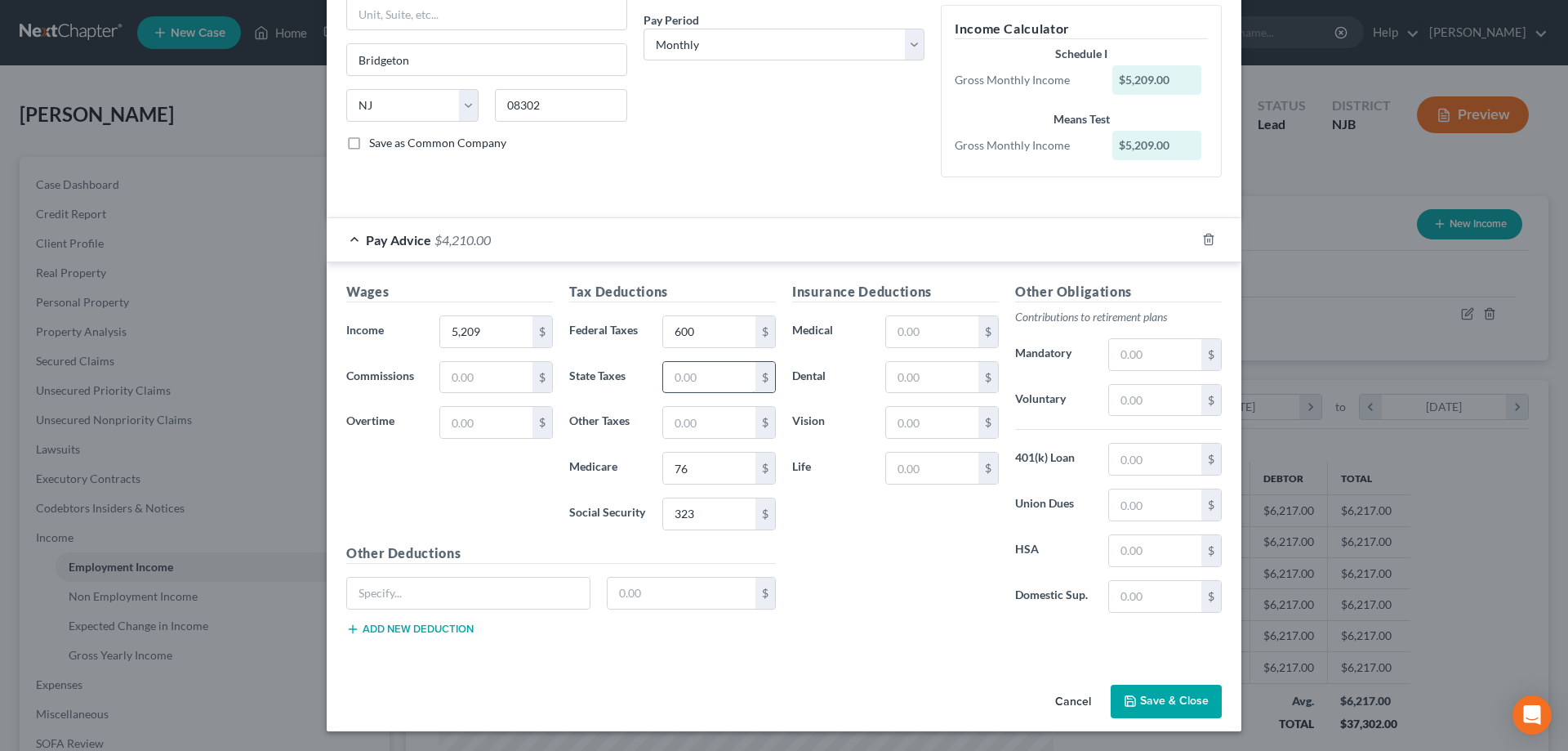
click at [698, 378] on input "text" at bounding box center [709, 377] width 93 height 31
click at [1147, 702] on button "Save & Close" at bounding box center [1166, 701] width 111 height 35
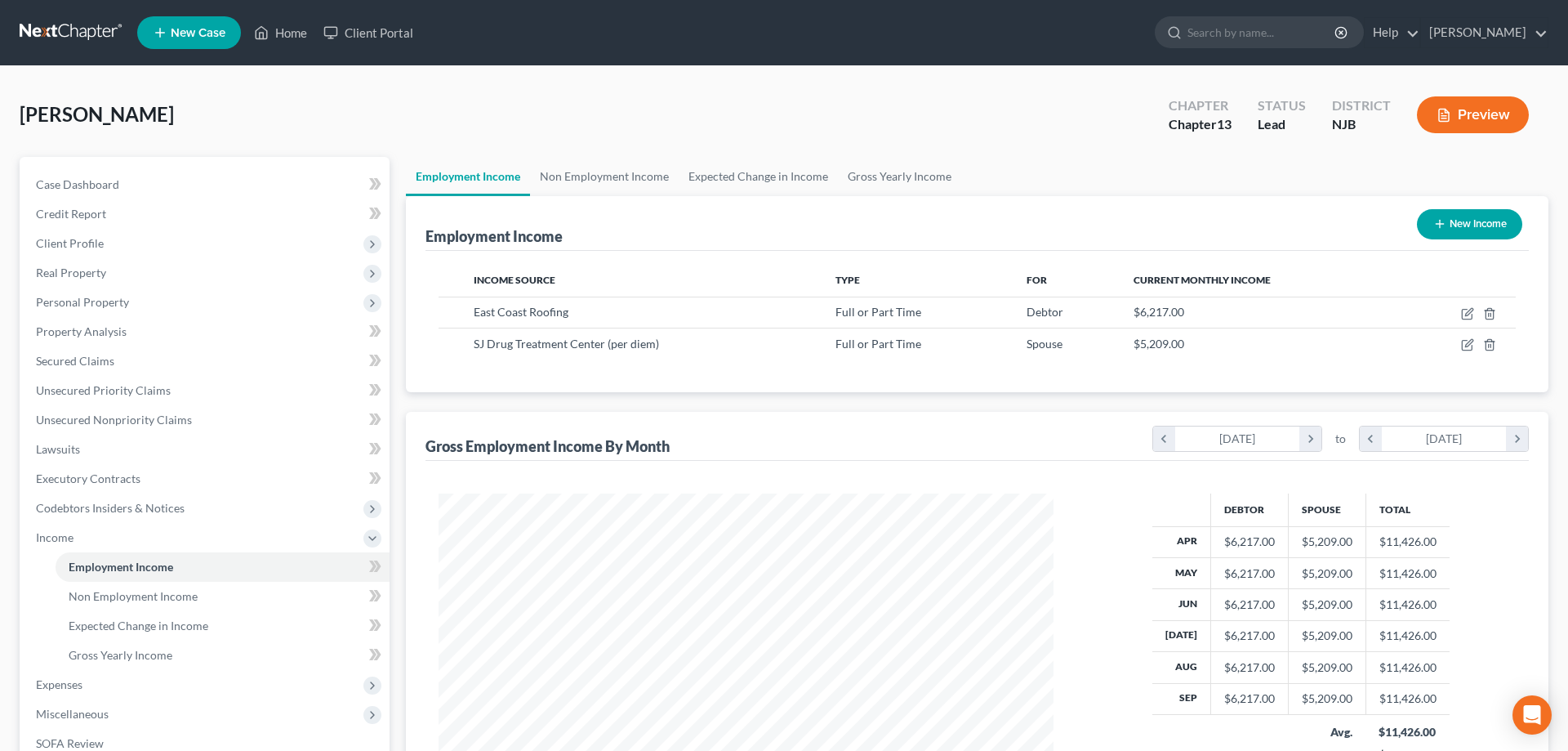
click at [1455, 223] on button "New Income" at bounding box center [1470, 224] width 106 height 30
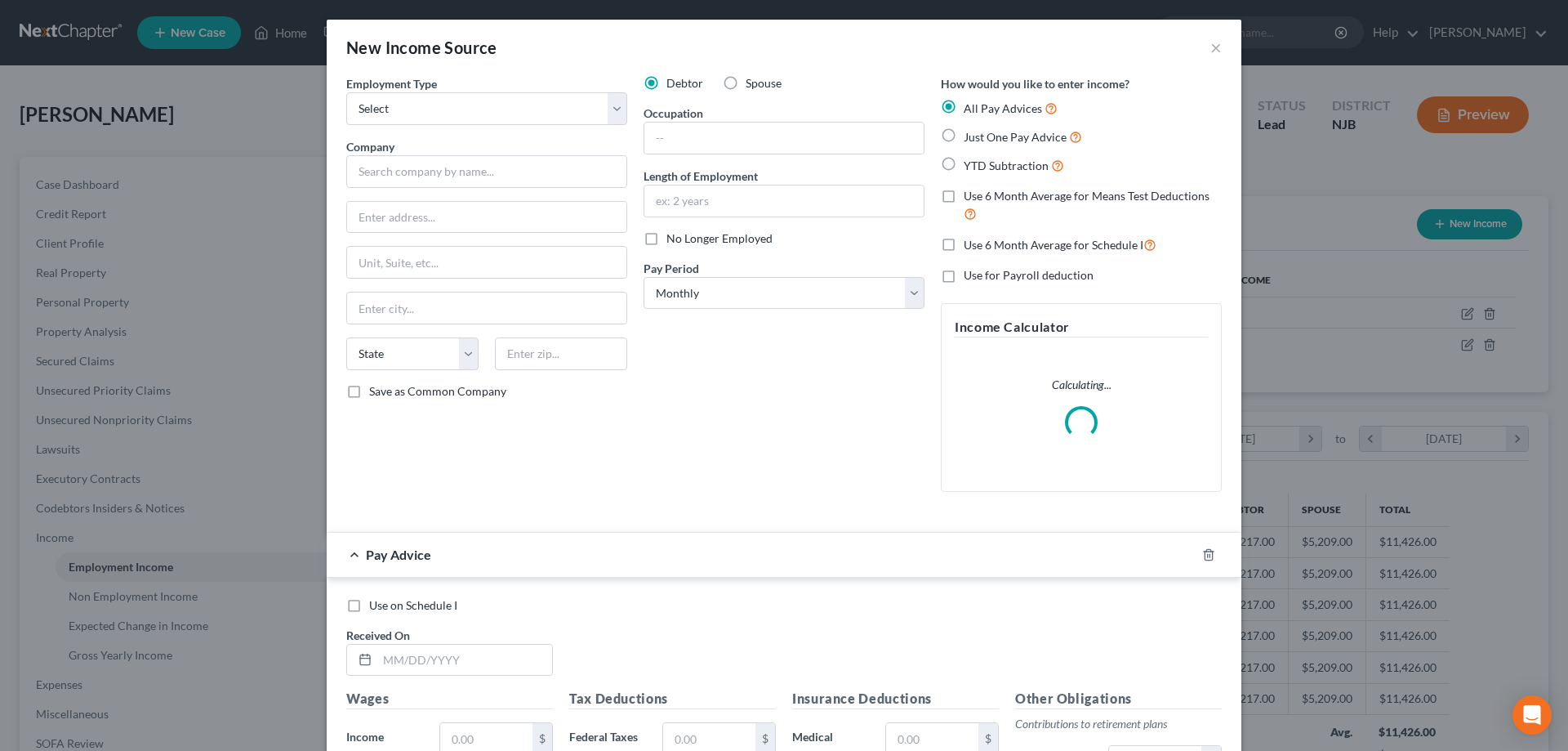
click at [746, 82] on label "Spouse" at bounding box center [764, 82] width 36 height 16
click at [753, 82] on input "Spouse" at bounding box center [757, 79] width 10 height 10
click at [346, 93] on select "Select Full or Part Time Employment Self Employment" at bounding box center [486, 108] width 281 height 33
click option "Full or Part Time Employment" at bounding box center [0, 0] width 0 height 0
click at [447, 171] on input "text" at bounding box center [486, 171] width 281 height 33
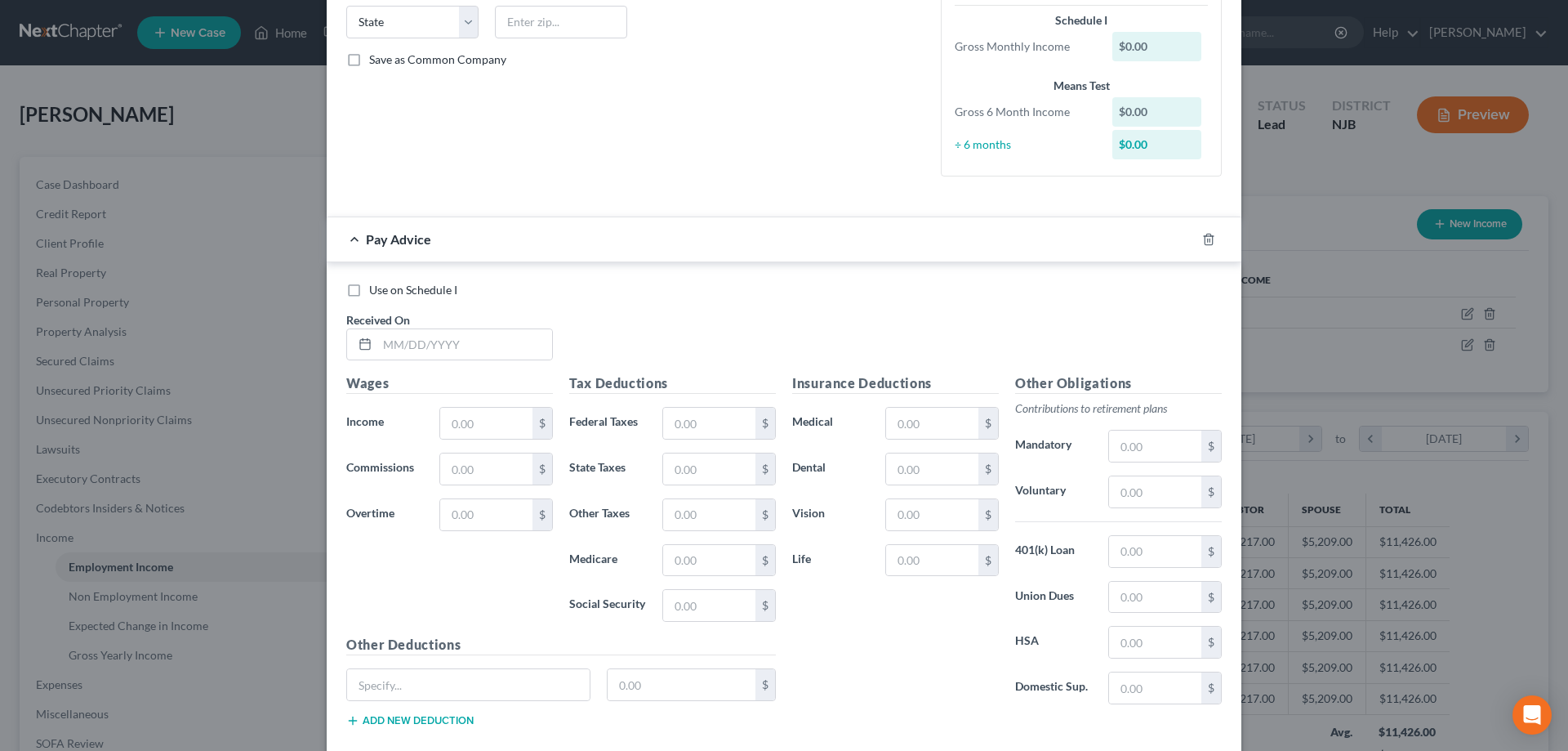
scroll to position [333, 0]
click at [462, 432] on input "text" at bounding box center [486, 421] width 93 height 31
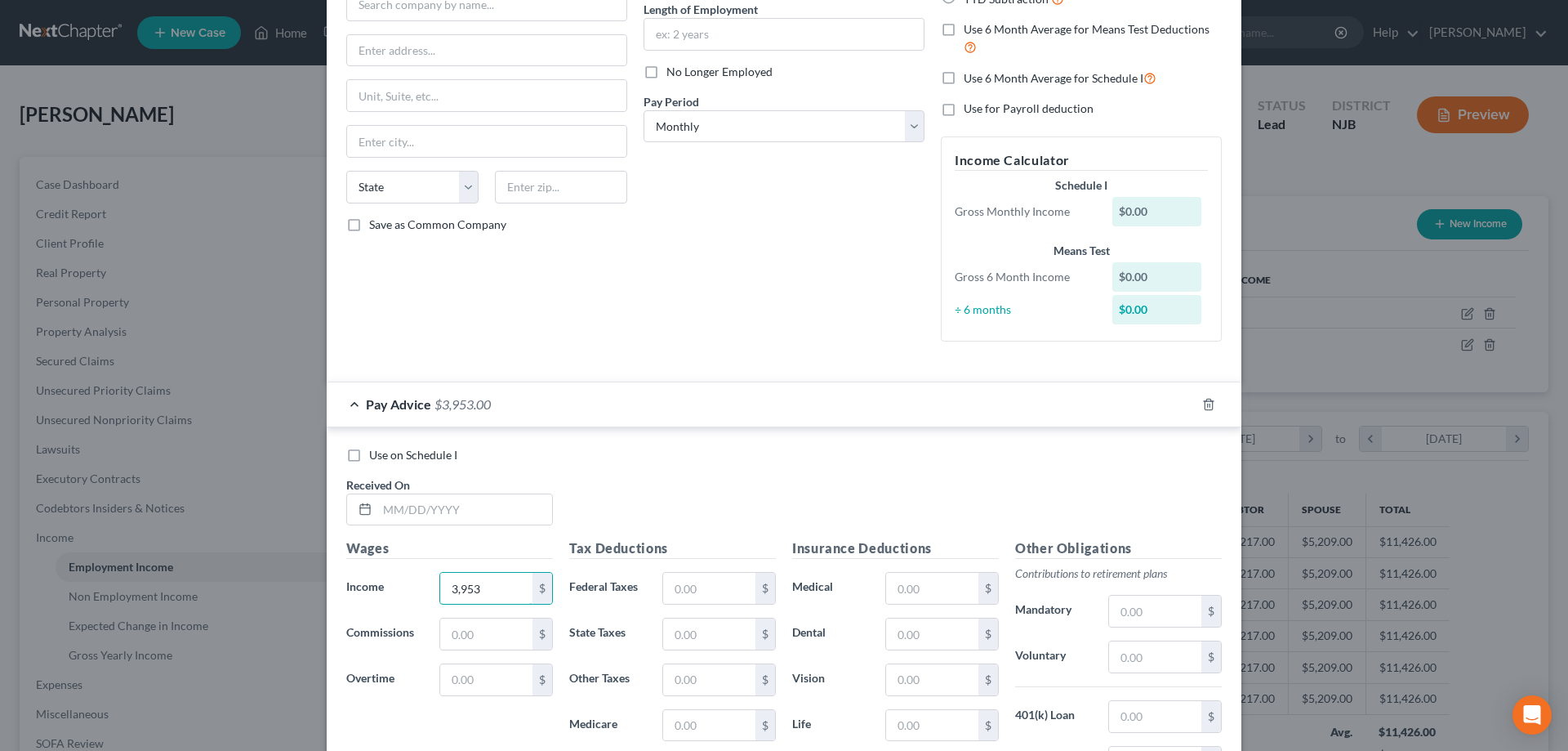
scroll to position [0, 0]
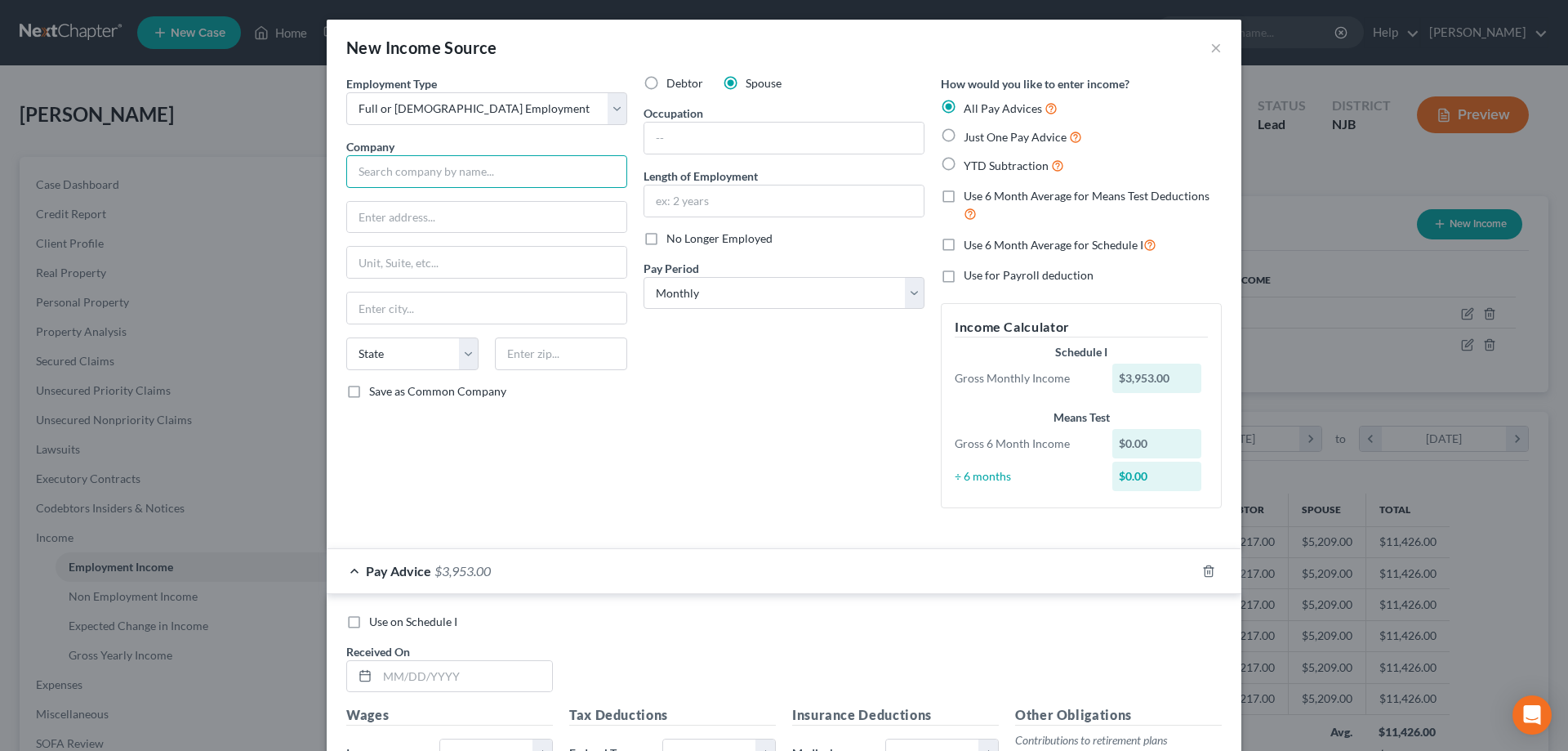
click at [450, 170] on input "text" at bounding box center [486, 171] width 281 height 33
click at [447, 171] on input "Holy Redeemer health" at bounding box center [486, 171] width 281 height 33
click at [964, 131] on label "Just One Pay Advice" at bounding box center [1023, 137] width 119 height 19
click at [971, 131] on input "Just One Pay Advice" at bounding box center [975, 132] width 10 height 10
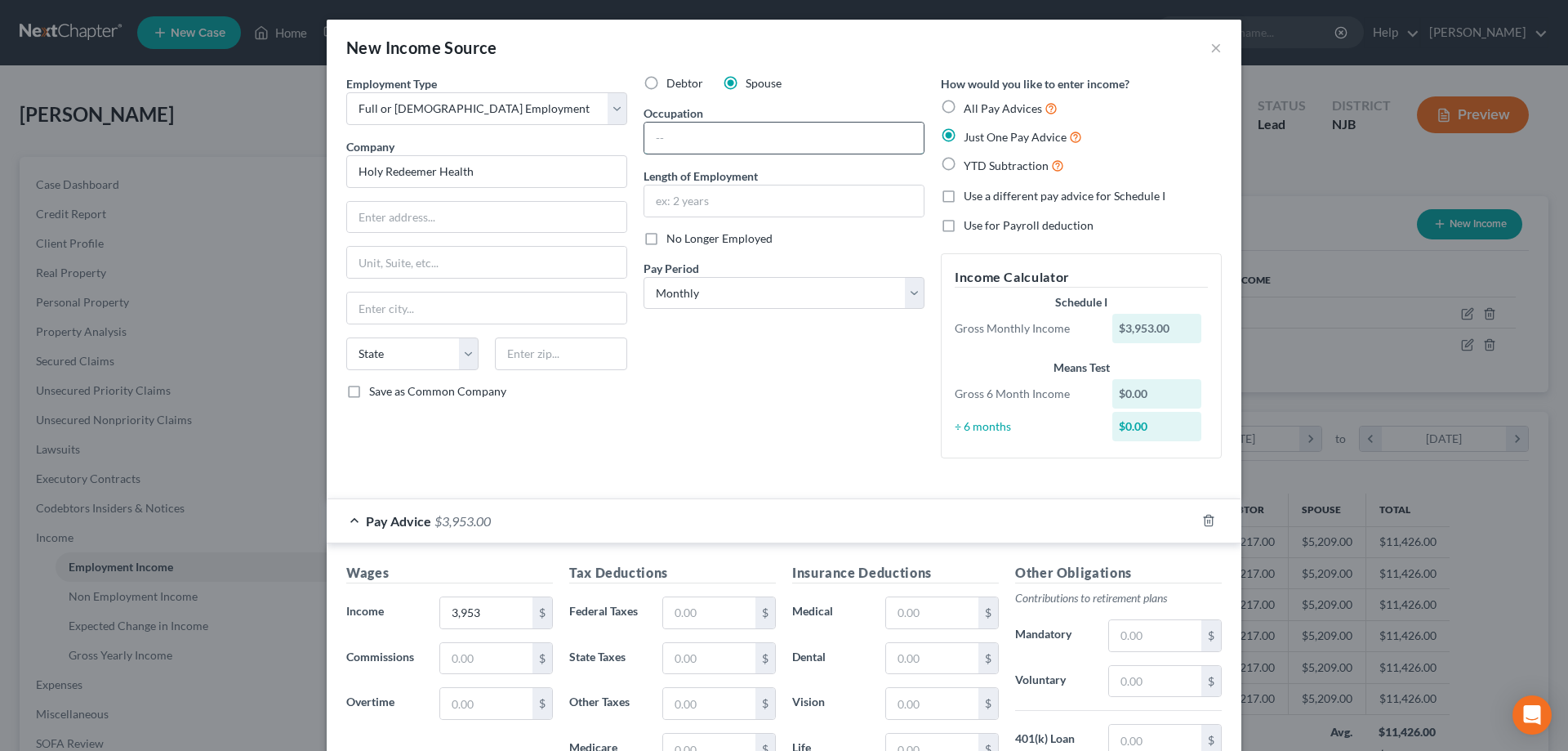
click at [762, 129] on input "text" at bounding box center [784, 137] width 280 height 31
click at [515, 214] on input "text" at bounding box center [486, 217] width 280 height 31
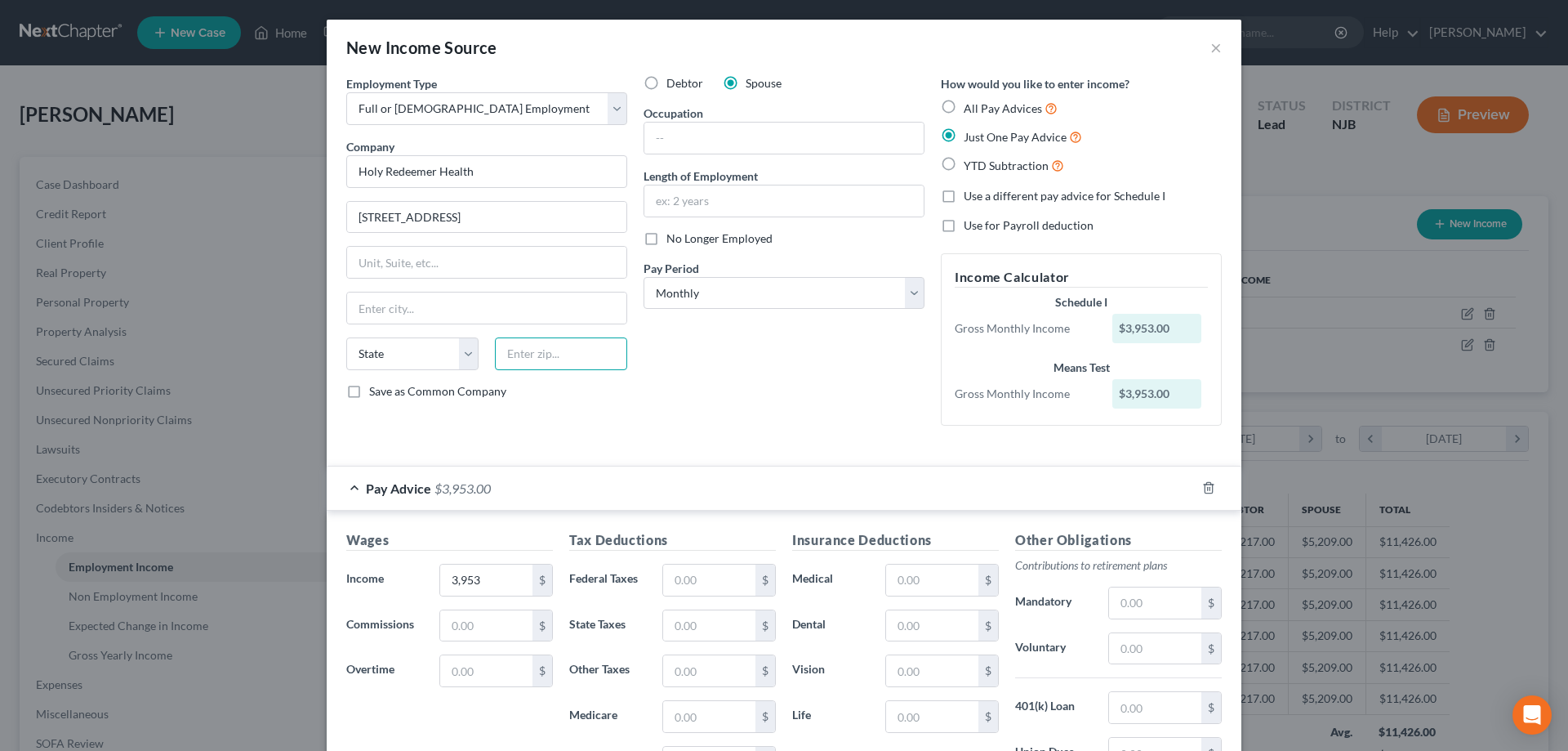
click at [542, 352] on input "text" at bounding box center [561, 354] width 133 height 33
click at [687, 142] on input "text" at bounding box center [784, 137] width 280 height 31
click at [699, 199] on input "text" at bounding box center [784, 200] width 280 height 31
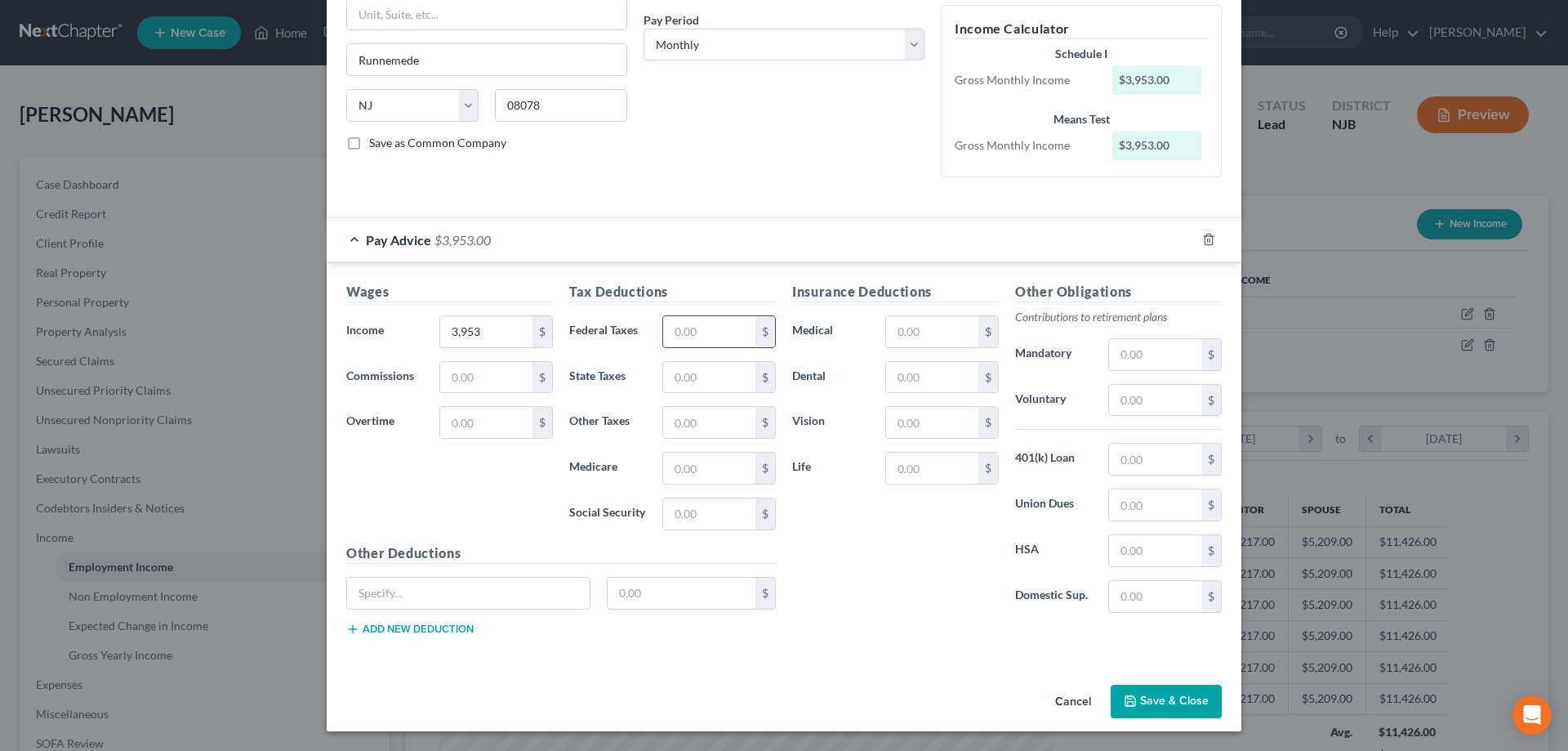
click at [699, 339] on input "text" at bounding box center [709, 331] width 93 height 31
click at [684, 523] on input "text" at bounding box center [709, 513] width 93 height 31
click at [685, 472] on input "text" at bounding box center [709, 468] width 93 height 31
click at [693, 375] on input "text" at bounding box center [709, 377] width 93 height 31
click at [1159, 694] on button "Save & Close" at bounding box center [1166, 701] width 111 height 35
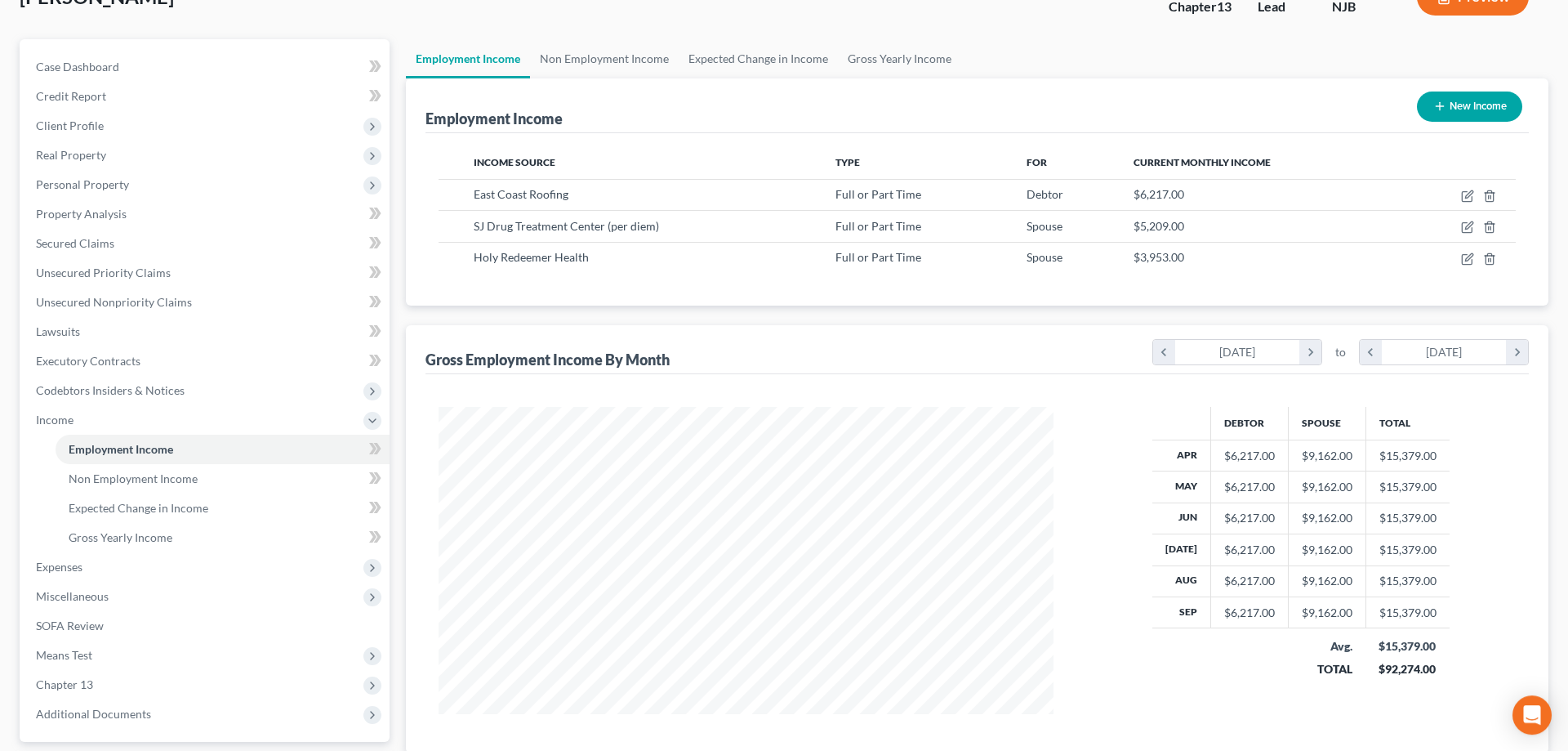
scroll to position [250, 0]
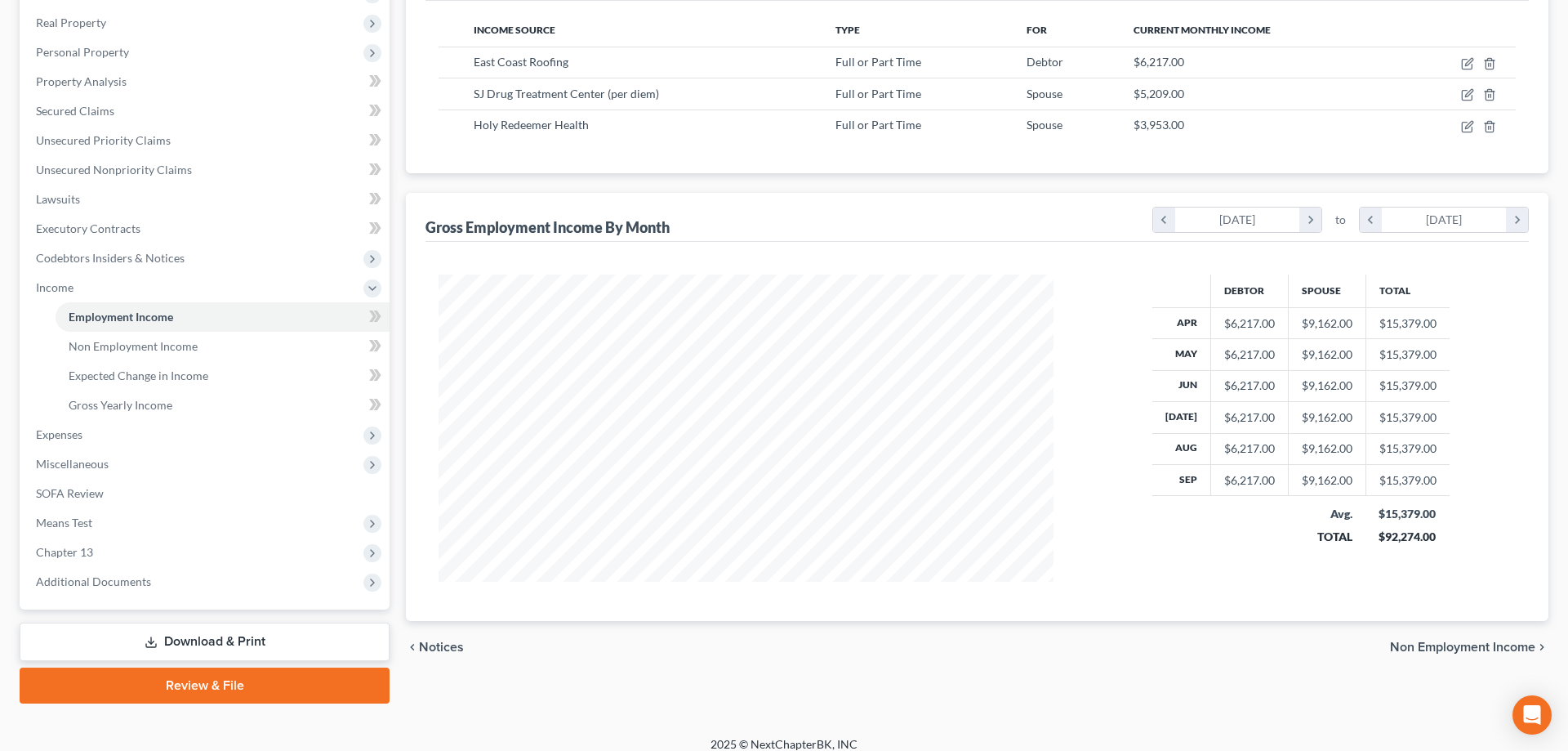
click at [401, 269] on div "Employment Income Non Employment Income Expected Change in Income Gross Yearly …" at bounding box center [977, 305] width 1159 height 797
click at [133, 401] on span "Gross Yearly Income" at bounding box center [120, 404] width 104 height 14
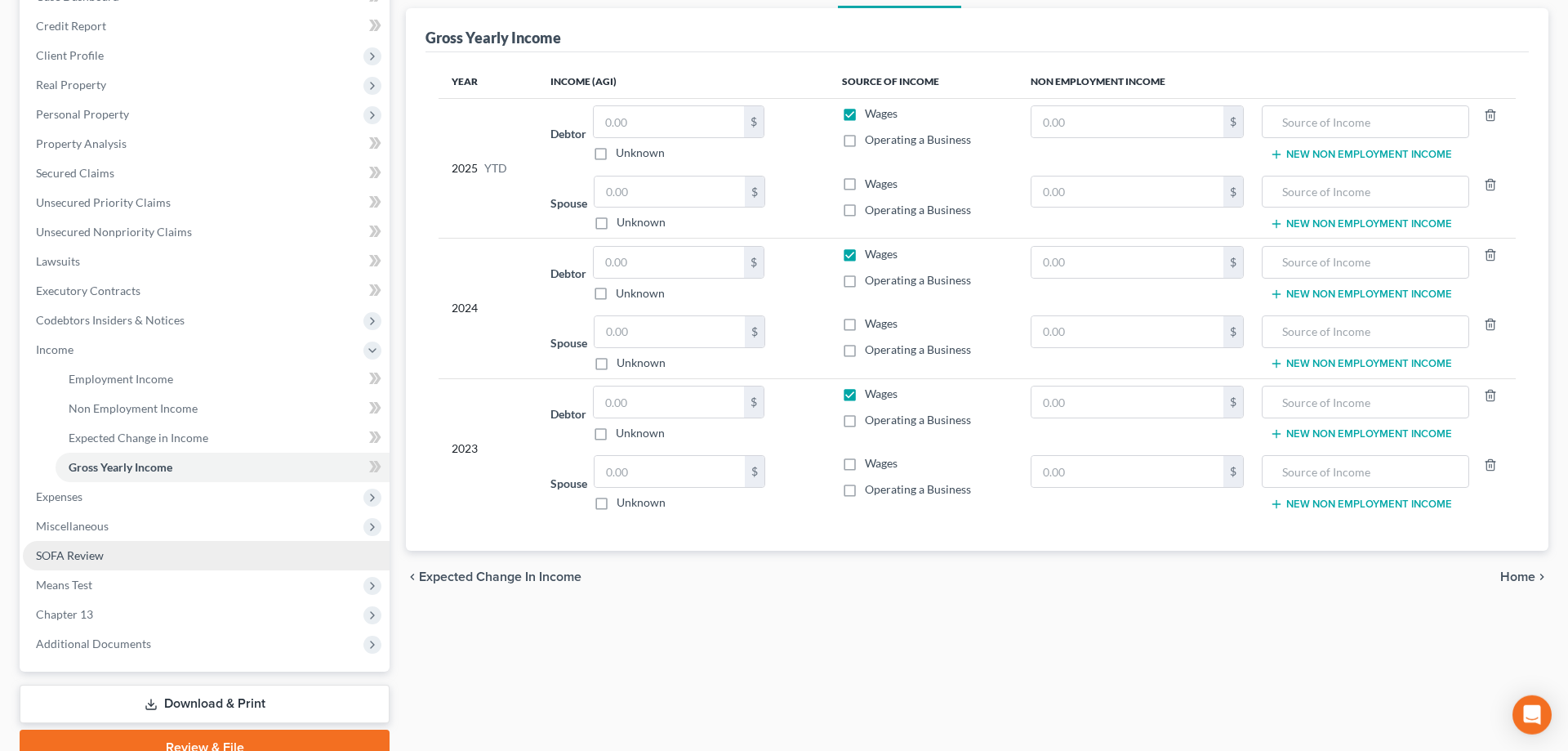
scroll to position [250, 0]
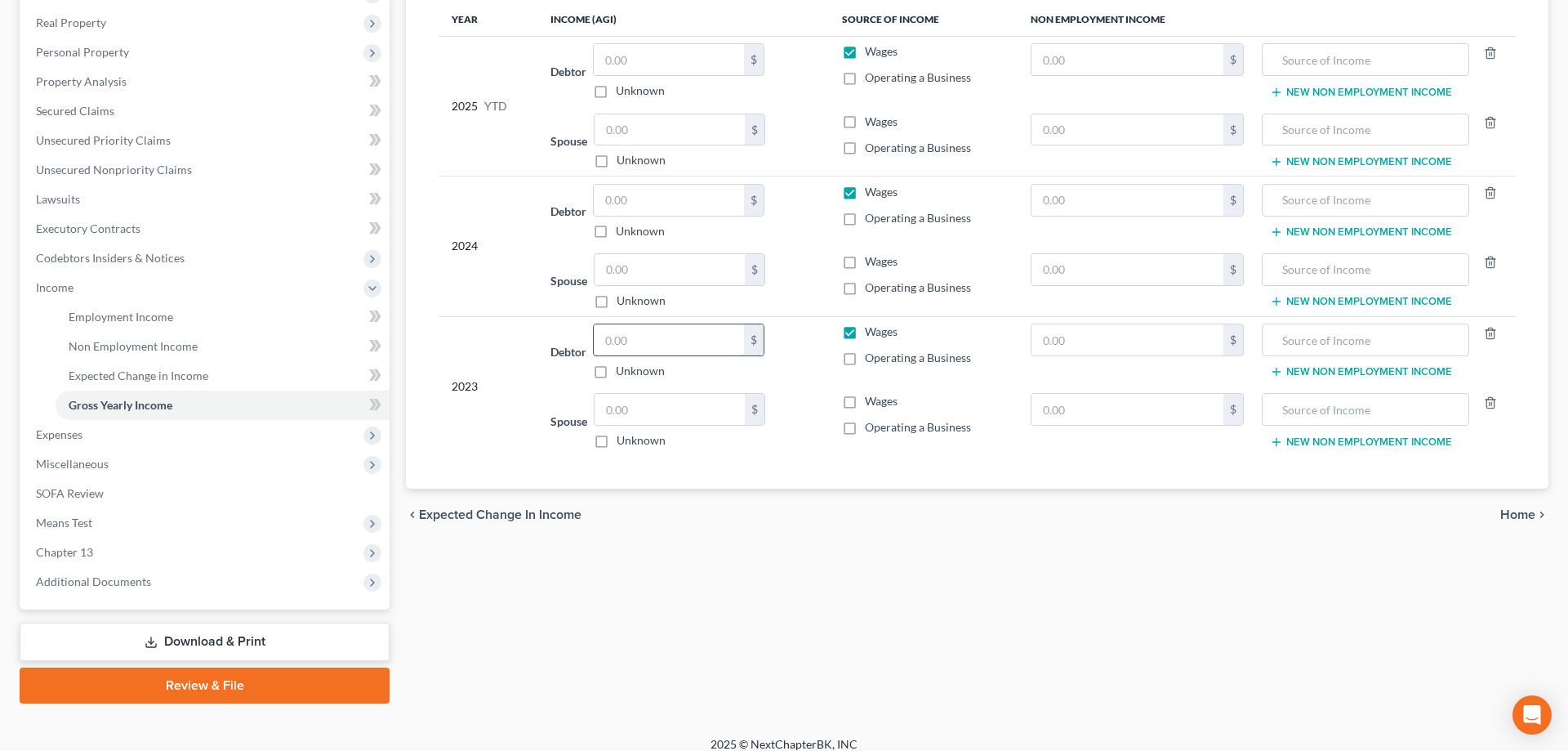
click at [616, 350] on input "text" at bounding box center [669, 339] width 151 height 31
click at [641, 206] on input "text" at bounding box center [669, 199] width 151 height 31
click at [614, 203] on input "161,216" at bounding box center [669, 199] width 151 height 31
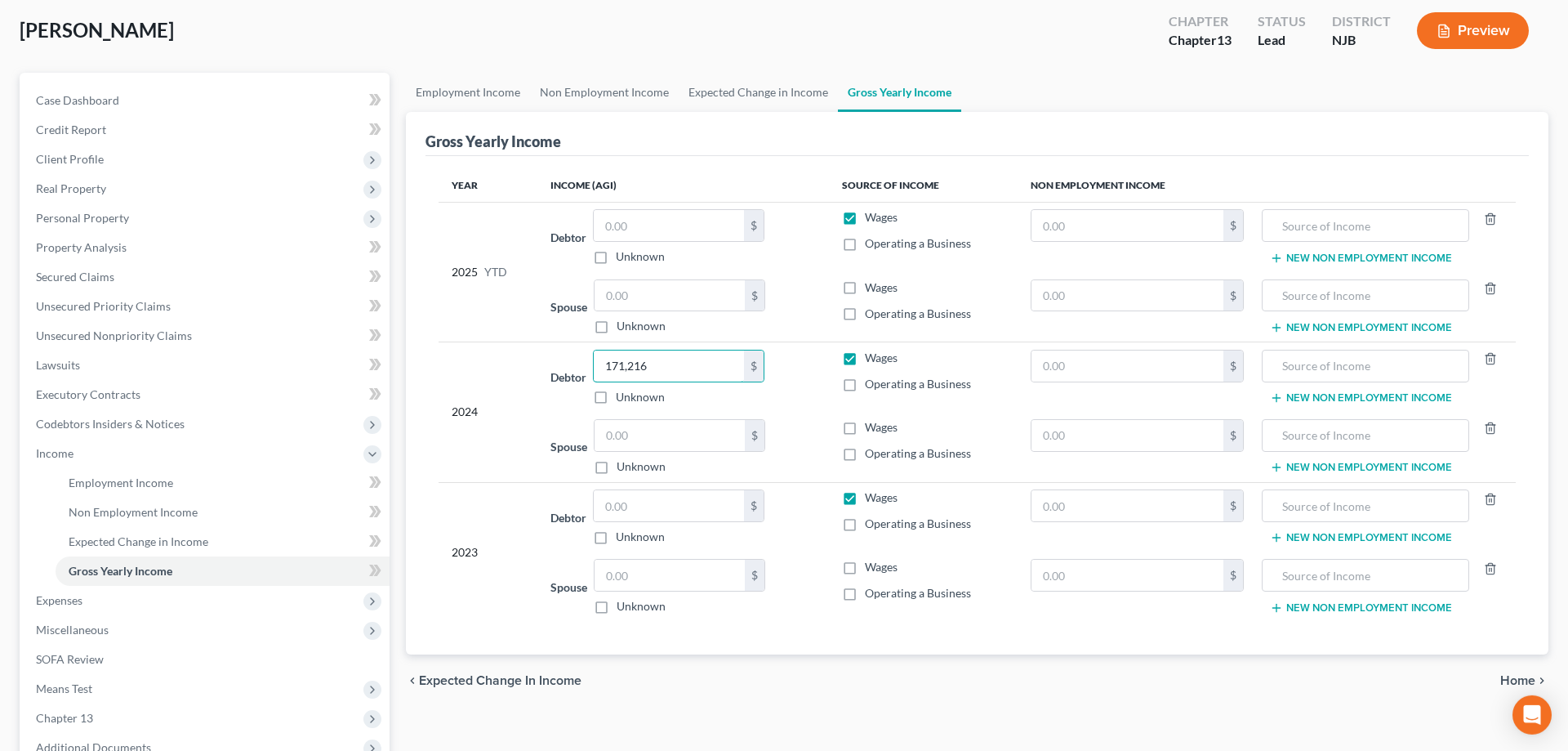
scroll to position [0, 0]
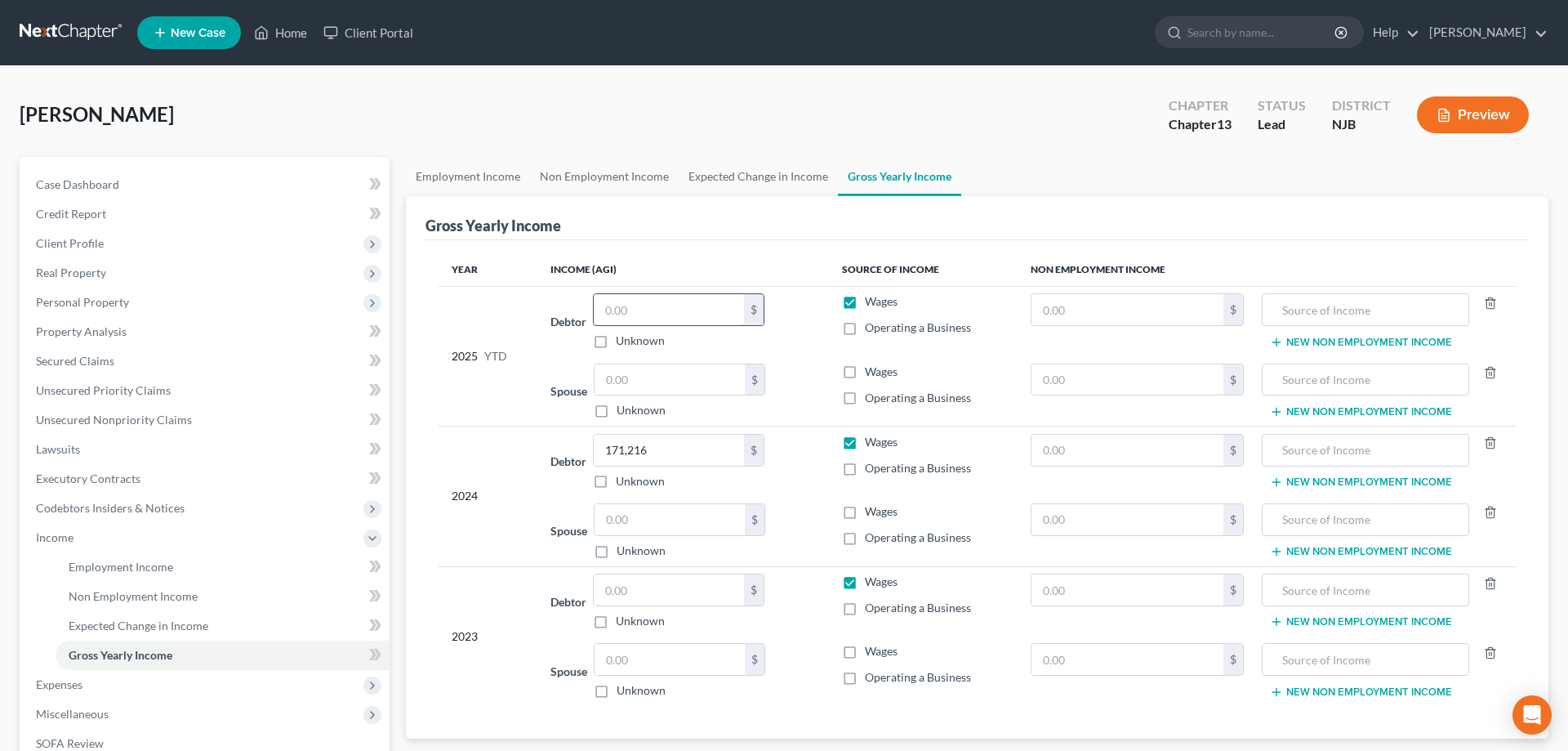
click at [623, 313] on input "text" at bounding box center [669, 309] width 151 height 31
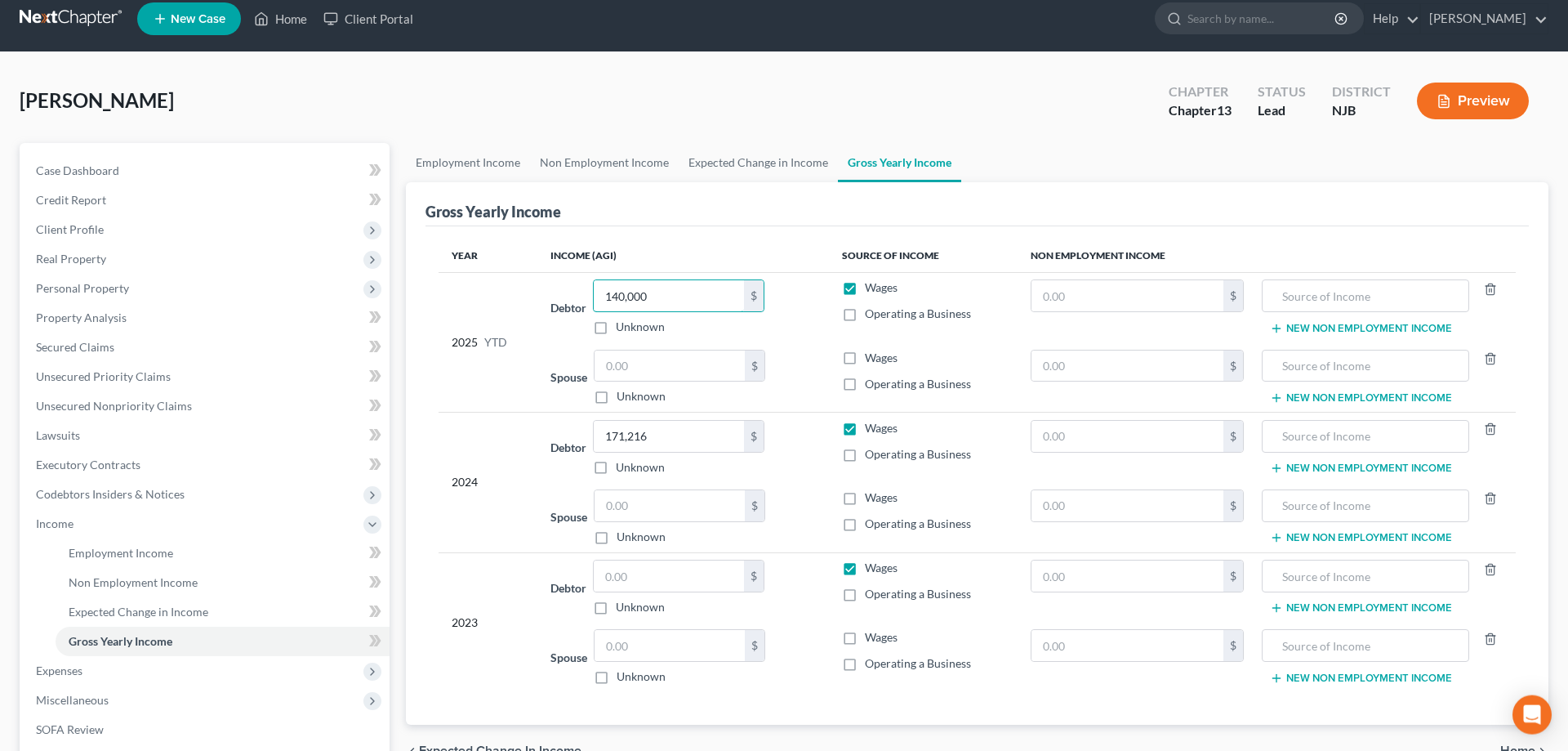
scroll to position [263, 0]
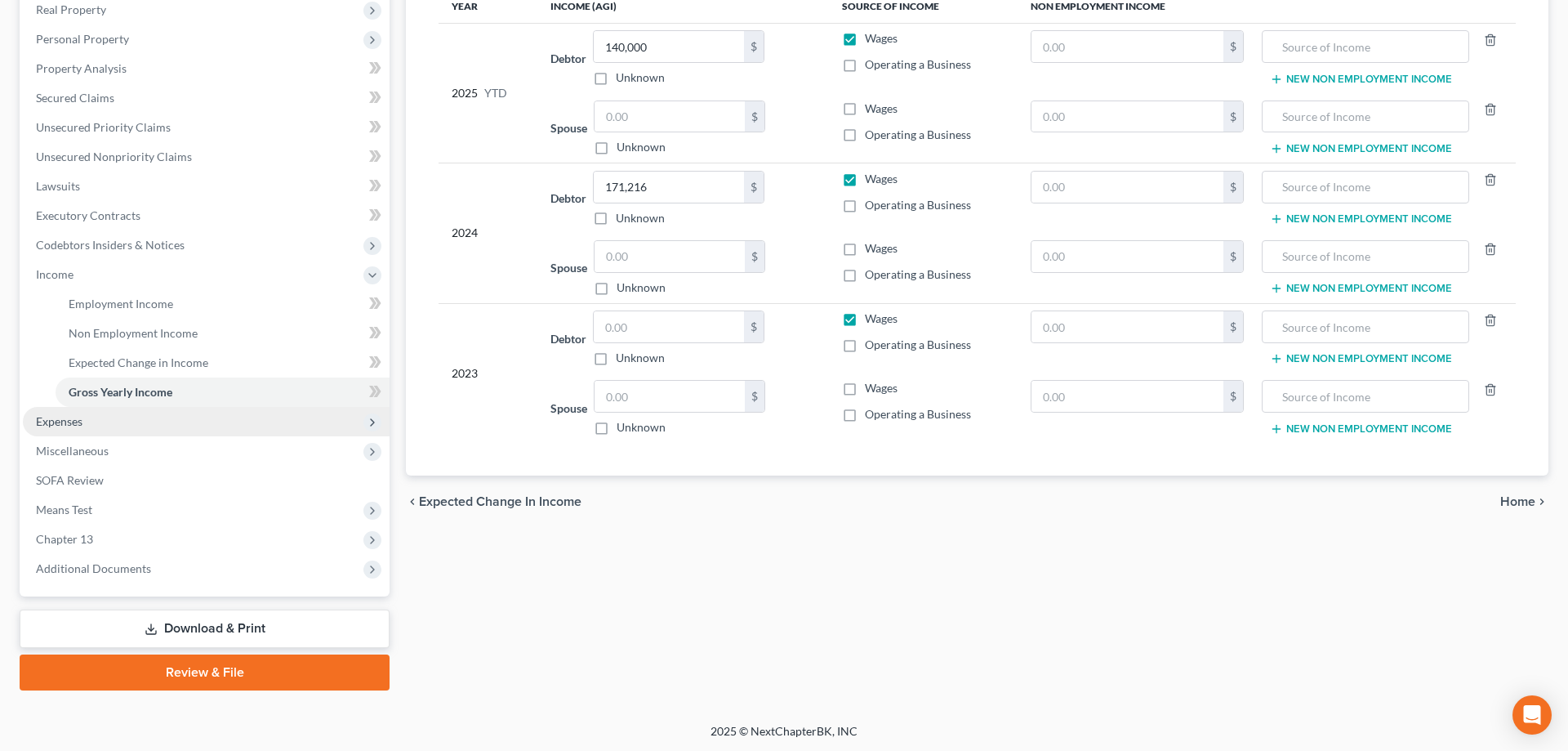
click at [73, 427] on span "Expenses" at bounding box center [59, 421] width 47 height 14
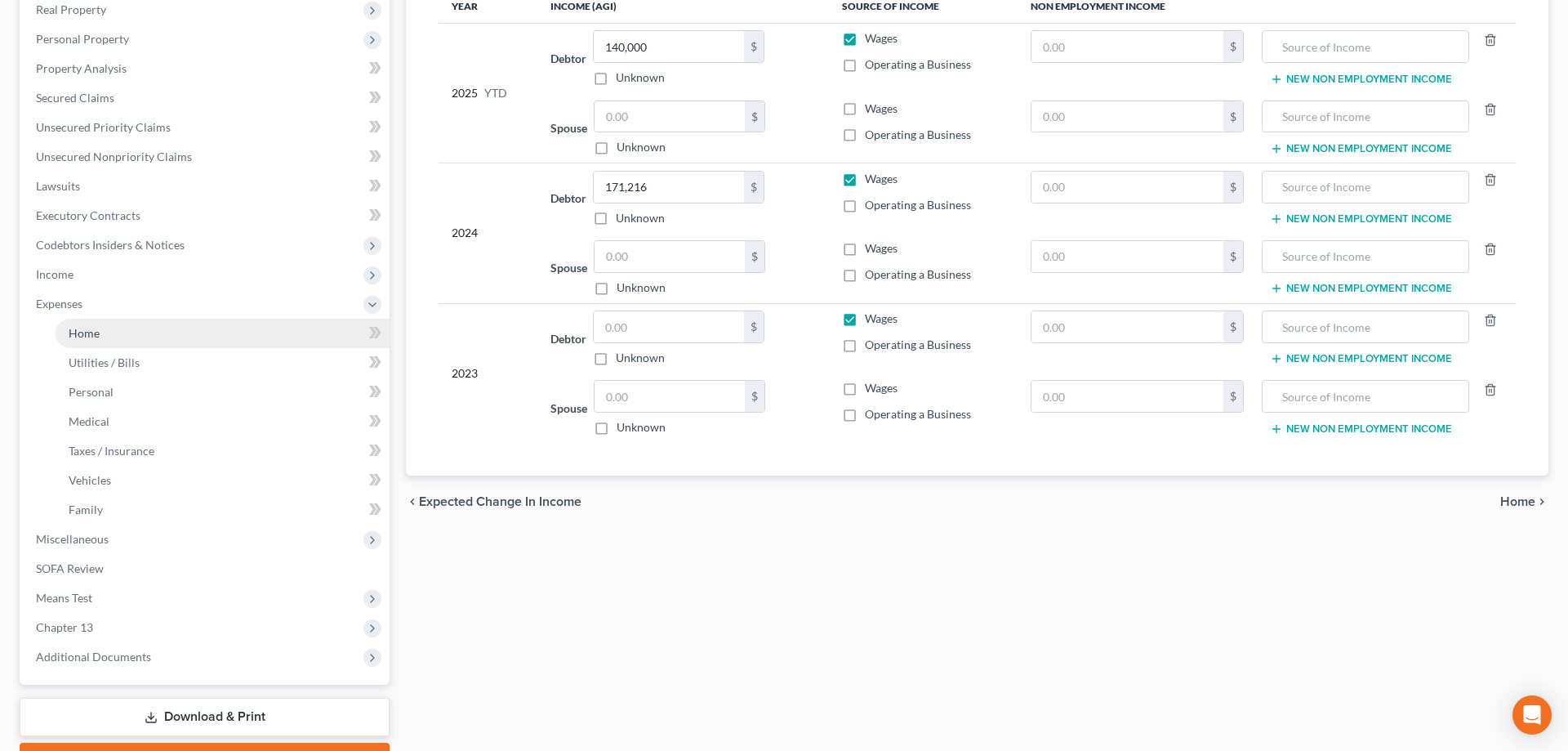
click at [99, 336] on span "Home" at bounding box center [83, 333] width 31 height 14
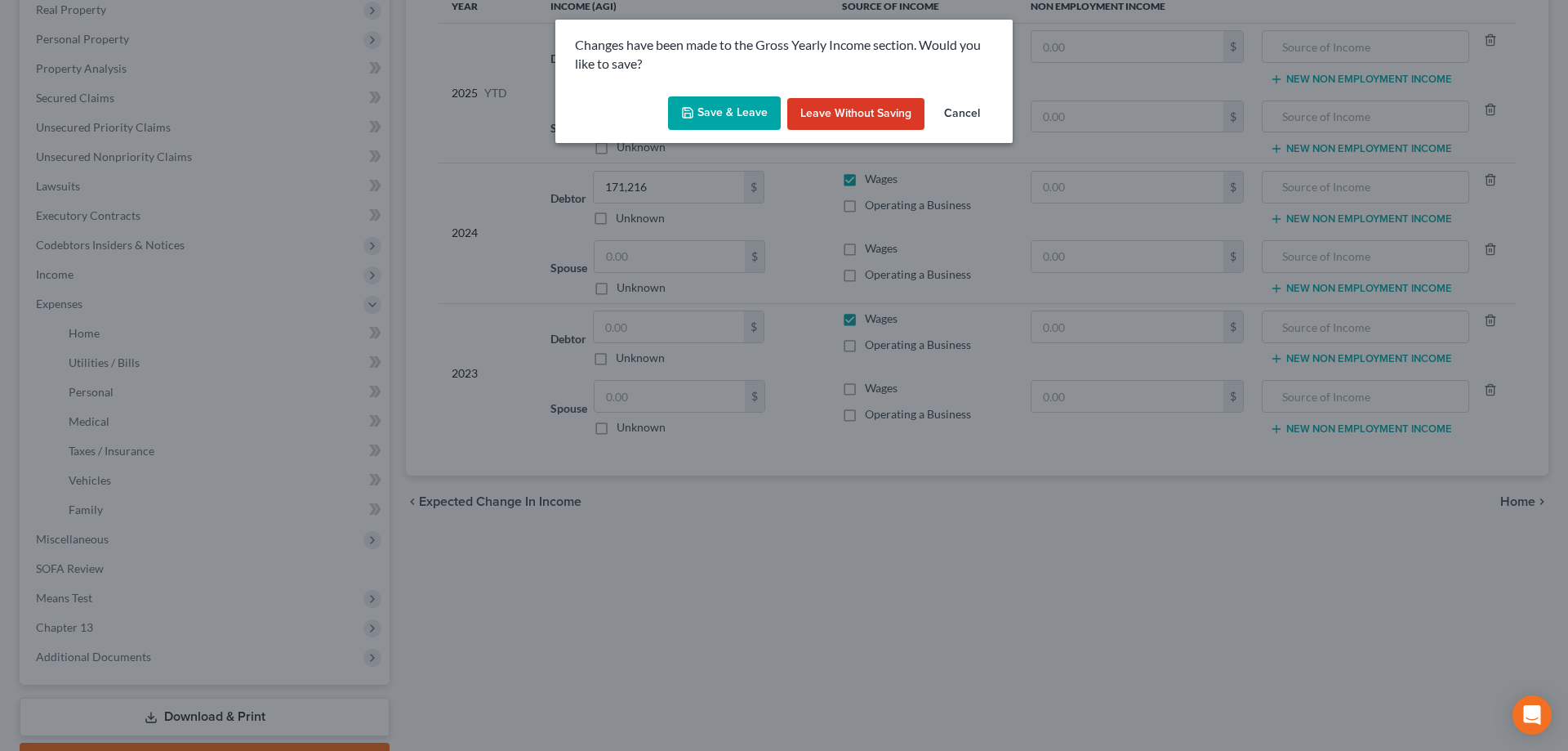
click at [726, 105] on button "Save & Leave" at bounding box center [725, 113] width 113 height 35
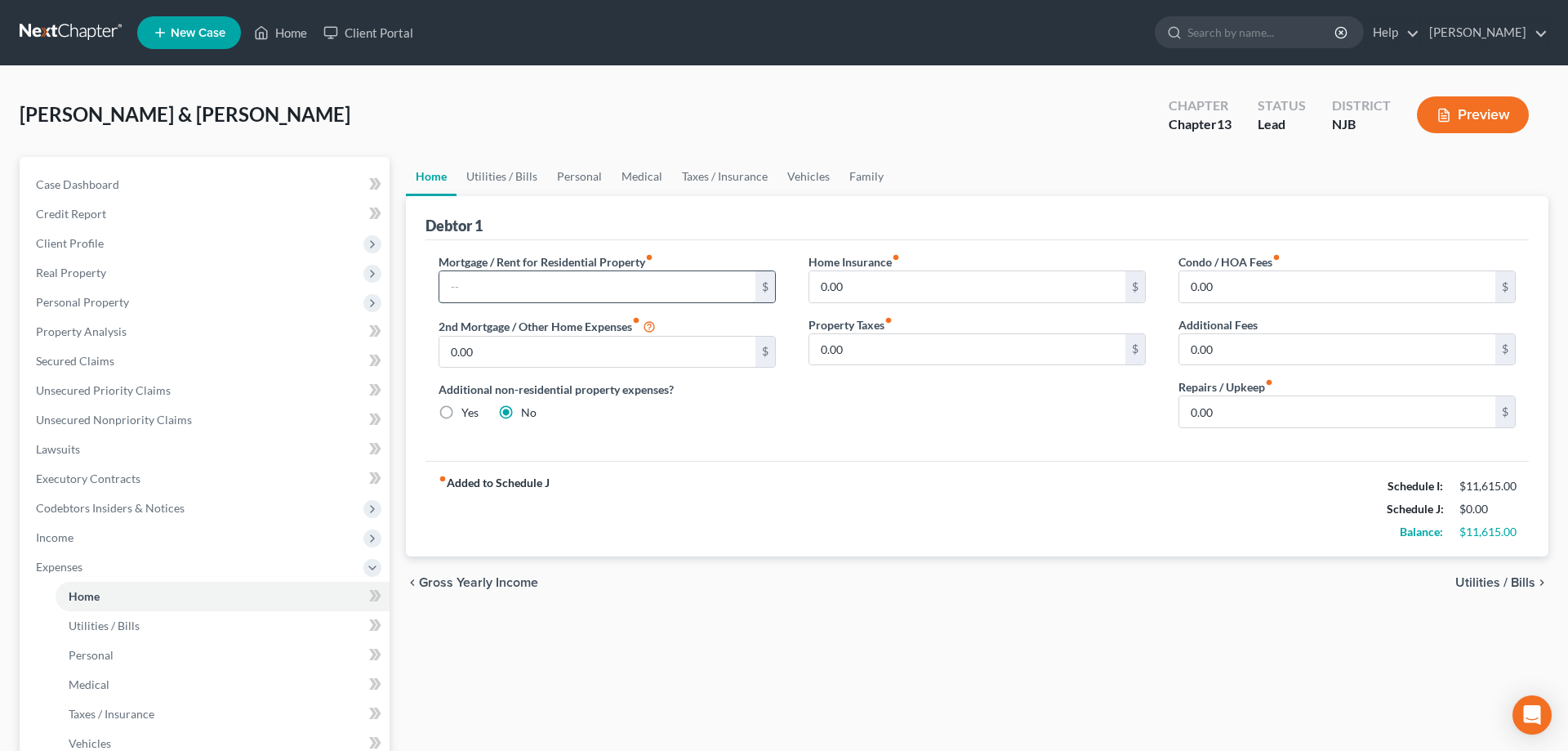
click at [633, 282] on input "text" at bounding box center [597, 286] width 316 height 31
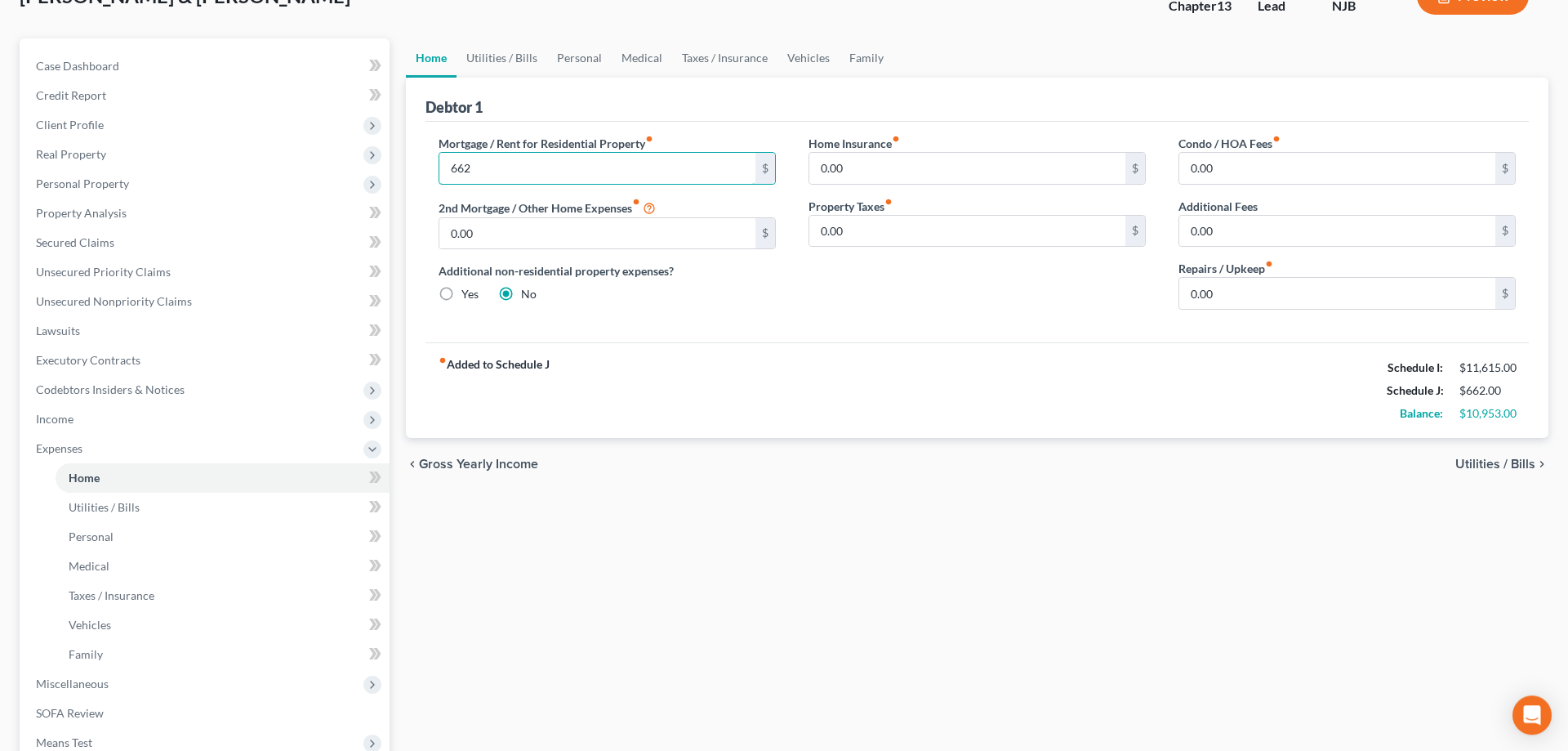
scroll to position [250, 0]
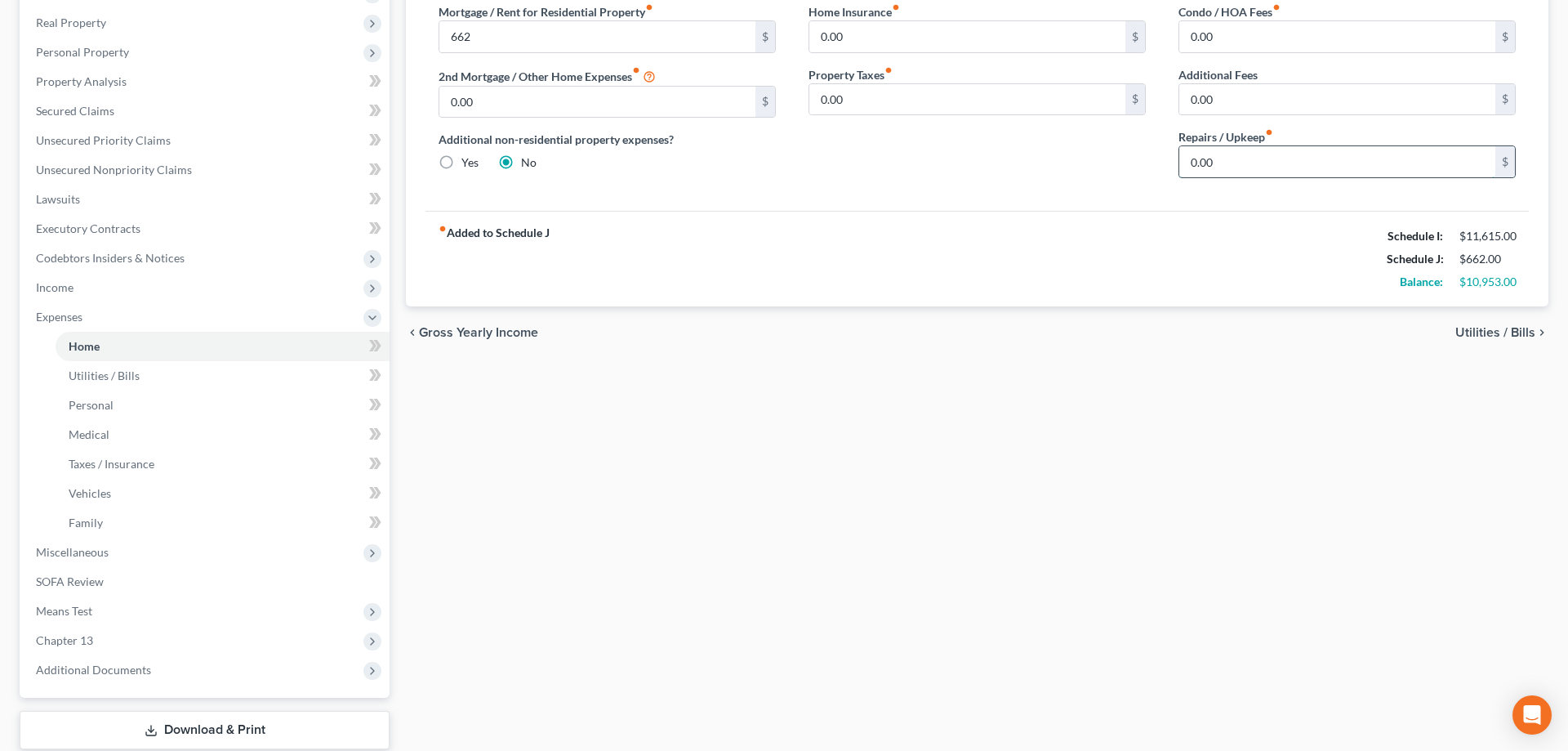
click at [1222, 163] on input "0.00" at bounding box center [1337, 161] width 316 height 31
click at [137, 378] on link "Utilities / Bills" at bounding box center [222, 375] width 334 height 29
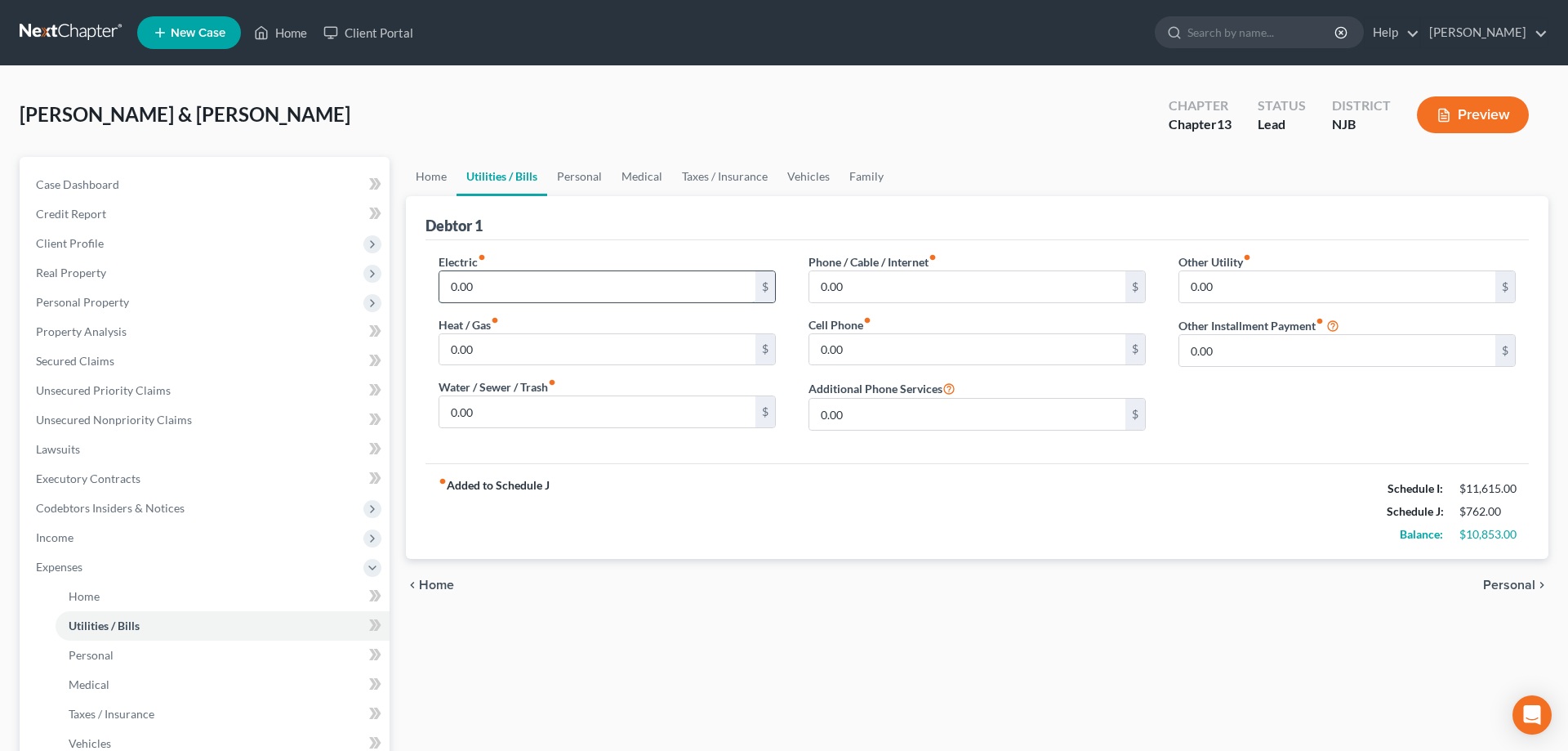
click at [492, 282] on input "0.00" at bounding box center [597, 286] width 316 height 31
click at [854, 289] on input "0.00" at bounding box center [968, 286] width 316 height 31
click at [849, 356] on input "0.00" at bounding box center [968, 349] width 316 height 31
click at [591, 415] on input "0.00" at bounding box center [597, 412] width 316 height 31
click at [558, 352] on input "0.00" at bounding box center [597, 349] width 316 height 31
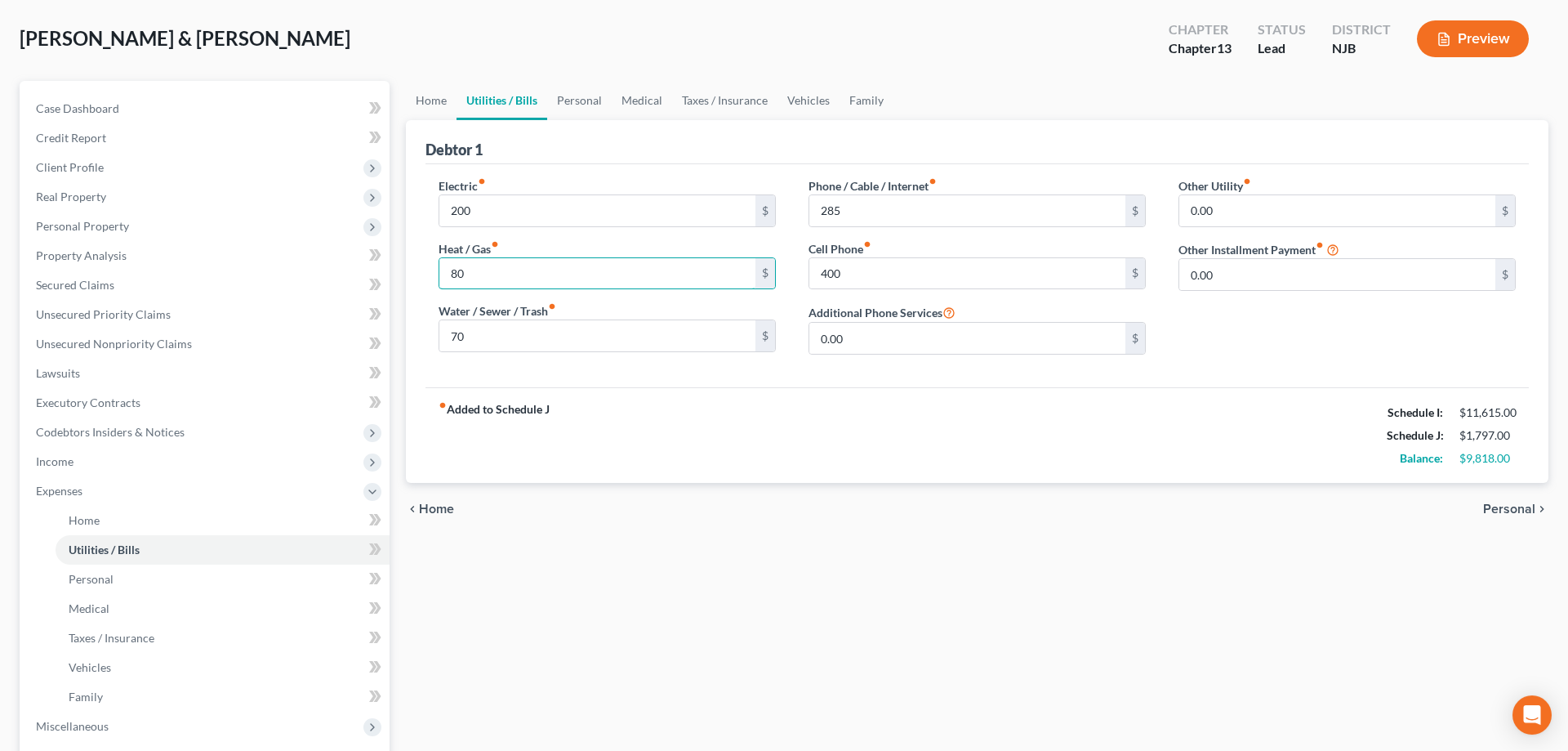
scroll to position [333, 0]
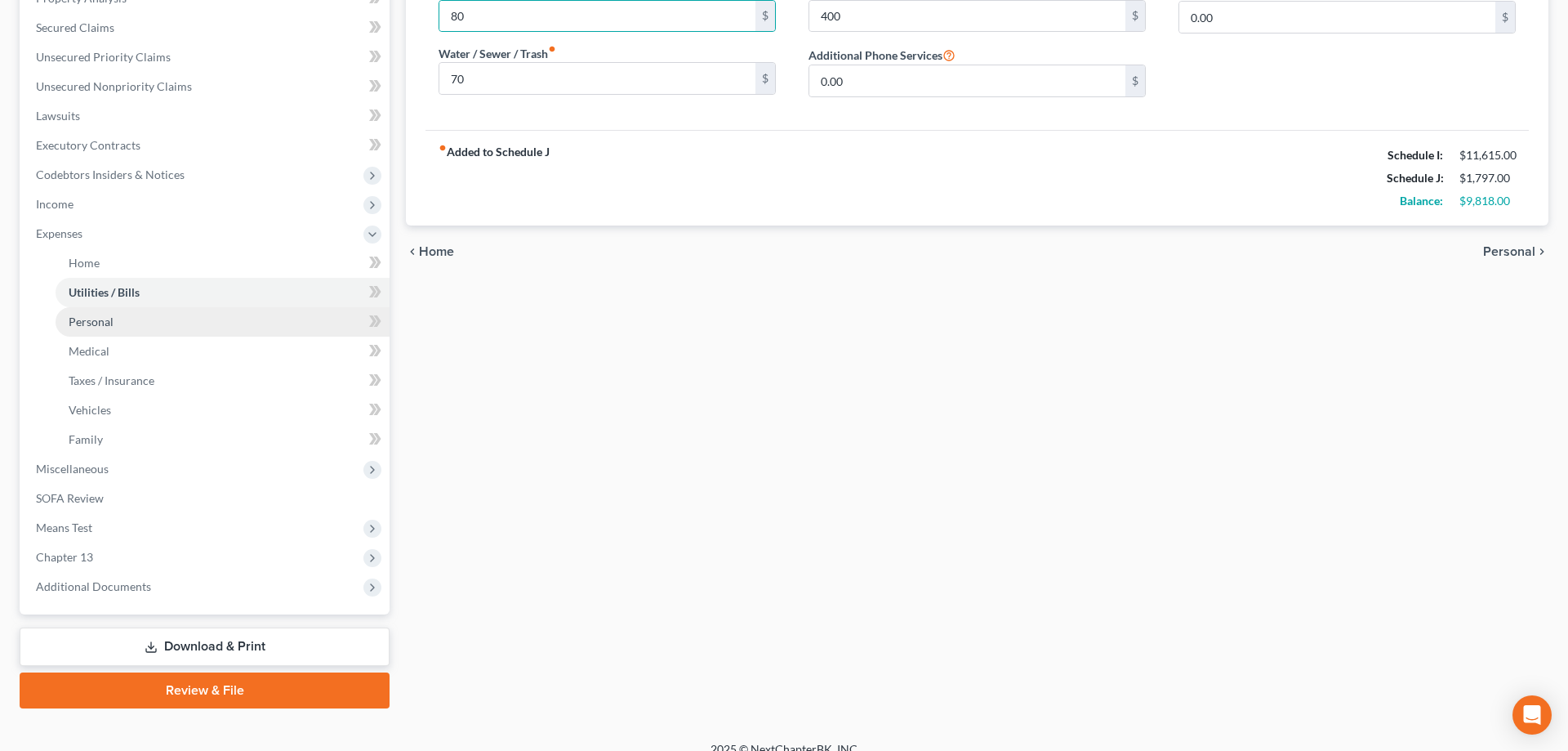
click at [90, 322] on span "Personal" at bounding box center [91, 321] width 45 height 14
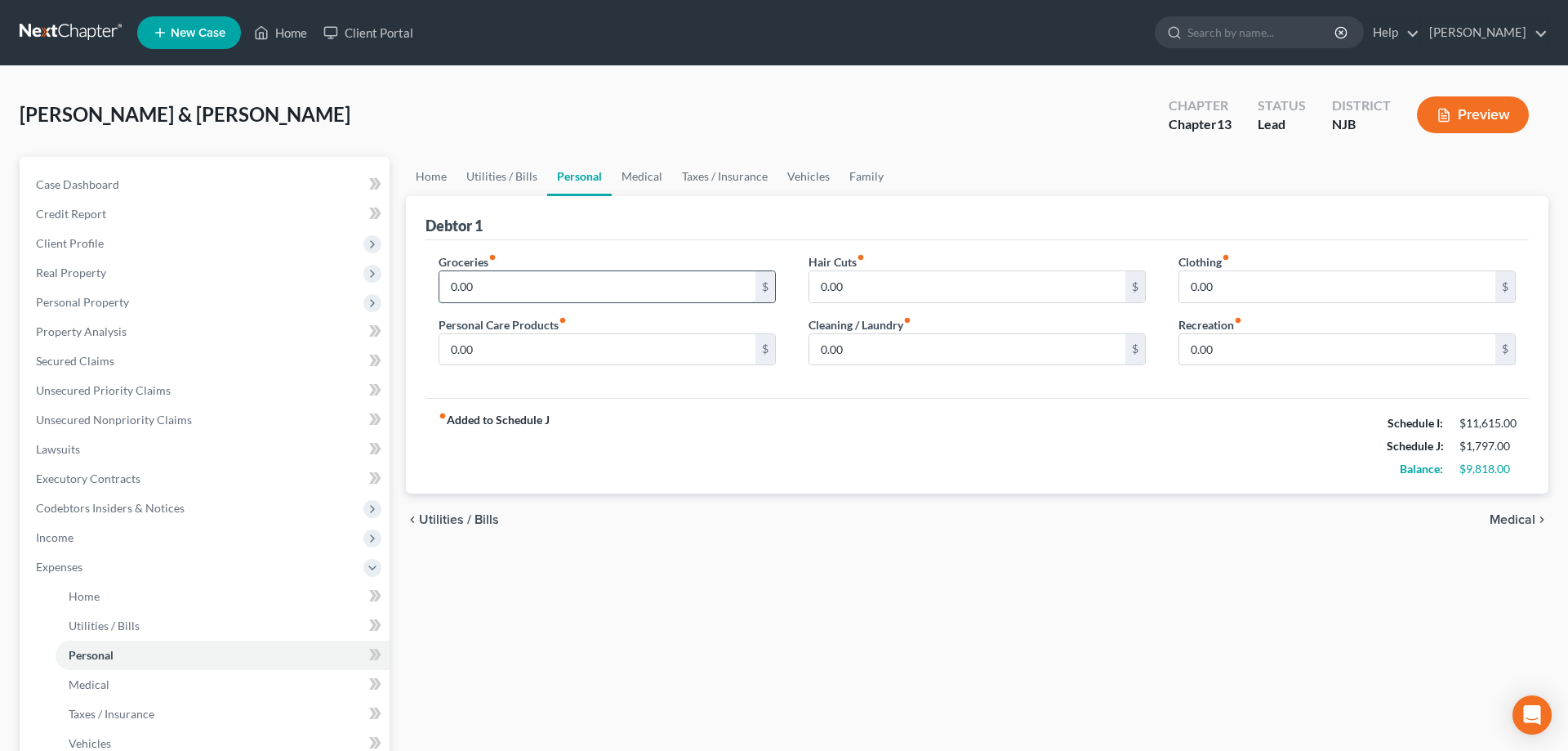
click at [511, 289] on input "0.00" at bounding box center [597, 286] width 316 height 31
click at [881, 287] on input "0.00" at bounding box center [968, 286] width 316 height 31
click at [1237, 282] on input "0.00" at bounding box center [1337, 286] width 316 height 31
click at [684, 348] on input "0.00" at bounding box center [597, 349] width 316 height 31
click at [1224, 352] on input "0.00" at bounding box center [1337, 349] width 316 height 31
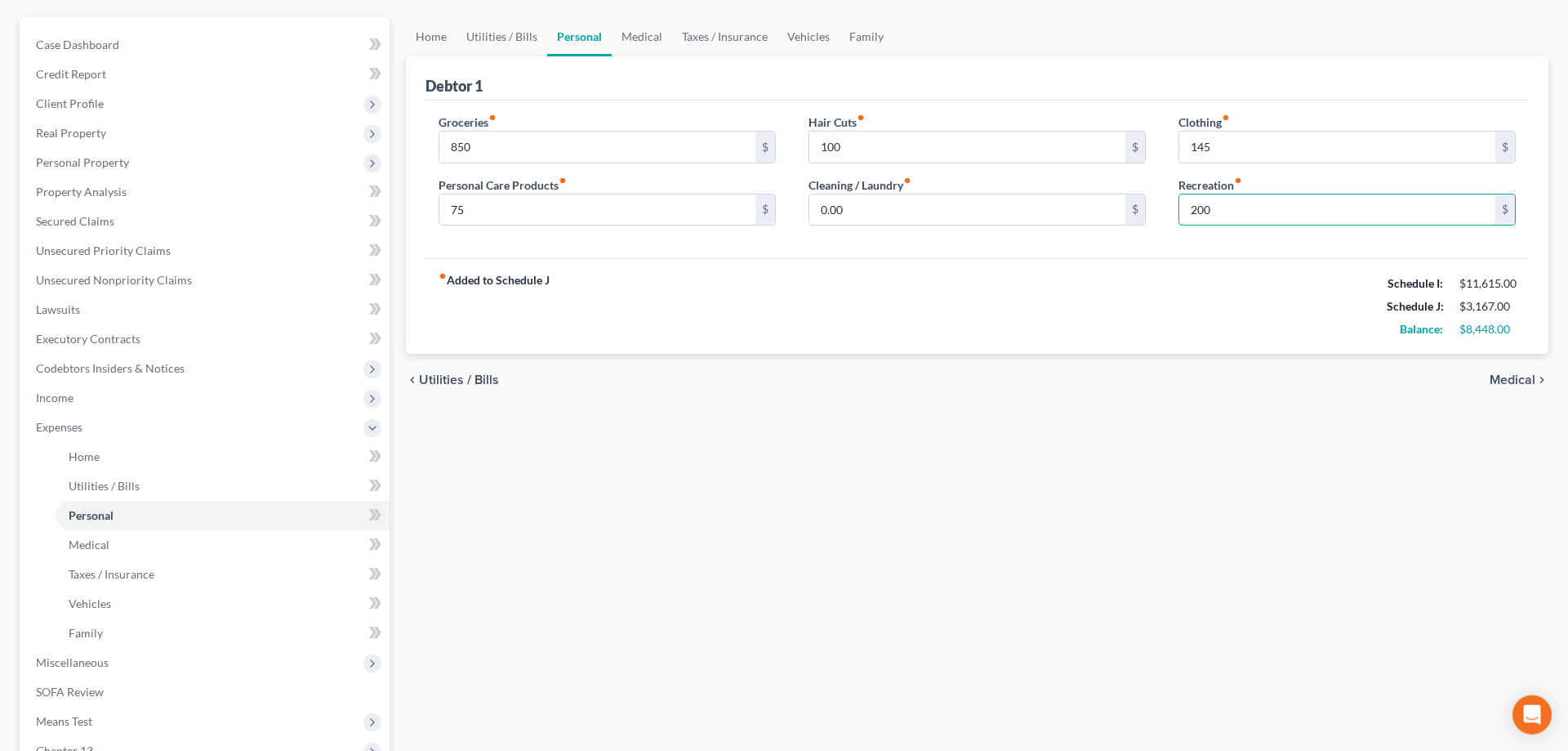
scroll to position [333, 0]
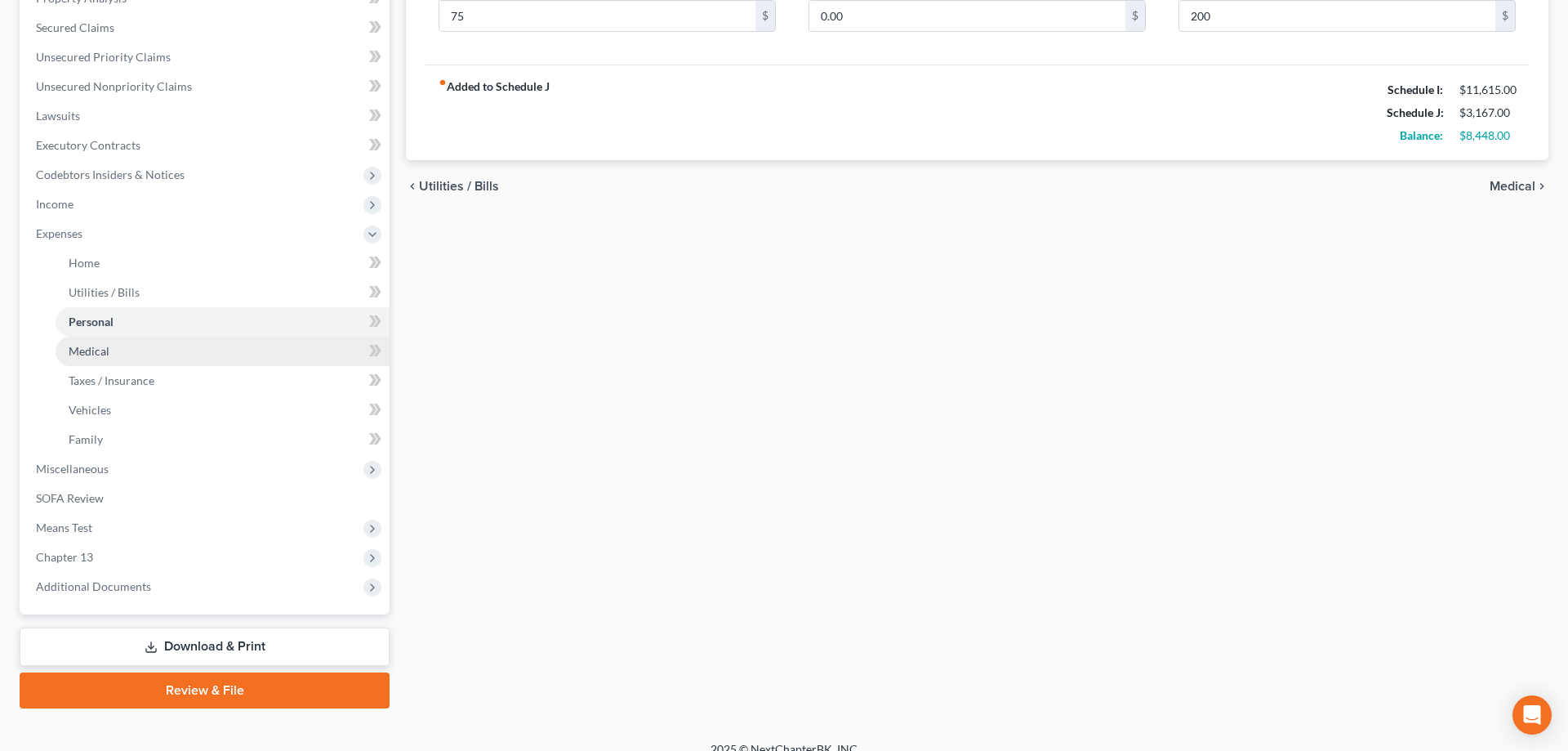
click at [101, 352] on span "Medical" at bounding box center [89, 351] width 41 height 14
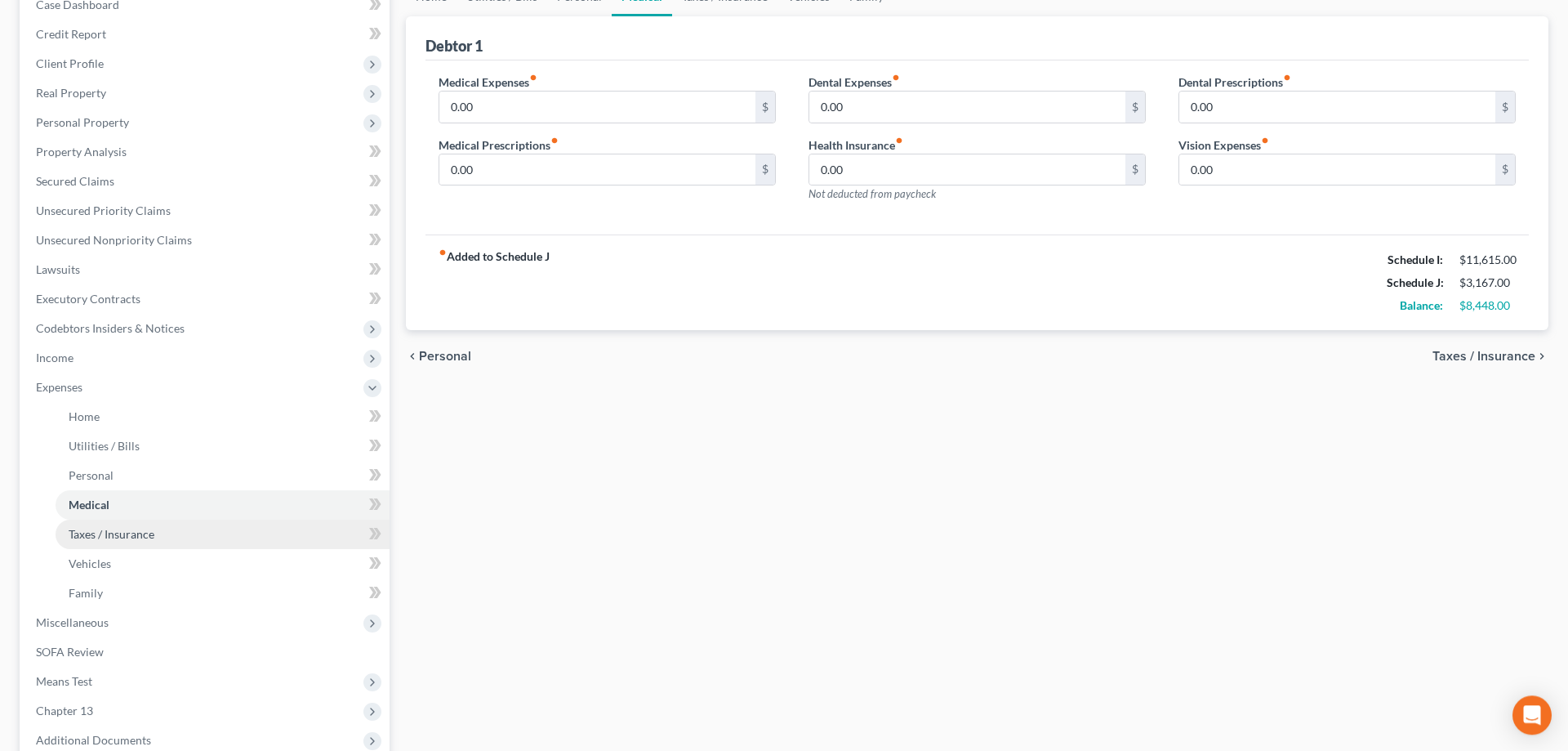
scroll to position [250, 0]
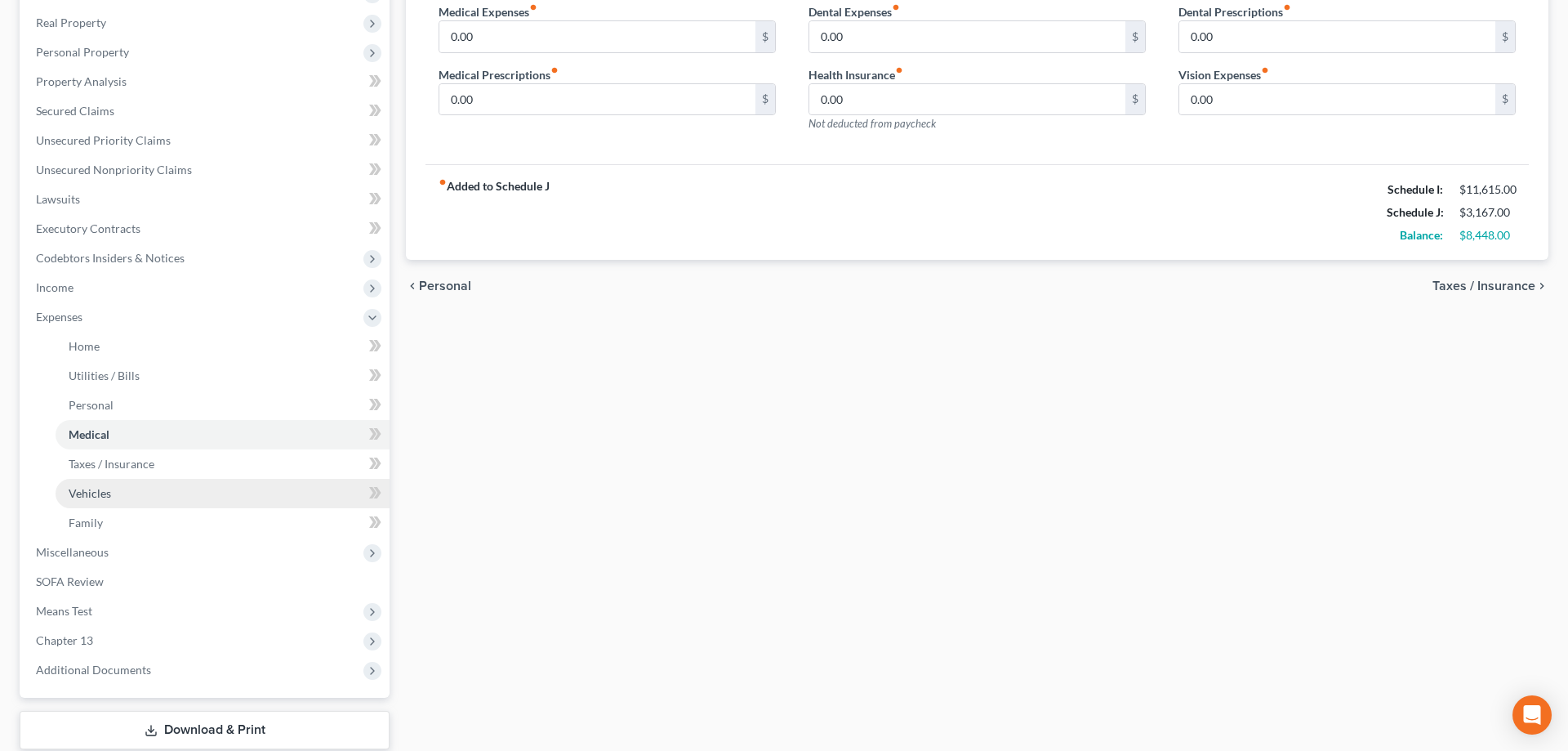
click at [103, 493] on span "Vehicles" at bounding box center [89, 493] width 42 height 14
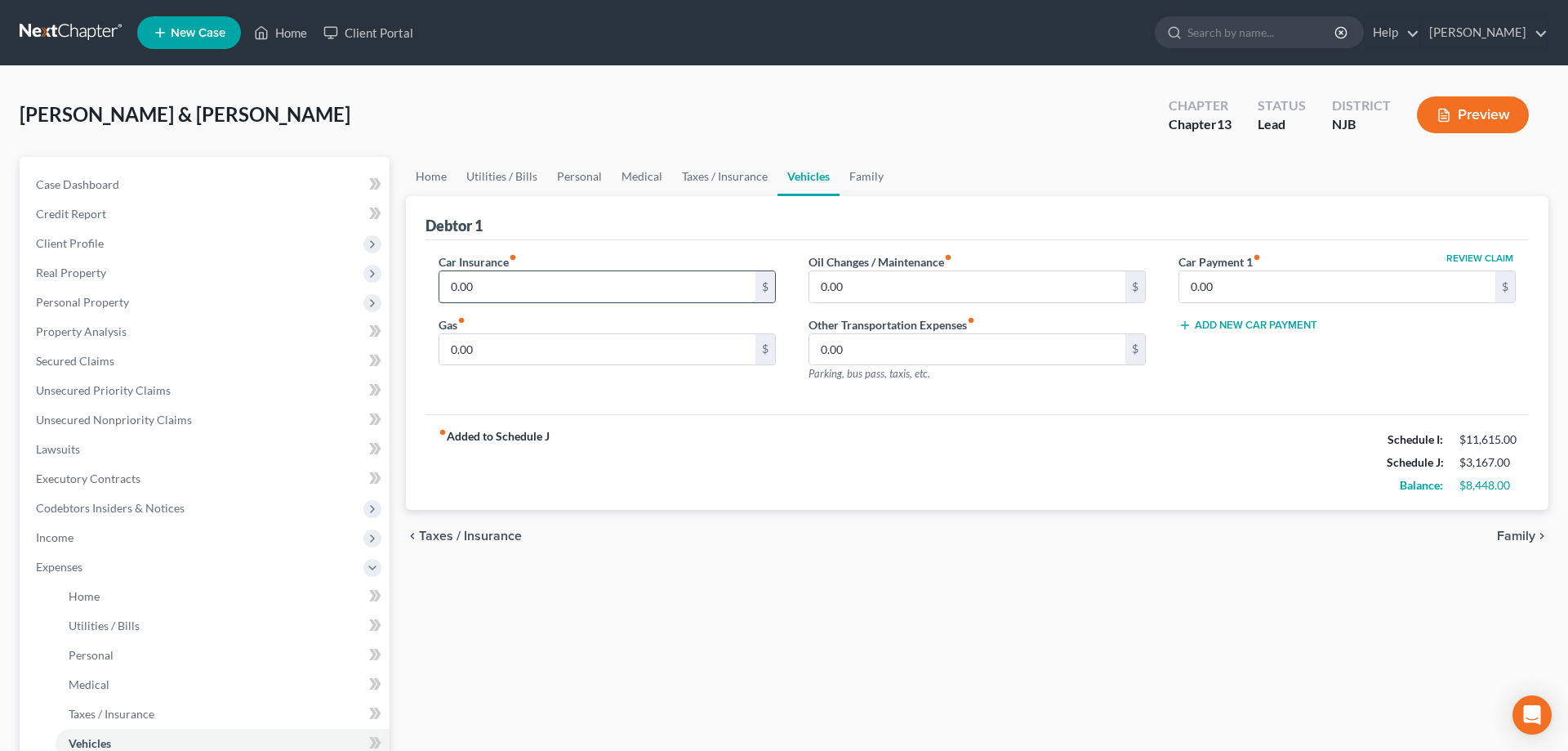
click at [564, 284] on input "0.00" at bounding box center [597, 286] width 316 height 31
click at [900, 279] on input "0.00" at bounding box center [968, 286] width 316 height 31
click at [1282, 294] on input "0.00" at bounding box center [1337, 286] width 316 height 31
click at [630, 352] on input "0.00" at bounding box center [597, 349] width 316 height 31
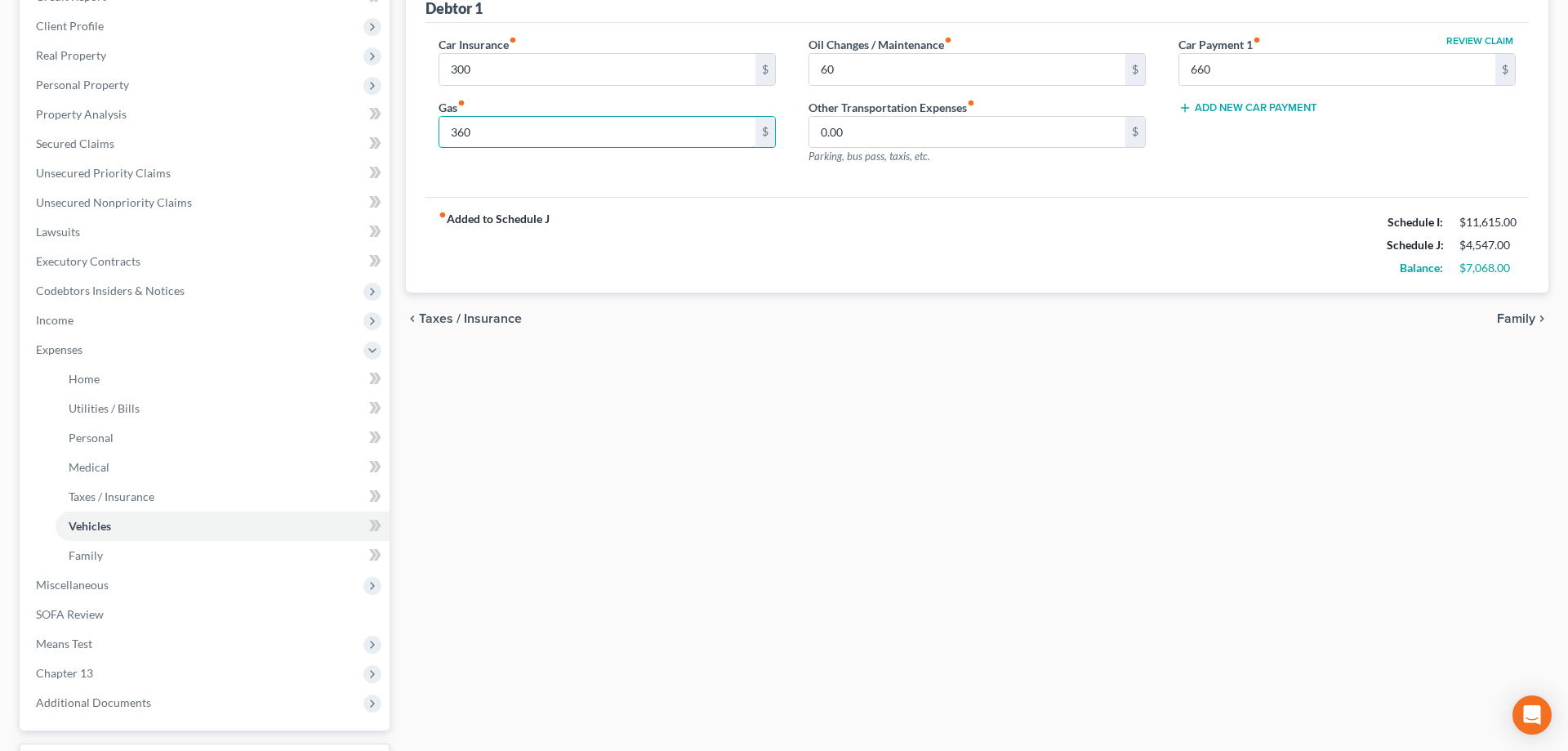
scroll to position [333, 0]
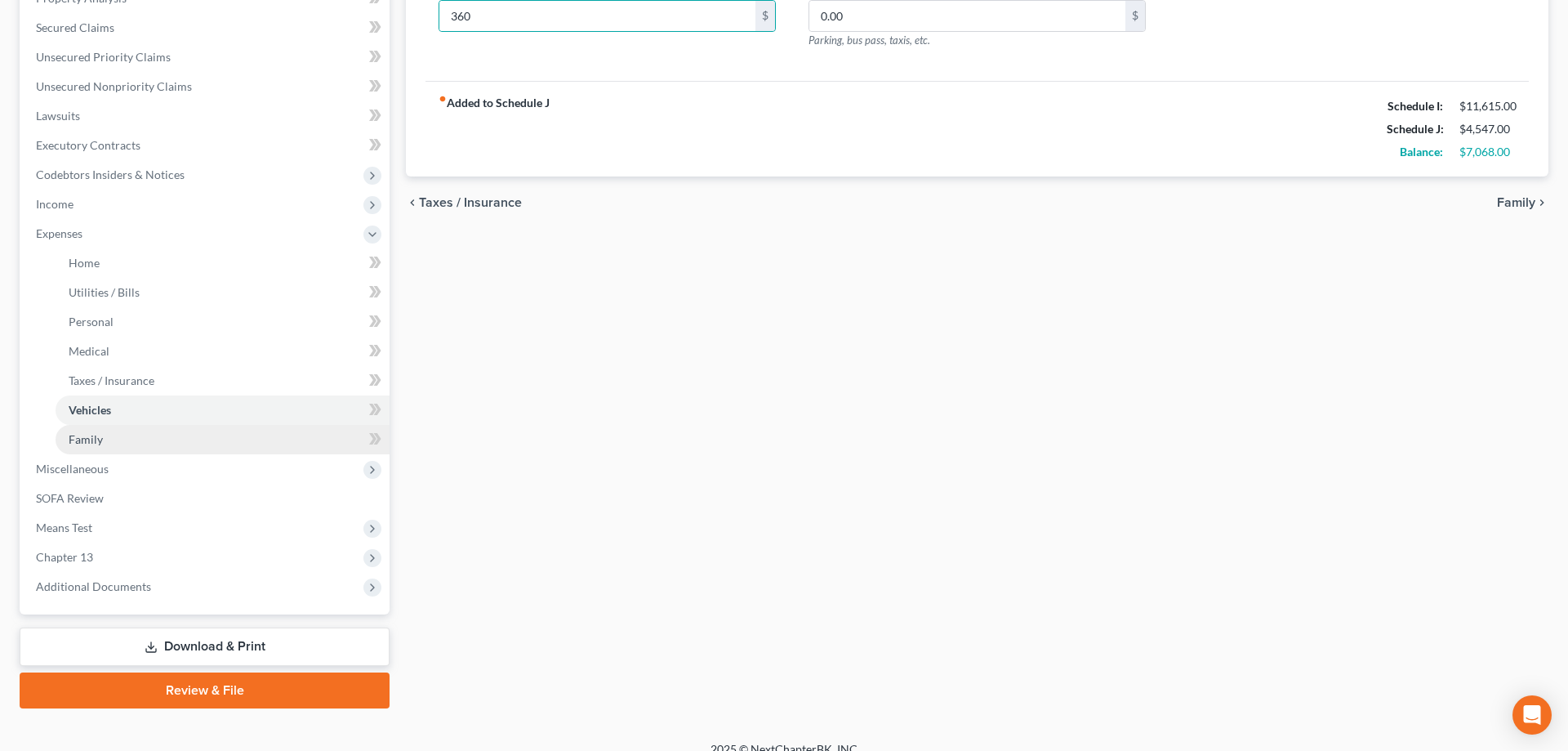
click at [82, 441] on span "Family" at bounding box center [85, 439] width 35 height 14
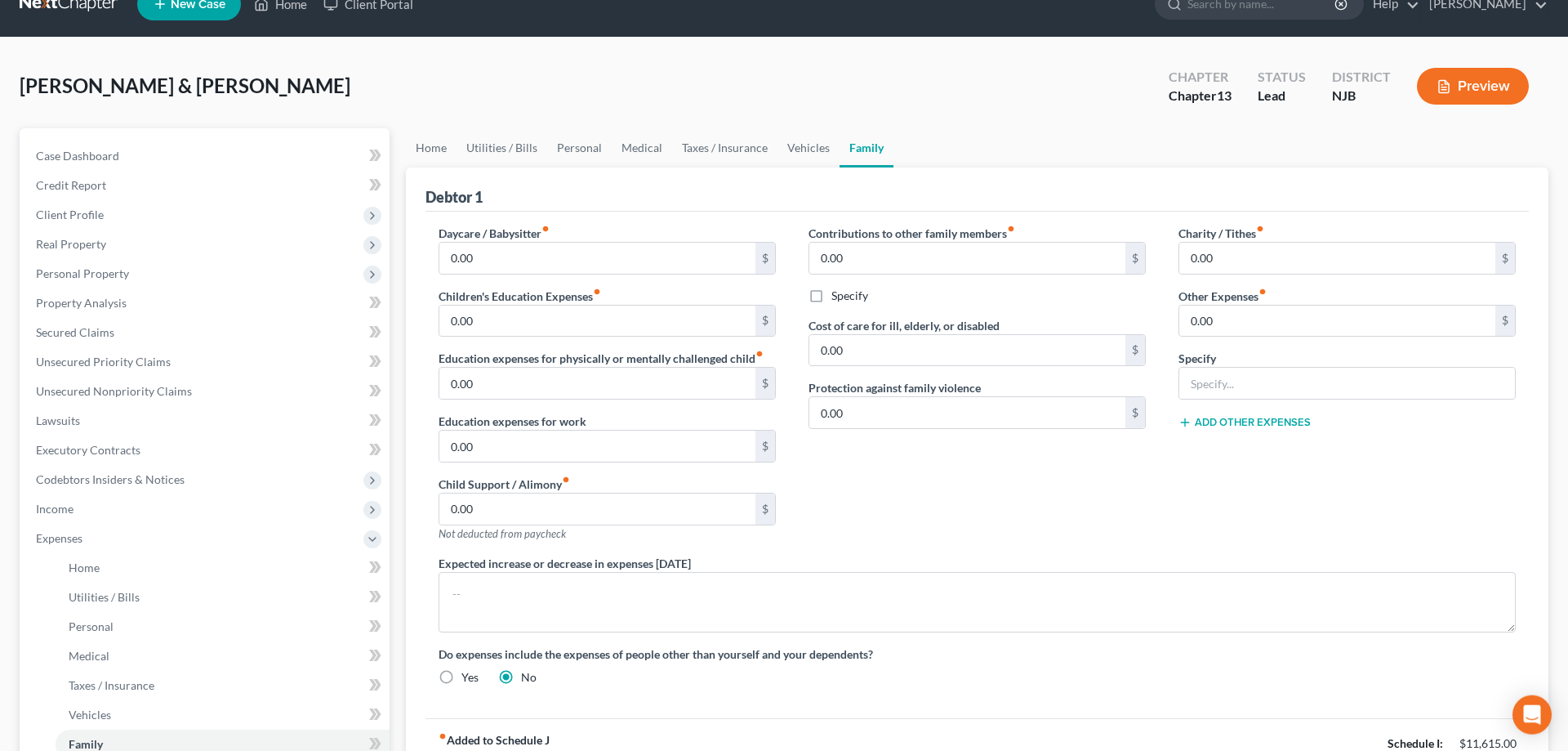
scroll to position [333, 0]
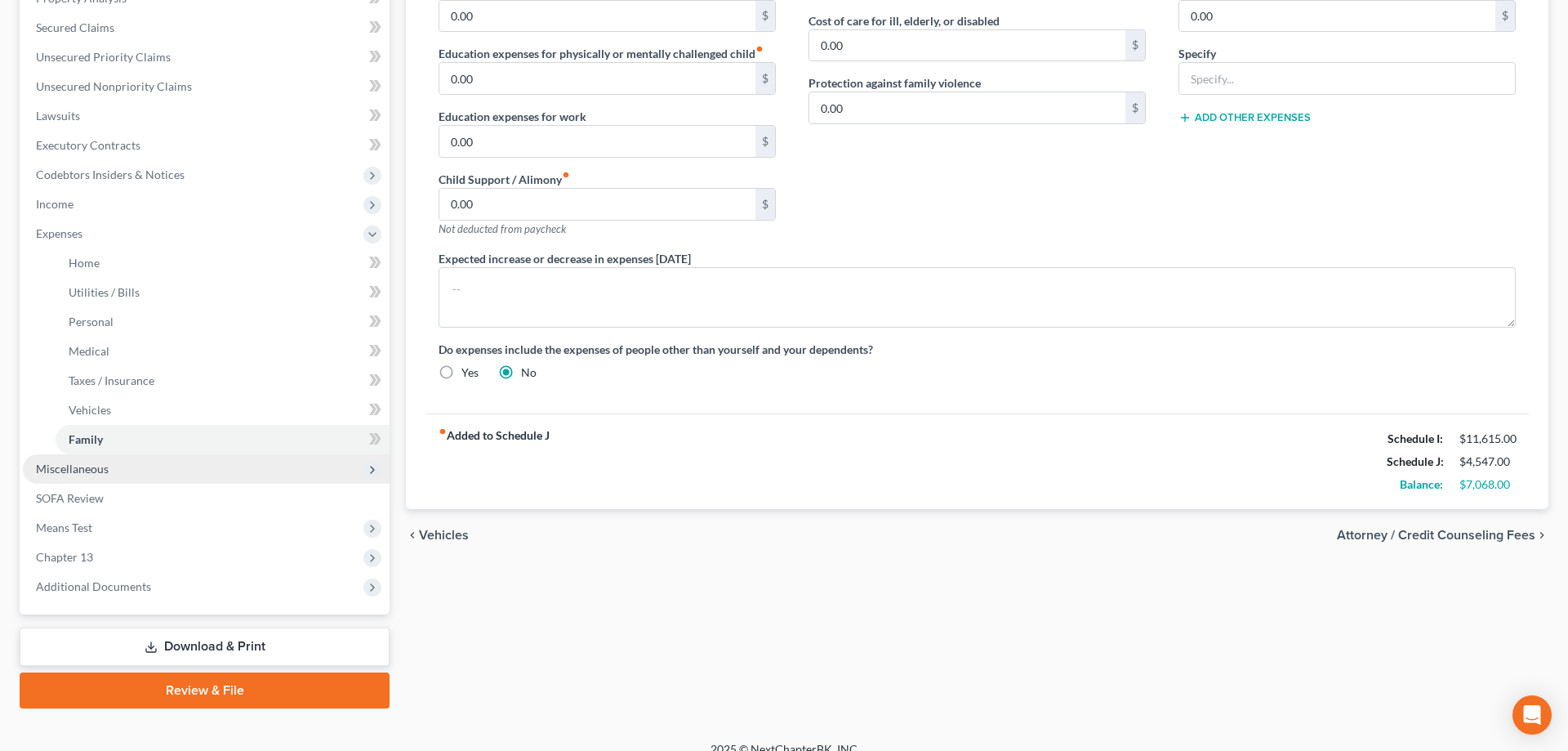
click at [66, 471] on span "Miscellaneous" at bounding box center [72, 469] width 73 height 14
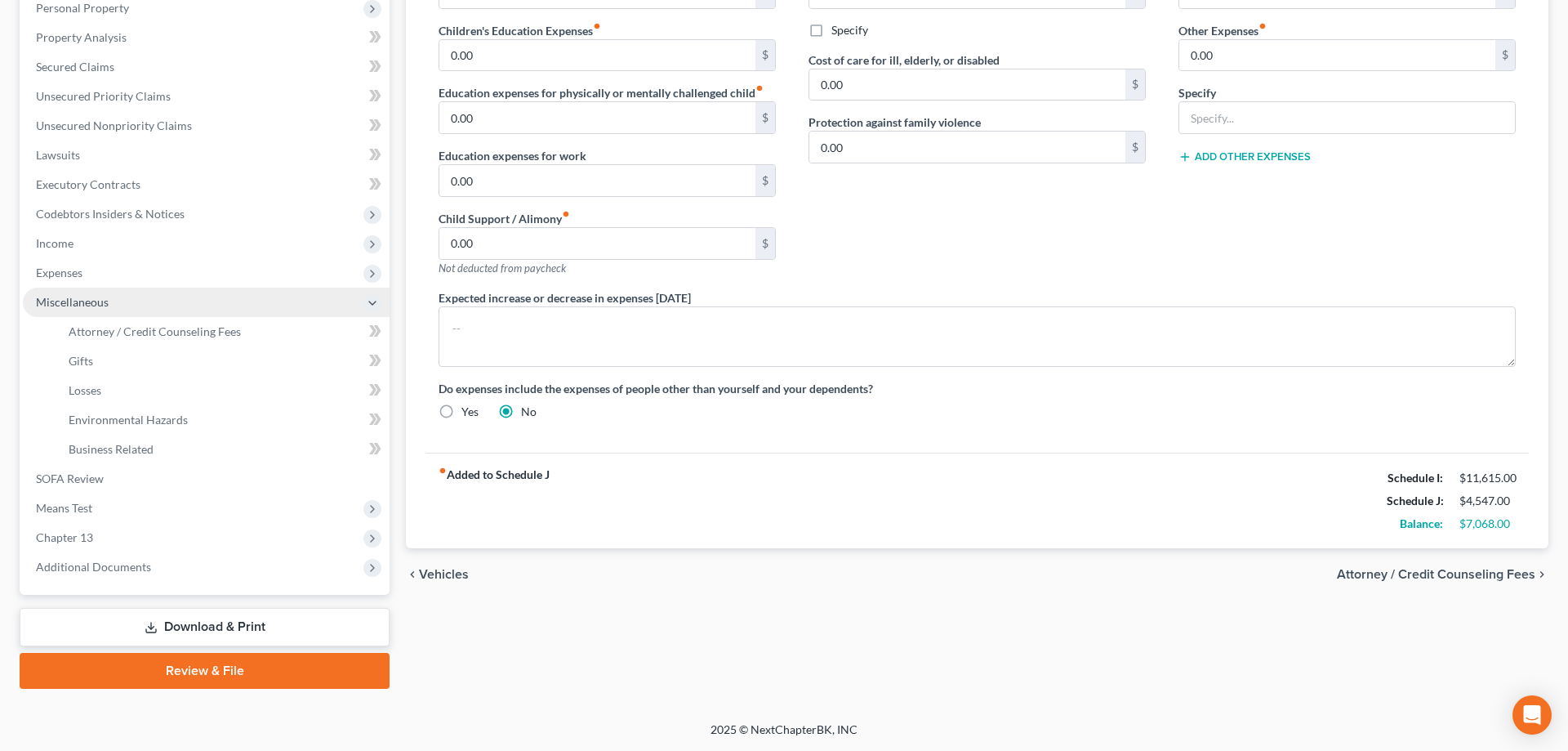
scroll to position [293, 0]
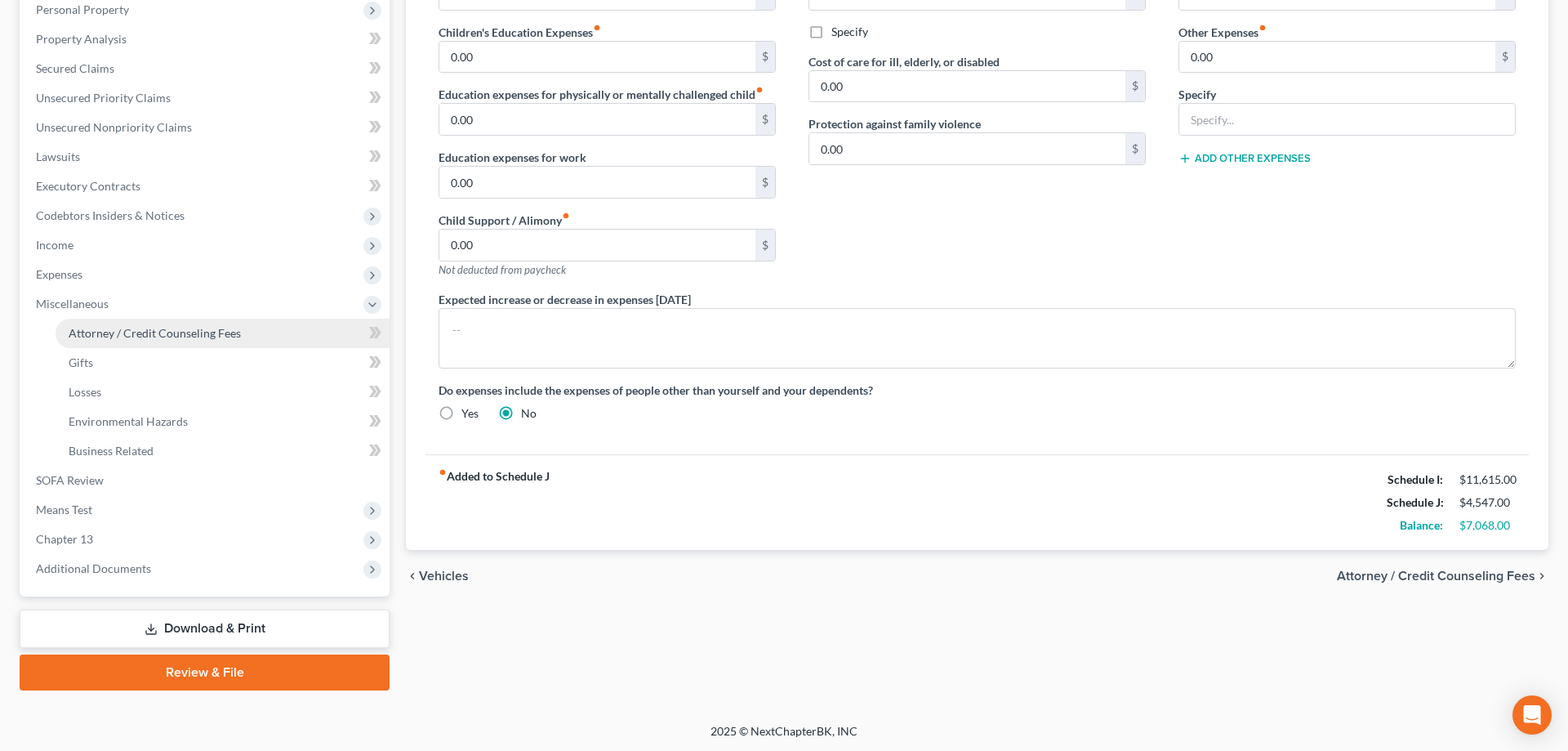
click at [133, 339] on span "Attorney / Credit Counseling Fees" at bounding box center [154, 333] width 172 height 14
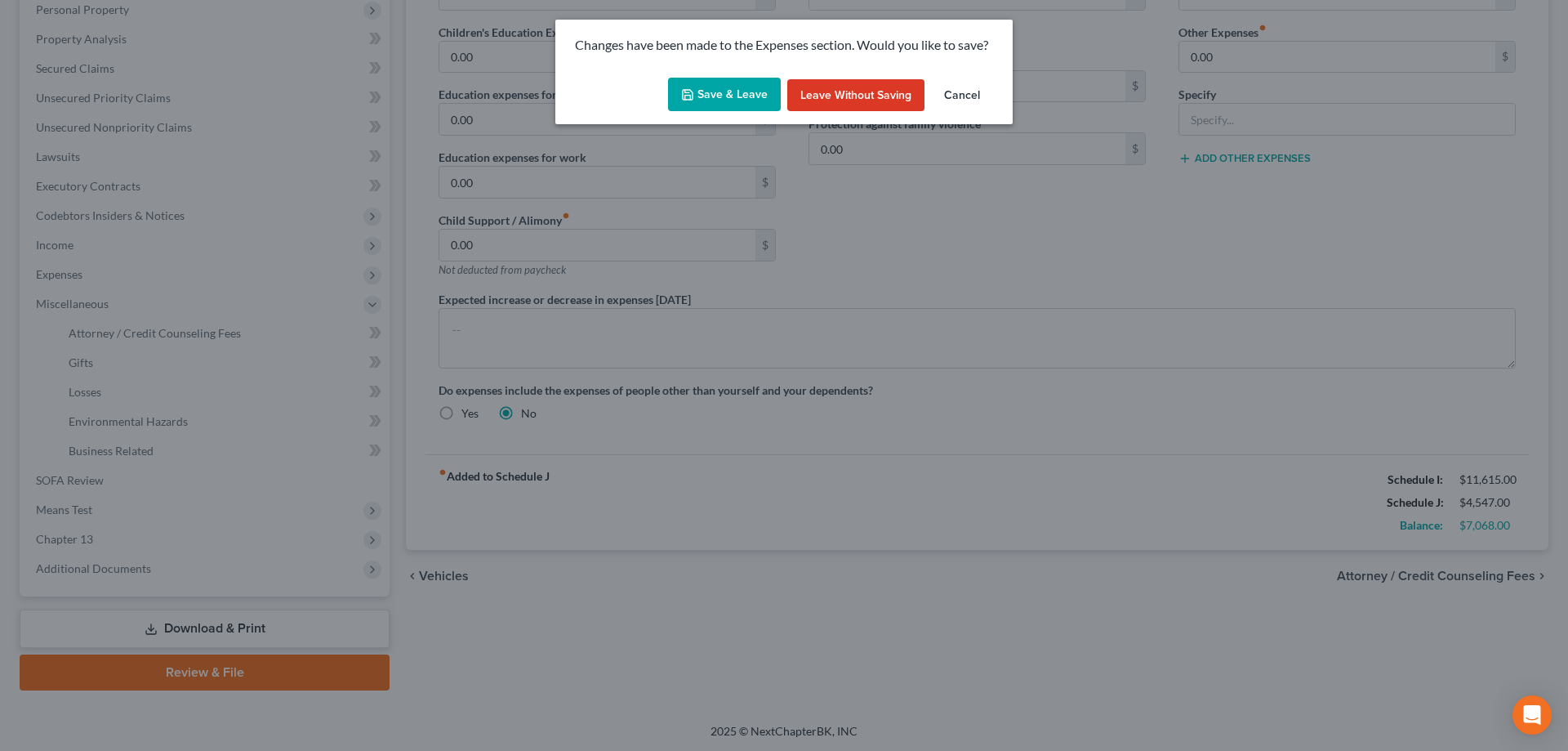
click at [740, 91] on button "Save & Leave" at bounding box center [725, 94] width 113 height 35
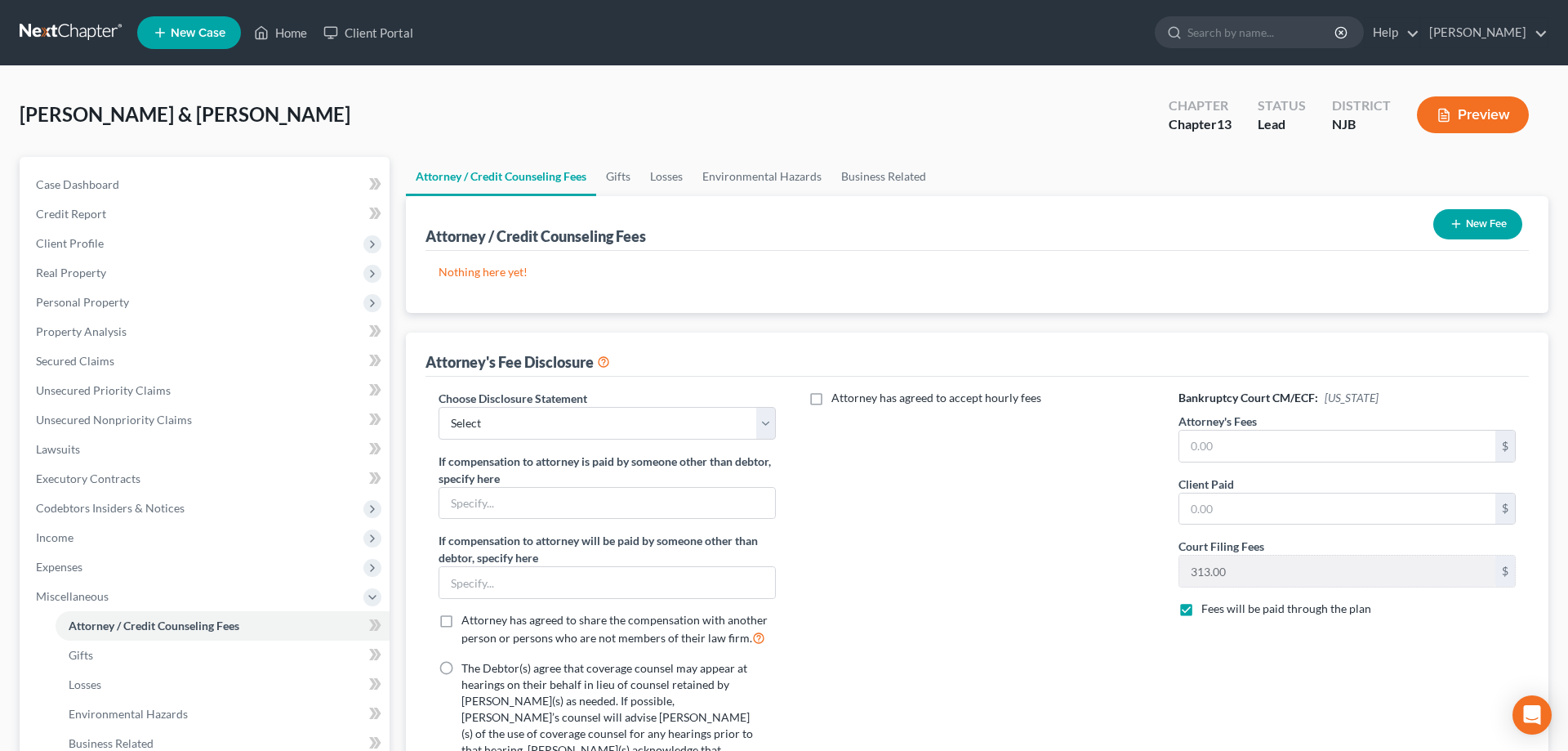
click at [1470, 225] on button "New Fee" at bounding box center [1477, 224] width 89 height 30
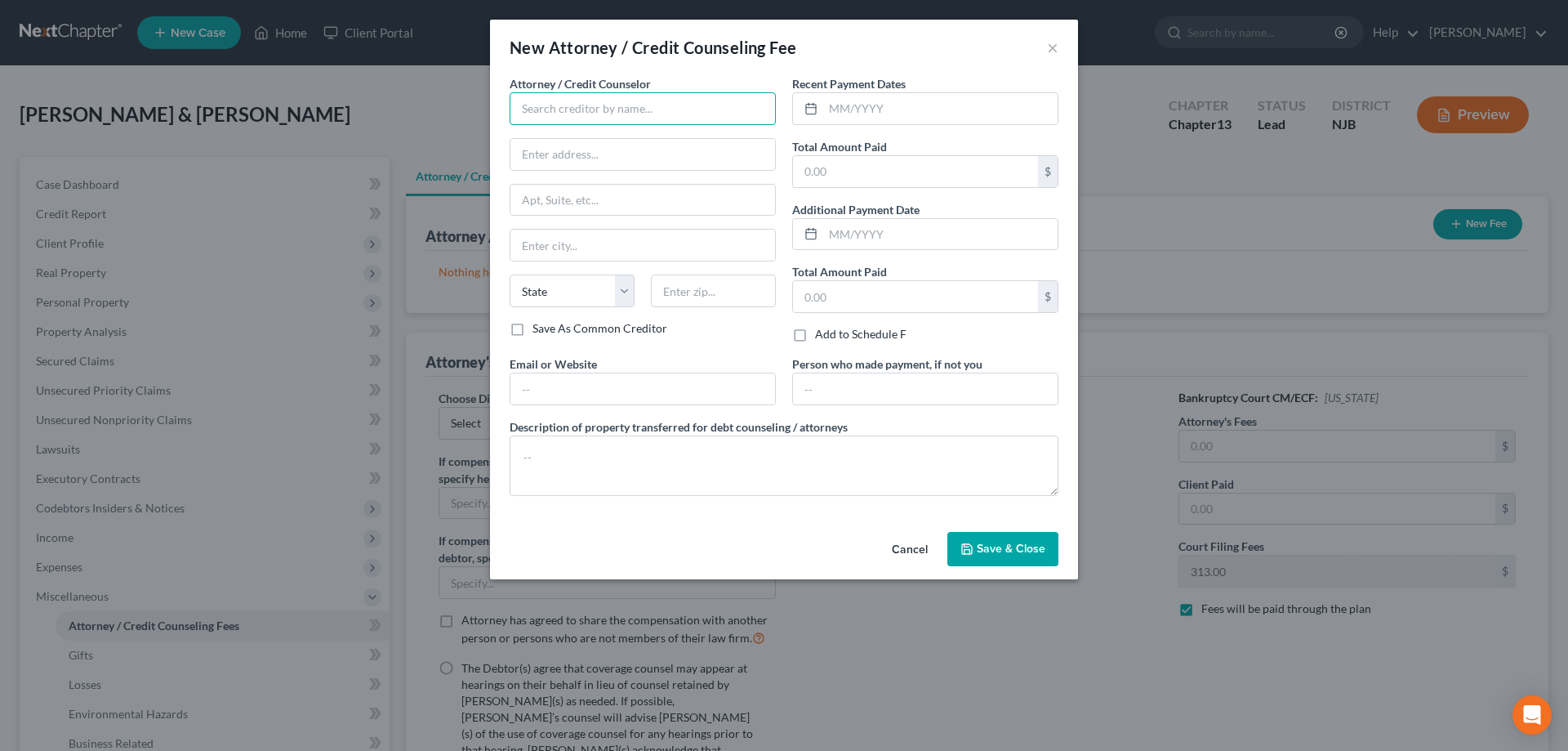
click at [600, 109] on input "text" at bounding box center [642, 108] width 266 height 33
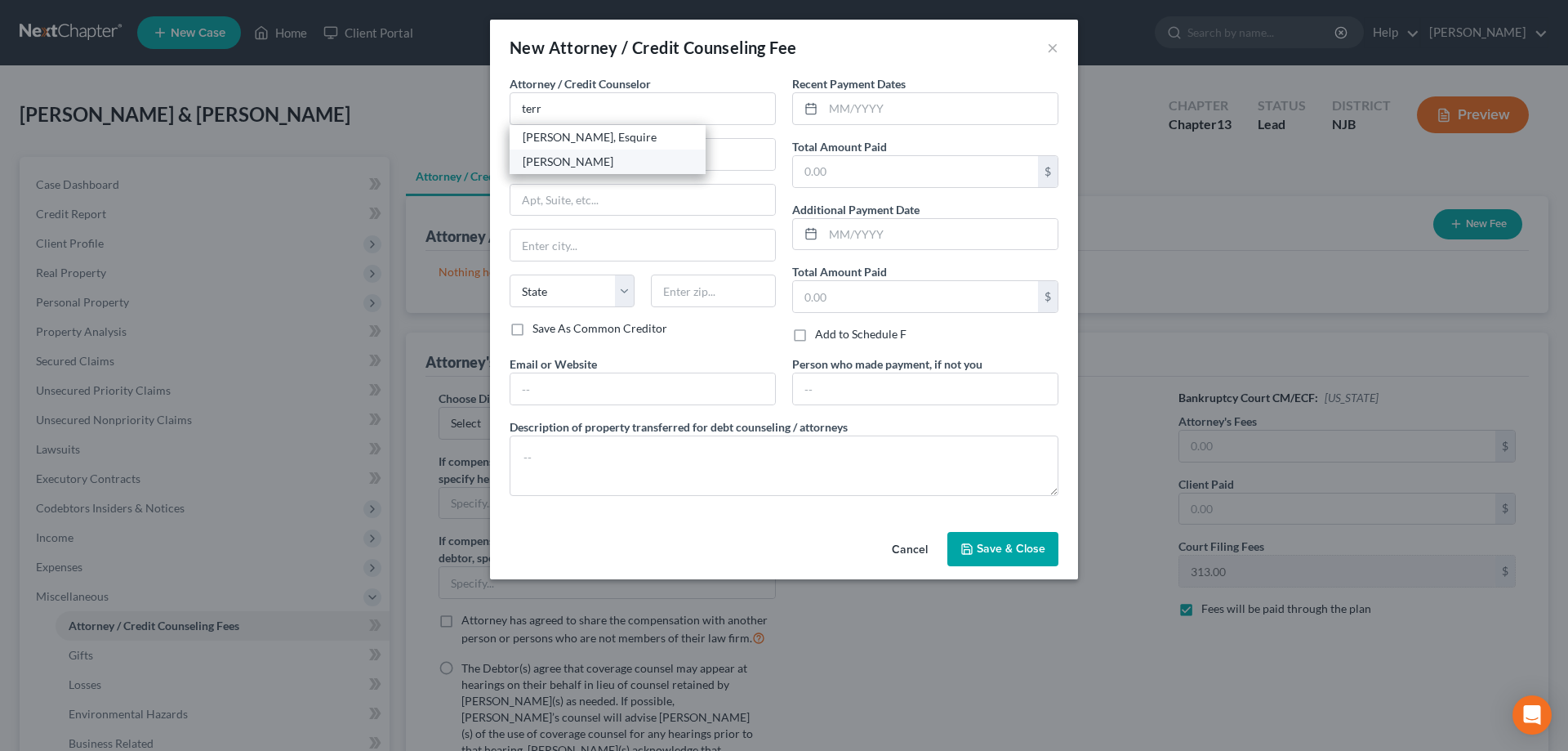
click at [576, 160] on div "[PERSON_NAME]" at bounding box center [608, 161] width 170 height 16
click at [861, 174] on input "text" at bounding box center [915, 171] width 245 height 31
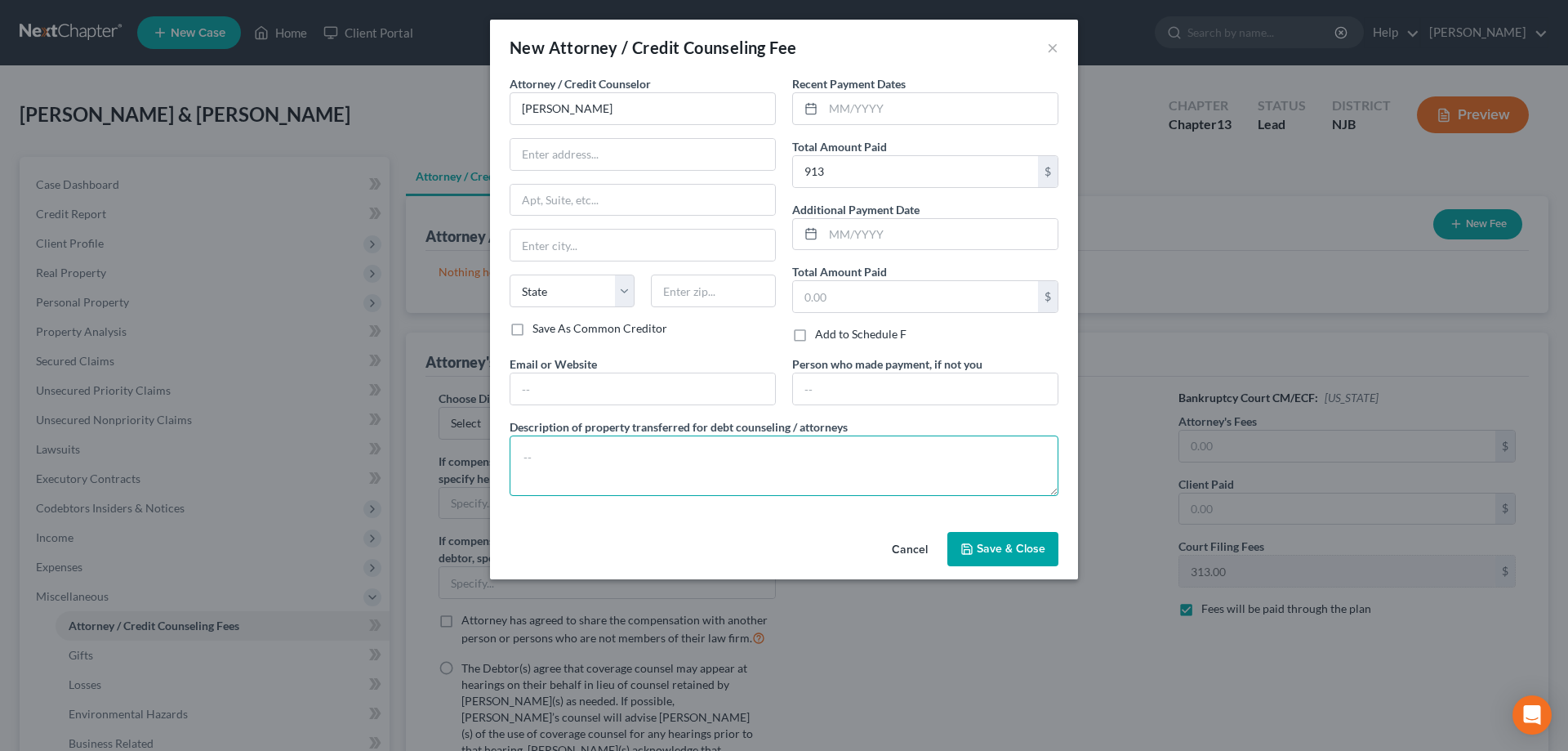
click at [614, 455] on textarea at bounding box center [784, 466] width 549 height 61
click at [803, 458] on textarea "Atty Fee $4,750 paid $600 + $313 Balance thru Plan $,150" at bounding box center [784, 466] width 549 height 61
click at [797, 456] on textarea "Atty Fee $4,750 paid $600 + $313 Balance thru Plan $4,150" at bounding box center [784, 466] width 549 height 61
click at [842, 459] on textarea "Atty Fee $4,750 paid $600 + $313 Balance thru Plan ($4,150" at bounding box center [784, 466] width 549 height 61
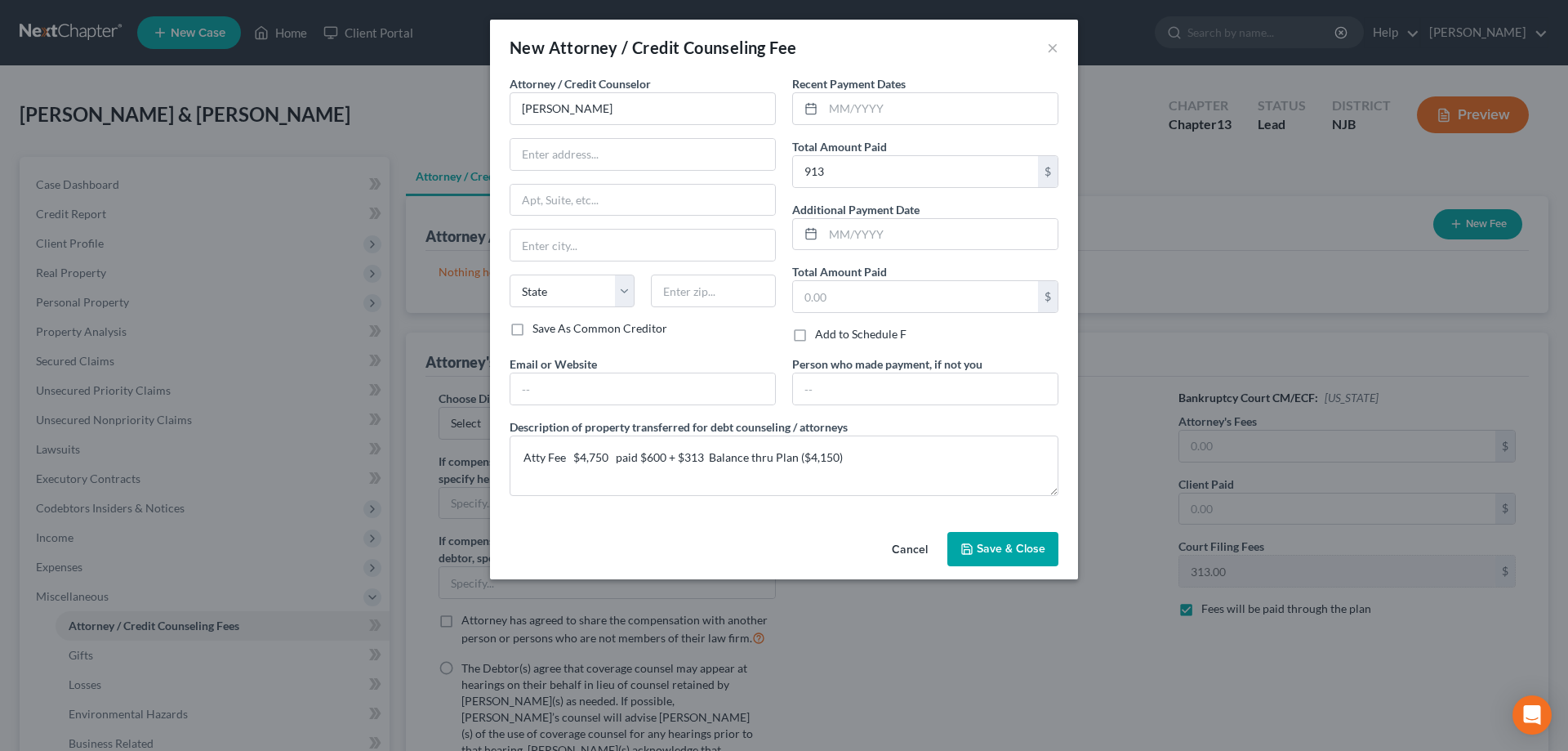
click at [987, 548] on span "Save & Close" at bounding box center [1011, 548] width 68 height 14
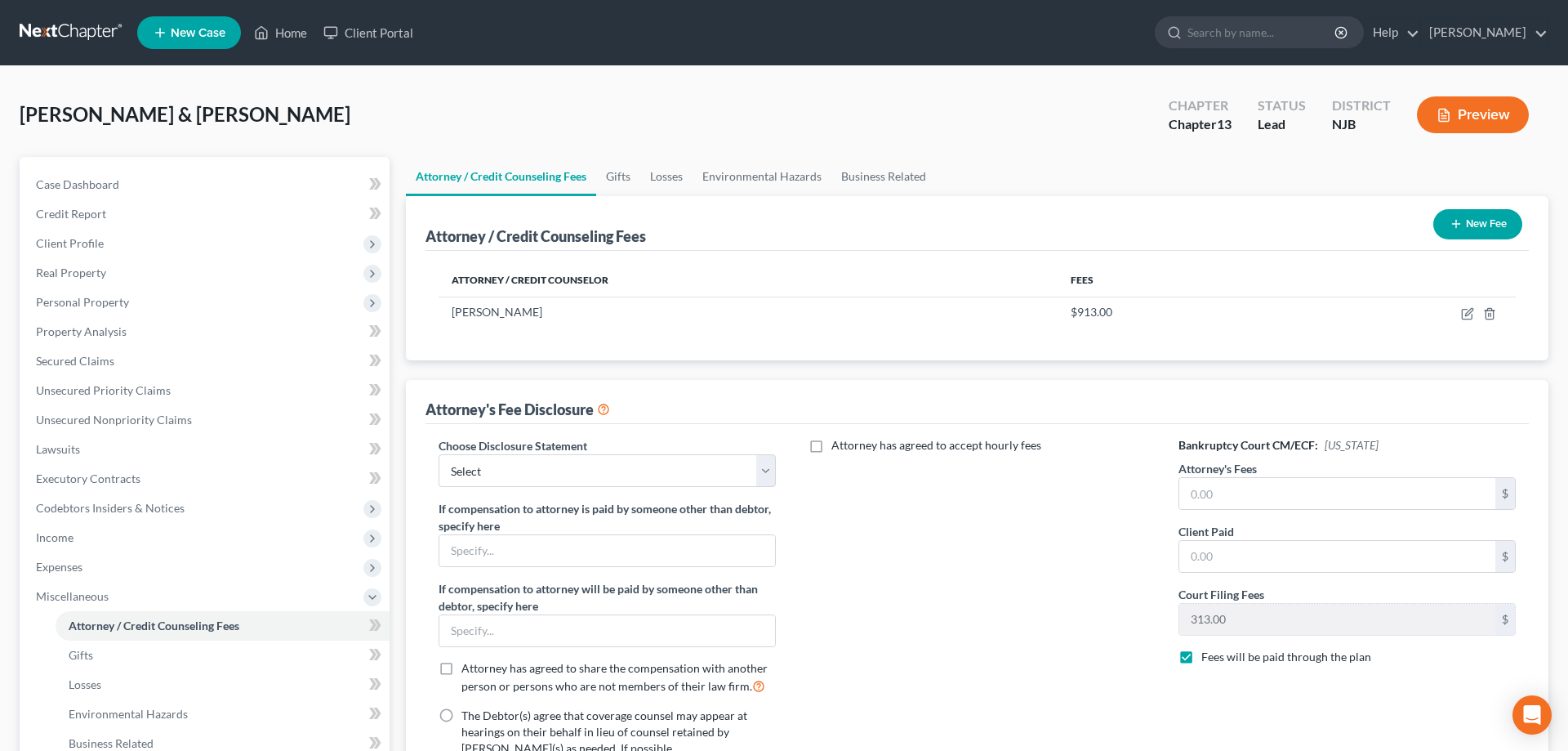
click at [1457, 225] on icon "button" at bounding box center [1457, 224] width 13 height 13
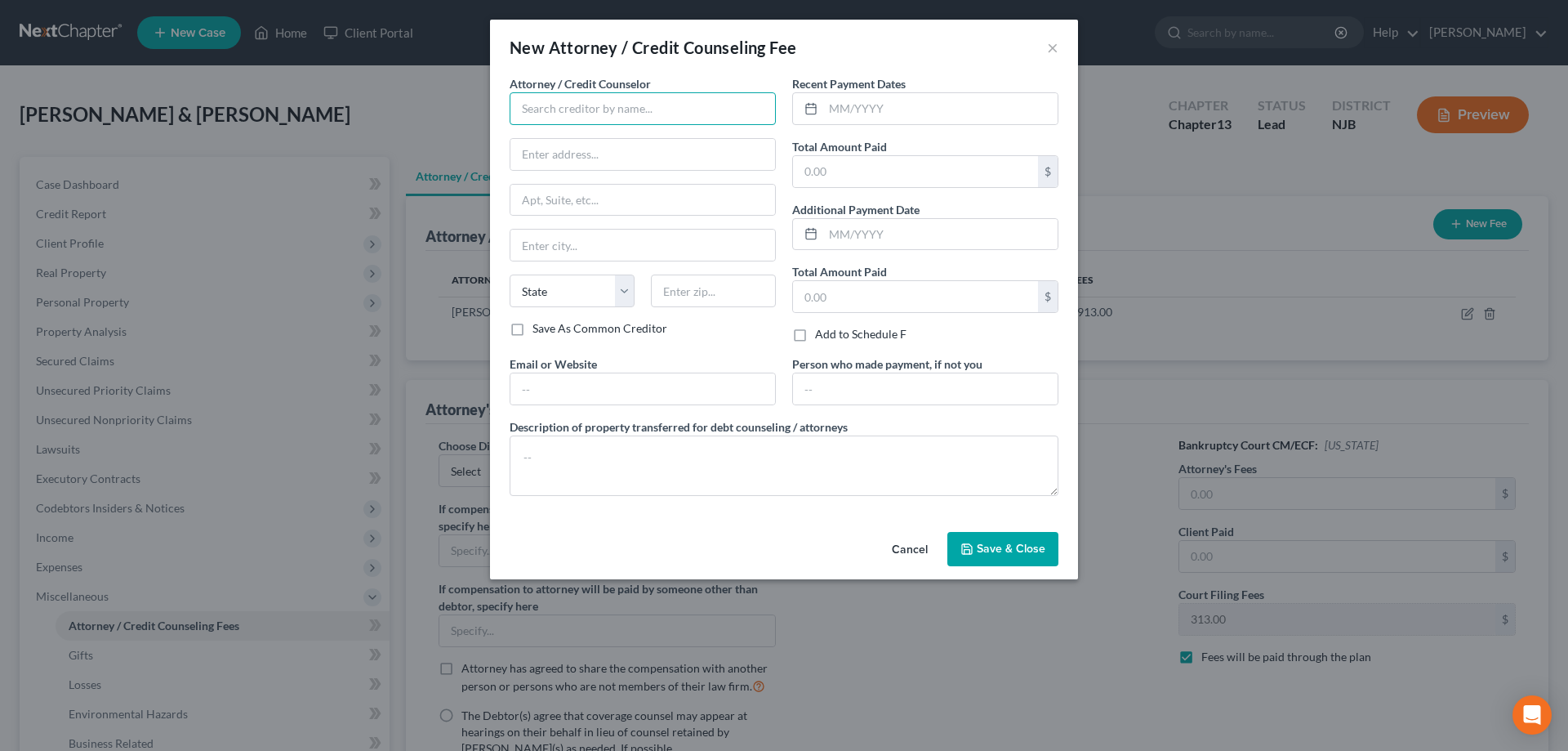
click at [675, 102] on input "text" at bounding box center [642, 108] width 266 height 33
click at [835, 178] on input "text" at bounding box center [915, 171] width 245 height 31
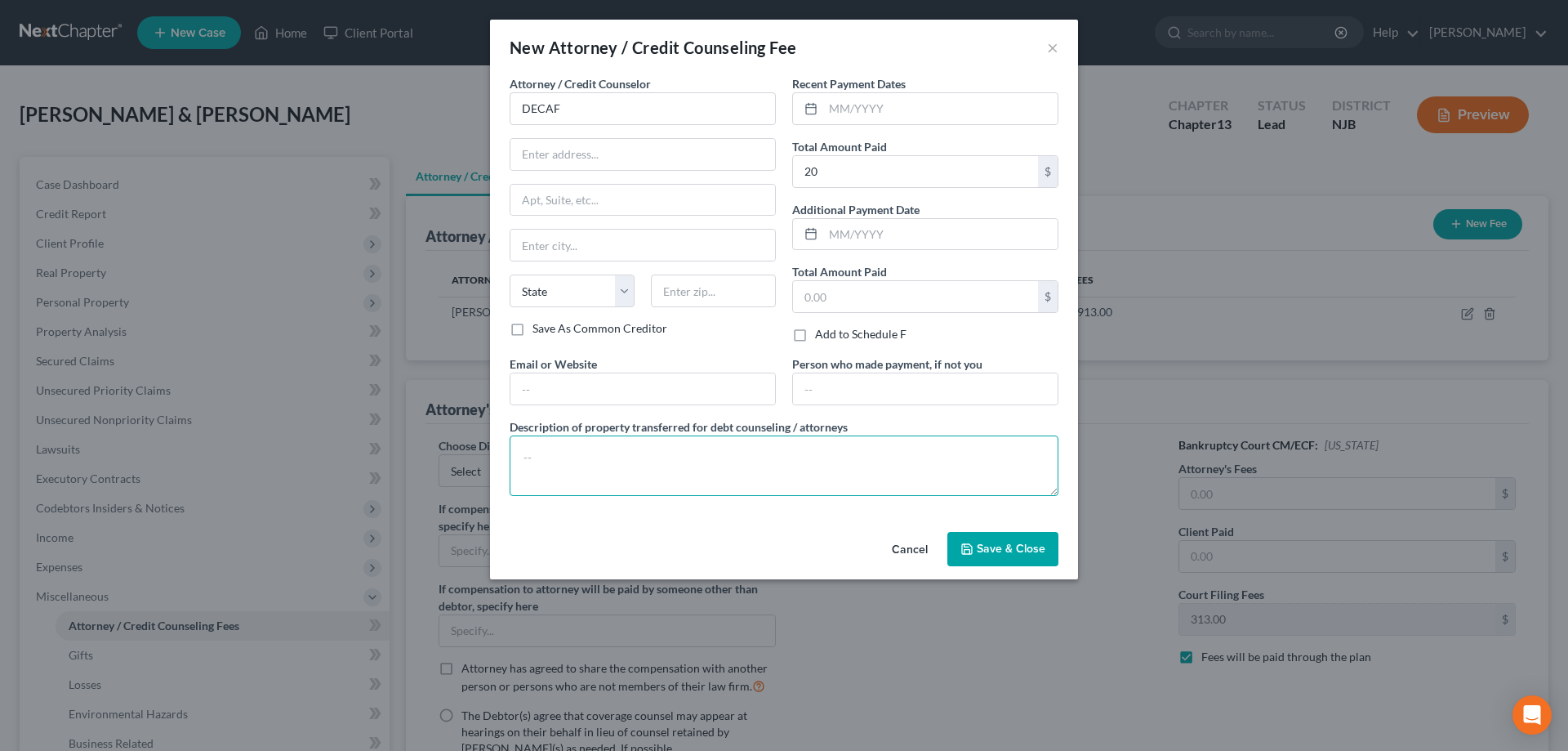
click at [576, 462] on textarea at bounding box center [784, 466] width 549 height 61
click at [603, 458] on textarea "Credit counselingh $20" at bounding box center [784, 466] width 549 height 61
click at [1004, 545] on span "Save & Close" at bounding box center [1011, 548] width 68 height 14
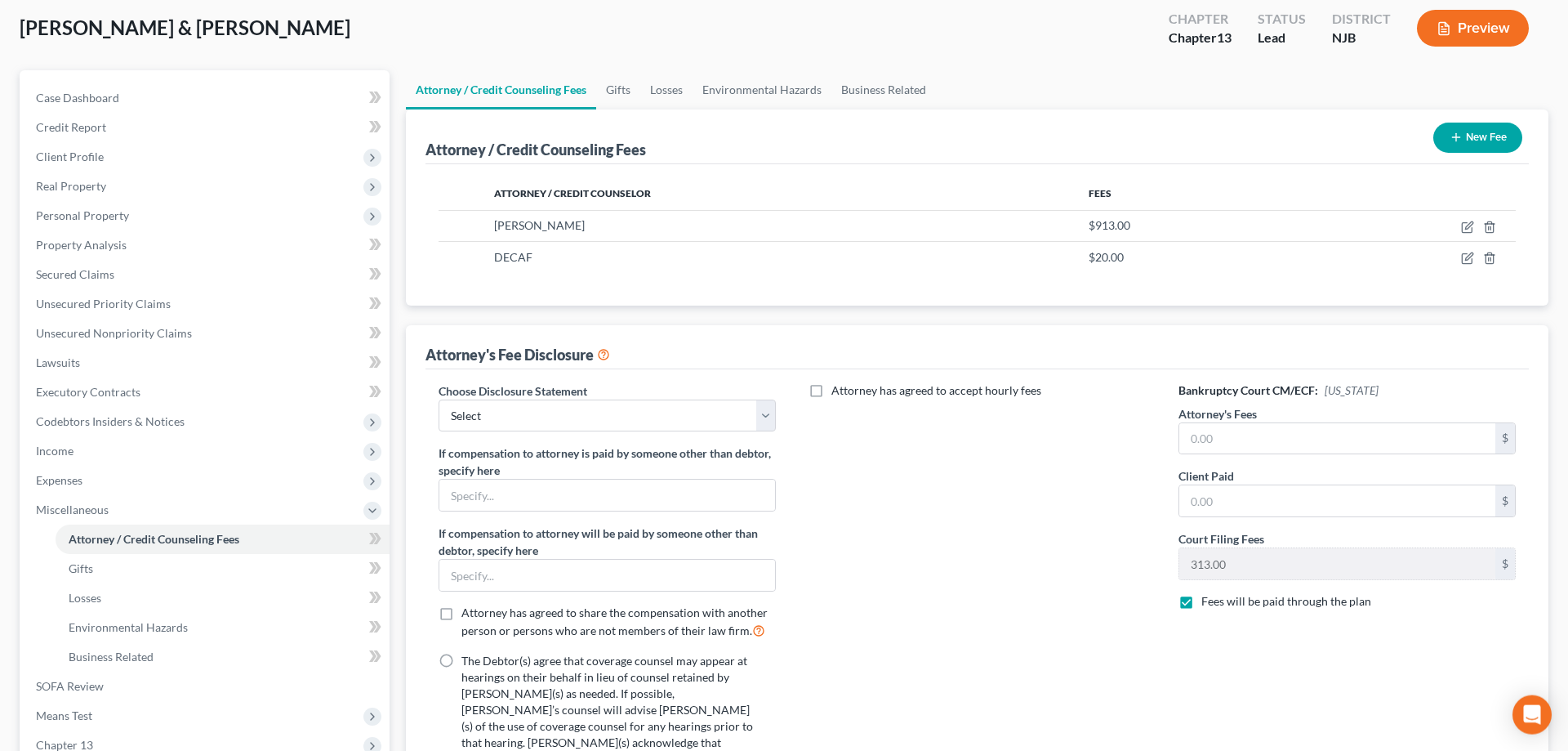
scroll to position [331, 0]
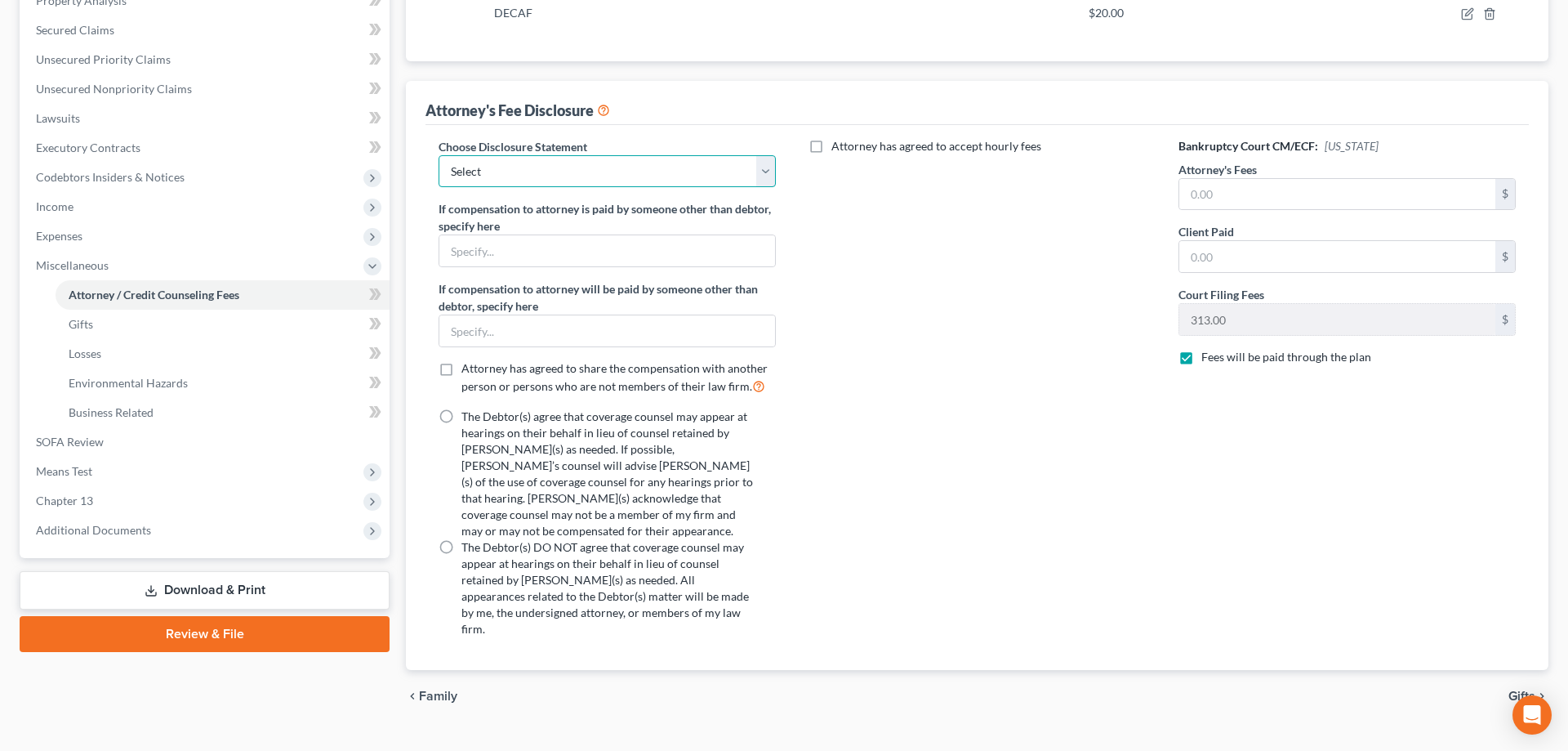
click at [439, 155] on select "Select Attorney for Debtor" at bounding box center [607, 171] width 338 height 33
click option "Attorney for Debtor" at bounding box center [0, 0] width 0 height 0
click at [462, 540] on label "The Debtor(s) DO NOT agree that coverage counsel may appear at hearings on thei…" at bounding box center [609, 588] width 295 height 98
click at [468, 540] on input "The Debtor(s) DO NOT agree that coverage counsel may appear at hearings on thei…" at bounding box center [473, 544] width 10 height 10
click at [1217, 195] on input "text" at bounding box center [1337, 194] width 316 height 31
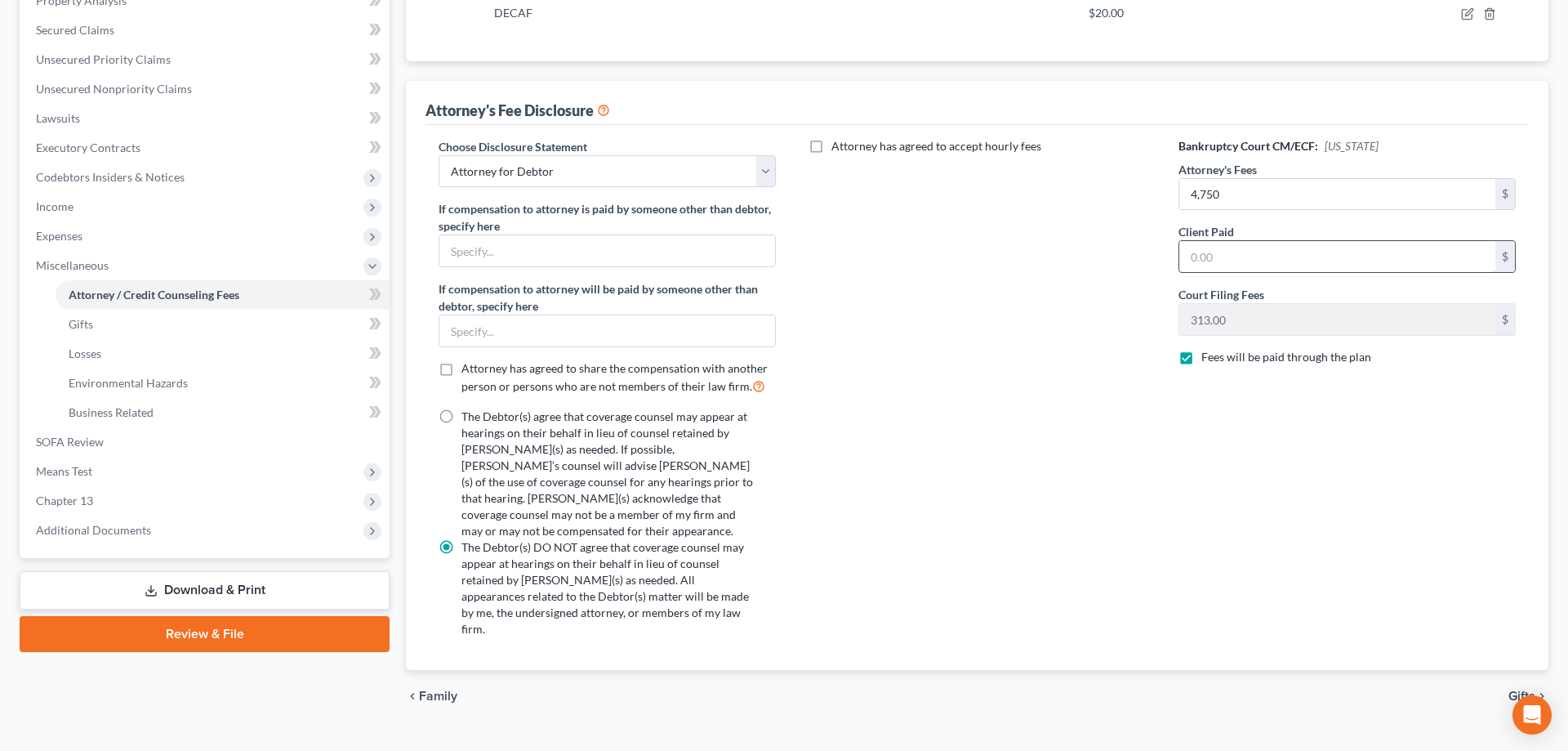
click at [1218, 269] on input "text" at bounding box center [1337, 256] width 316 height 31
click at [93, 318] on span "Gifts" at bounding box center [80, 324] width 24 height 14
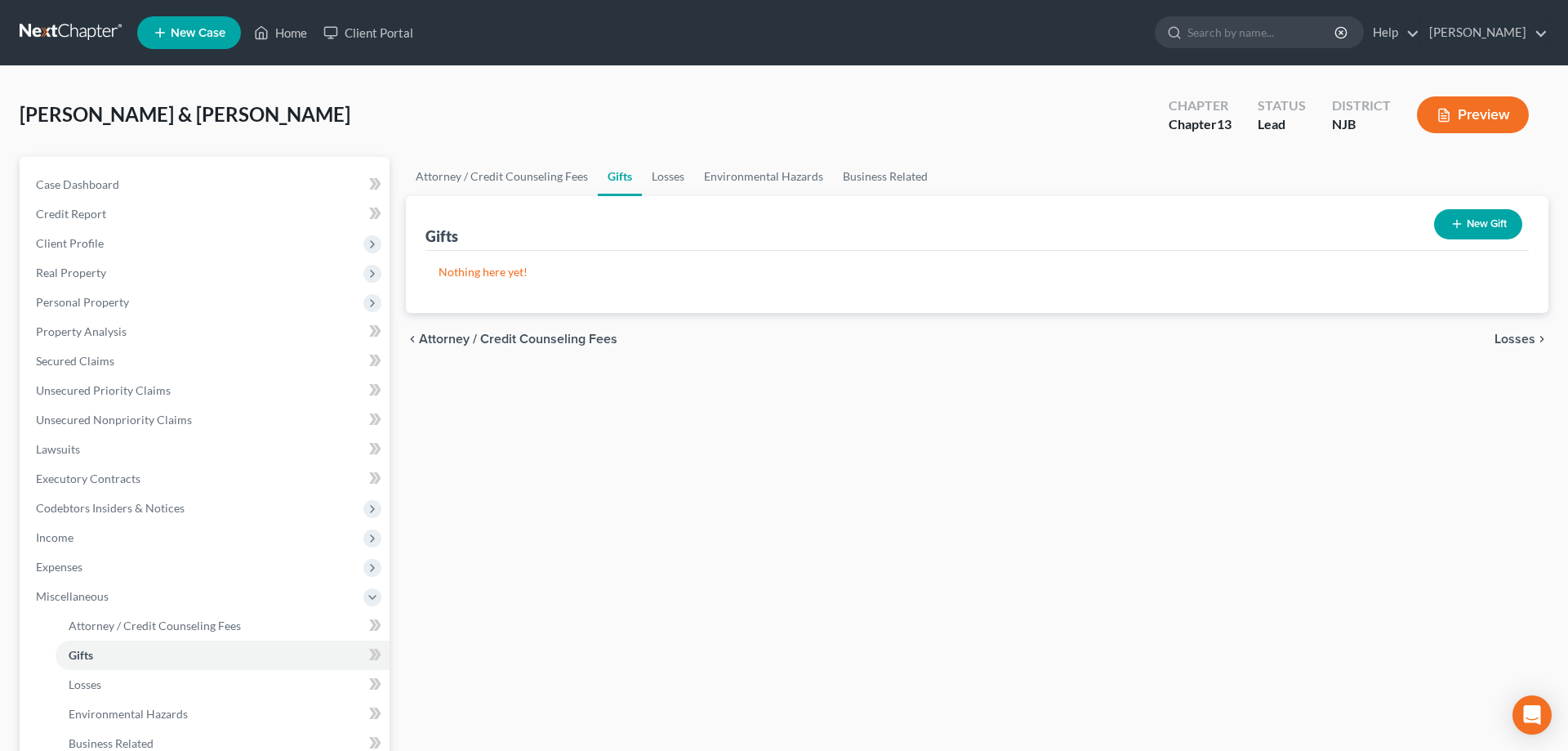
click at [1447, 227] on button "New Gift" at bounding box center [1478, 224] width 88 height 30
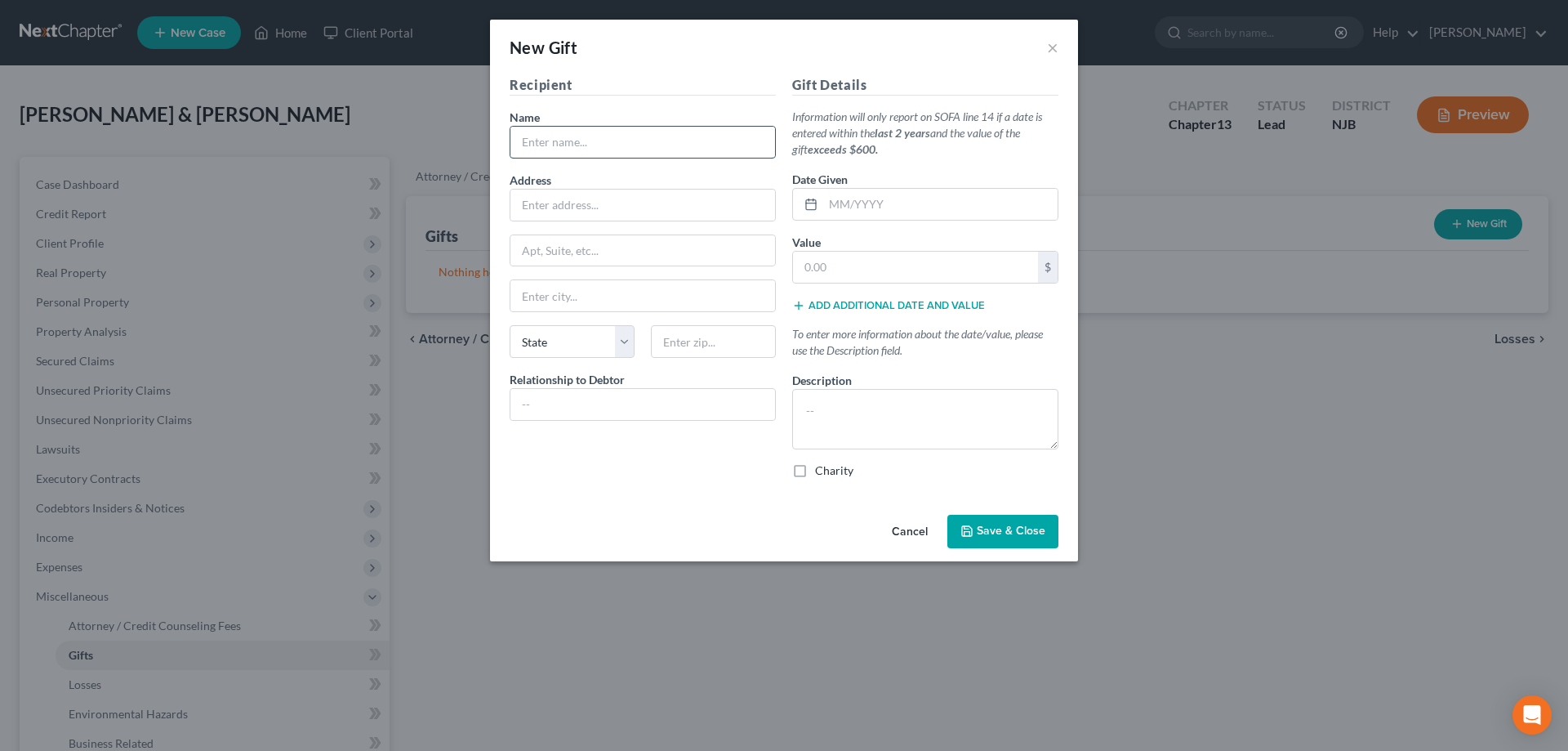
click at [585, 149] on input "text" at bounding box center [642, 141] width 265 height 31
click at [825, 416] on textarea at bounding box center [925, 419] width 266 height 61
click at [848, 204] on input "text" at bounding box center [941, 204] width 235 height 31
click at [870, 255] on input "text" at bounding box center [915, 267] width 245 height 31
click at [669, 415] on input "text" at bounding box center [642, 404] width 265 height 31
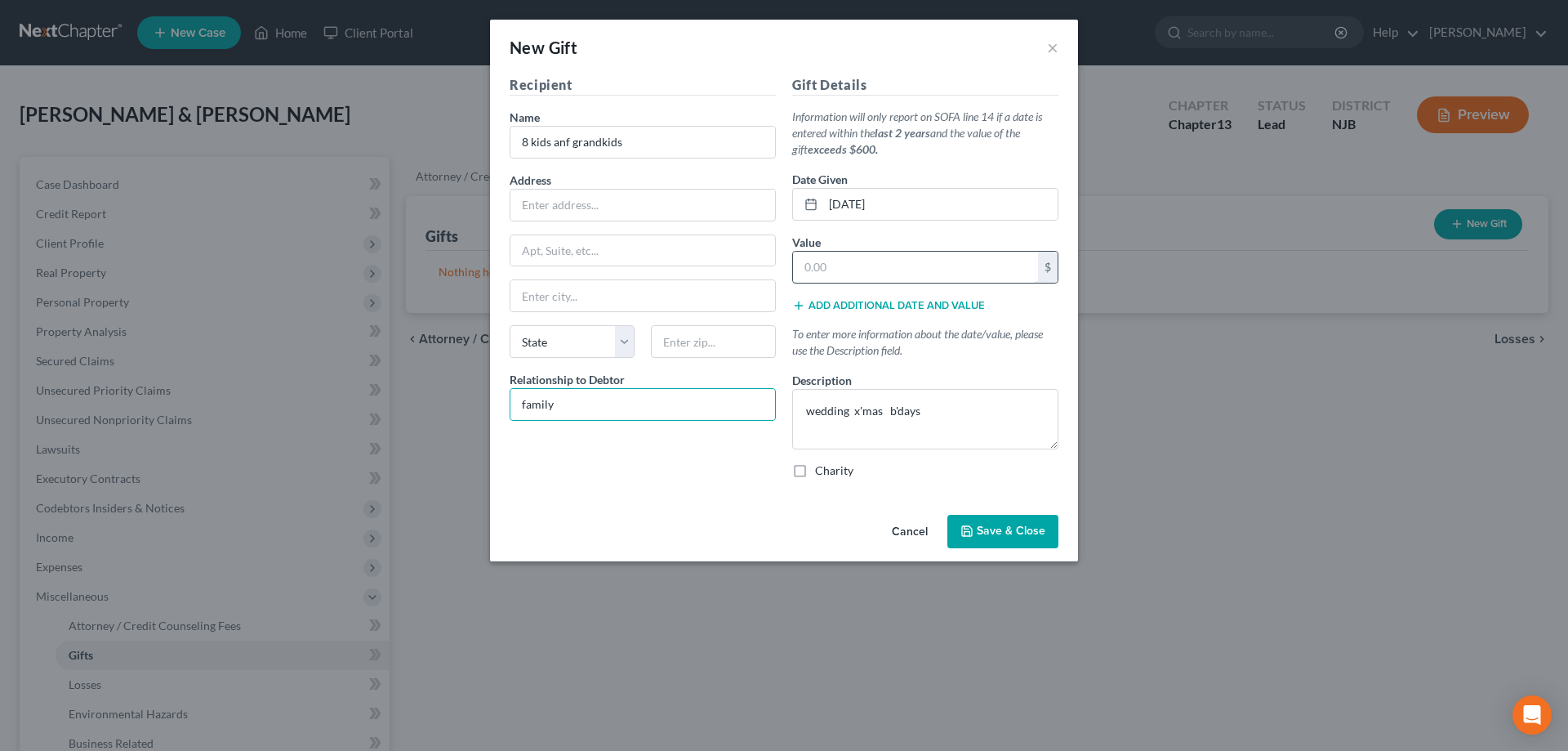
click at [844, 277] on input "text" at bounding box center [915, 267] width 245 height 31
click at [984, 524] on button "Save & Close" at bounding box center [1002, 531] width 111 height 35
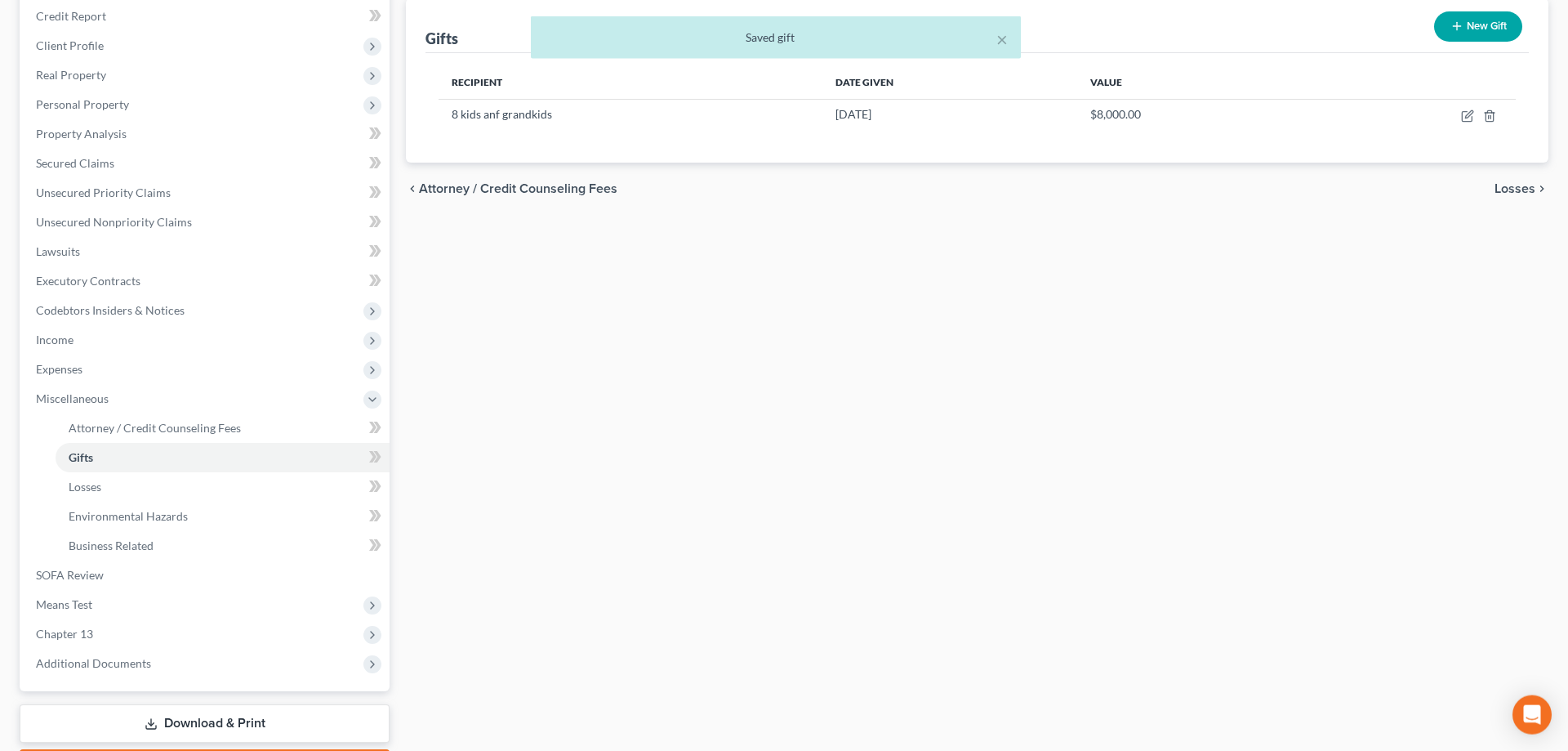
scroll to position [293, 0]
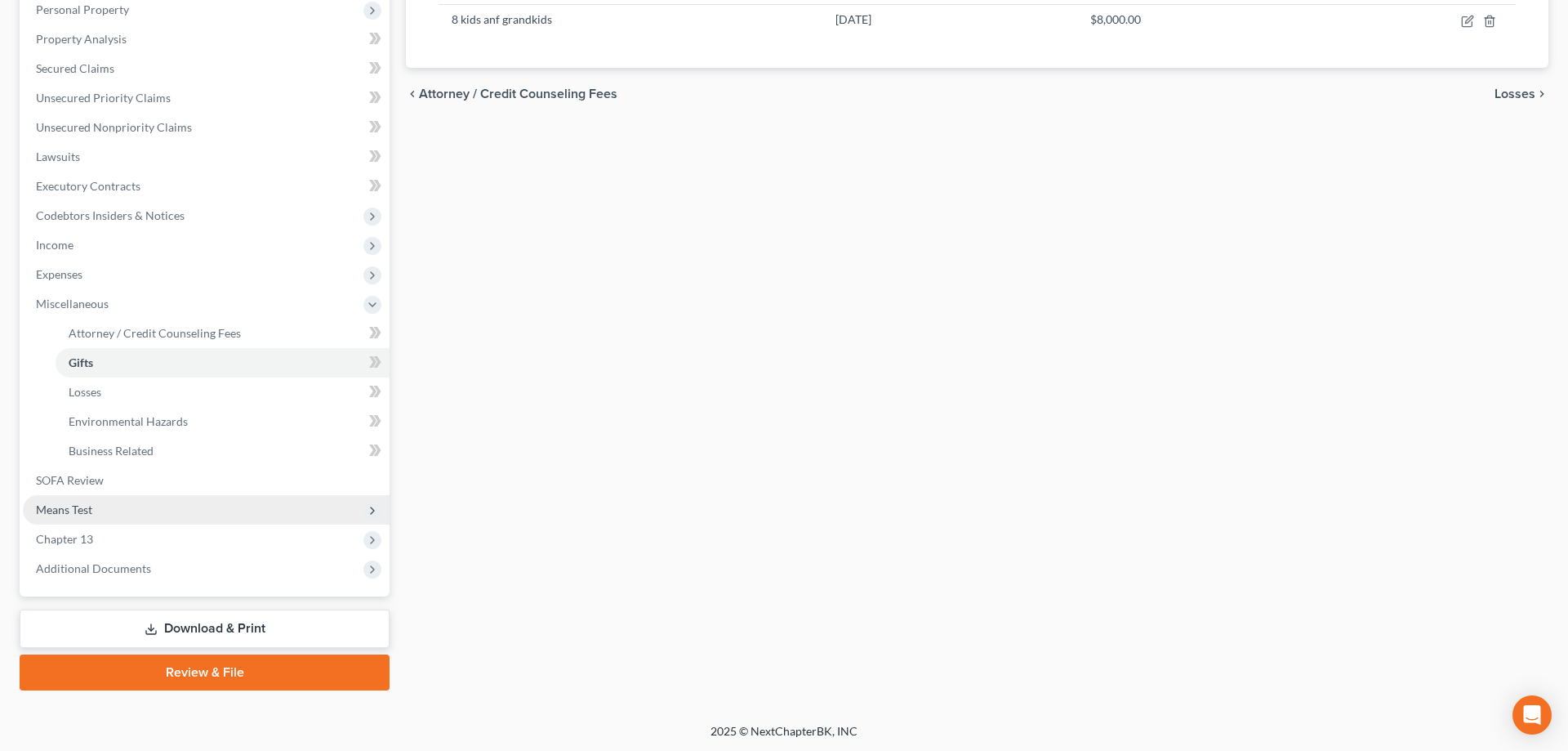
click at [85, 511] on span "Means Test" at bounding box center [64, 509] width 56 height 14
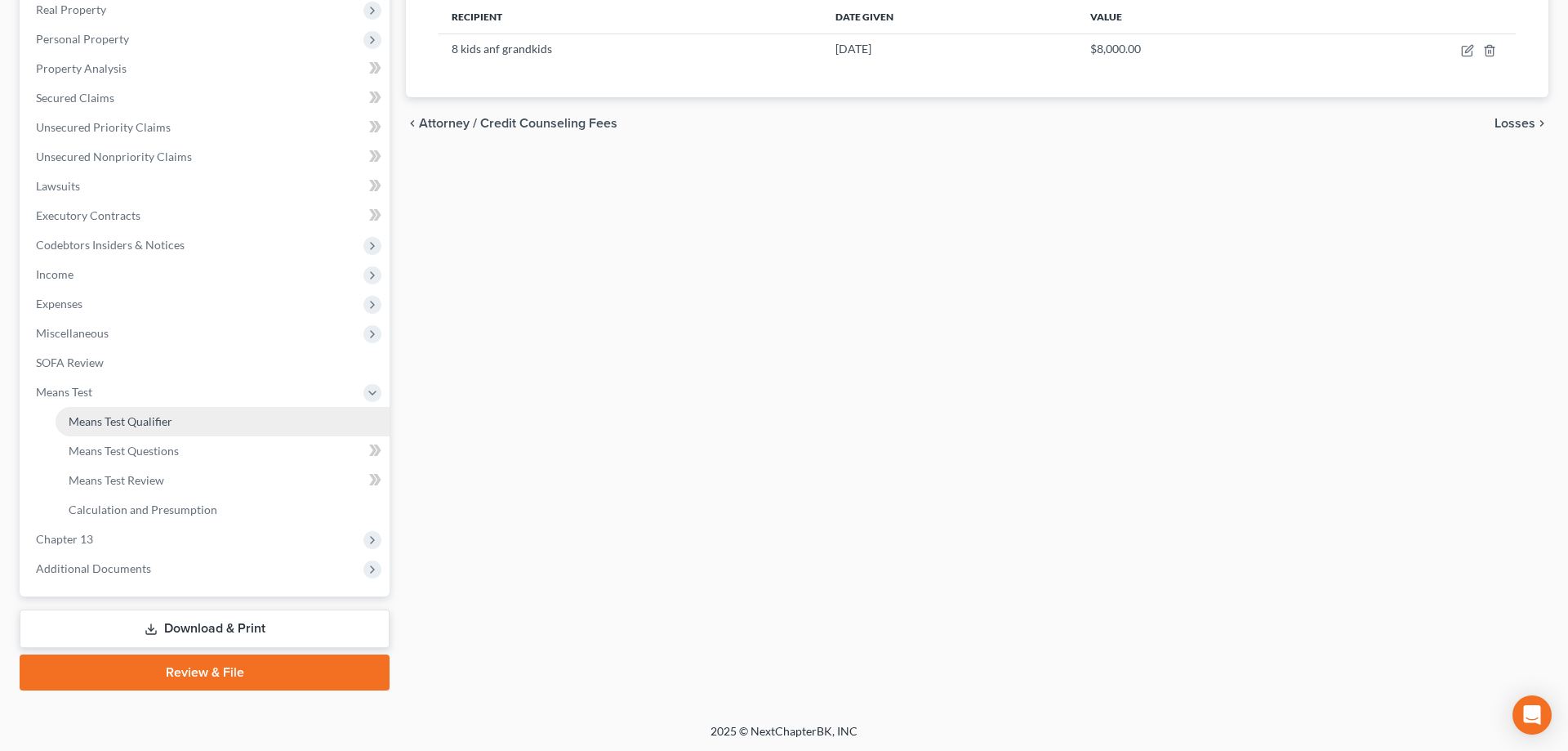
click at [138, 423] on span "Means Test Qualifier" at bounding box center [120, 421] width 104 height 14
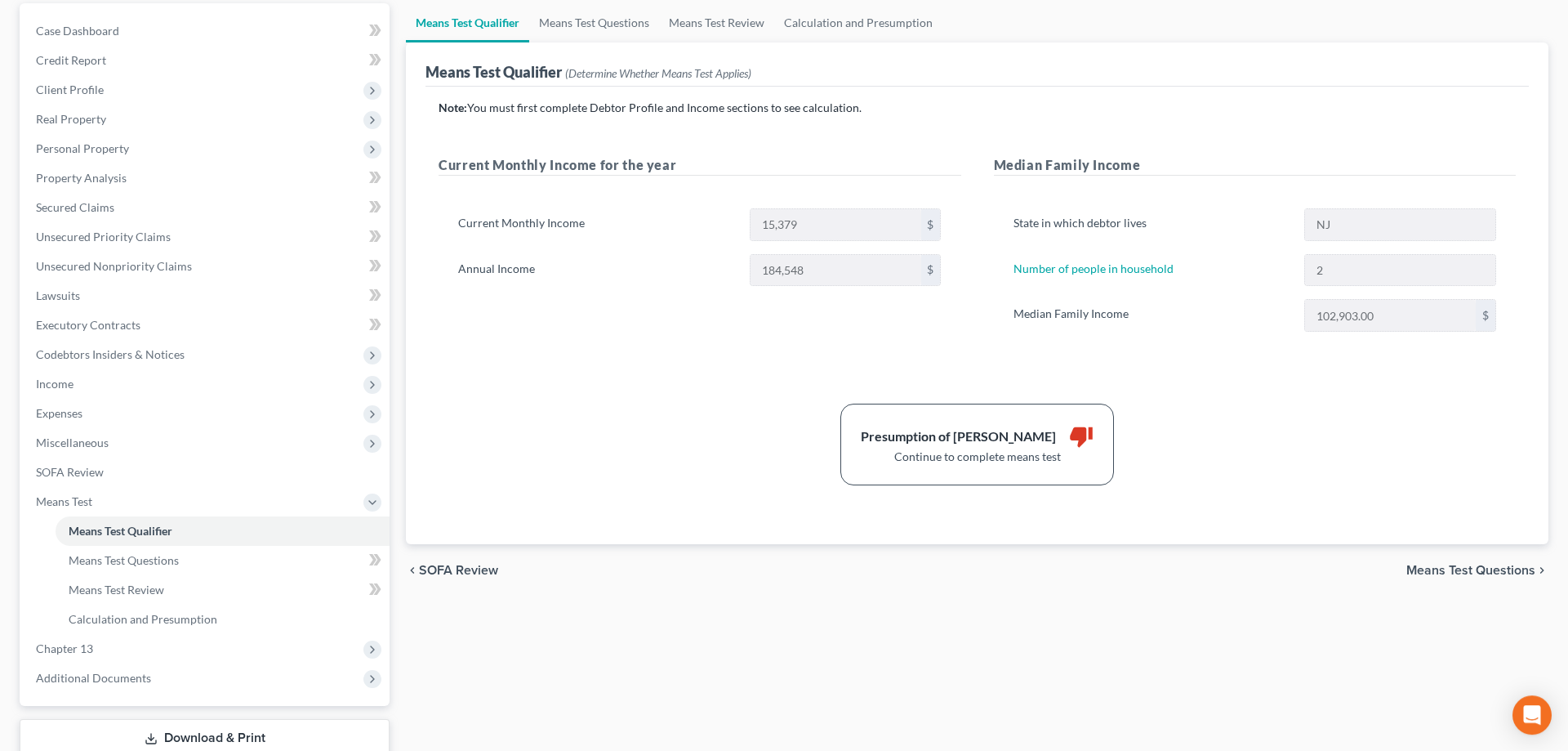
scroll to position [166, 0]
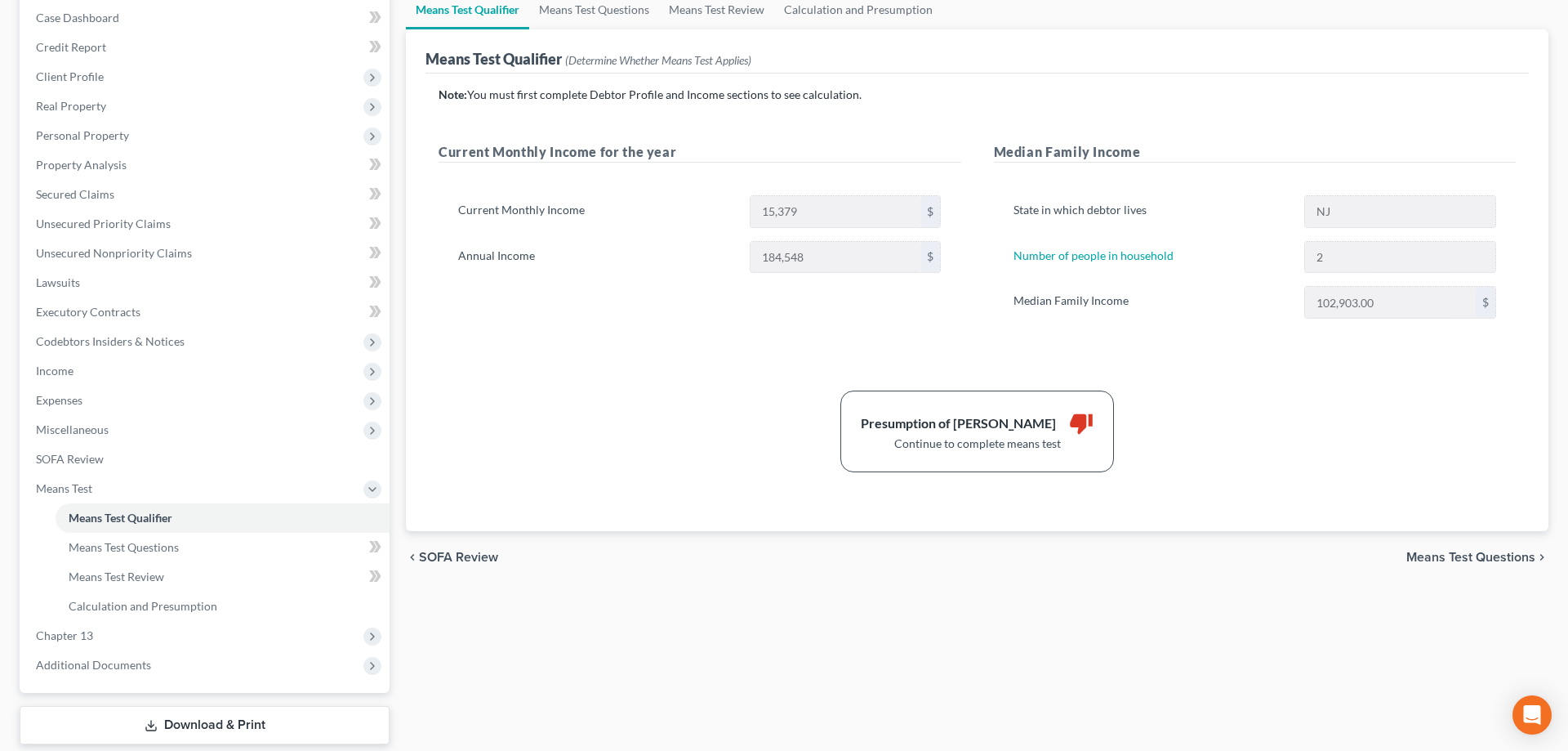
click at [1486, 556] on span "Means Test Questions" at bounding box center [1471, 557] width 129 height 13
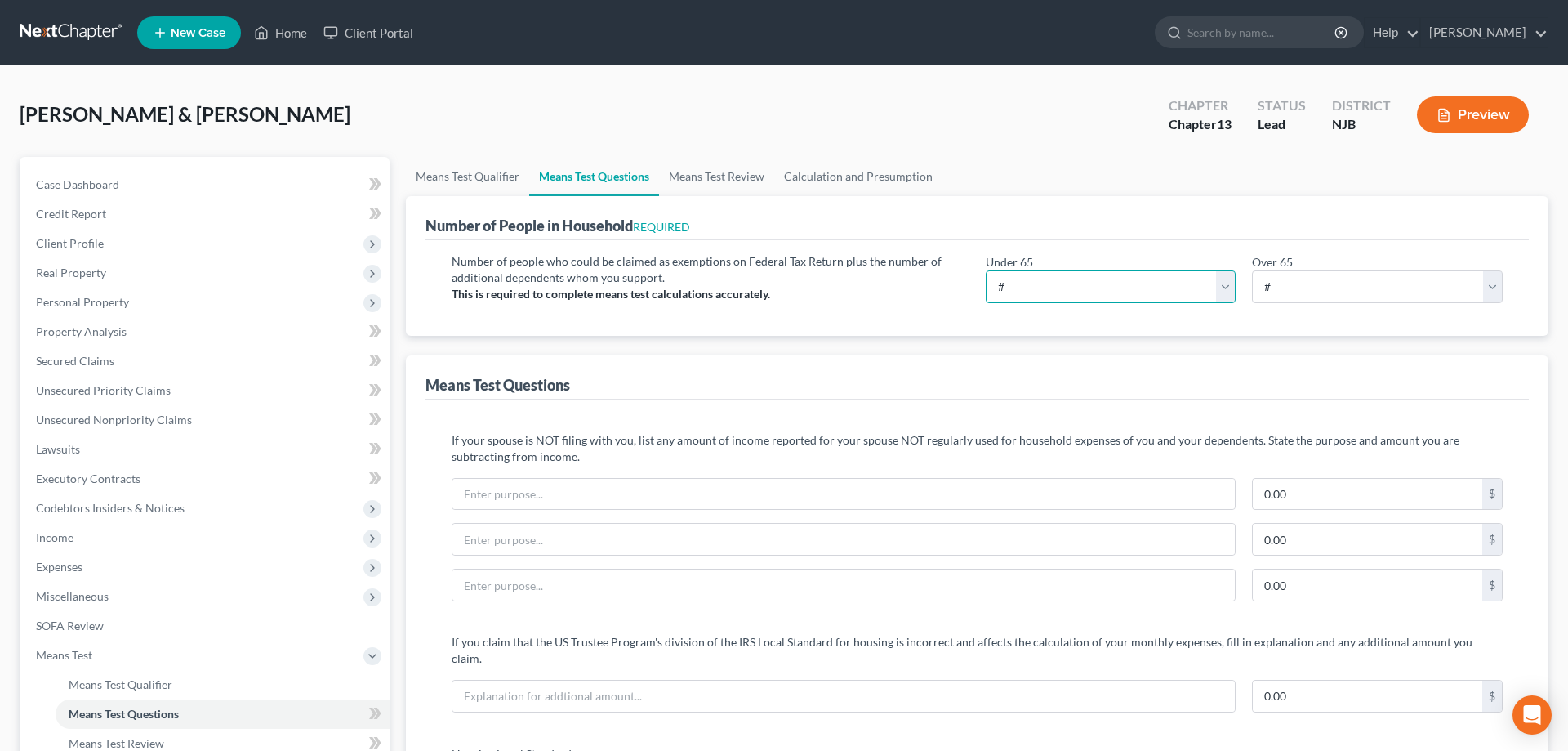
click at [985, 270] on select "# 0 1 2 3 4 5 6 7 8 9 10" at bounding box center [1111, 286] width 251 height 33
click option "2" at bounding box center [0, 0] width 0 height 0
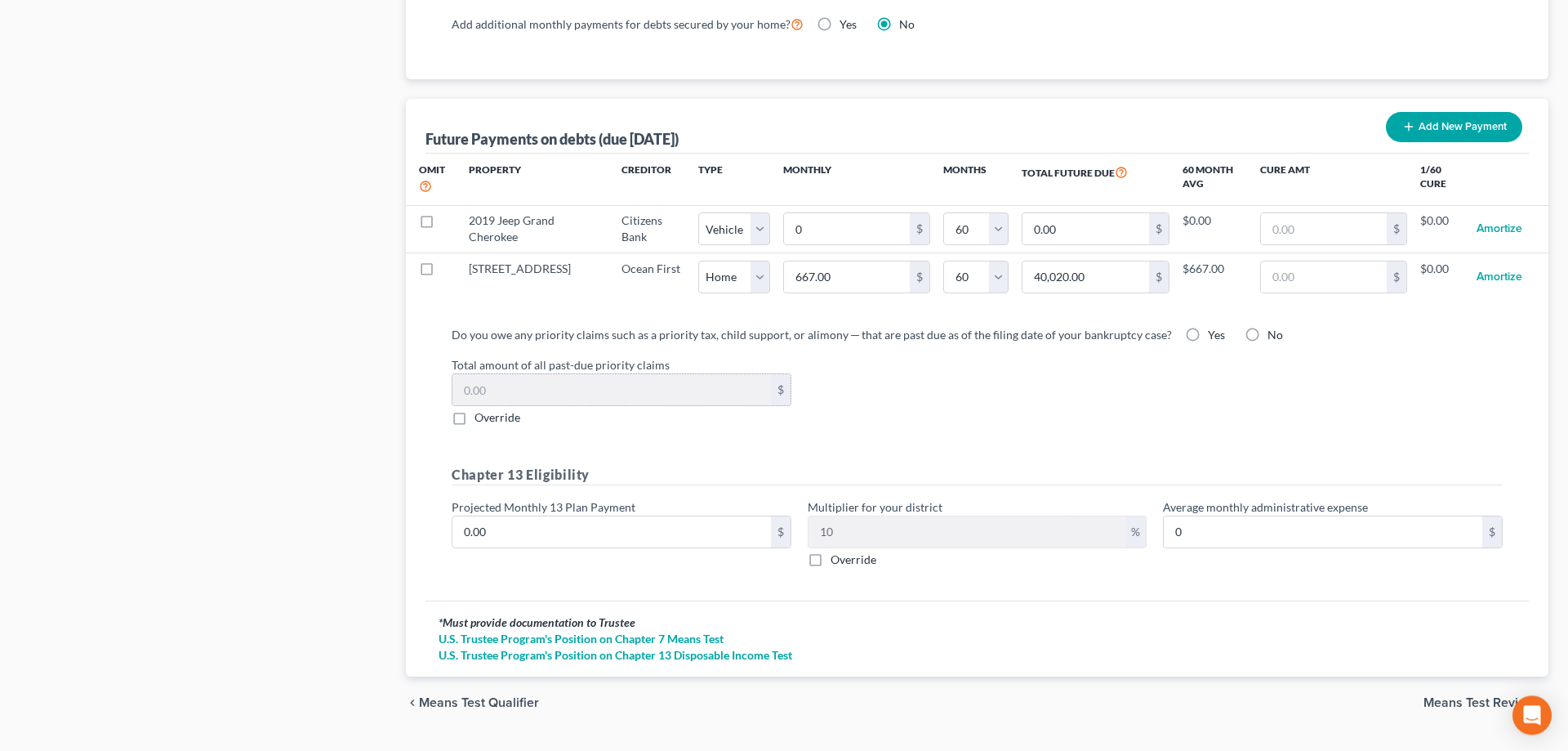
scroll to position [1567, 0]
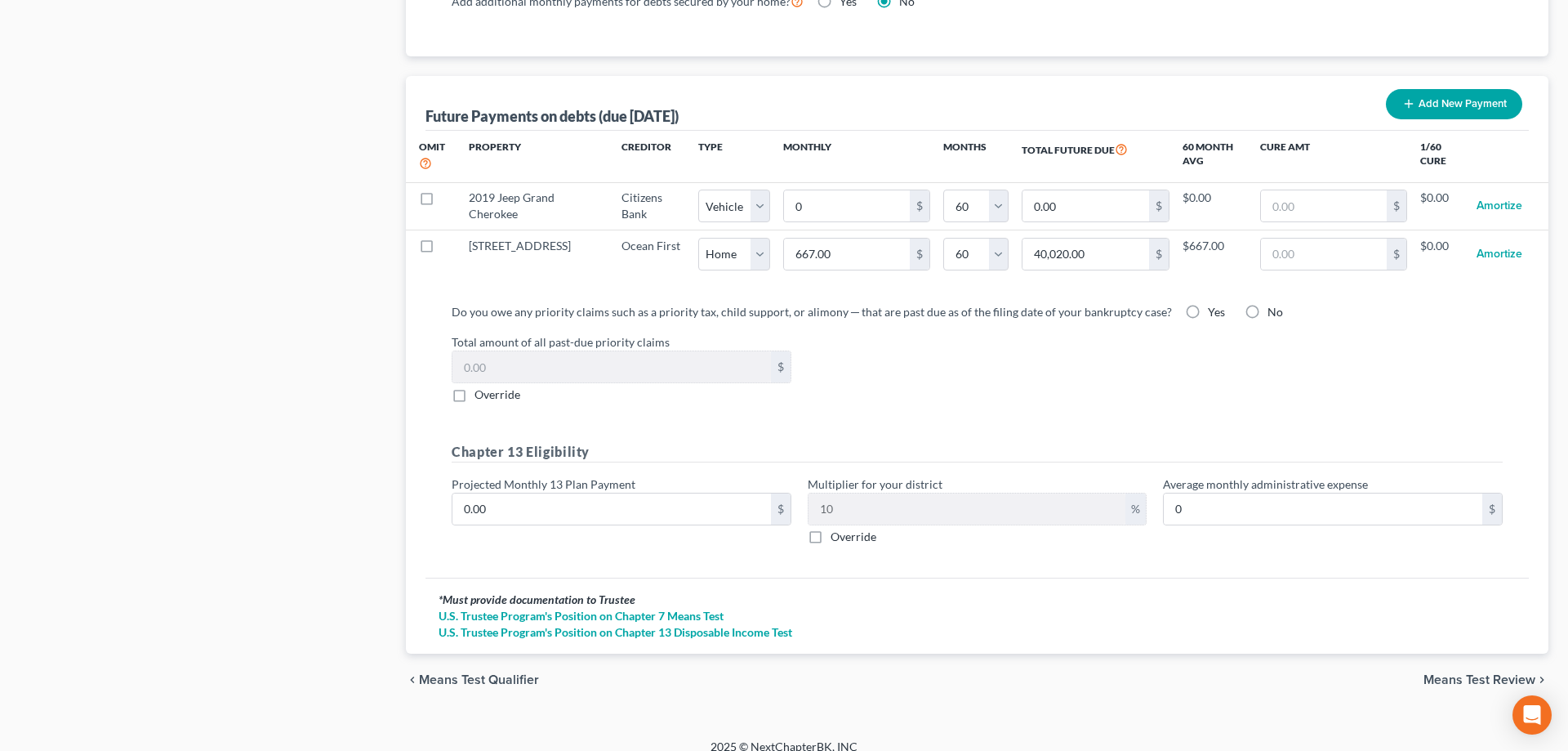
click at [1445, 673] on span "Means Test Review" at bounding box center [1480, 680] width 112 height 13
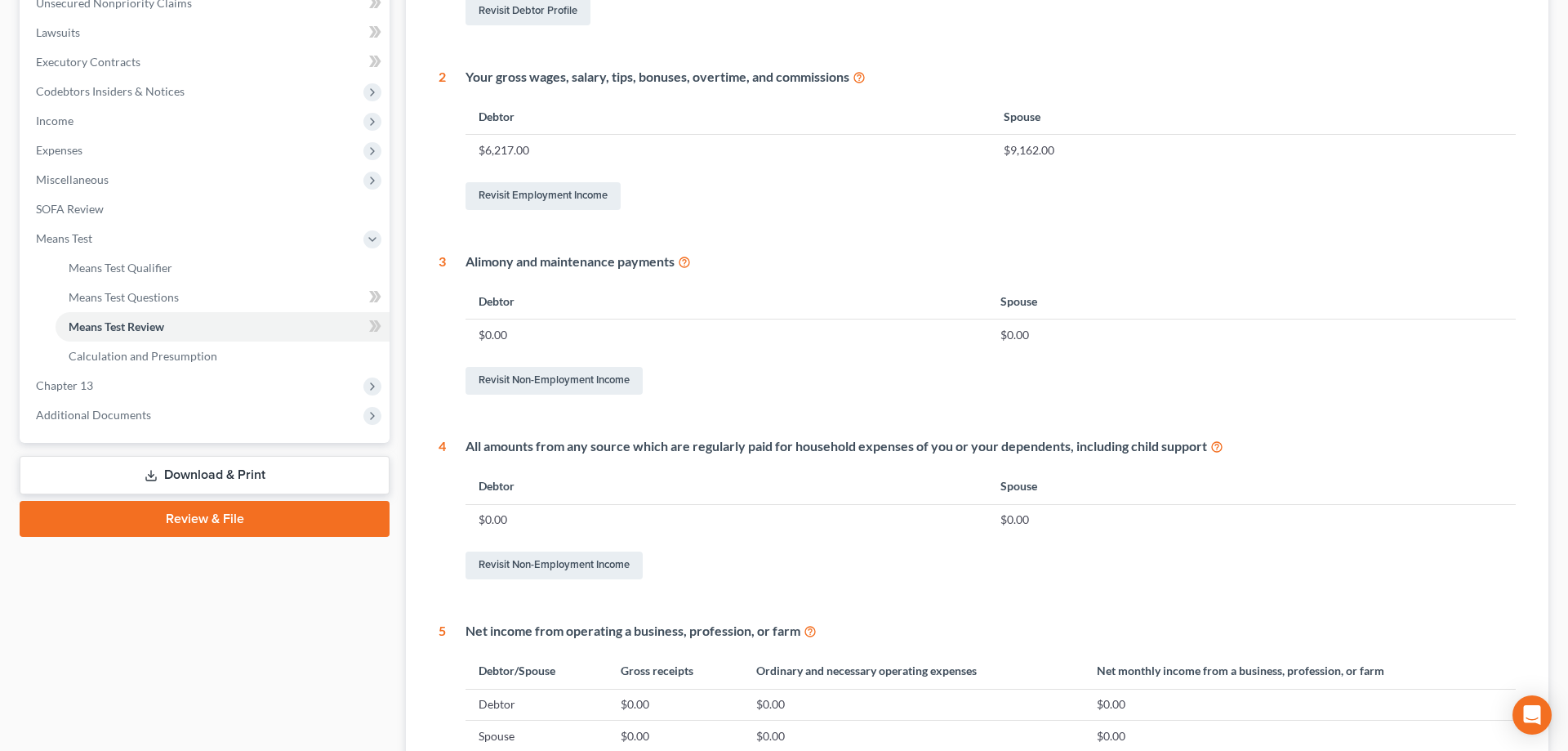
scroll to position [637, 0]
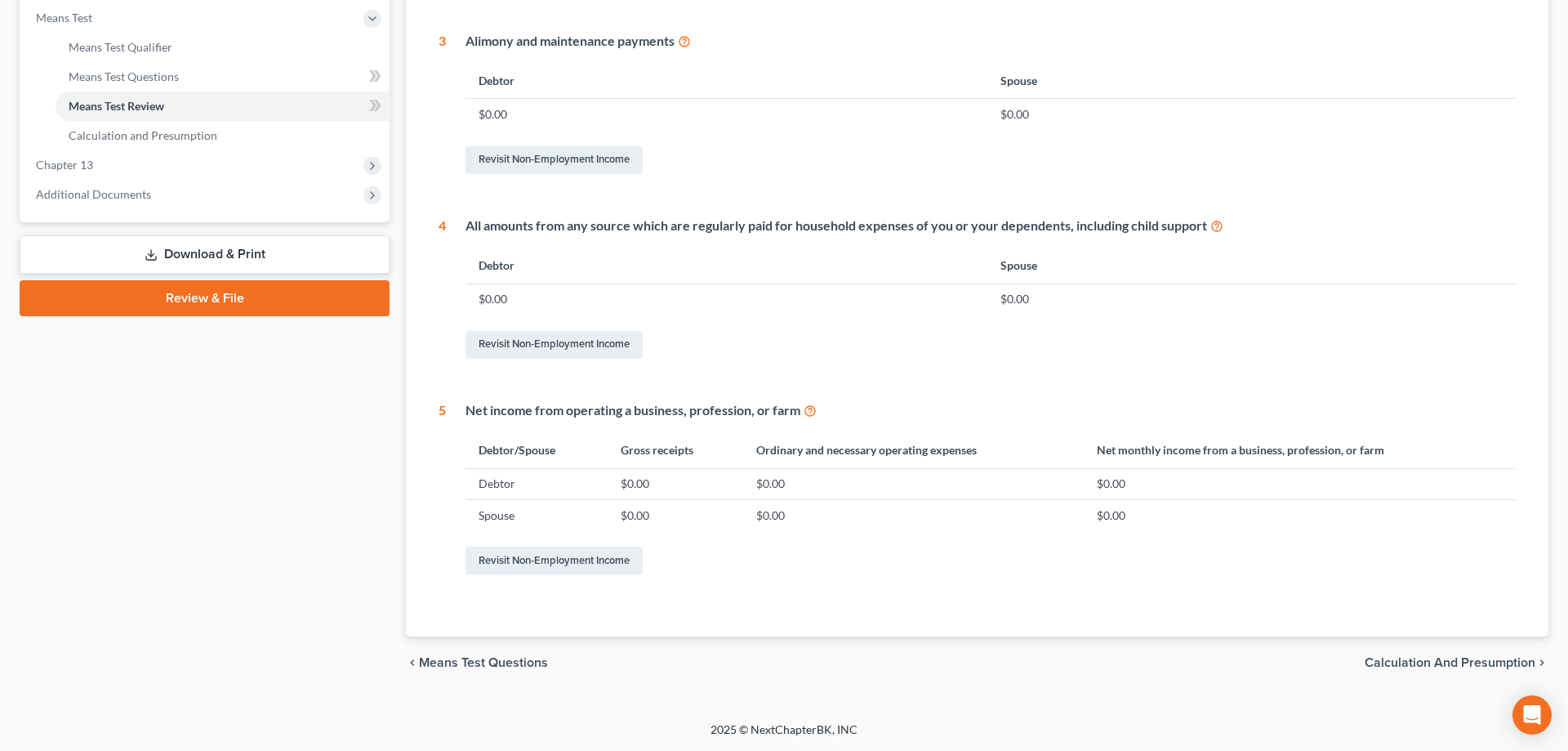
click at [1415, 658] on span "Calculation and Presumption" at bounding box center [1450, 662] width 171 height 13
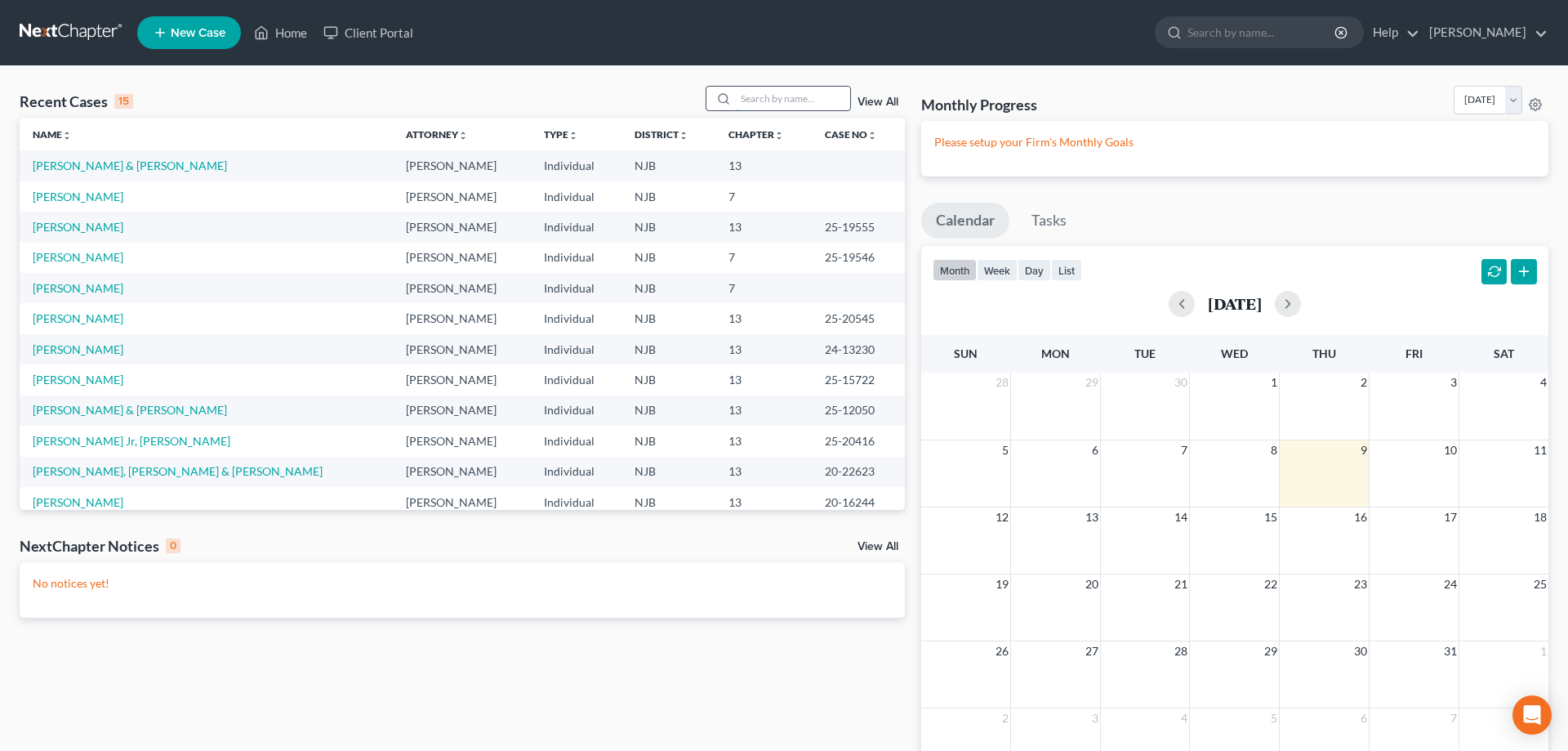
click at [770, 100] on input "search" at bounding box center [793, 98] width 114 height 23
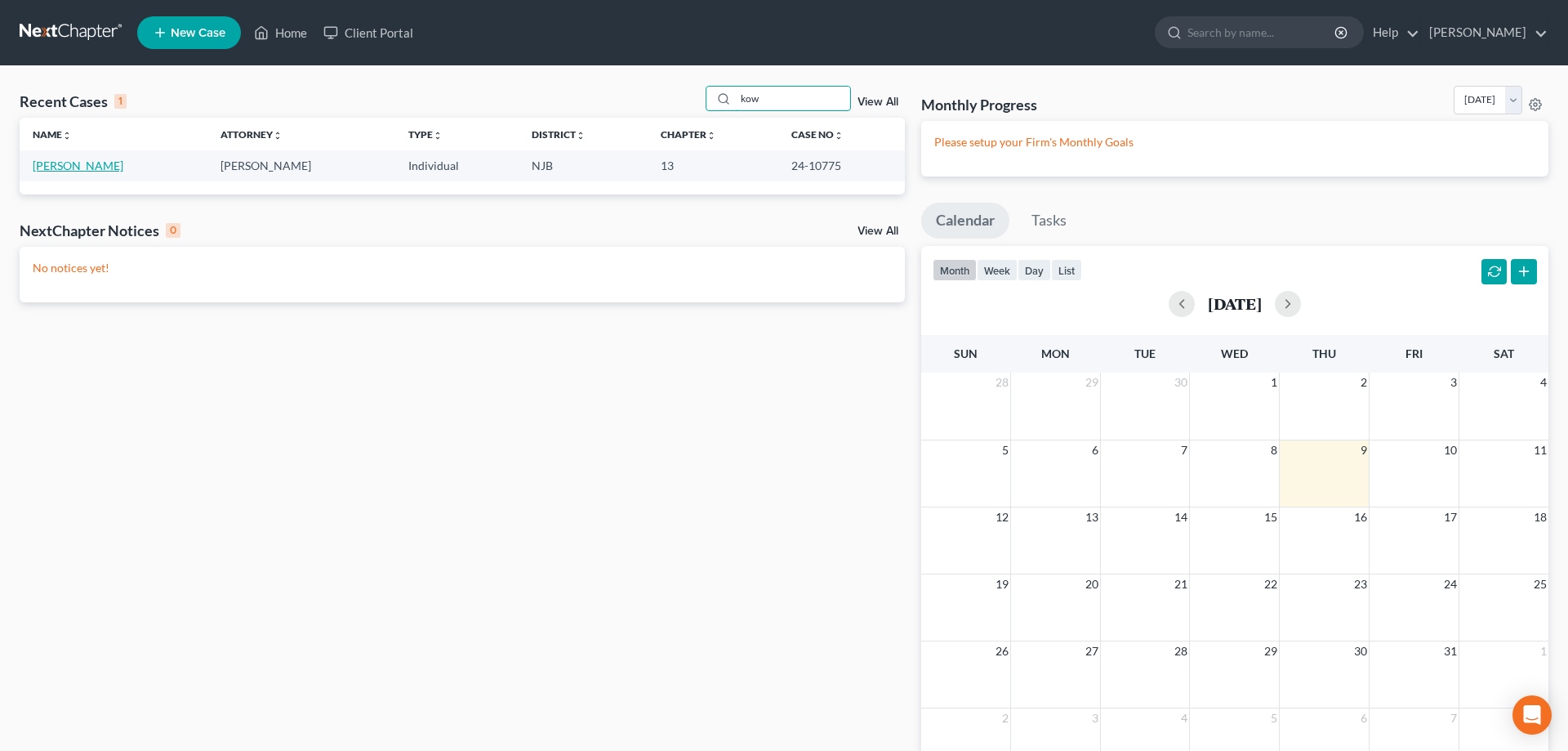
type input "kow"
click at [102, 168] on link "[PERSON_NAME]" at bounding box center [78, 165] width 91 height 14
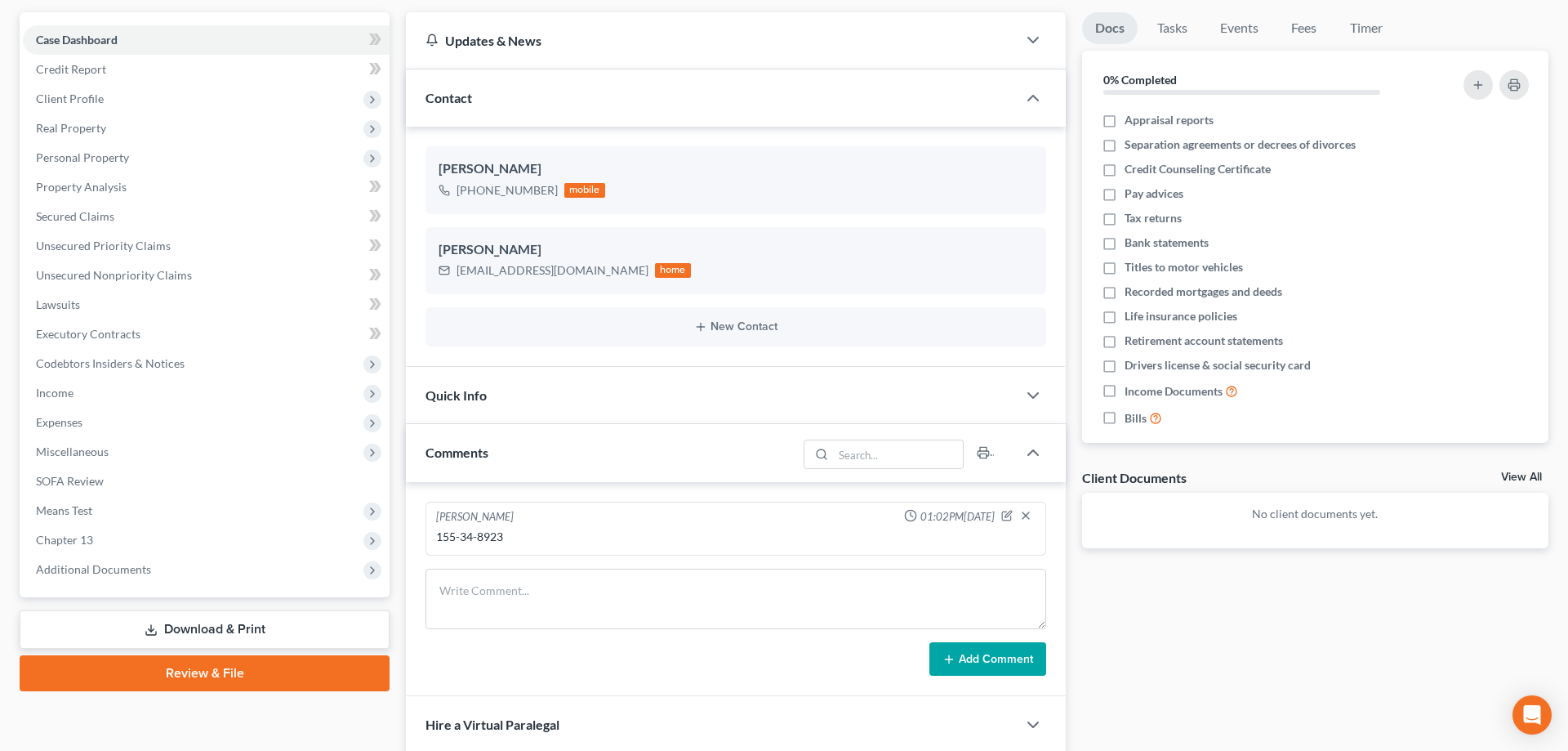
scroll to position [166, 0]
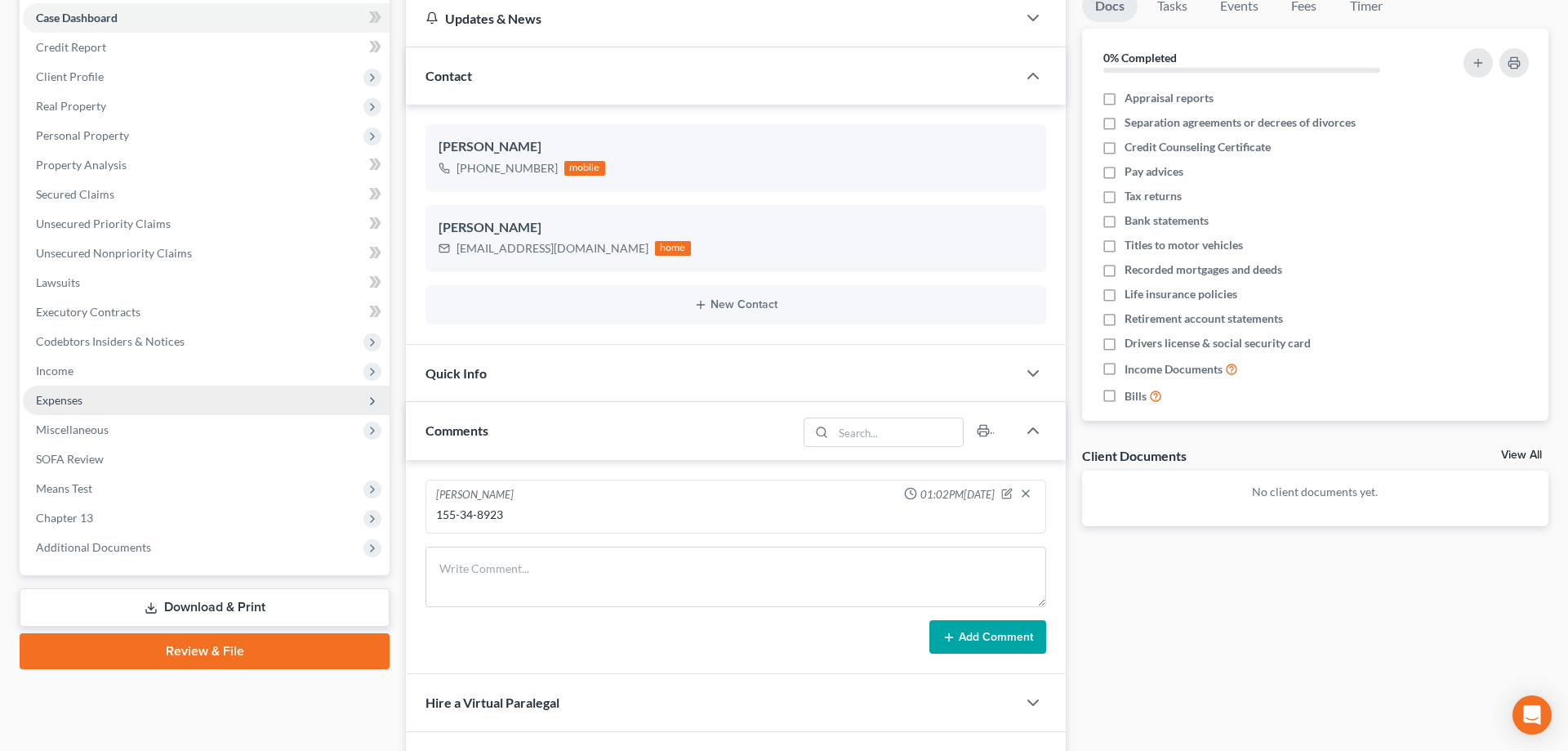
click at [74, 395] on span "Expenses" at bounding box center [59, 399] width 47 height 14
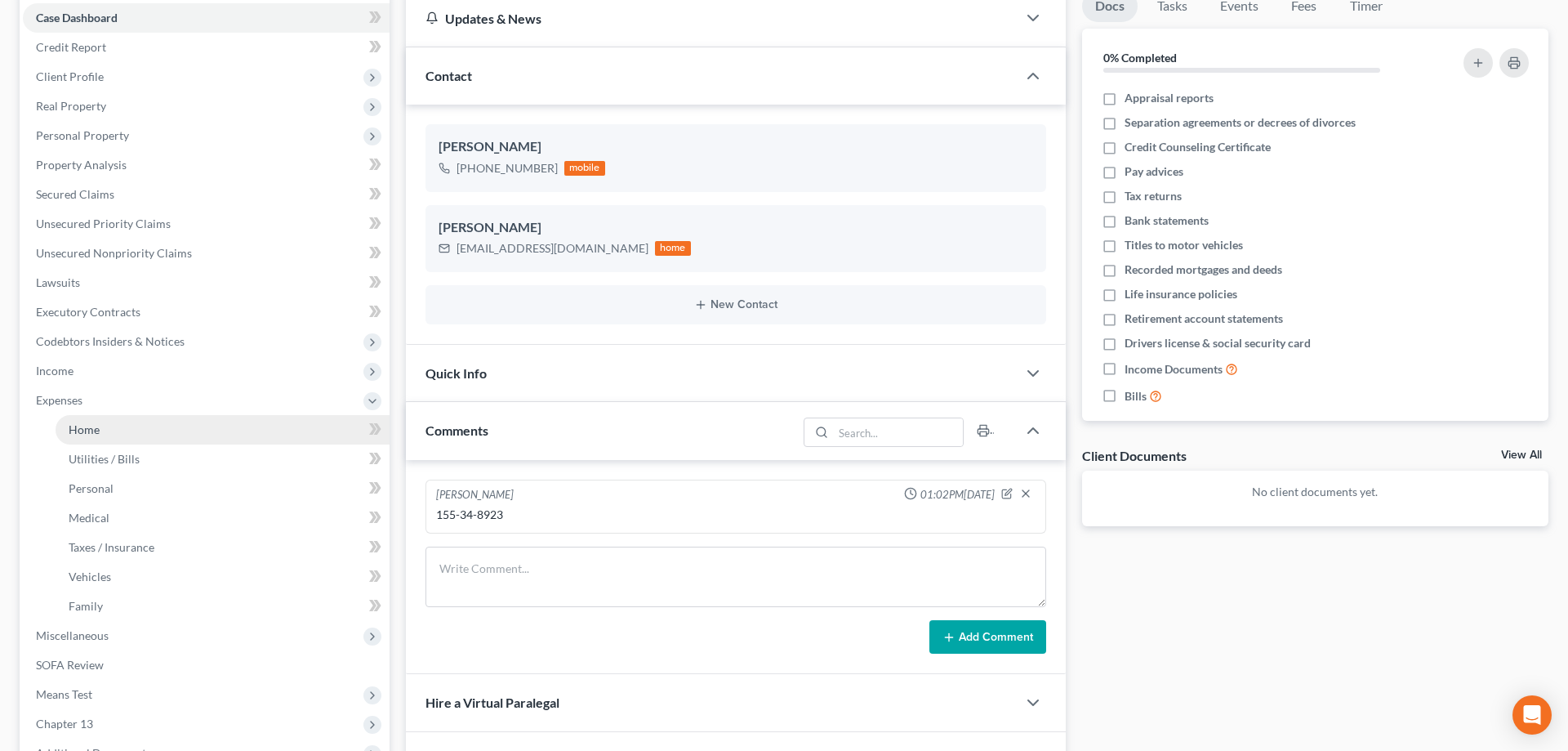
click at [96, 427] on span "Home" at bounding box center [83, 429] width 31 height 14
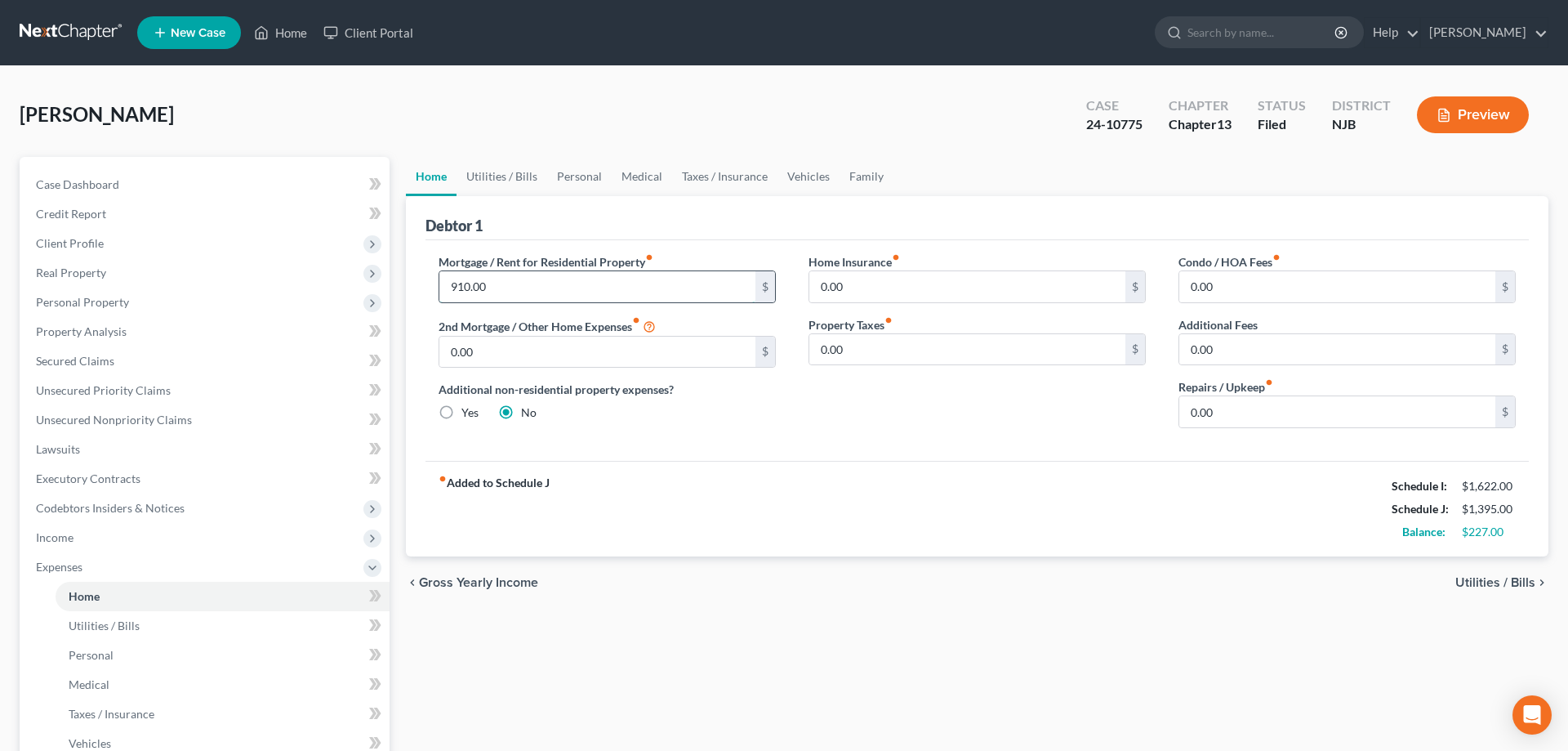
click at [513, 282] on input "910.00" at bounding box center [597, 286] width 316 height 31
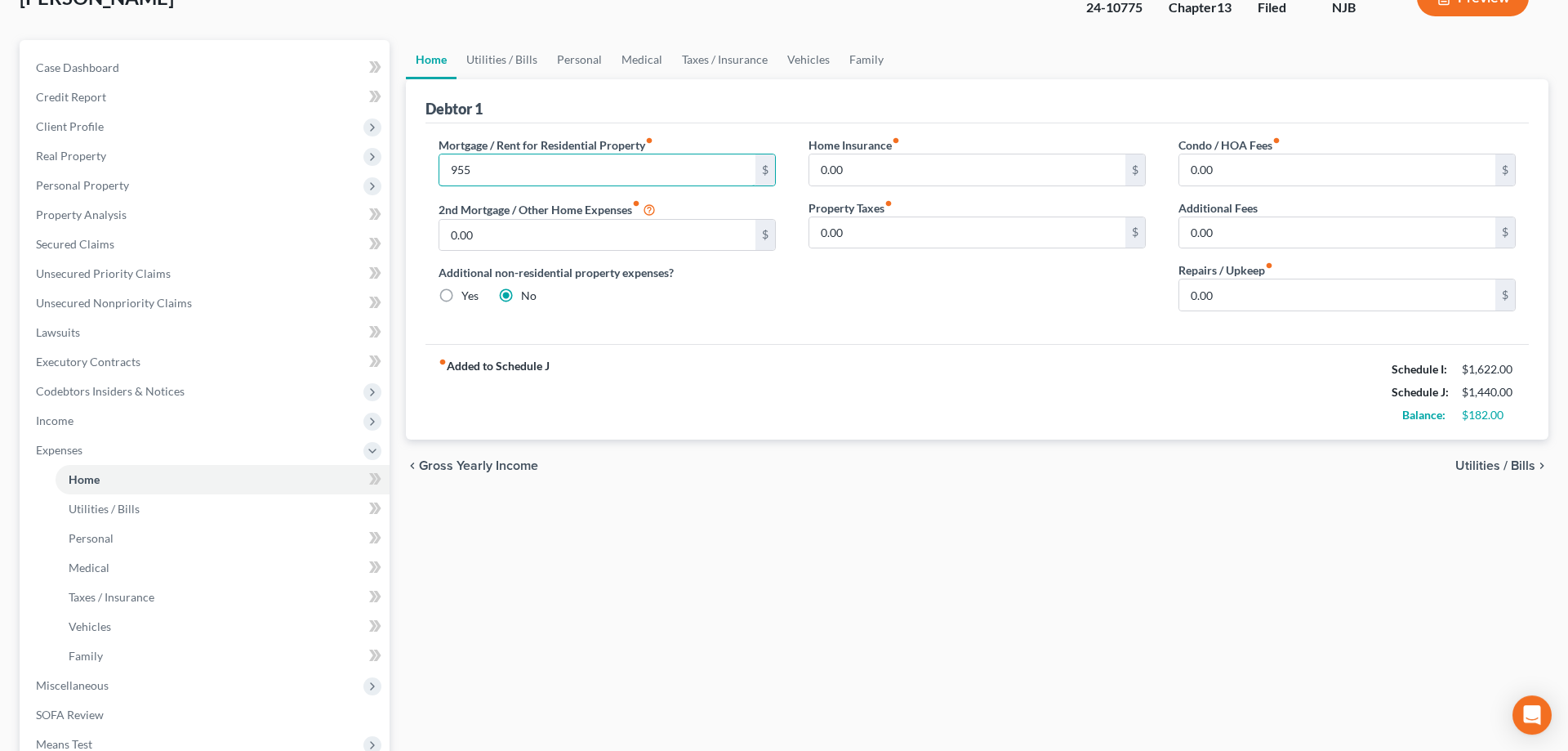
scroll to position [333, 0]
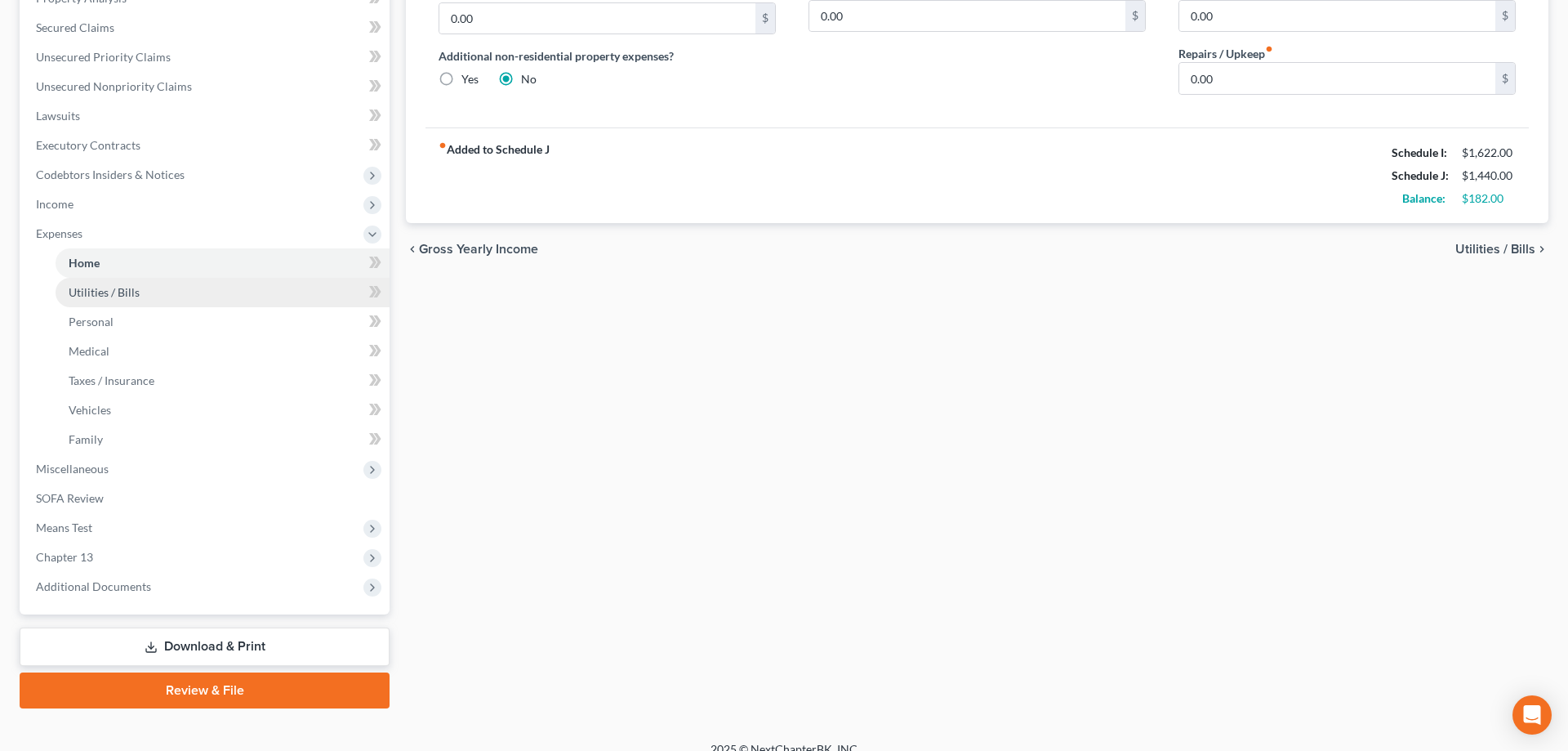
type input "955"
click at [114, 293] on span "Utilities / Bills" at bounding box center [104, 292] width 71 height 14
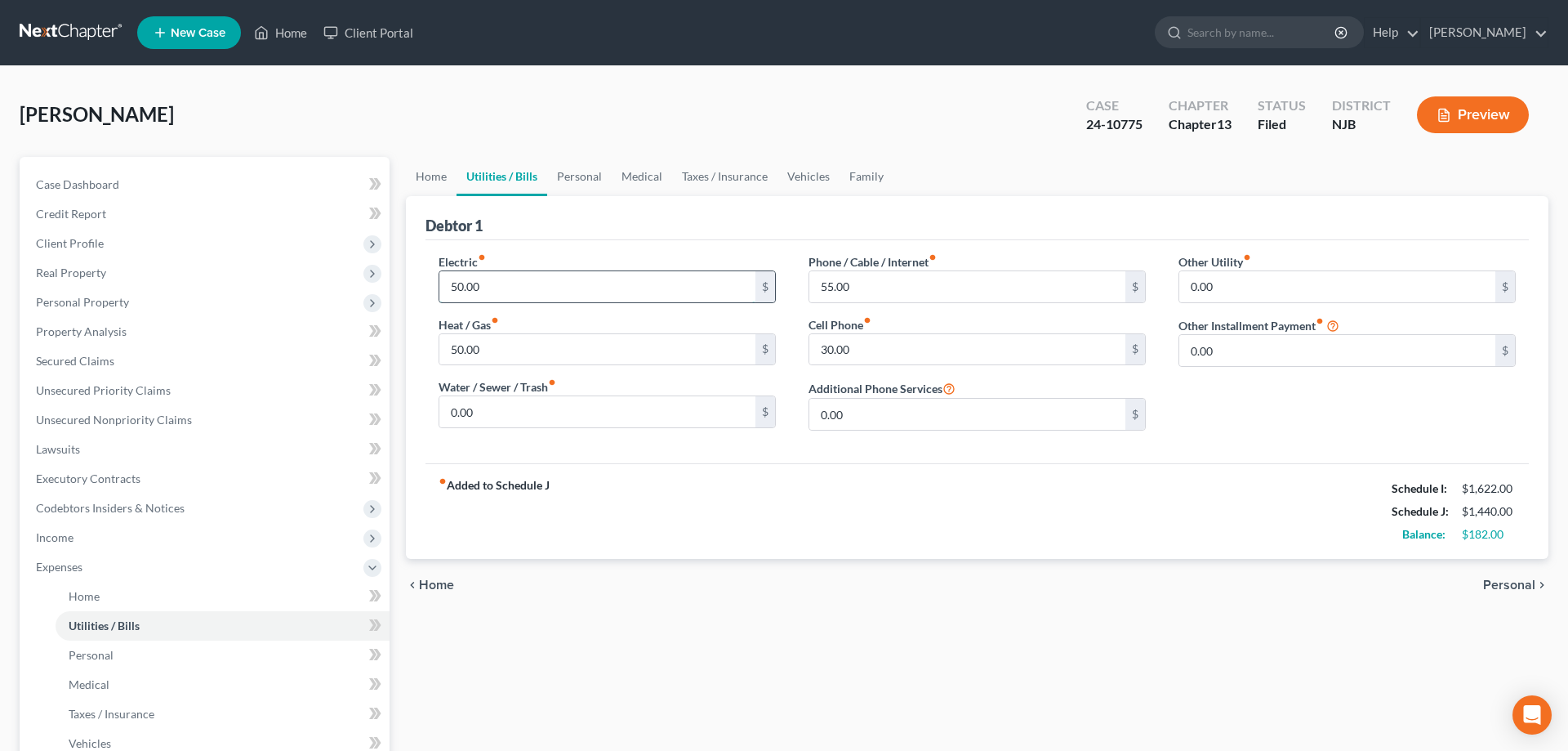
click at [499, 291] on input "50.00" at bounding box center [597, 286] width 316 height 31
type input "50"
click at [532, 354] on input "50.00" at bounding box center [597, 349] width 316 height 31
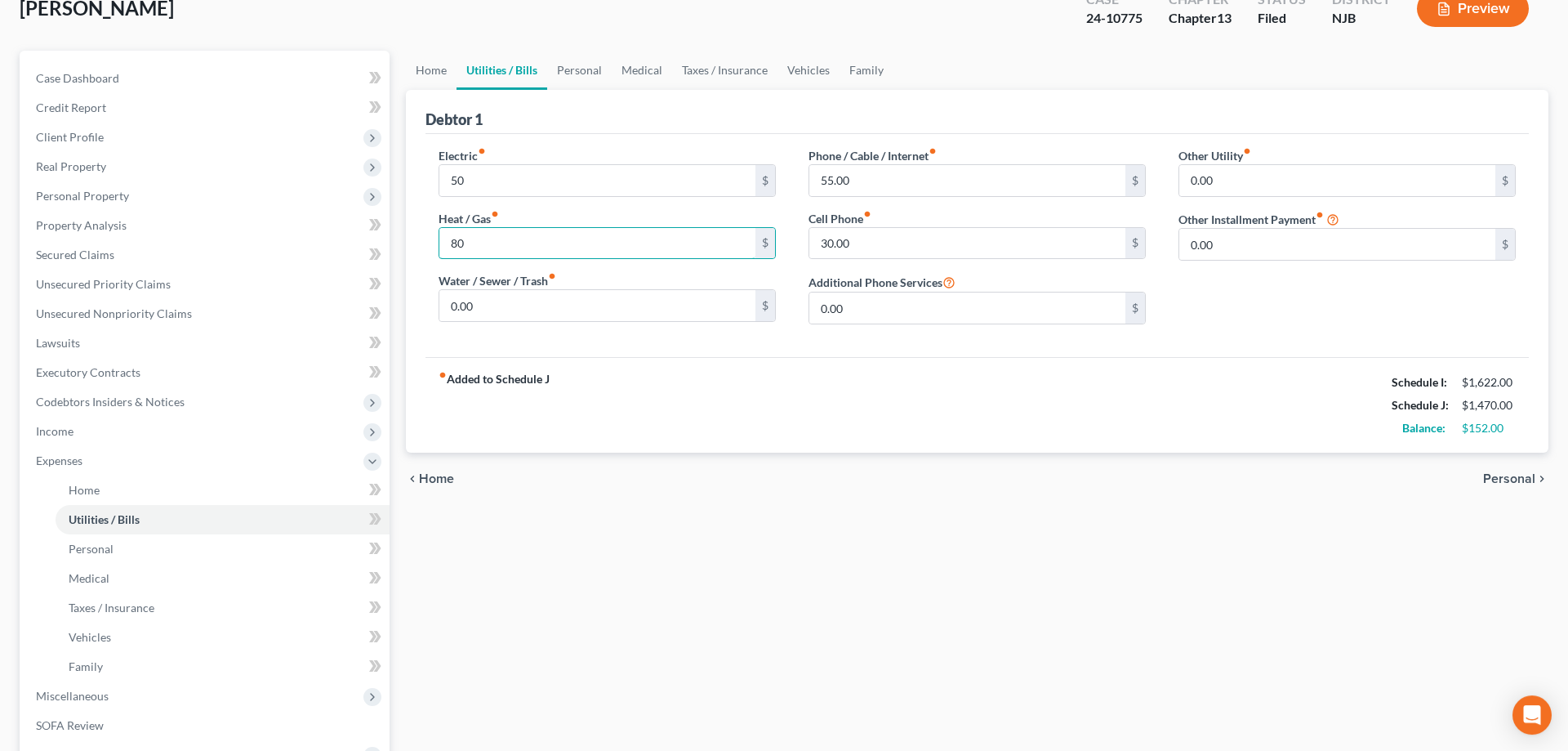
scroll to position [250, 0]
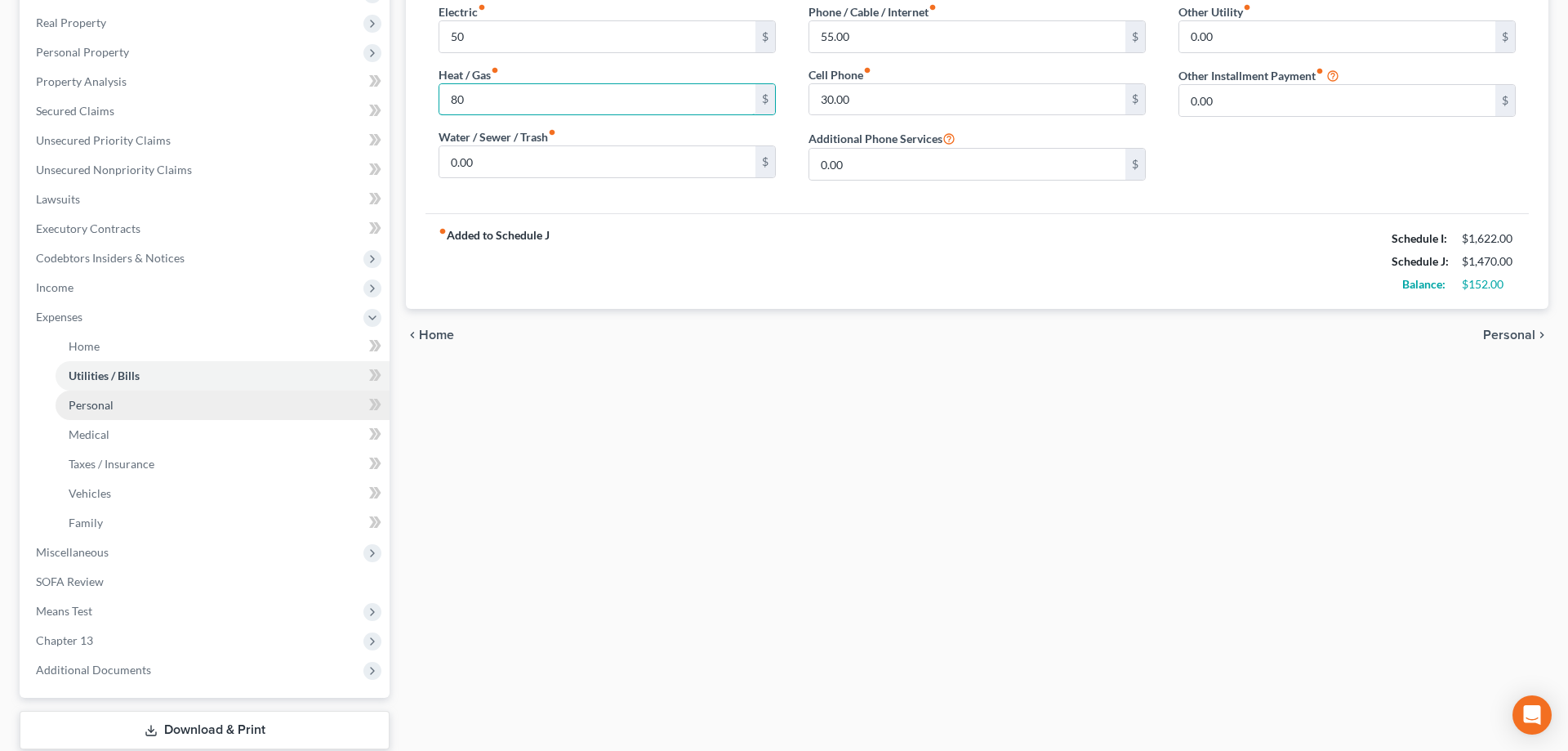
type input "80"
click at [120, 410] on link "Personal" at bounding box center [222, 405] width 334 height 29
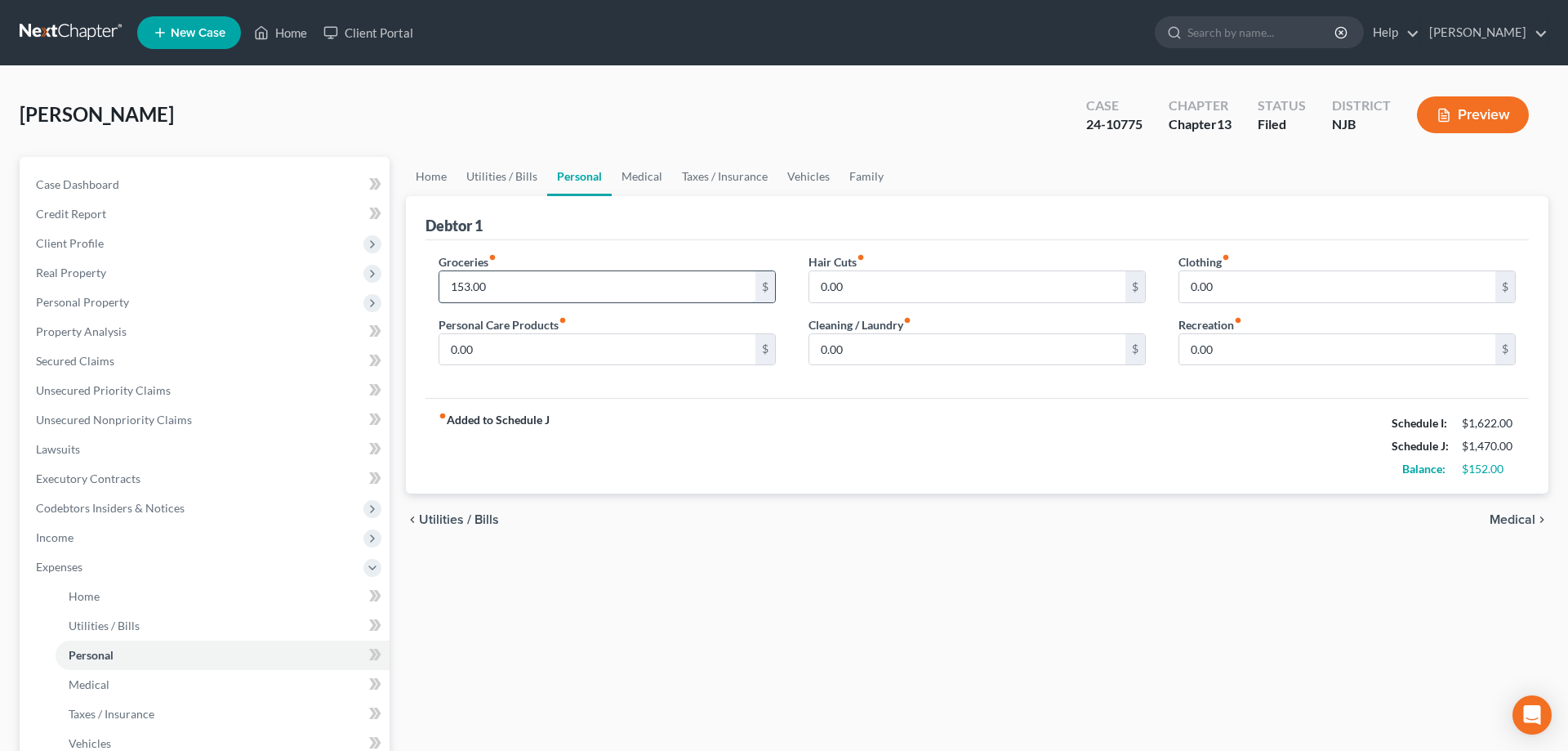
click at [539, 293] on input "153.00" at bounding box center [597, 286] width 316 height 31
click at [122, 300] on span "Personal Property" at bounding box center [82, 301] width 94 height 14
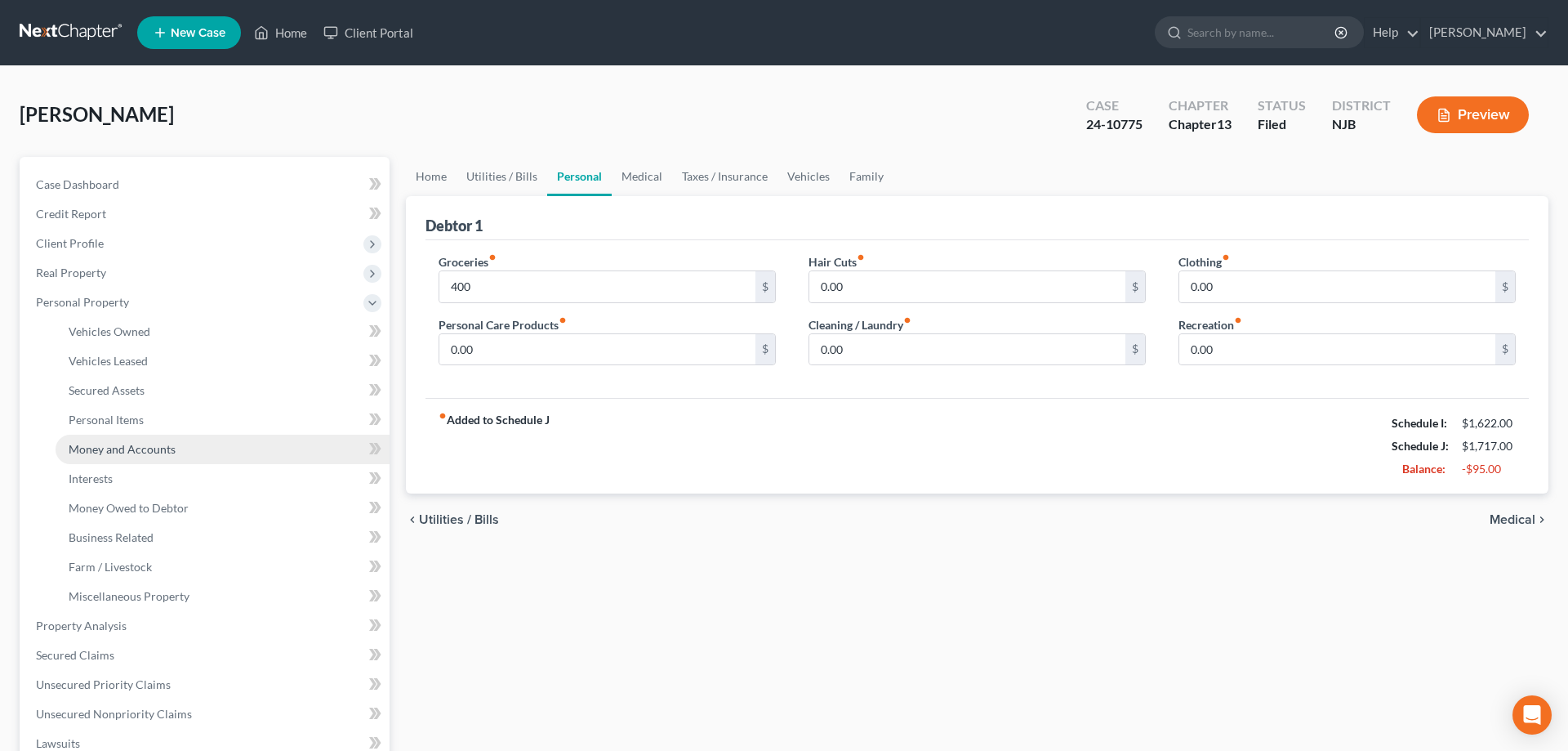
click at [123, 447] on span "Money and Accounts" at bounding box center [122, 449] width 107 height 14
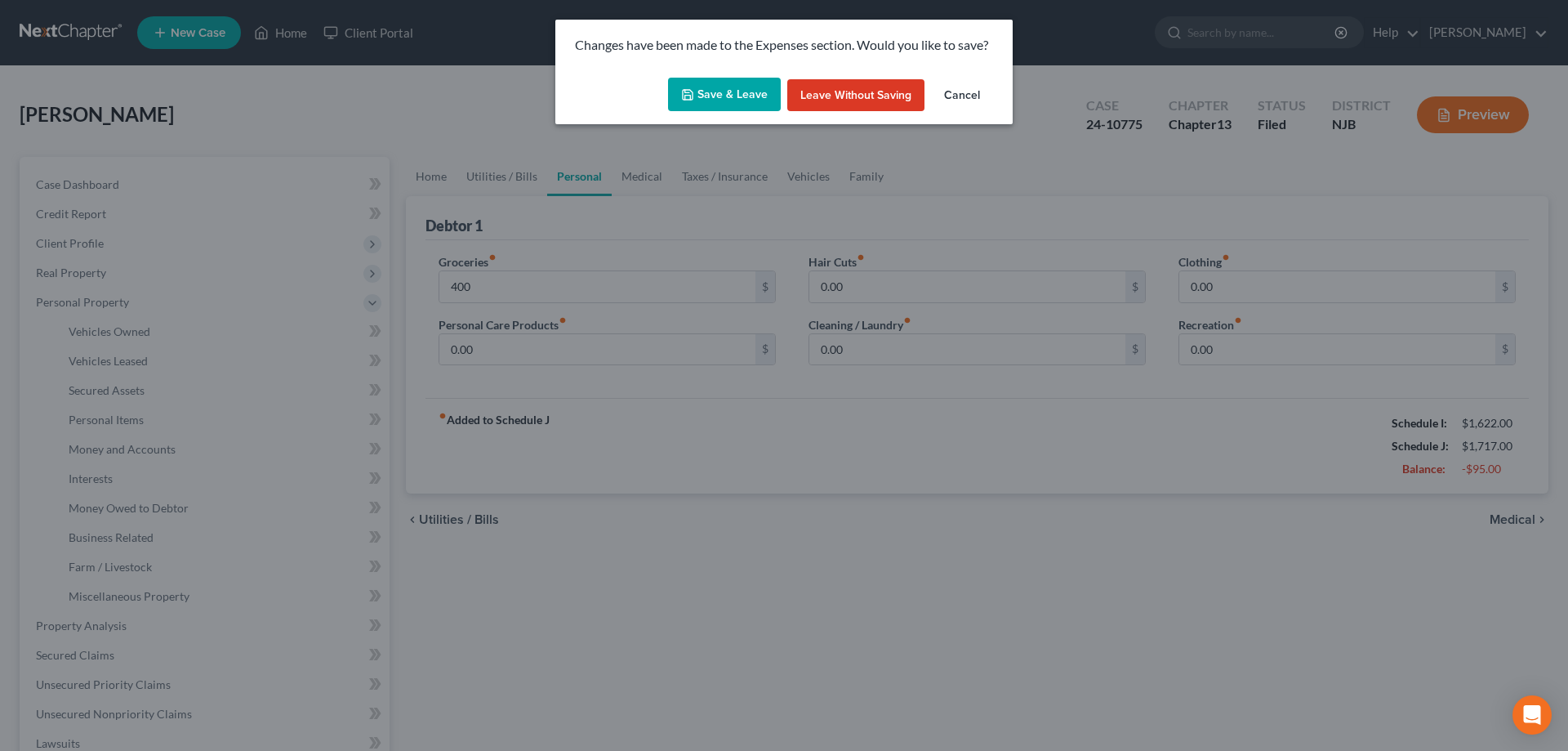
click at [686, 102] on button "Save & Leave" at bounding box center [725, 94] width 113 height 35
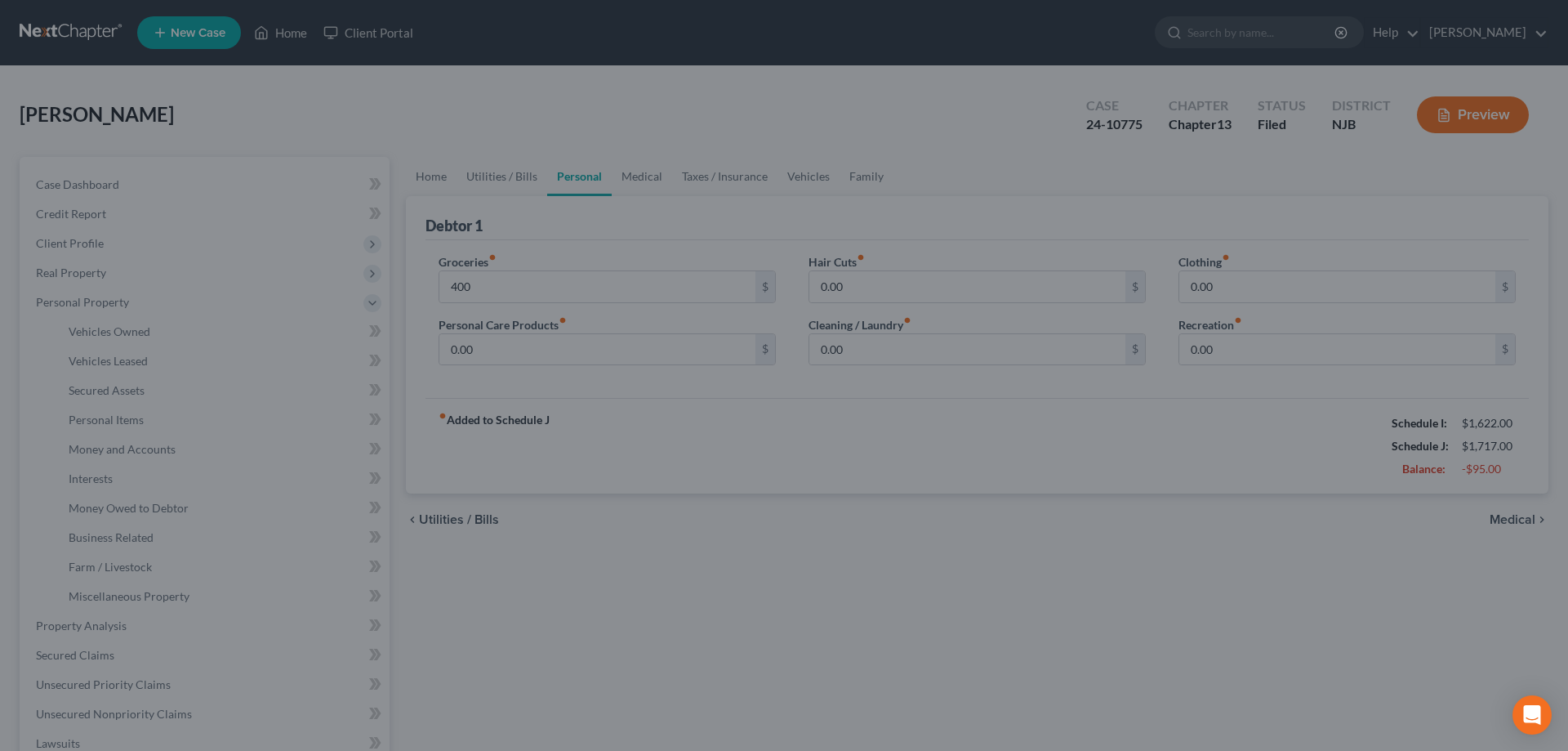
type input "400.00"
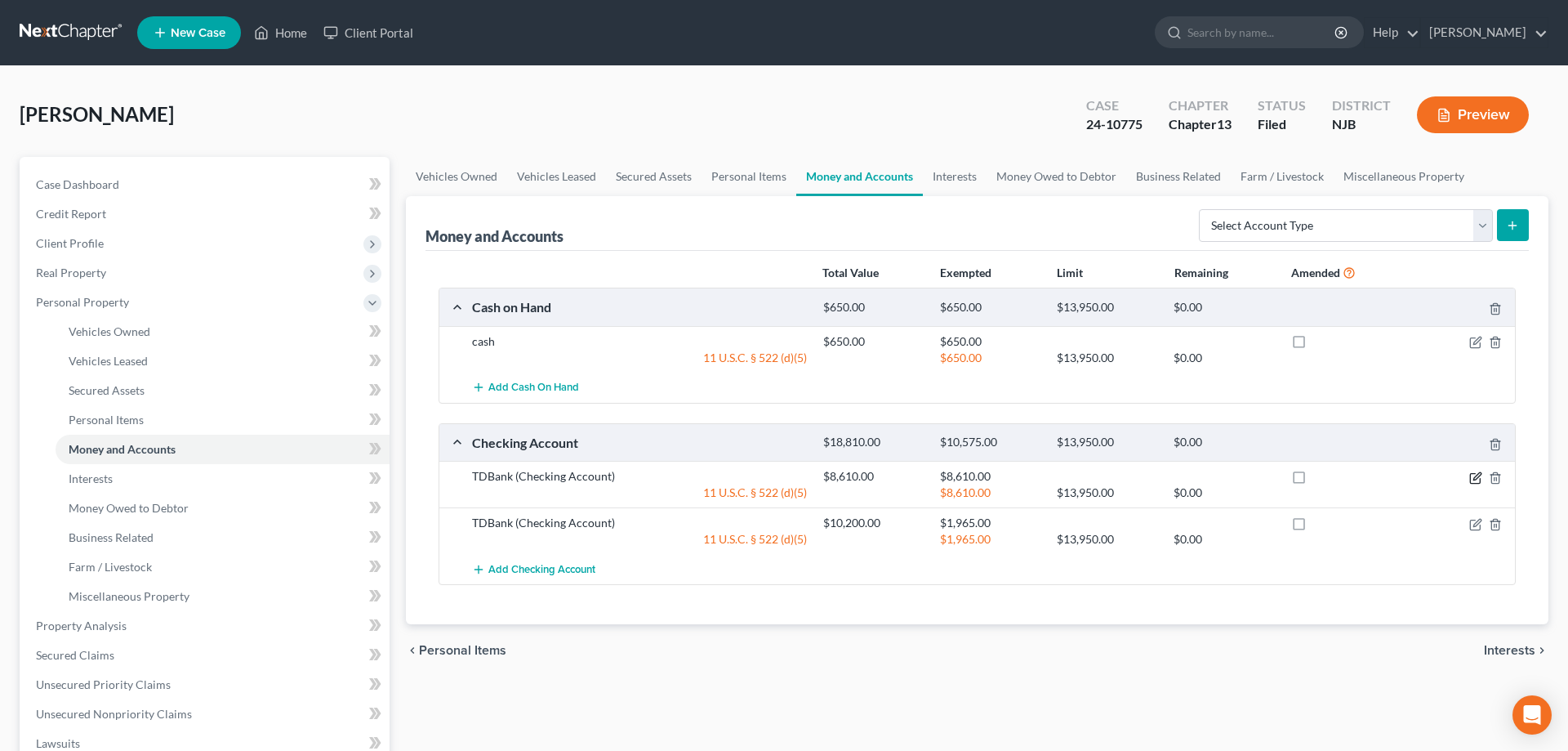
click at [1476, 475] on icon "button" at bounding box center [1475, 478] width 13 height 13
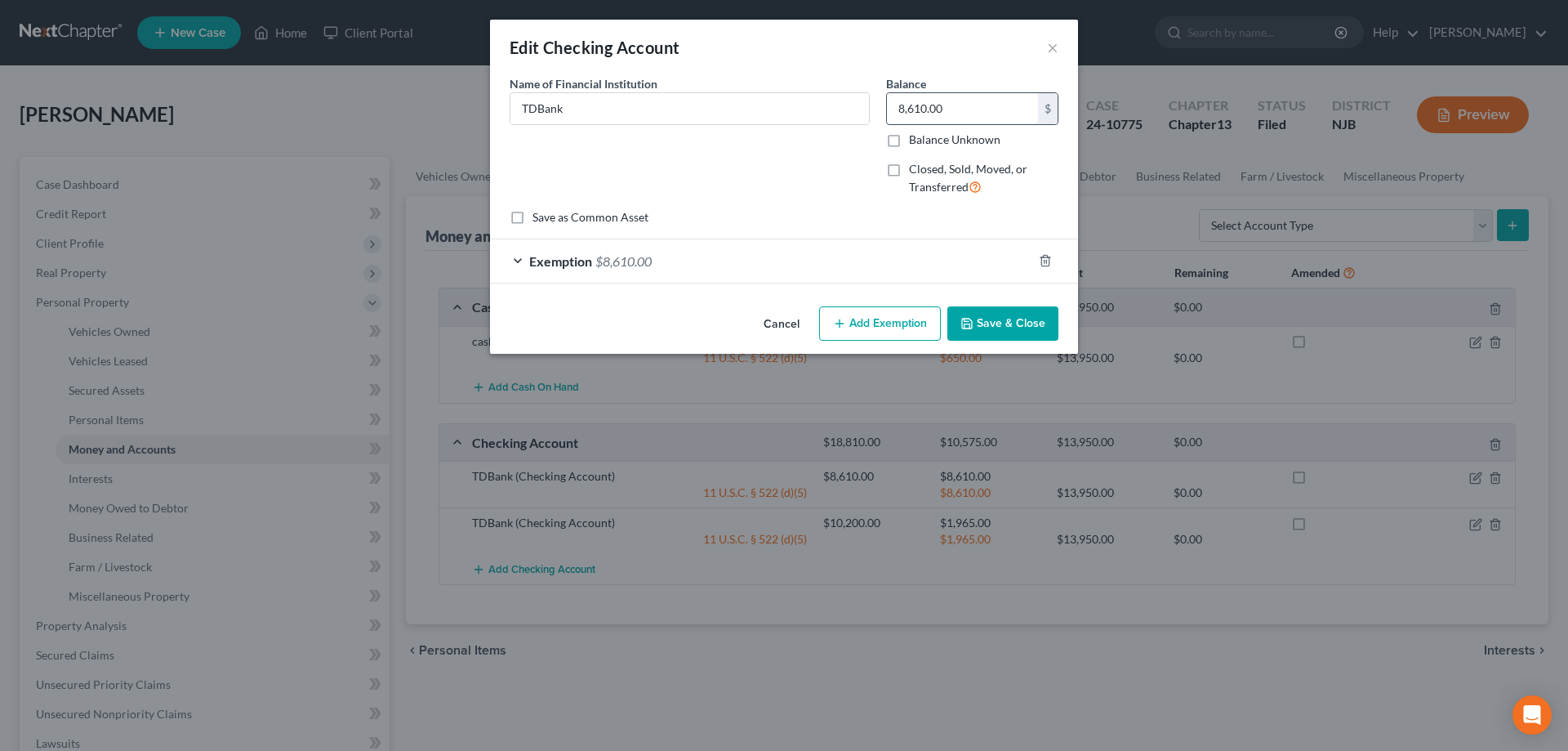
click at [974, 105] on input "8,610.00" at bounding box center [963, 108] width 151 height 31
type input "1,768"
click at [1041, 319] on button "Save & Close" at bounding box center [1002, 324] width 111 height 35
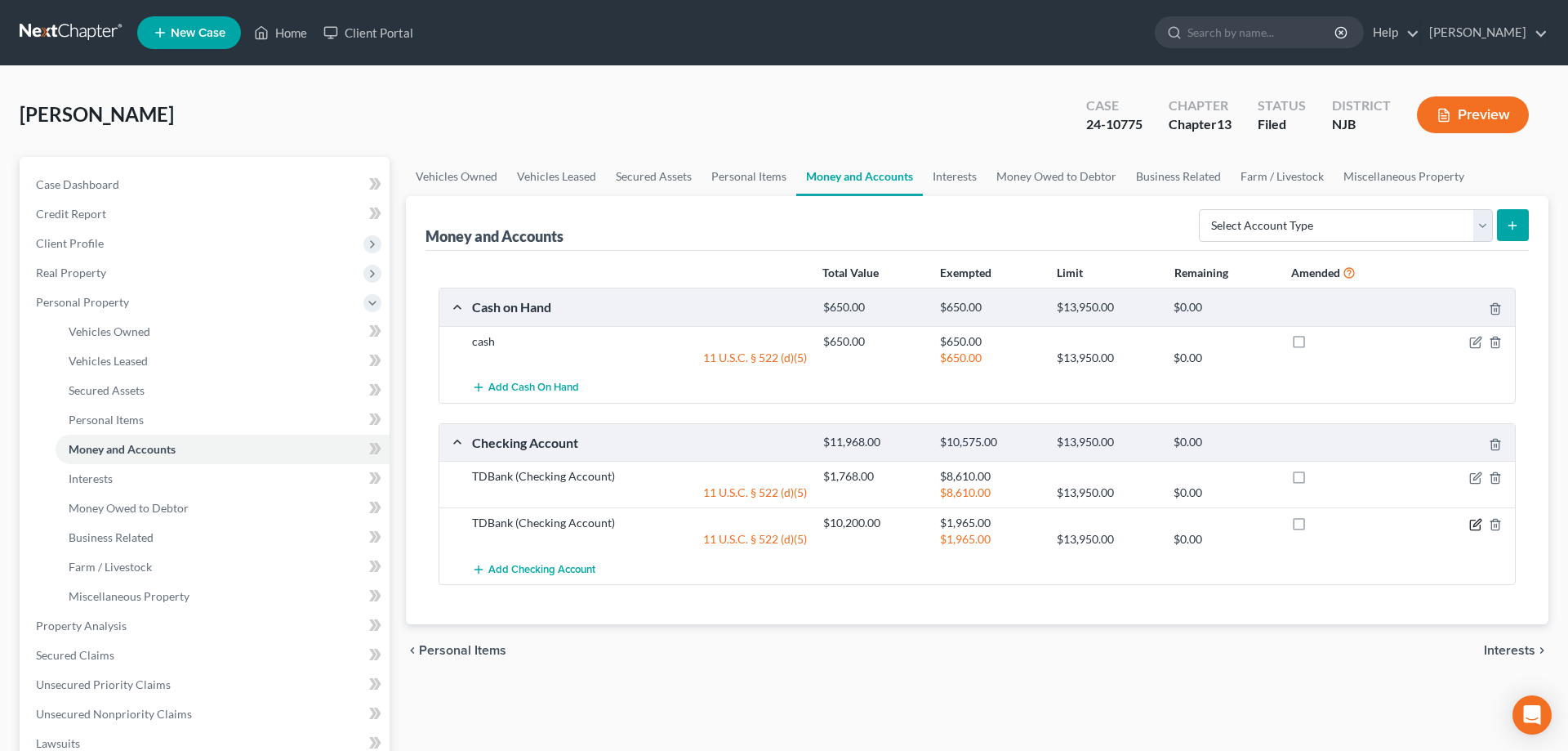
click at [1475, 520] on icon "button" at bounding box center [1474, 525] width 9 height 9
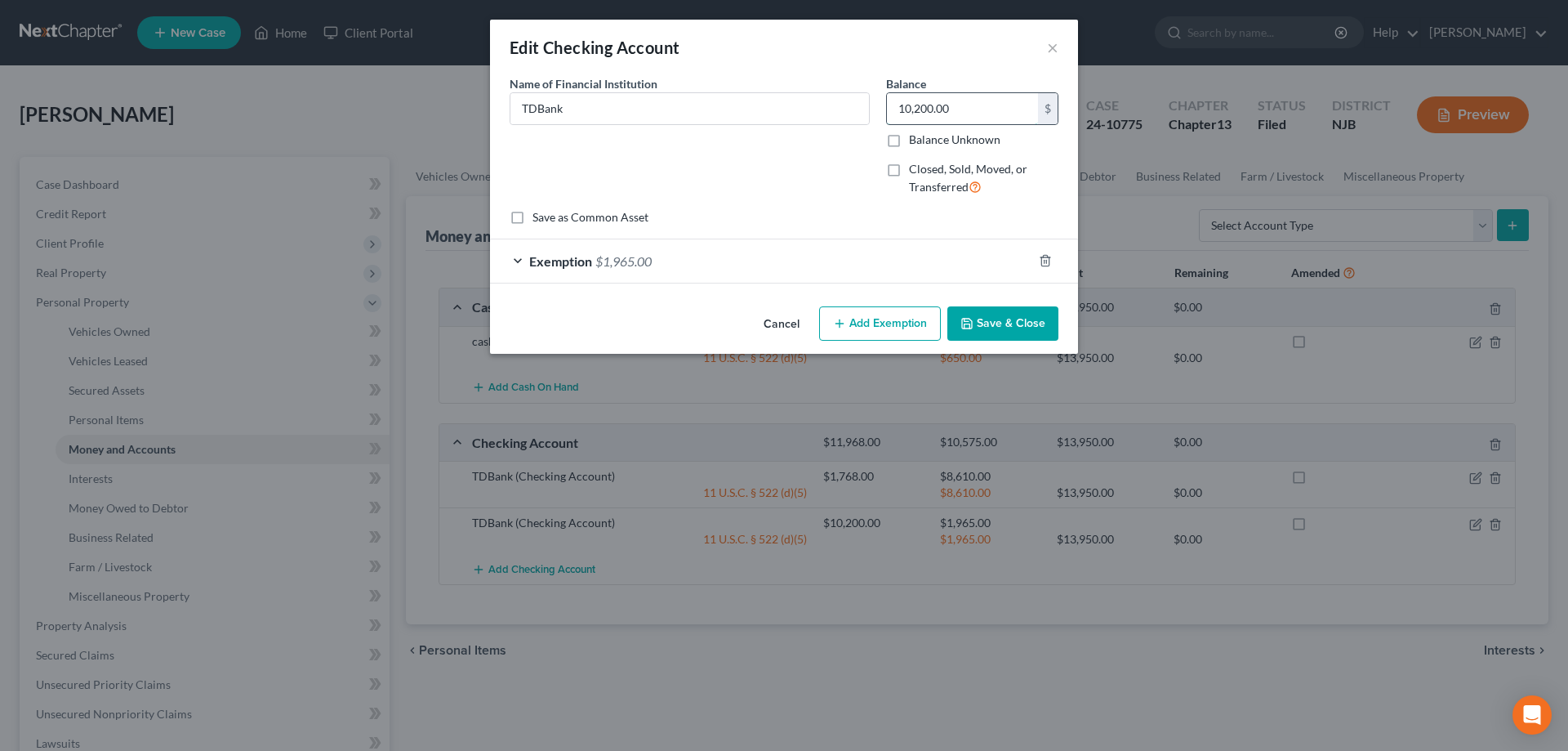
click at [971, 113] on input "10,200.00" at bounding box center [963, 108] width 151 height 31
type input "2,000"
click at [627, 266] on span "$1,965.00" at bounding box center [624, 261] width 56 height 16
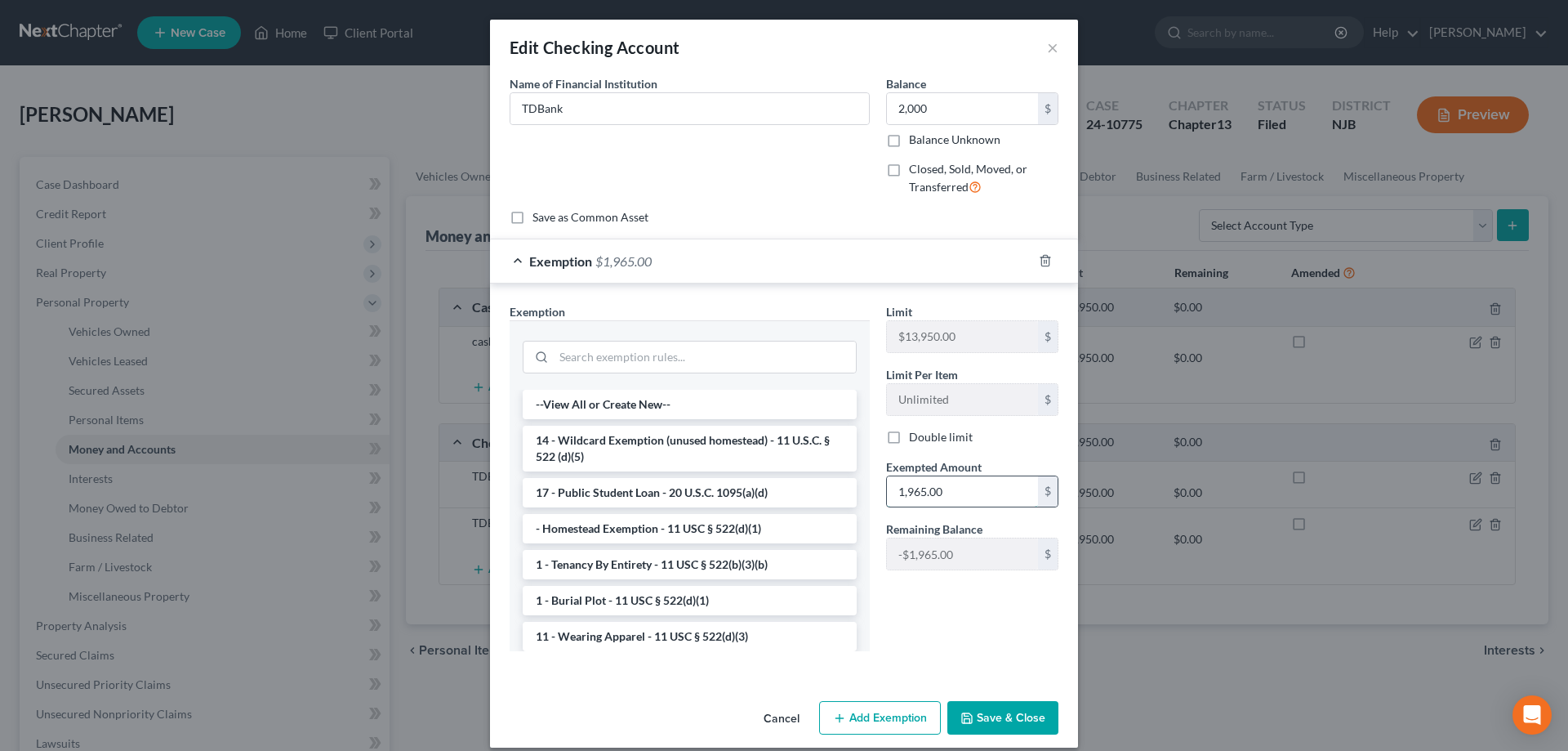
drag, startPoint x: 958, startPoint y: 488, endPoint x: 913, endPoint y: 491, distance: 45.1
click at [913, 491] on input "1,965.00" at bounding box center [963, 491] width 151 height 31
drag, startPoint x: 953, startPoint y: 486, endPoint x: 899, endPoint y: 491, distance: 54.2
click at [899, 491] on input "1,965.00" at bounding box center [963, 491] width 151 height 31
type input "2,200"
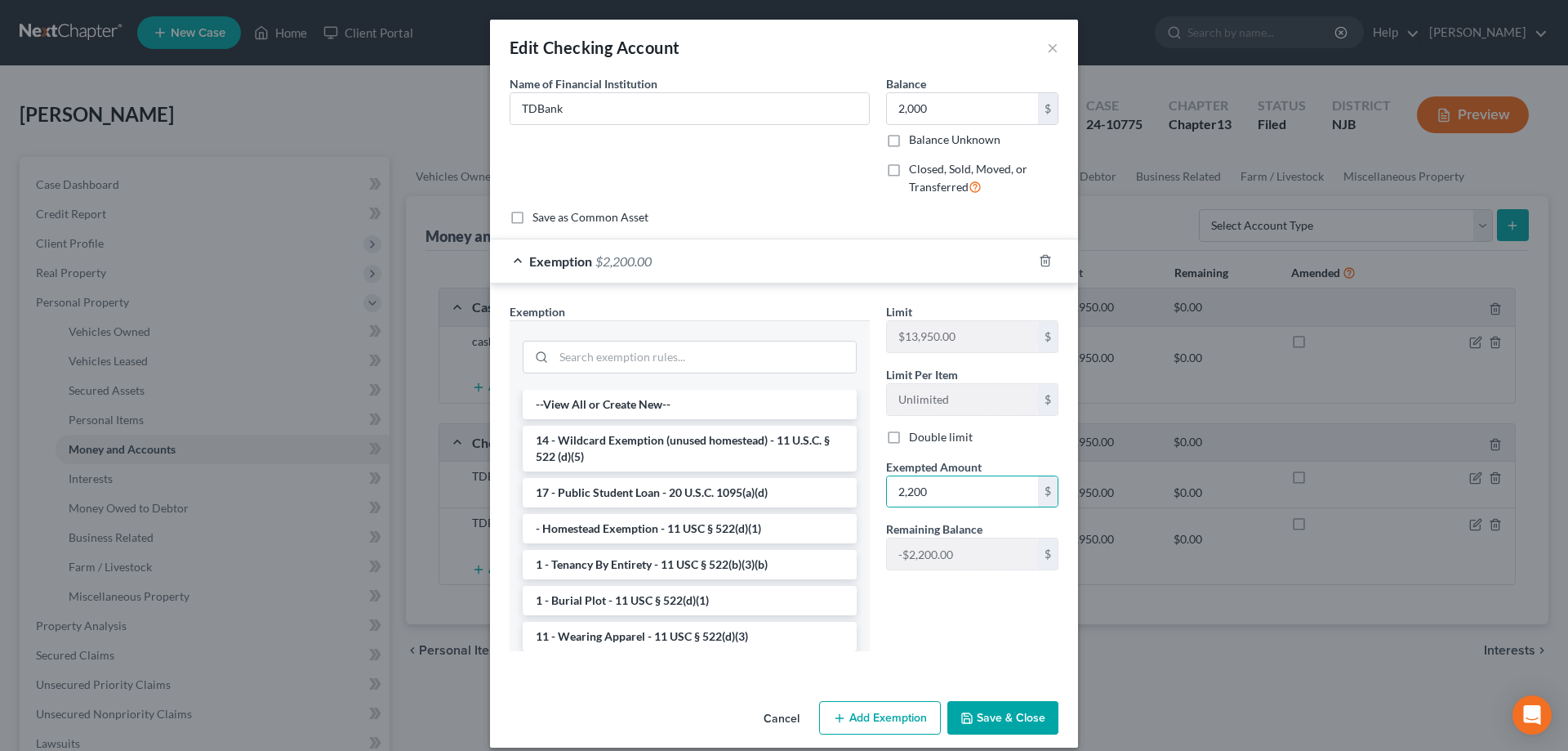
click at [995, 719] on button "Save & Close" at bounding box center [1002, 717] width 111 height 35
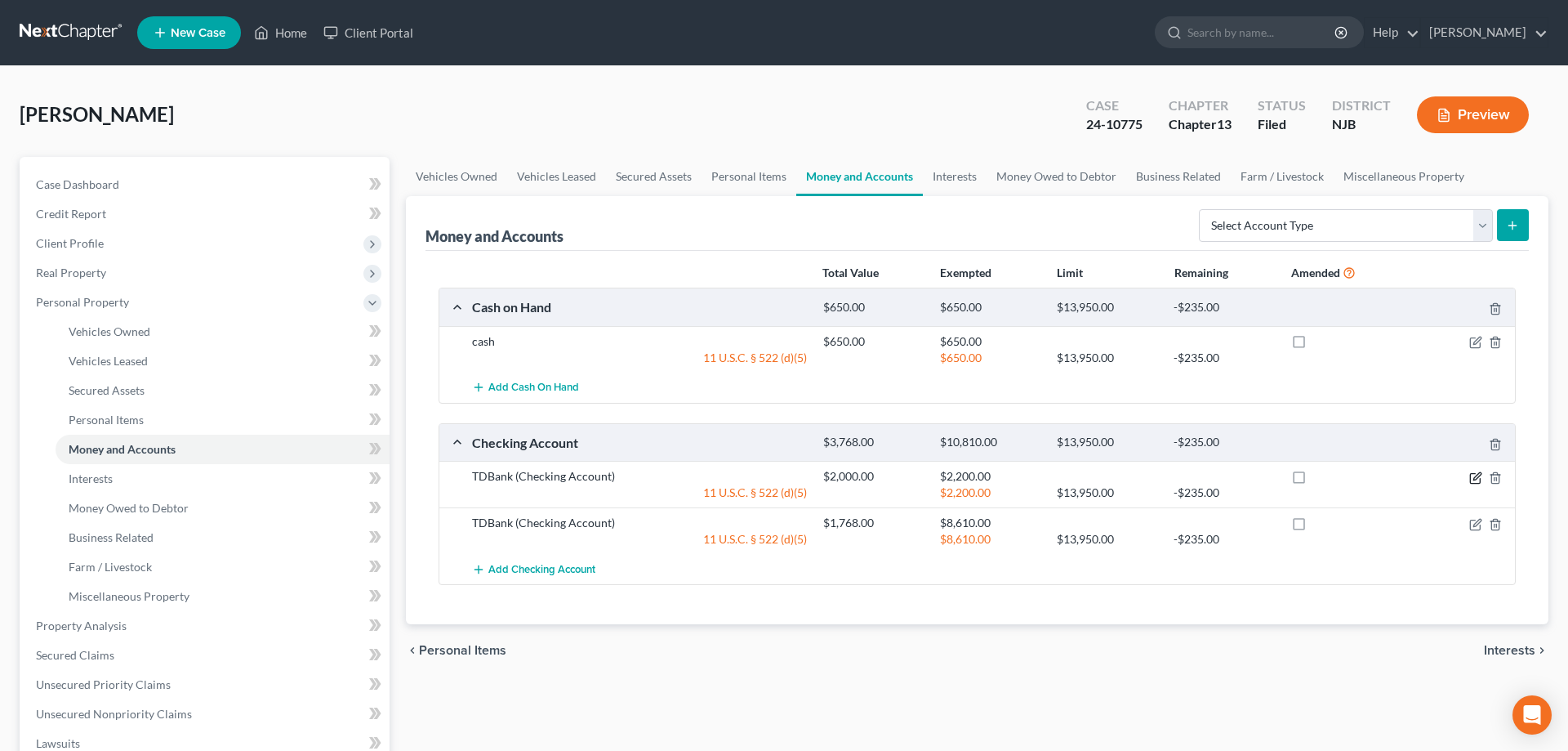
click at [1478, 479] on icon "button" at bounding box center [1475, 478] width 13 height 13
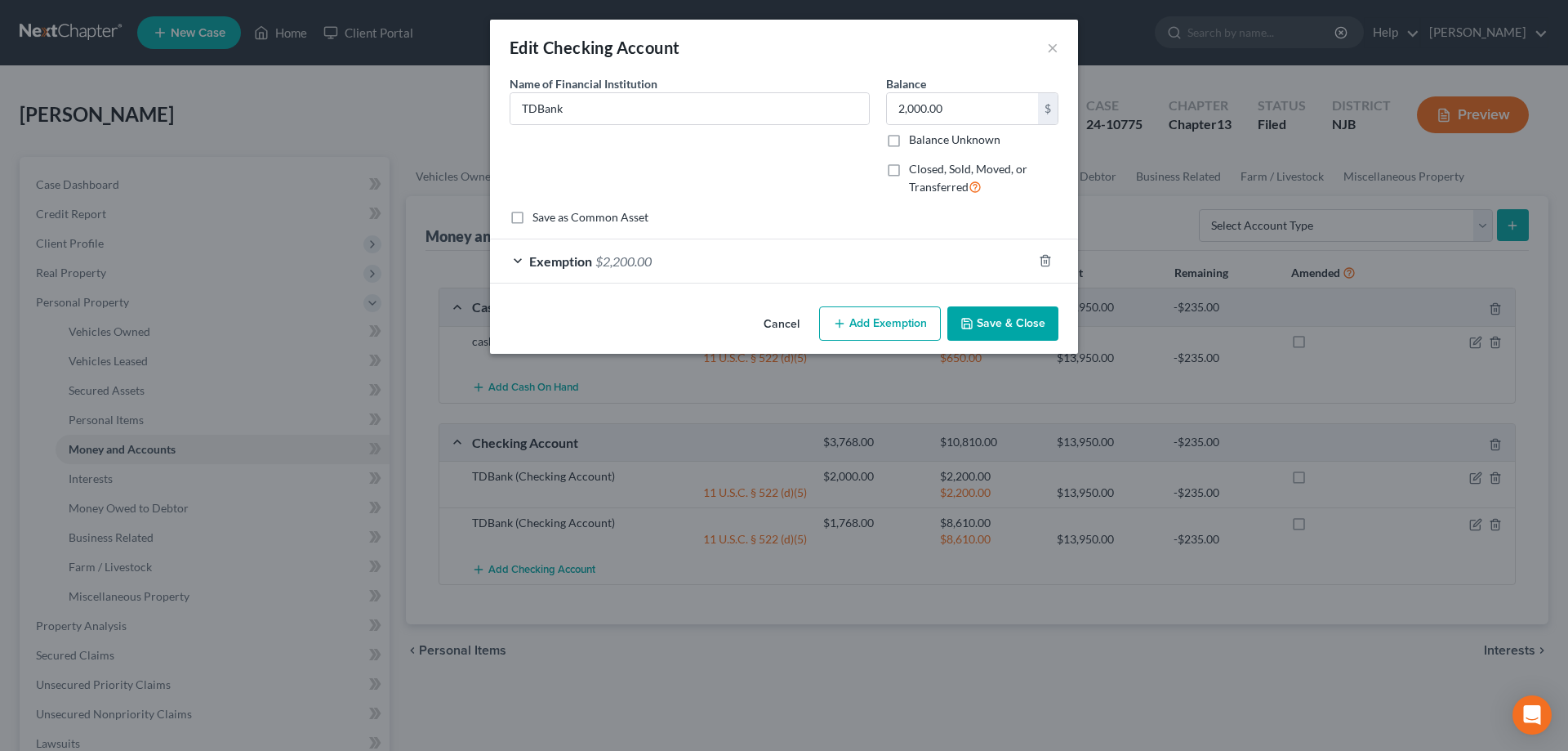
click at [1011, 319] on button "Save & Close" at bounding box center [1002, 324] width 111 height 35
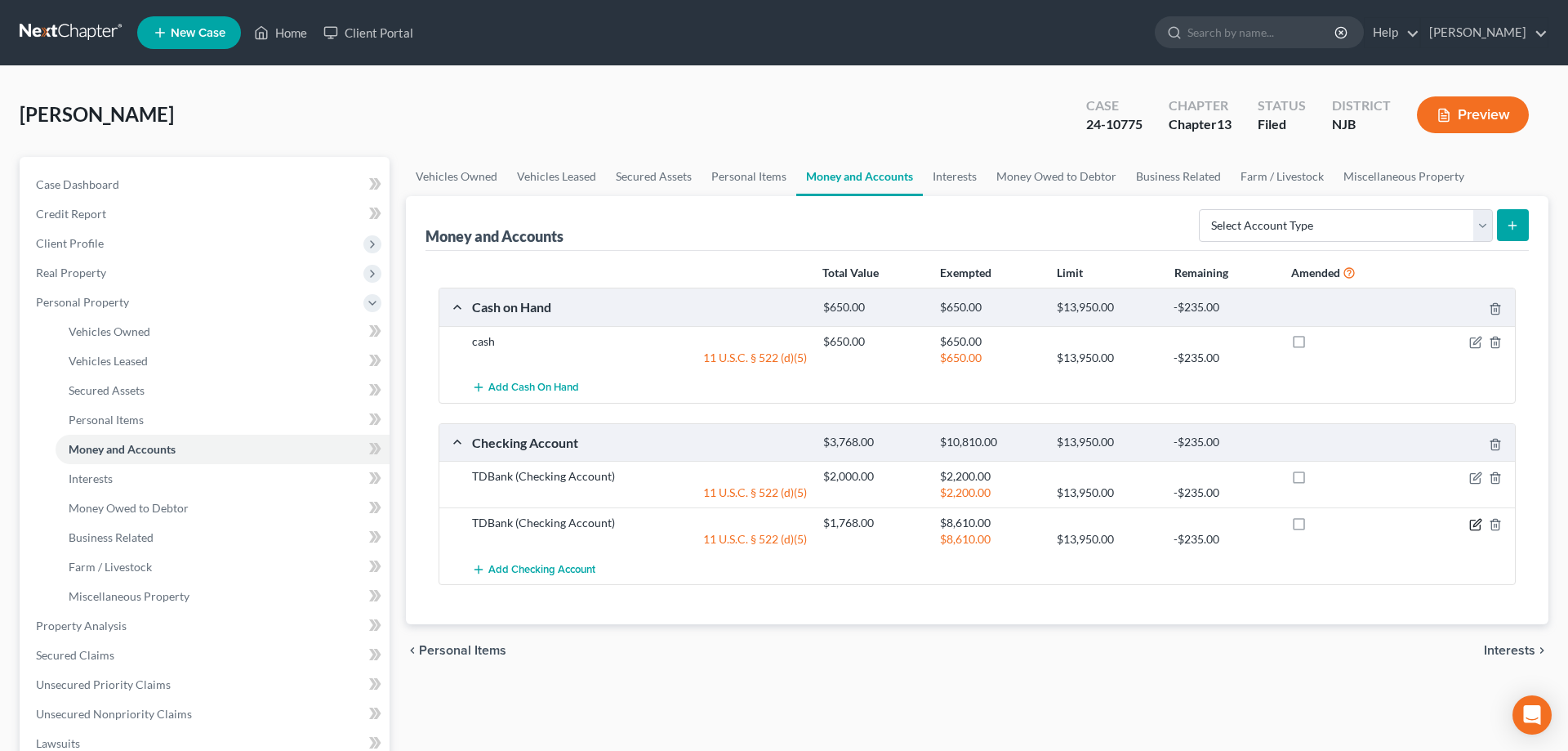
click at [1474, 525] on icon "button" at bounding box center [1477, 523] width 7 height 7
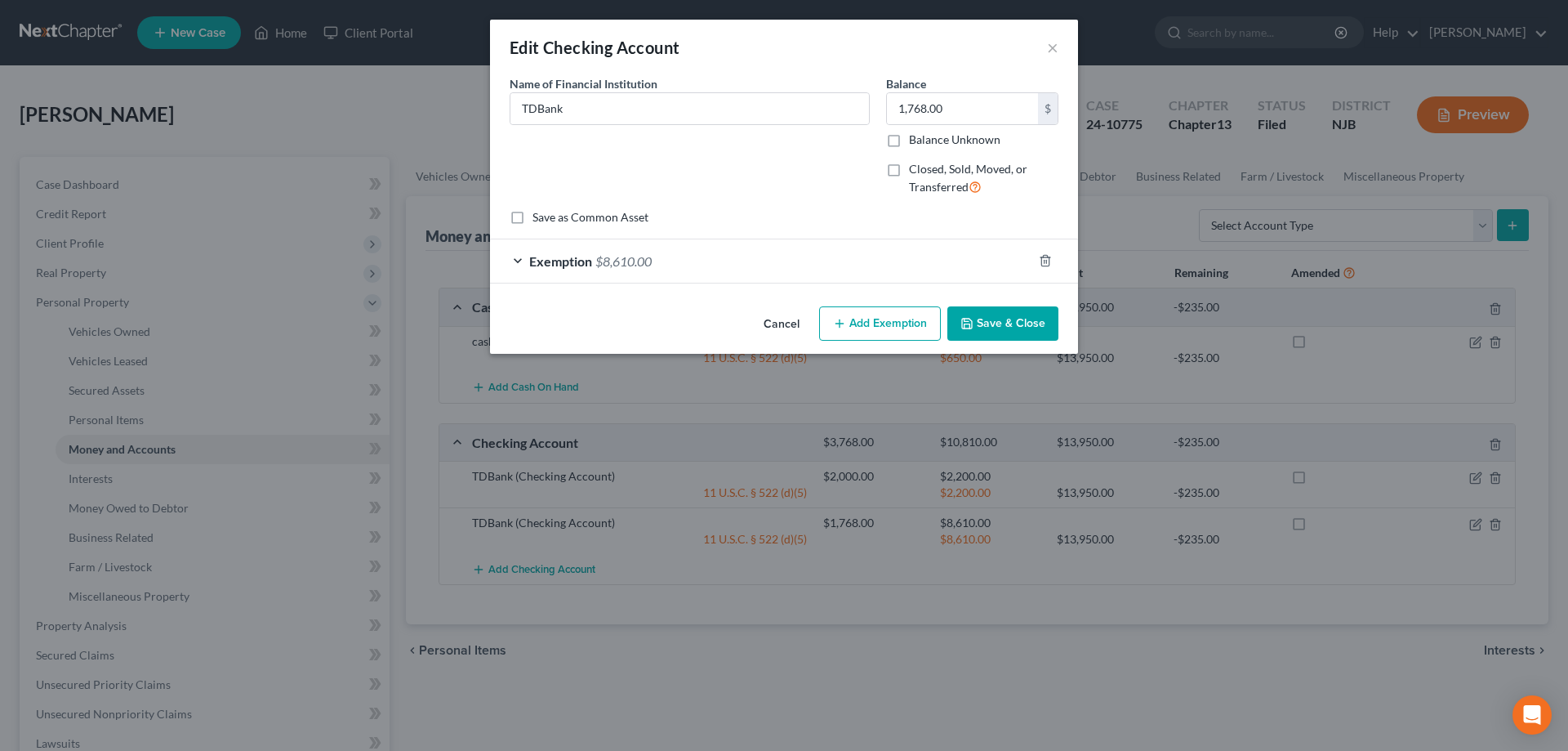
click at [639, 263] on span "$8,610.00" at bounding box center [624, 261] width 56 height 16
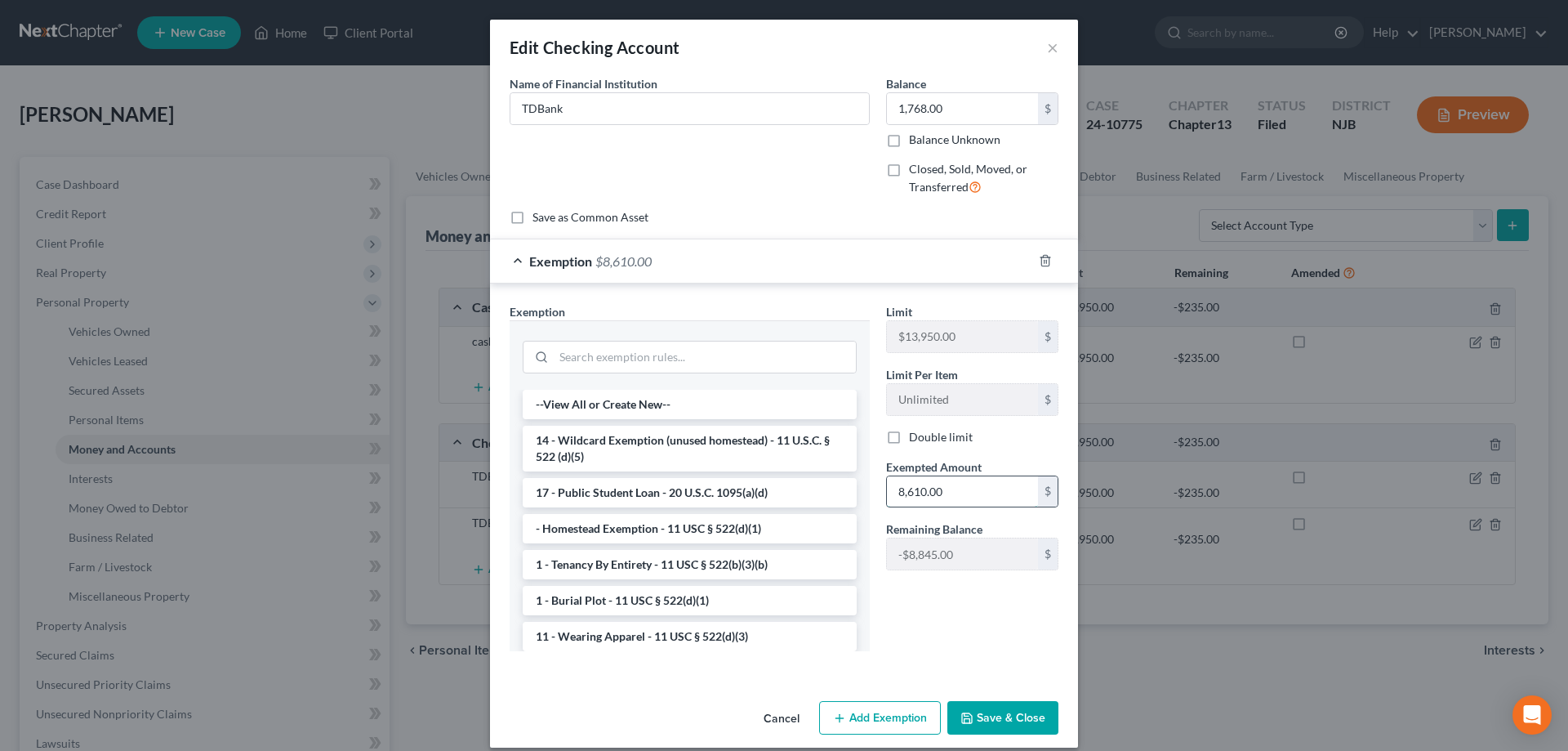
drag, startPoint x: 960, startPoint y: 495, endPoint x: 945, endPoint y: 493, distance: 15.1
click at [945, 493] on input "8,610.00" at bounding box center [963, 491] width 151 height 31
type input "1,768"
click at [1013, 730] on button "Save & Close" at bounding box center [1002, 717] width 111 height 35
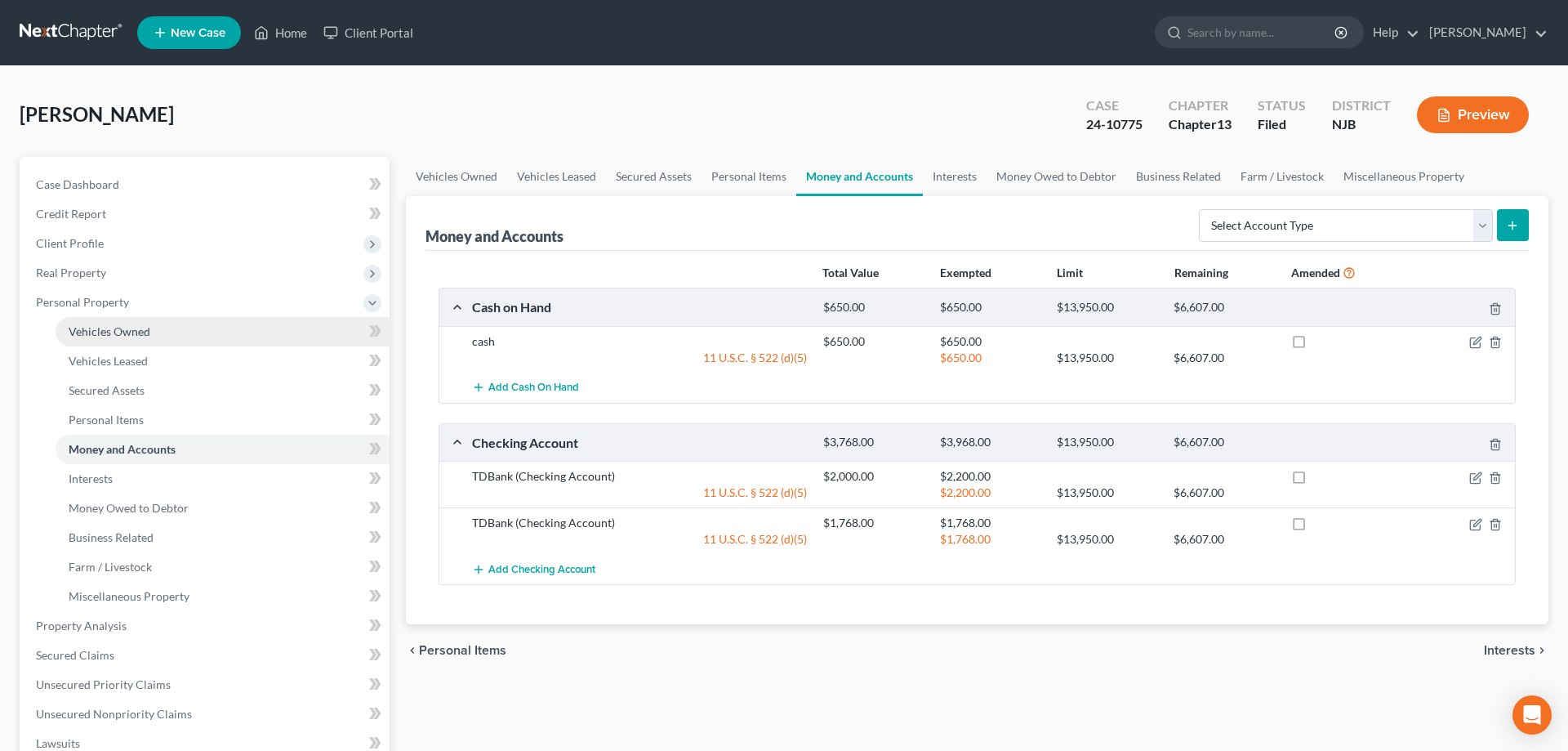
click at [146, 330] on span "Vehicles Owned" at bounding box center [108, 331] width 81 height 14
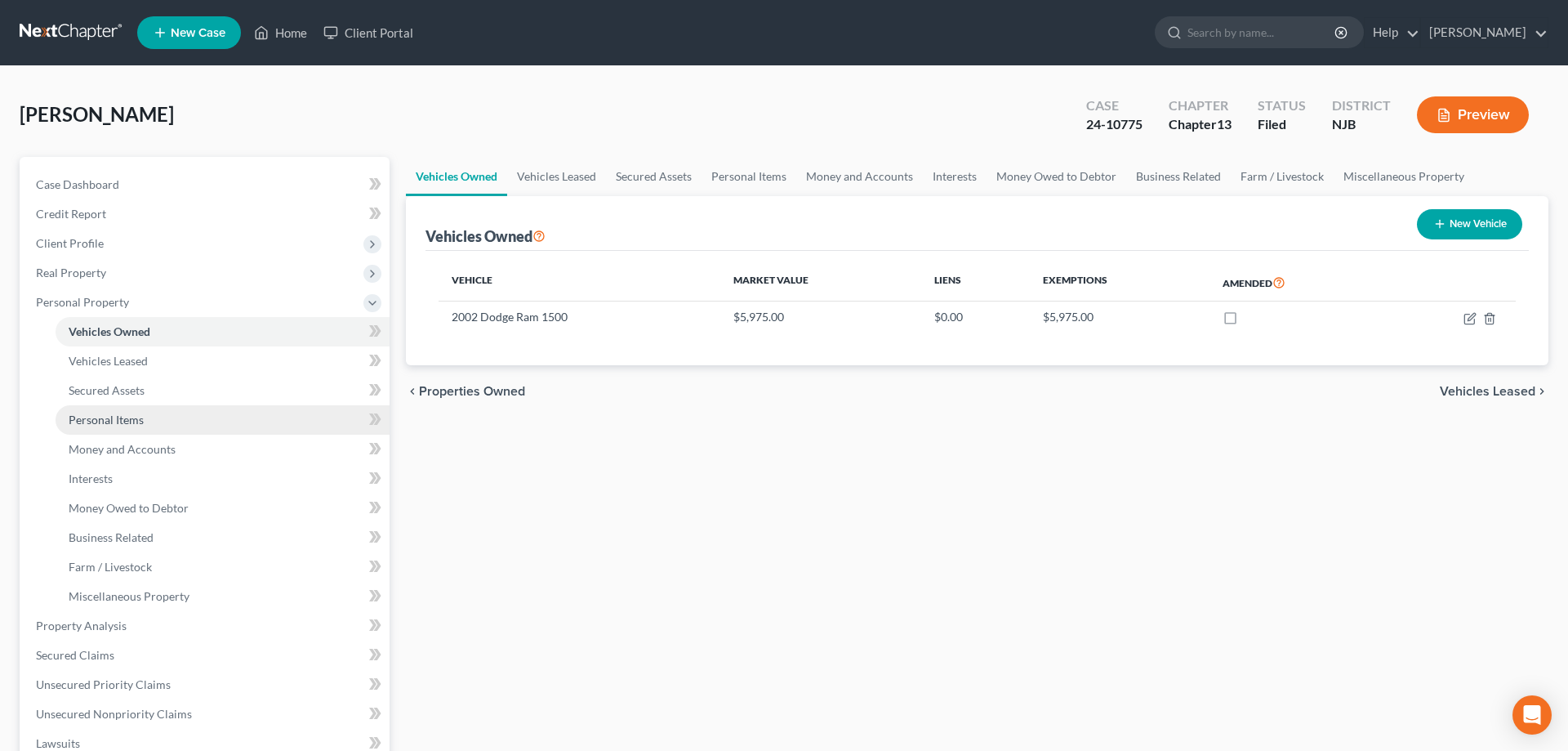
click at [122, 422] on span "Personal Items" at bounding box center [106, 419] width 75 height 14
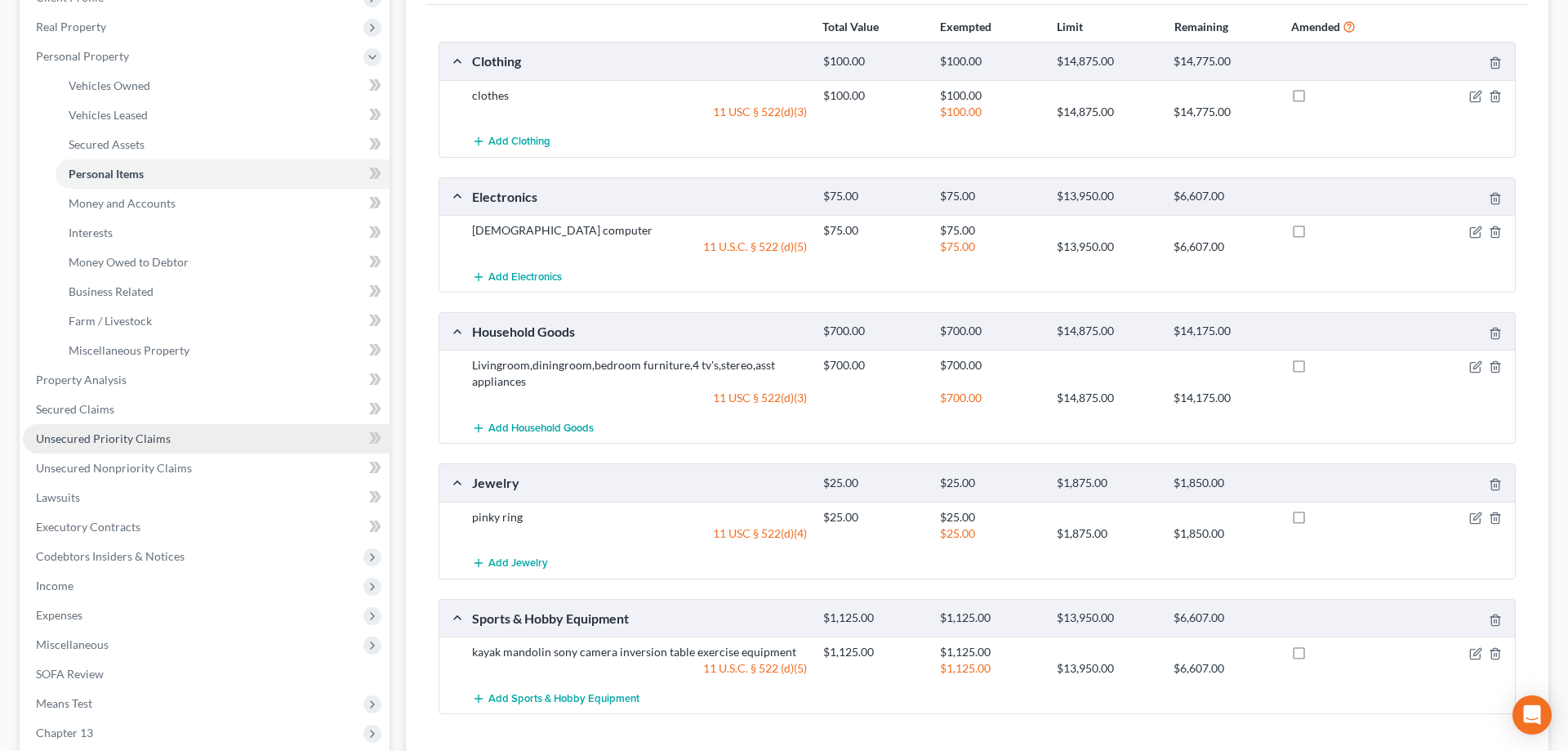
scroll to position [107, 0]
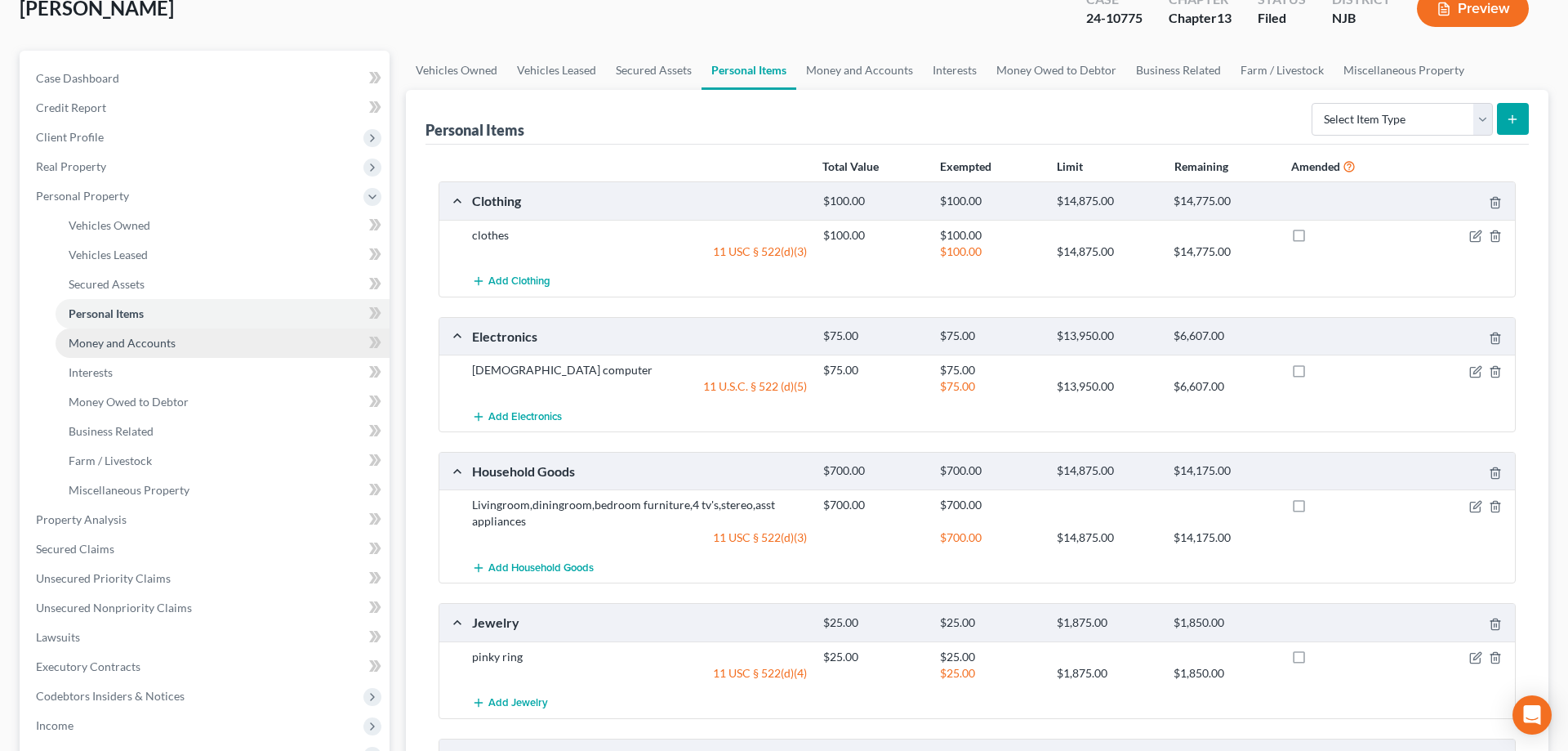
click at [143, 342] on span "Money and Accounts" at bounding box center [122, 342] width 107 height 14
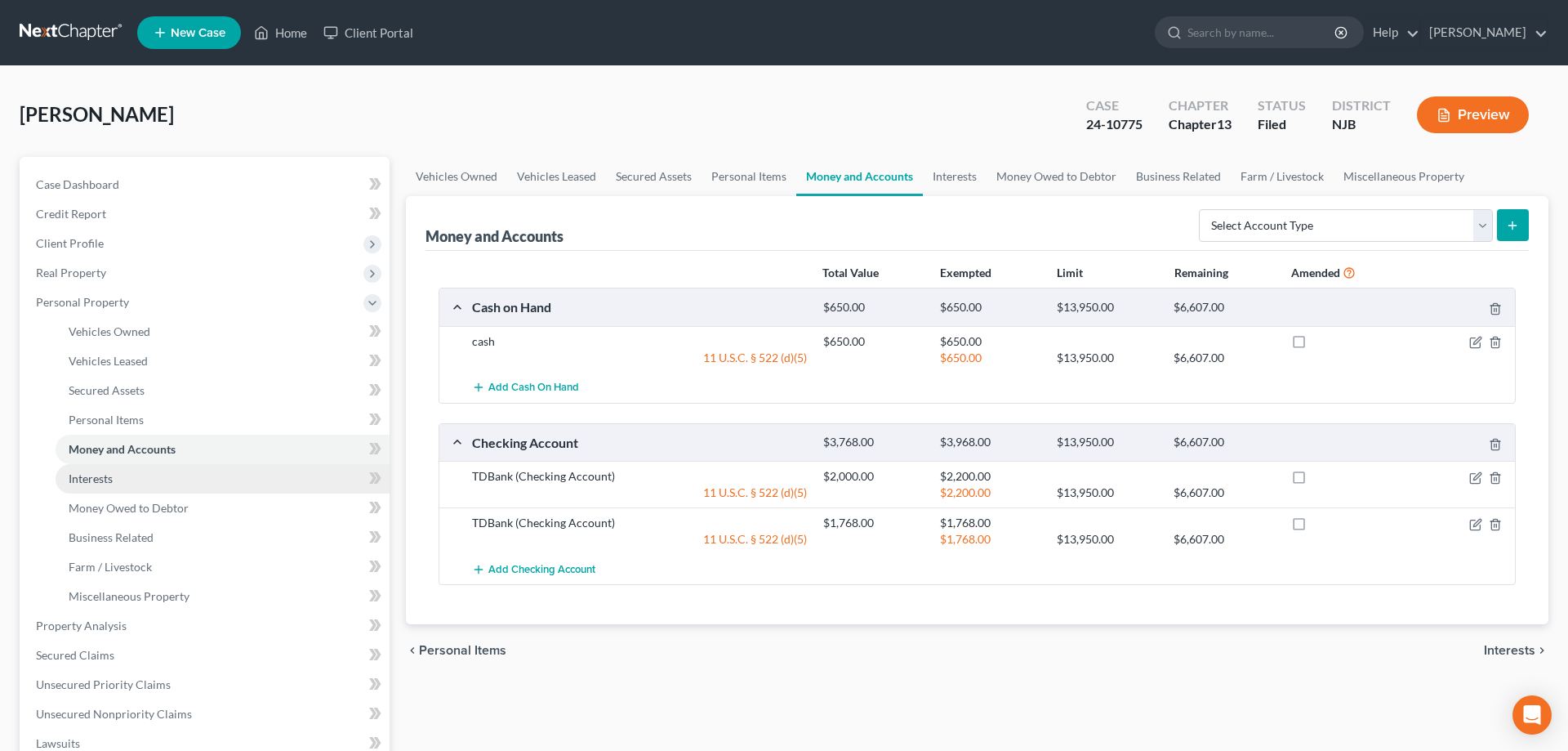
click at [115, 475] on link "Interests" at bounding box center [222, 478] width 334 height 29
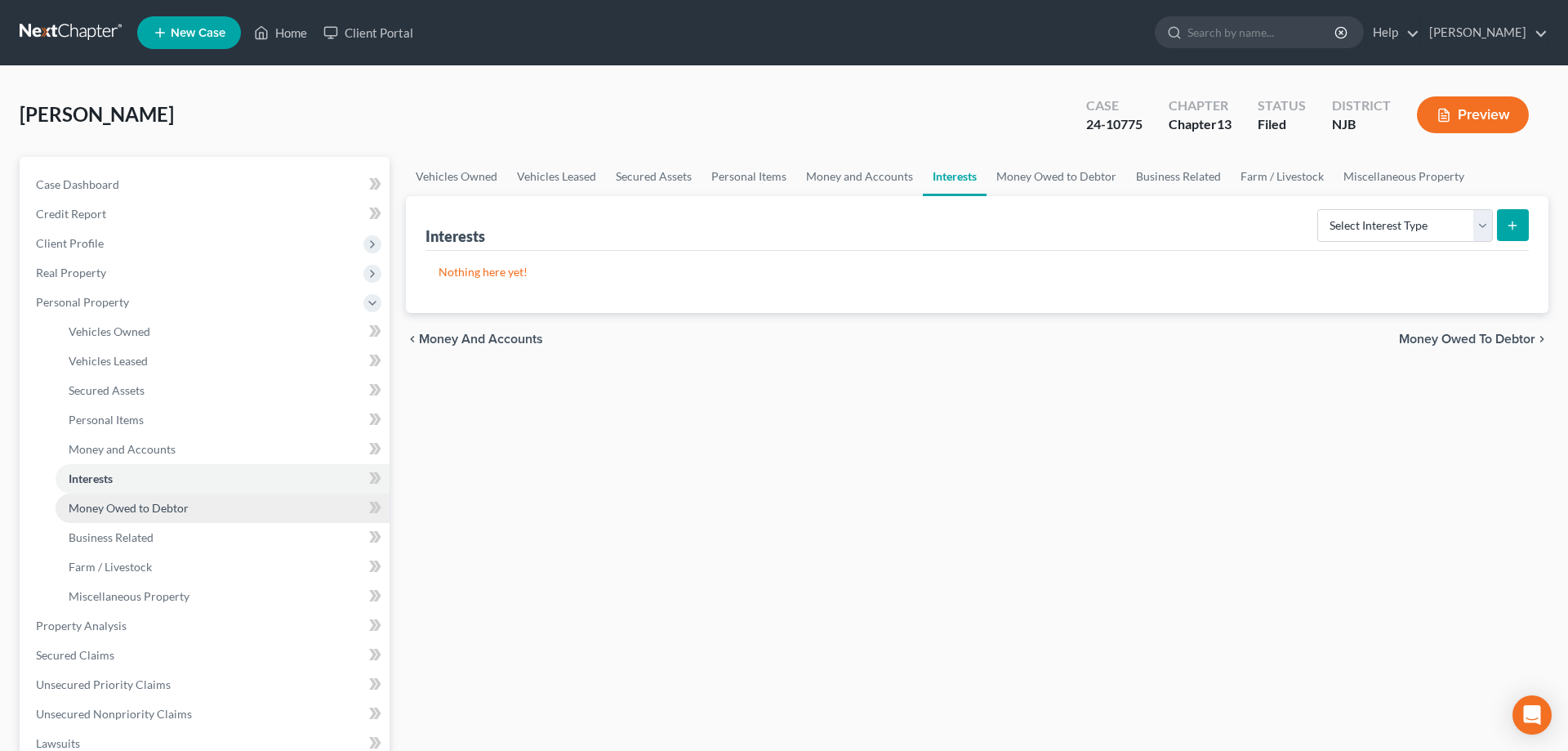
click at [125, 510] on span "Money Owed to Debtor" at bounding box center [128, 507] width 120 height 14
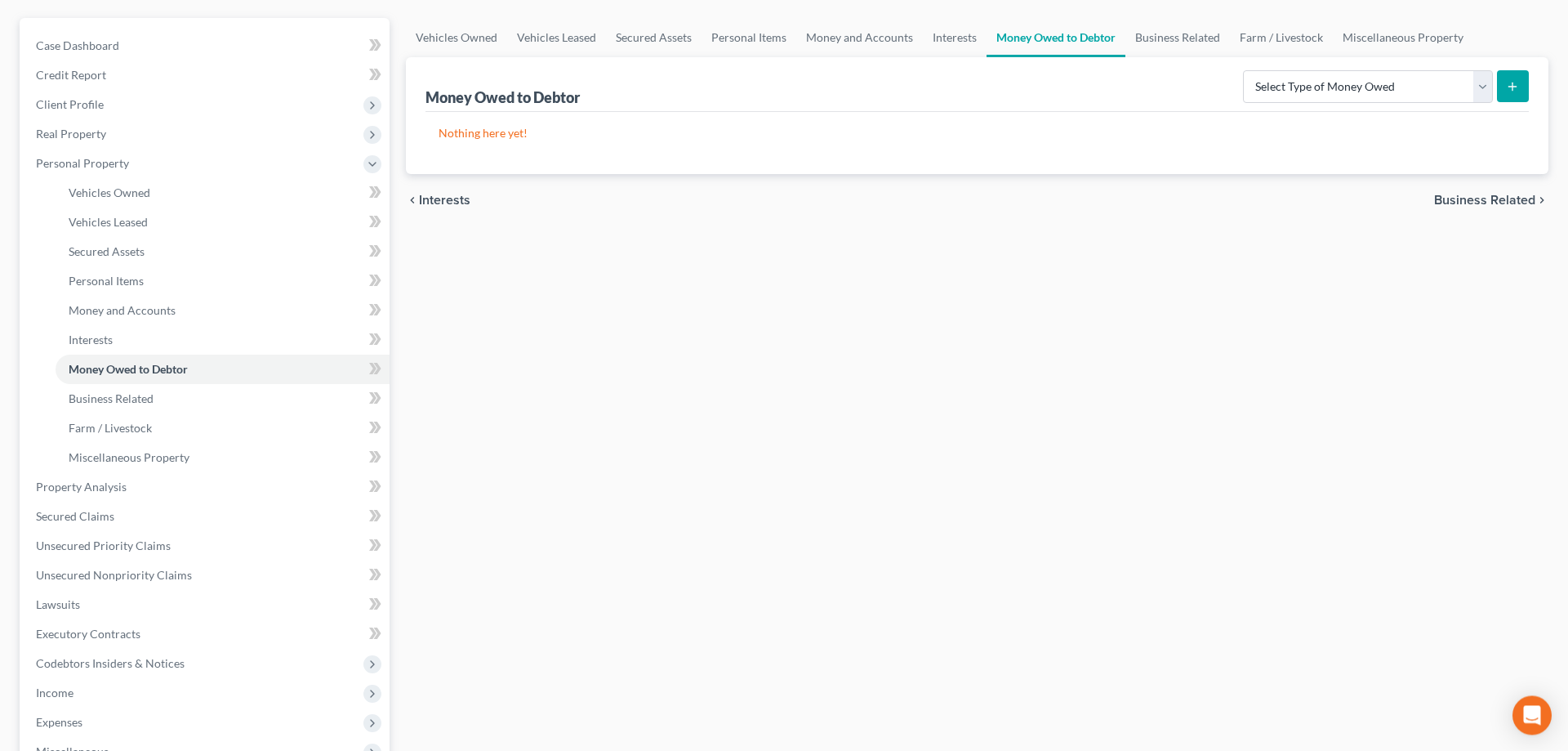
scroll to position [166, 0]
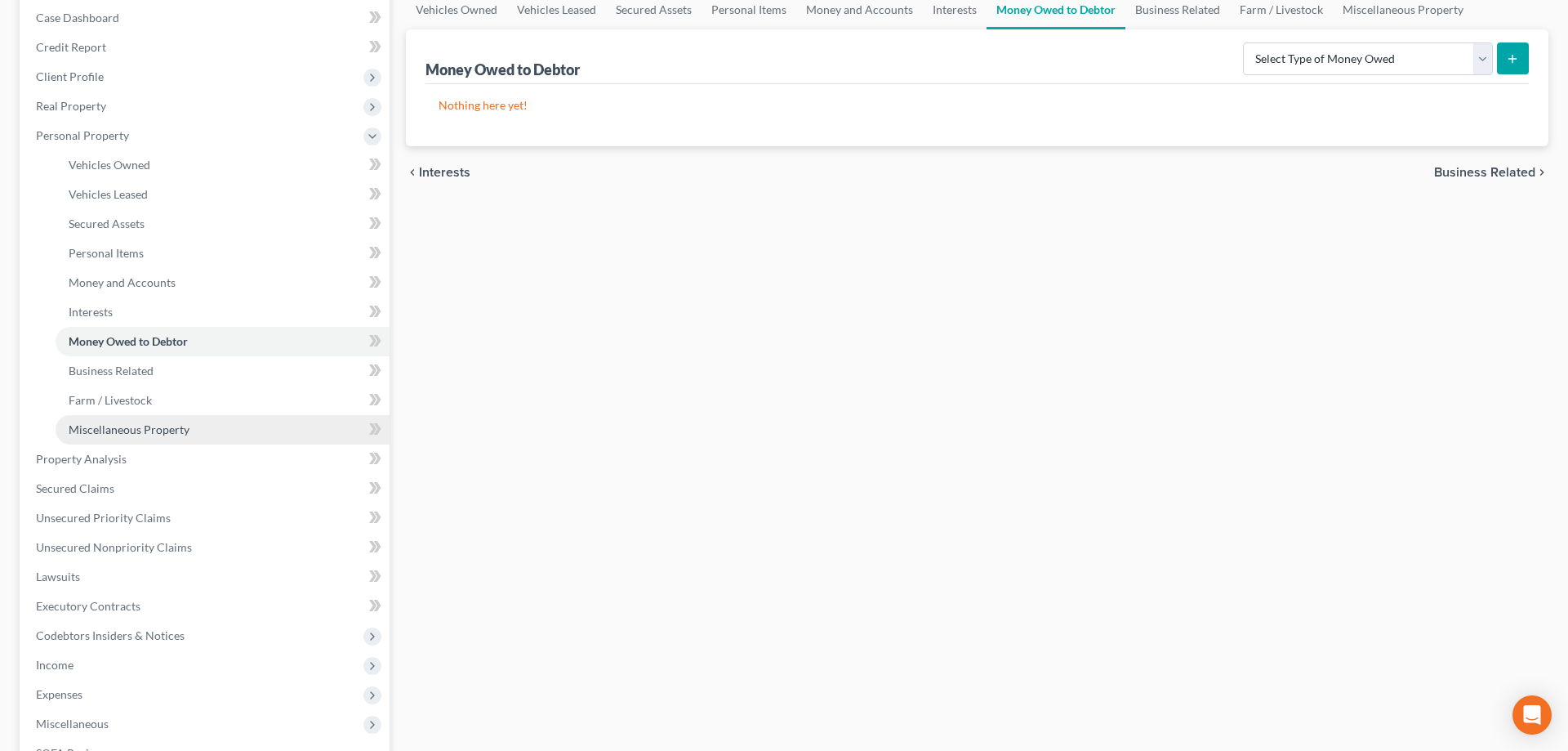
click at [159, 432] on span "Miscellaneous Property" at bounding box center [128, 429] width 121 height 14
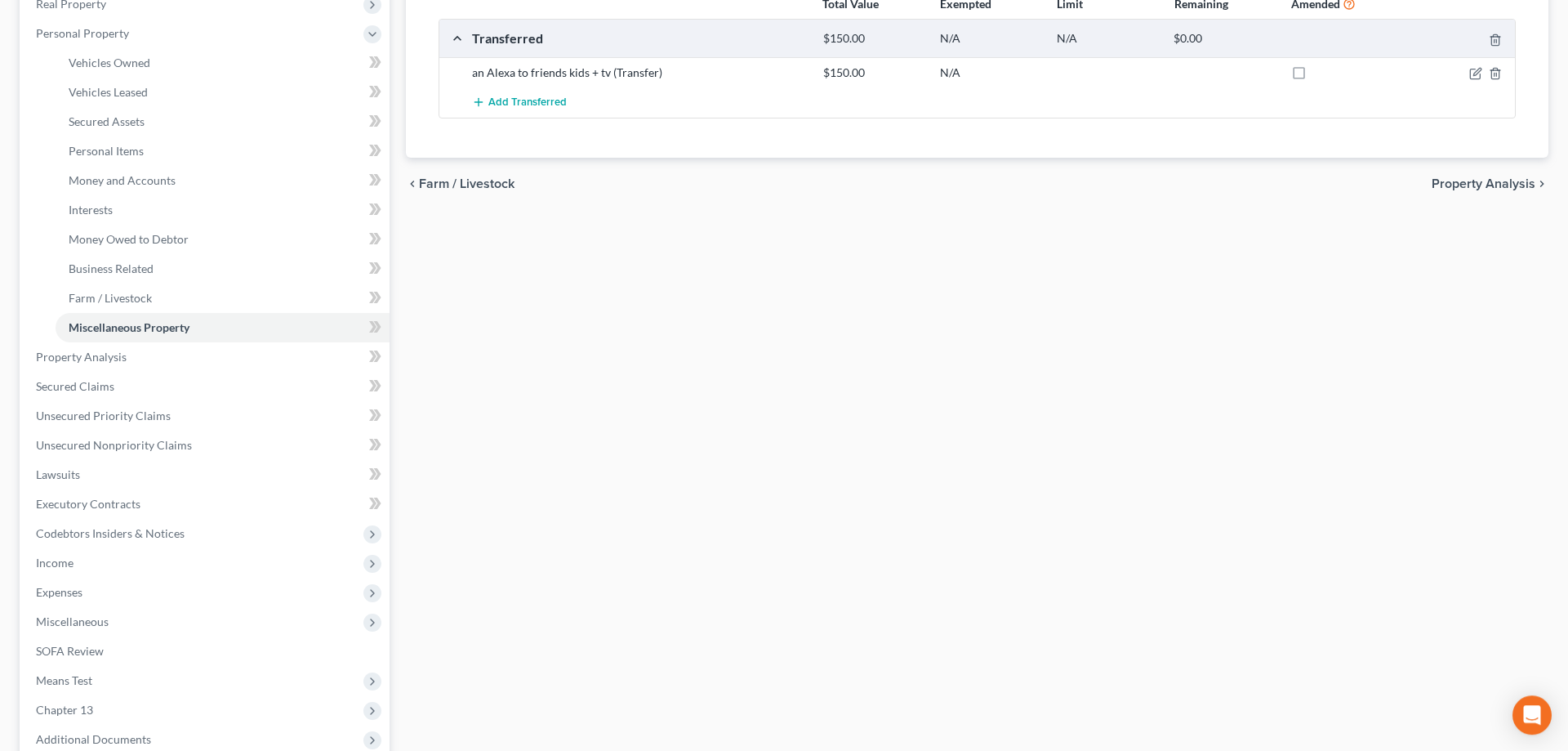
scroll to position [333, 0]
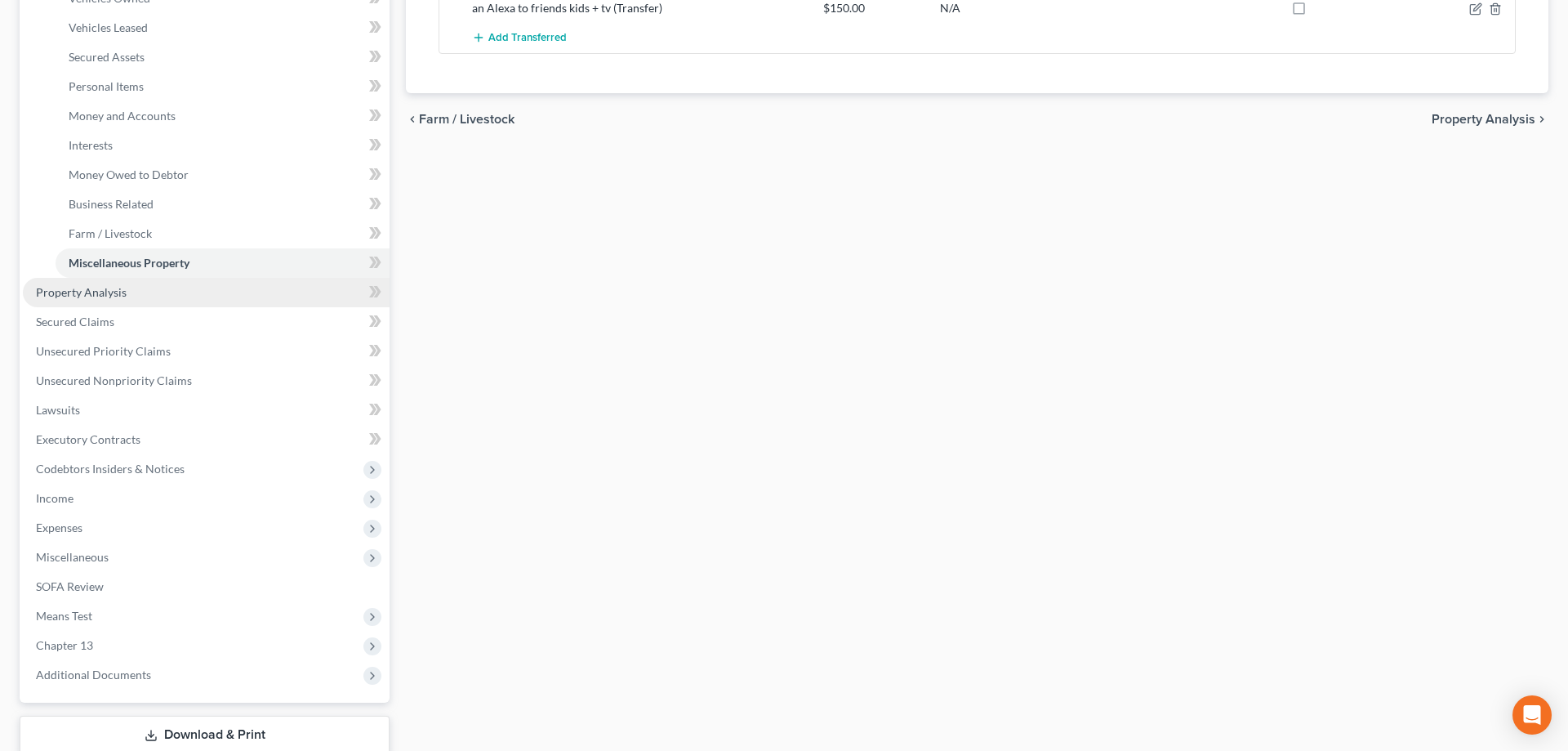
click at [84, 291] on span "Property Analysis" at bounding box center [80, 292] width 91 height 14
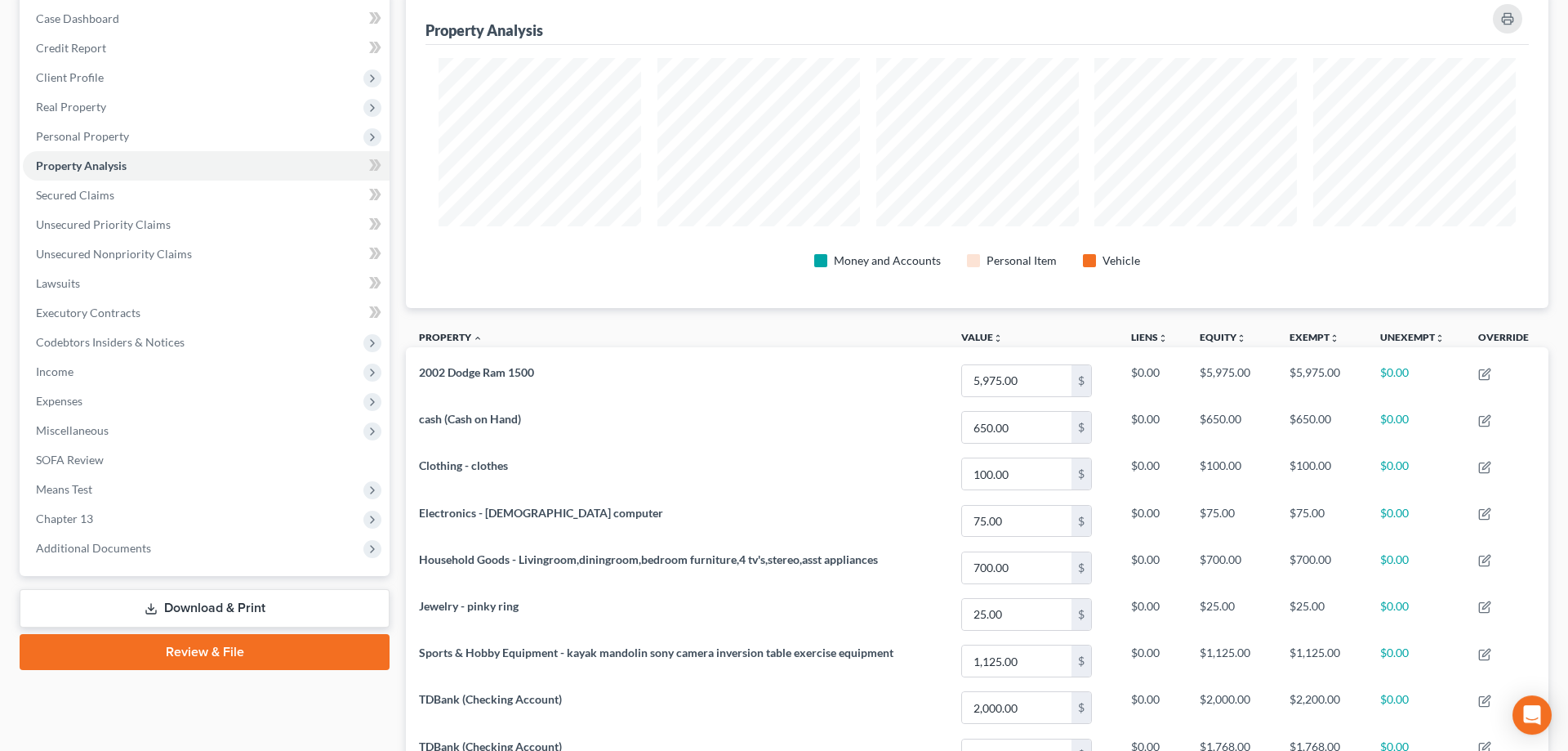
scroll to position [166, 0]
click at [108, 219] on span "Unsecured Priority Claims" at bounding box center [103, 223] width 135 height 14
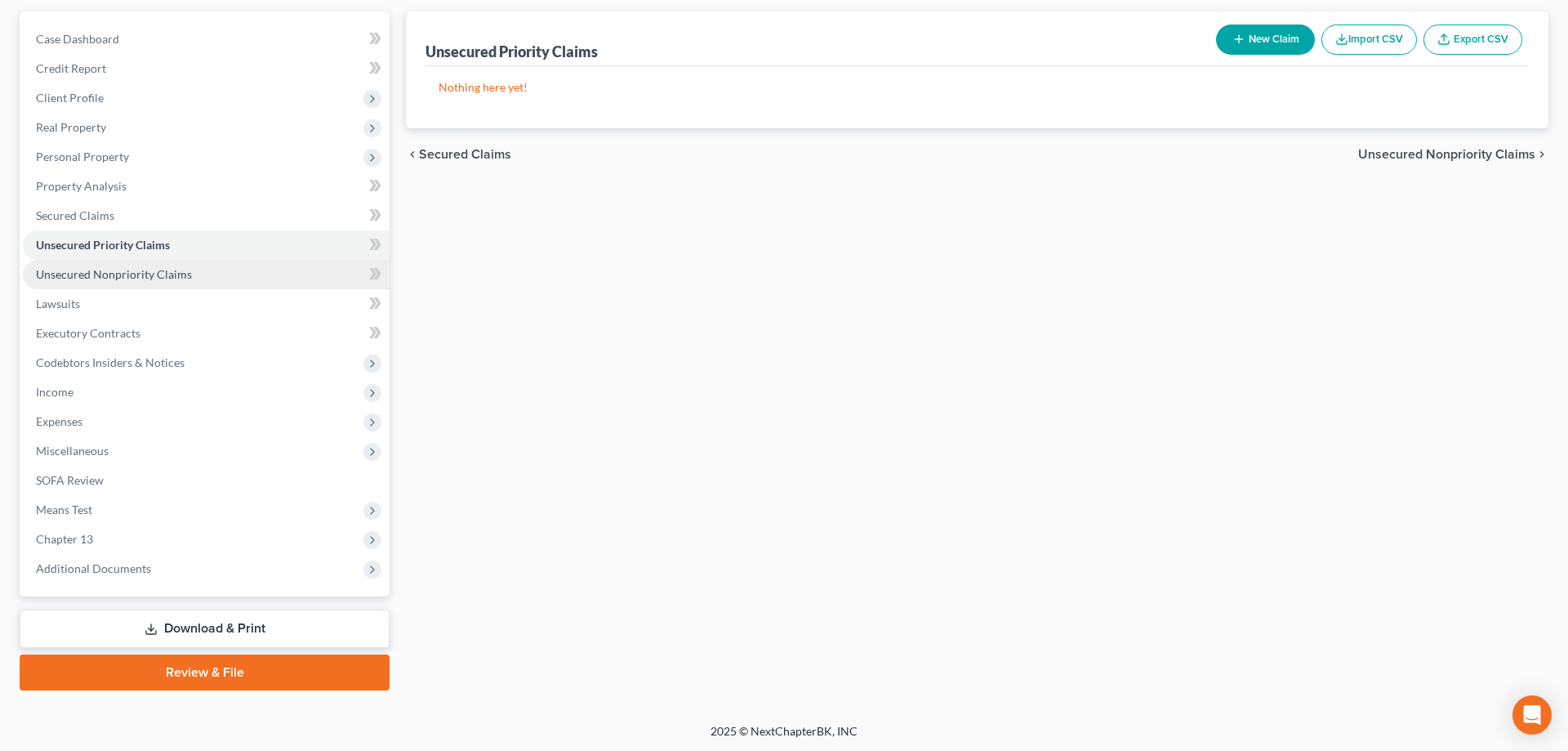
click at [120, 269] on span "Unsecured Nonpriority Claims" at bounding box center [113, 274] width 156 height 14
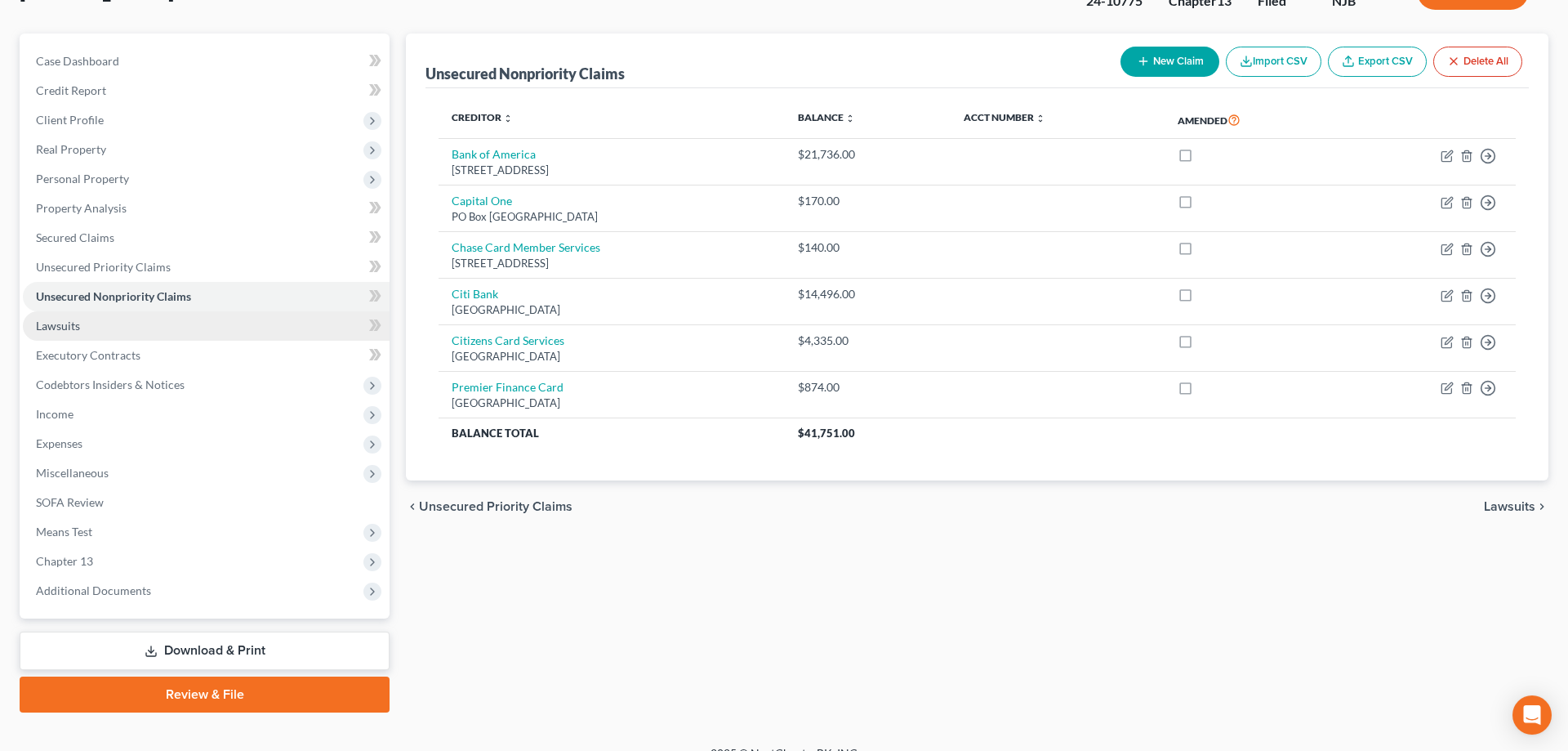
scroll to position [145, 0]
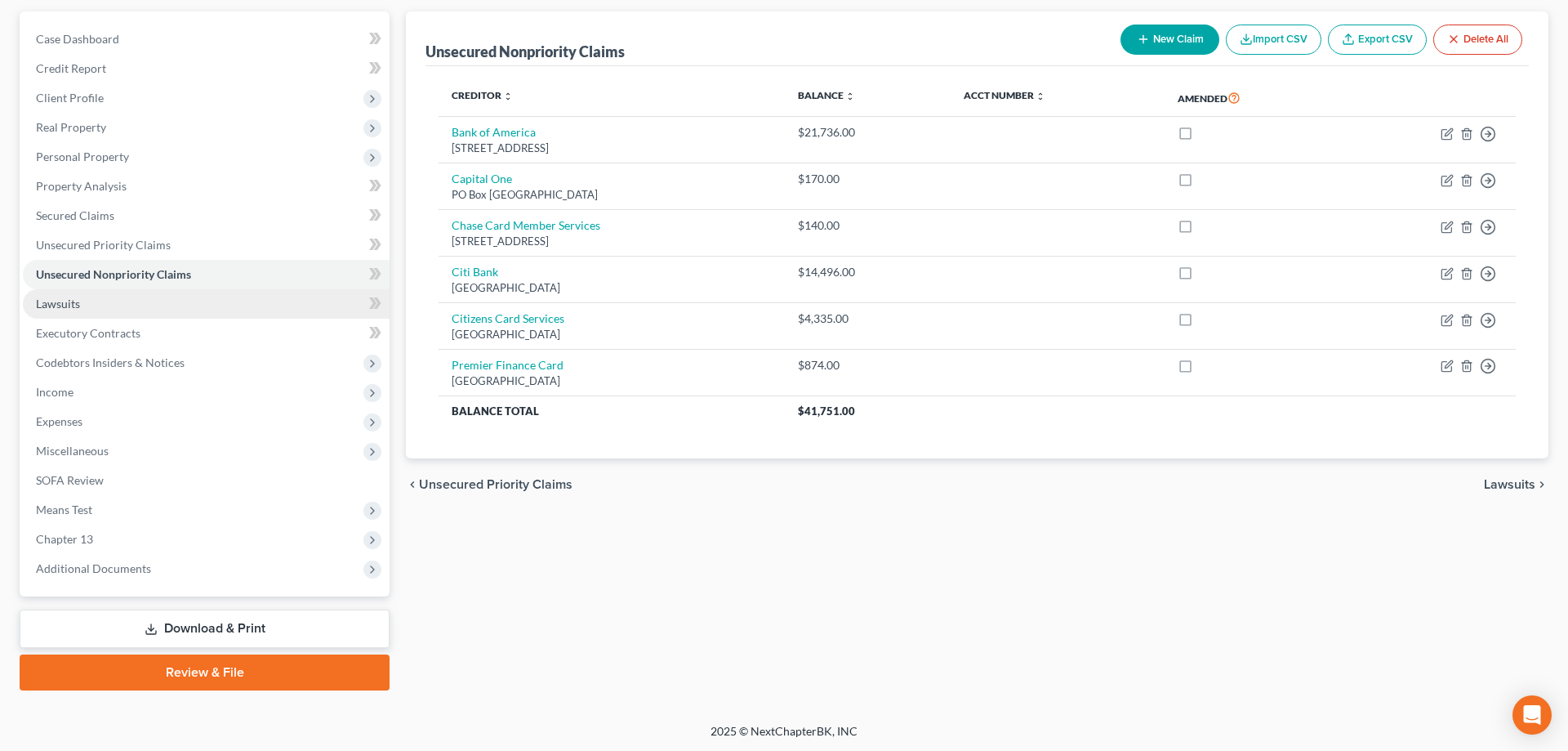
click at [68, 302] on span "Lawsuits" at bounding box center [57, 303] width 44 height 14
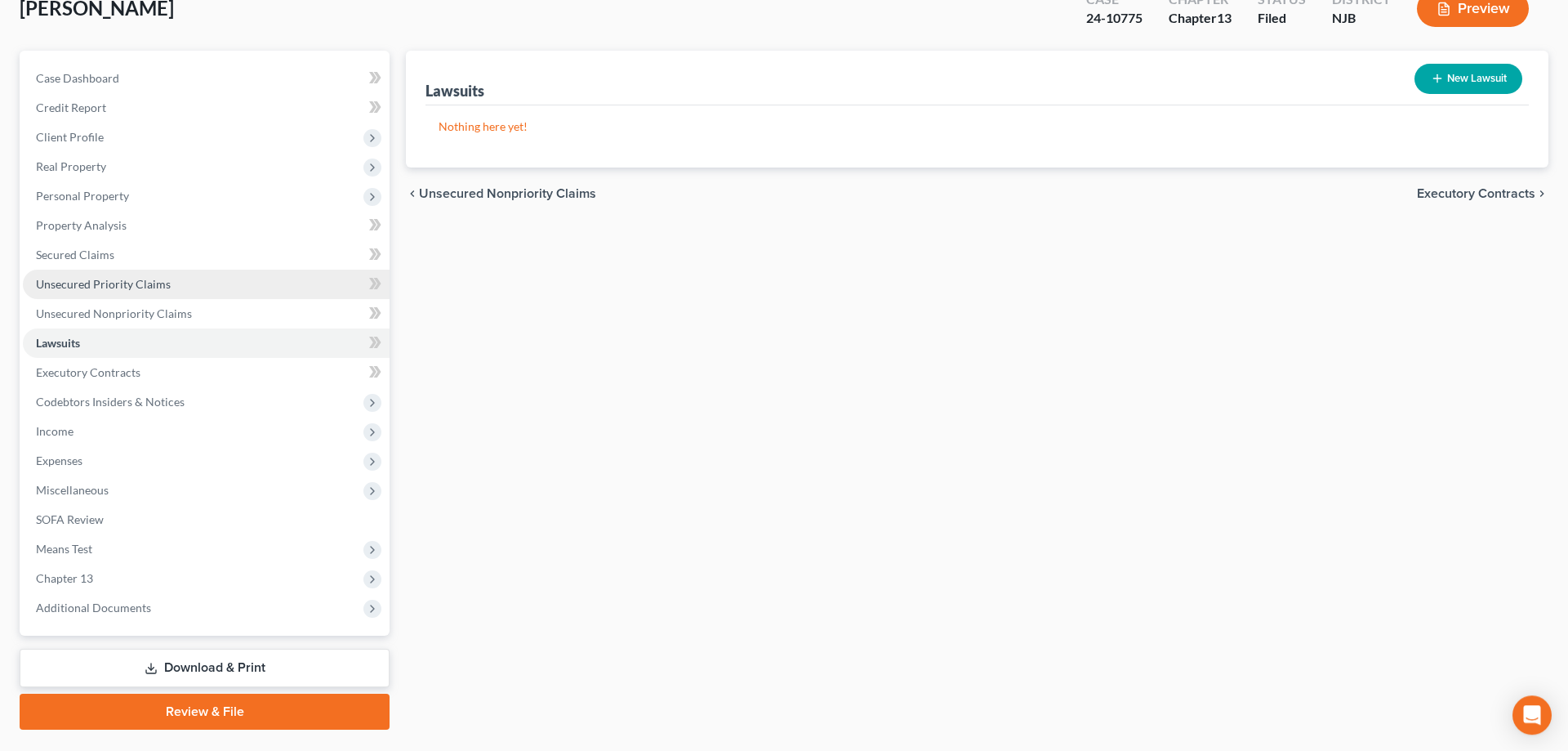
scroll to position [145, 0]
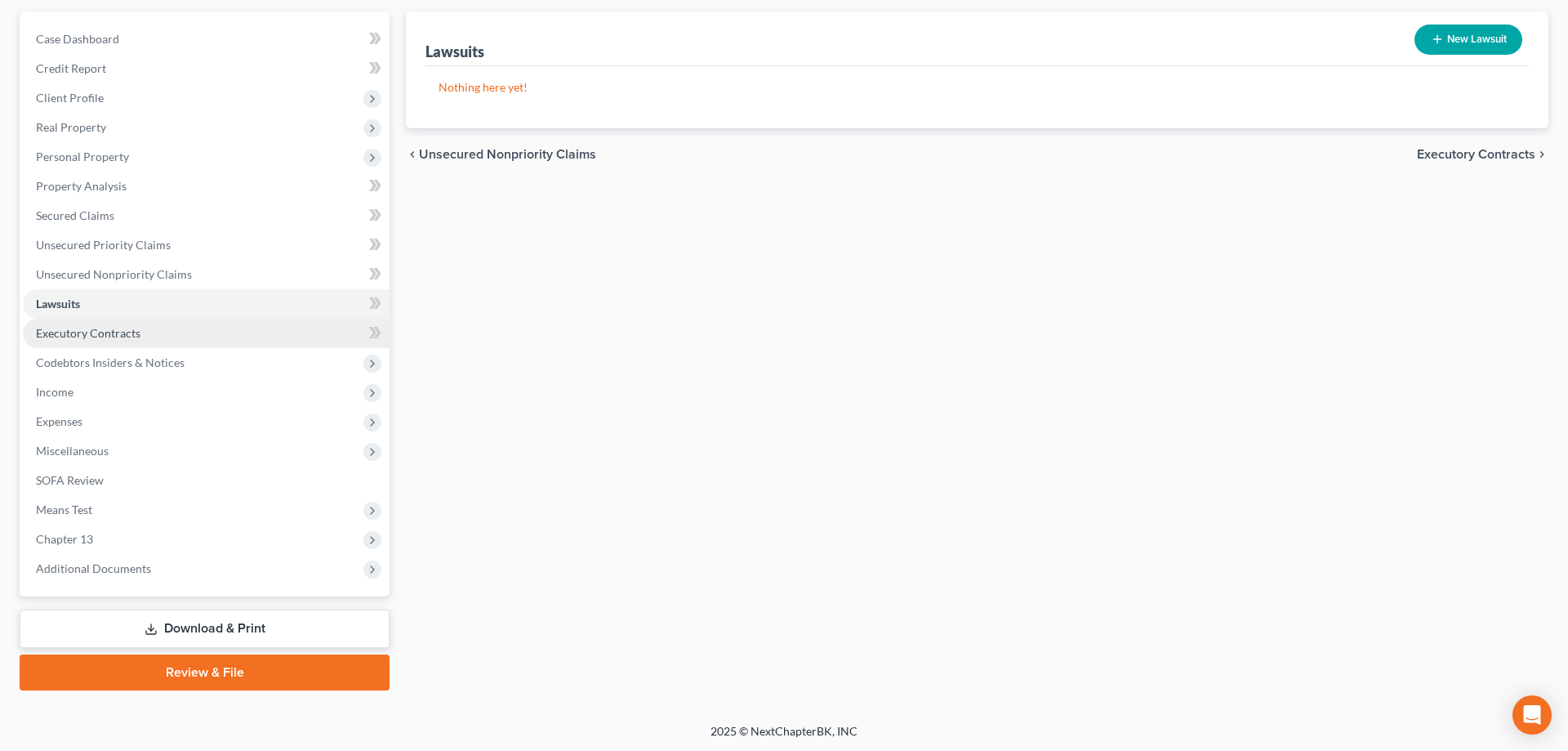
click at [84, 335] on span "Executory Contracts" at bounding box center [88, 333] width 105 height 14
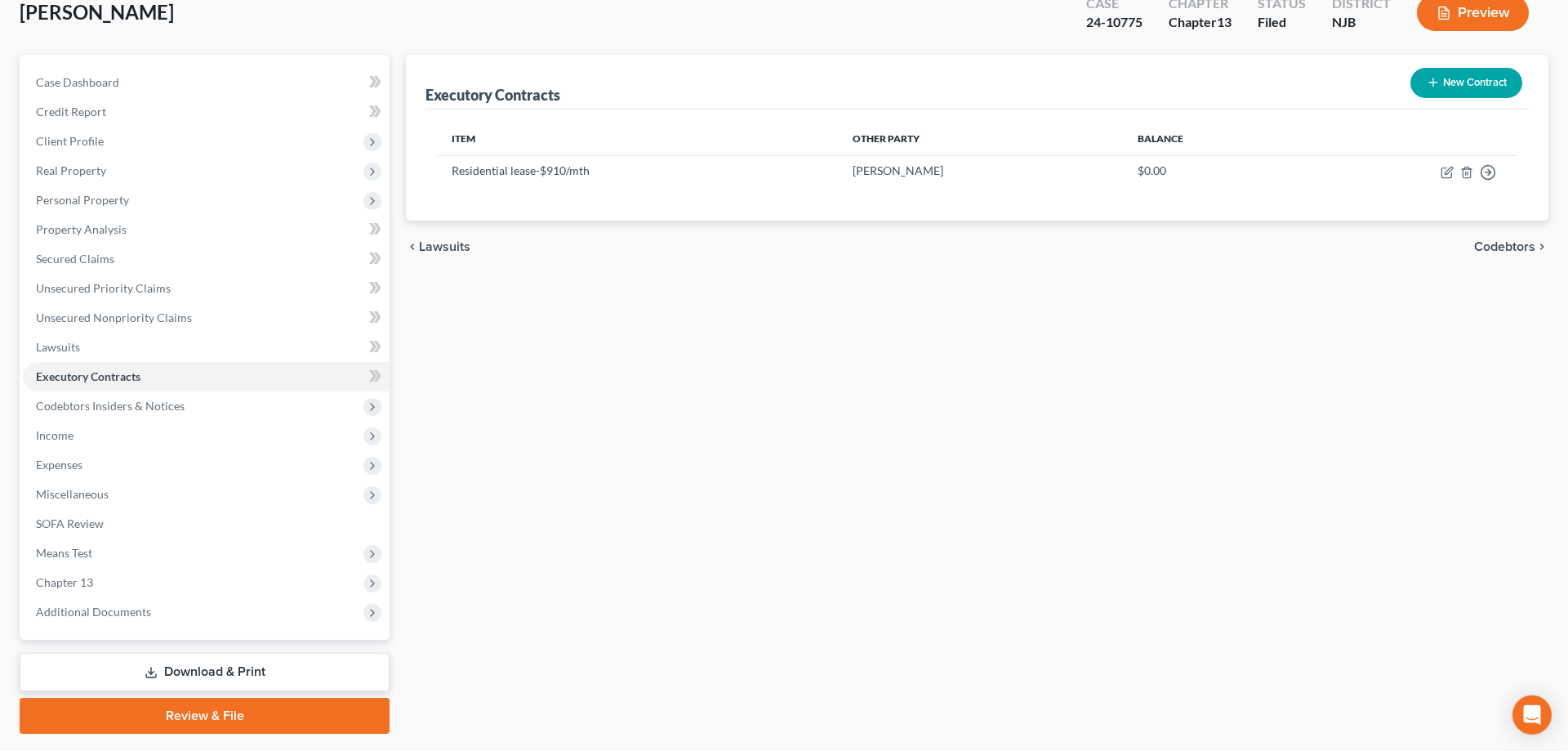
scroll to position [145, 0]
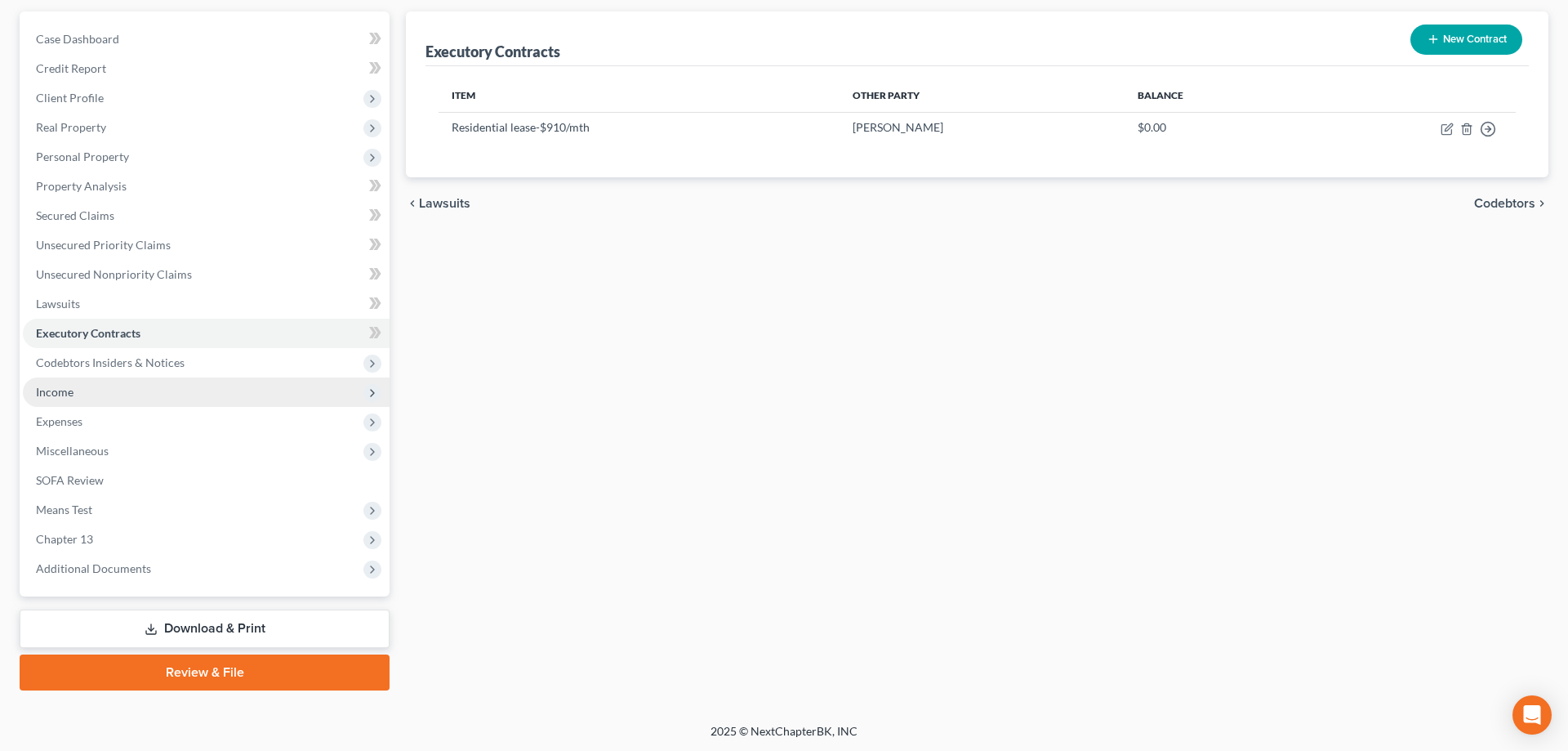
click at [61, 390] on span "Income" at bounding box center [54, 391] width 37 height 14
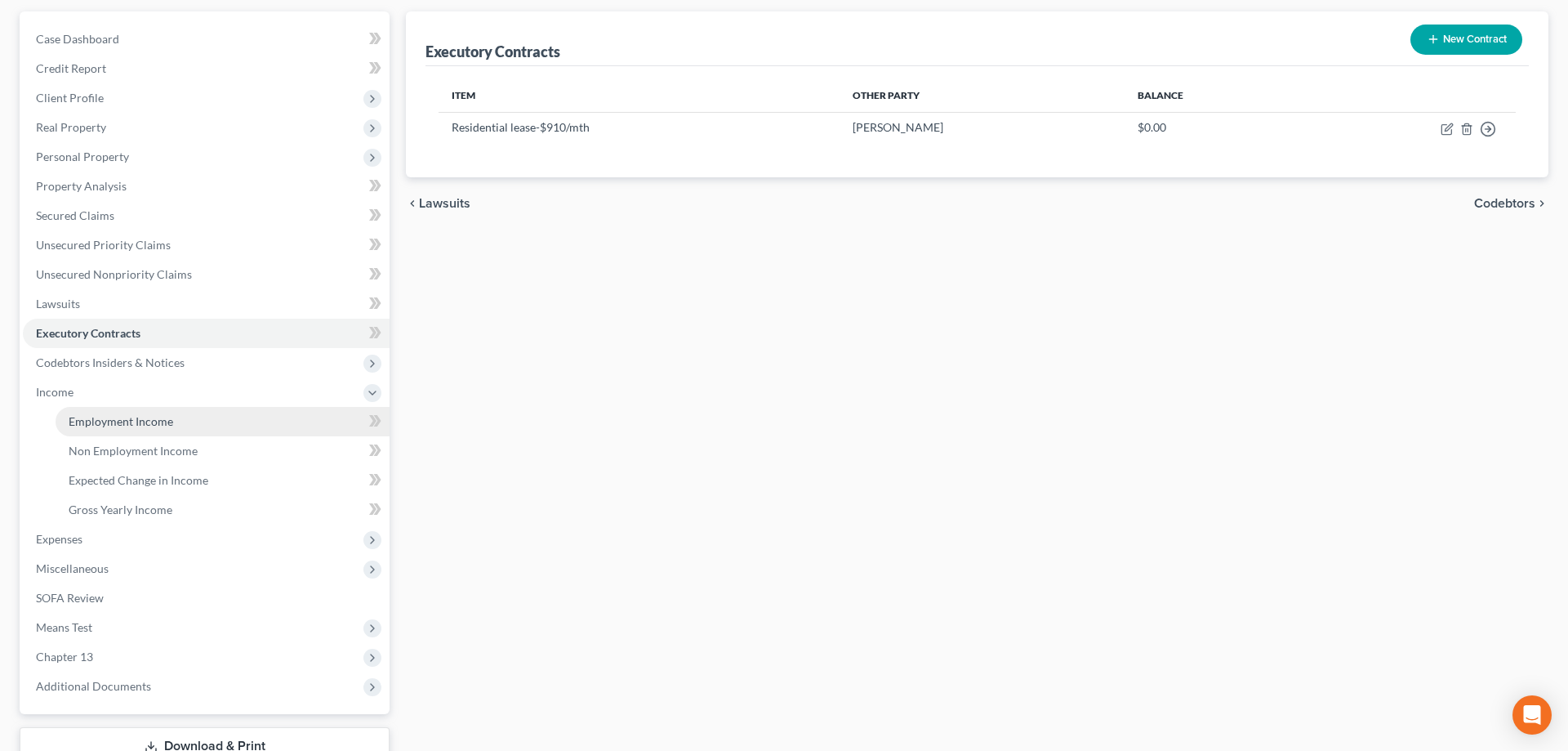
click at [155, 416] on span "Employment Income" at bounding box center [121, 421] width 105 height 14
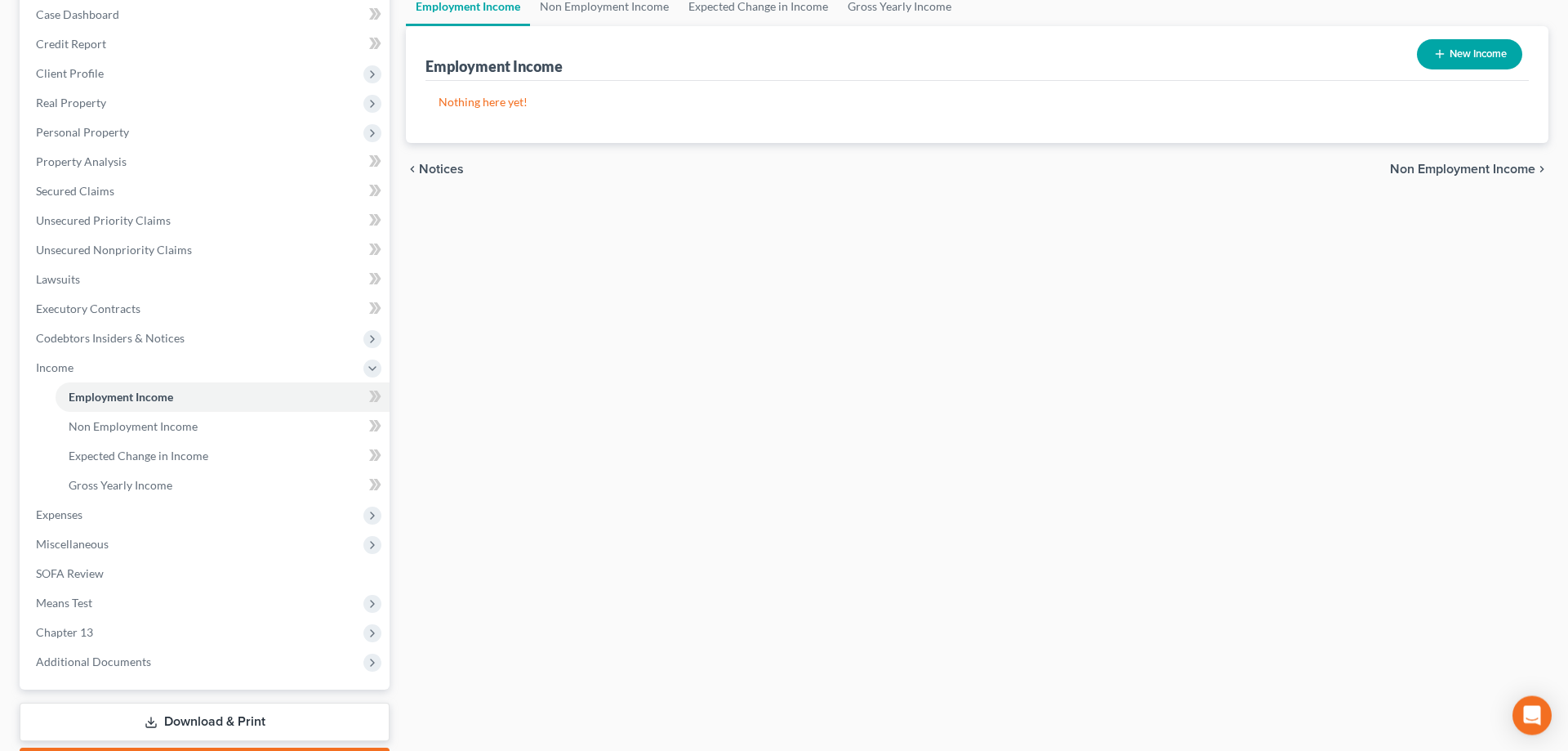
scroll to position [263, 0]
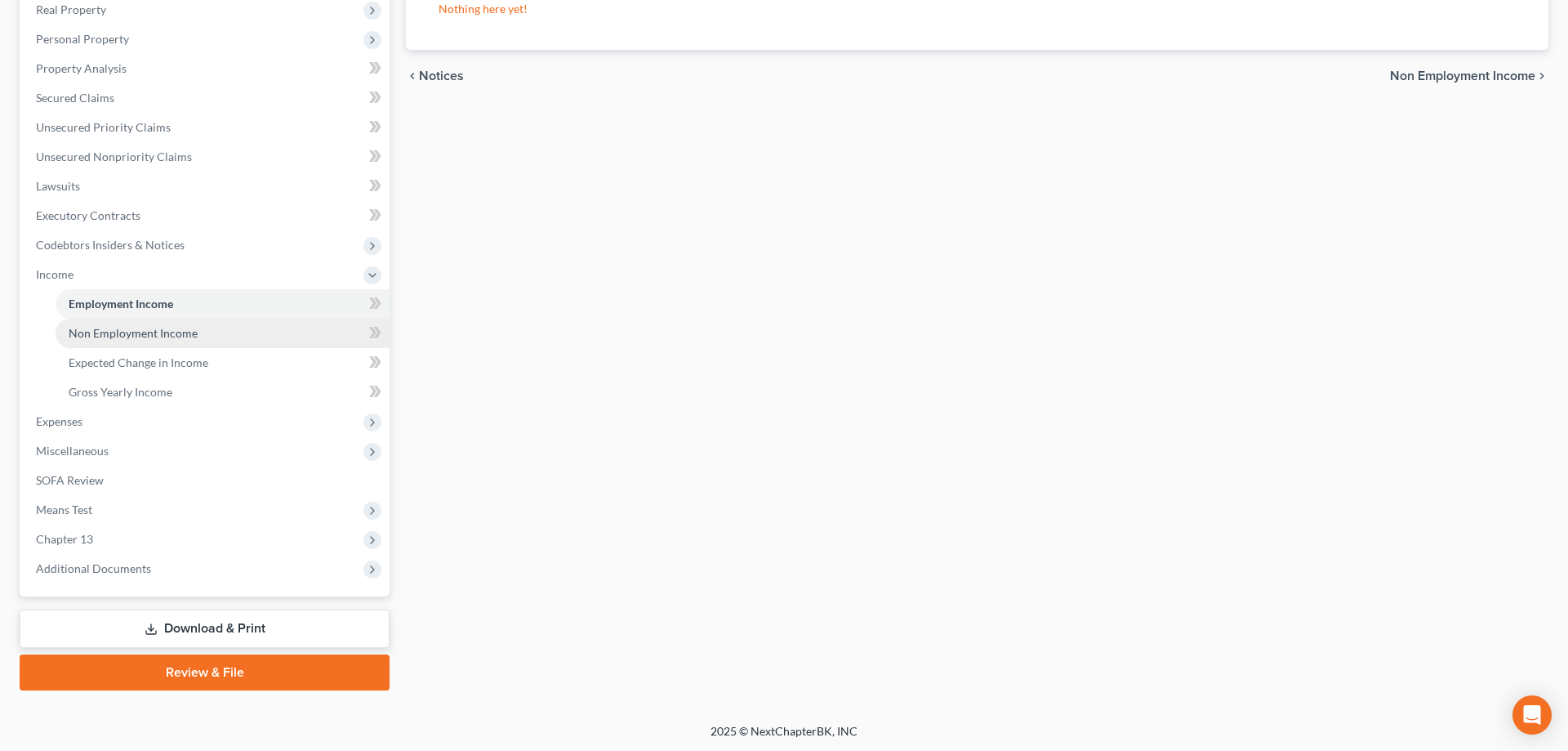
click at [110, 336] on span "Non Employment Income" at bounding box center [133, 333] width 129 height 14
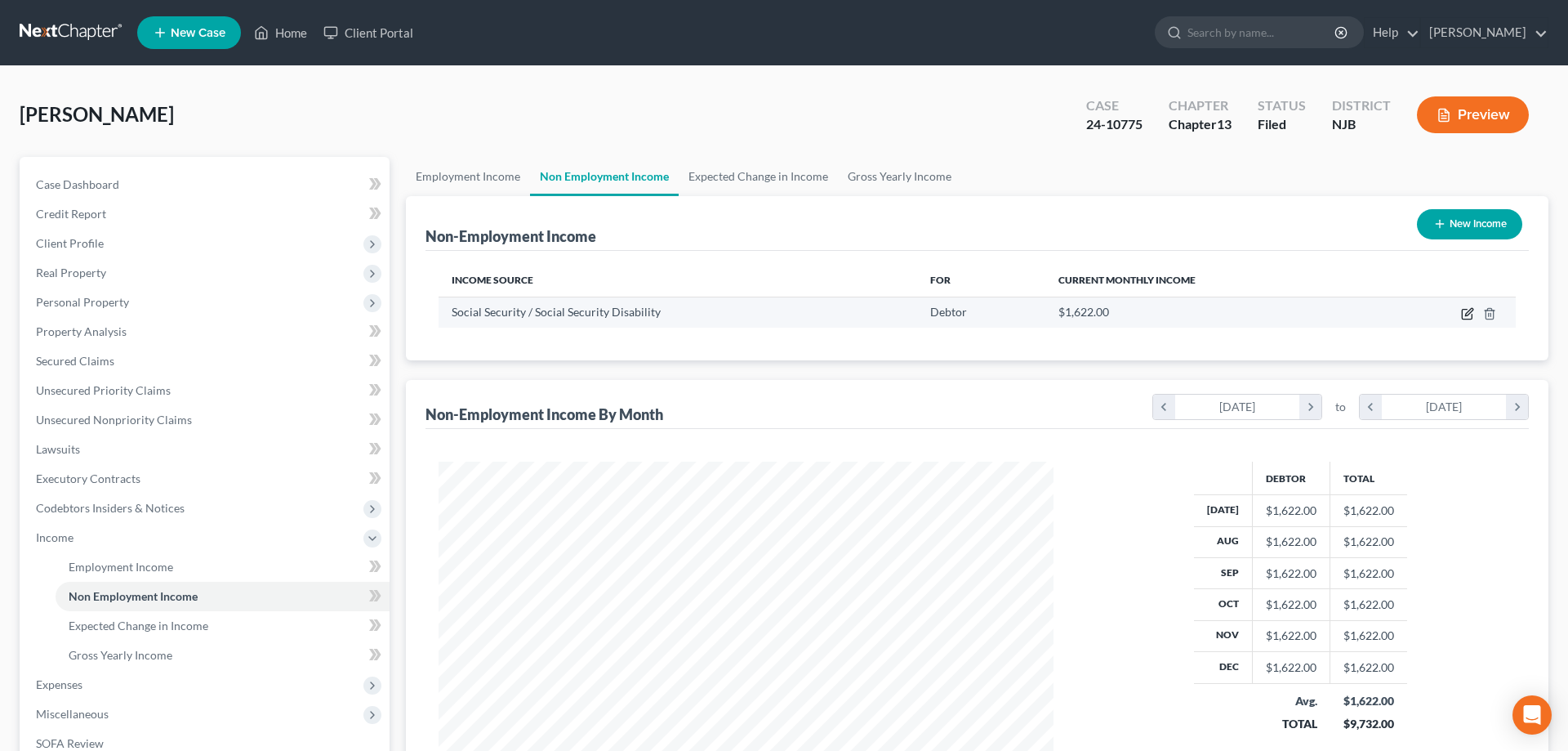
click at [1463, 314] on icon "button" at bounding box center [1468, 313] width 13 height 13
select select "4"
select select "0"
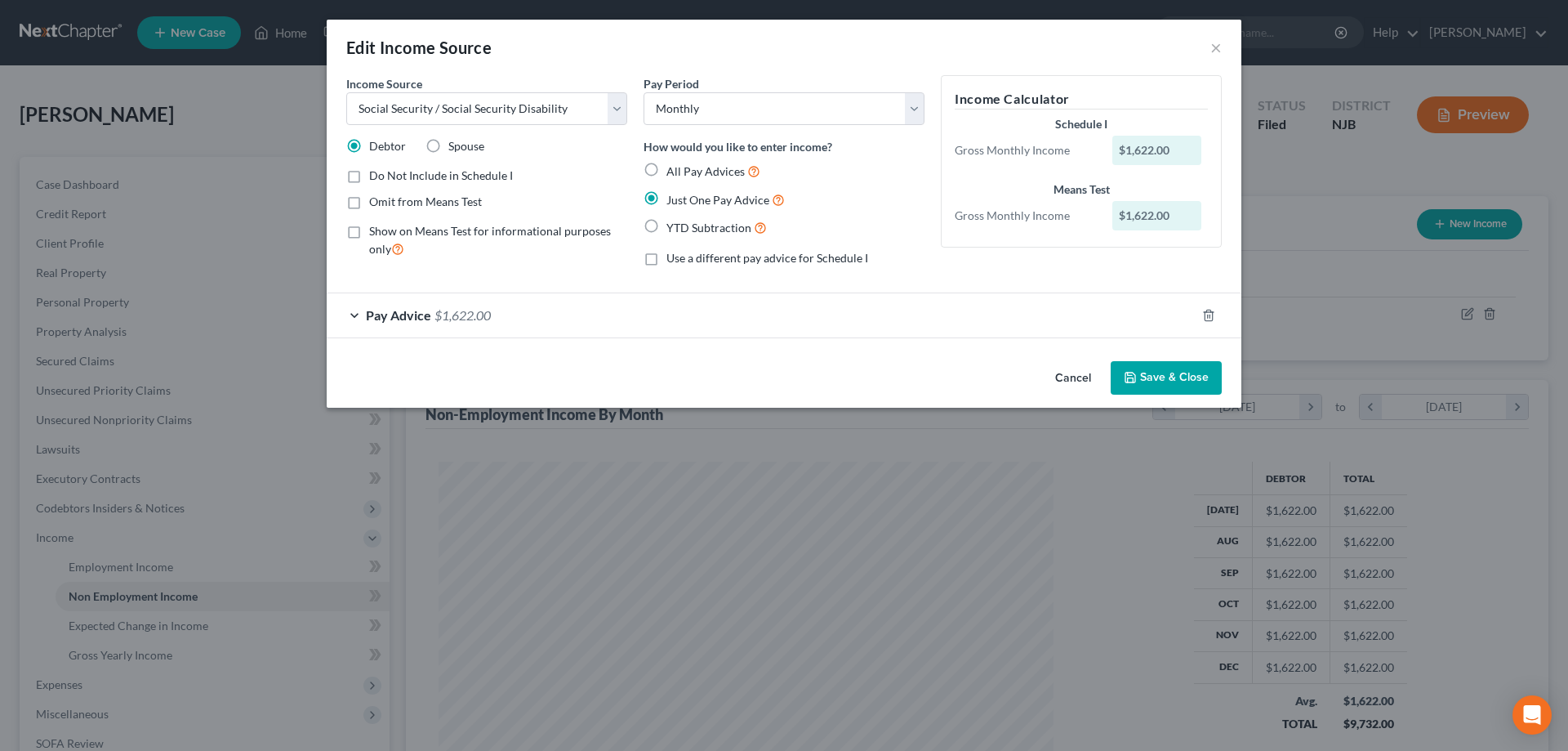
click at [453, 323] on span "$1,622.00" at bounding box center [463, 314] width 56 height 16
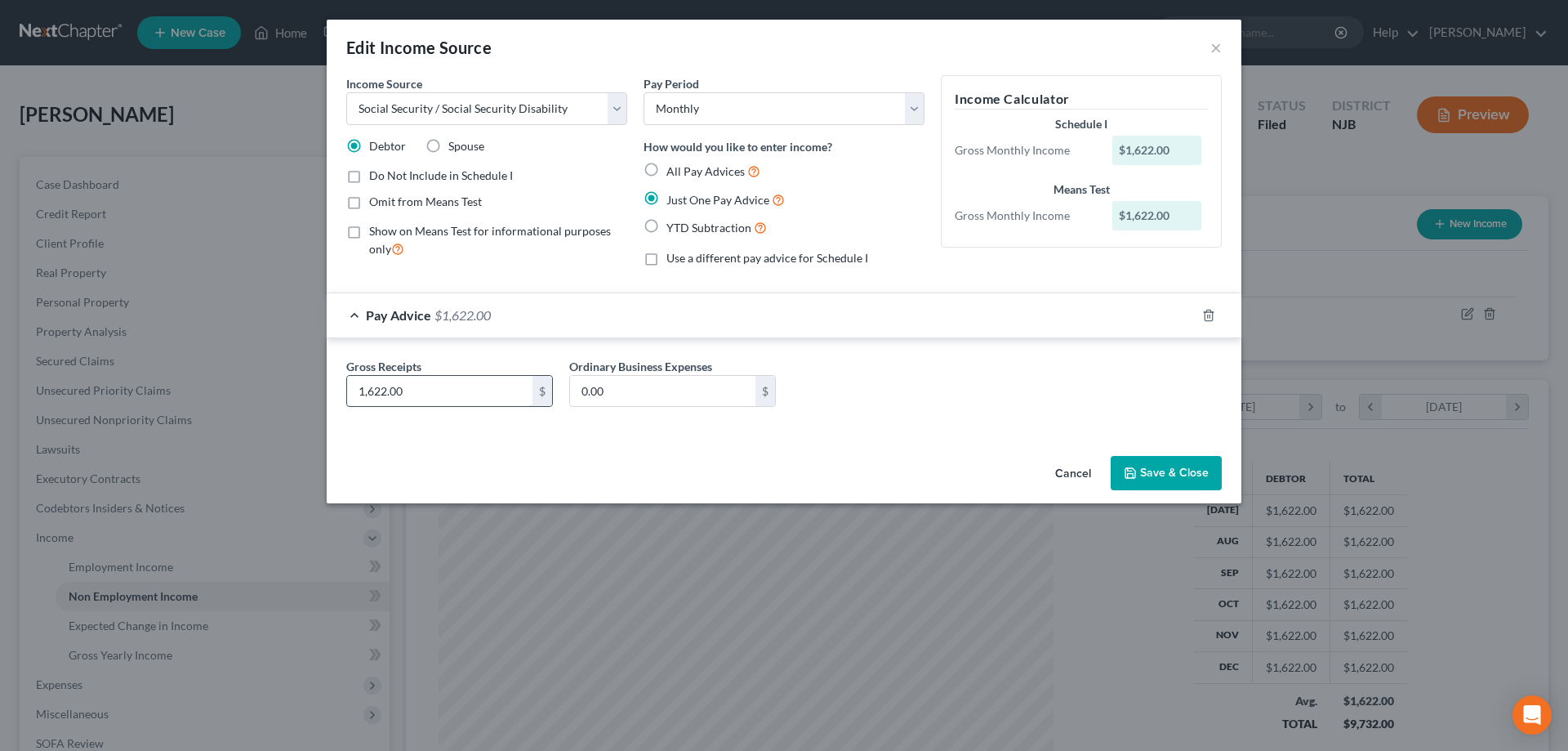
click at [449, 394] on input "1,622.00" at bounding box center [439, 391] width 185 height 31
type input "1,656"
click at [1171, 477] on button "Save & Close" at bounding box center [1166, 472] width 111 height 35
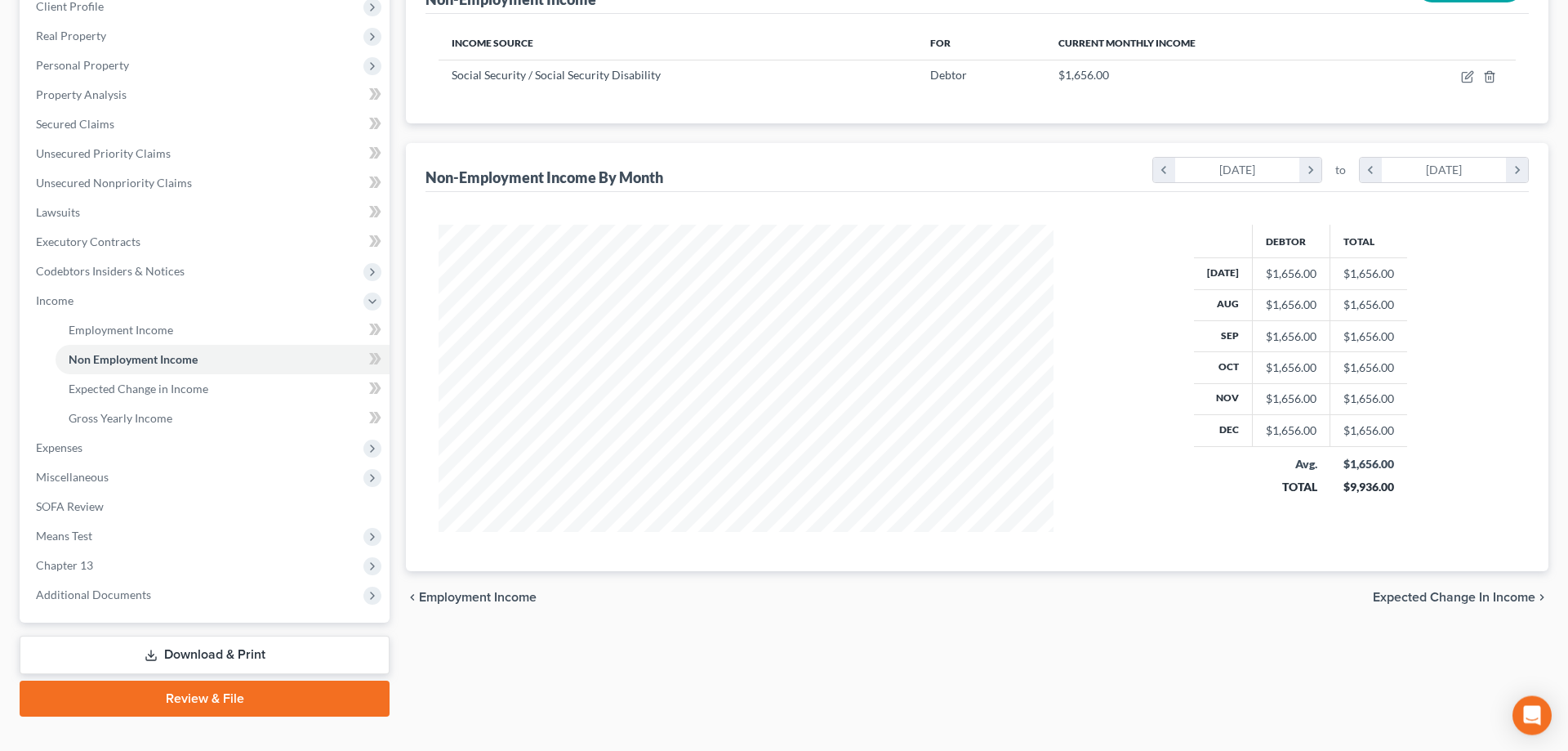
scroll to position [250, 0]
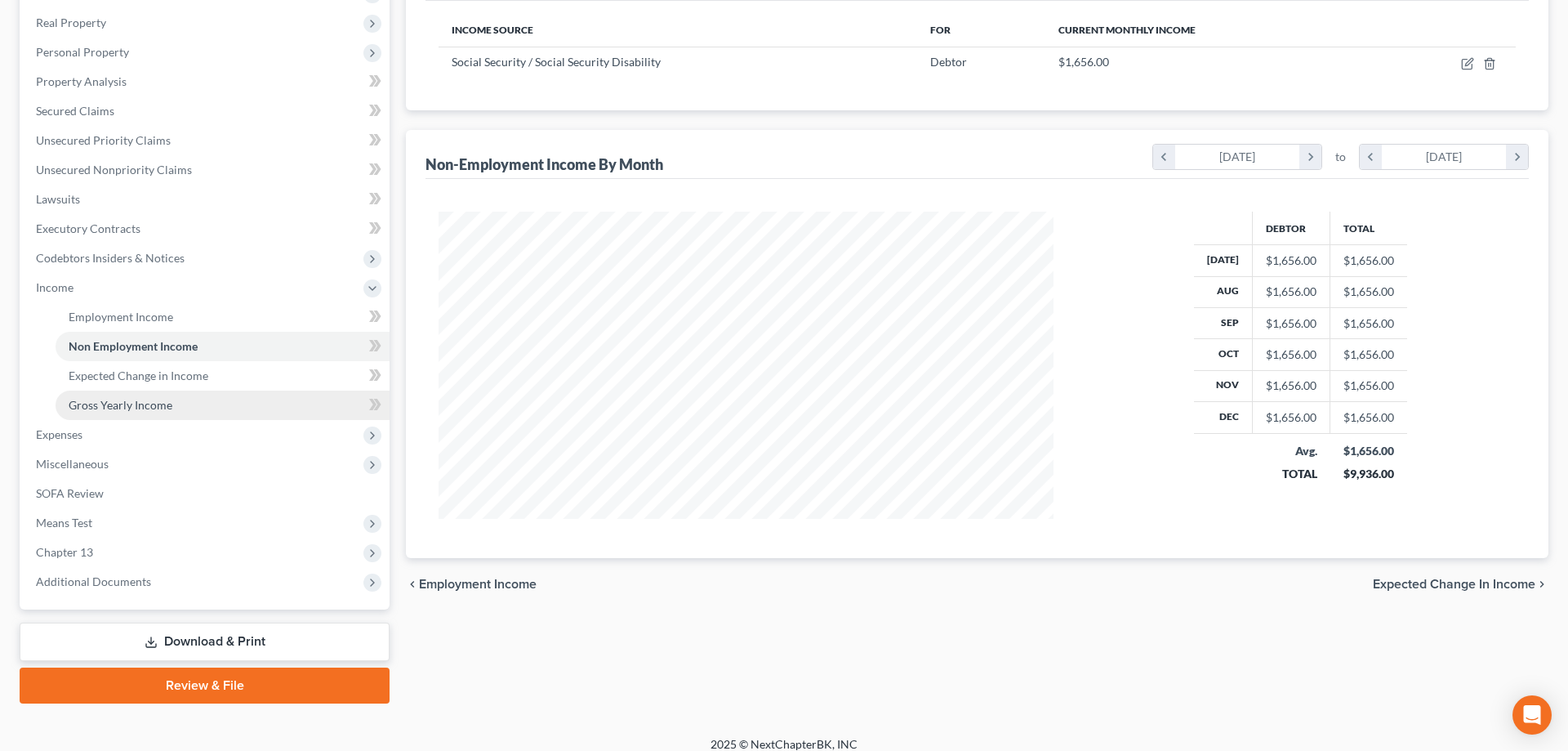
click at [151, 401] on span "Gross Yearly Income" at bounding box center [120, 404] width 104 height 14
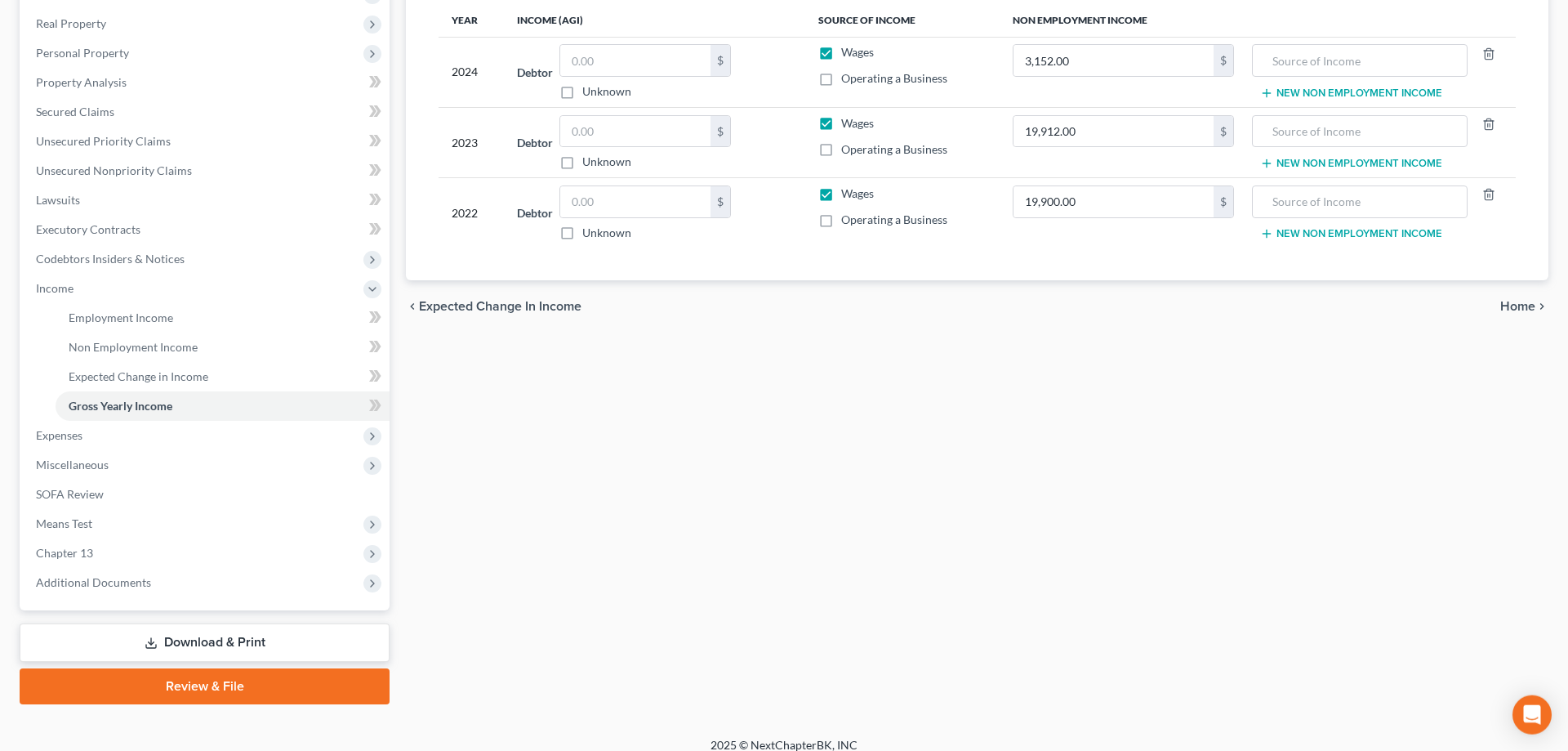
scroll to position [250, 0]
click at [70, 440] on span "Expenses" at bounding box center [59, 434] width 47 height 14
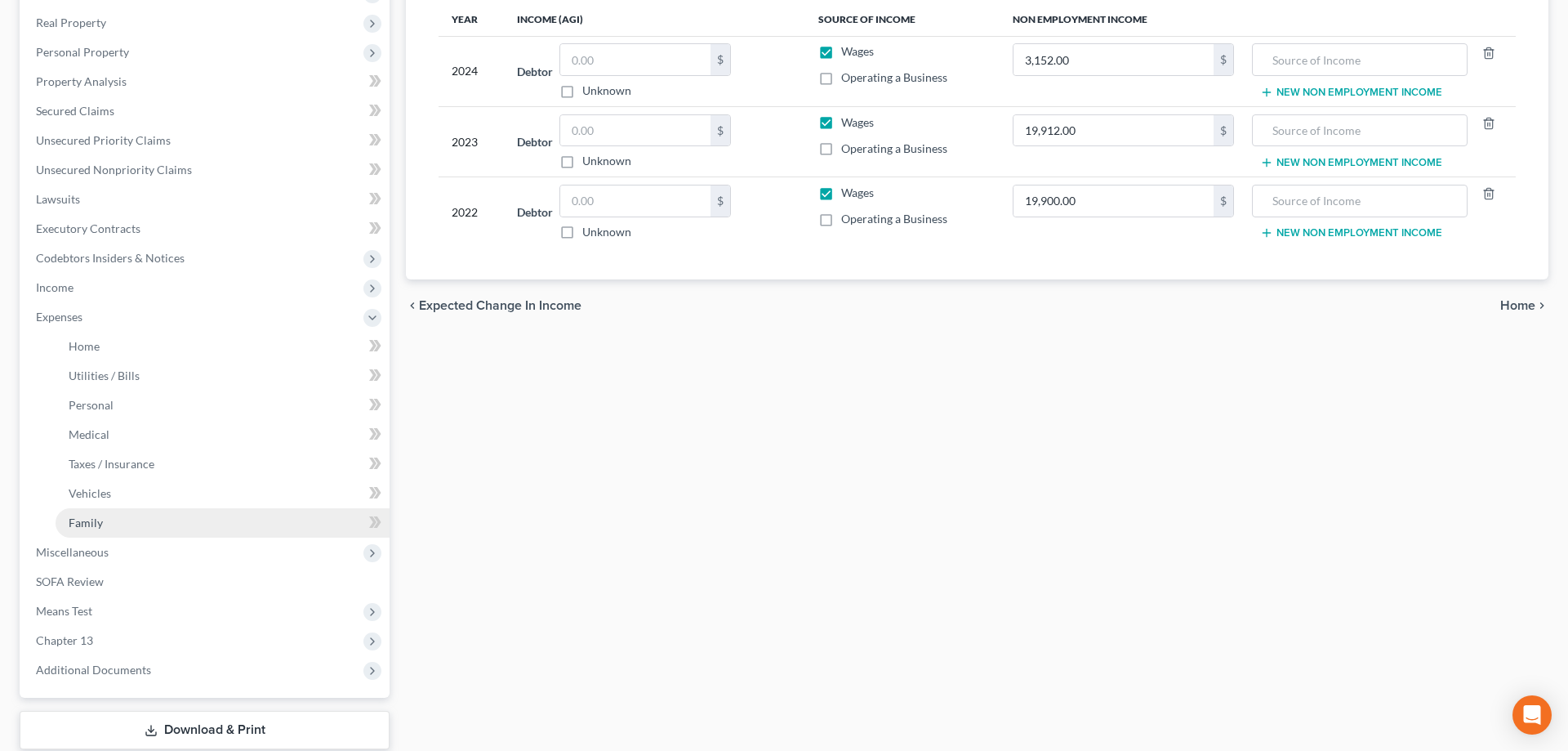
click at [119, 522] on link "Family" at bounding box center [222, 522] width 334 height 29
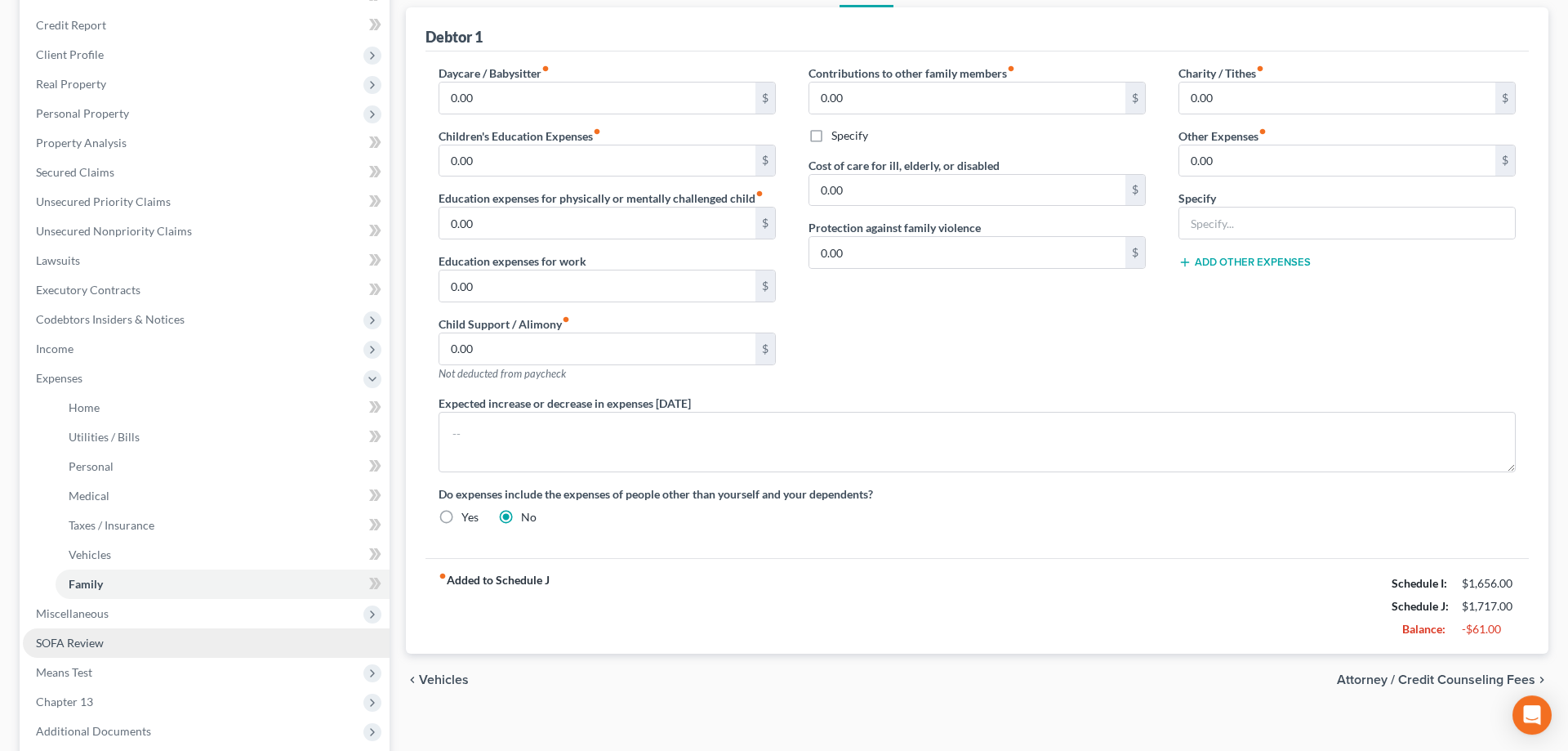
scroll to position [352, 0]
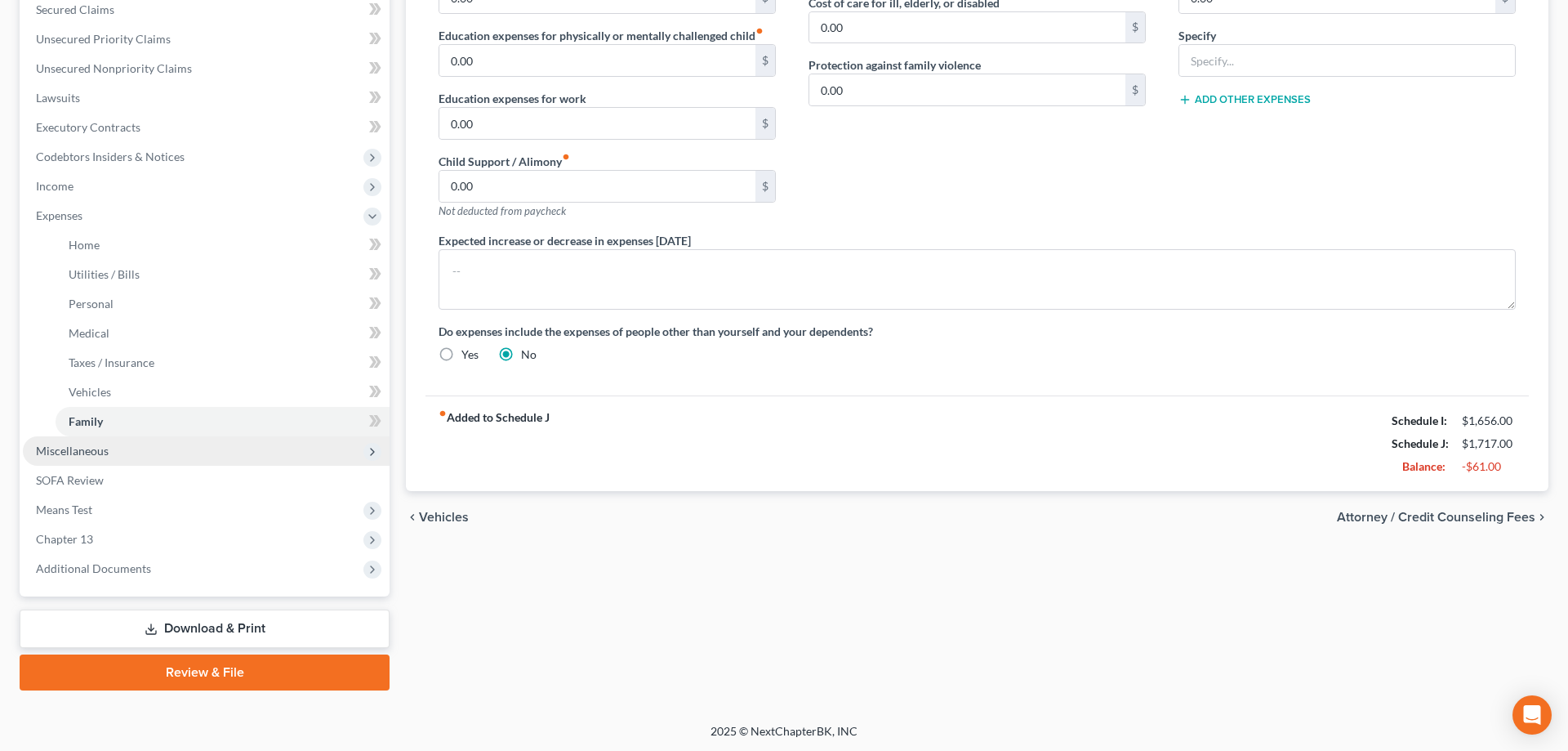
click at [52, 450] on span "Miscellaneous" at bounding box center [72, 450] width 73 height 14
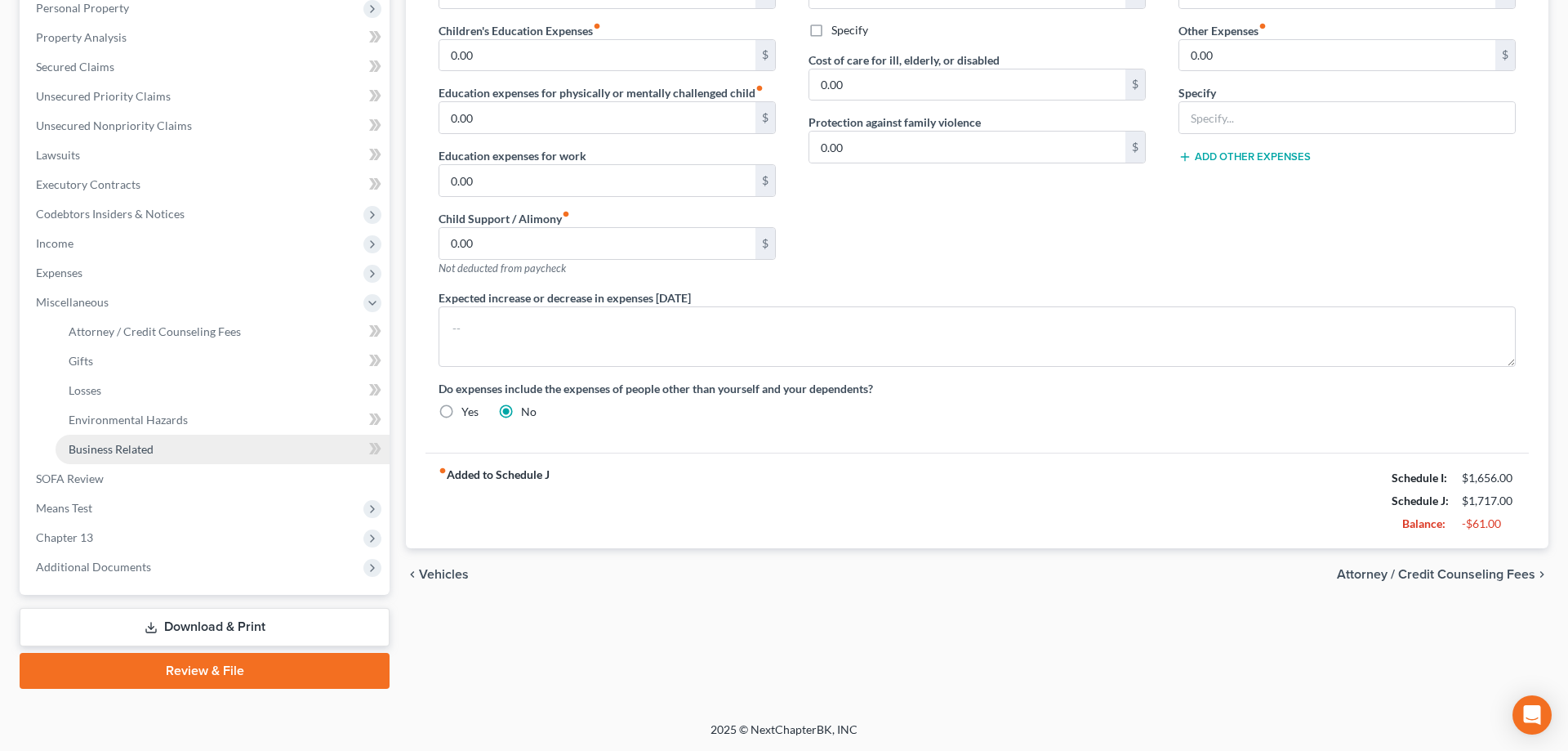
scroll to position [293, 0]
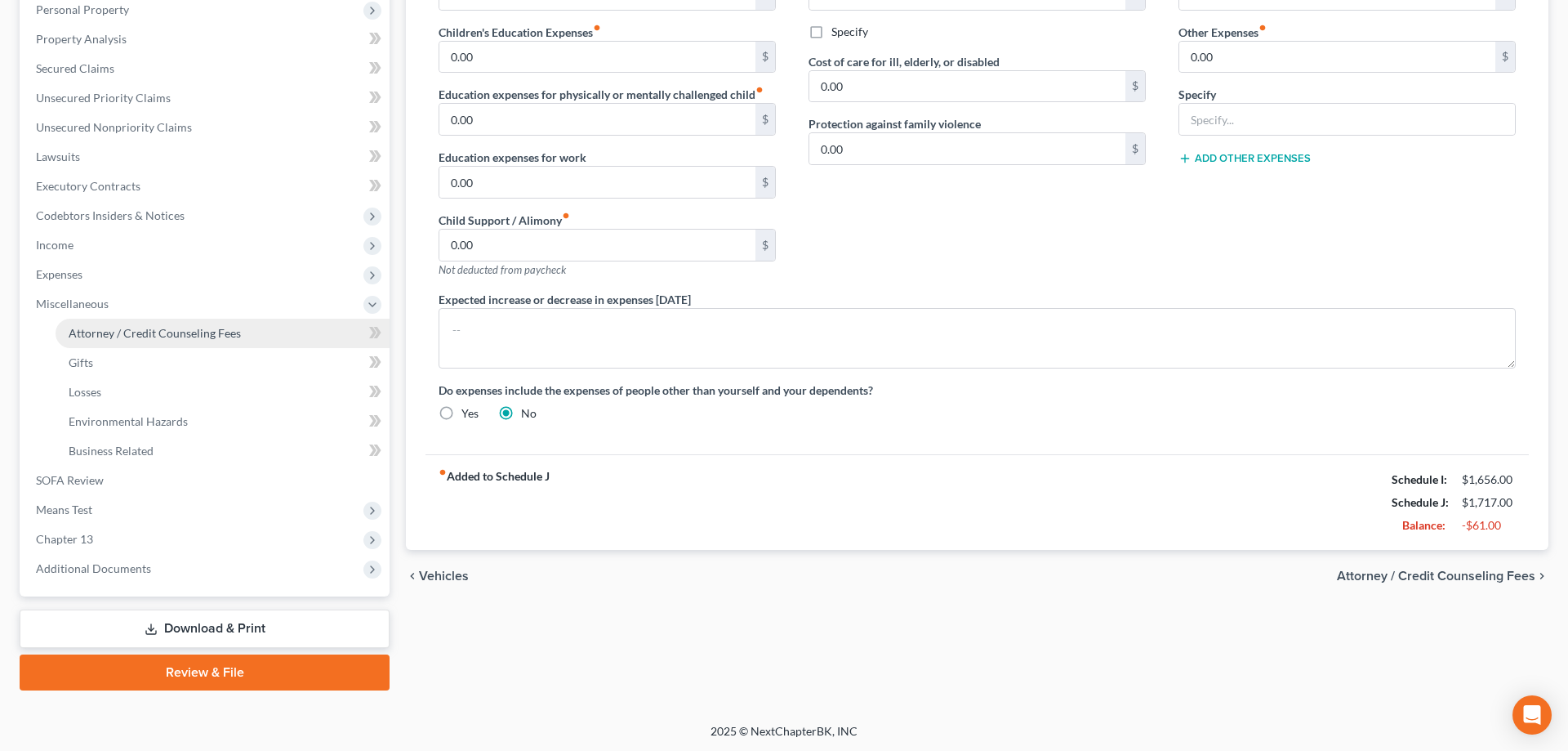
click at [170, 334] on span "Attorney / Credit Counseling Fees" at bounding box center [154, 333] width 172 height 14
select select "0"
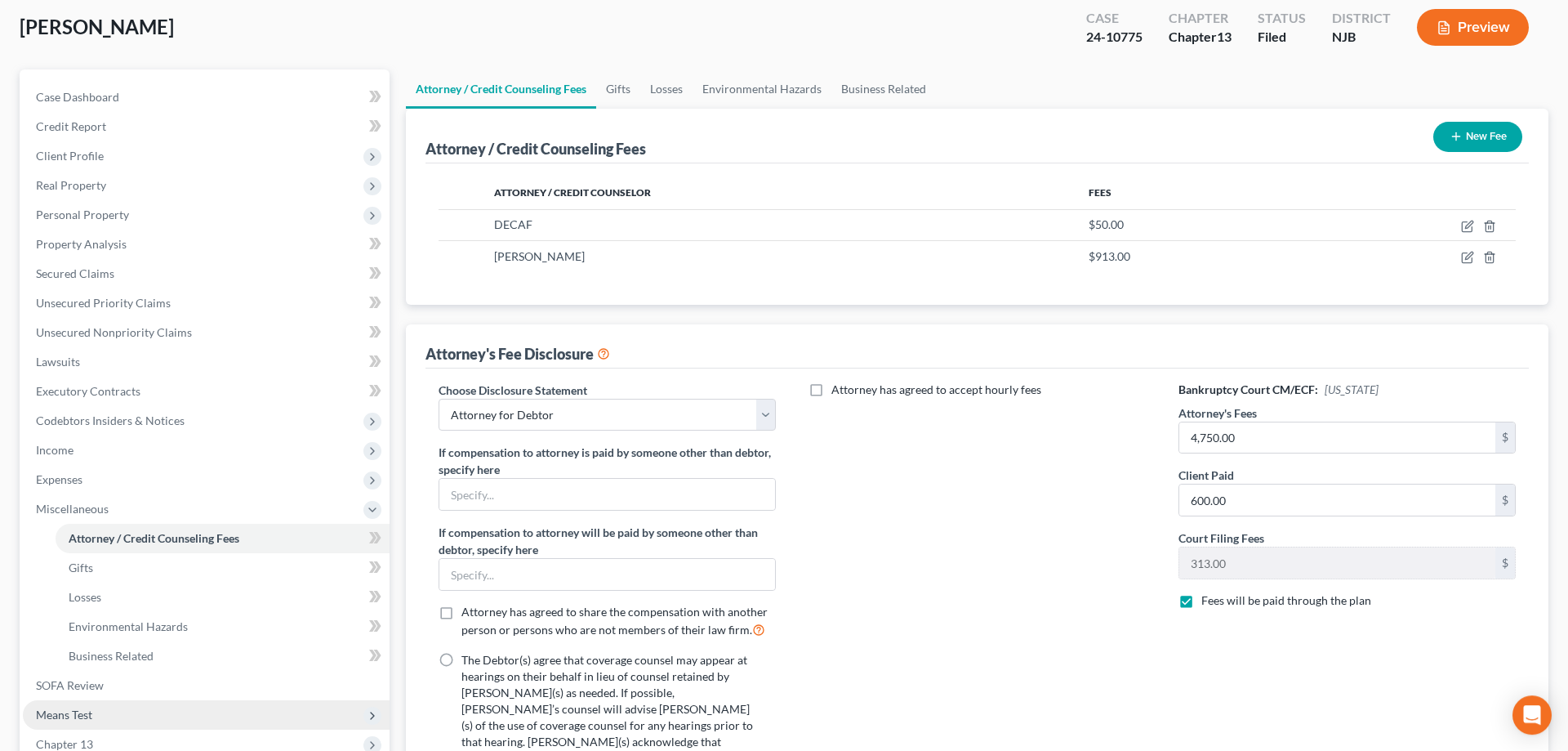
scroll to position [331, 0]
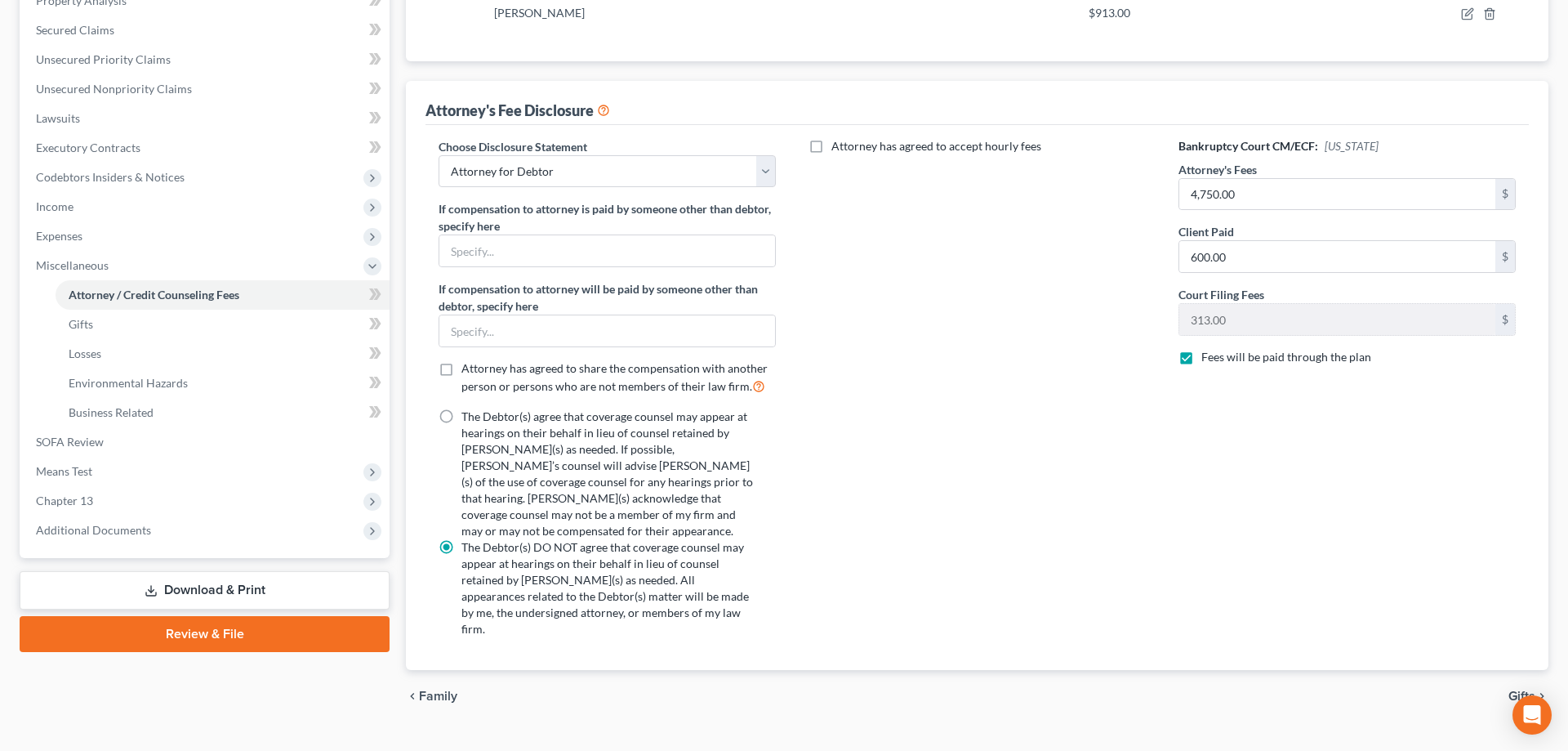
click at [261, 594] on link "Download & Print" at bounding box center [205, 590] width 370 height 38
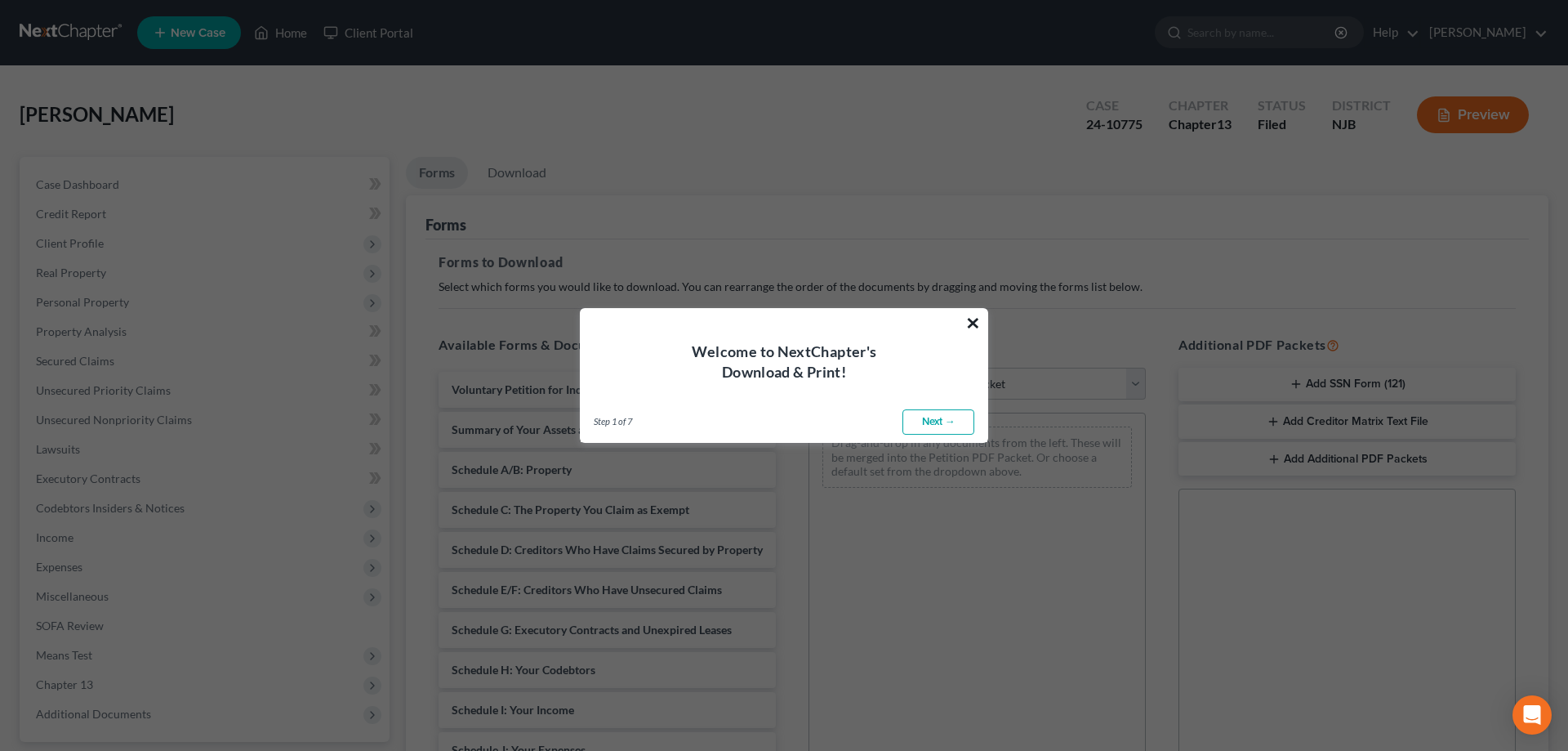
click at [976, 320] on button "×" at bounding box center [973, 323] width 16 height 26
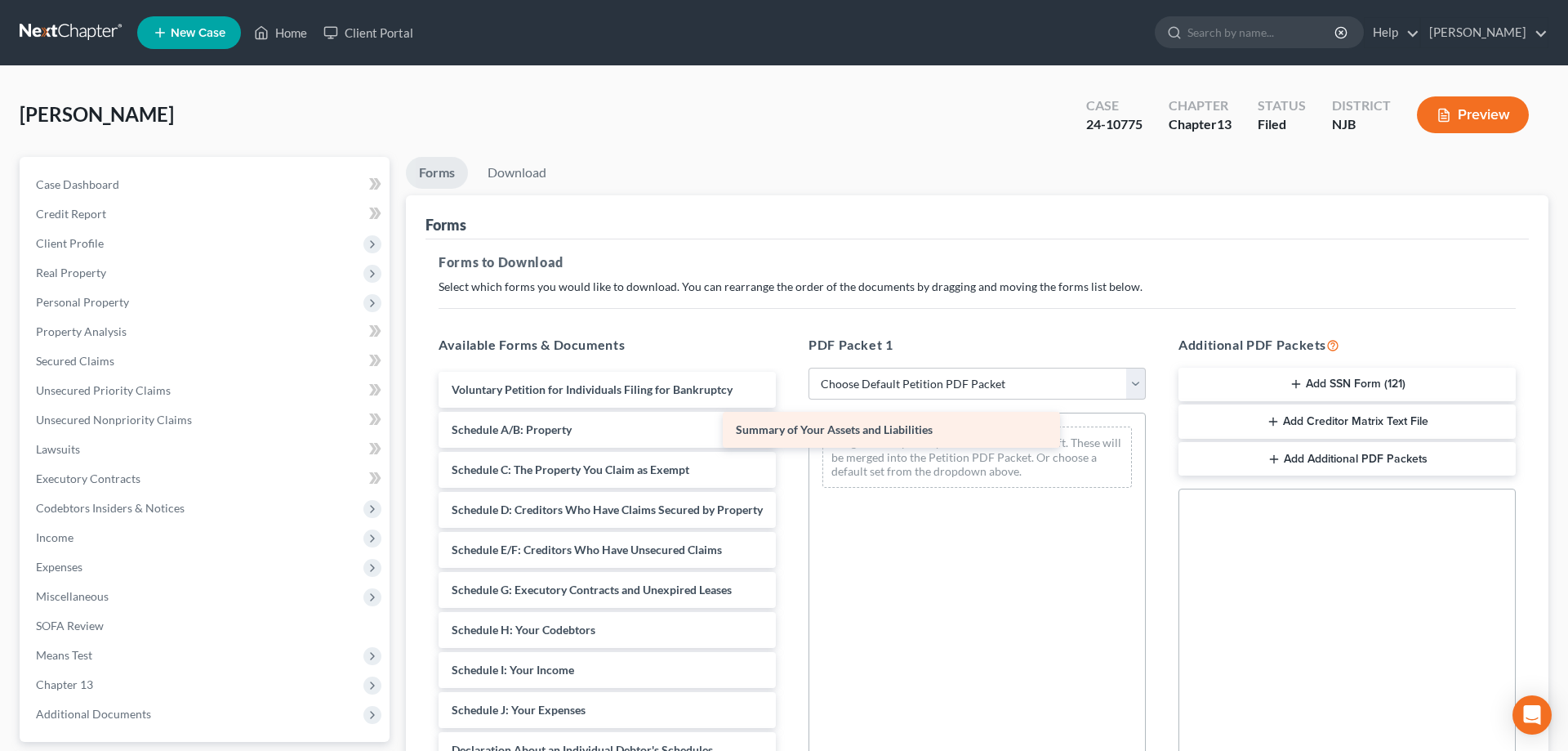
drag, startPoint x: 731, startPoint y: 437, endPoint x: 1036, endPoint y: 438, distance: 305.0
click at [789, 438] on div "Summary of Your Assets and Liabilities Voluntary Petition for Individuals Filin…" at bounding box center [607, 705] width 364 height 669
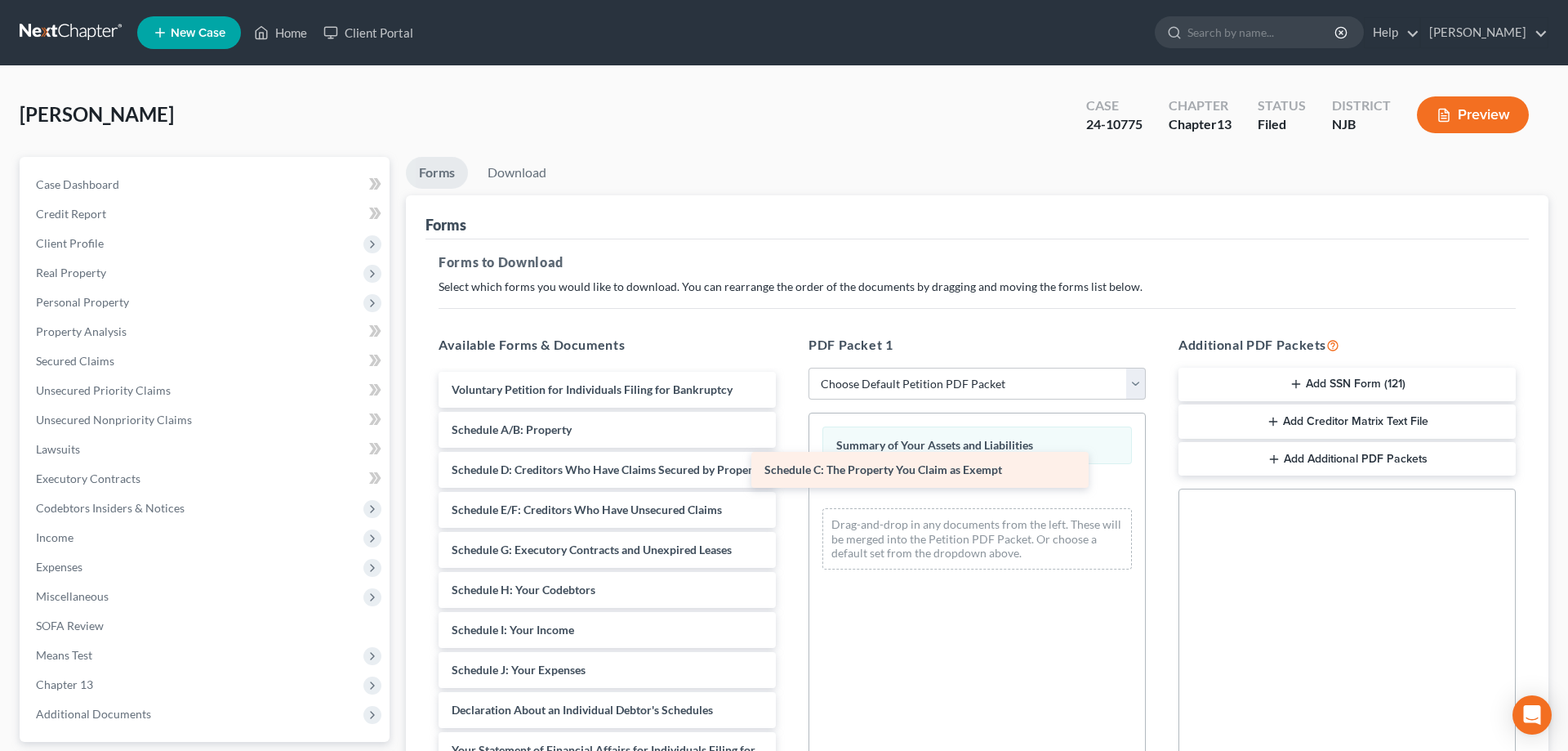
drag, startPoint x: 678, startPoint y: 469, endPoint x: 991, endPoint y: 470, distance: 313.0
click at [789, 470] on div "Schedule C: The Property You Claim as Exempt Voluntary Petition for Individuals…" at bounding box center [607, 686] width 364 height 629
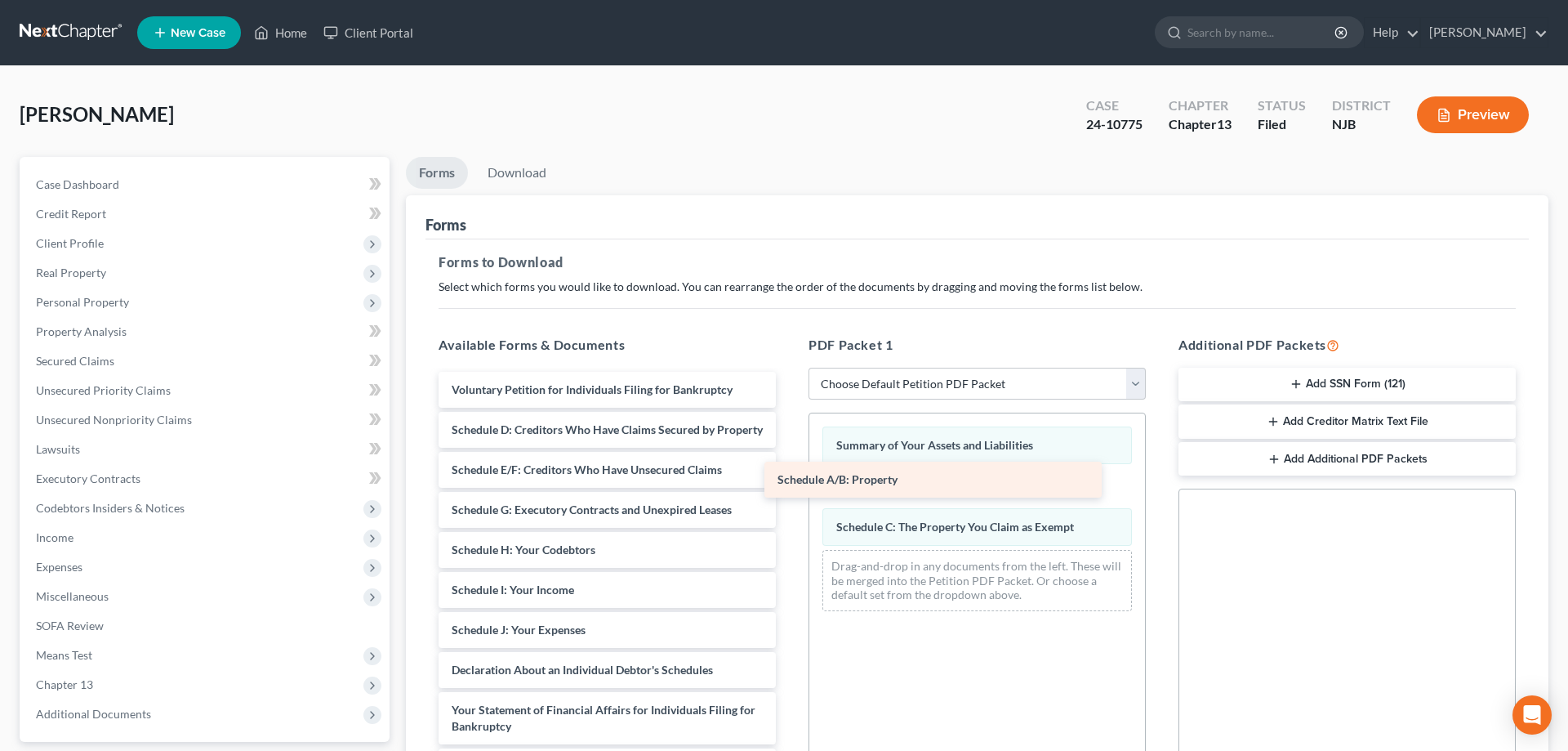
drag, startPoint x: 682, startPoint y: 429, endPoint x: 1008, endPoint y: 481, distance: 330.1
click at [789, 481] on div "Schedule A/B: Property Voluntary Petition for Individuals Filing for Bankruptcy…" at bounding box center [607, 666] width 364 height 589
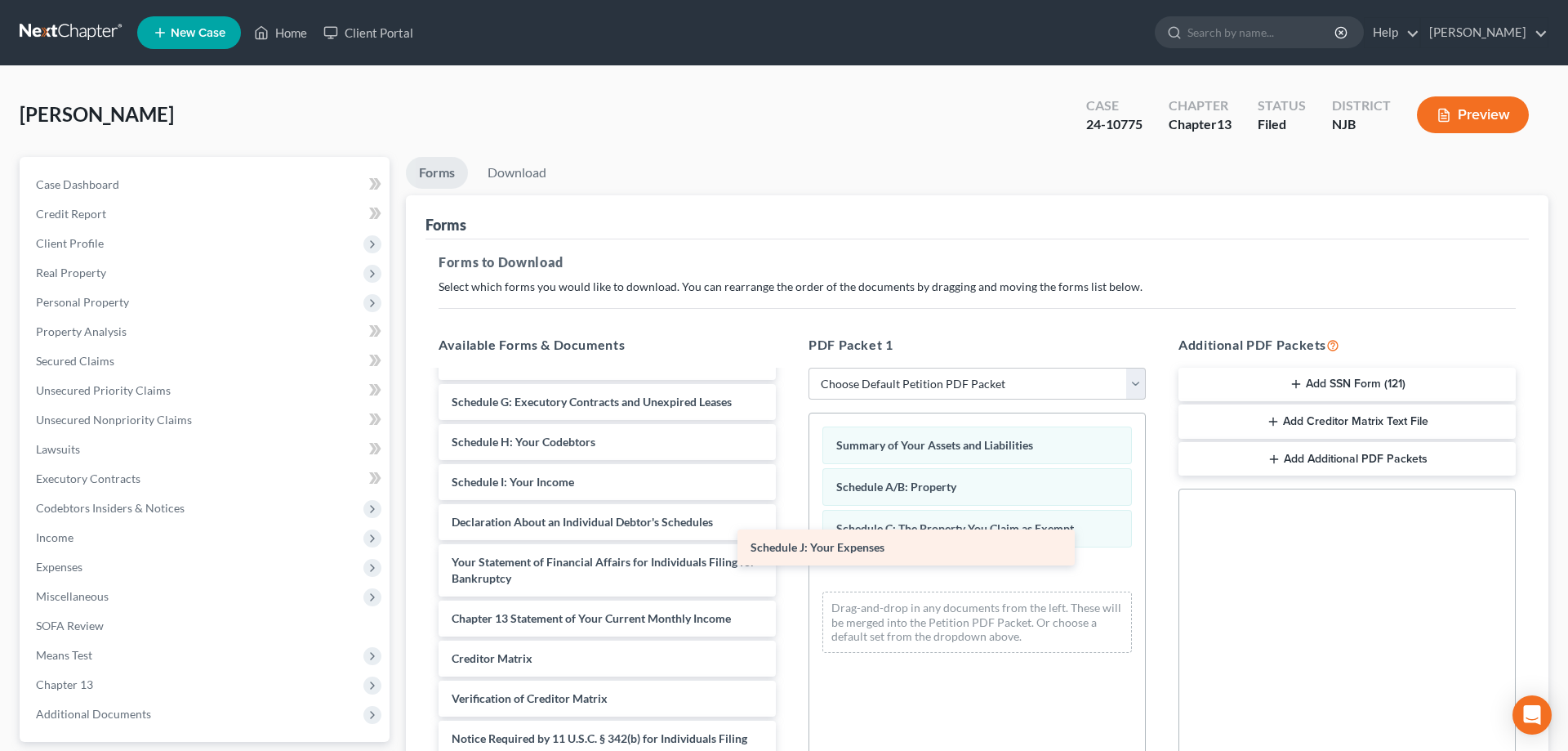
scroll to position [108, 0]
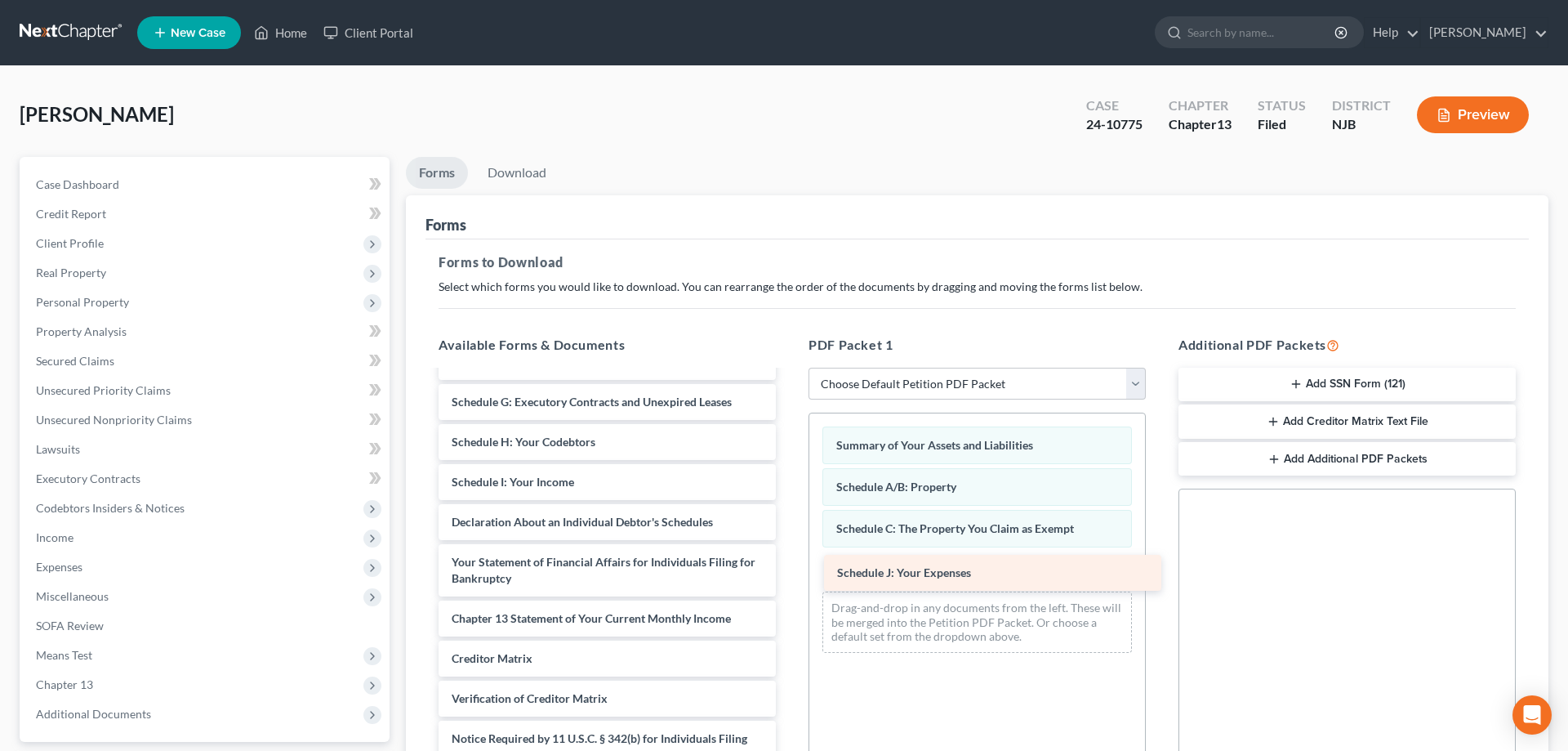
drag, startPoint x: 569, startPoint y: 481, endPoint x: 951, endPoint y: 564, distance: 390.9
click at [789, 564] on div "Schedule J: Your Expenses Voluntary Petition for Individuals Filing for Bankrup…" at bounding box center [607, 538] width 364 height 549
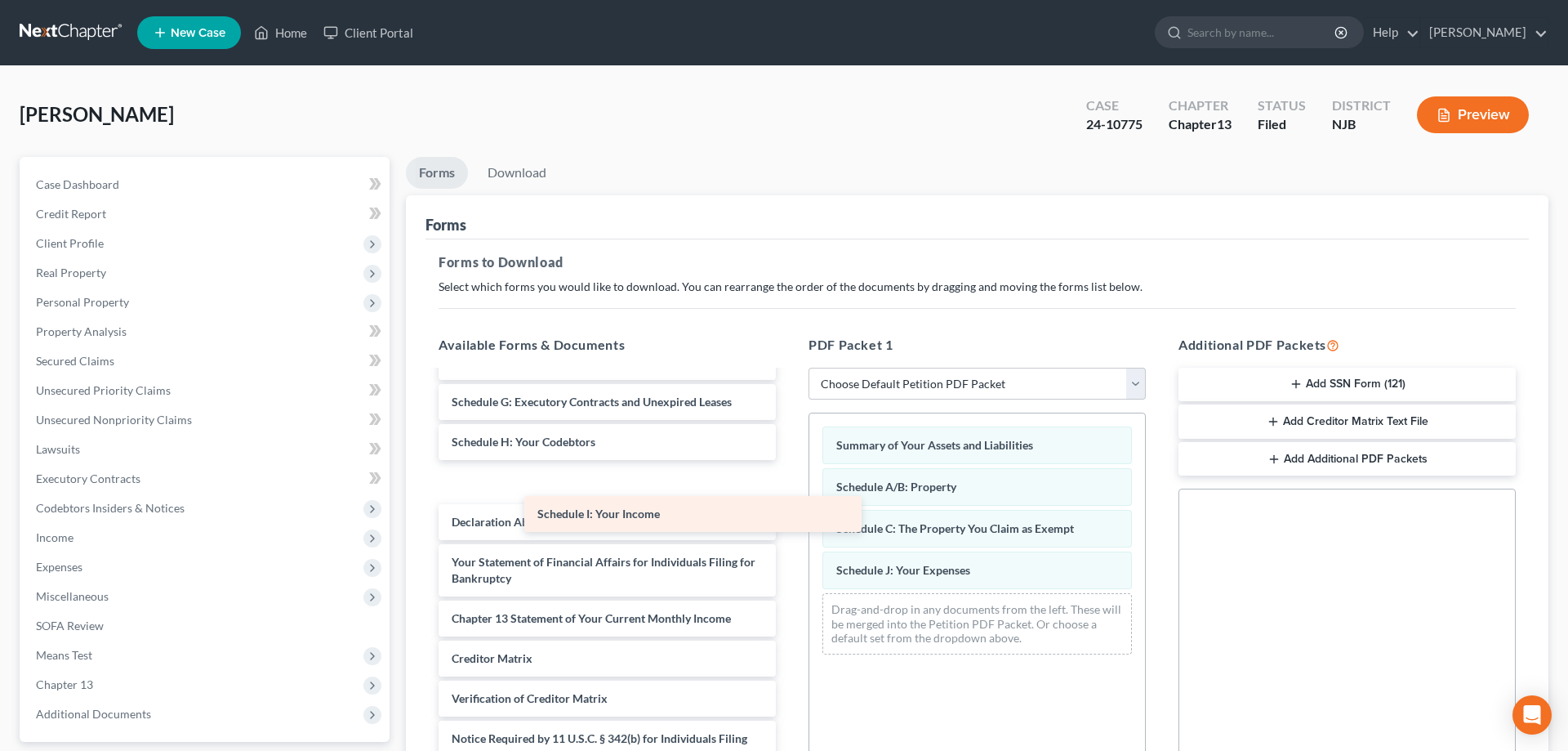
scroll to position [68, 0]
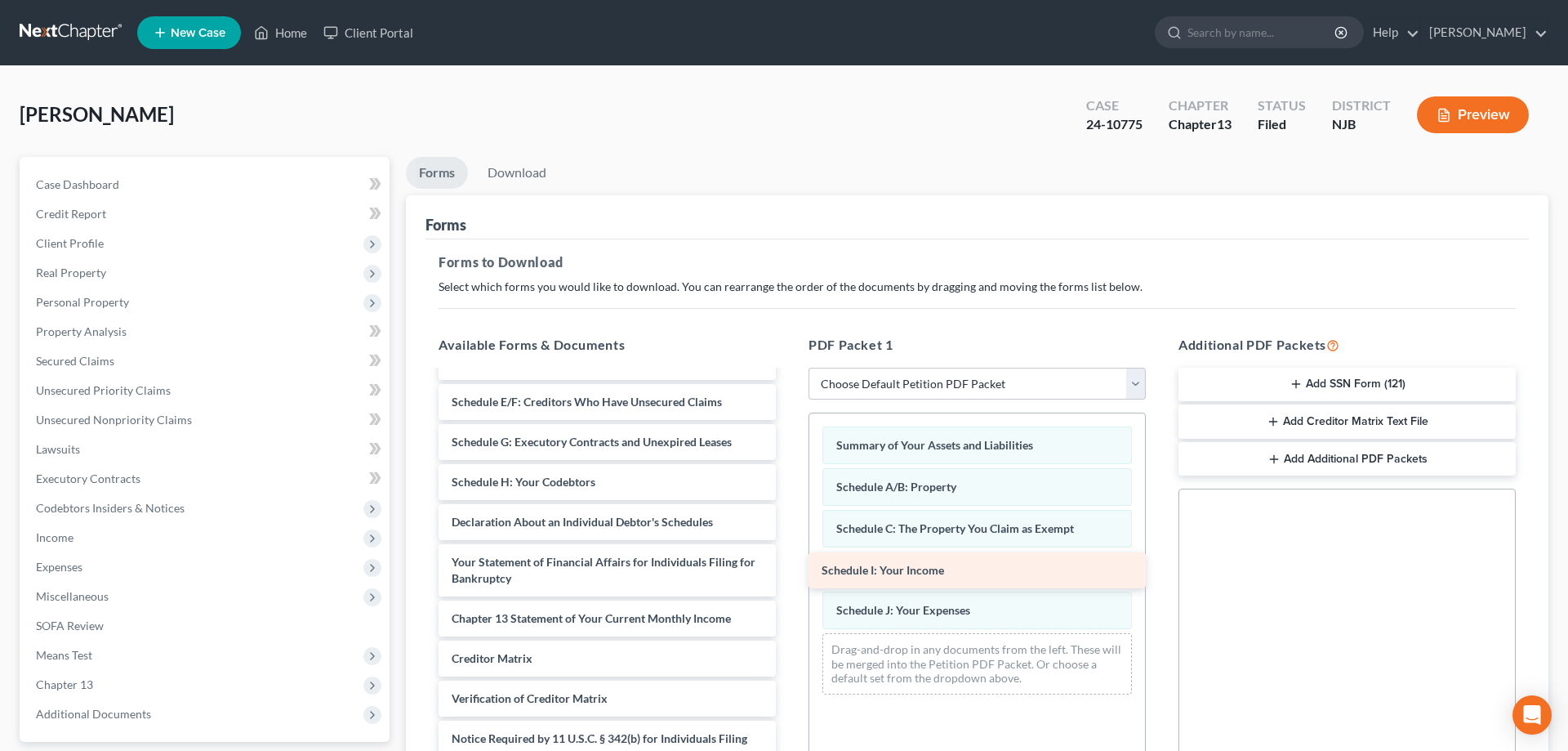
drag, startPoint x: 650, startPoint y: 482, endPoint x: 1017, endPoint y: 570, distance: 377.4
click at [789, 570] on div "Schedule I: Your Income Voluntary Petition for Individuals Filing for Bankruptc…" at bounding box center [607, 558] width 364 height 509
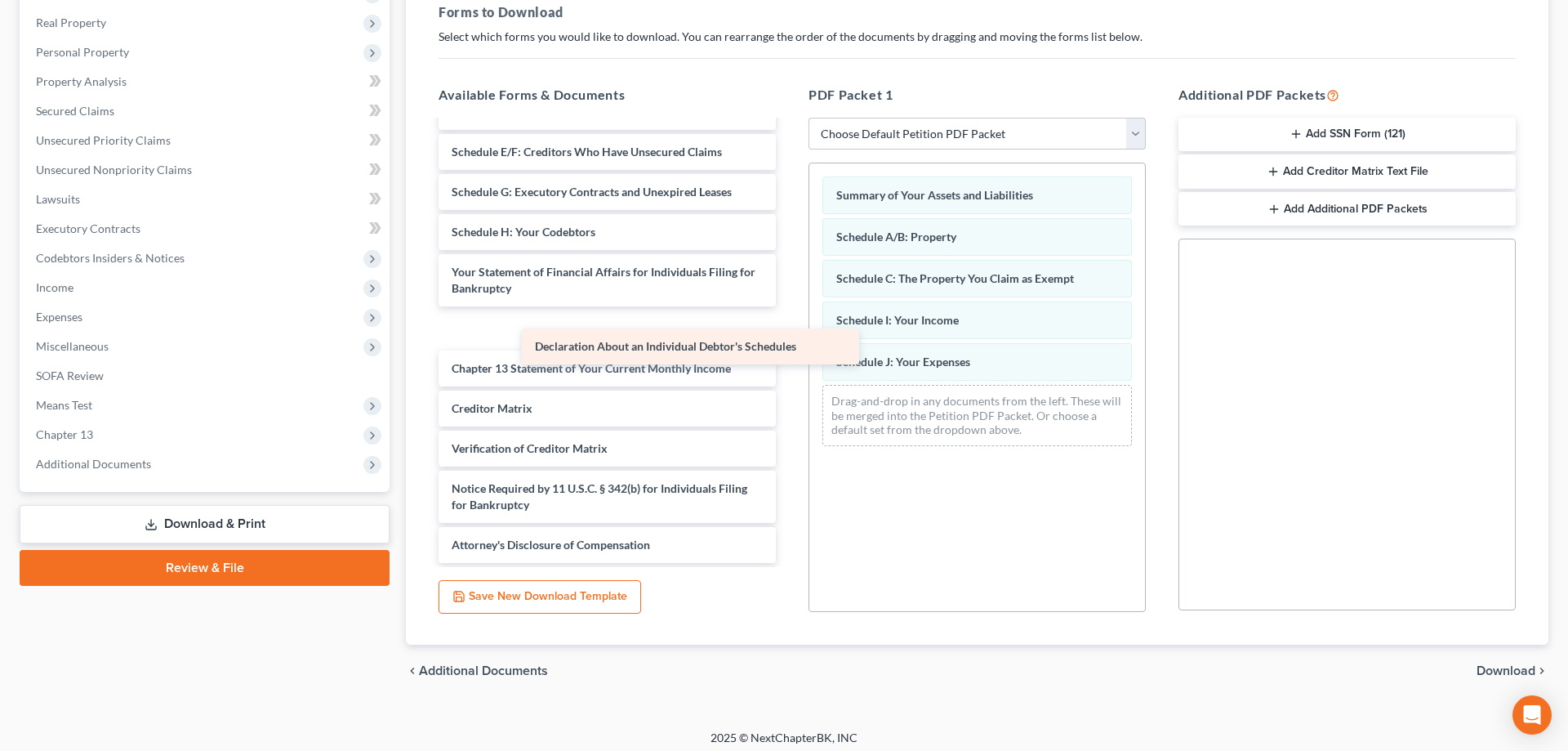
scroll to position [28, 0]
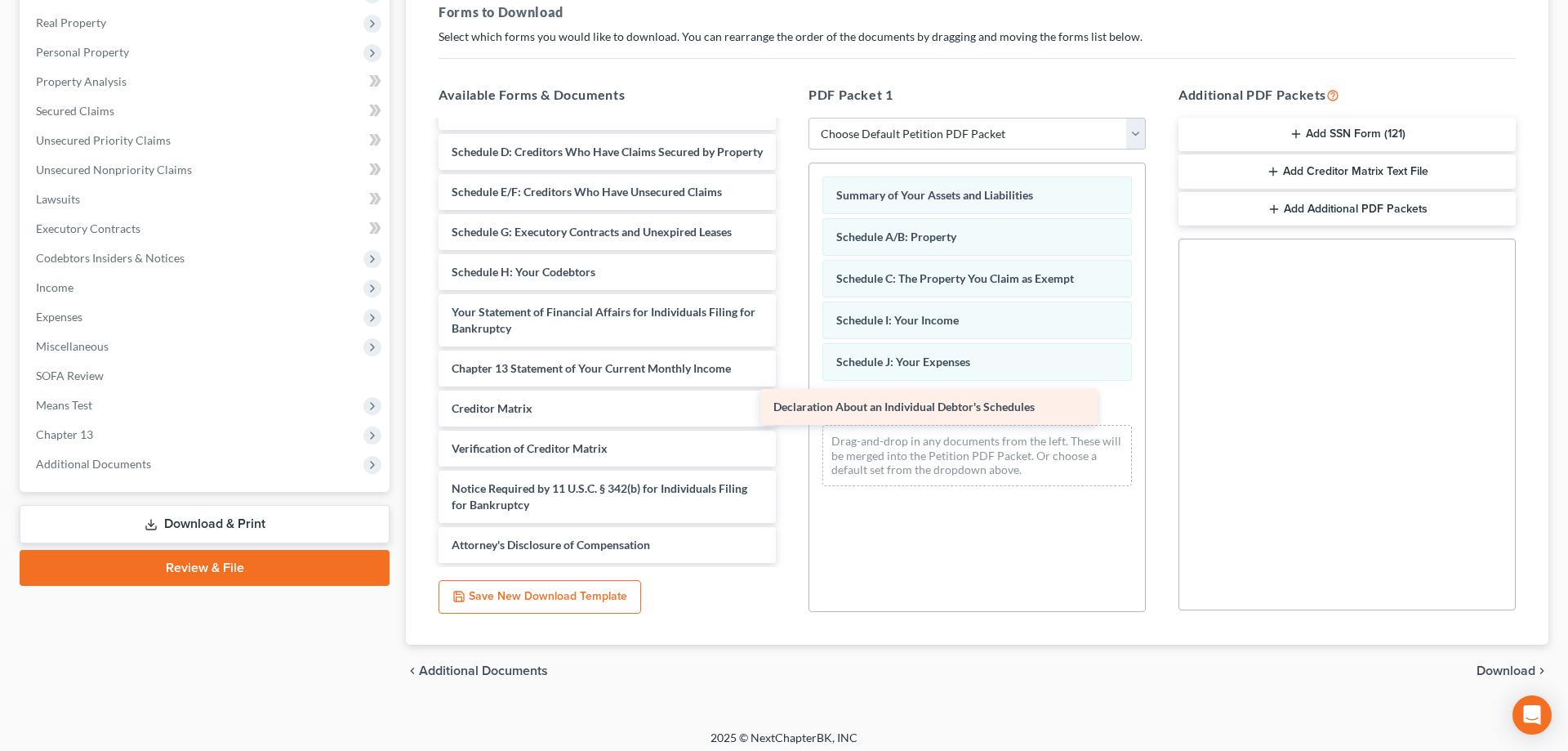
drag, startPoint x: 646, startPoint y: 272, endPoint x: 985, endPoint y: 398, distance: 361.7
click at [789, 398] on div "Declaration About an Individual Debtor's Schedules Voluntary Petition for Indiv…" at bounding box center [607, 327] width 364 height 469
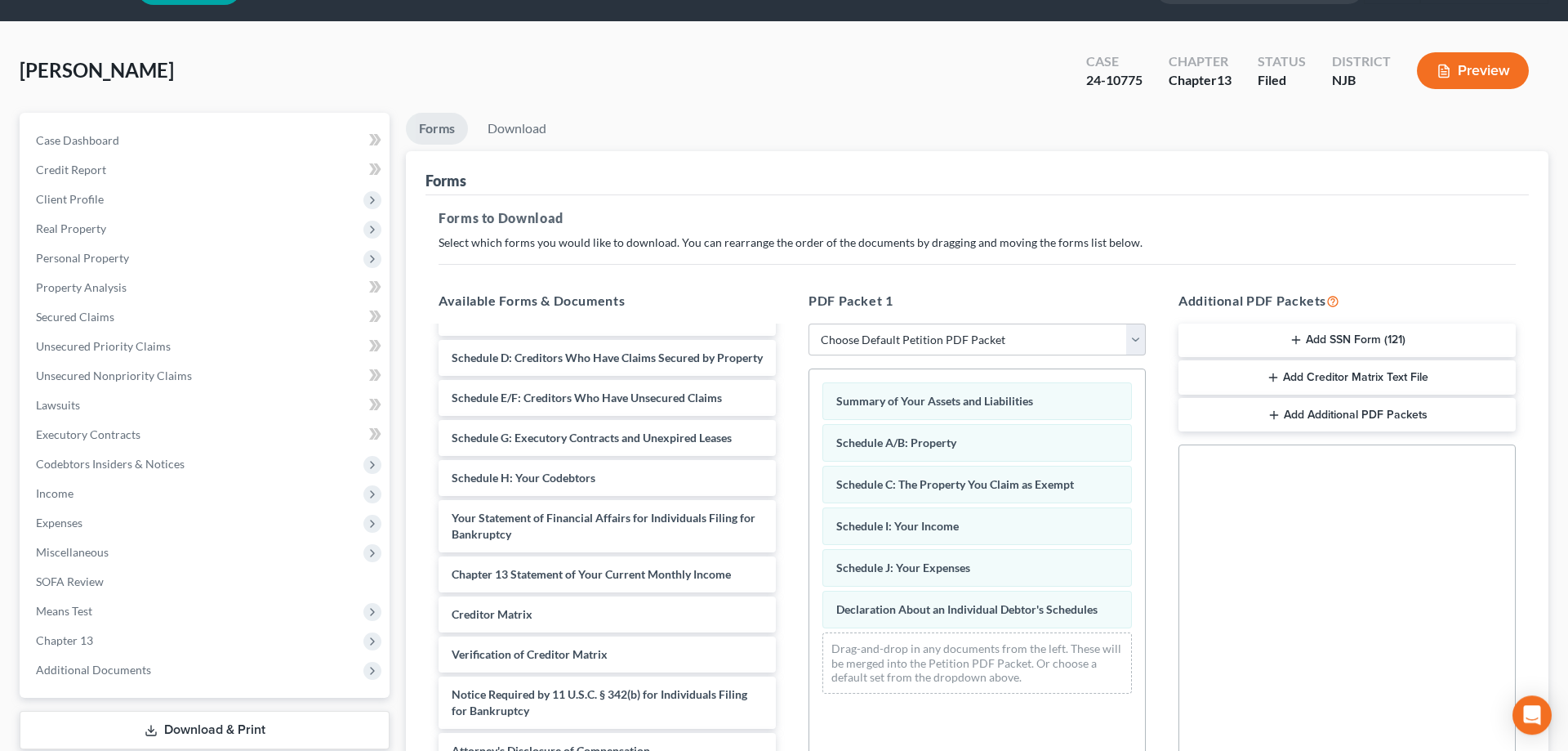
scroll to position [0, 0]
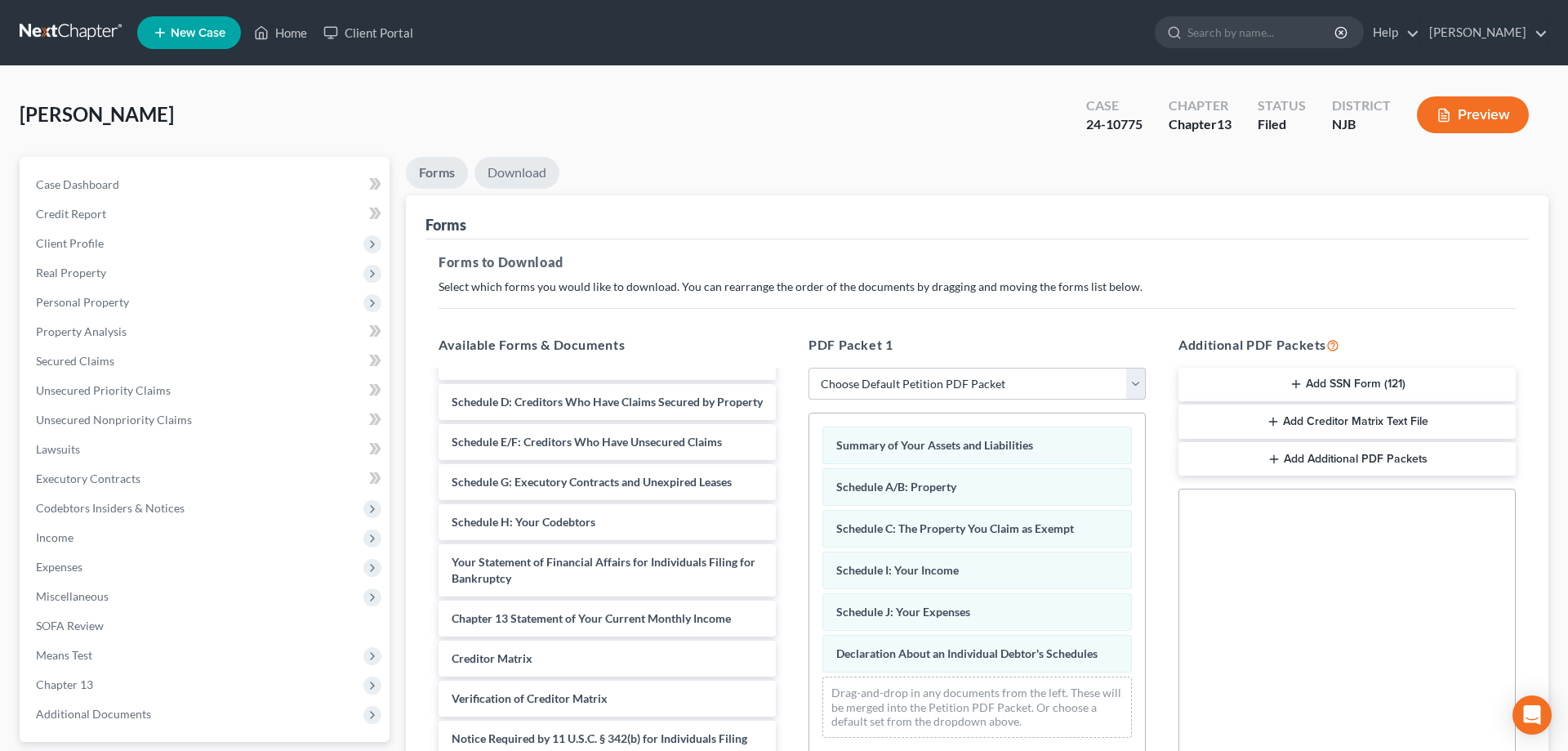
click at [523, 174] on link "Download" at bounding box center [517, 173] width 85 height 32
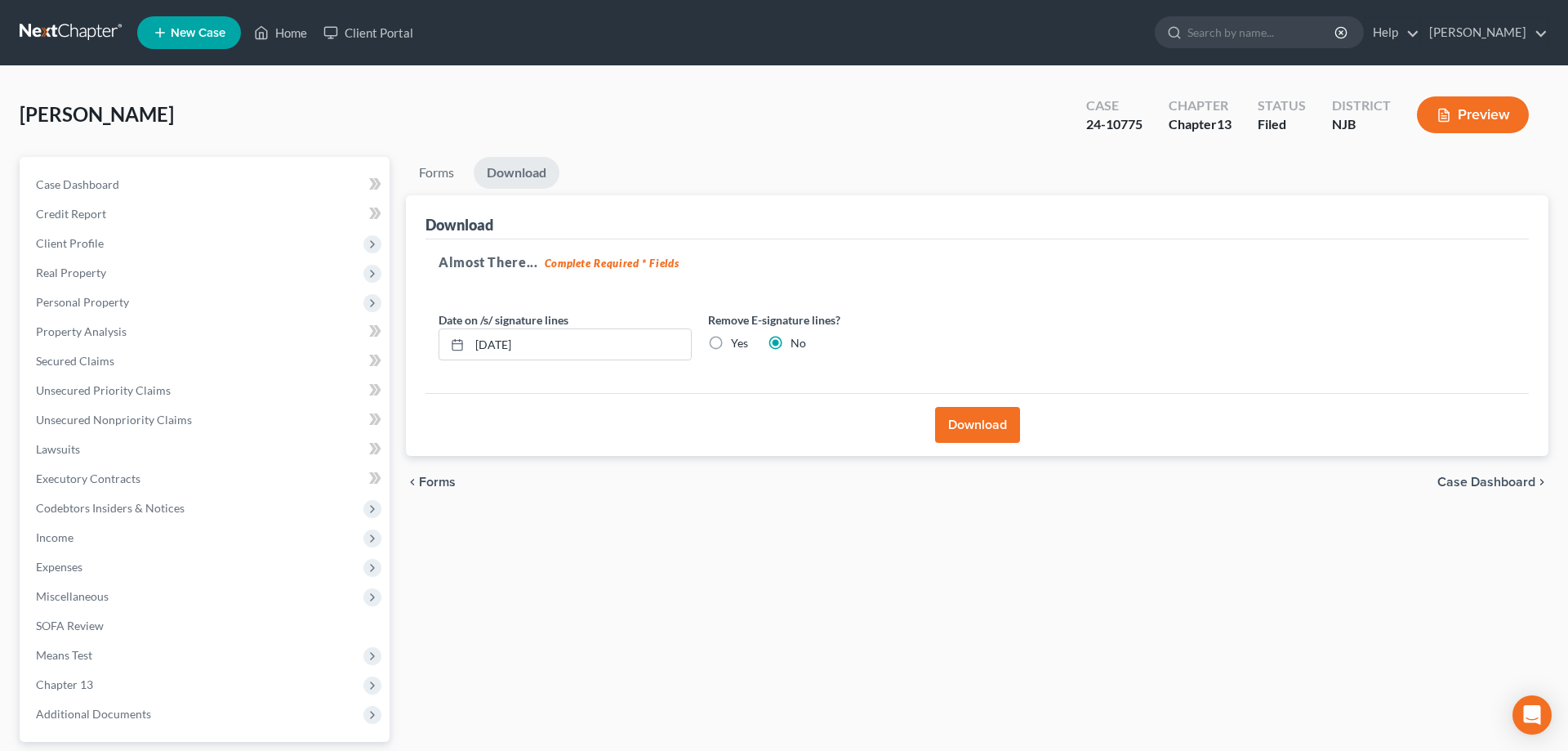
click at [996, 426] on button "Download" at bounding box center [977, 425] width 85 height 36
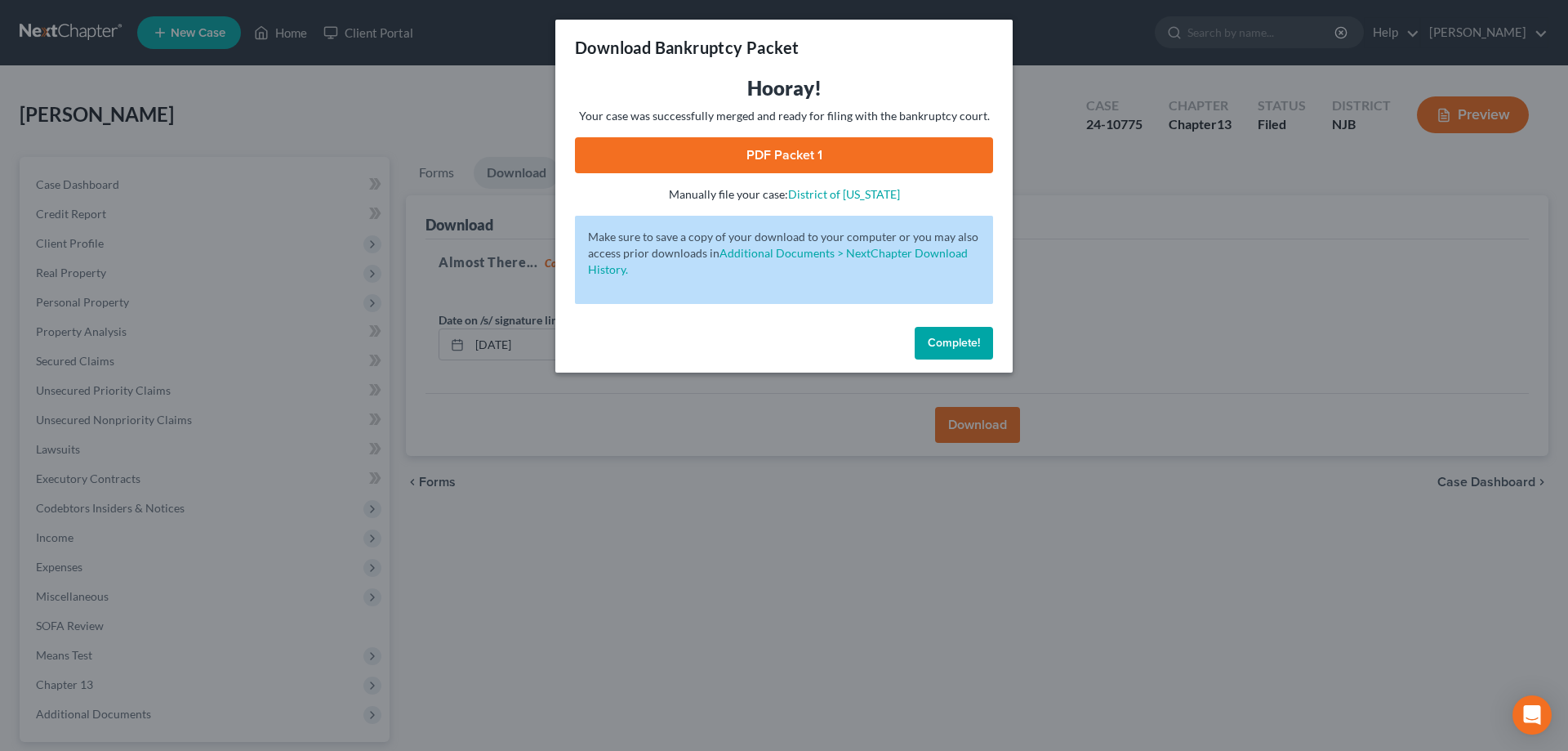
click at [788, 166] on link "PDF Packet 1" at bounding box center [784, 155] width 418 height 36
click at [1092, 331] on div "Download Bankruptcy Packet Hooray! Your case was successfully merged and ready …" at bounding box center [784, 375] width 1568 height 751
